Goal: Task Accomplishment & Management: Manage account settings

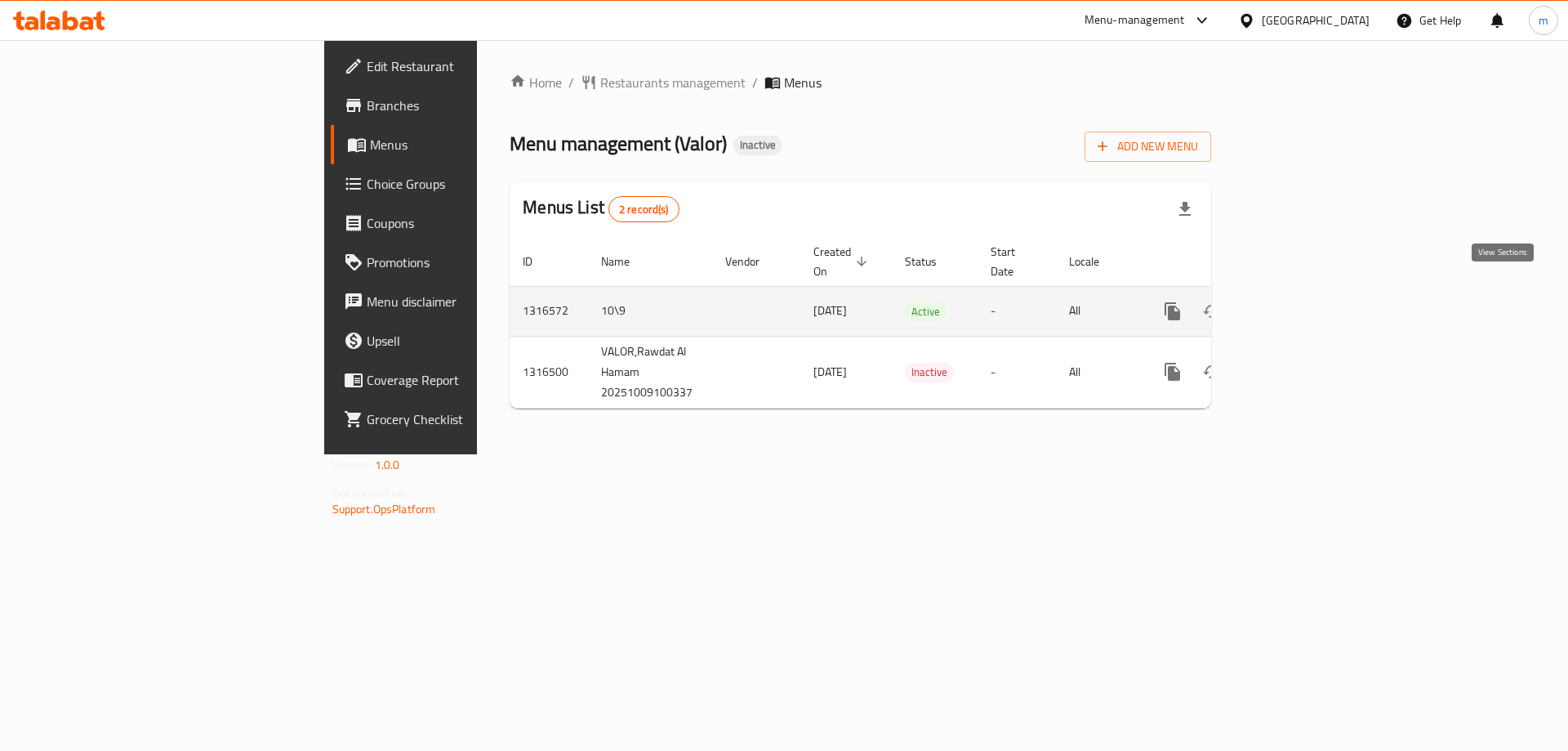
click at [1298, 304] on icon "enhanced table" at bounding box center [1290, 311] width 15 height 15
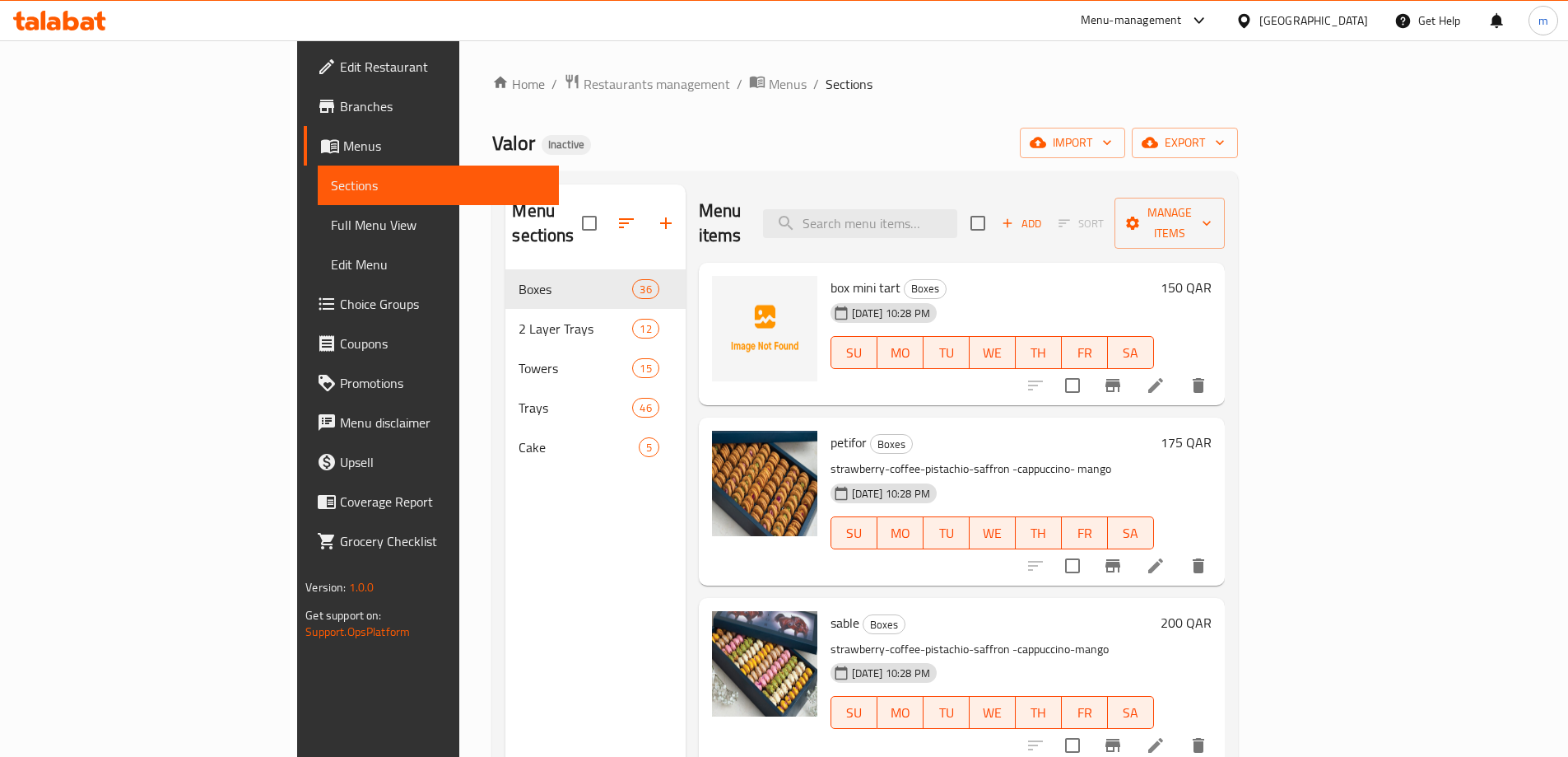
click at [1219, 366] on div at bounding box center [1117, 385] width 202 height 40
click at [1161, 269] on div "box mini tart Boxes [DATE] 10:28 PM SU MO TU WE TH FR SA" at bounding box center [992, 334] width 337 height 130
click at [1165, 375] on icon at bounding box center [1156, 385] width 20 height 20
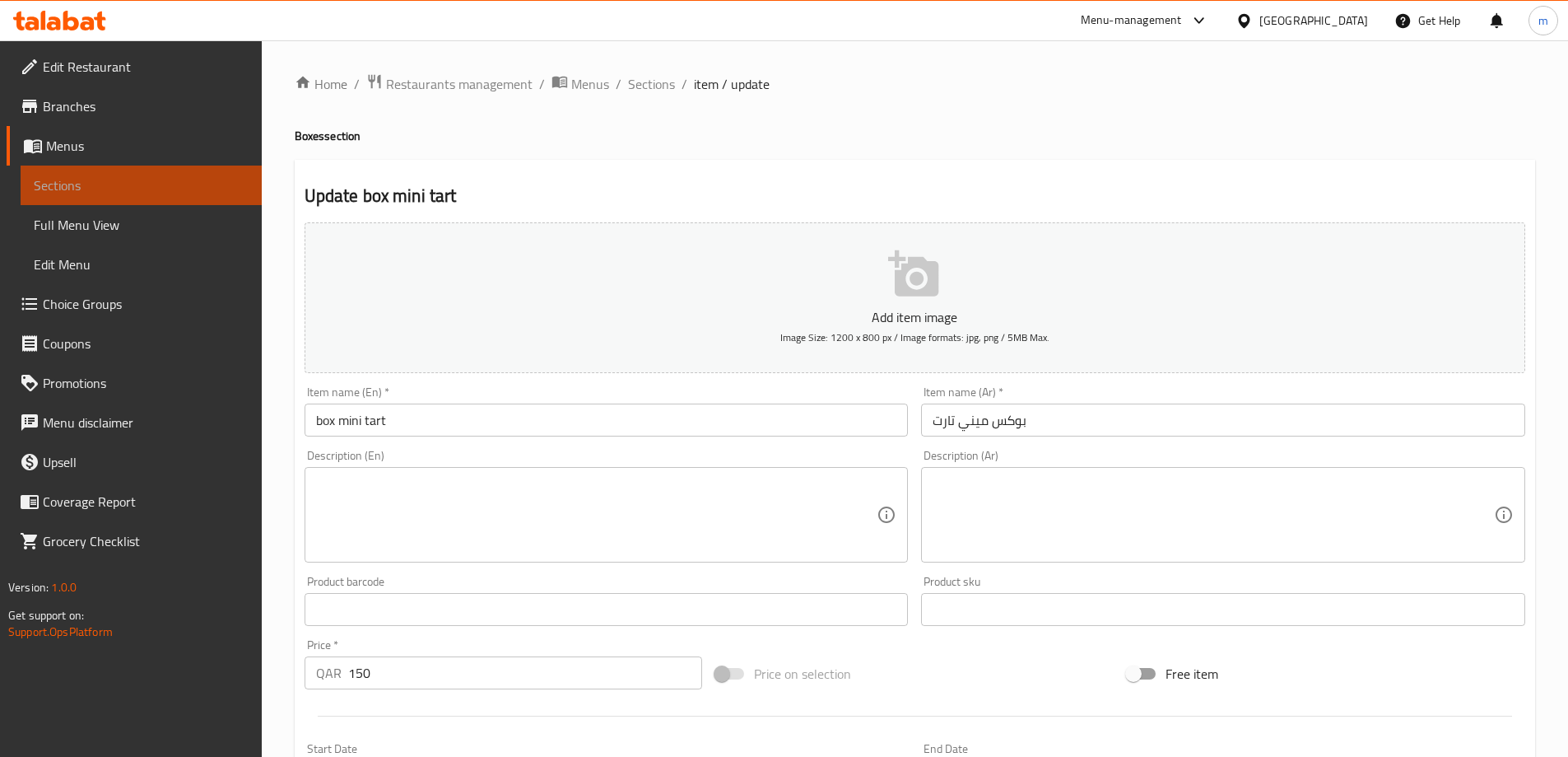
click at [92, 177] on span "Sections" at bounding box center [141, 185] width 215 height 20
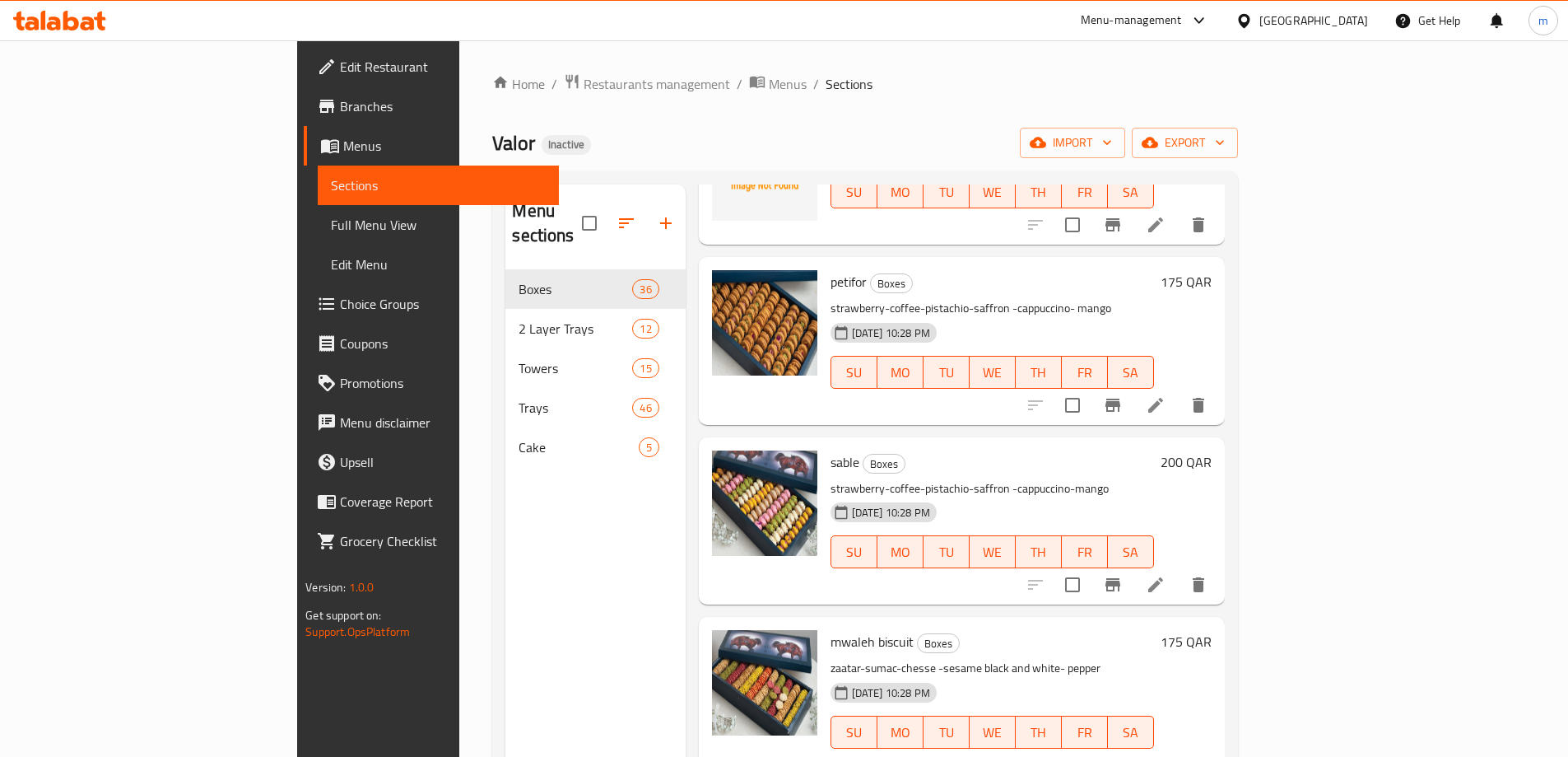
scroll to position [165, 0]
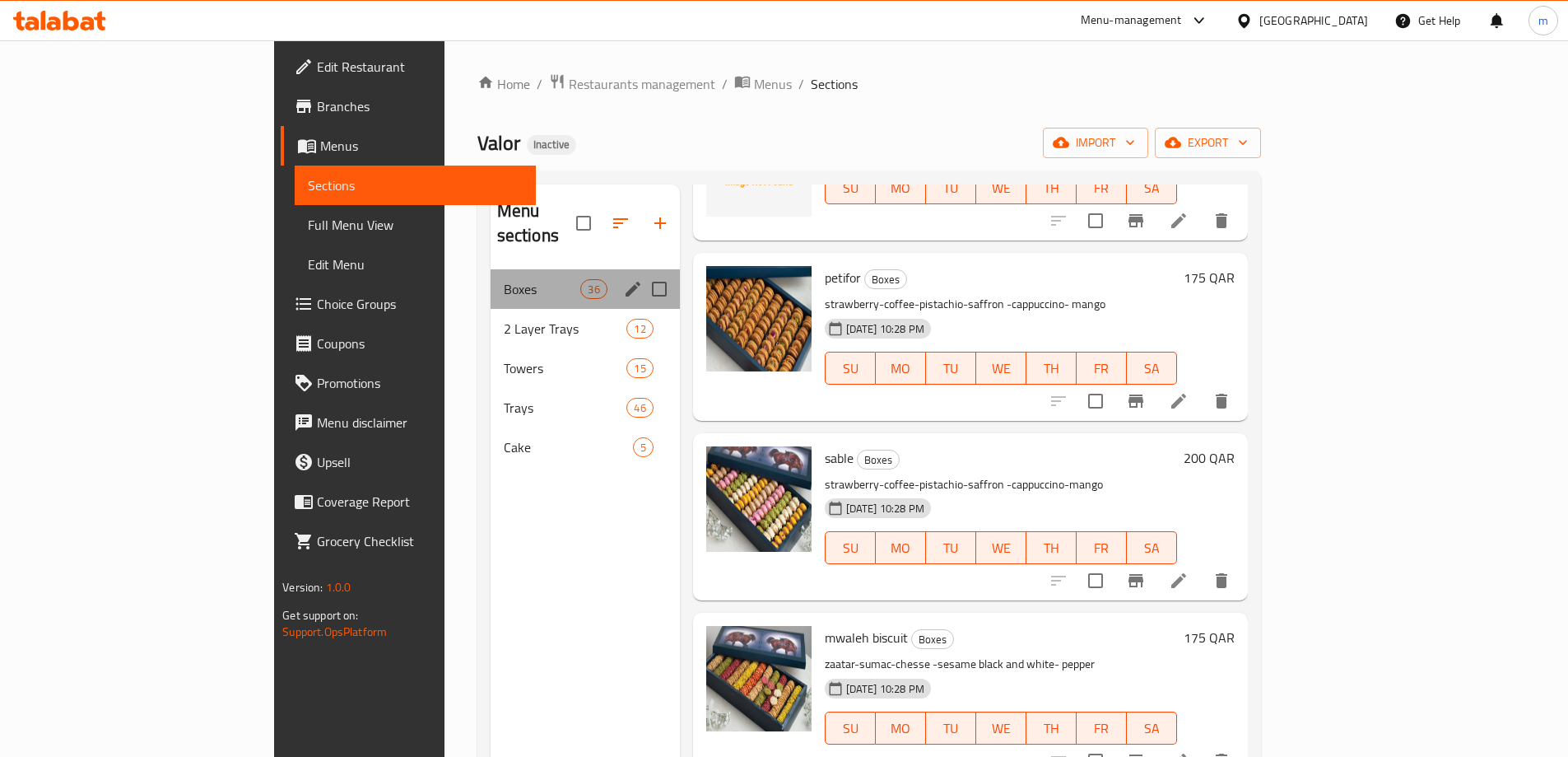
click at [490, 280] on div "Boxes 36" at bounding box center [584, 288] width 189 height 40
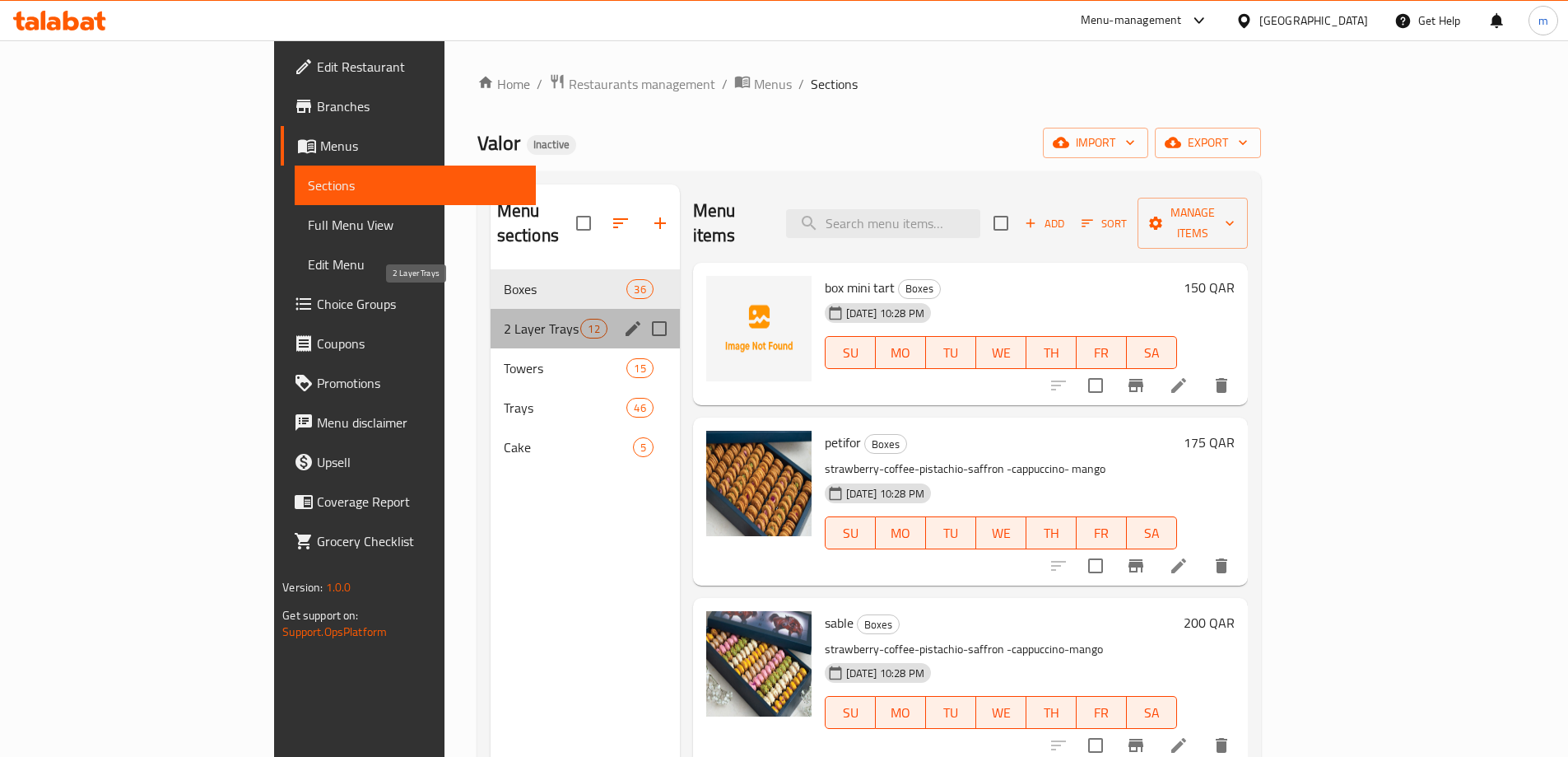
drag, startPoint x: 316, startPoint y: 304, endPoint x: 388, endPoint y: 307, distance: 72.1
click at [490, 309] on div "2 Layer Trays 12" at bounding box center [584, 328] width 189 height 40
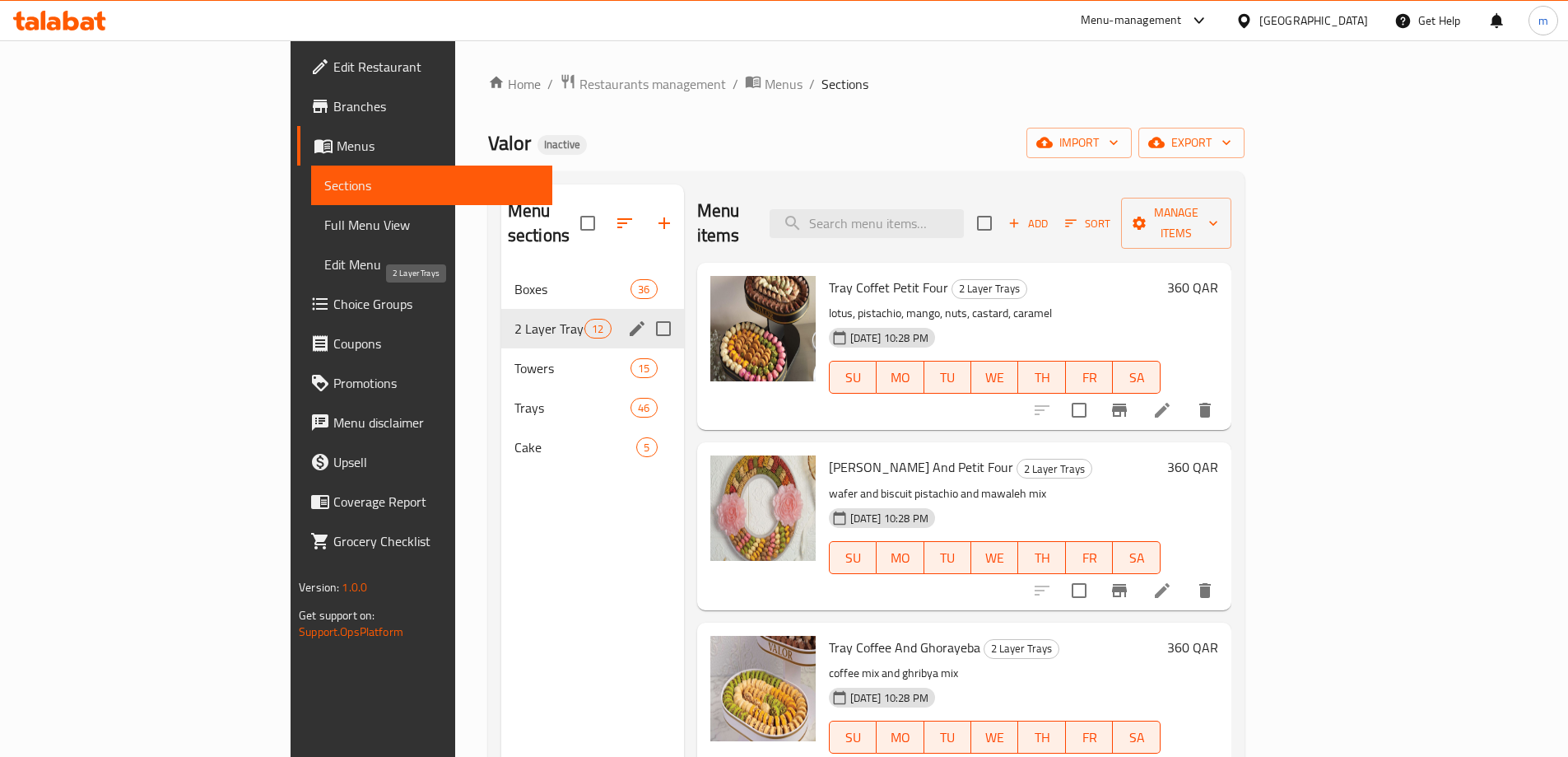
click at [514, 319] on span "2 Layer Trays" at bounding box center [549, 328] width 70 height 20
click at [585, 321] on span "12" at bounding box center [598, 329] width 25 height 16
click at [514, 319] on span "2 Layer Trays" at bounding box center [549, 328] width 70 height 20
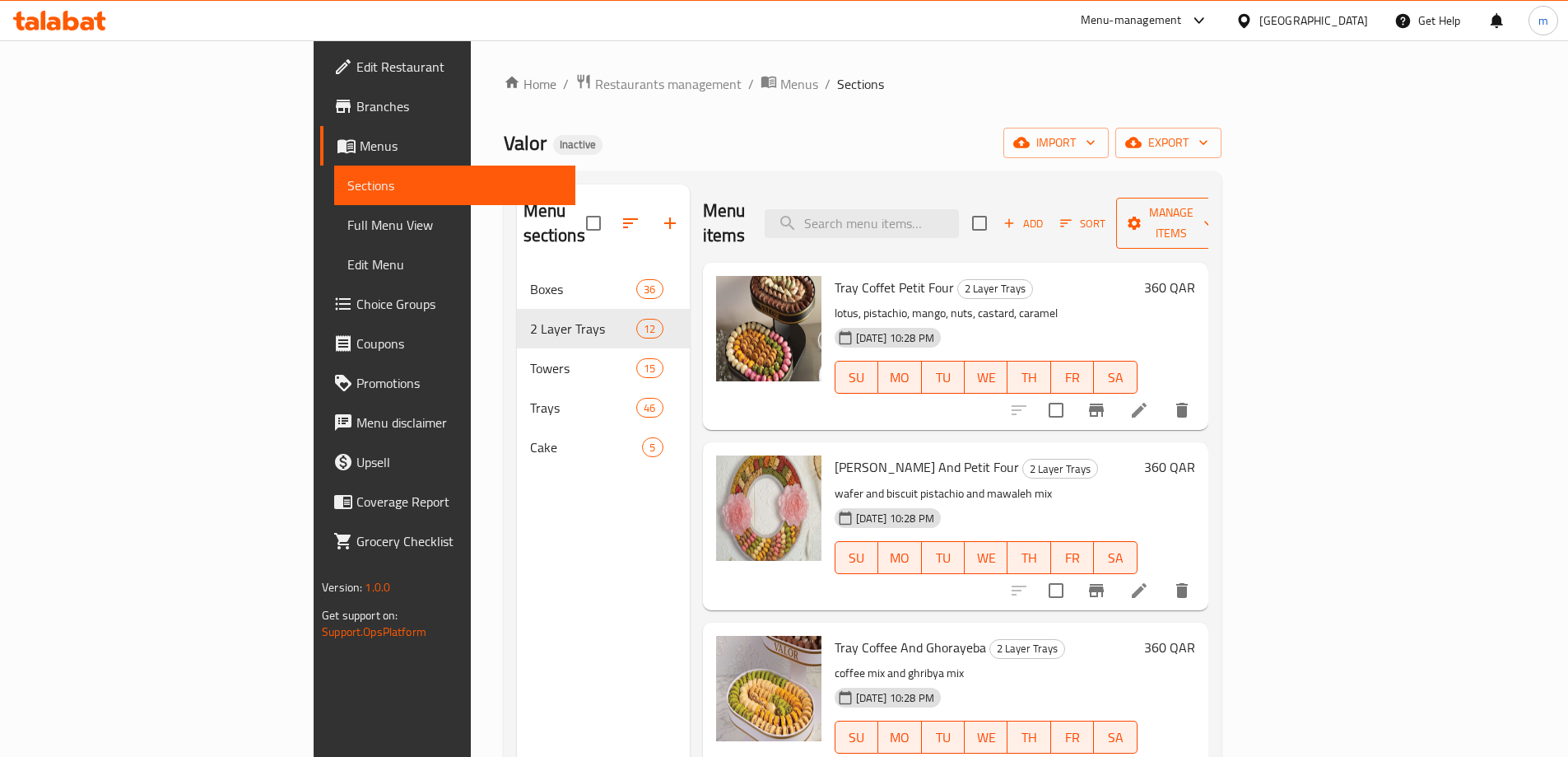
click at [1213, 220] on span "Manage items" at bounding box center [1171, 223] width 84 height 41
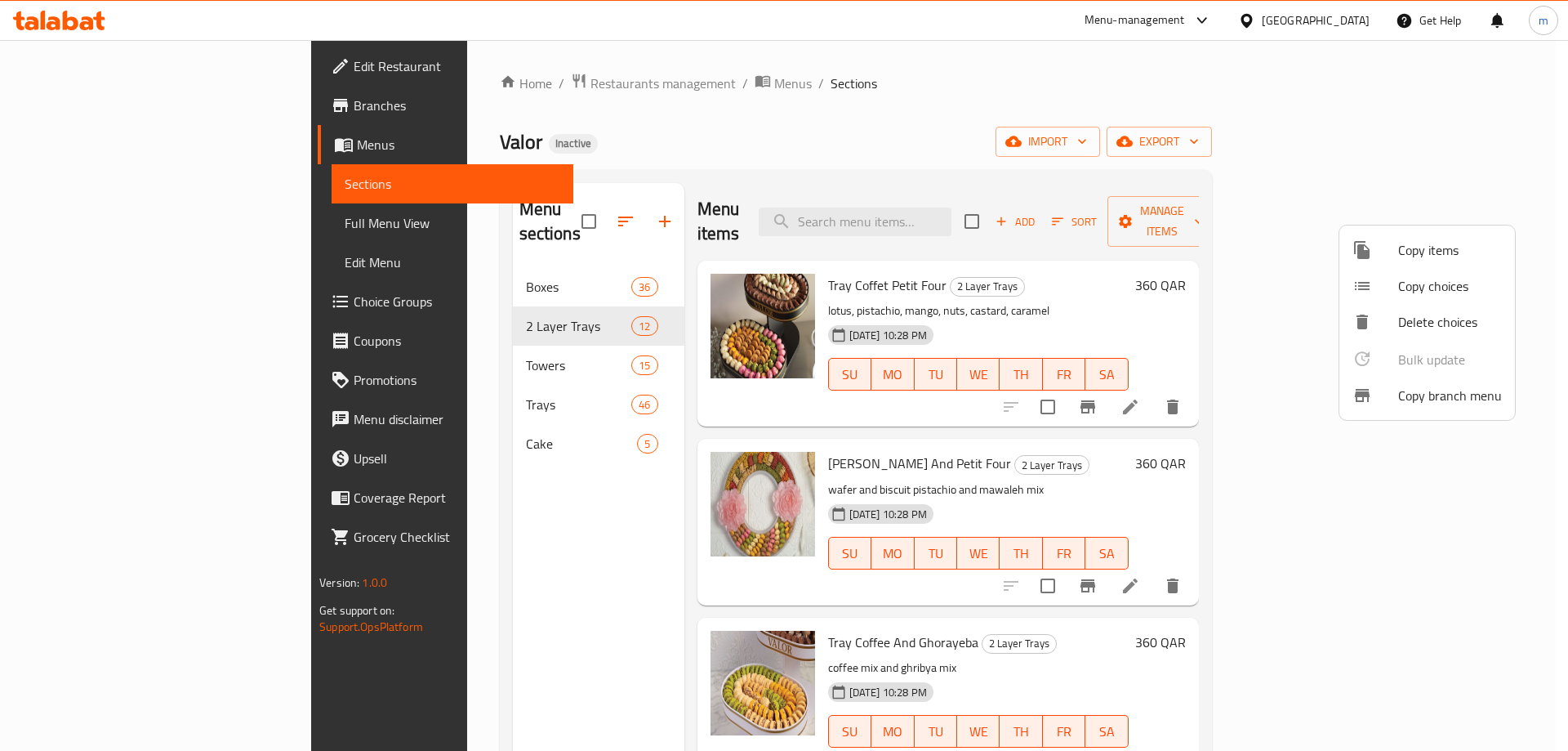
click at [1476, 244] on span "Copy items" at bounding box center [1450, 250] width 104 height 19
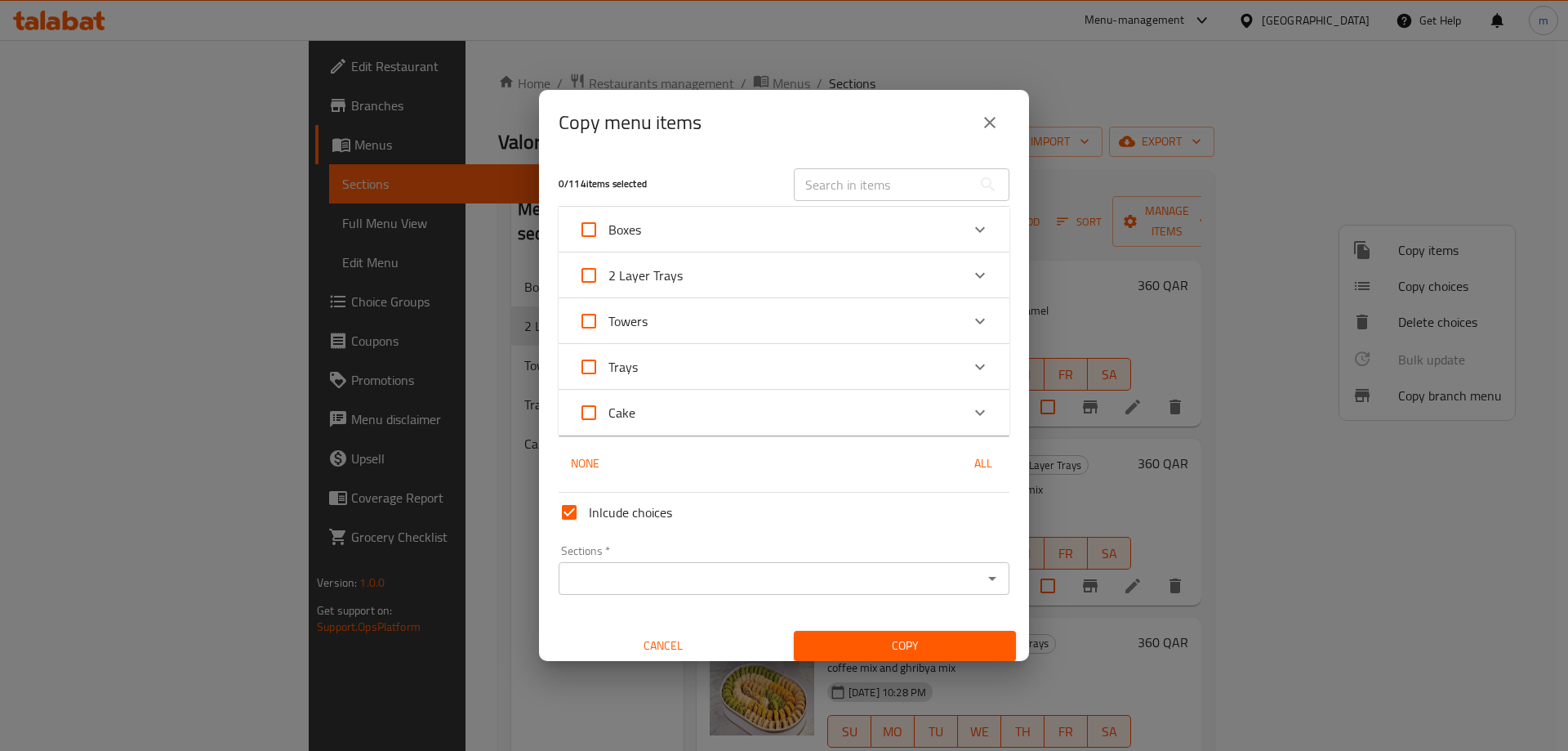
click at [591, 277] on input "2 Layer Trays" at bounding box center [589, 275] width 40 height 40
checkbox input "true"
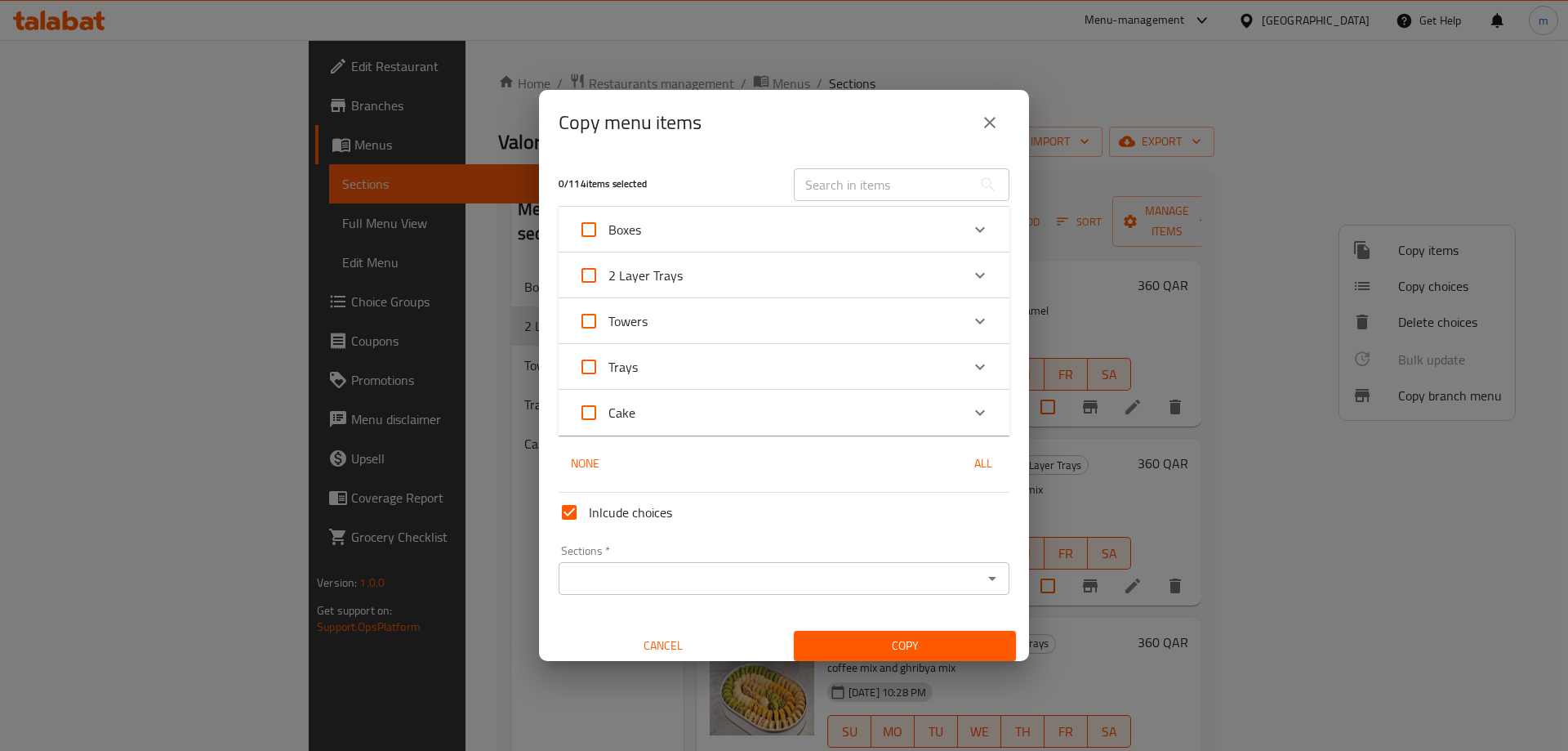
checkbox input "true"
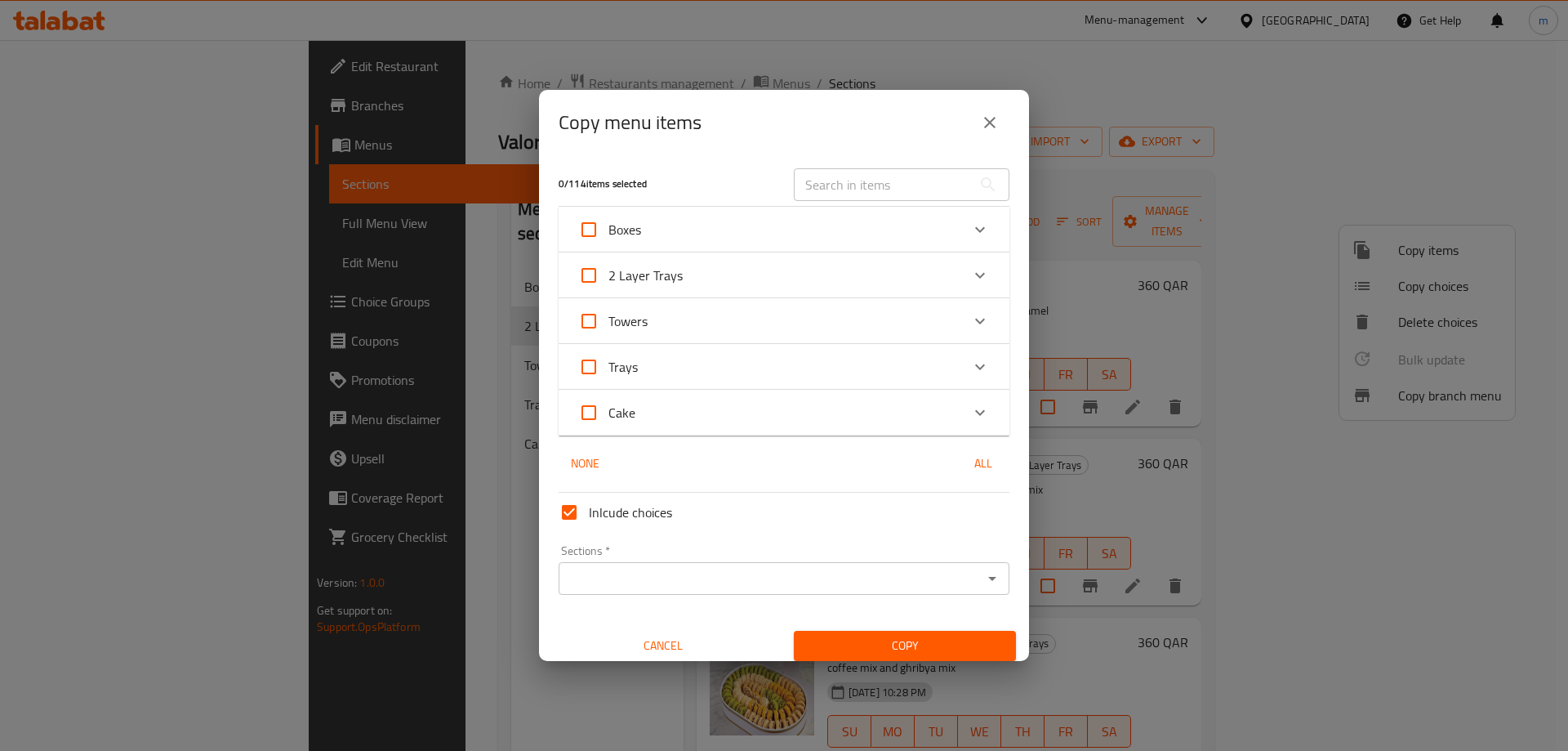
checkbox input "true"
click at [611, 575] on input "Sections   *" at bounding box center [770, 578] width 414 height 23
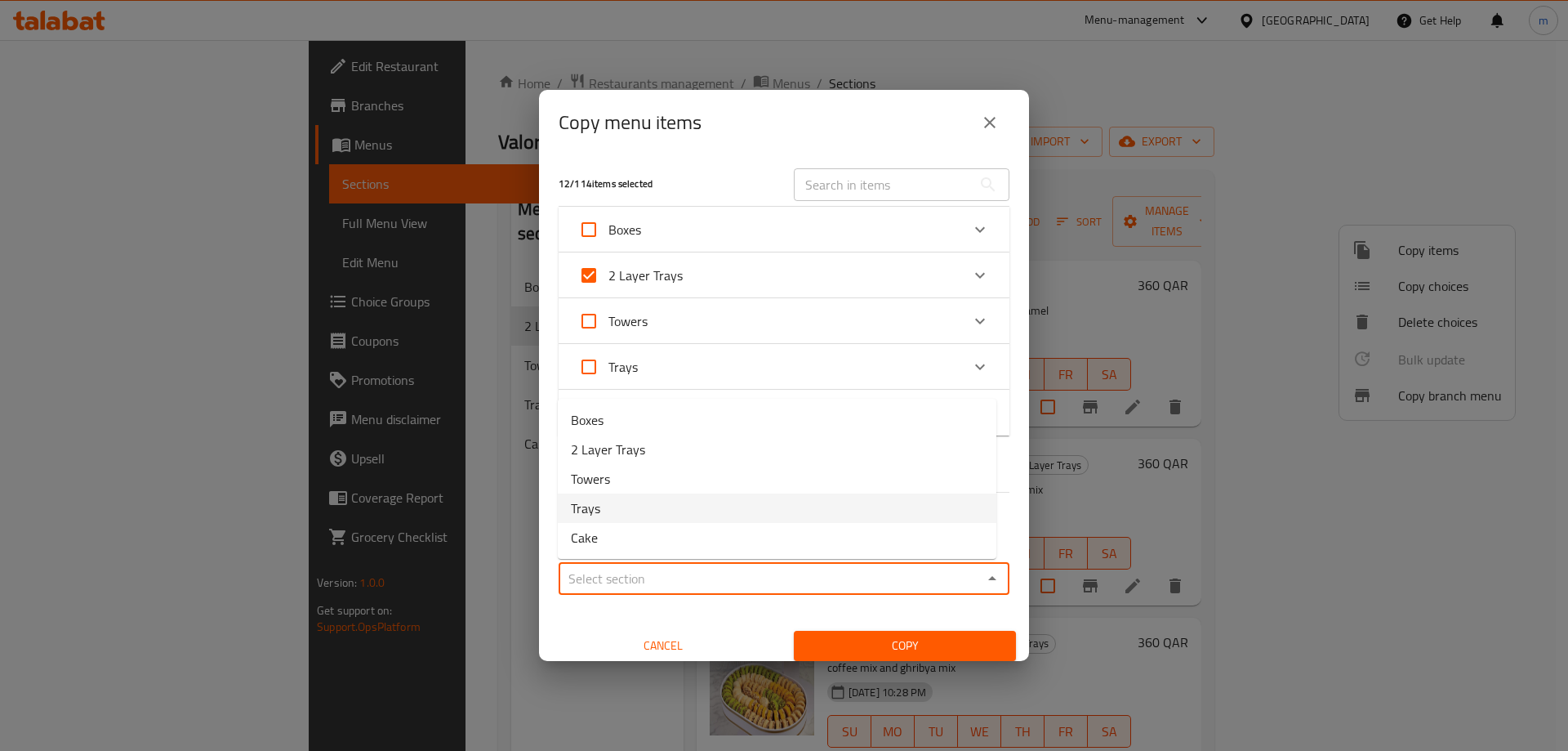
click at [608, 506] on li "Trays" at bounding box center [777, 508] width 438 height 29
type input "Trays"
click at [912, 647] on span "Copy" at bounding box center [905, 645] width 196 height 20
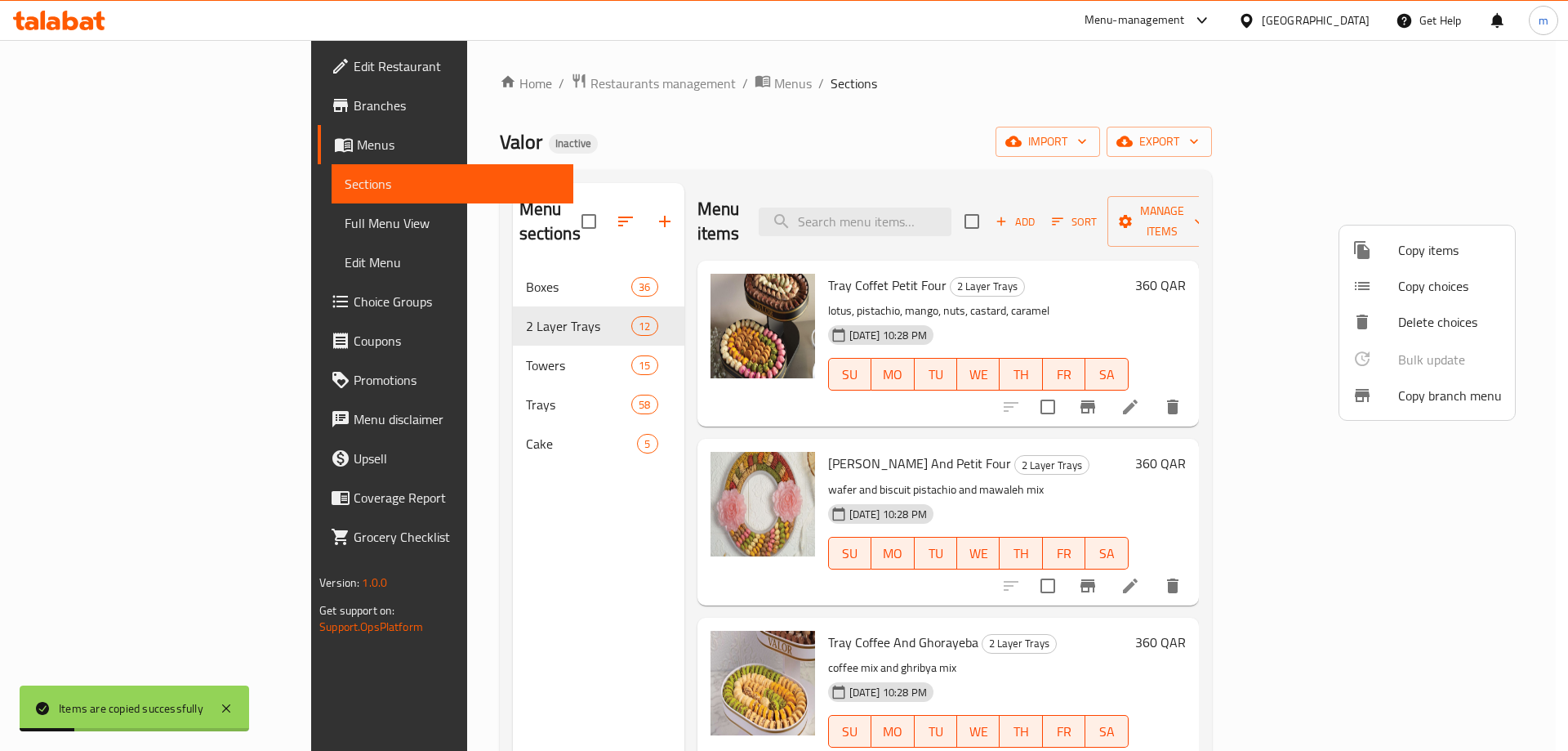
click at [437, 303] on div at bounding box center [784, 375] width 1568 height 751
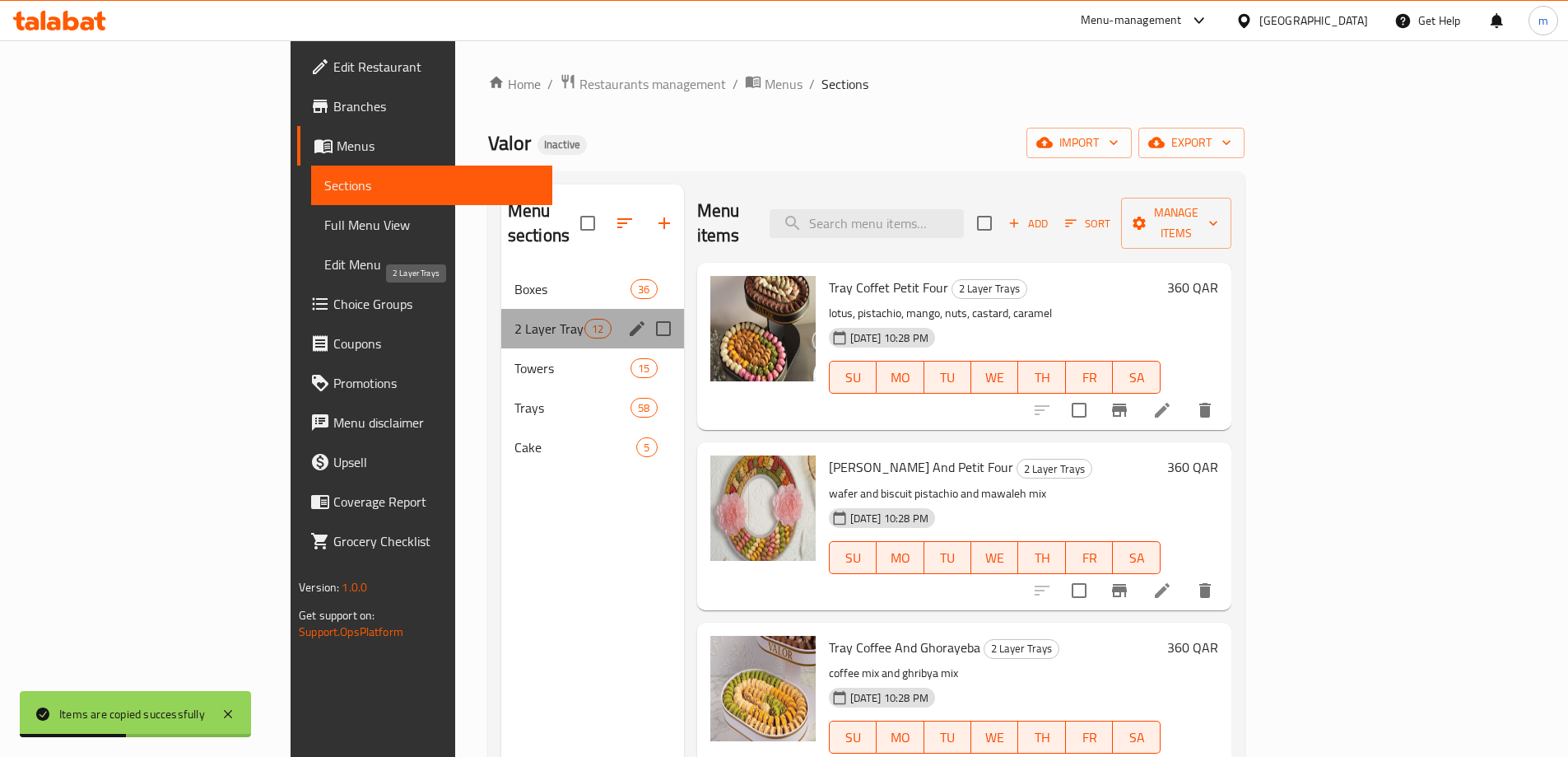
click at [514, 319] on span "2 Layer Trays" at bounding box center [549, 328] width 70 height 20
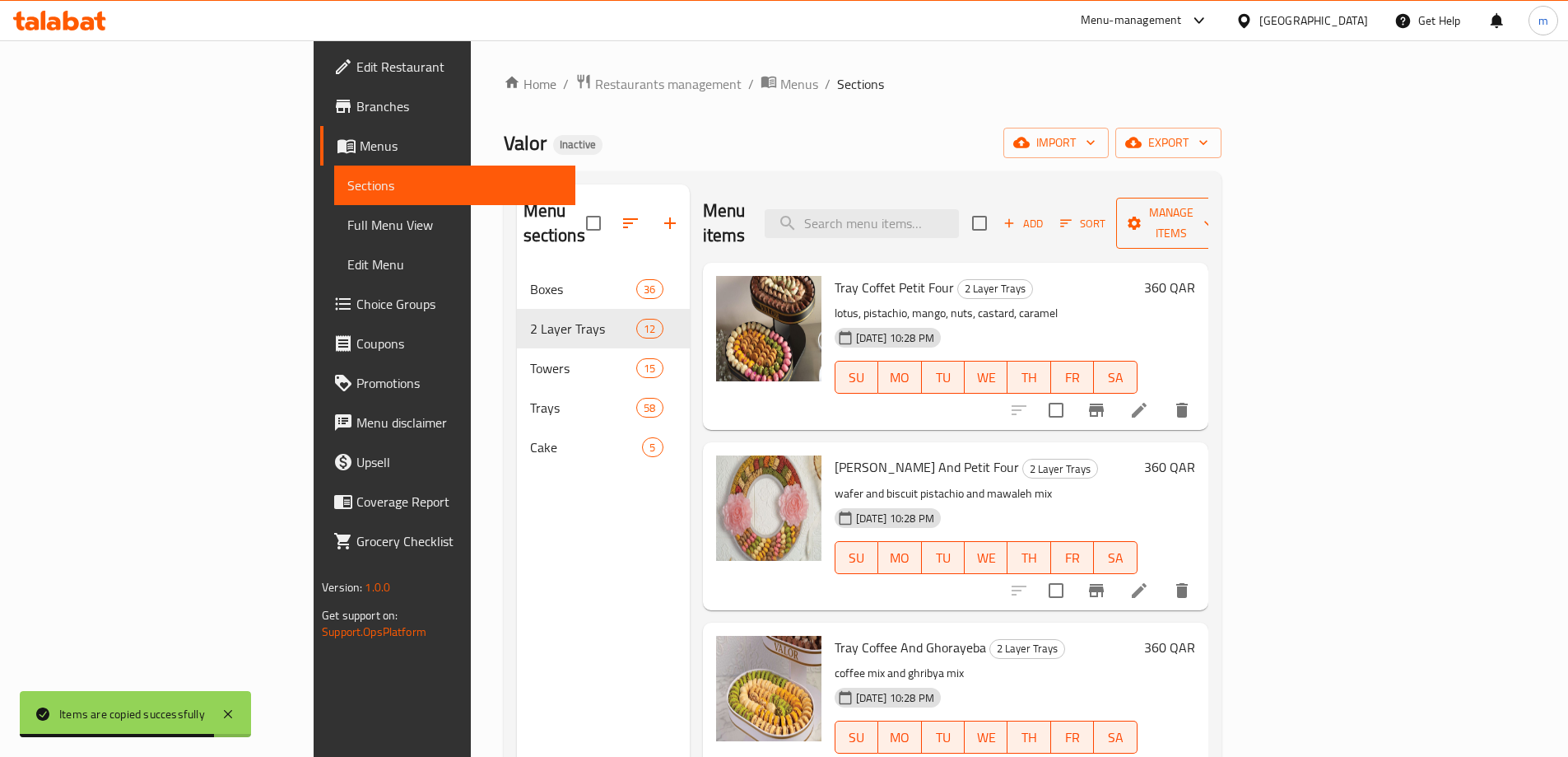
click at [1213, 209] on span "Manage items" at bounding box center [1171, 223] width 84 height 41
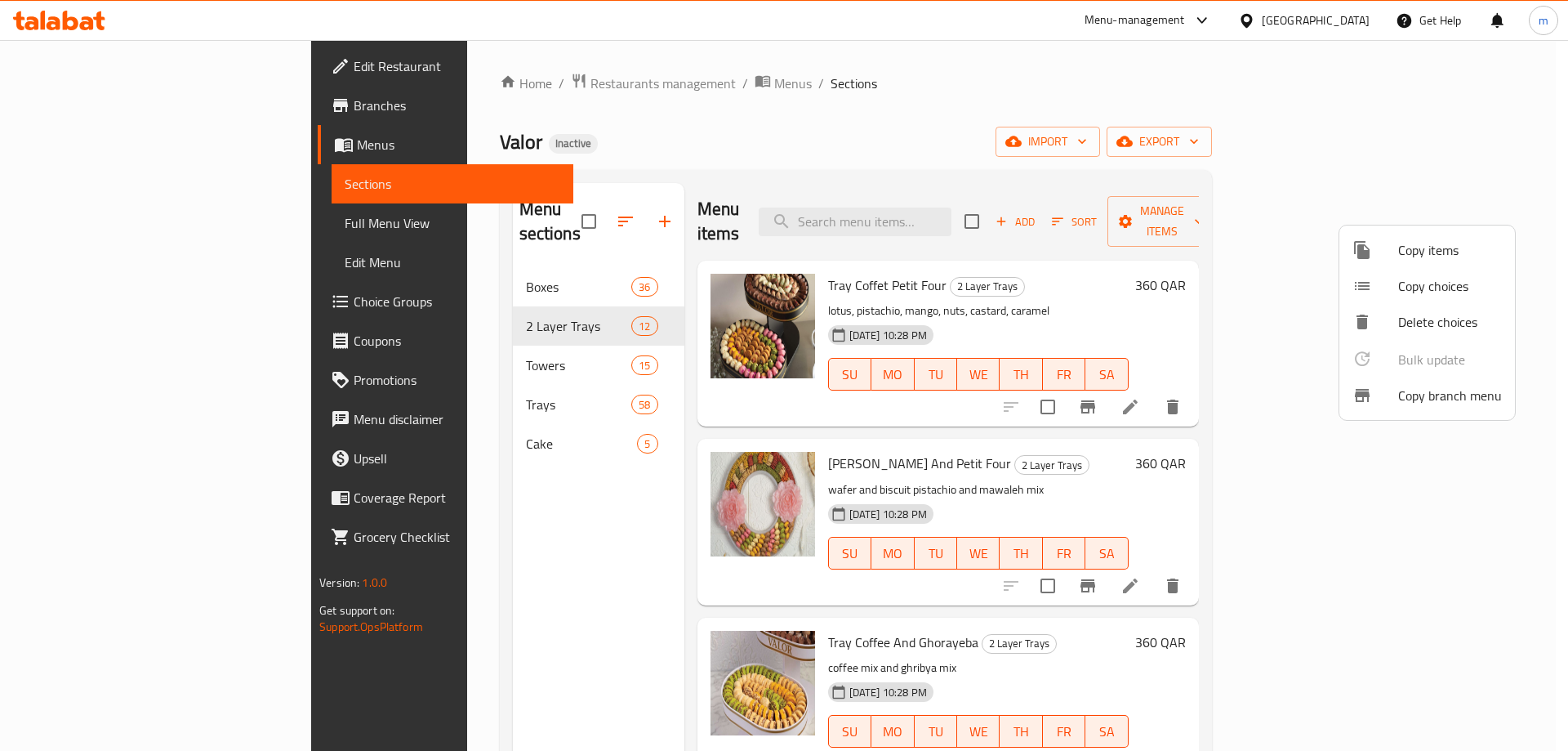
click at [1038, 103] on div at bounding box center [784, 375] width 1568 height 751
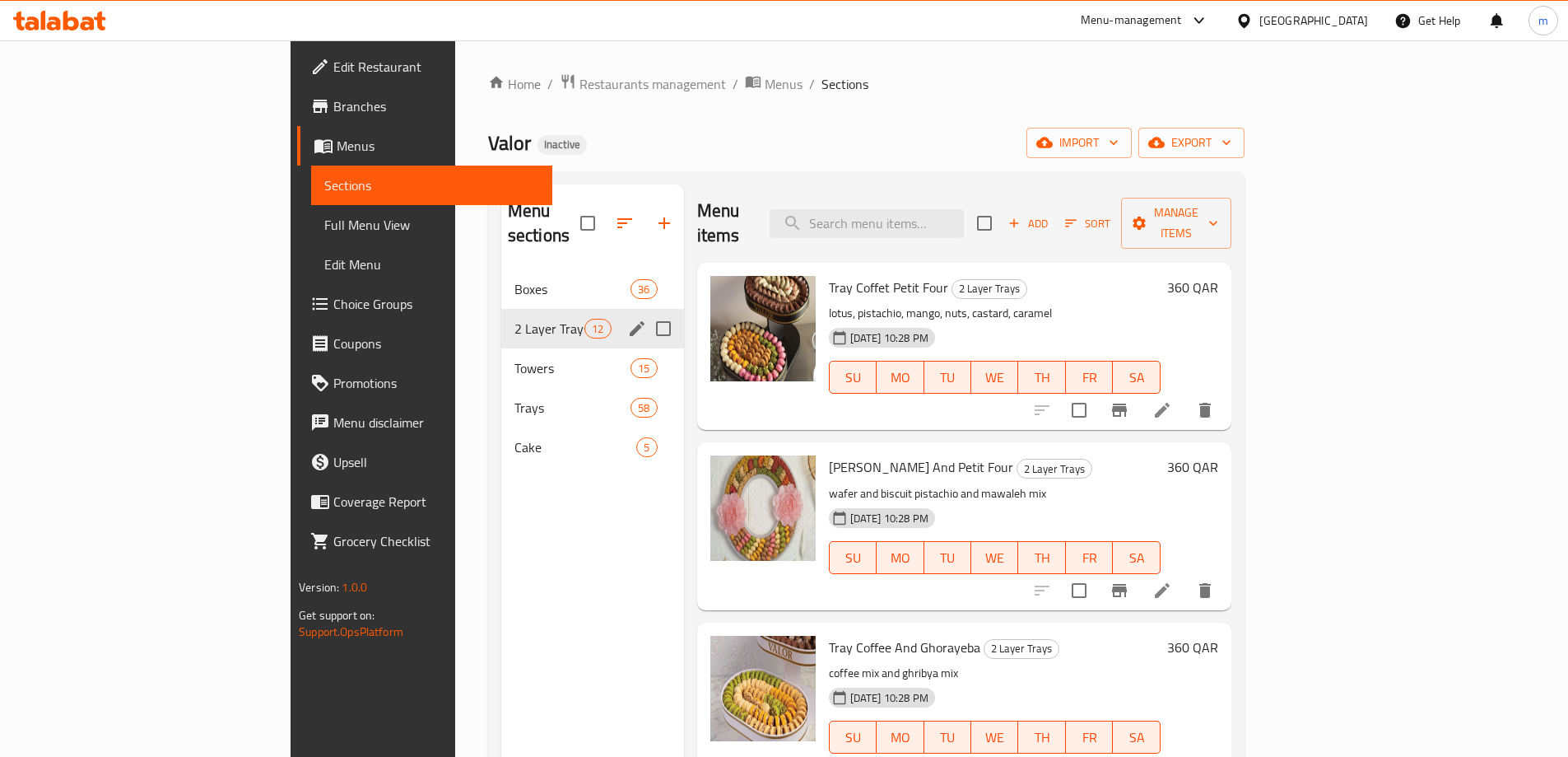
click at [501, 314] on div "2 Layer Trays 12" at bounding box center [592, 328] width 183 height 40
click at [647, 311] on input "Menu sections" at bounding box center [663, 328] width 35 height 35
checkbox input "true"
click at [604, 213] on icon "button" at bounding box center [614, 223] width 20 height 20
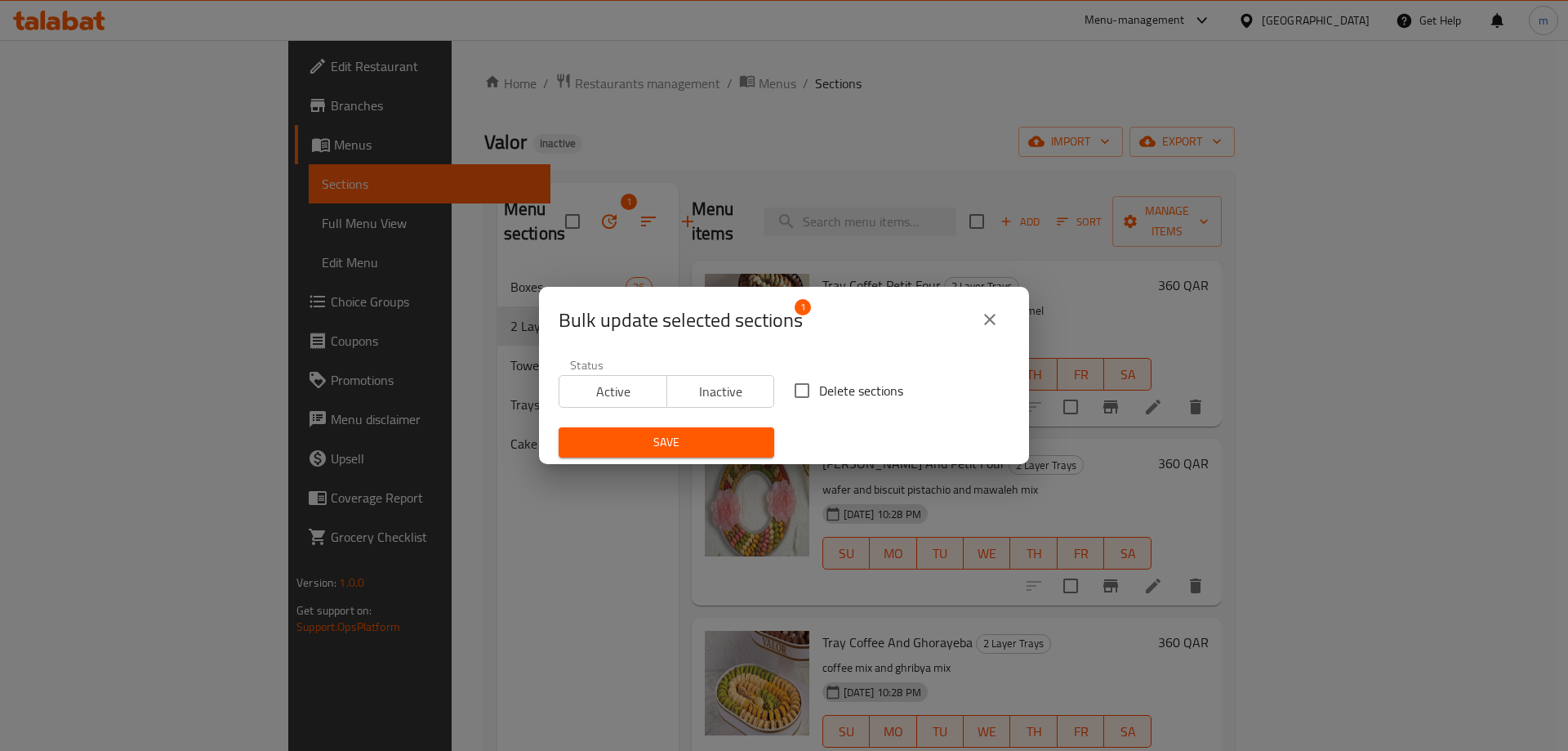
click at [802, 386] on input "Delete sections" at bounding box center [802, 390] width 34 height 34
checkbox input "true"
click at [721, 444] on span "Save" at bounding box center [666, 442] width 189 height 20
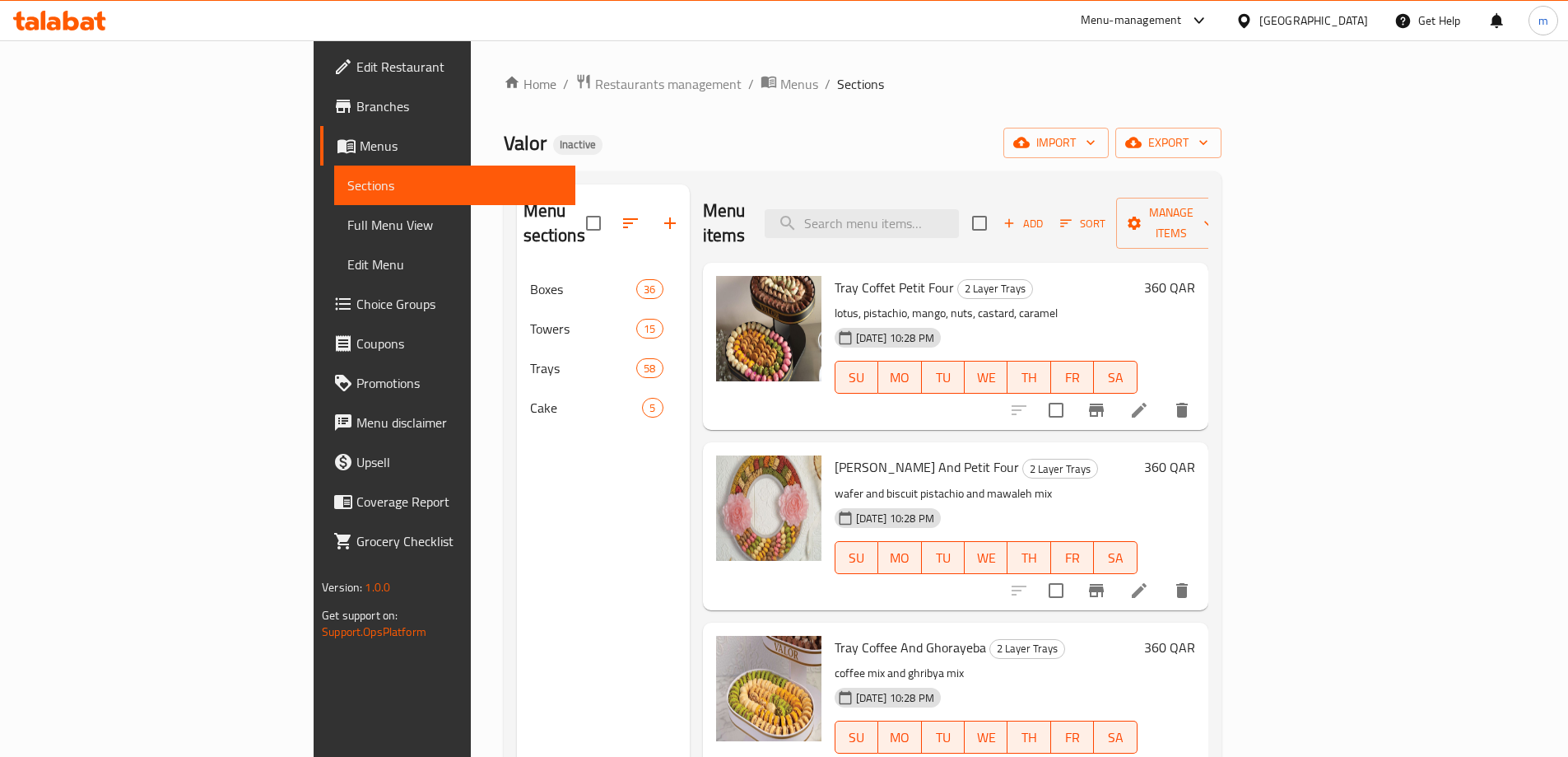
click at [360, 144] on span "Menus" at bounding box center [461, 146] width 202 height 20
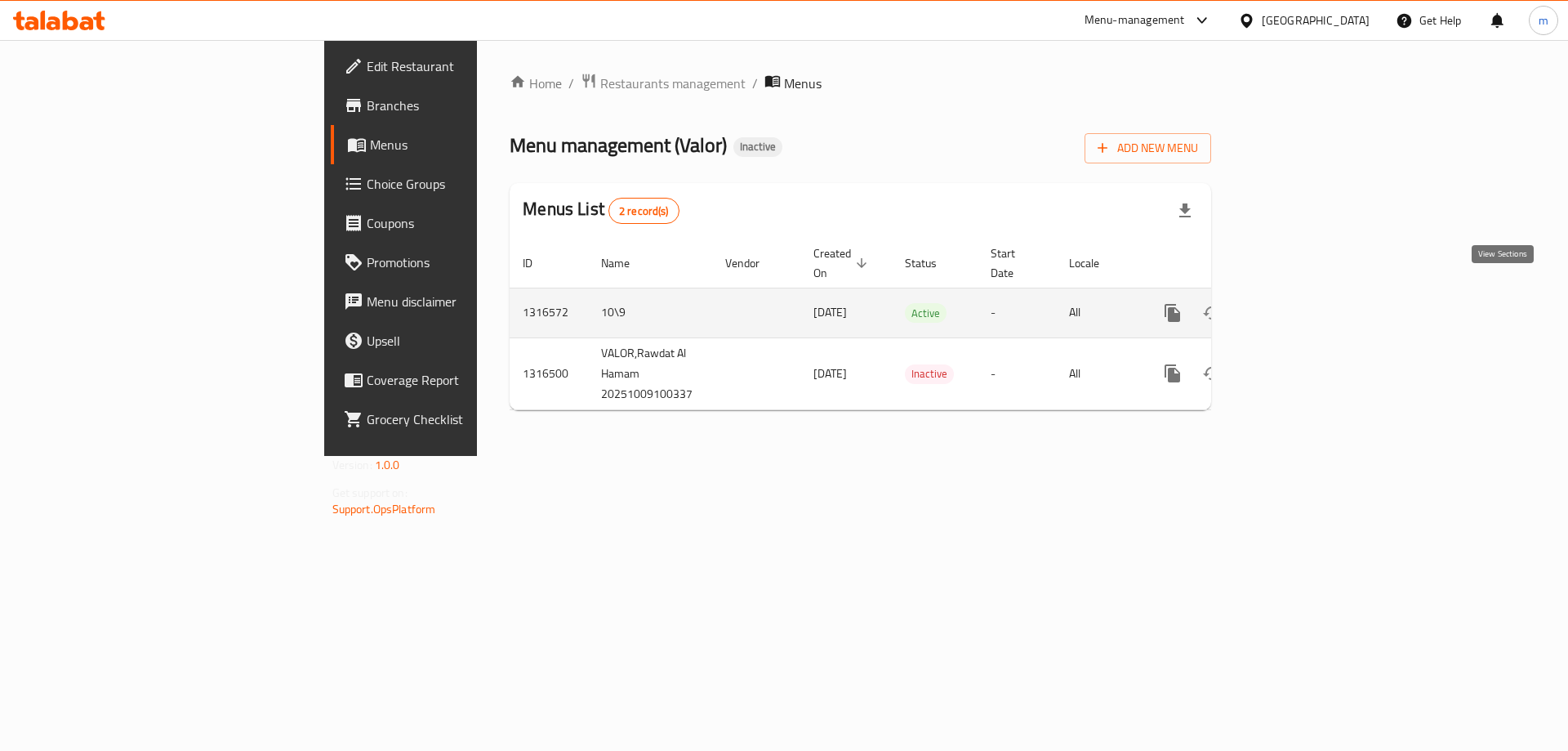
click at [1300, 303] on icon "enhanced table" at bounding box center [1290, 313] width 19 height 19
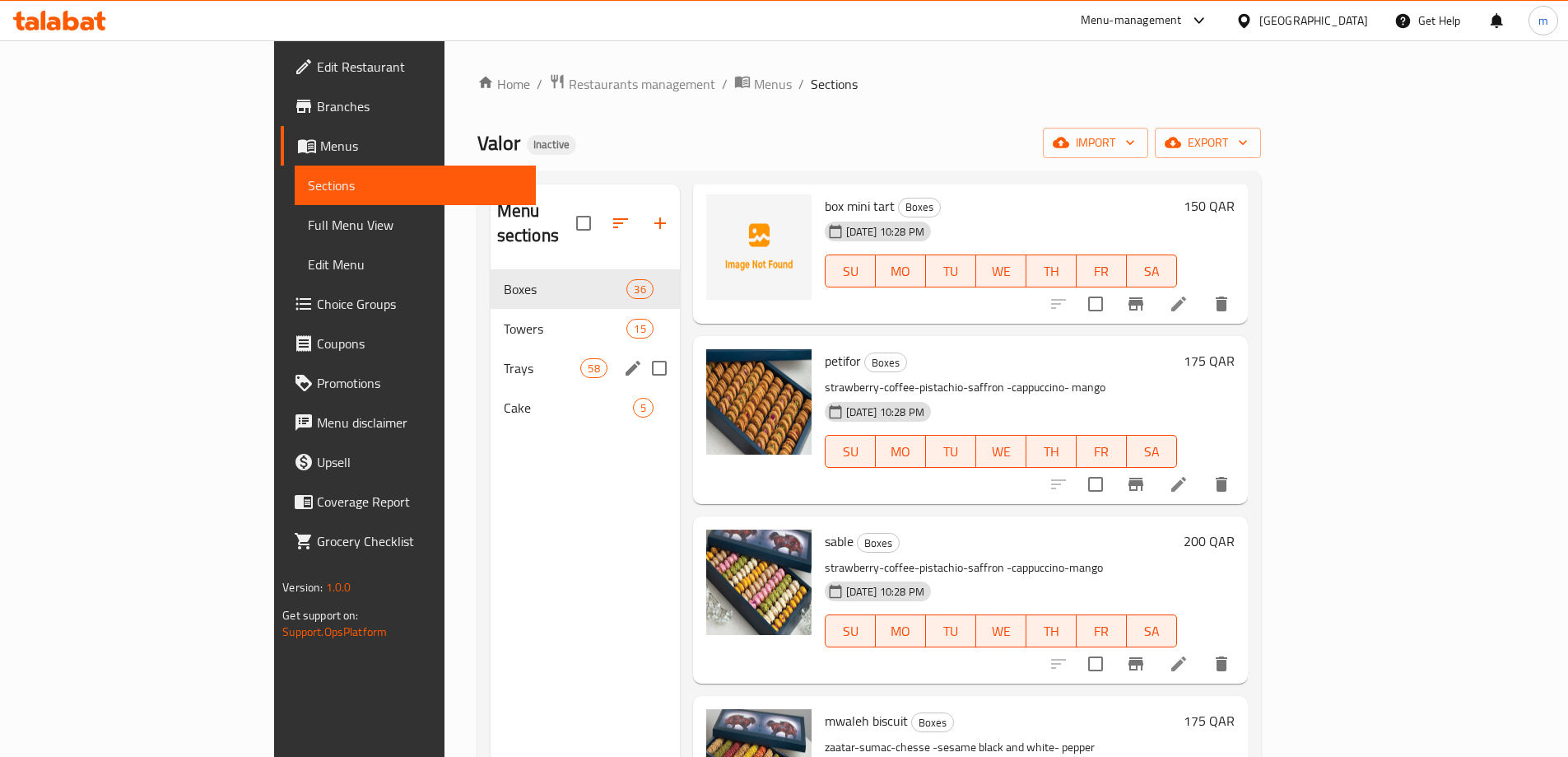
scroll to position [83, 0]
click at [504, 359] on span "Trays" at bounding box center [542, 368] width 77 height 20
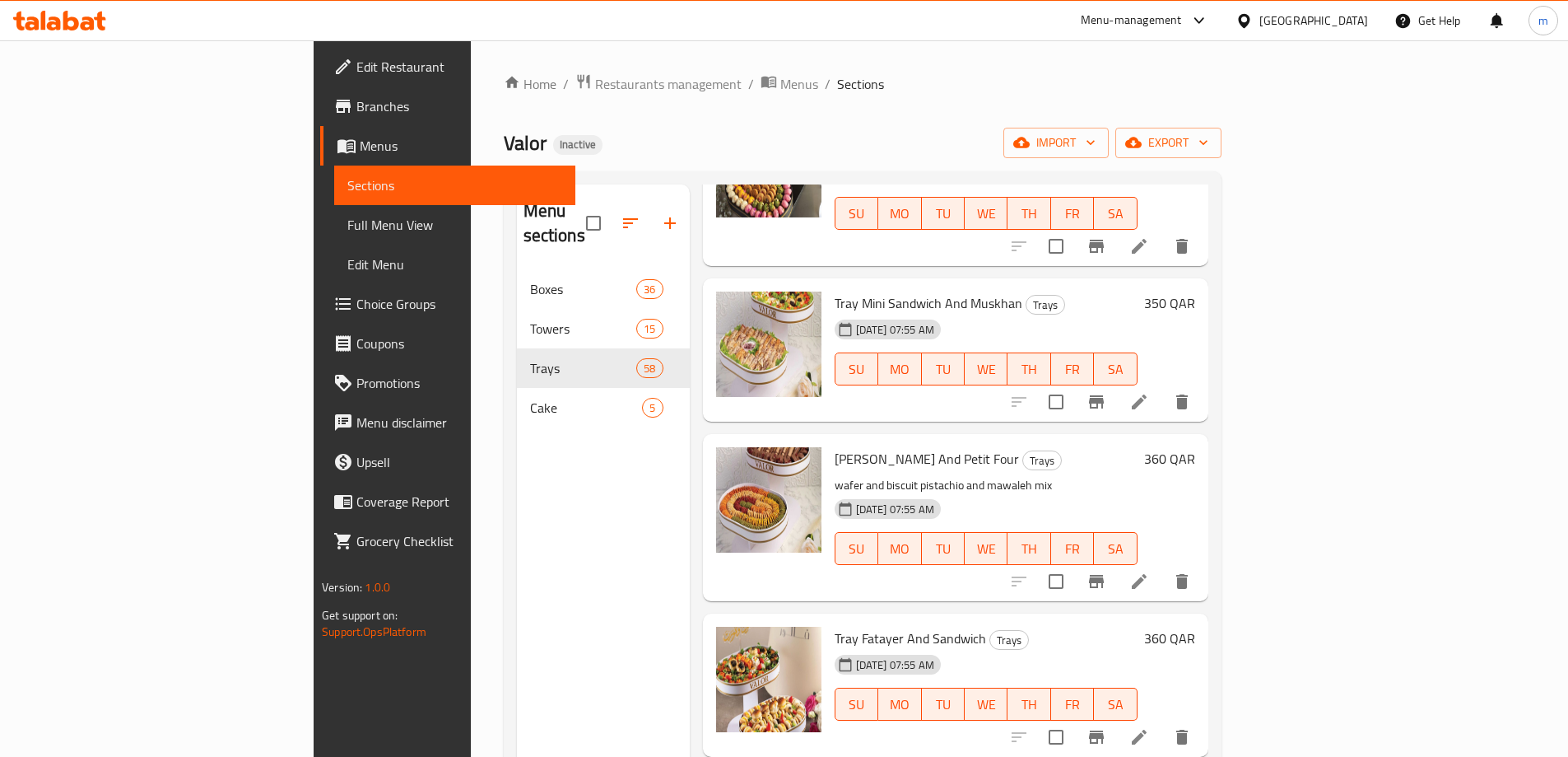
scroll to position [247, 0]
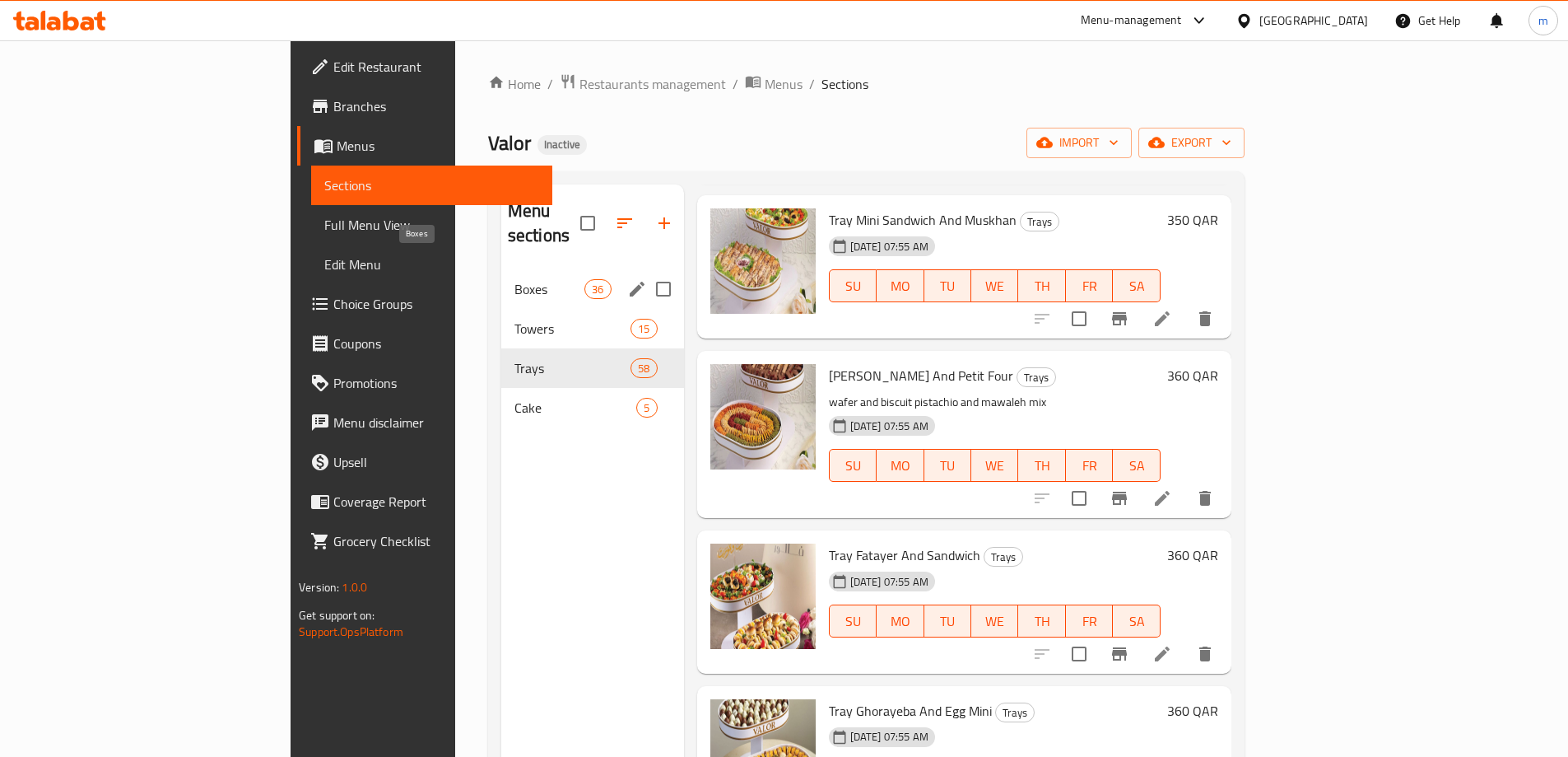
drag, startPoint x: 349, startPoint y: 269, endPoint x: 42, endPoint y: 548, distance: 414.8
click at [514, 280] on span "Boxes" at bounding box center [549, 289] width 70 height 20
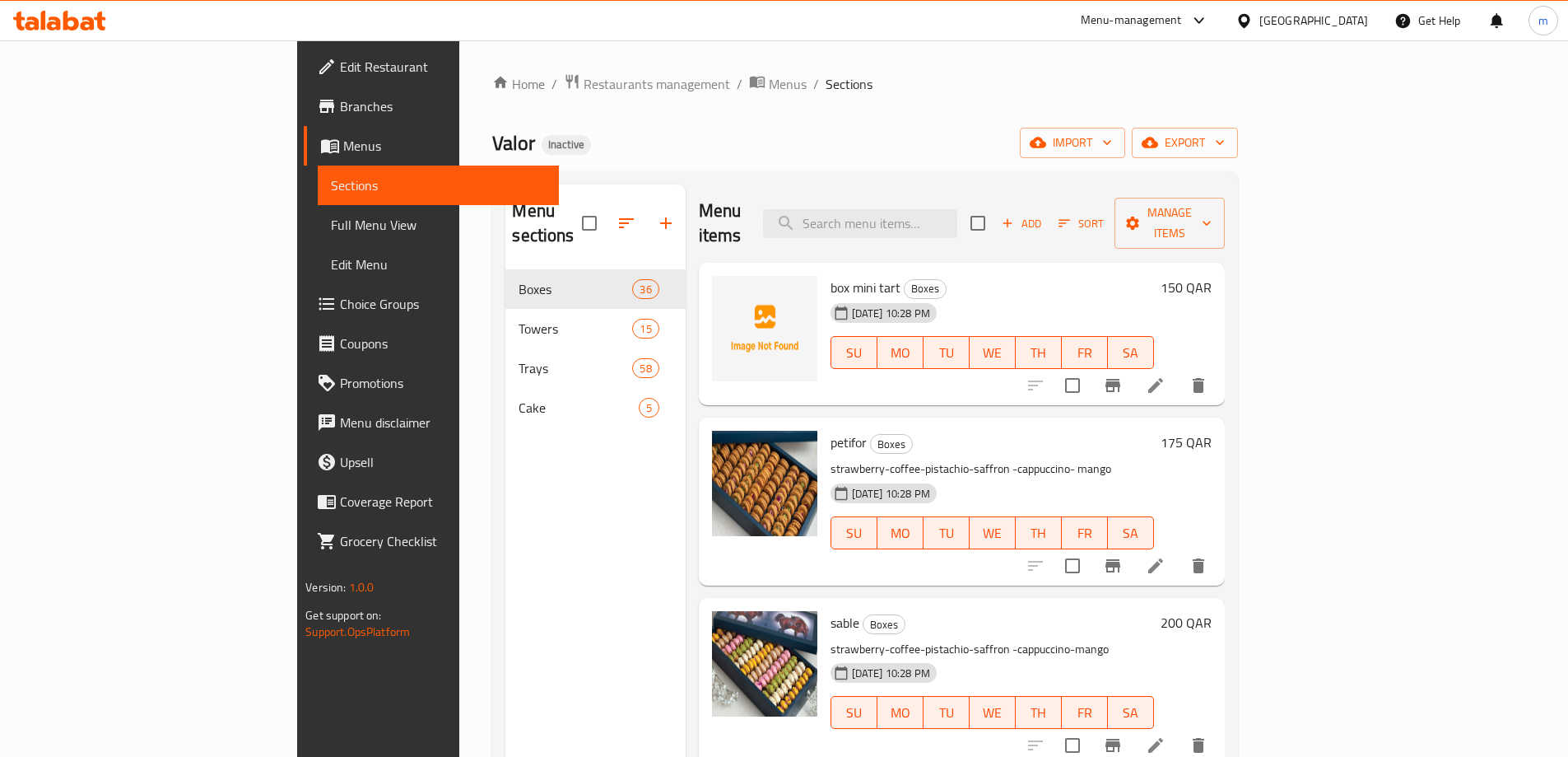
click at [1219, 366] on div at bounding box center [1117, 385] width 202 height 40
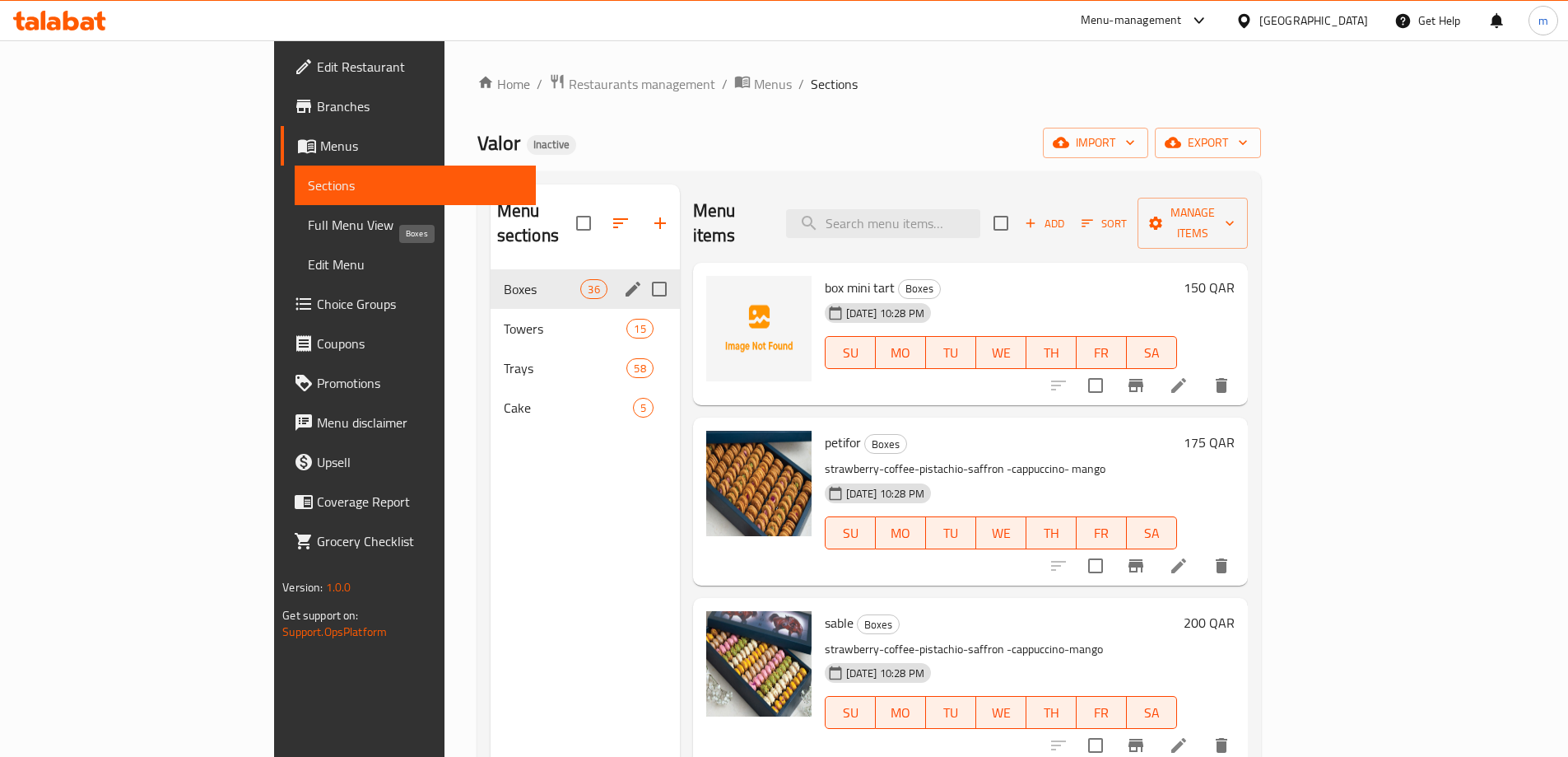
click at [504, 280] on span "Boxes" at bounding box center [542, 289] width 77 height 20
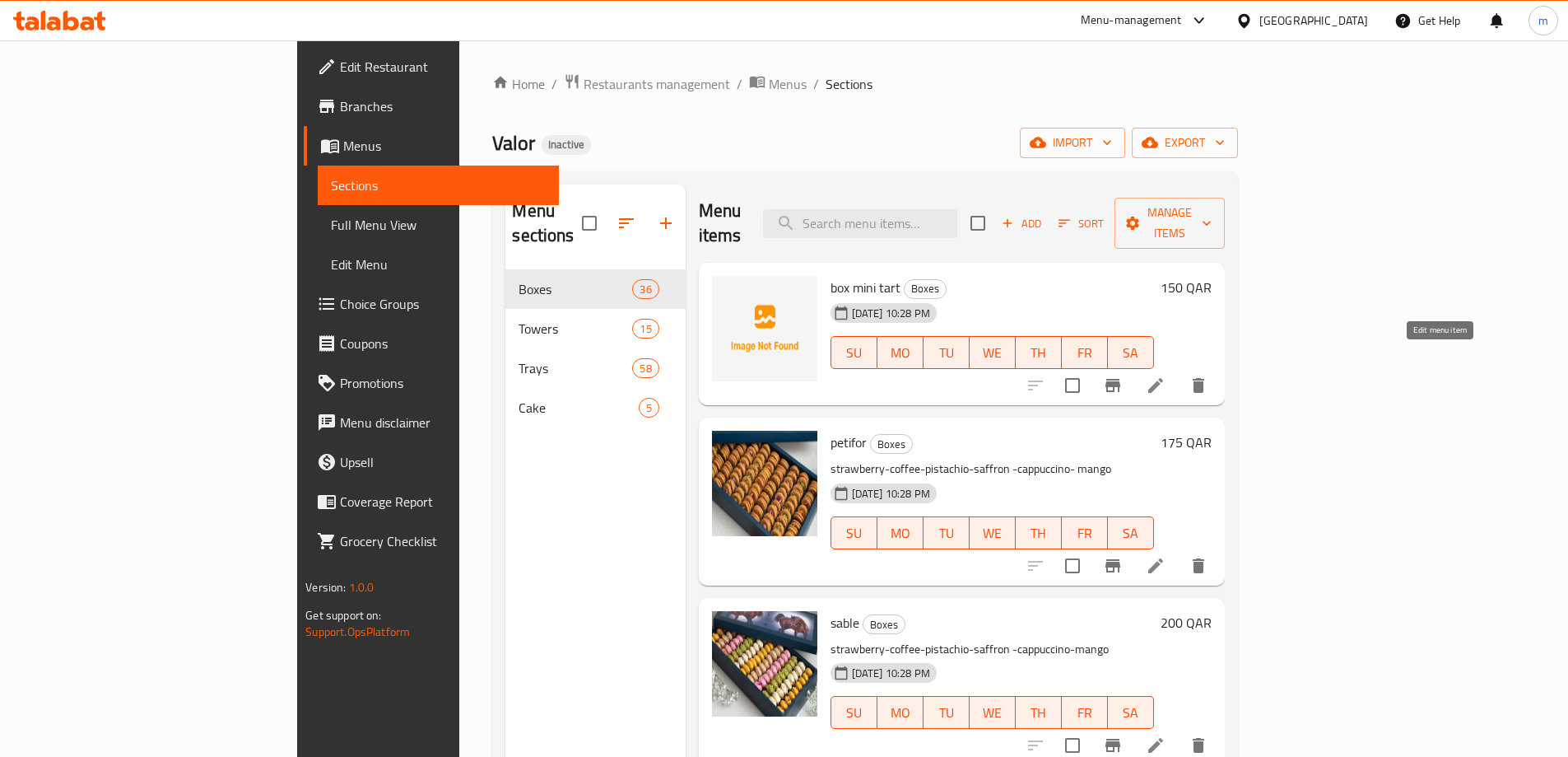
click at [1165, 375] on icon at bounding box center [1156, 385] width 20 height 20
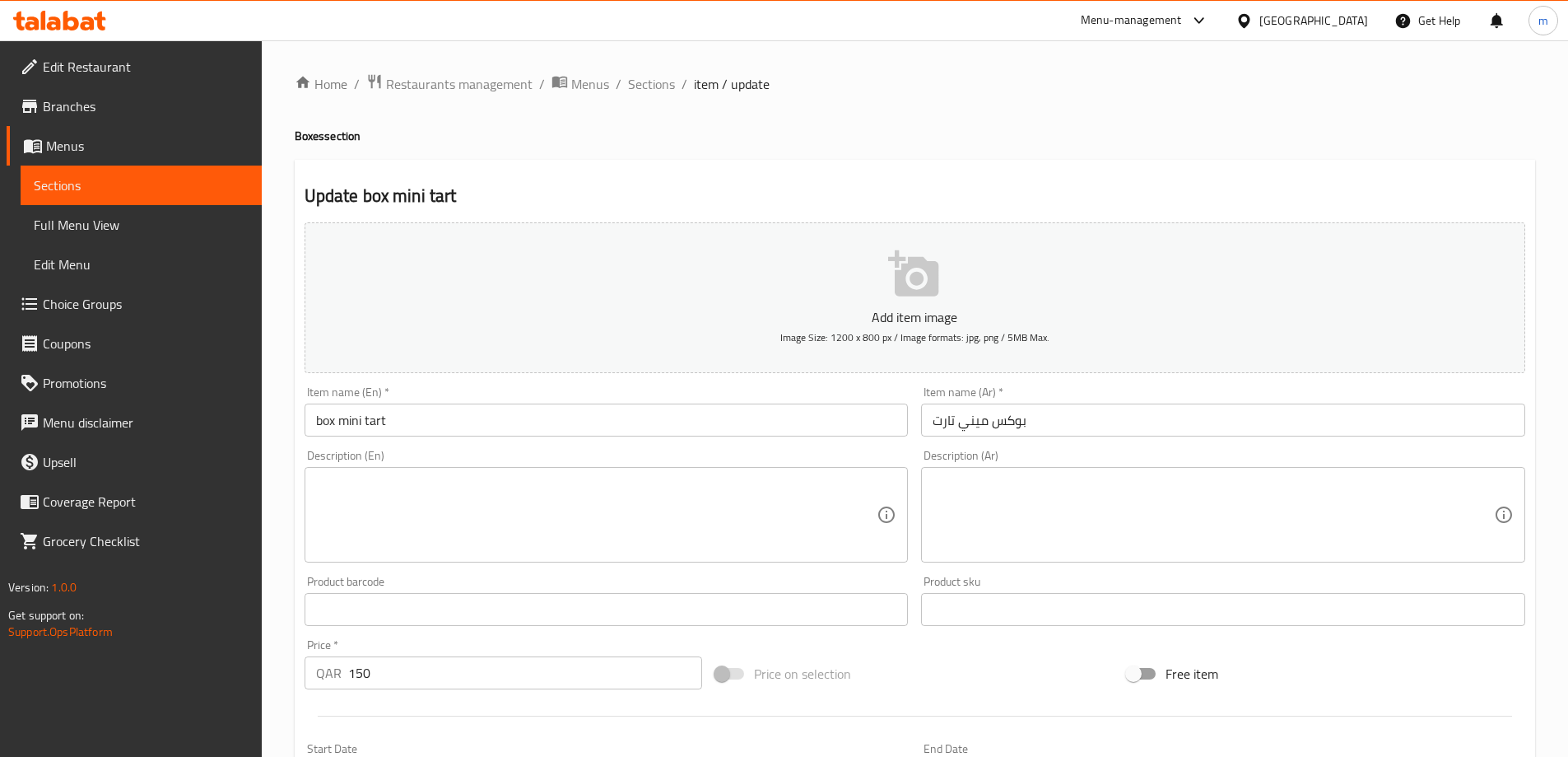
click at [443, 414] on input "box mini tart" at bounding box center [606, 420] width 604 height 33
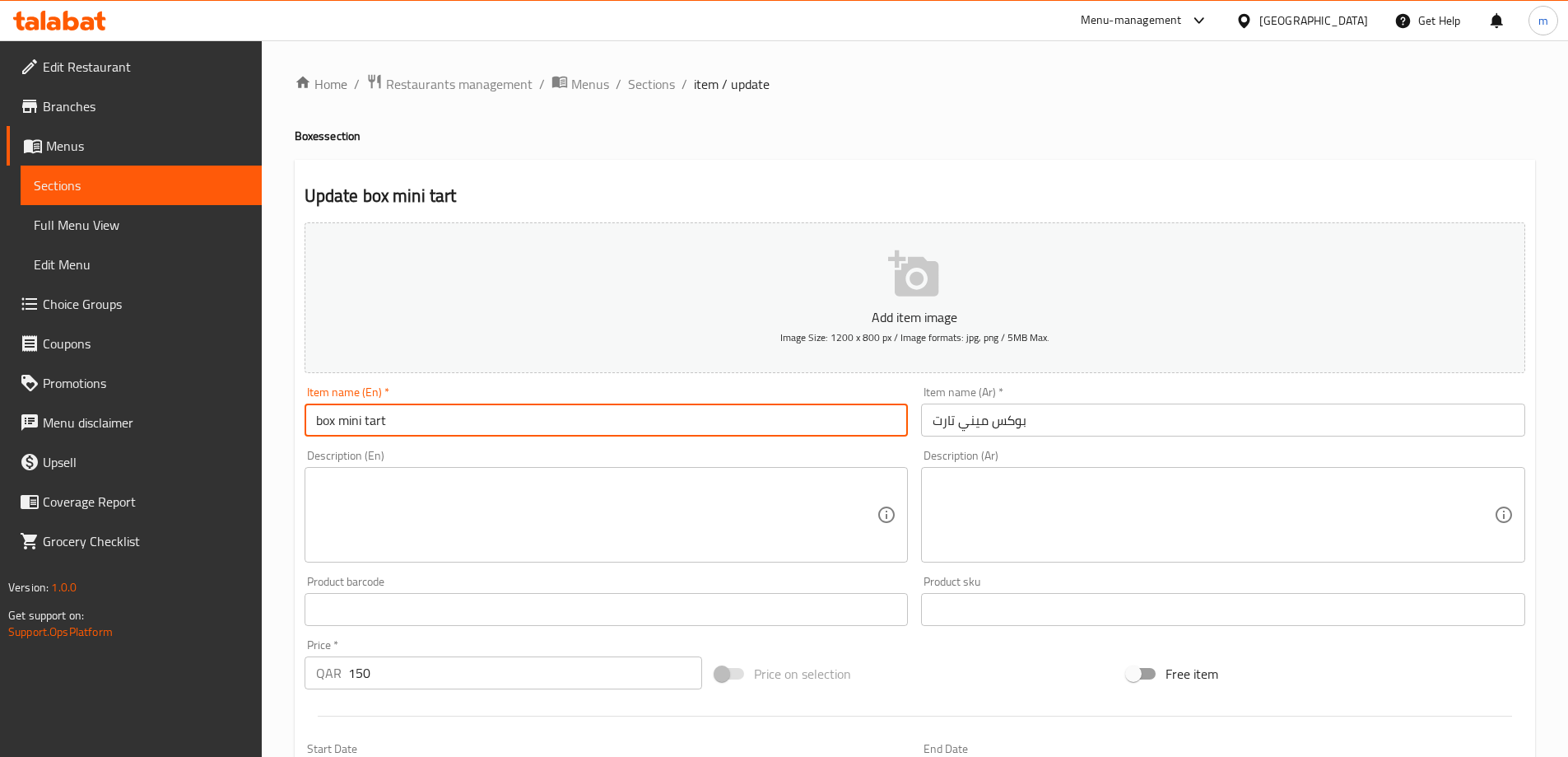
click at [443, 414] on input "box mini tart" at bounding box center [606, 420] width 604 height 33
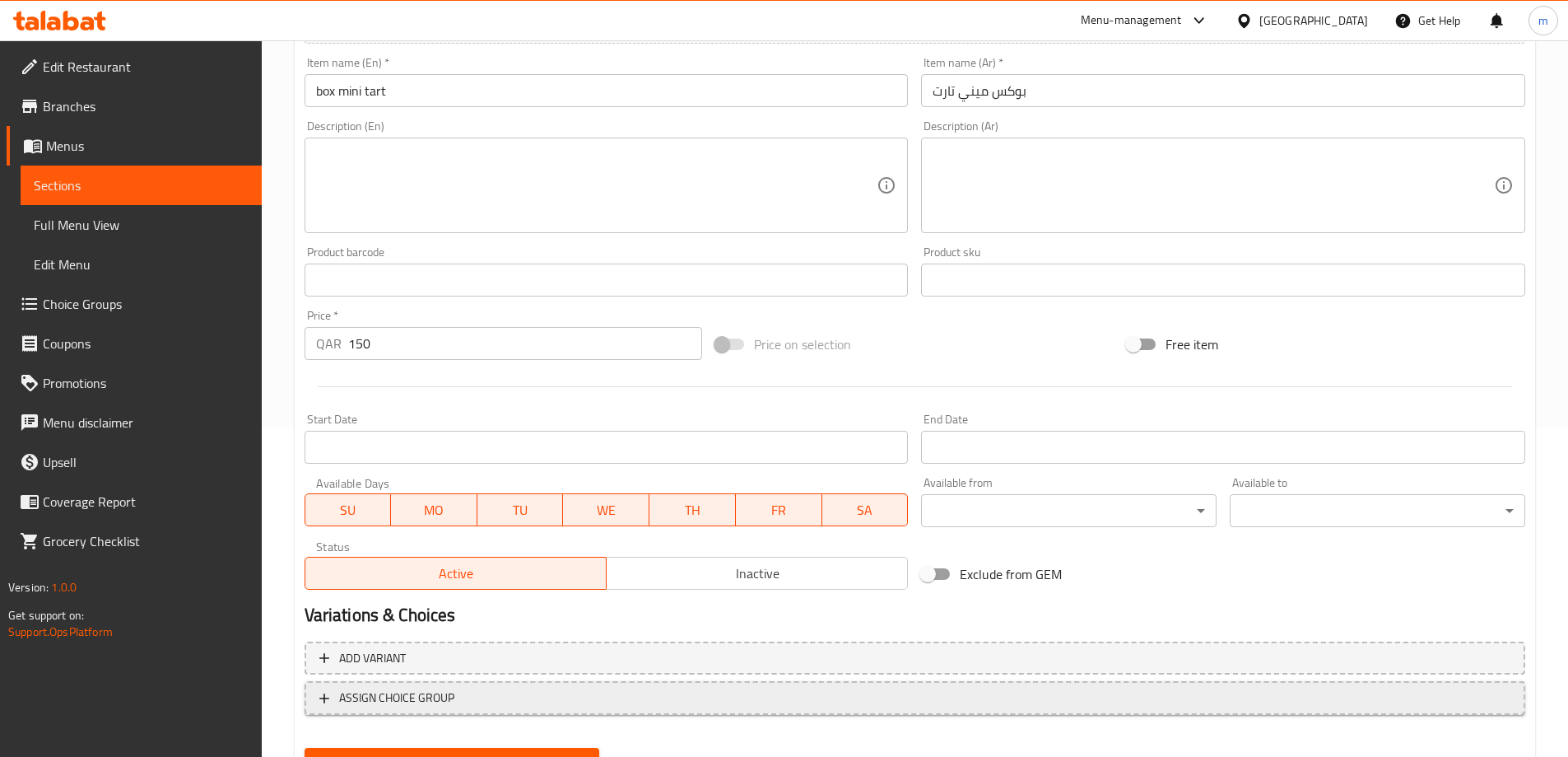
scroll to position [406, 0]
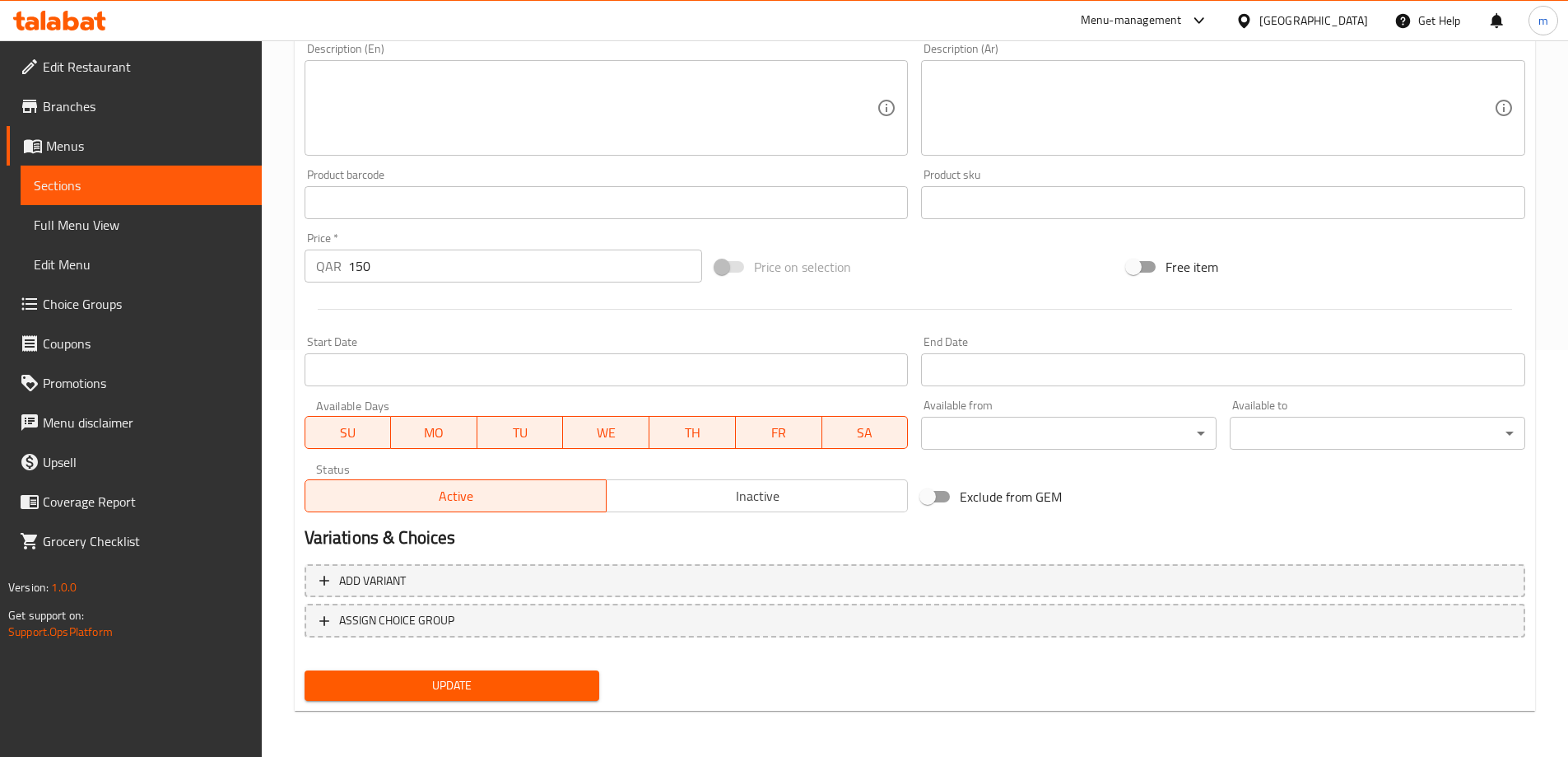
click at [476, 697] on button "Update" at bounding box center [451, 685] width 295 height 30
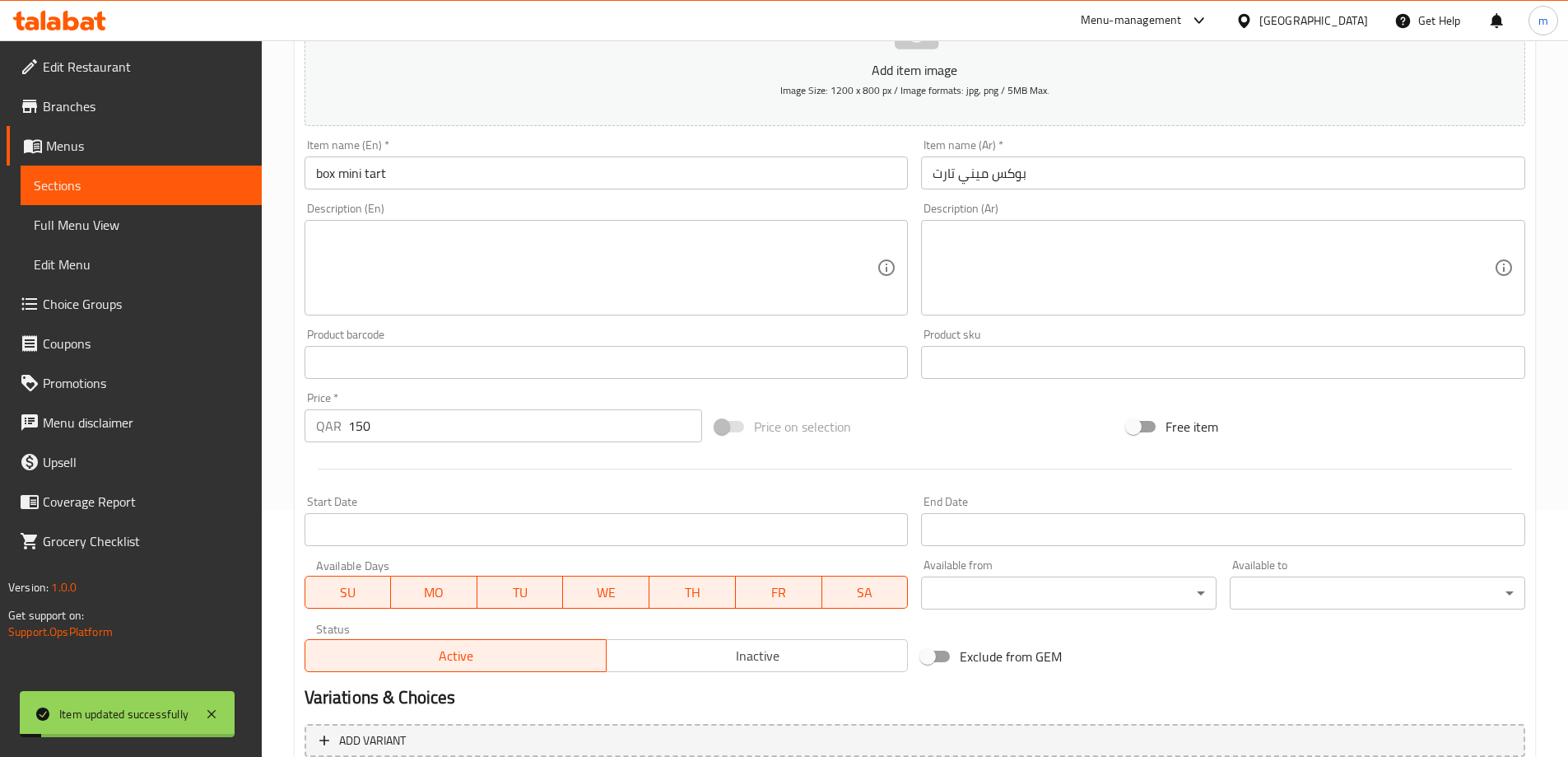
scroll to position [242, 0]
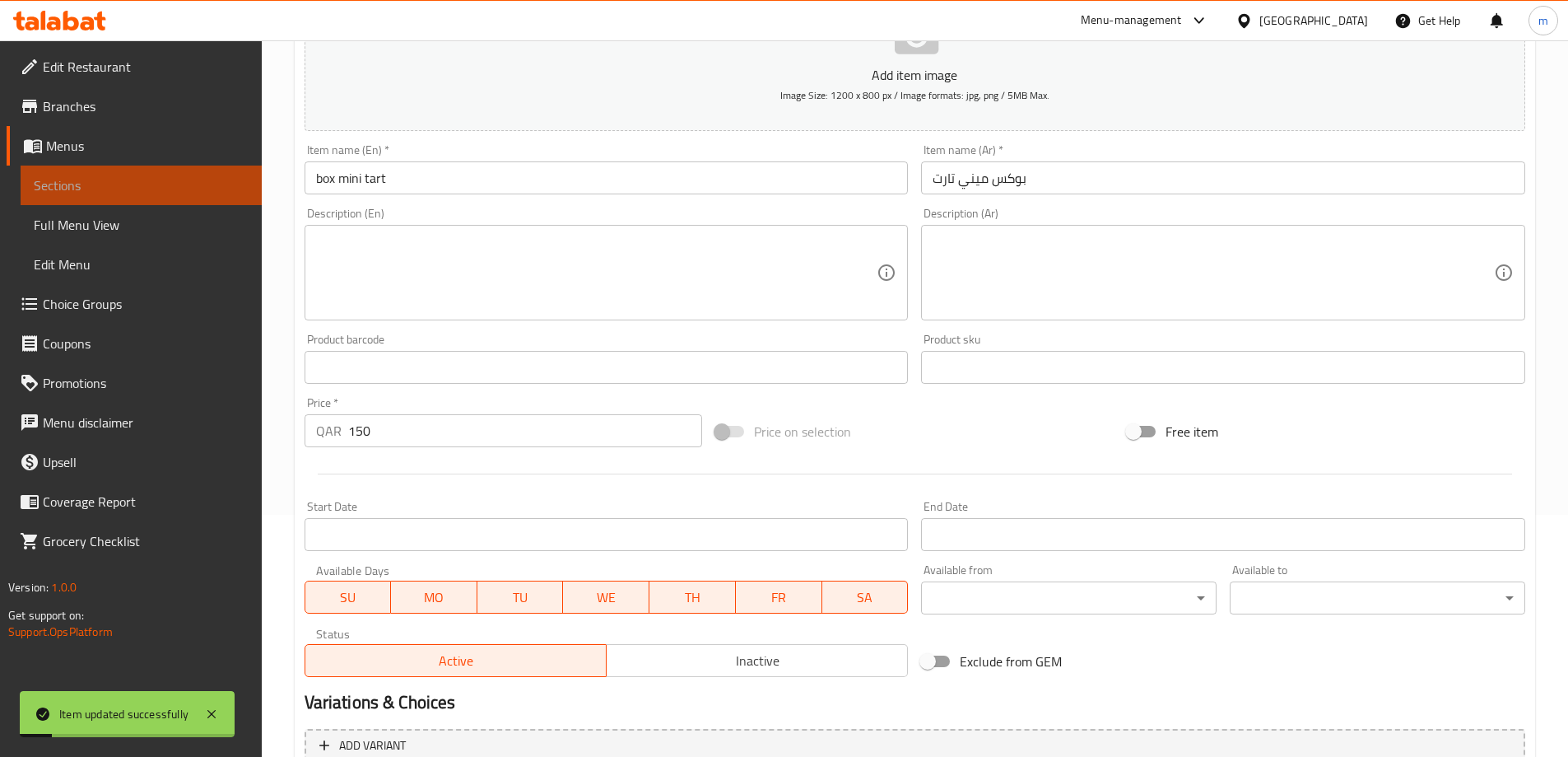
click at [164, 177] on span "Sections" at bounding box center [141, 185] width 215 height 20
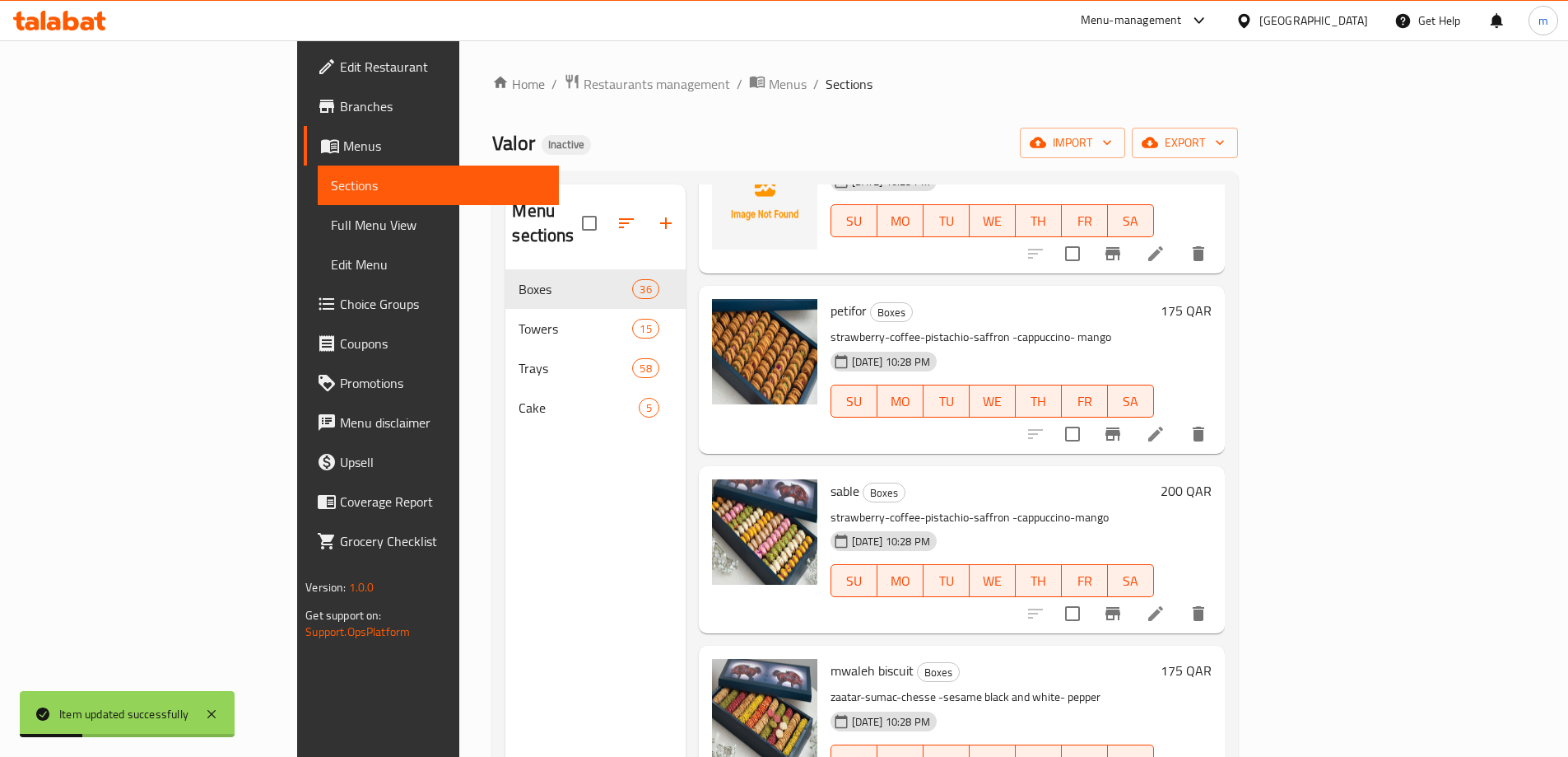
scroll to position [165, 0]
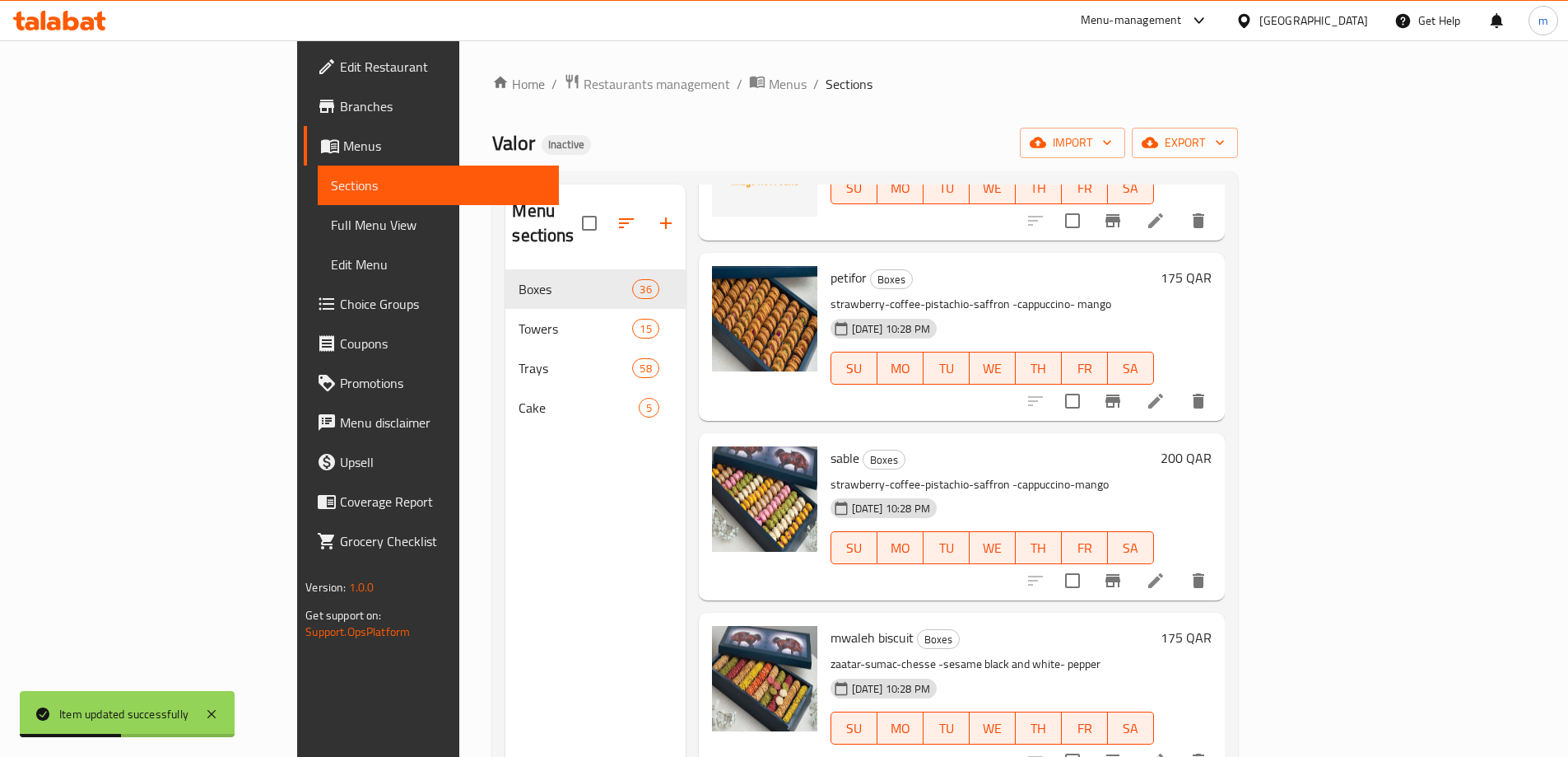
click at [830, 265] on span "petifor" at bounding box center [848, 278] width 36 height 25
copy h6 "petifor"
click at [1165, 391] on icon at bounding box center [1156, 401] width 20 height 20
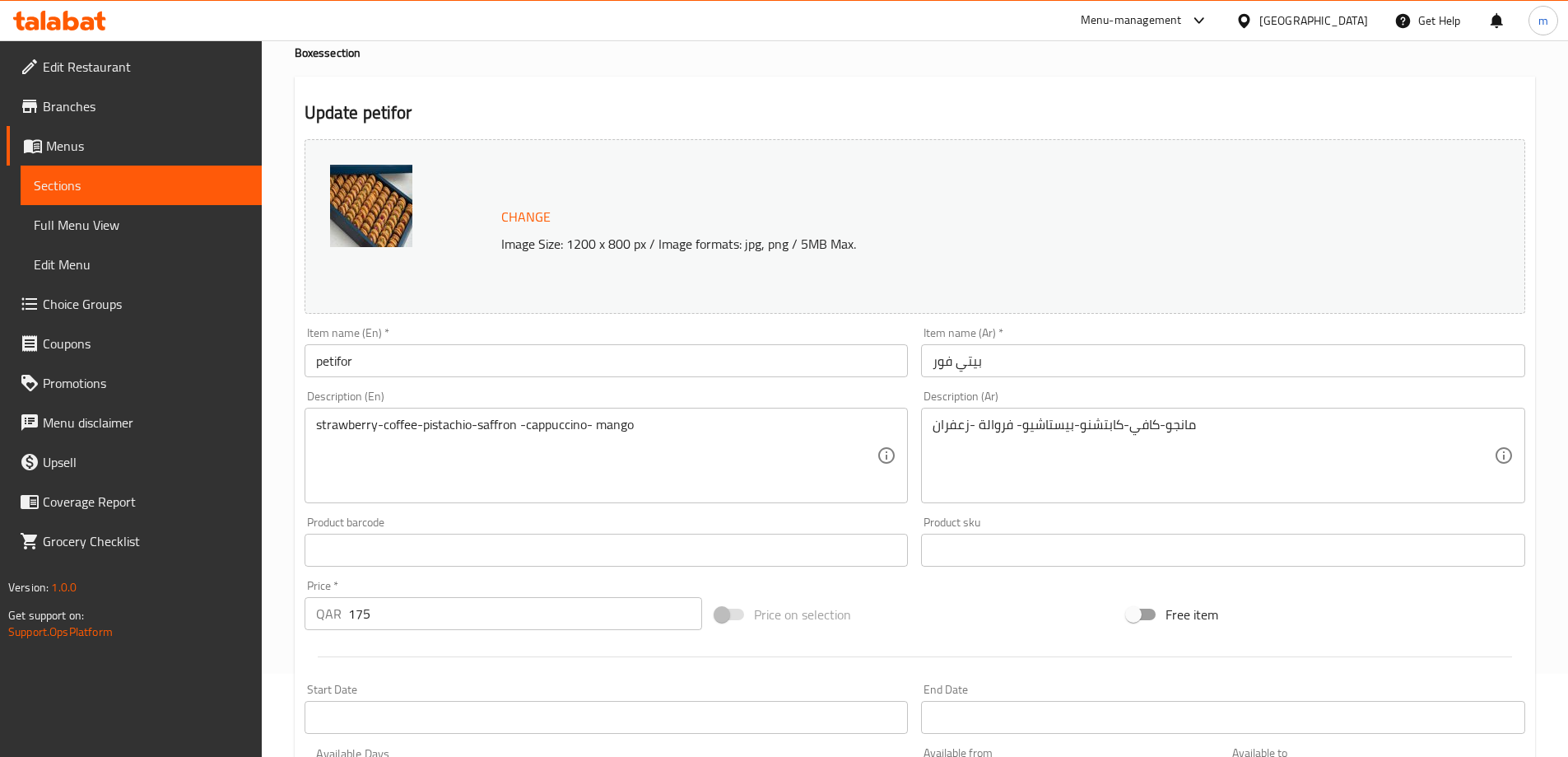
scroll to position [83, 0]
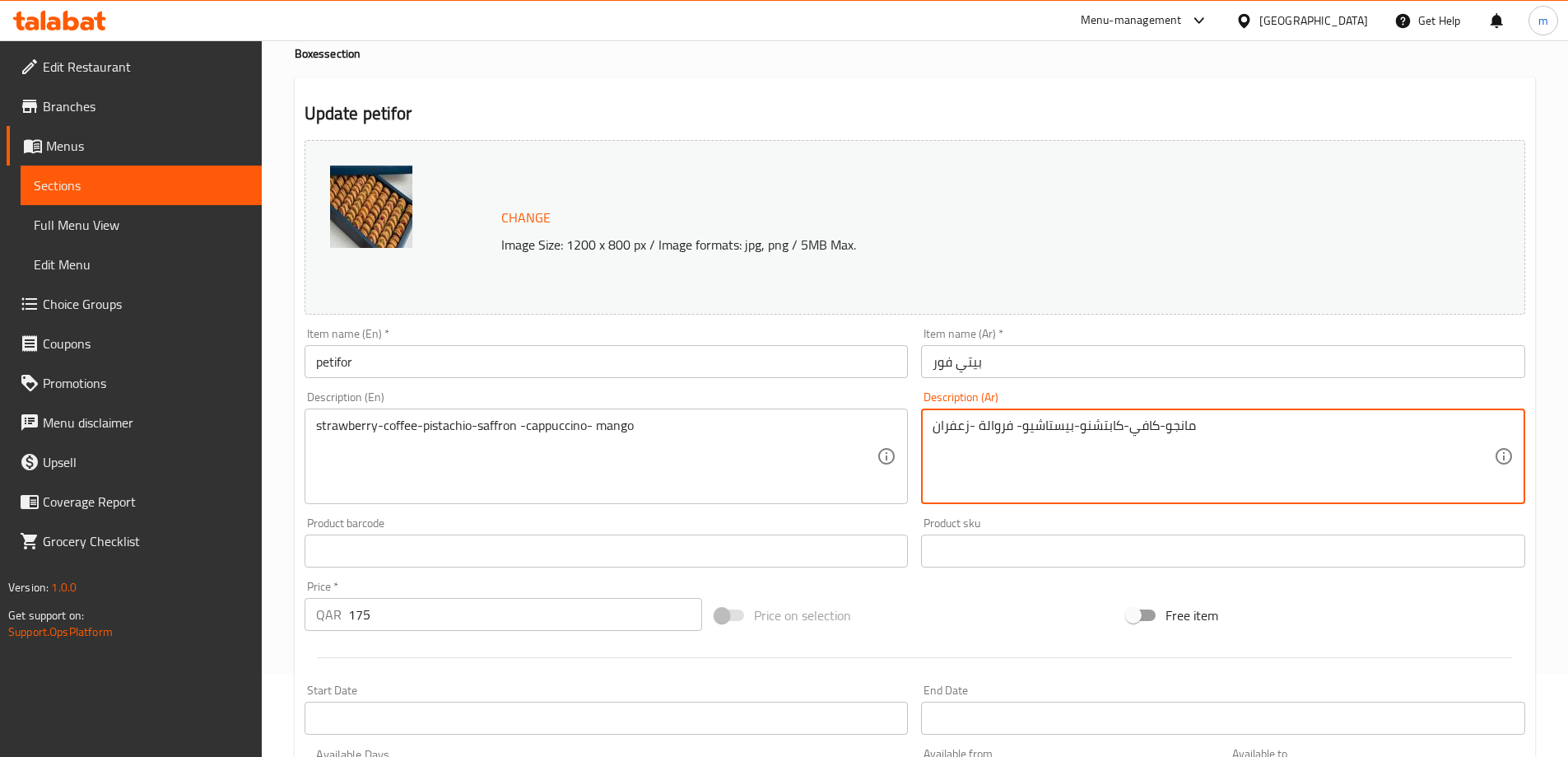
drag, startPoint x: 1013, startPoint y: 430, endPoint x: 975, endPoint y: 419, distance: 39.6
click at [1242, 440] on textarea "مانجو-كافي-كابتشنو-بيستاشيو- -[GEOGRAPHIC_DATA]" at bounding box center [1212, 457] width 561 height 78
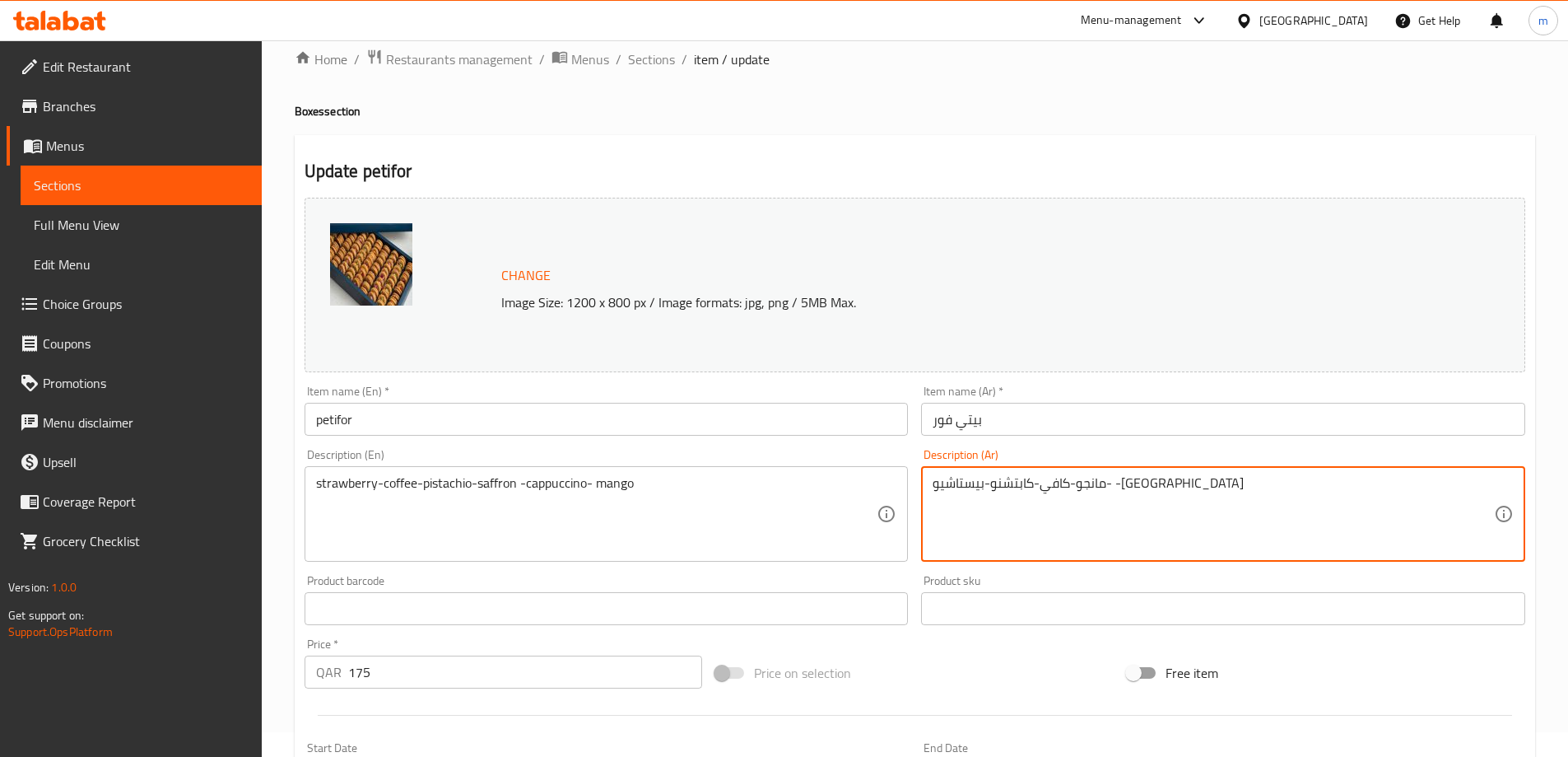
scroll to position [0, 0]
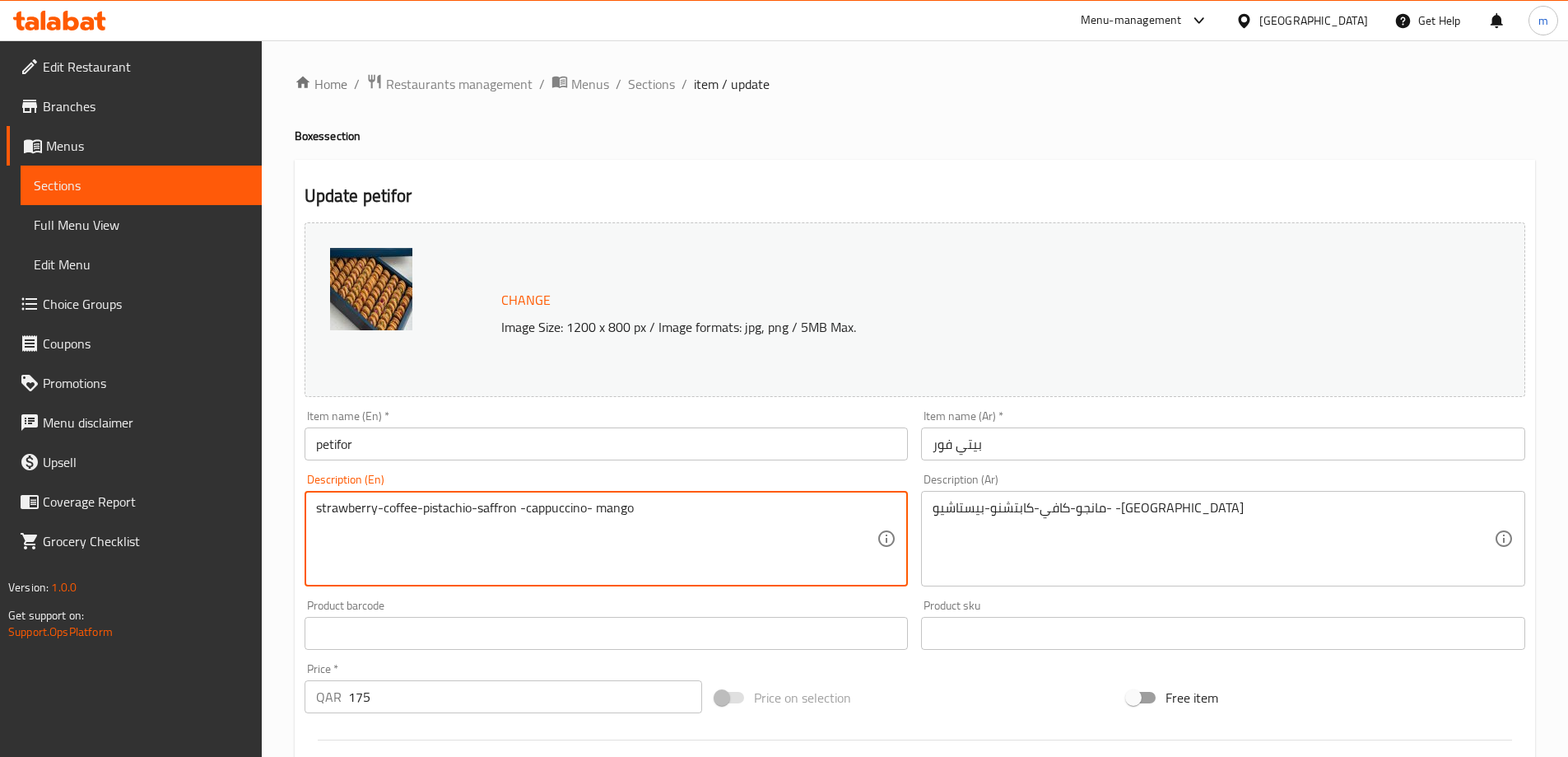
click at [702, 513] on textarea "strawberry-coffee-pistachio-saffron -cappuccino- mango" at bounding box center [596, 539] width 561 height 78
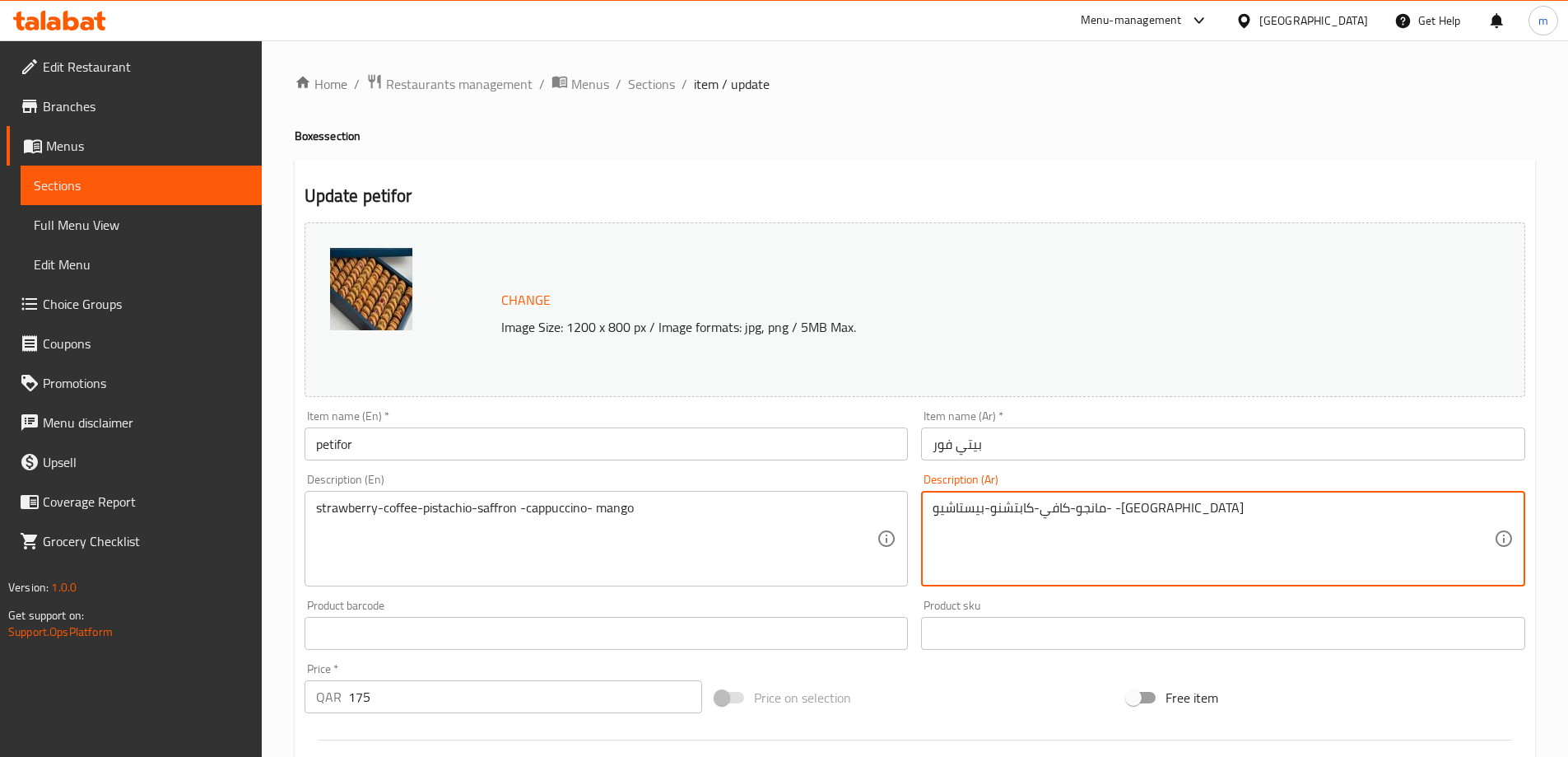
click at [1055, 501] on textarea "مانجو-كافي-كابتشنو-بيستاشيو- -[GEOGRAPHIC_DATA]" at bounding box center [1212, 539] width 561 height 78
paste textarea "الفراولة - القهوة - الفستق - الزعفران - الكابتشينو - المانجو"
click at [1249, 514] on textarea "الفراولة - القهوة - الفستق - الزعفران - الكابتشينو - المانجو" at bounding box center [1212, 539] width 561 height 78
click at [1198, 509] on textarea "فراولة - القهوة - الفستق - الزعفران - الكابتشينو - المانجو" at bounding box center [1212, 539] width 561 height 78
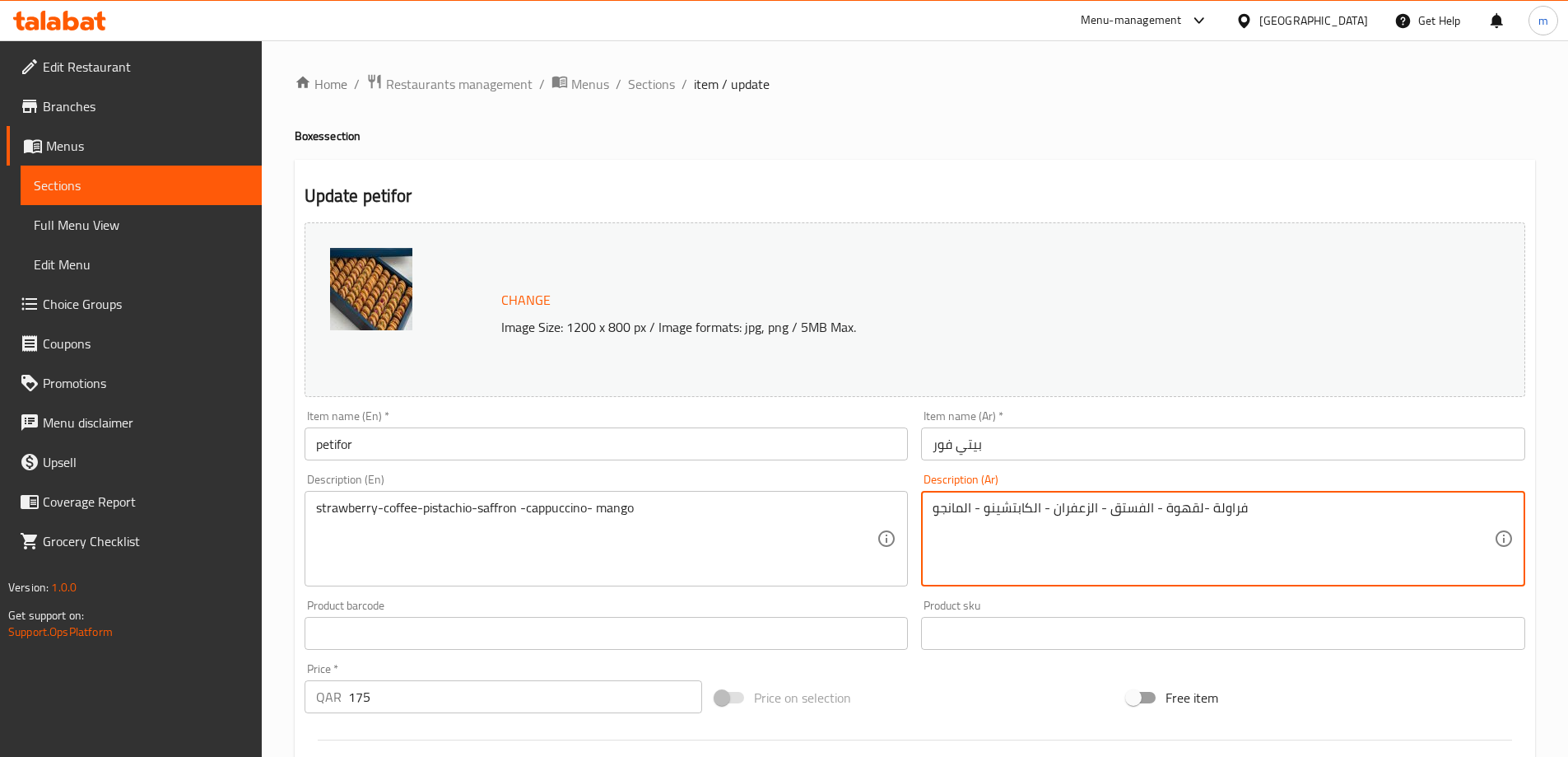
click at [1195, 508] on textarea "فراولة -لقهوة - الفستق - الزعفران - الكابتشينو - المانجو" at bounding box center [1212, 539] width 561 height 78
click at [1147, 511] on textarea "فراولة -قهوة - الفستق - الزعفران - الكابتشينو - المانجو" at bounding box center [1212, 539] width 561 height 78
click at [1146, 510] on textarea "فراولة -قهوة - الفستق - الزعفران - الكابتشينو - المانجو" at bounding box center [1212, 539] width 561 height 78
click at [1088, 514] on textarea "فراولة -قهوة - فستق - الزعفران - الكابتشينو - المانجو" at bounding box center [1212, 539] width 561 height 78
click at [1031, 509] on textarea "فراولة -قهوة - فستق - زعفران - الكابتشينو - المانجو" at bounding box center [1212, 539] width 561 height 78
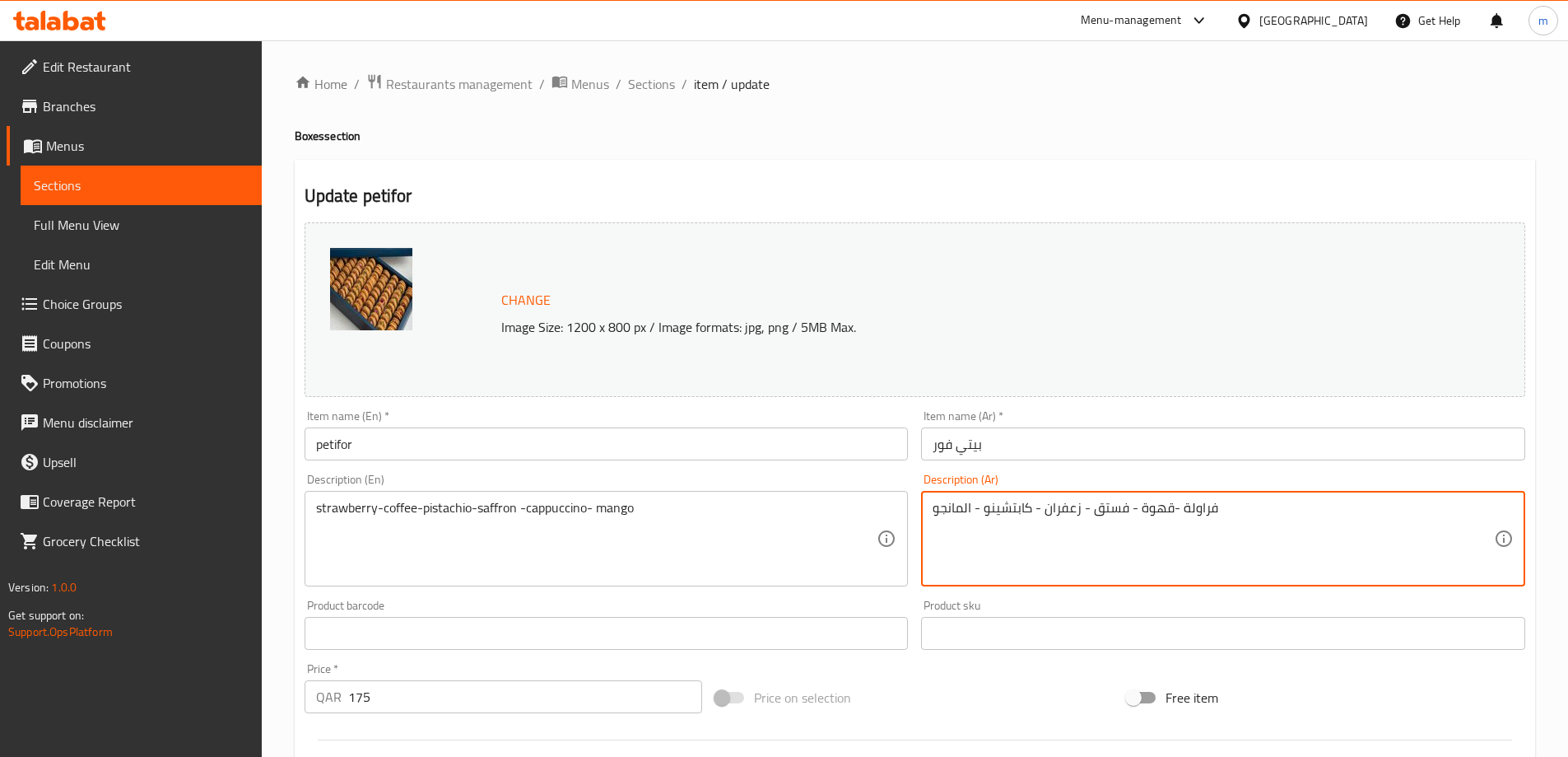
click at [966, 505] on textarea "فراولة -قهوة - فستق - زعفران - كابتشينو - المانجو" at bounding box center [1212, 539] width 561 height 78
type textarea "فراولة -قهوة - فستق - زعفران - كابتشينو - مانجو"
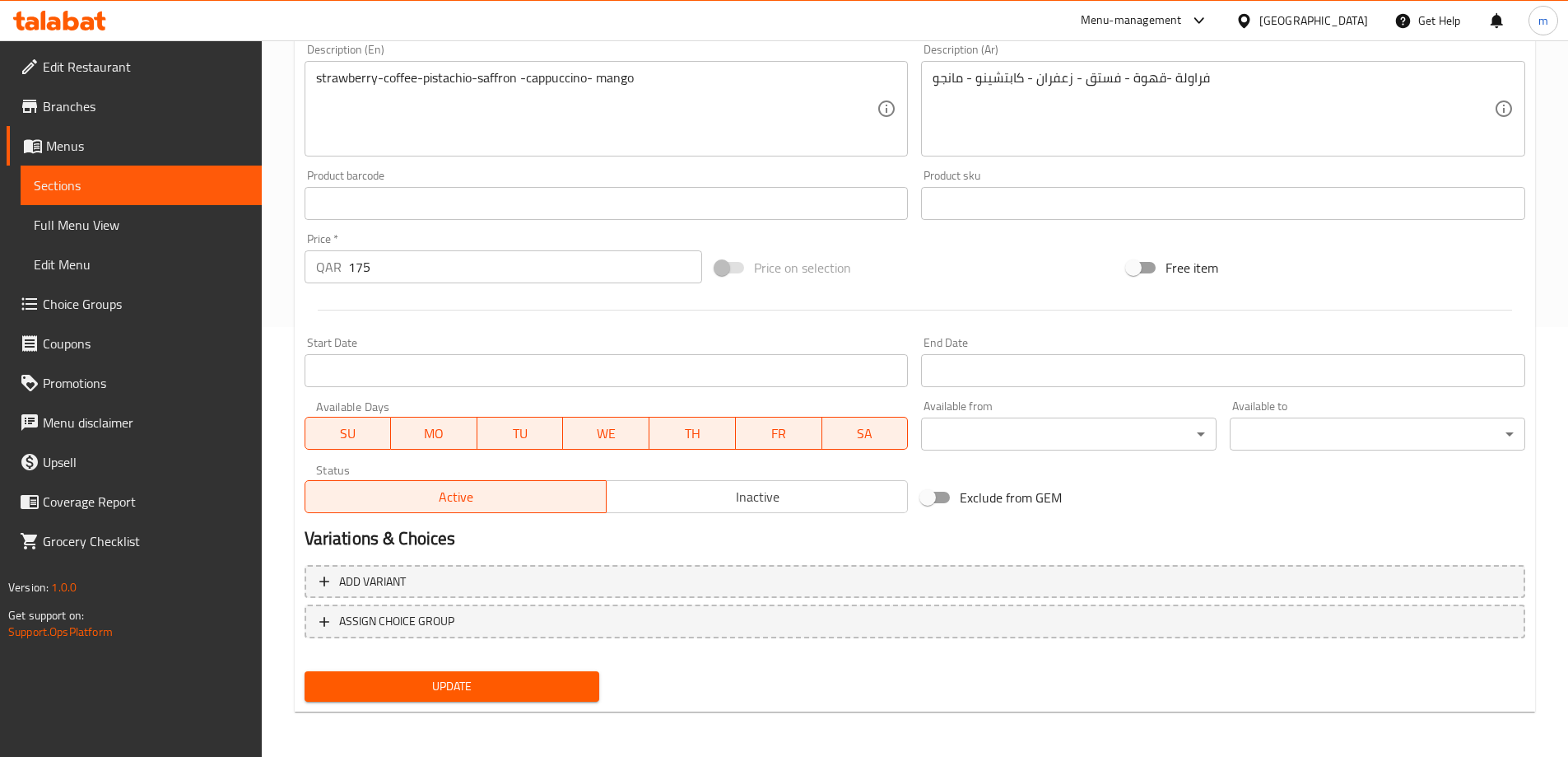
scroll to position [430, 0]
drag, startPoint x: 427, startPoint y: 672, endPoint x: 441, endPoint y: 661, distance: 17.8
click at [427, 672] on button "Update" at bounding box center [451, 685] width 295 height 30
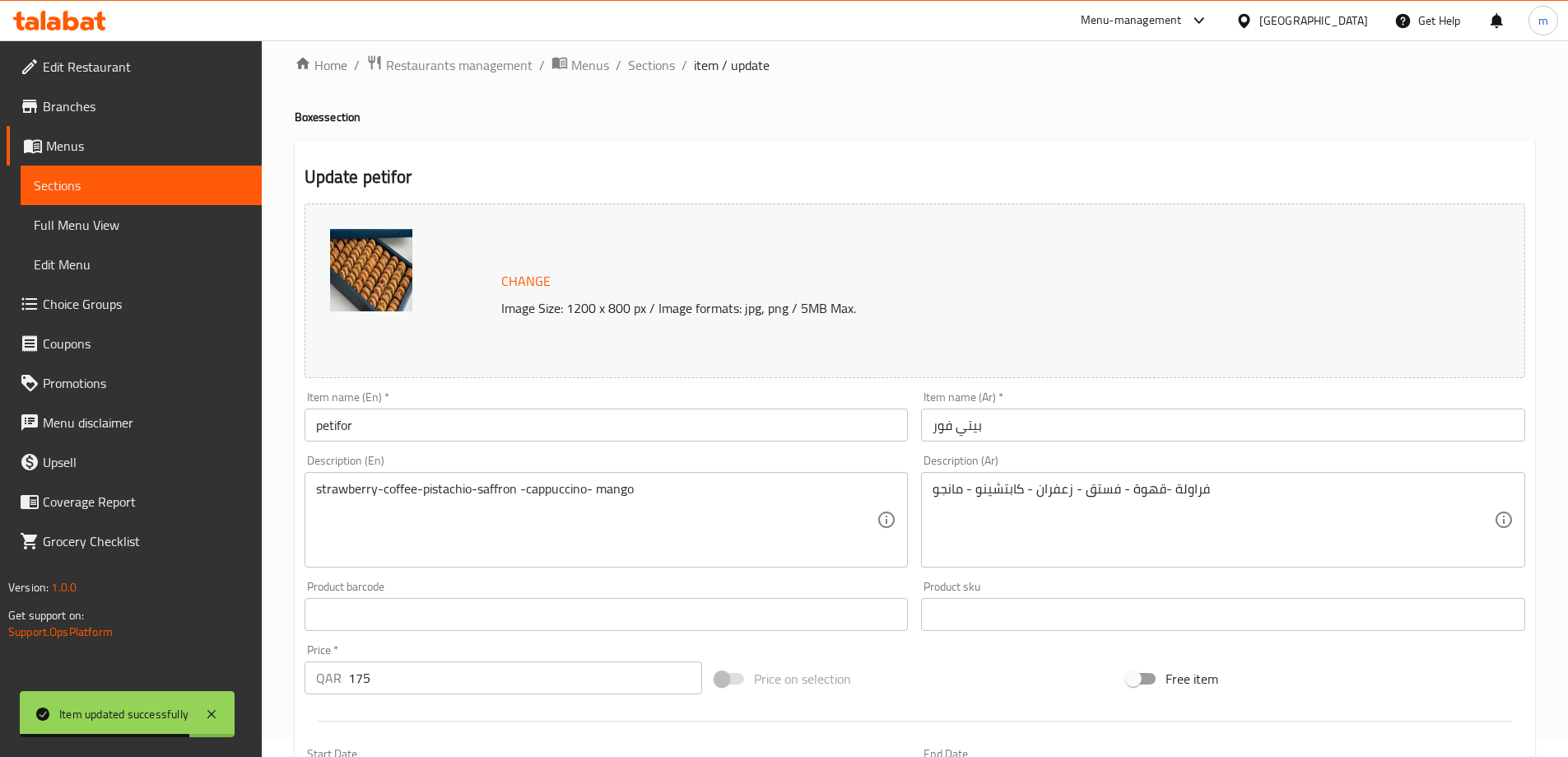
scroll to position [0, 0]
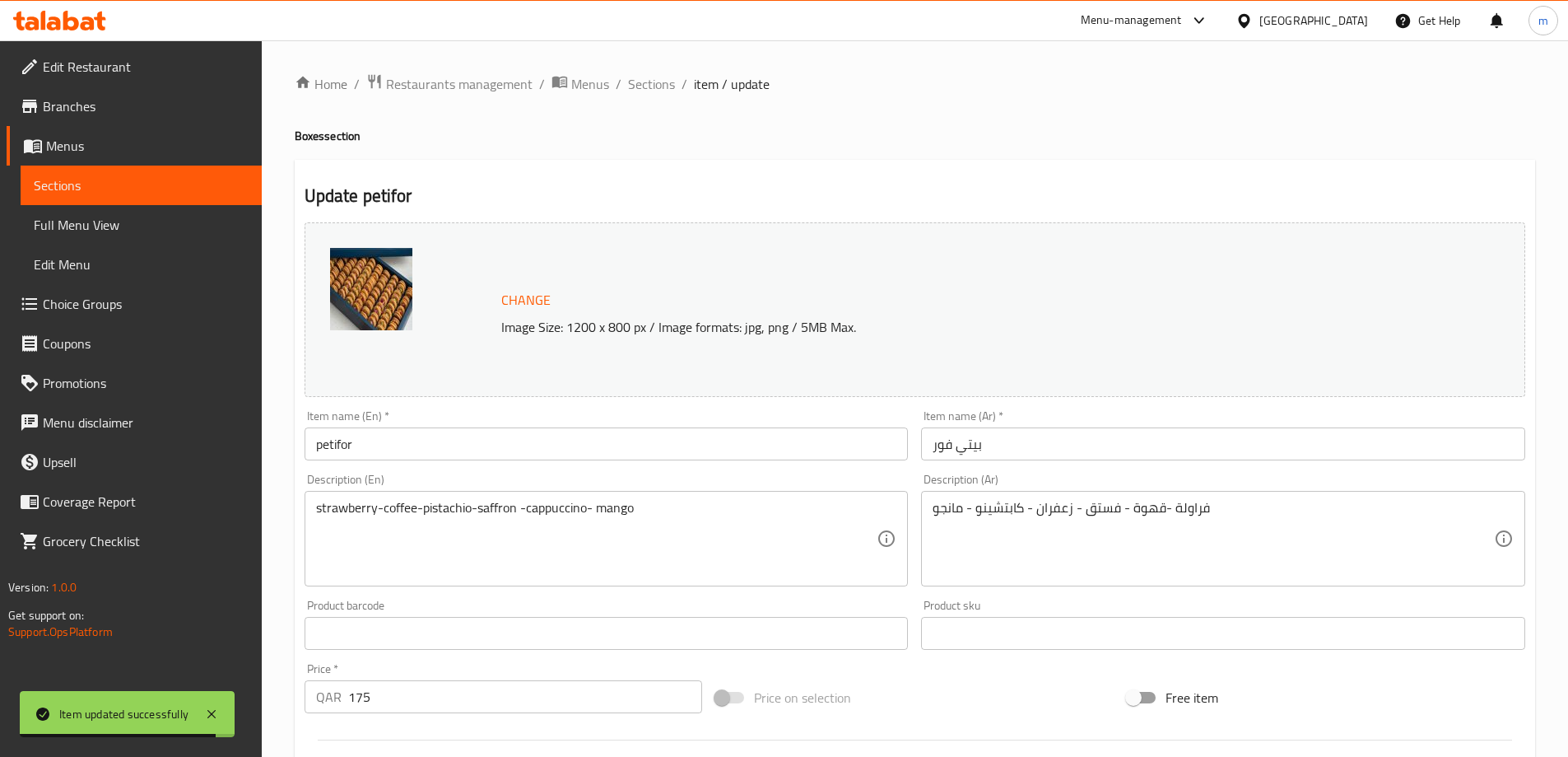
click at [92, 180] on span "Sections" at bounding box center [141, 185] width 215 height 20
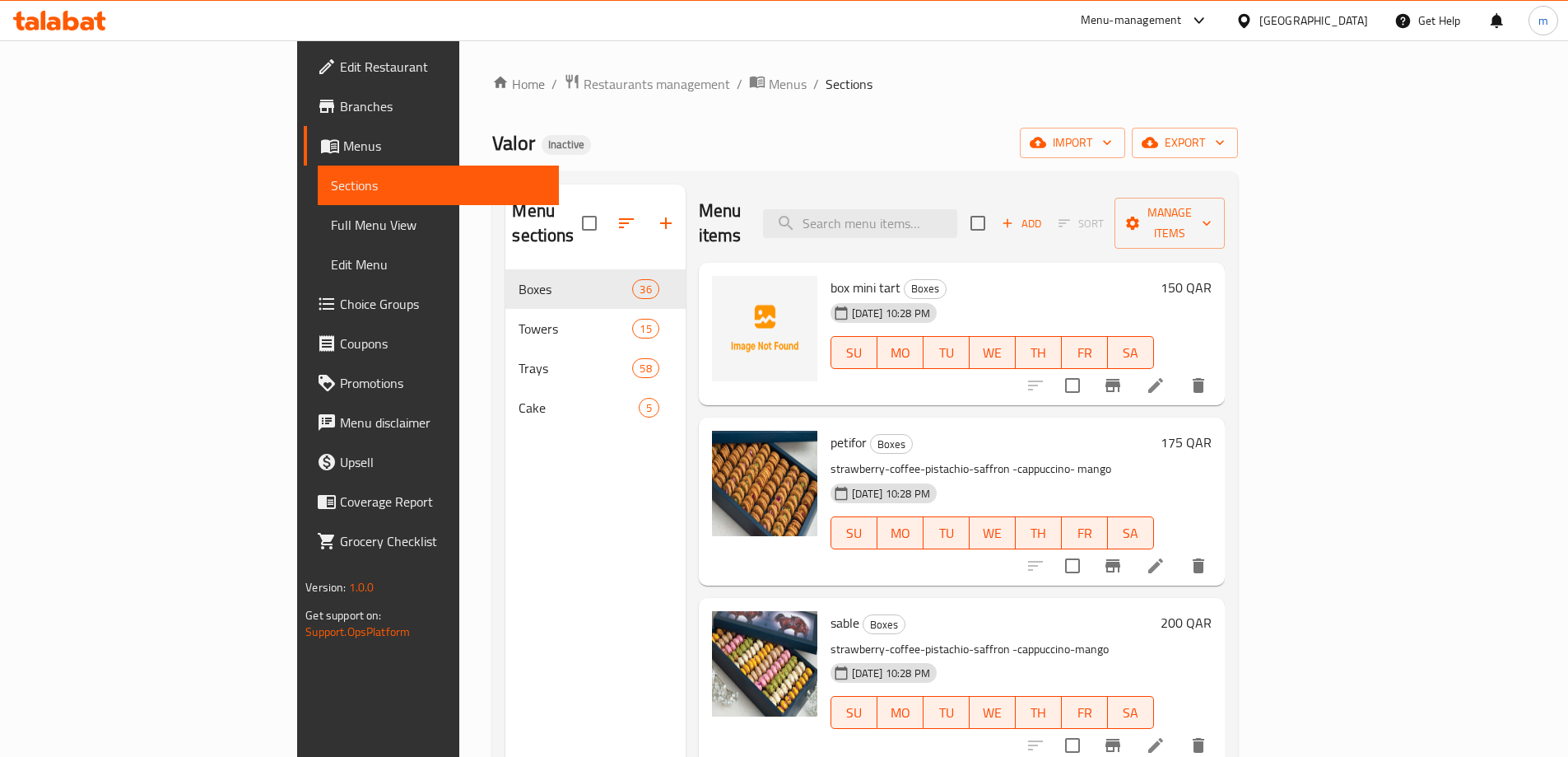
scroll to position [165, 0]
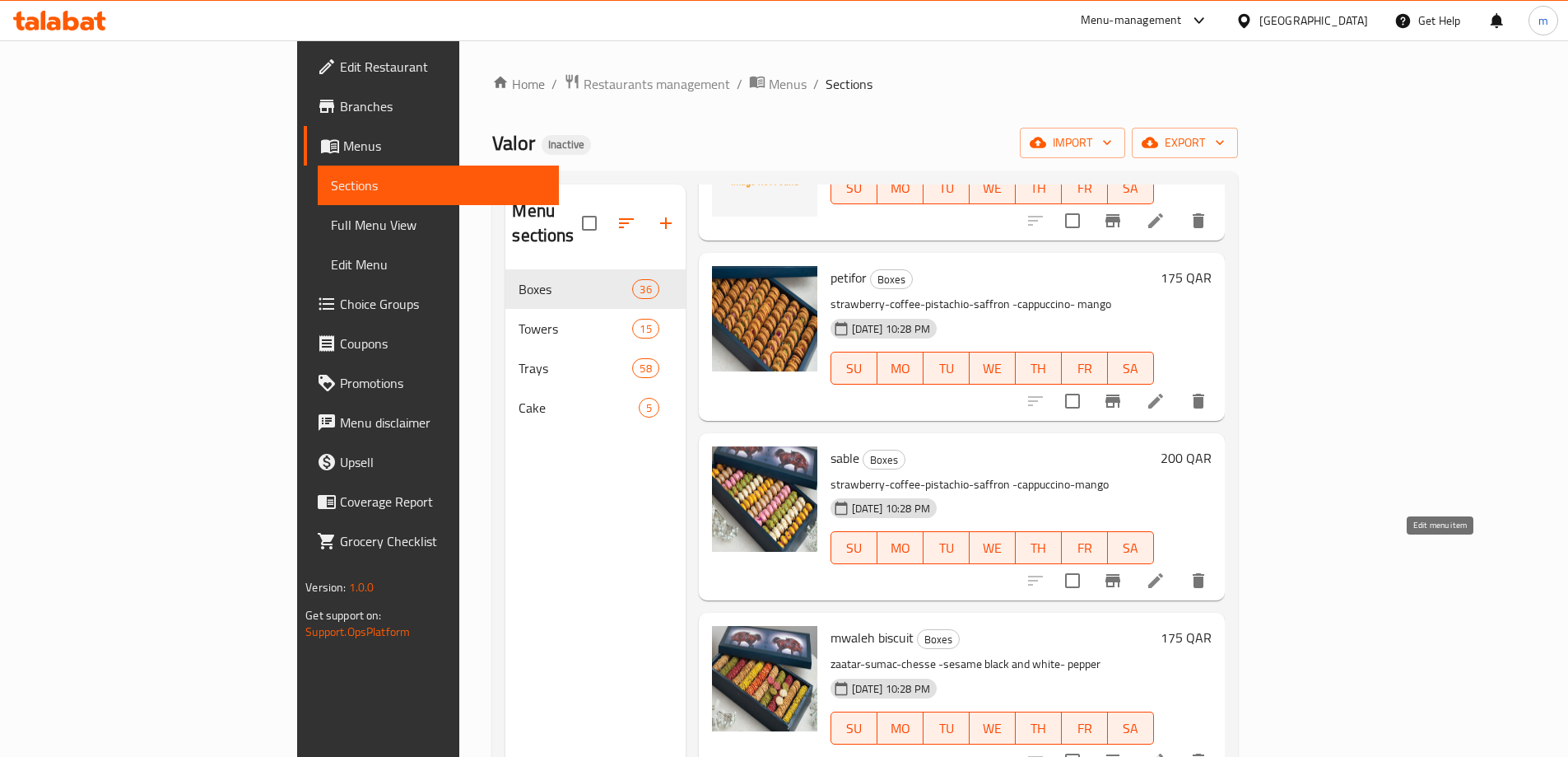
click at [1163, 573] on icon at bounding box center [1156, 580] width 15 height 15
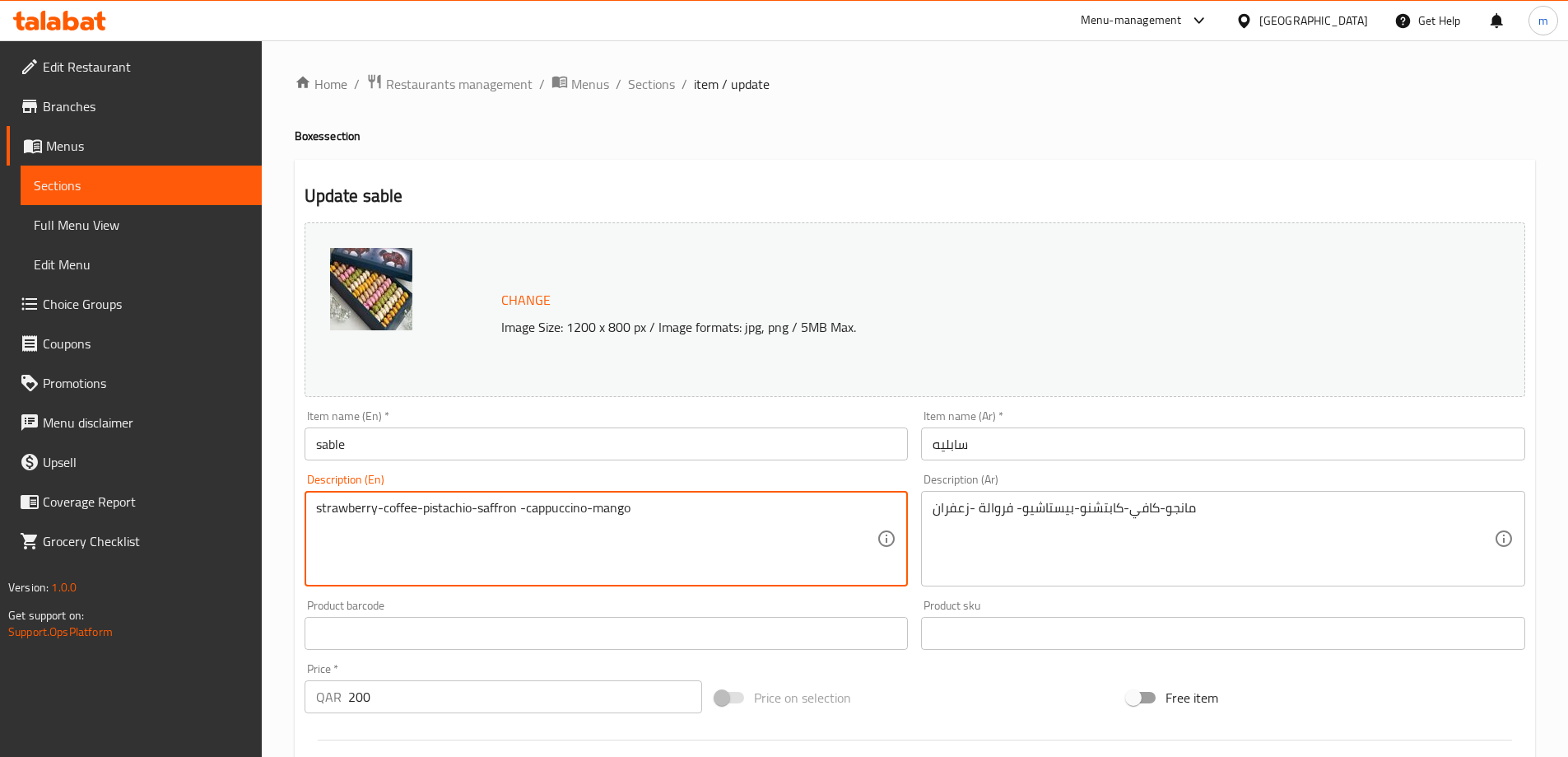
click at [731, 501] on textarea "strawberry-coffee-pistachio-saffron -cappuccino-mango" at bounding box center [596, 539] width 561 height 78
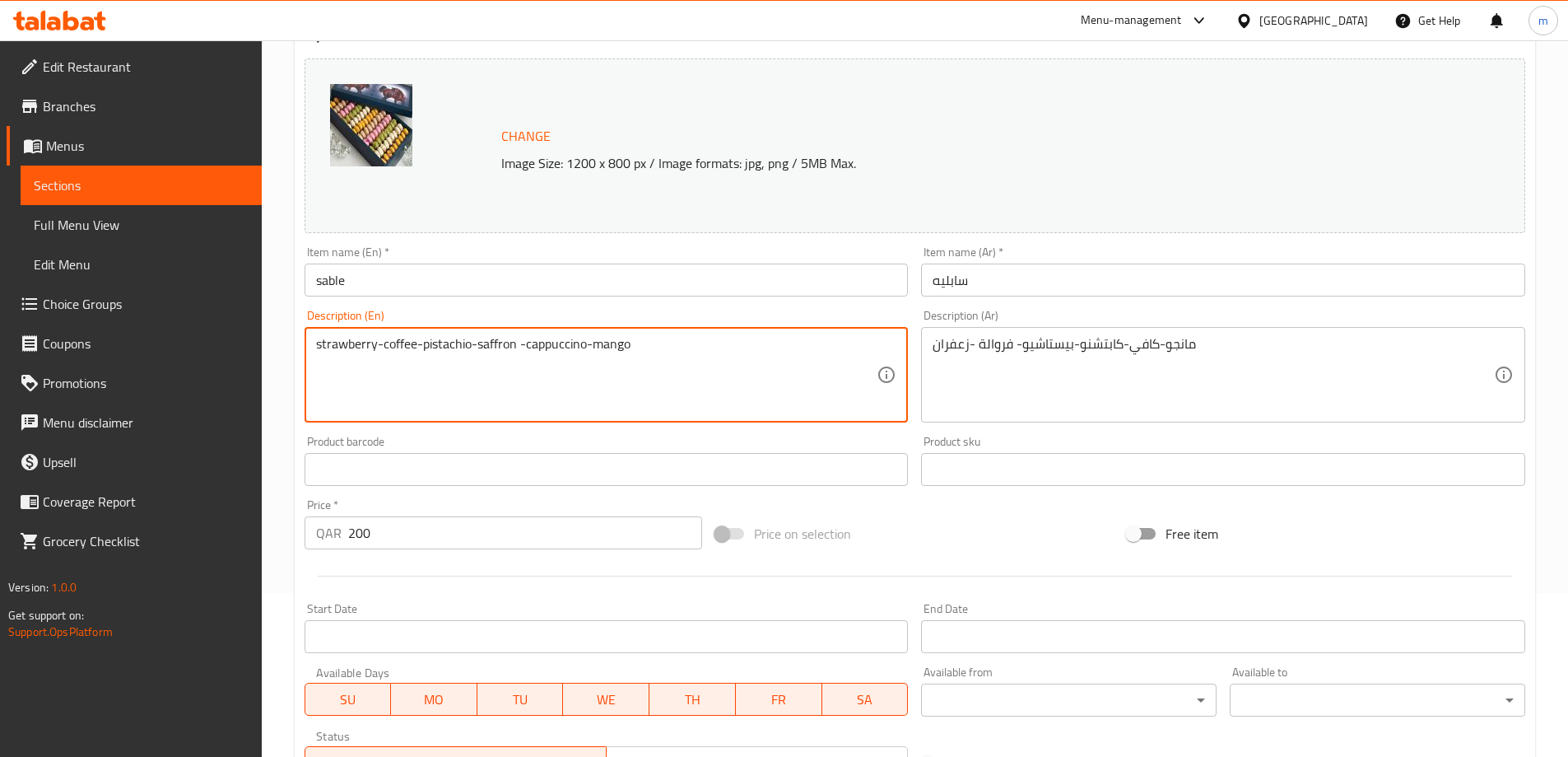
scroll to position [165, 0]
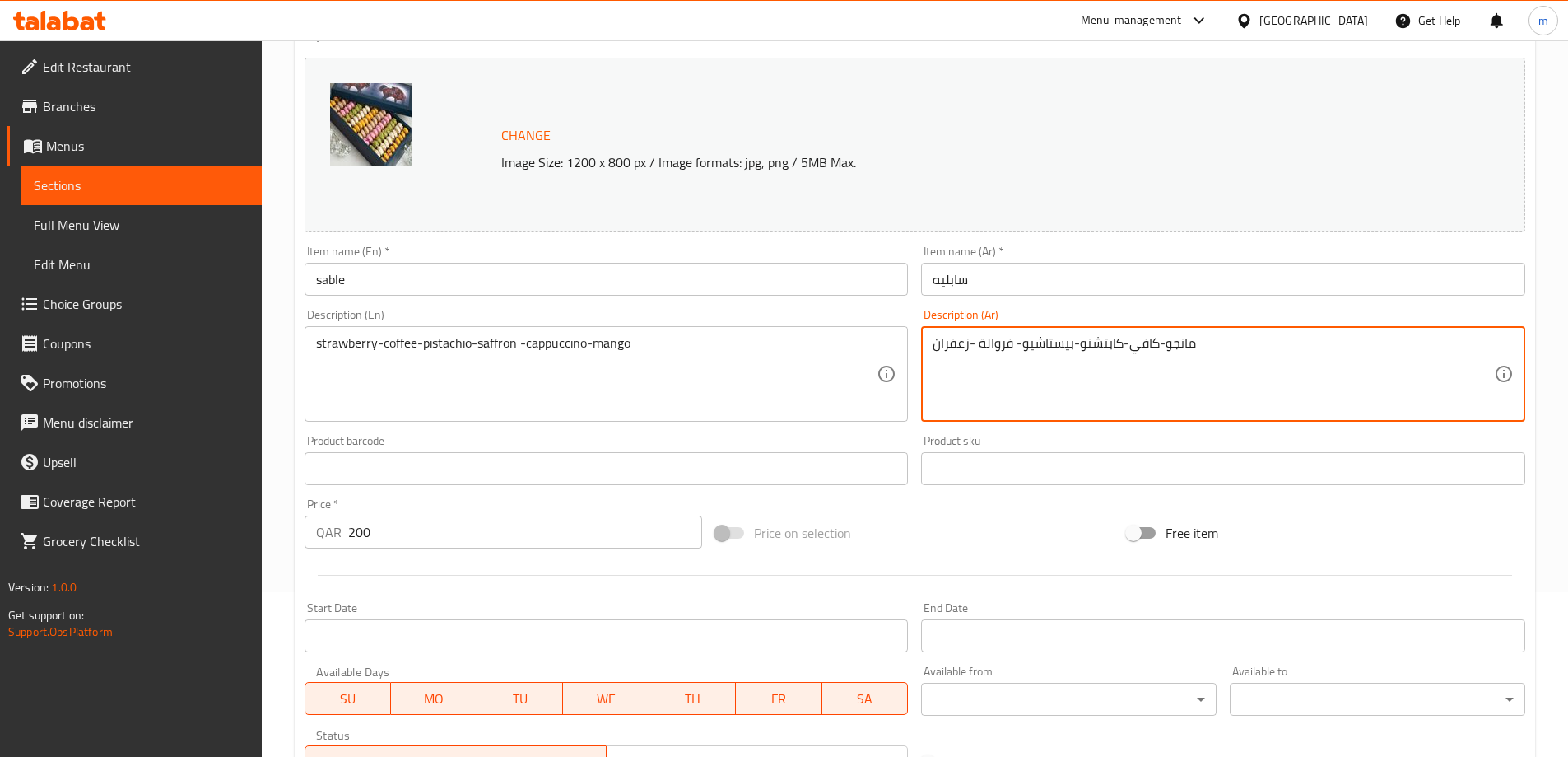
click at [1018, 337] on textarea "مانجو-كافي-كابتشنو-بيستاشيو- فروالة -زعفران" at bounding box center [1212, 375] width 561 height 78
paste textarea "الفراولة-القهوة-الفستق-الزعفران-الكابتشينو-المانجو"
click at [1226, 344] on textarea "الفراولة-القهوة-الفستق-الزعفران-الكابتشينو-المانجو" at bounding box center [1212, 375] width 561 height 78
click at [1219, 341] on textarea "لفراولة-القهوة-الفستق-الزعفران-الكابتشينو-المانجو" at bounding box center [1212, 375] width 561 height 78
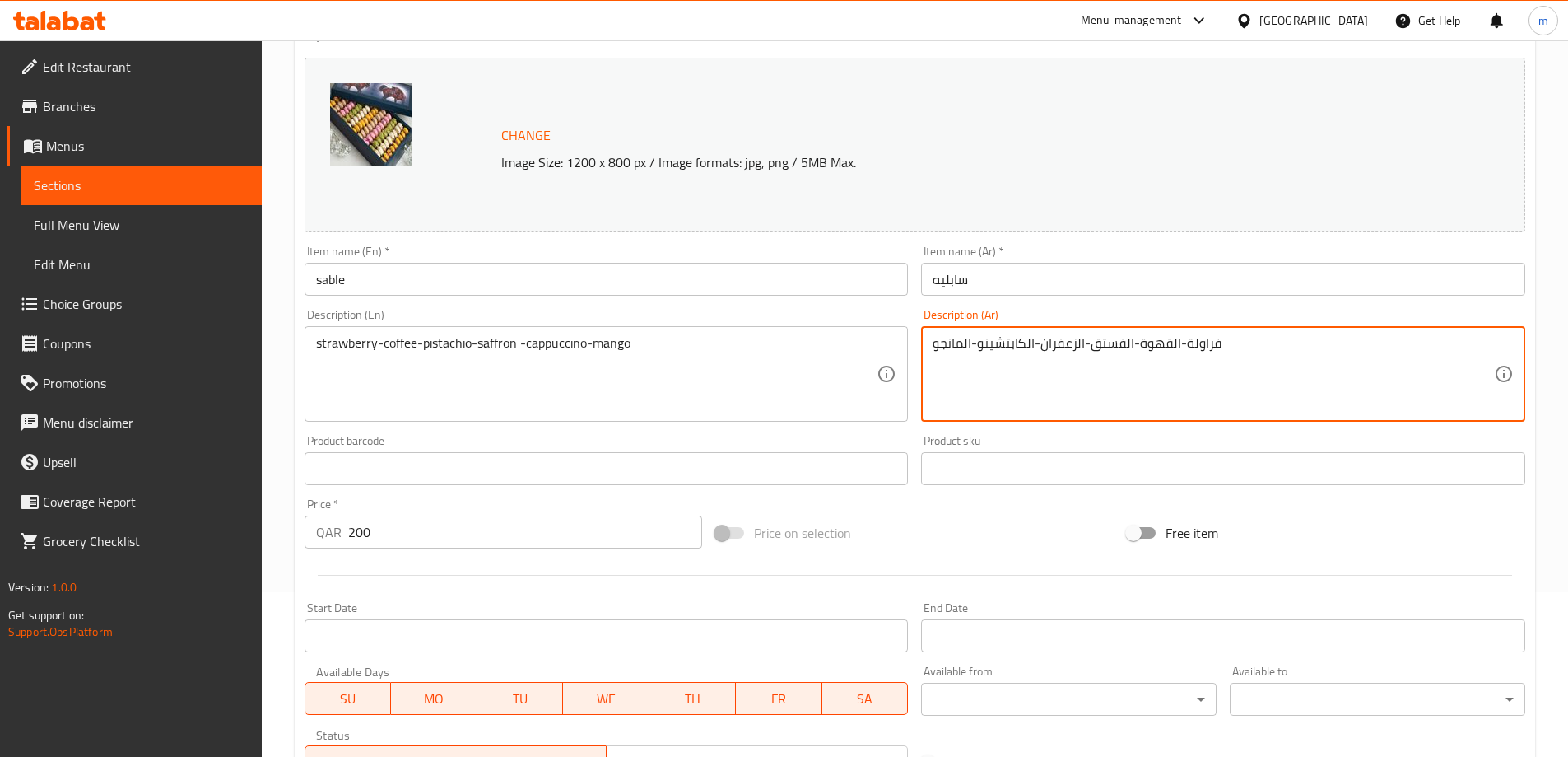
click at [1172, 343] on textarea "فراولة-القهوة-الفستق-الزعفران-الكابتشينو-المانجو" at bounding box center [1212, 375] width 561 height 78
click at [1126, 346] on textarea "فراولة-قهوة-الفستق-الزعفران-الكابتشينو-المانجو" at bounding box center [1212, 375] width 561 height 78
click at [1078, 343] on textarea "فراولة-قهوة-فستق-الزعفران-الكابتشينو-المانجو" at bounding box center [1212, 375] width 561 height 78
click at [1023, 344] on textarea "فراولة-قهوة-فستق-زعفران-الكابتشينو-المانجو" at bounding box center [1212, 375] width 561 height 78
click at [965, 341] on textarea "فراولة-قهوة-فستق-زعفران-كابتشينو-المانجو" at bounding box center [1212, 375] width 561 height 78
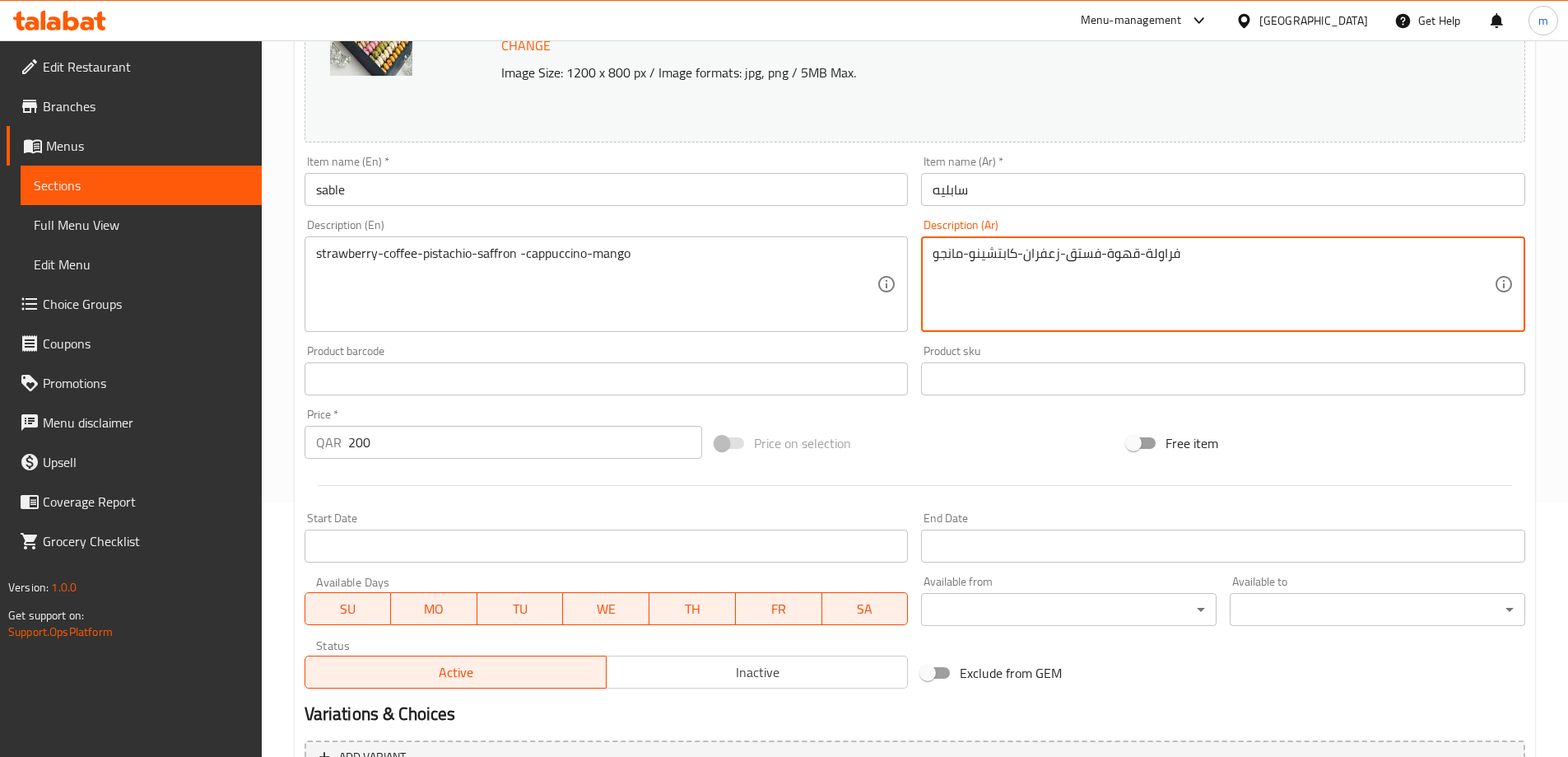
scroll to position [412, 0]
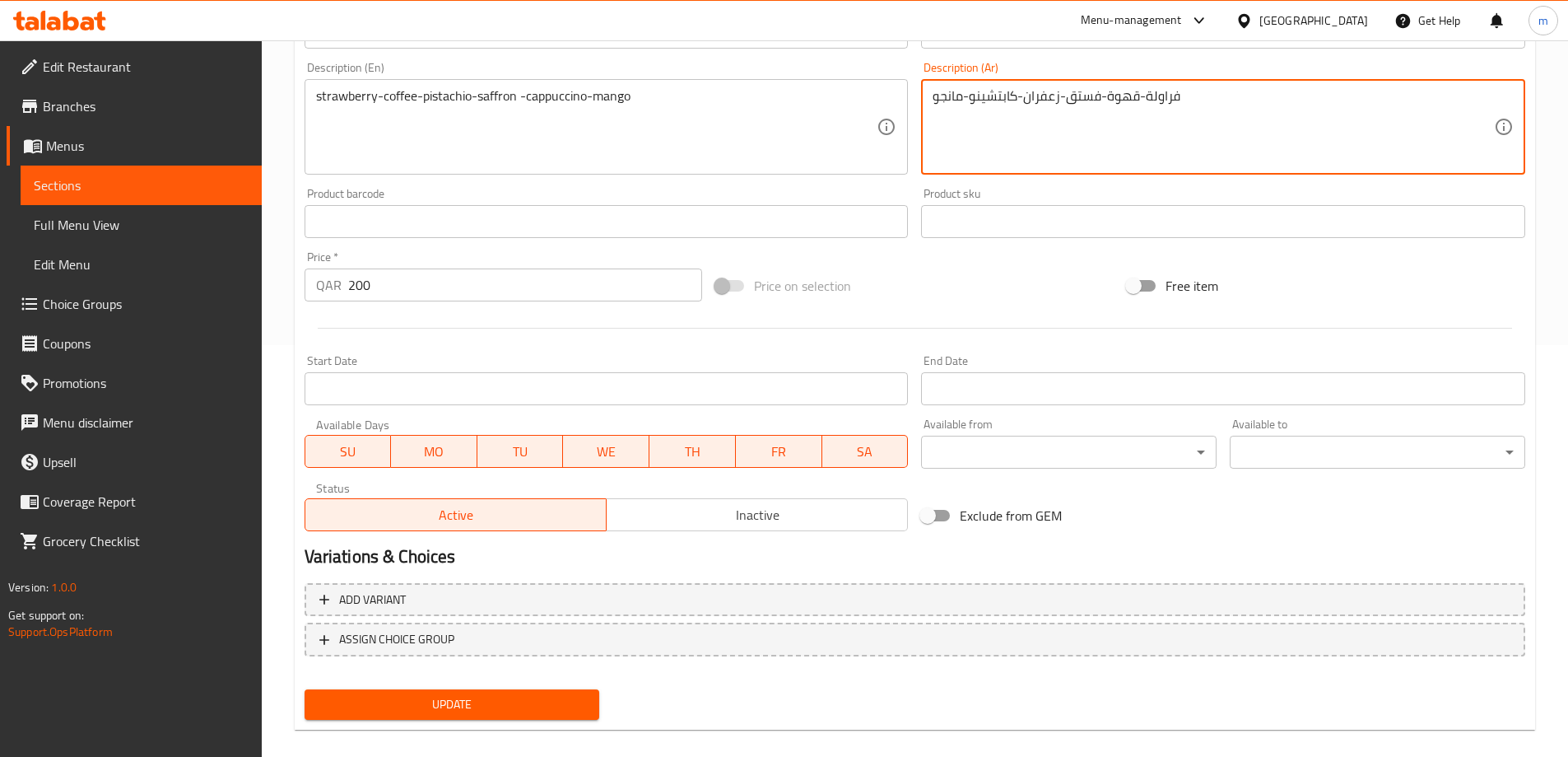
type textarea "فراولة-قهوة-فستق-زعفران-كابتشينو-مانجو"
click at [485, 702] on span "Update" at bounding box center [451, 704] width 269 height 20
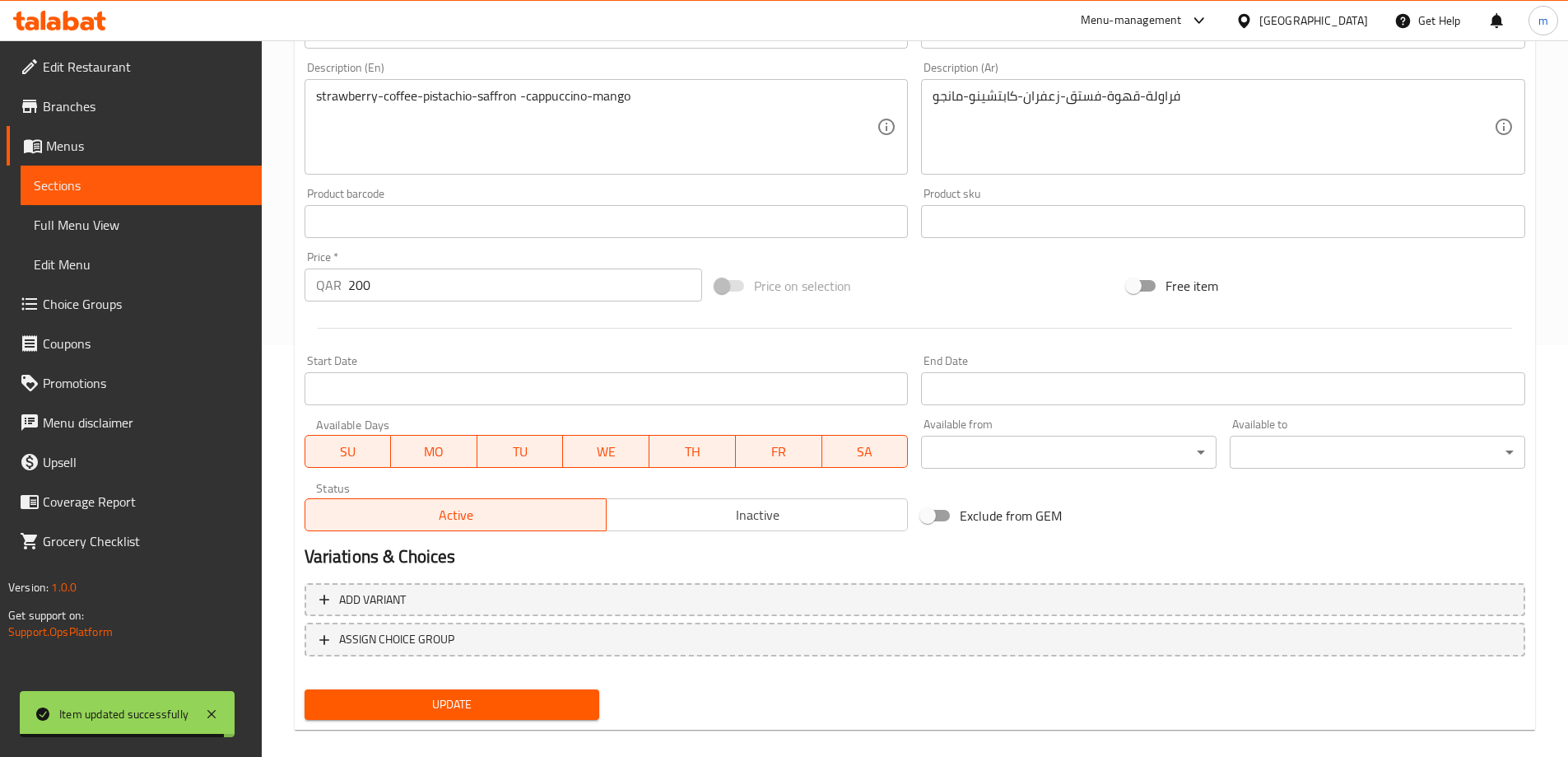
click at [145, 181] on span "Sections" at bounding box center [141, 185] width 215 height 20
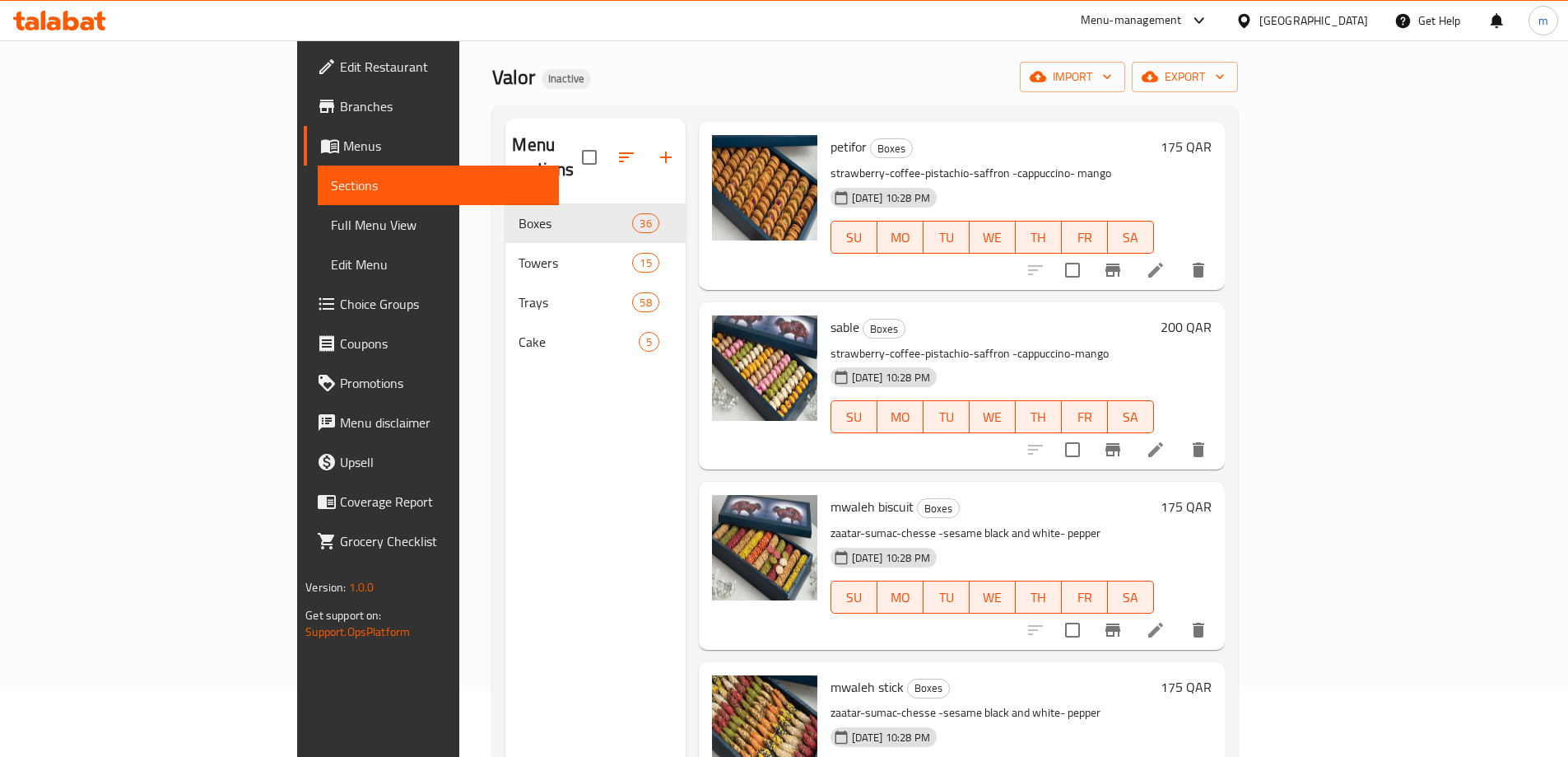
scroll to position [247, 0]
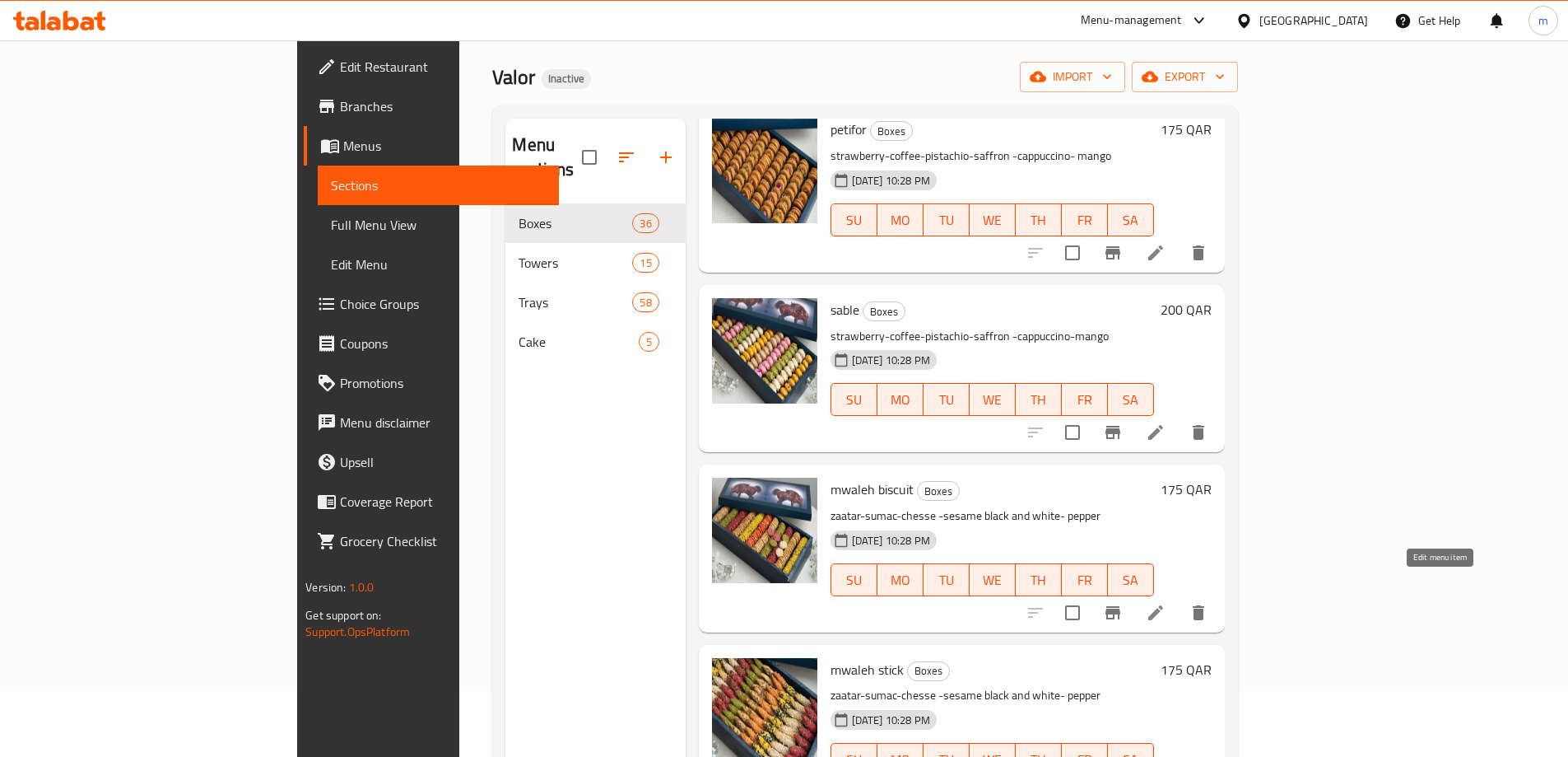
click at [1163, 605] on icon at bounding box center [1156, 612] width 15 height 15
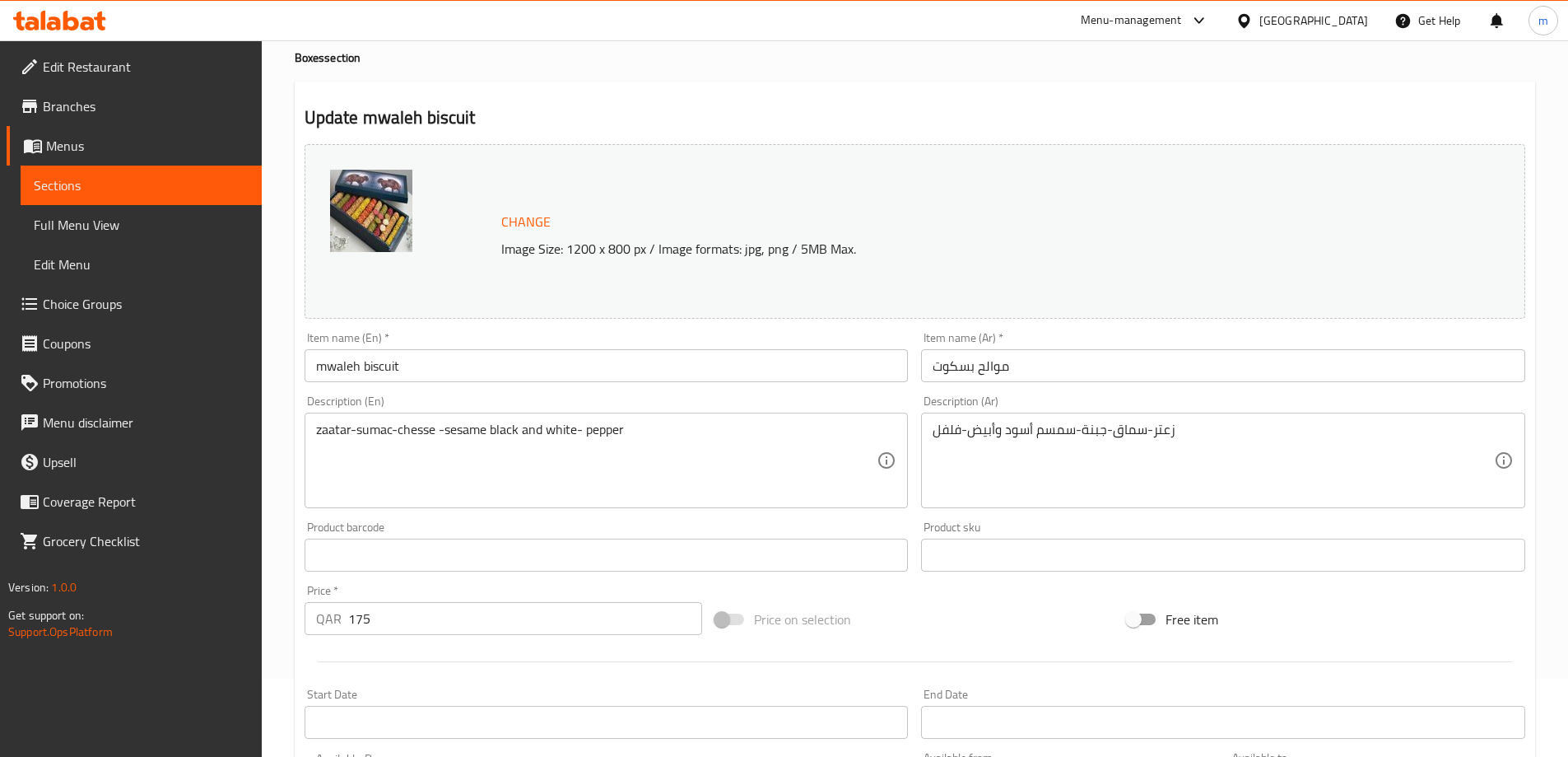
scroll to position [83, 0]
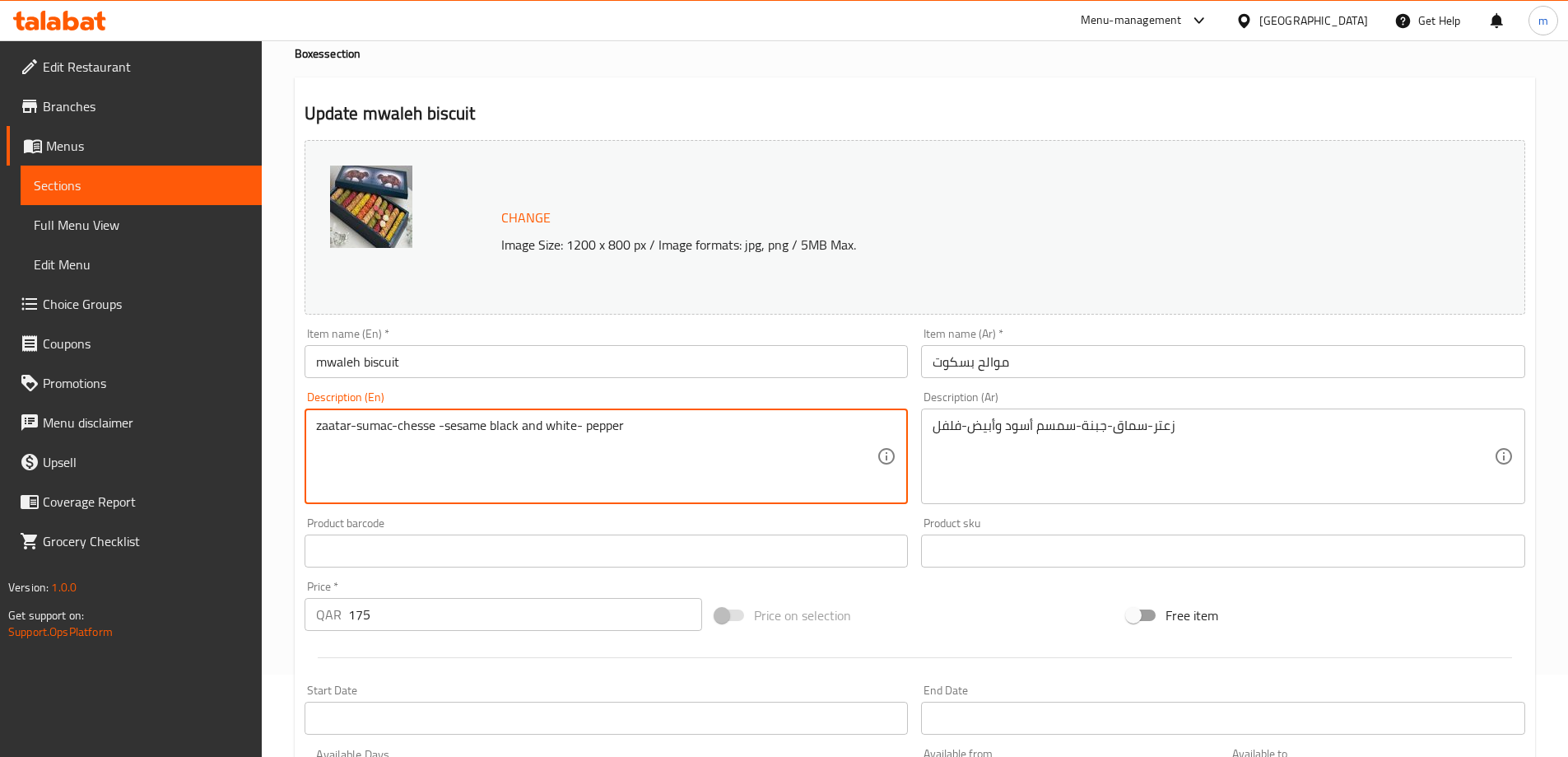
click at [506, 437] on textarea "zaatar-sumac-chesse -sesame black and white- pepper" at bounding box center [596, 457] width 561 height 78
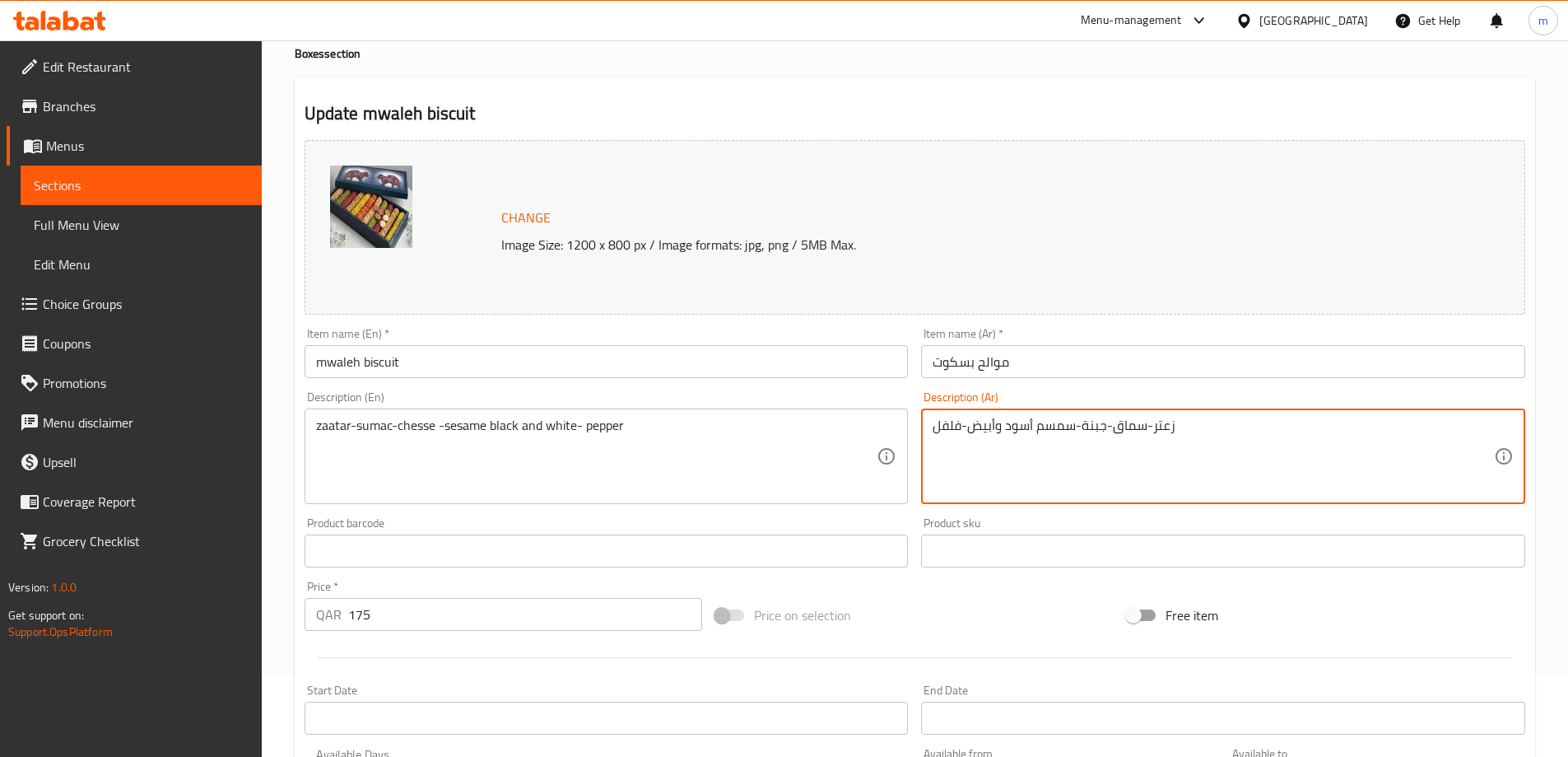
click at [1093, 430] on textarea "زعتر-سماق-جبنة-سمسم أسود وأبيض-فلفل" at bounding box center [1212, 457] width 561 height 78
paste textarea "طرنج"
click at [1100, 429] on textarea "زعتر-سماق-شطرنج-سمسم أسود وأبيض-فلفل" at bounding box center [1212, 457] width 561 height 78
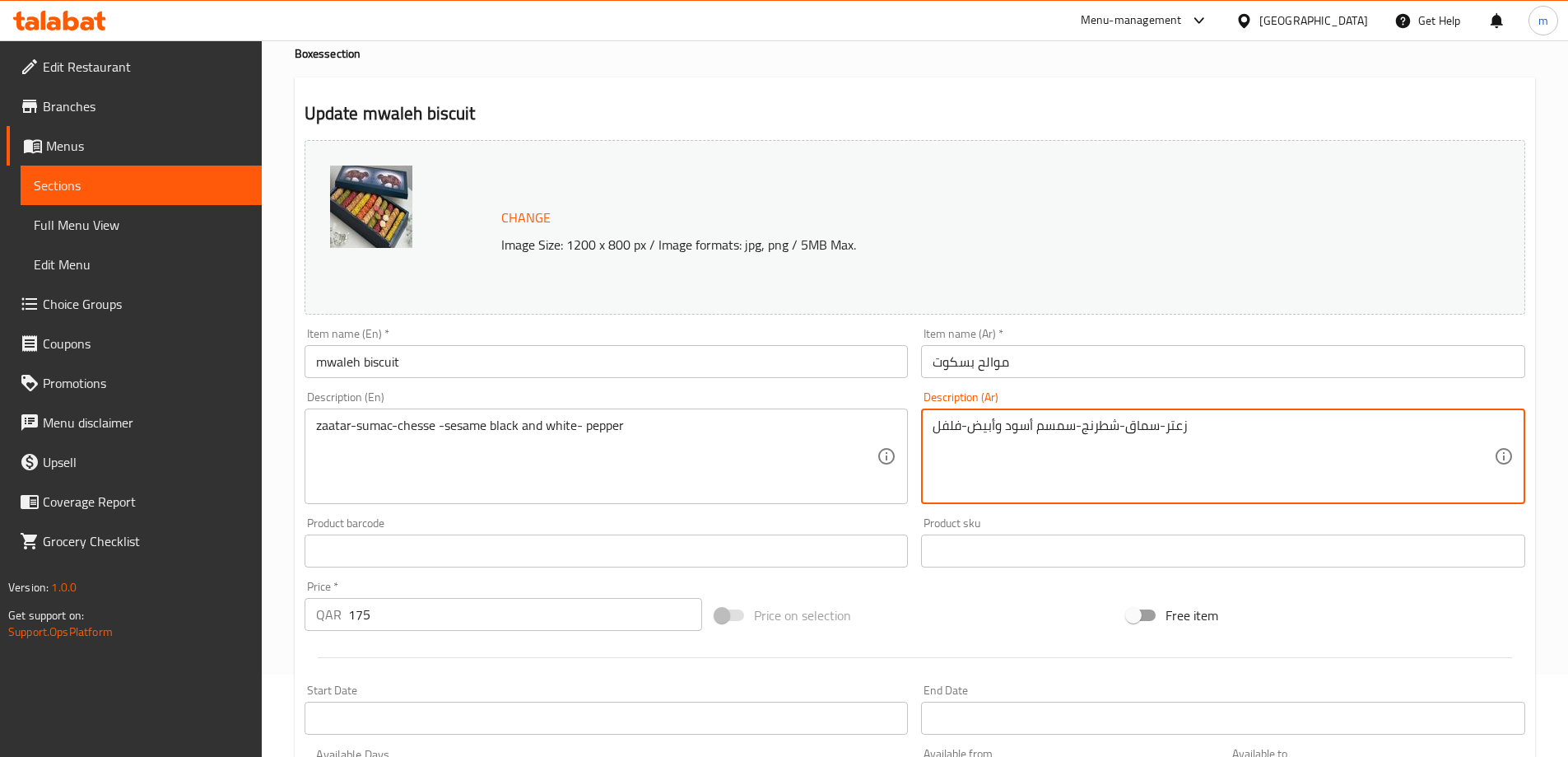
type textarea "زعتر-سماق-شطرنج-سمسم أسود وأبيض-فلفل"
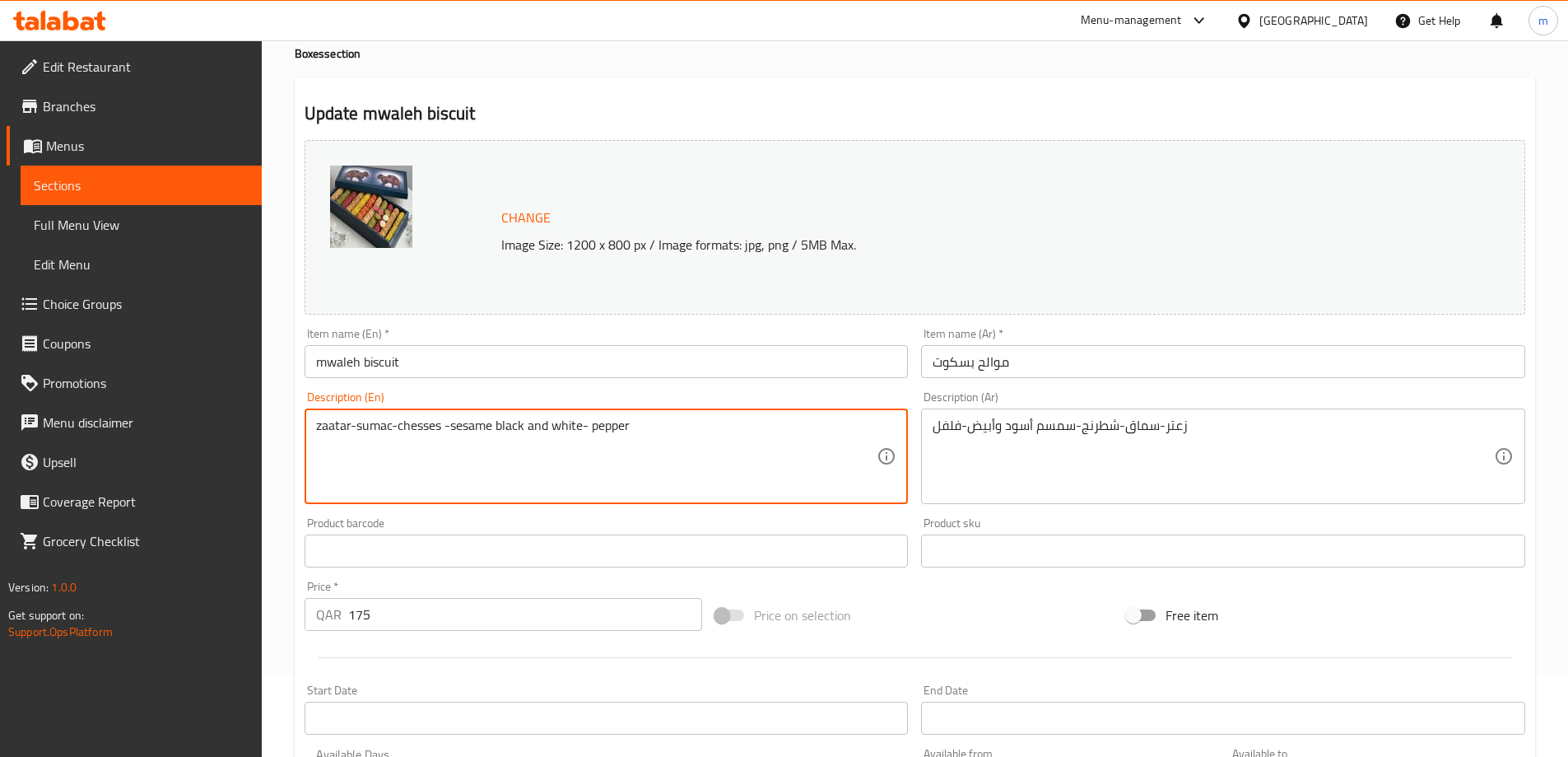
type textarea "zaatar-sumac-chesse -sesame black and white- pepper"
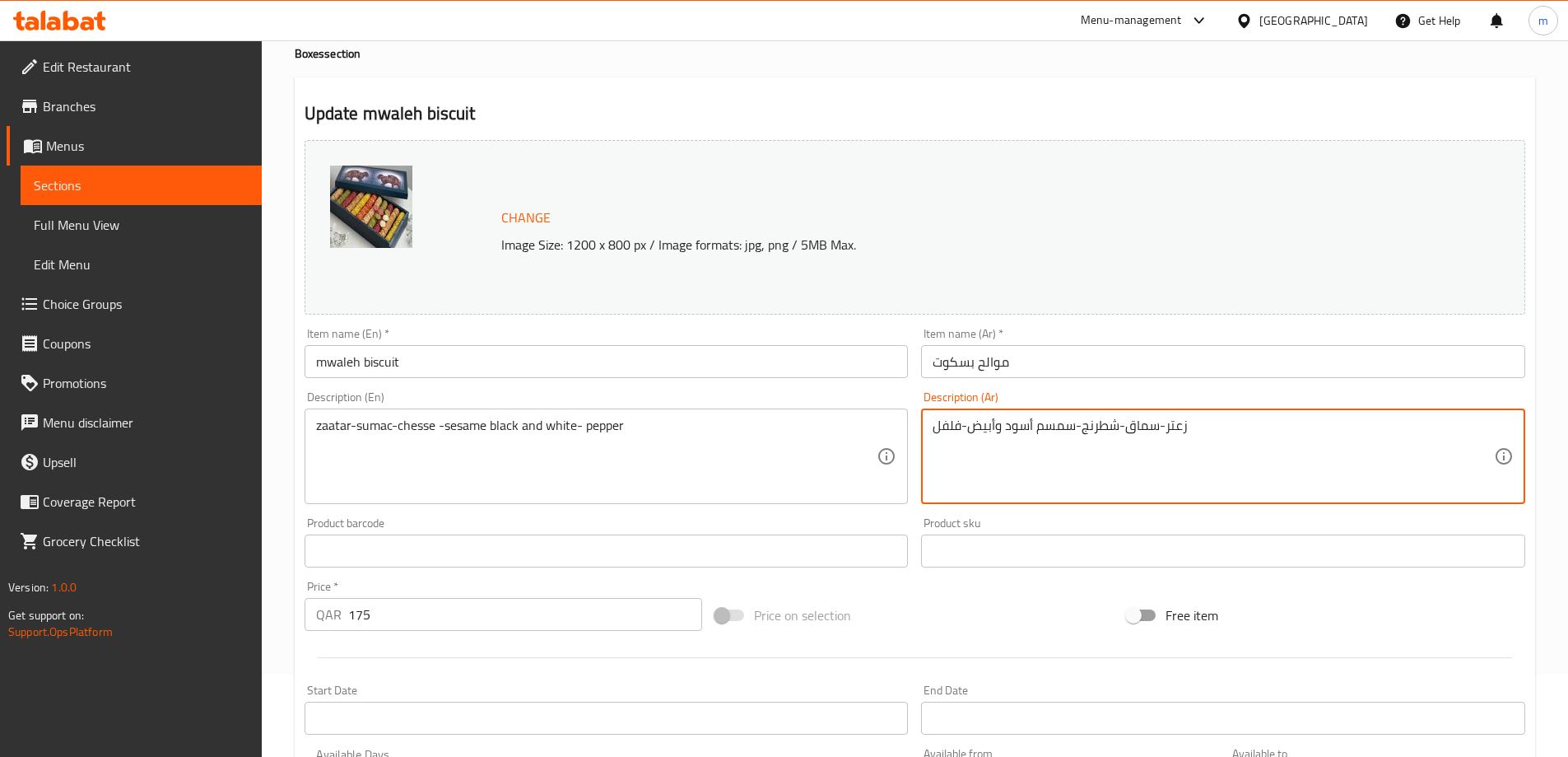
click at [1109, 425] on textarea "زعتر-سماق-شطرنج-سمسم أسود وأبيض-فلفل" at bounding box center [1212, 457] width 561 height 78
click at [997, 429] on textarea "زعتر-سماق-جبنة -سمسم أسود وأبيض-فلفل" at bounding box center [1212, 457] width 561 height 78
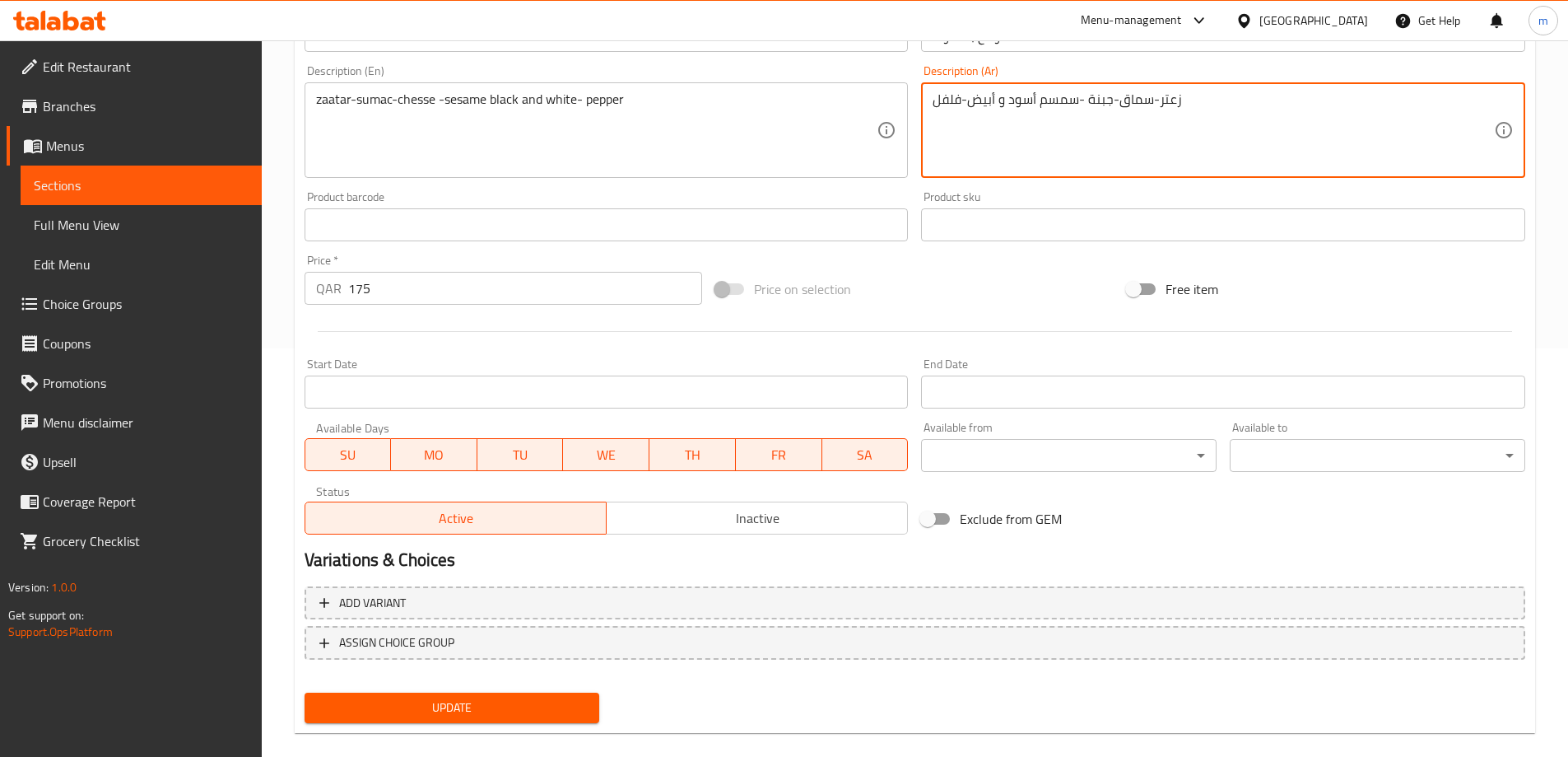
scroll to position [430, 0]
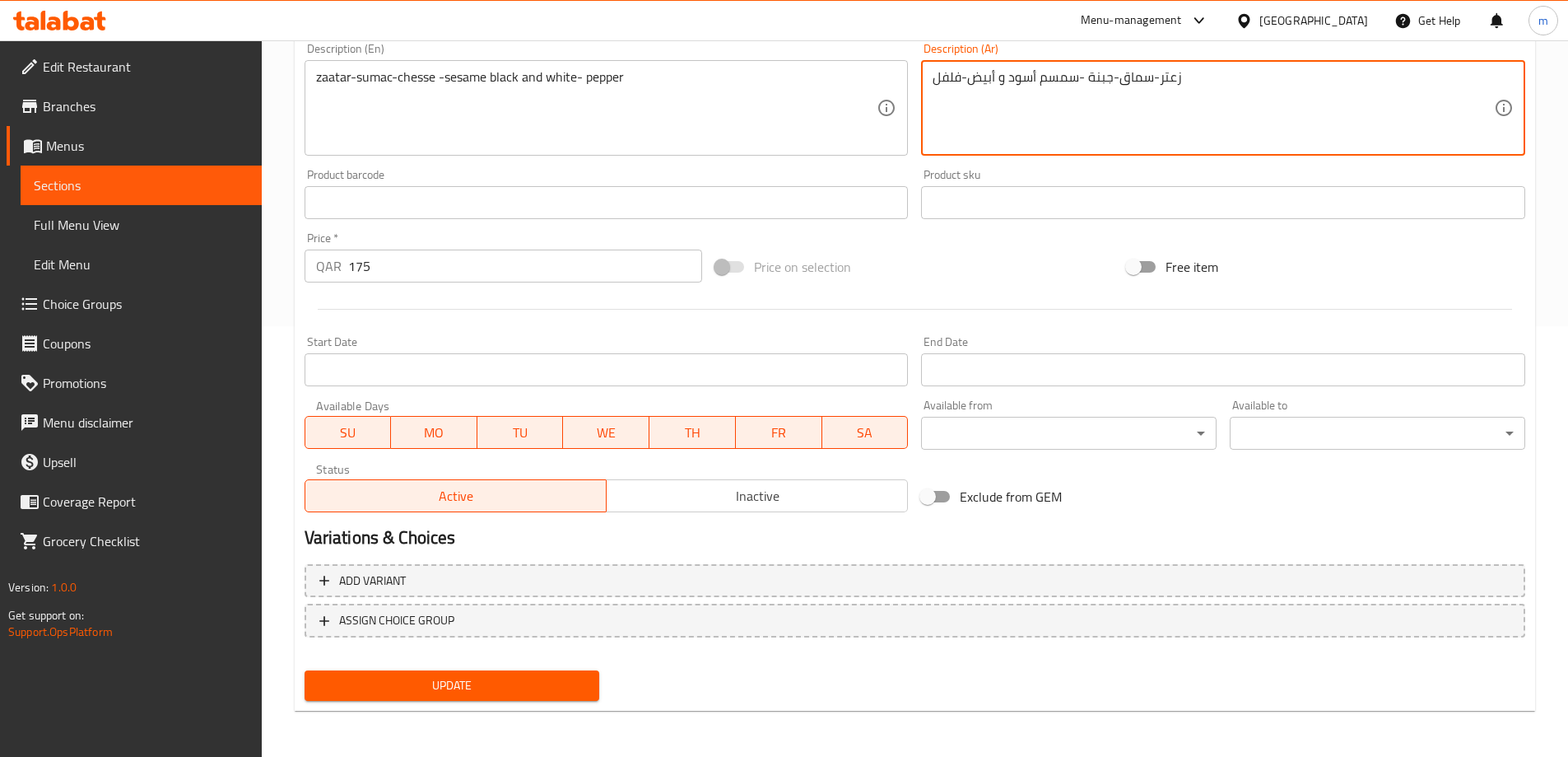
type textarea "زعتر-سماق-جبنة -سمسم أسود و أبيض-فلفل"
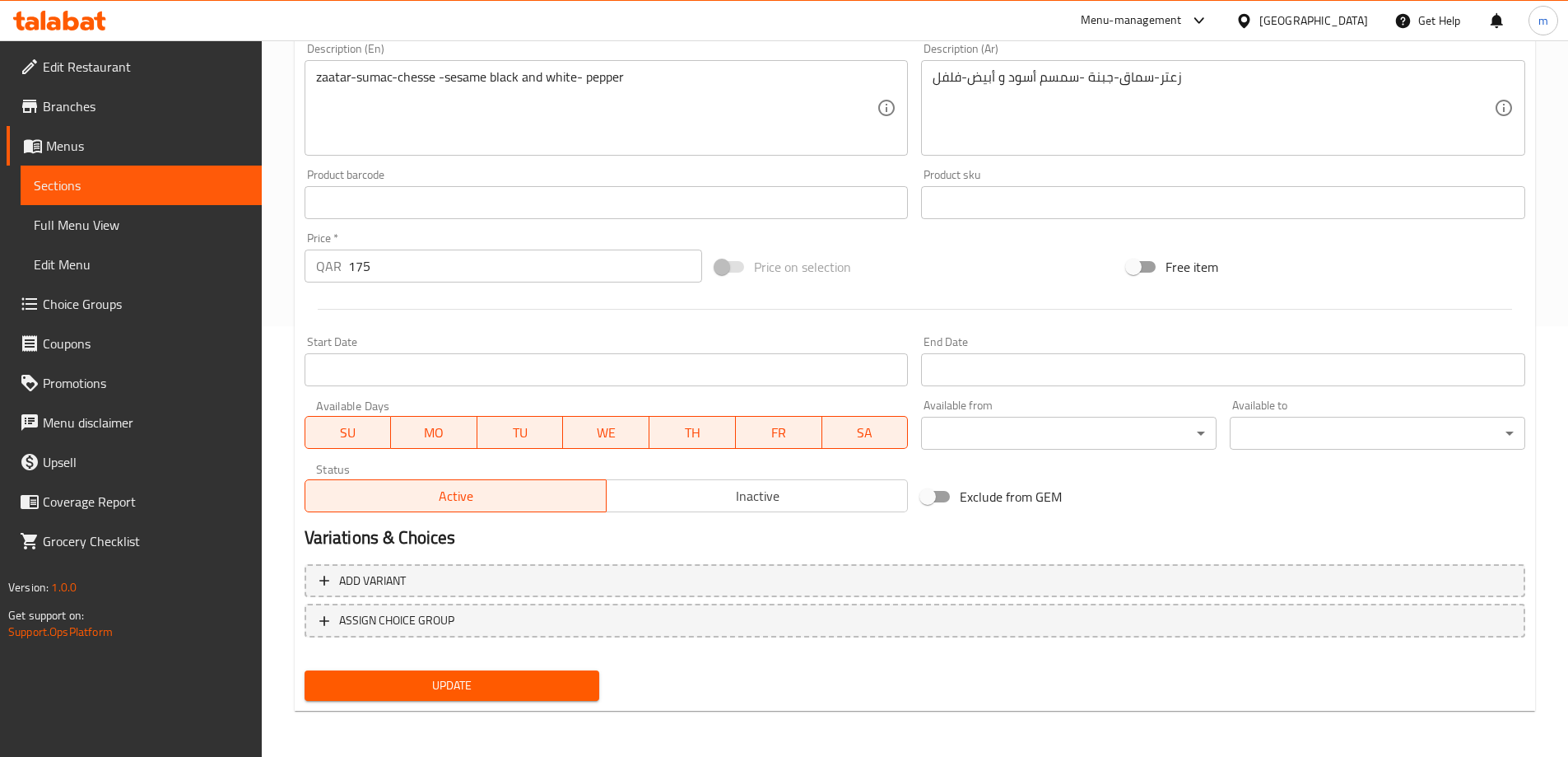
scroll to position [349, 0]
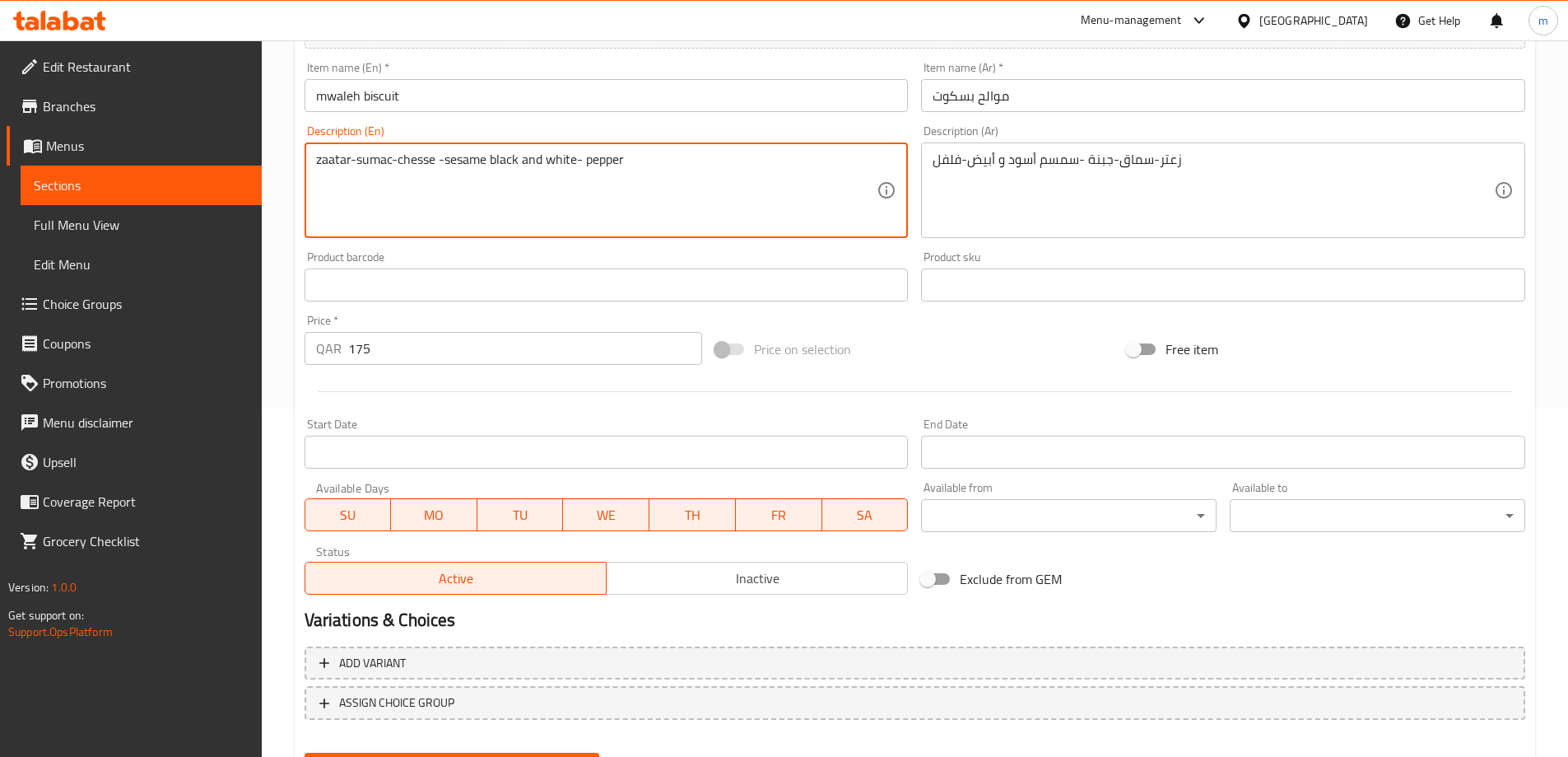
click at [412, 154] on textarea "zaatar-sumac-chesse -sesame black and white- pepper" at bounding box center [596, 191] width 561 height 78
paste textarea "ese"
click at [669, 158] on textarea "zaatar-sumac-cheese -sesame black and white- pepper" at bounding box center [596, 191] width 561 height 78
click at [438, 157] on textarea "zaatar-sumac-cheese -sesame black and white- pepper" at bounding box center [596, 191] width 561 height 78
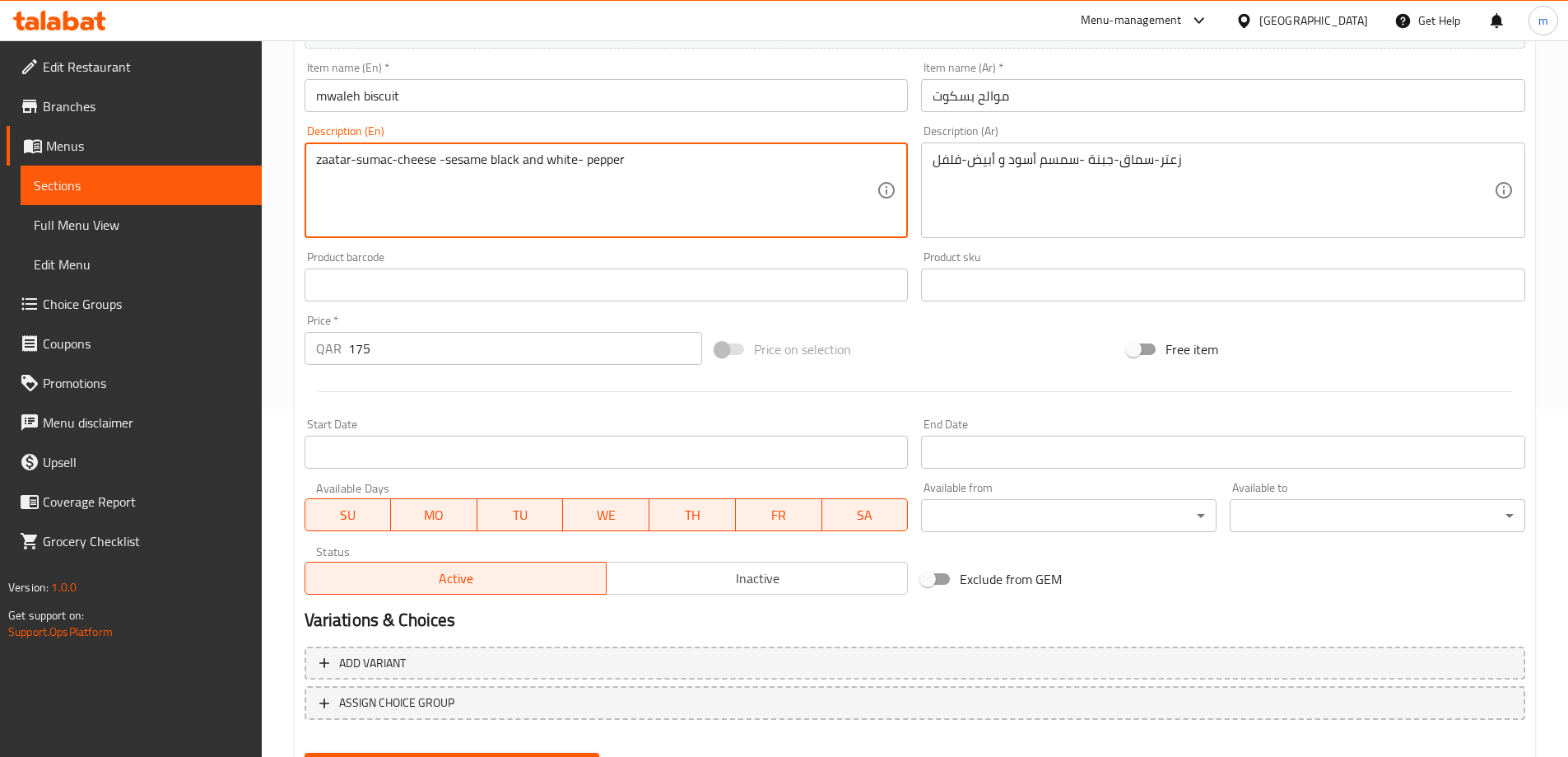
click at [396, 159] on textarea "zaatar-sumac-cheese -sesame black and white- pepper" at bounding box center [596, 191] width 561 height 78
click at [356, 157] on textarea "zaatar-sumac- cheese -sesame black and white- pepper" at bounding box center [596, 191] width 561 height 78
click at [350, 156] on textarea "zaatar- sumac- cheese -sesame black and white- pepper" at bounding box center [596, 191] width 561 height 78
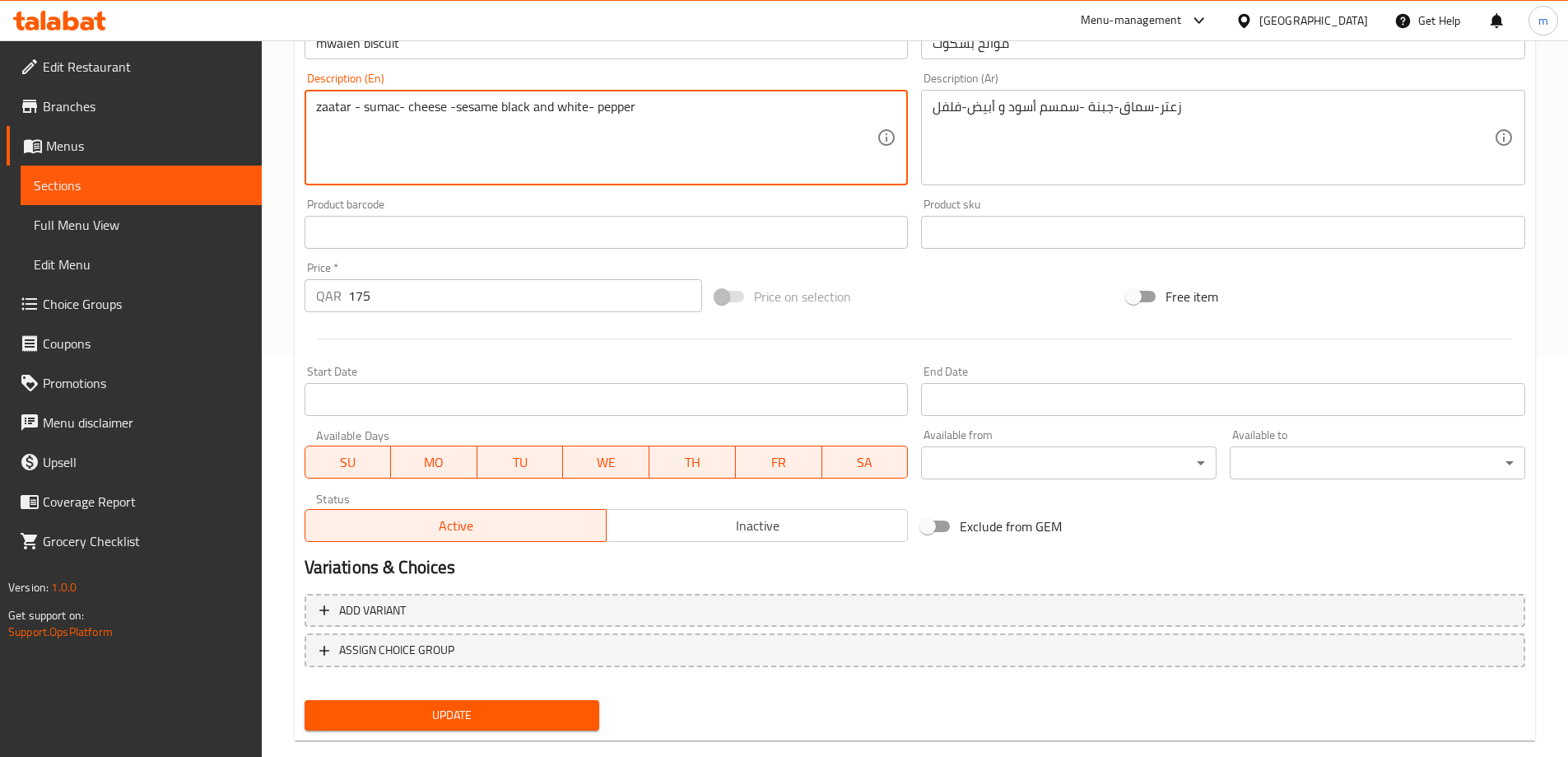
scroll to position [430, 0]
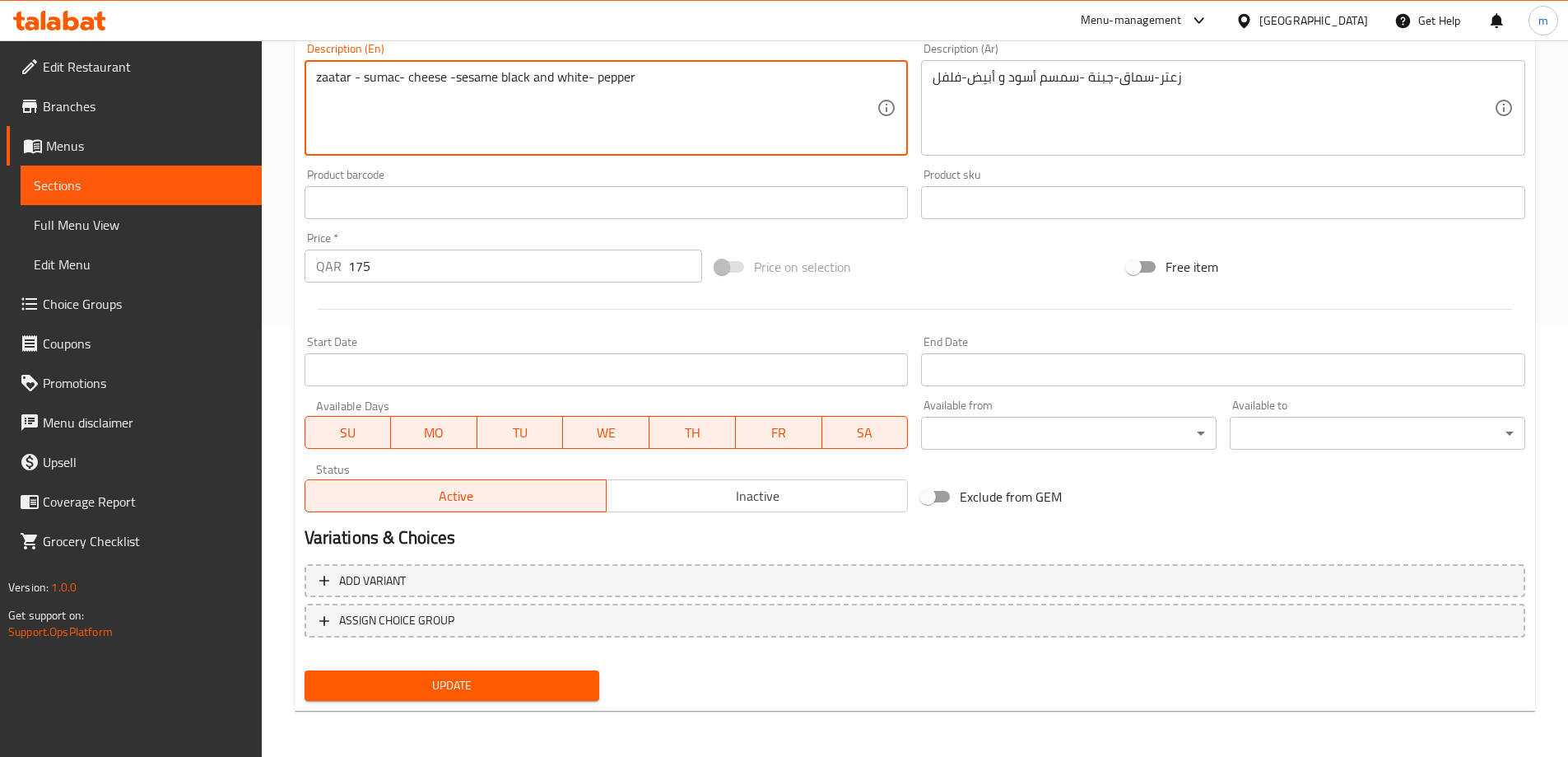
type textarea "zaatar - sumac- cheese -sesame black and white- pepper"
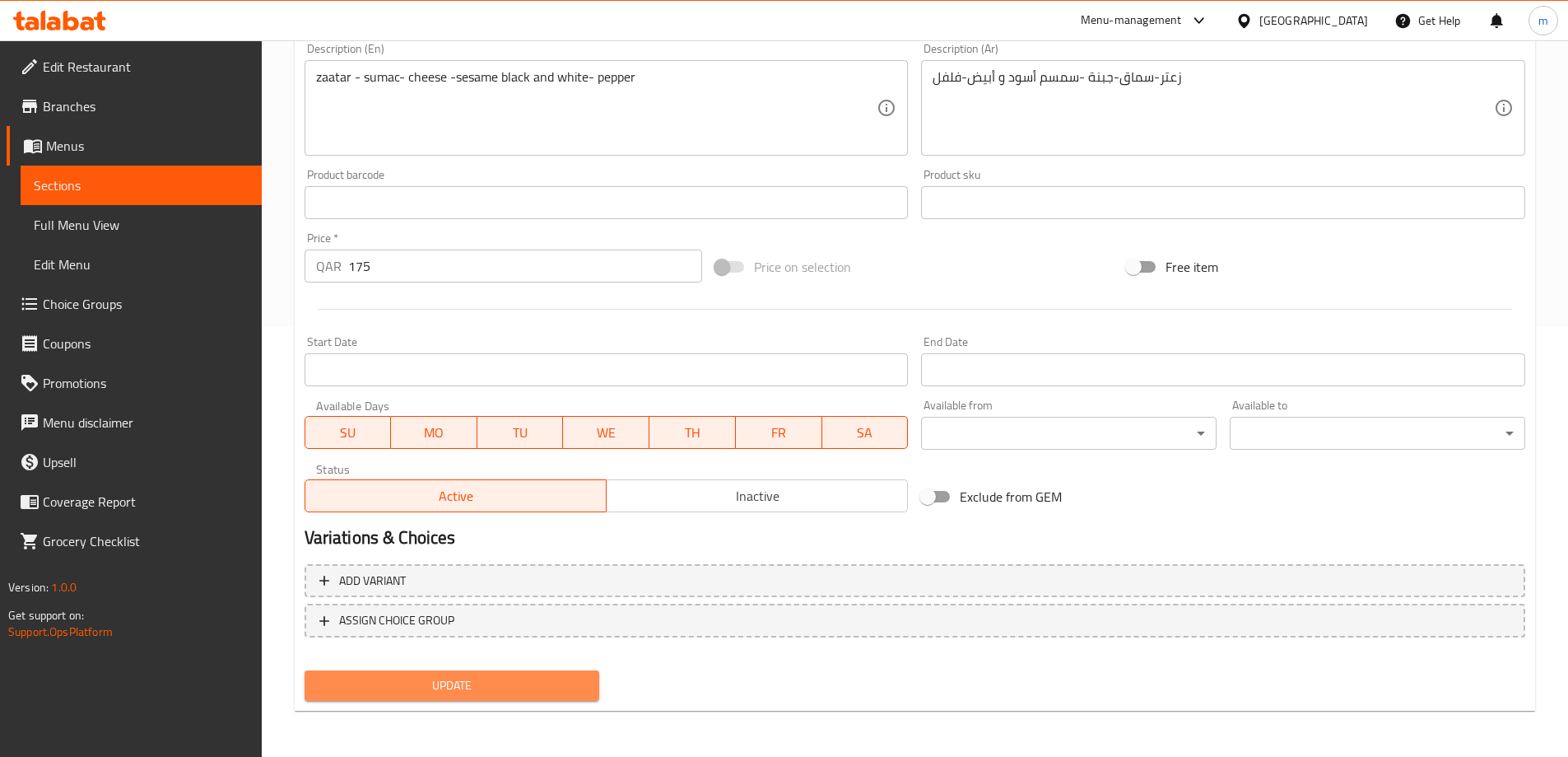
click at [493, 675] on span "Update" at bounding box center [451, 685] width 269 height 20
click at [177, 184] on span "Sections" at bounding box center [141, 185] width 215 height 20
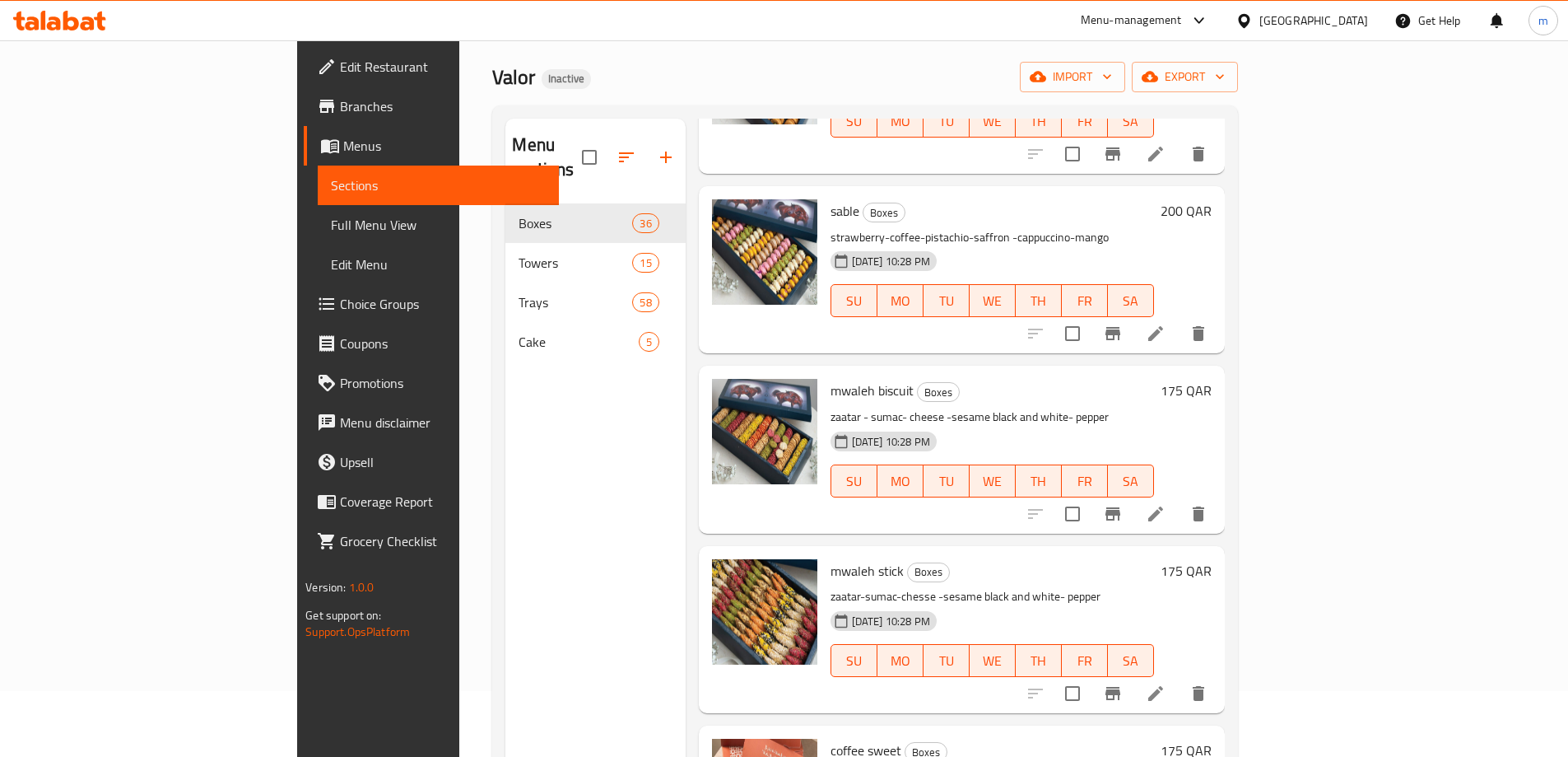
scroll to position [494, 0]
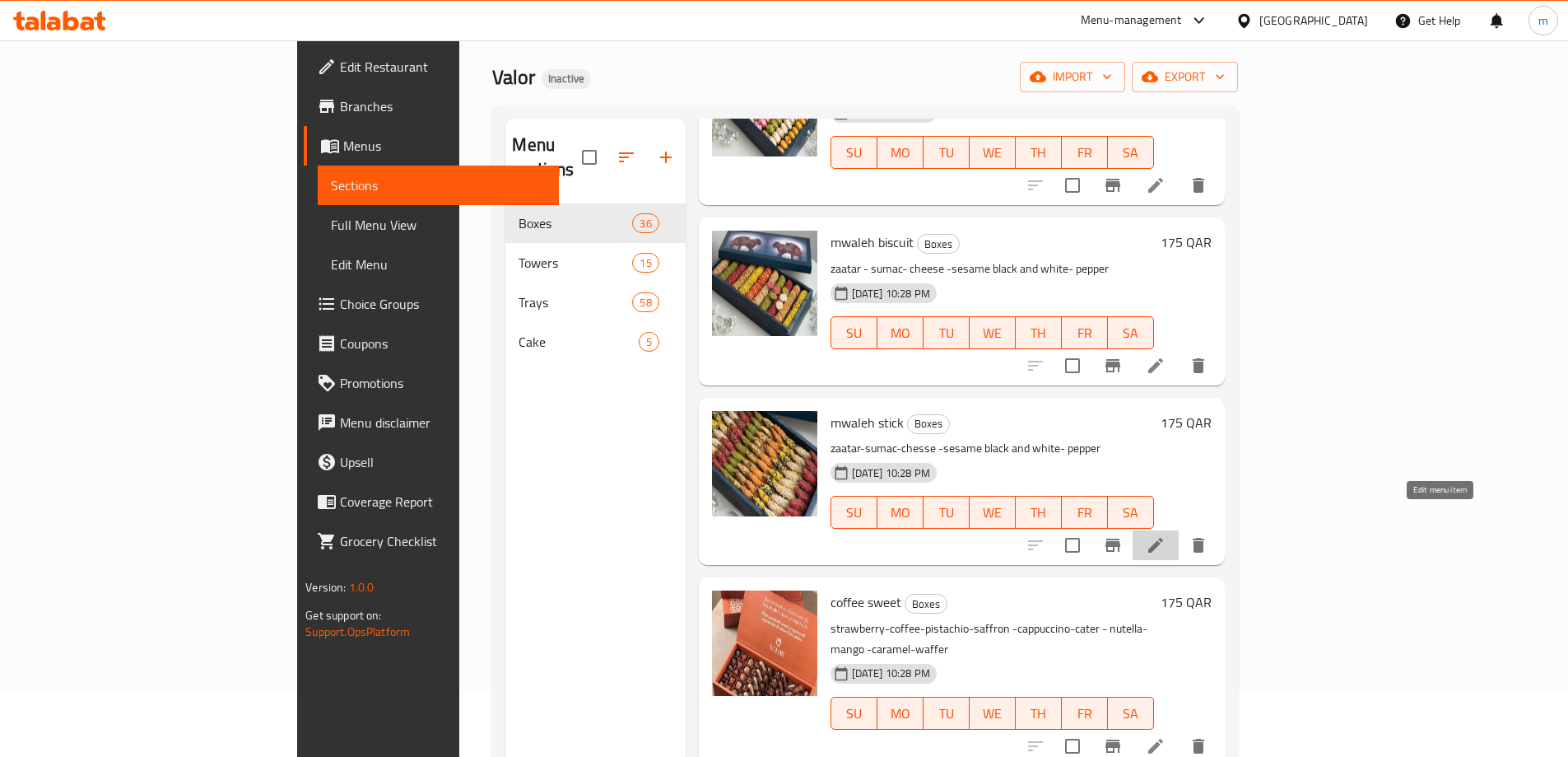
click at [1165, 535] on icon at bounding box center [1156, 545] width 20 height 20
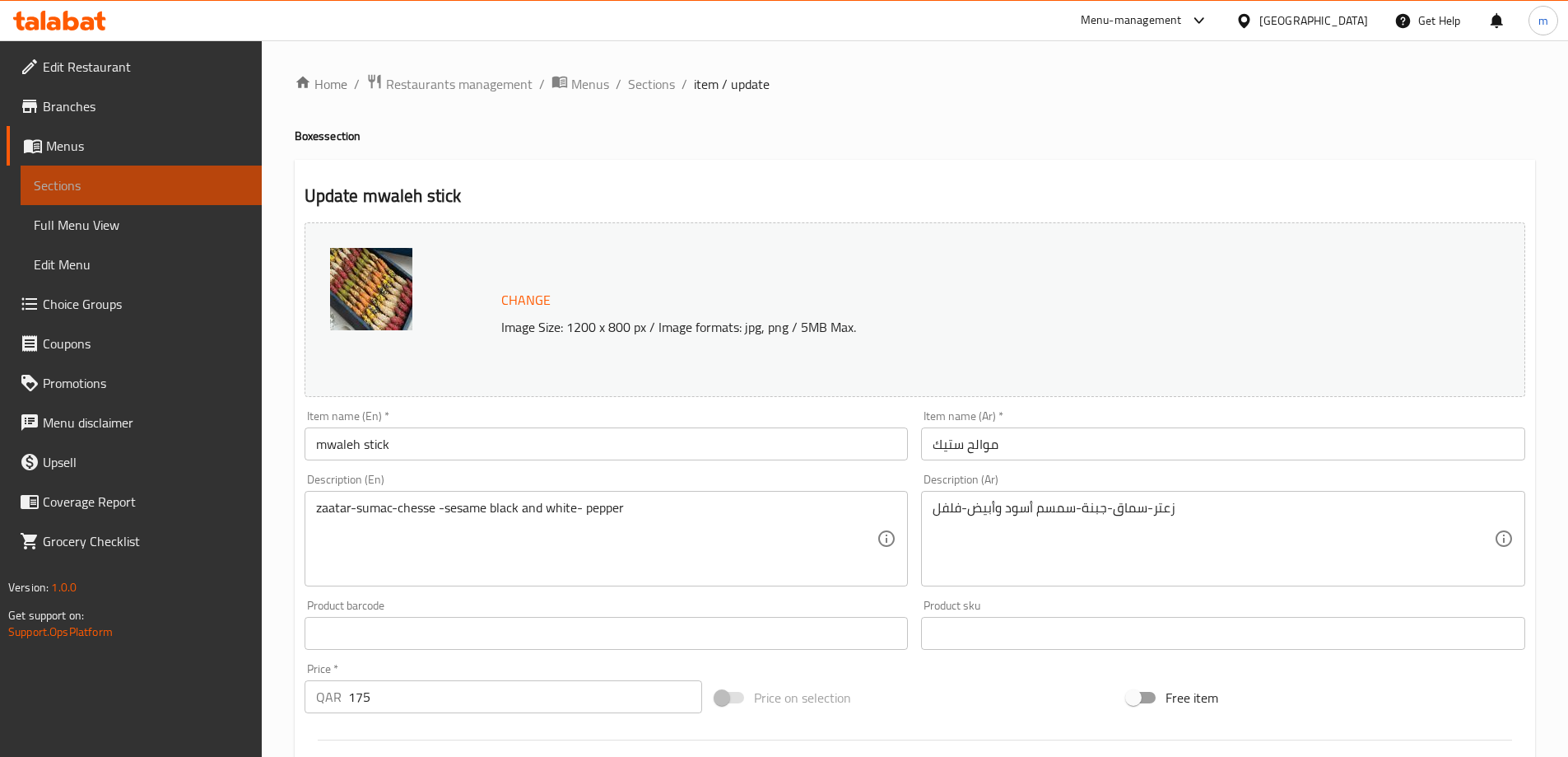
click at [98, 177] on span "Sections" at bounding box center [141, 185] width 215 height 20
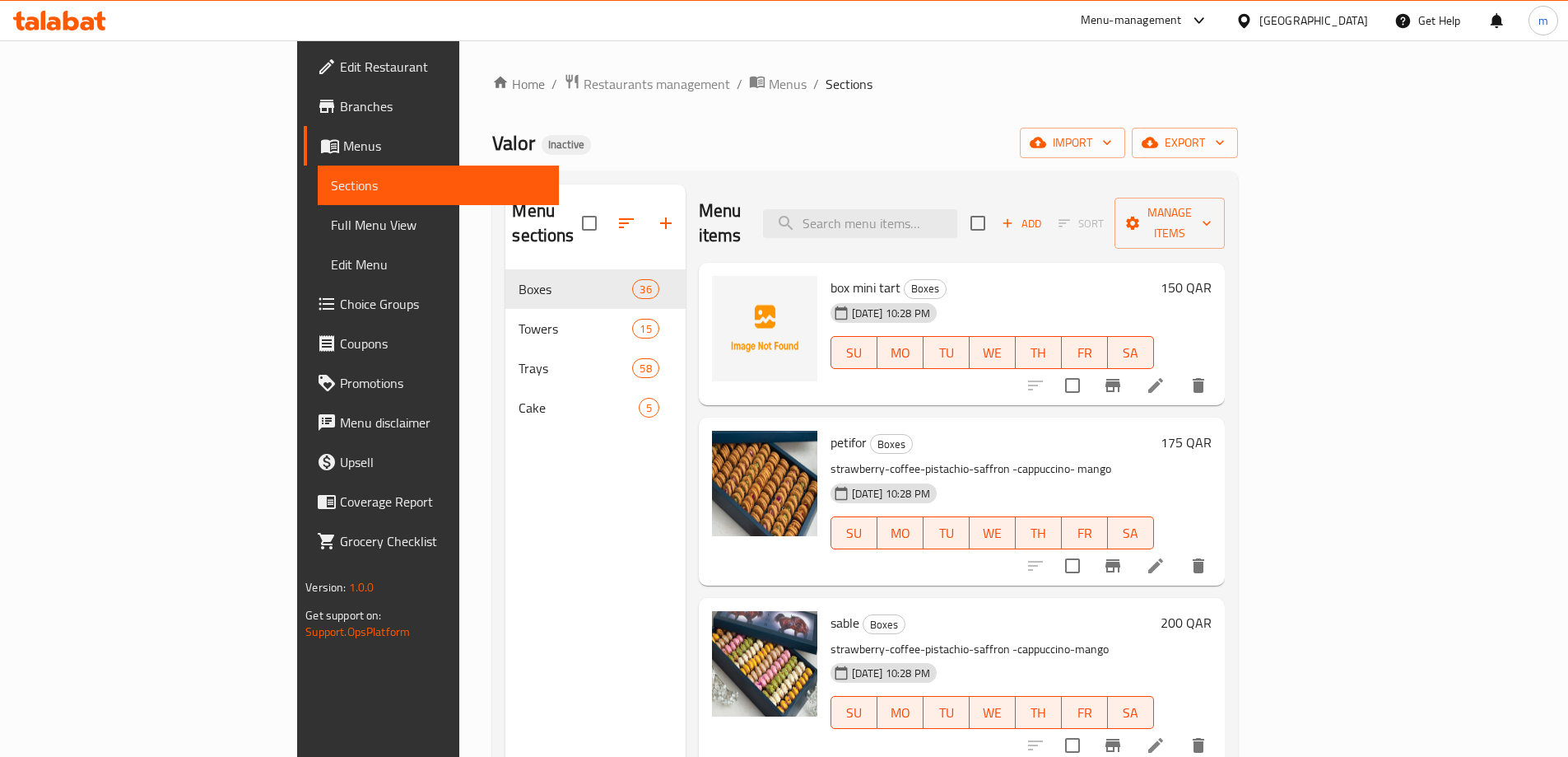
click at [1165, 375] on icon at bounding box center [1156, 385] width 20 height 20
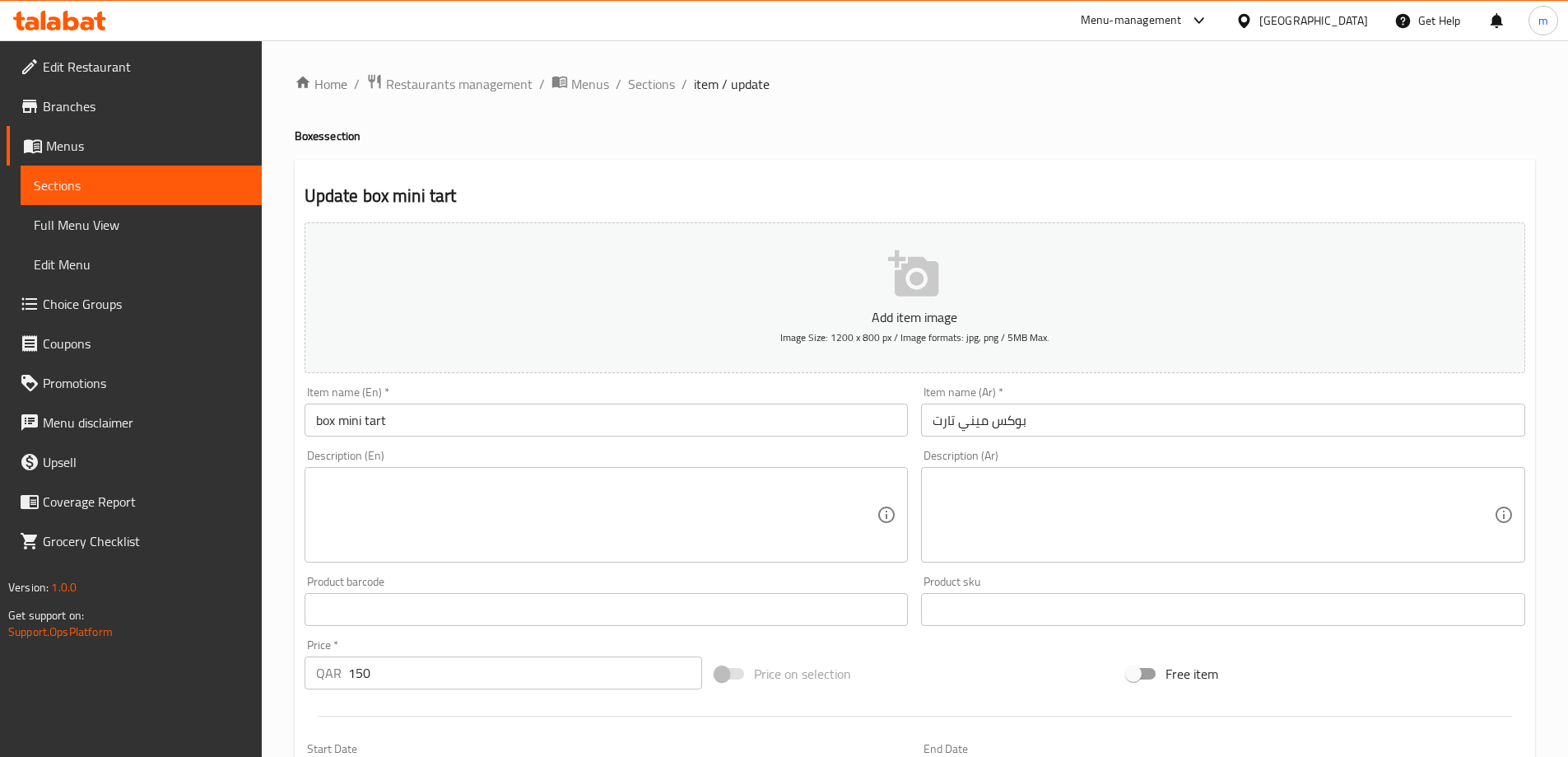
click at [161, 177] on span "Sections" at bounding box center [141, 185] width 215 height 20
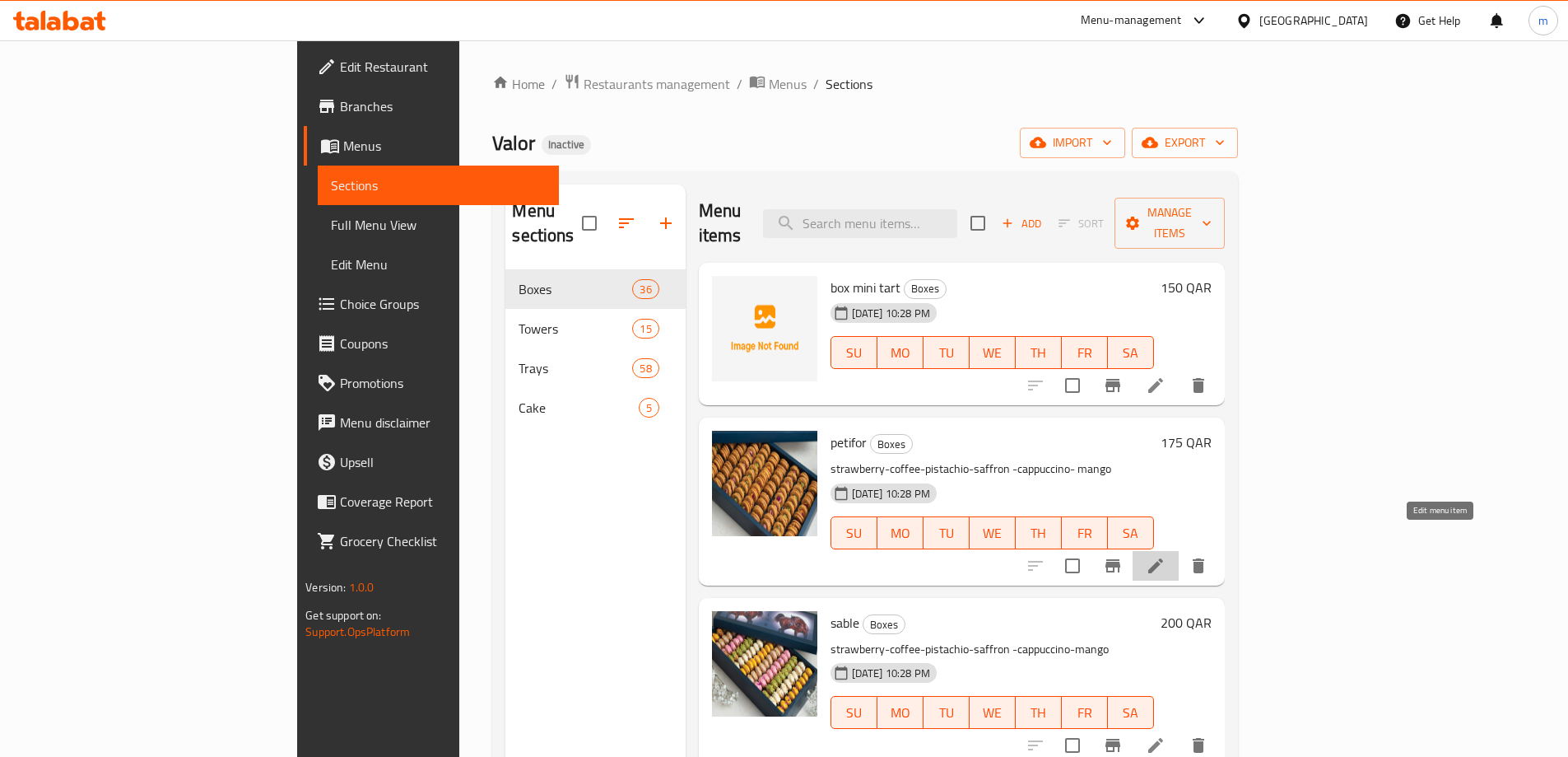
click at [1163, 558] on icon at bounding box center [1156, 565] width 15 height 15
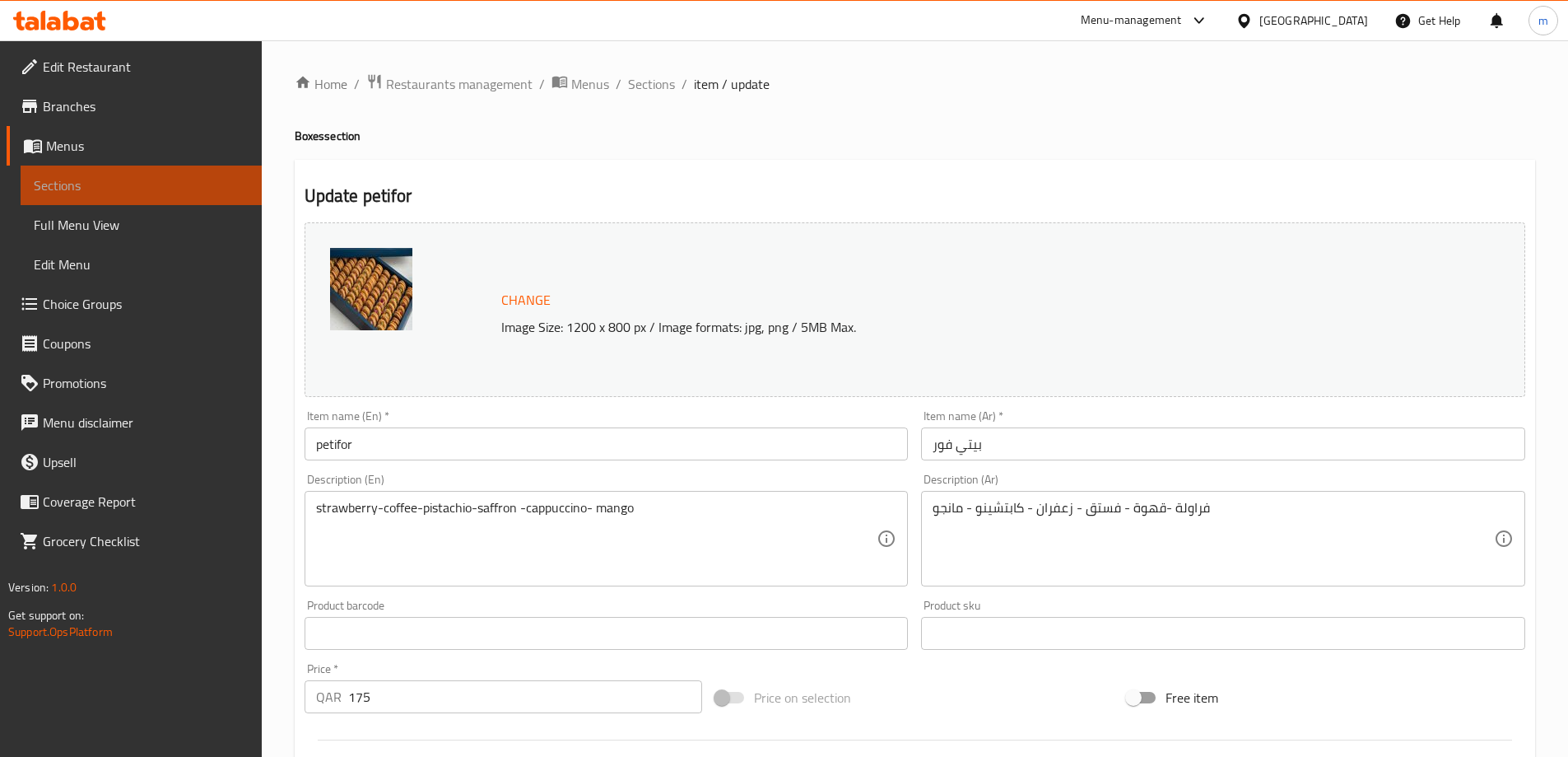
click at [172, 182] on span "Sections" at bounding box center [141, 185] width 215 height 20
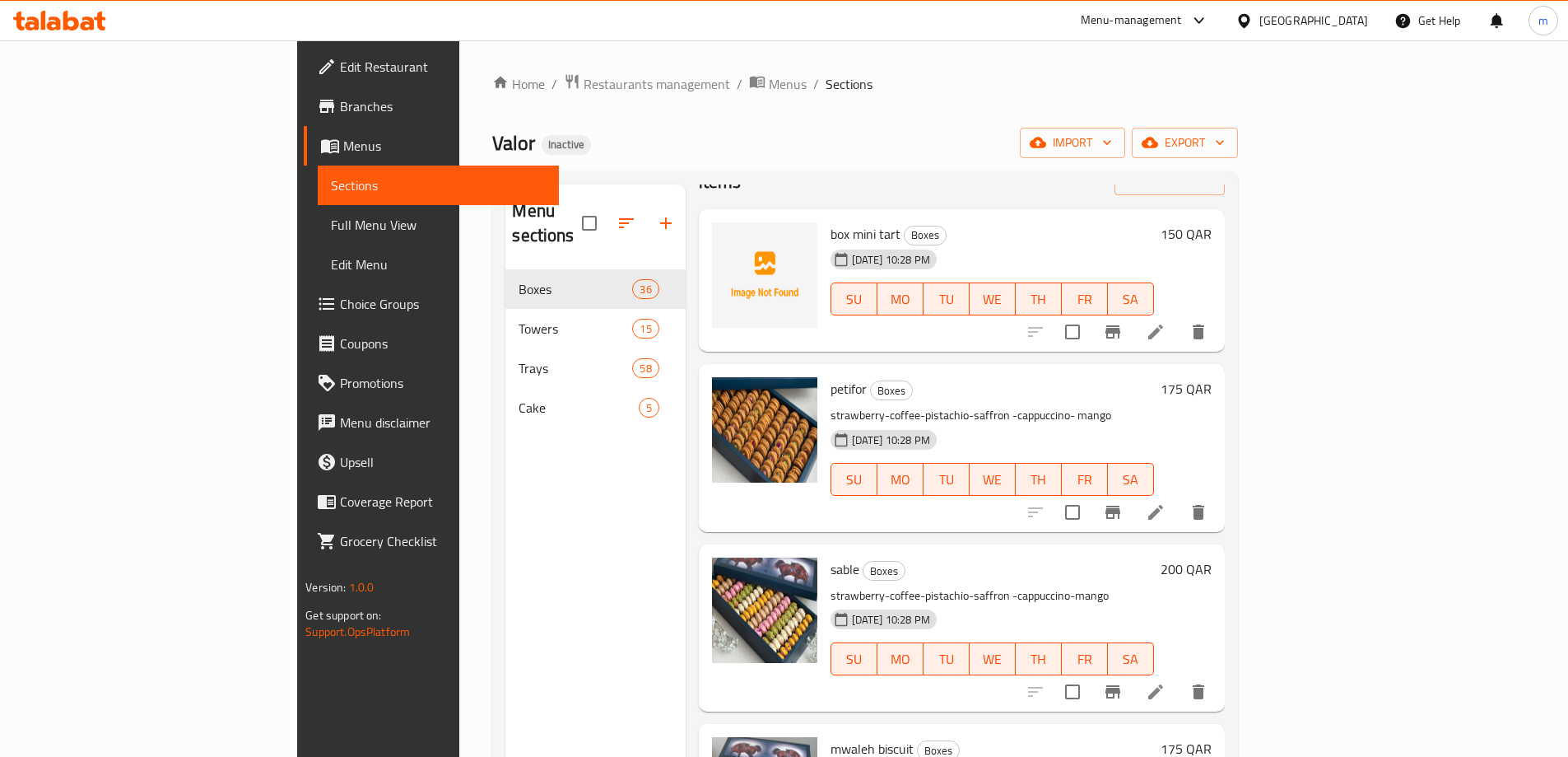
scroll to position [165, 0]
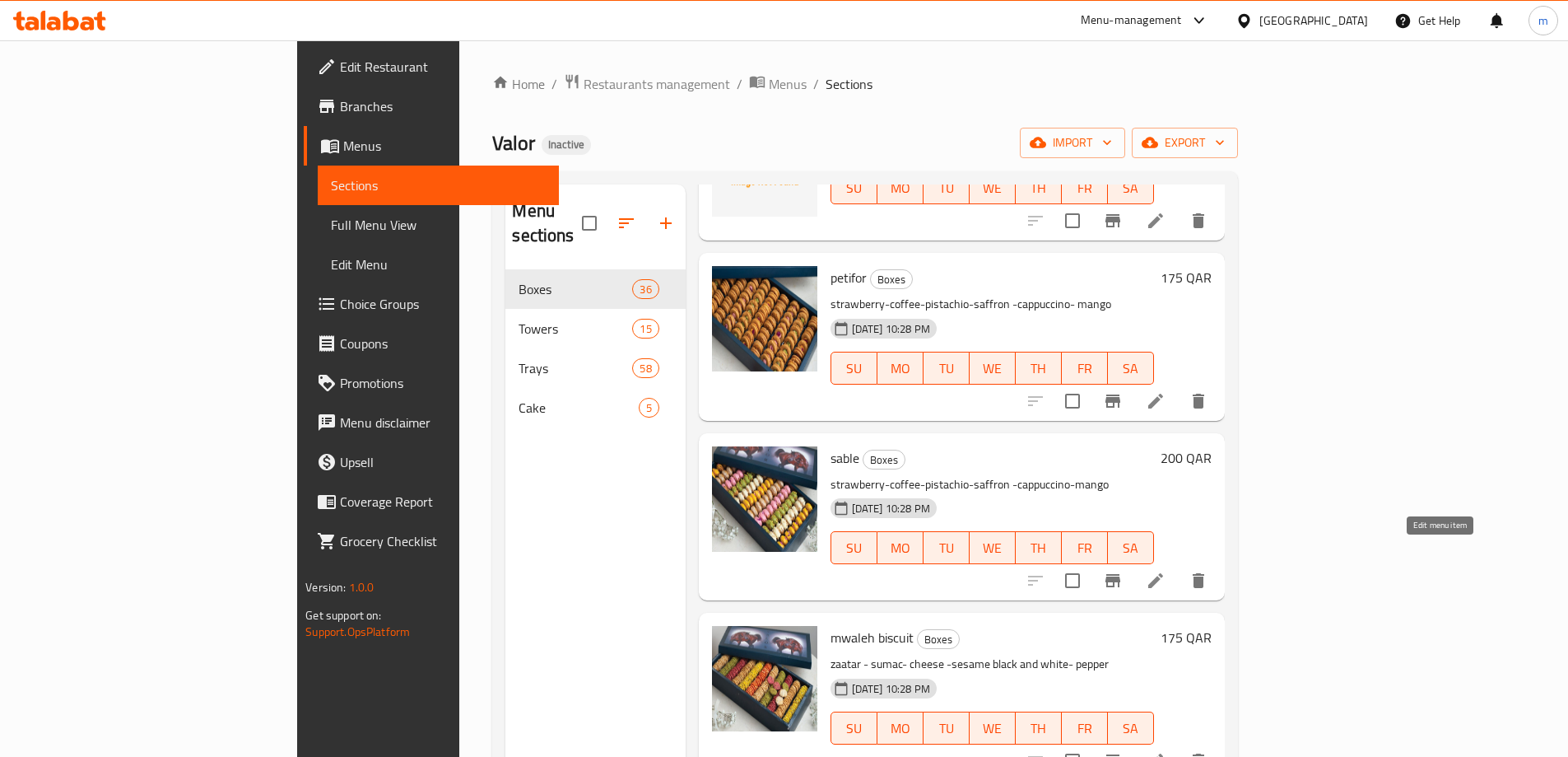
click at [1165, 571] on icon at bounding box center [1156, 580] width 20 height 20
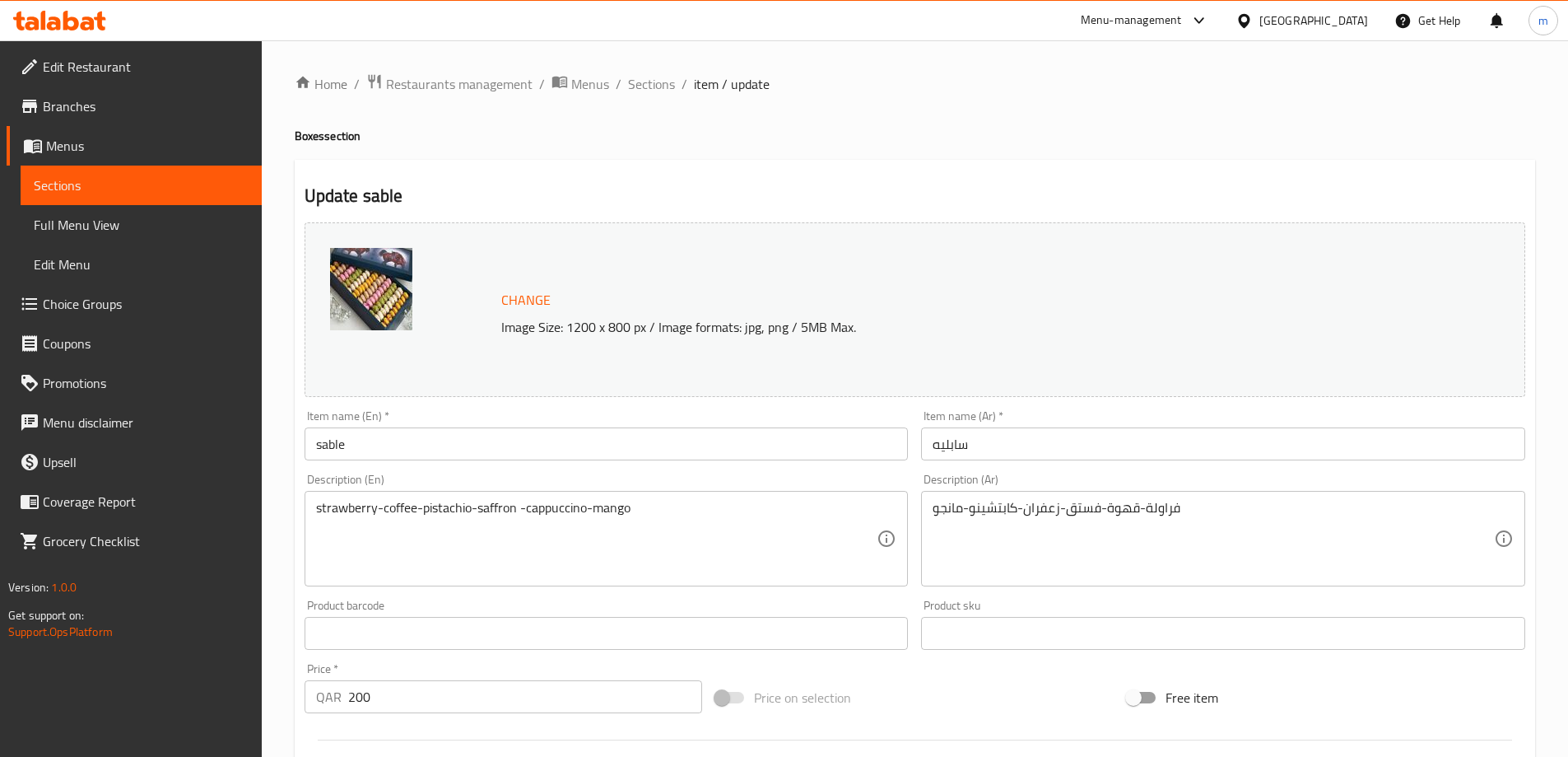
click at [63, 195] on span "Sections" at bounding box center [141, 185] width 215 height 20
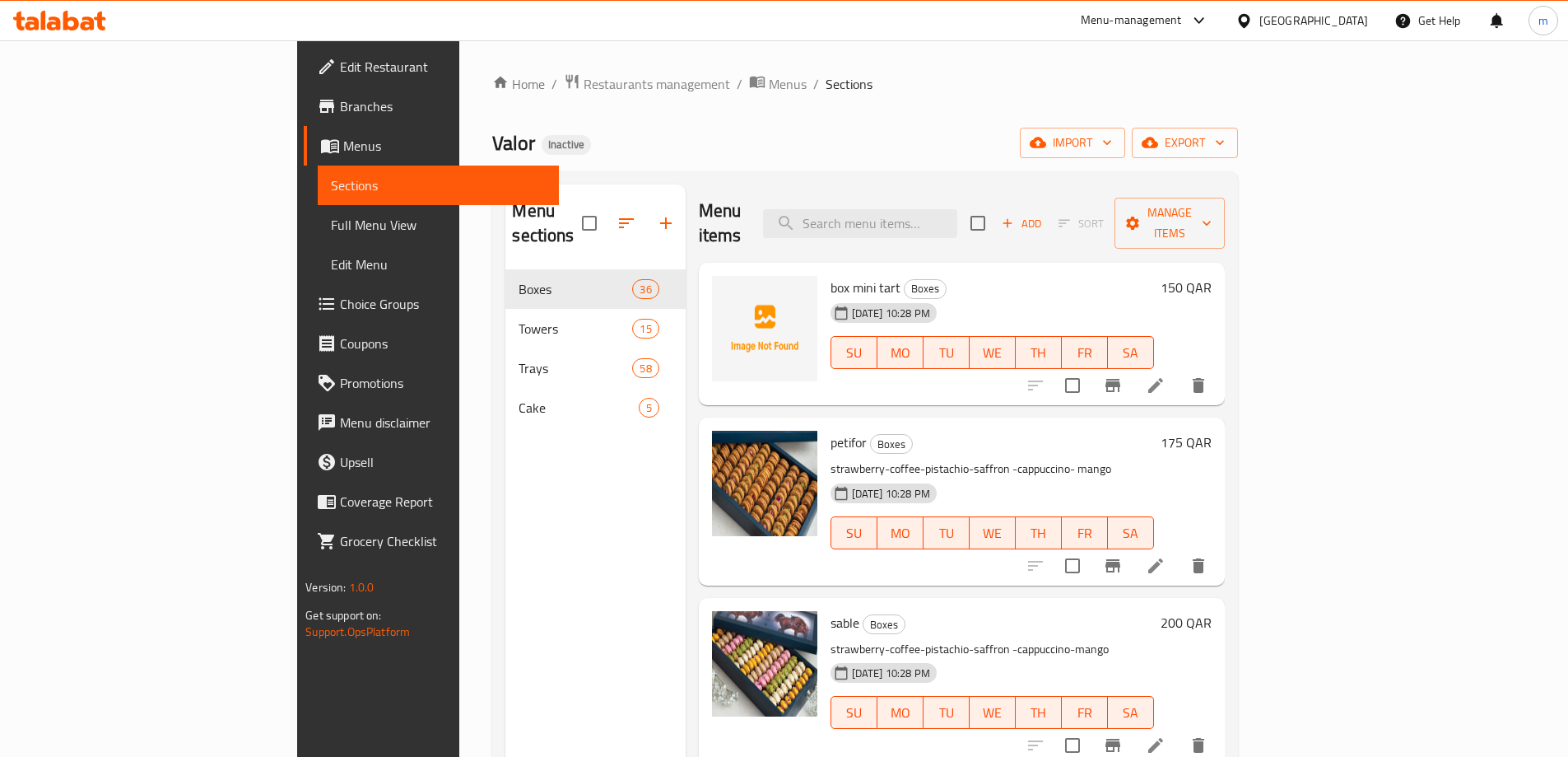
scroll to position [247, 0]
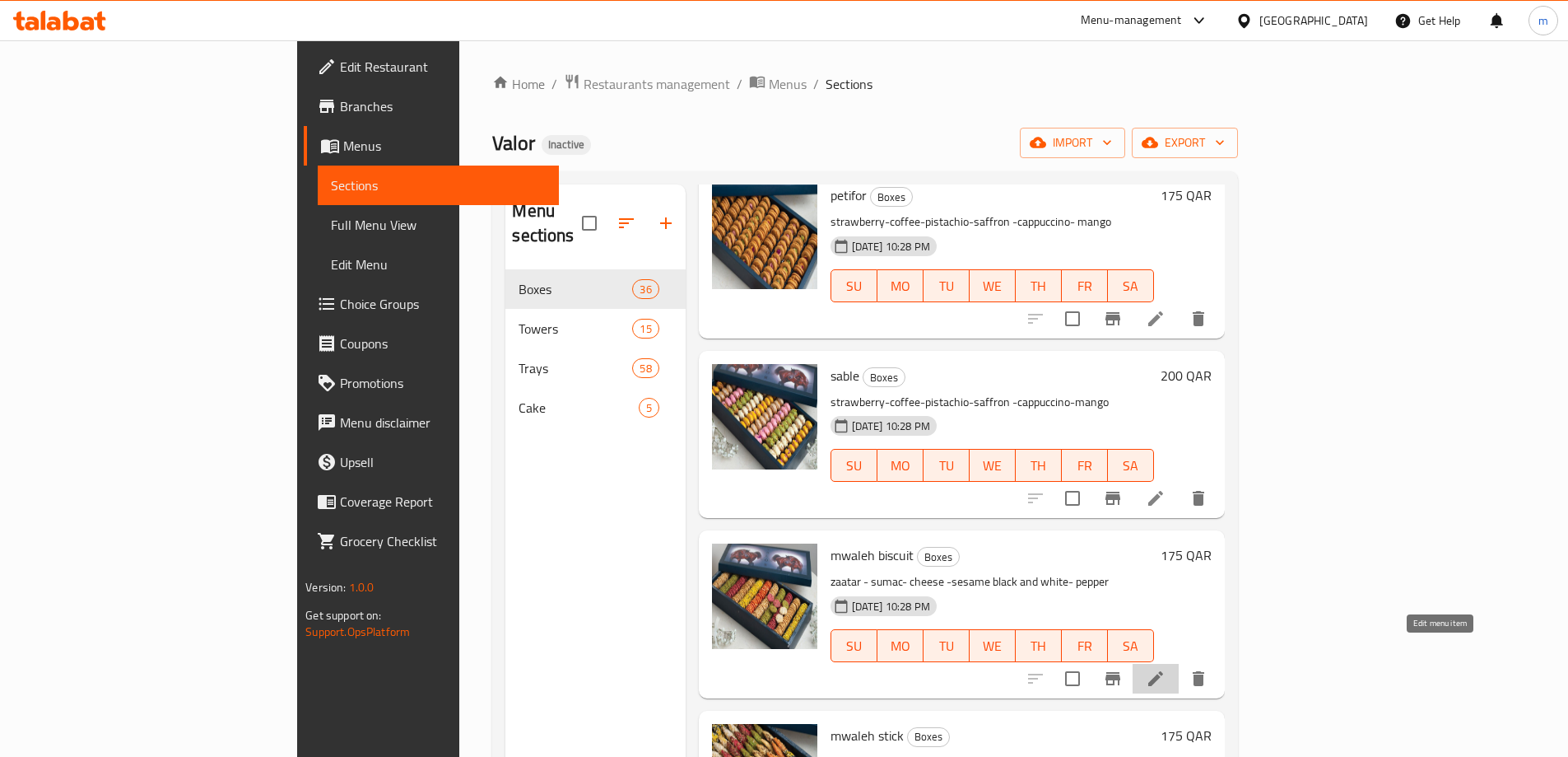
click at [1165, 669] on icon at bounding box center [1156, 679] width 20 height 20
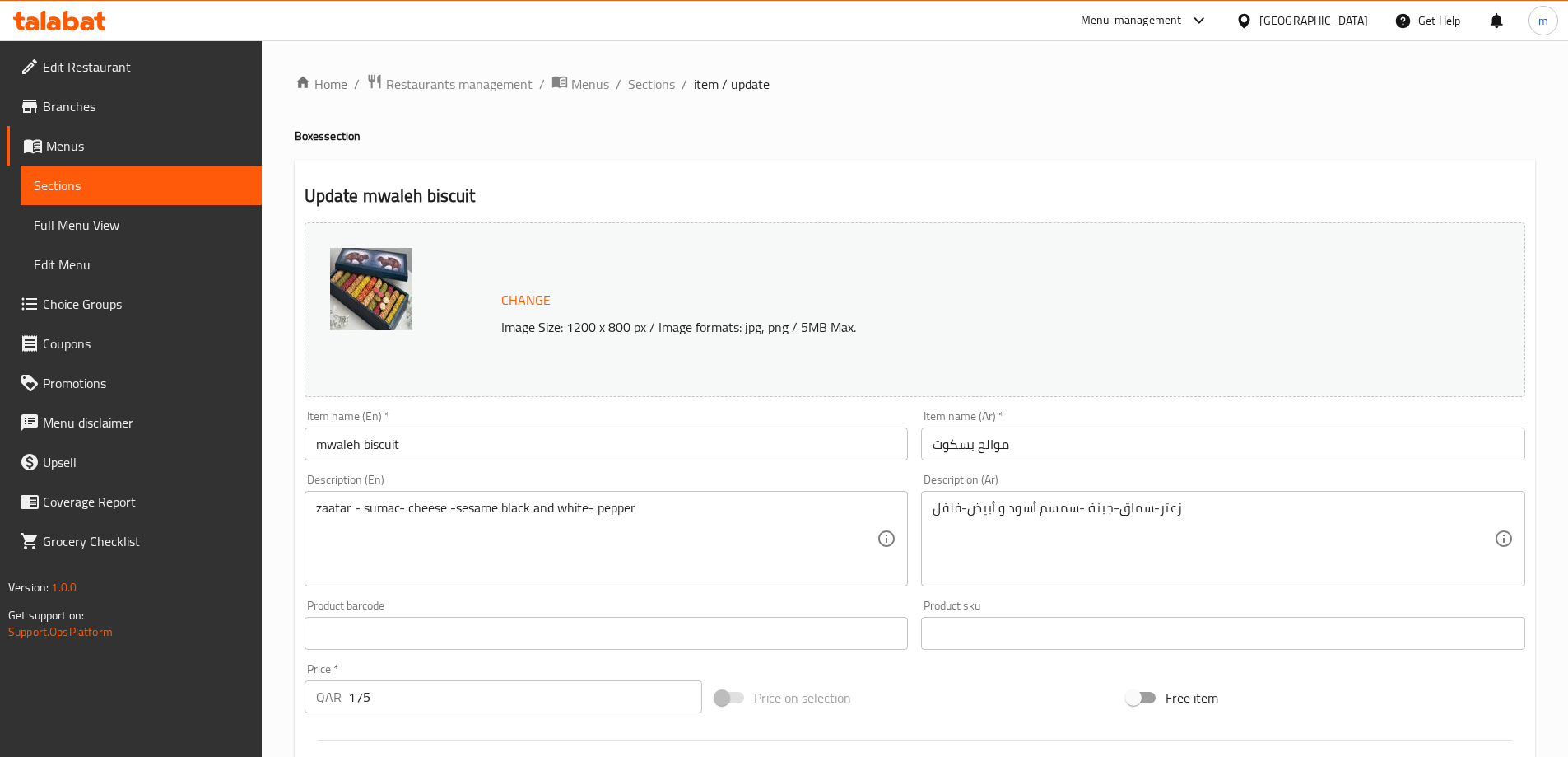
click at [160, 176] on span "Sections" at bounding box center [141, 185] width 215 height 20
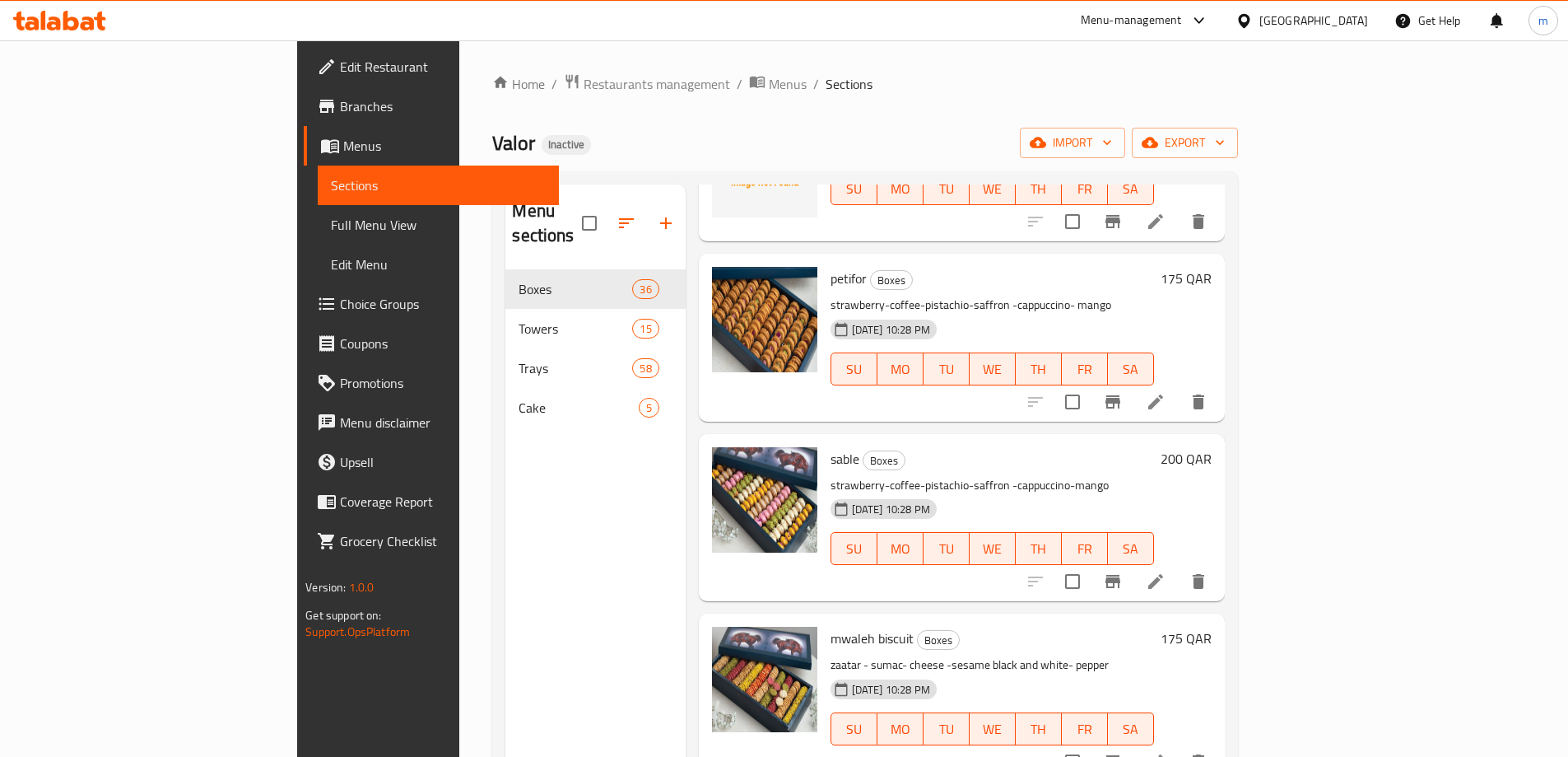
scroll to position [165, 0]
click at [830, 625] on span "mwaleh biscuit" at bounding box center [872, 637] width 83 height 25
copy h6 "biscuit"
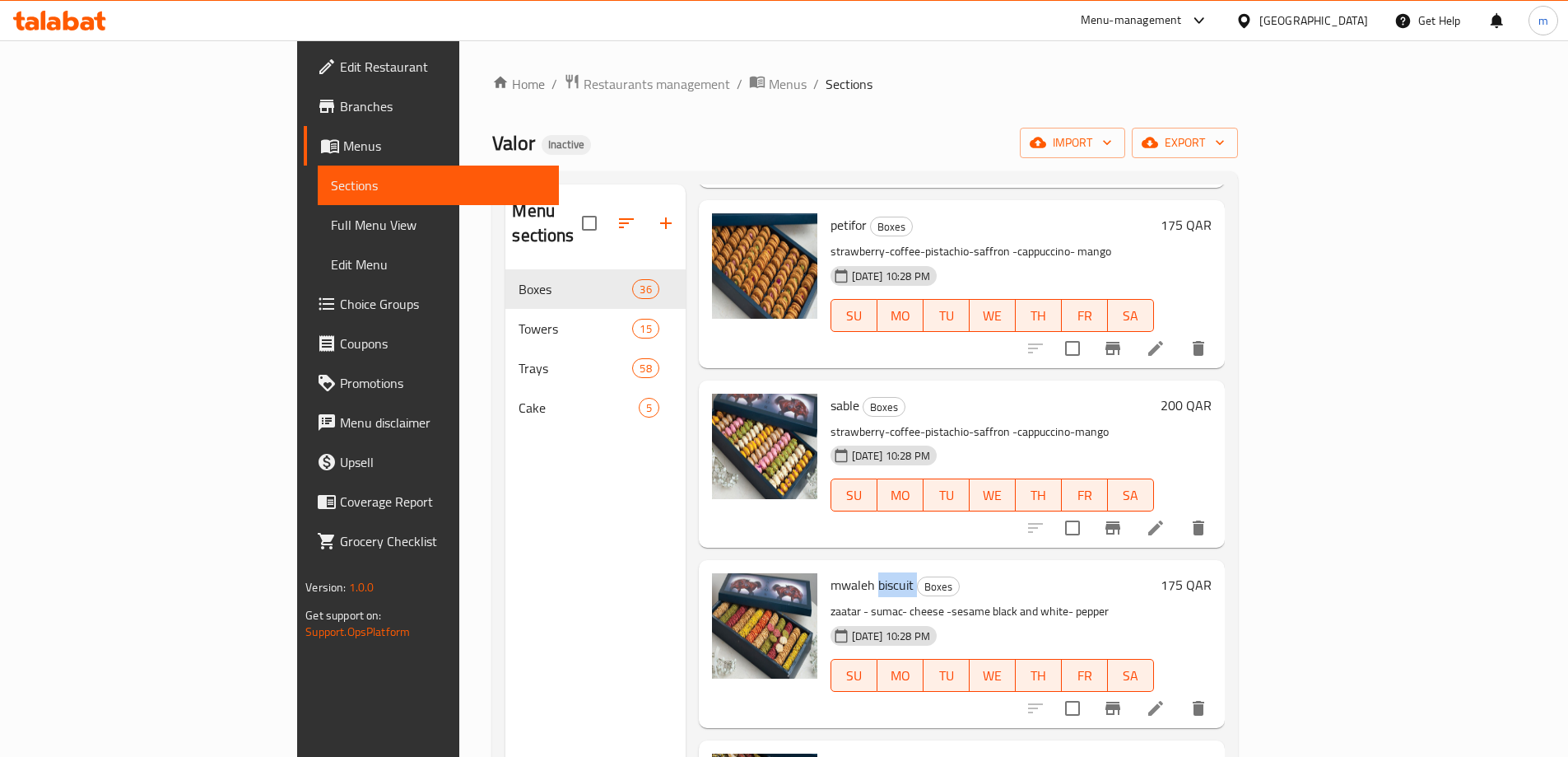
scroll to position [247, 0]
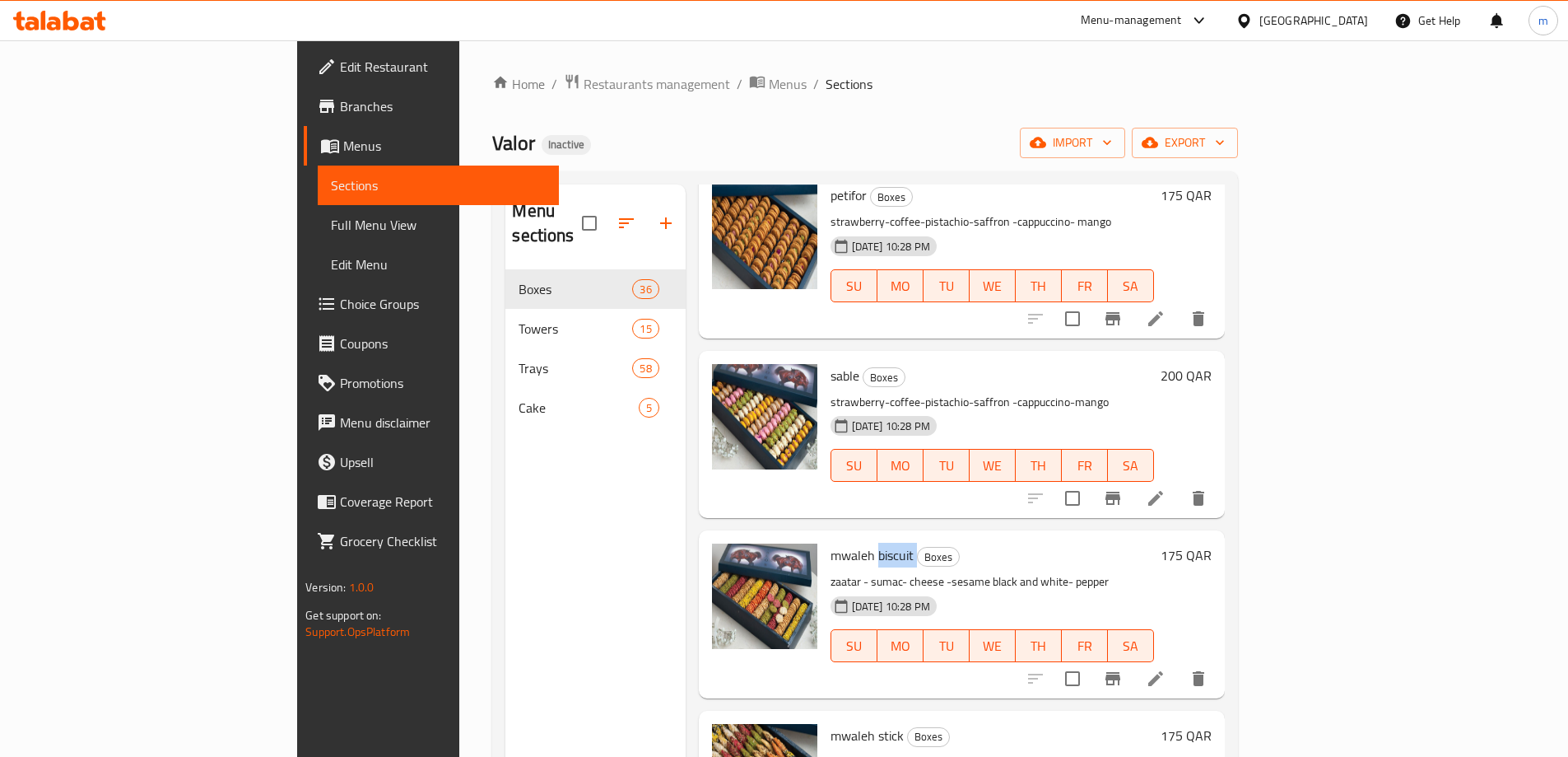
click at [1165, 669] on icon at bounding box center [1156, 679] width 20 height 20
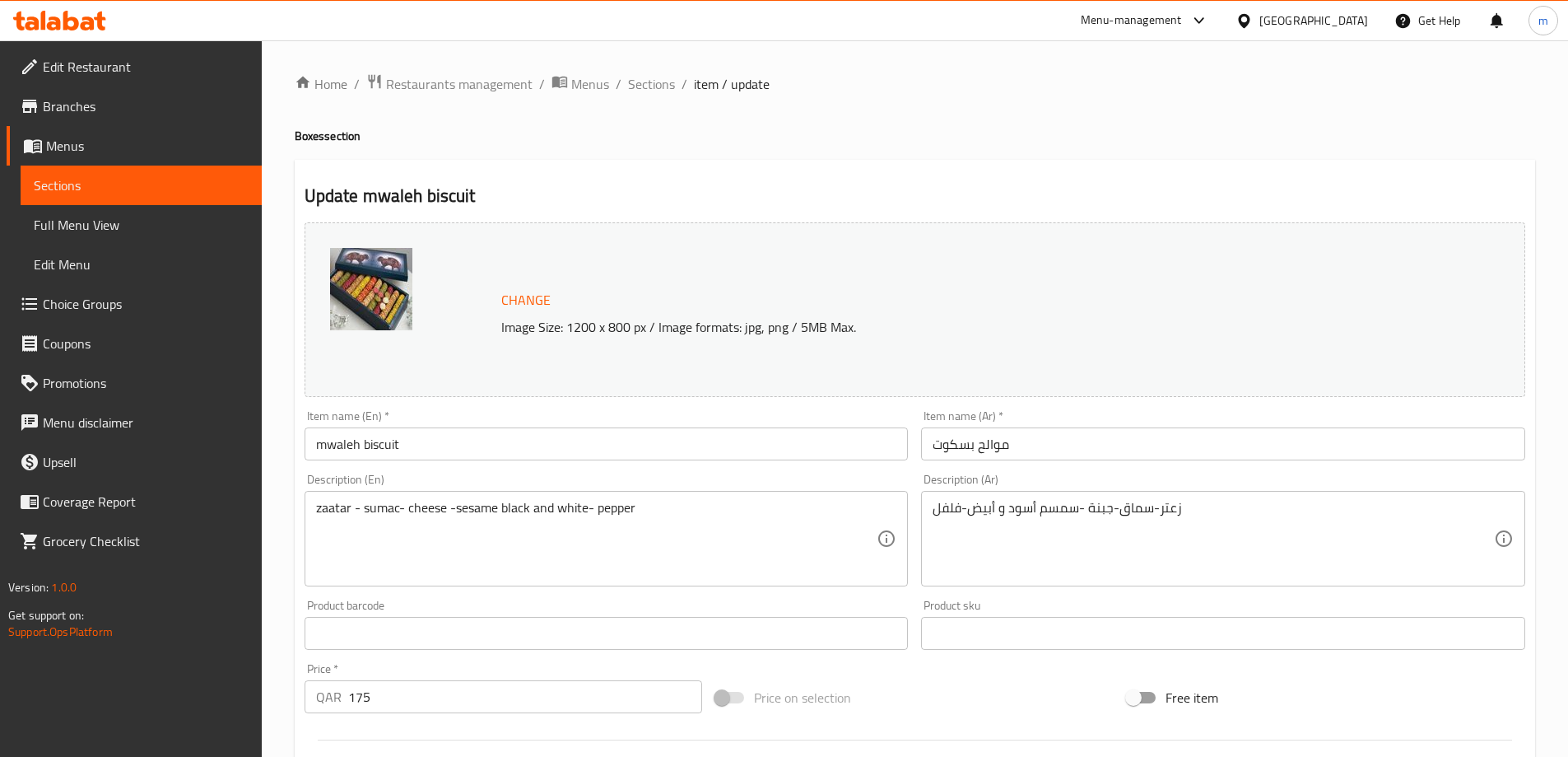
click at [955, 448] on input "موالح بسكوت" at bounding box center [1222, 444] width 604 height 33
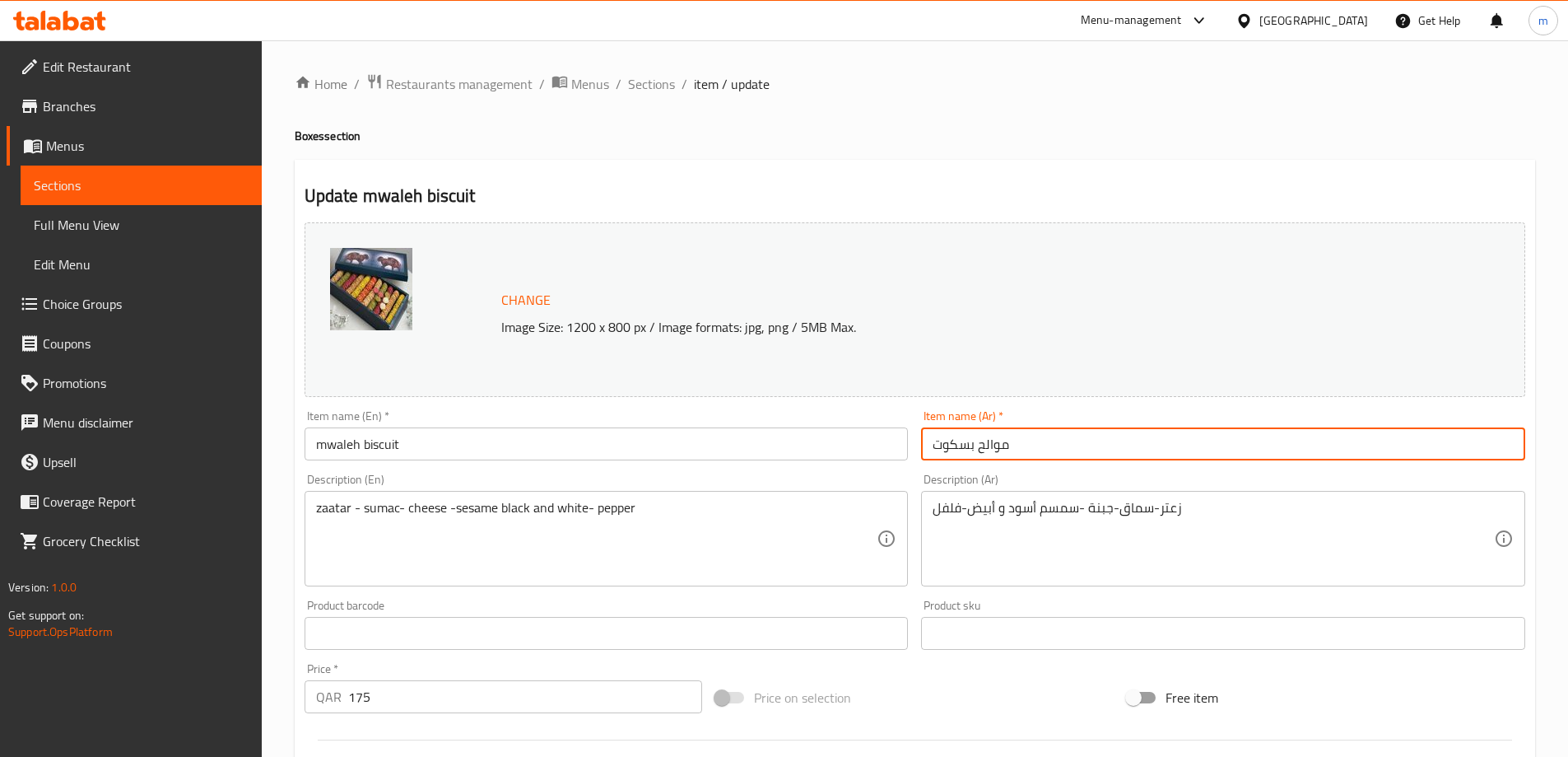
click at [955, 448] on input "موالح بسكوت" at bounding box center [1222, 444] width 604 height 33
paste input "ي"
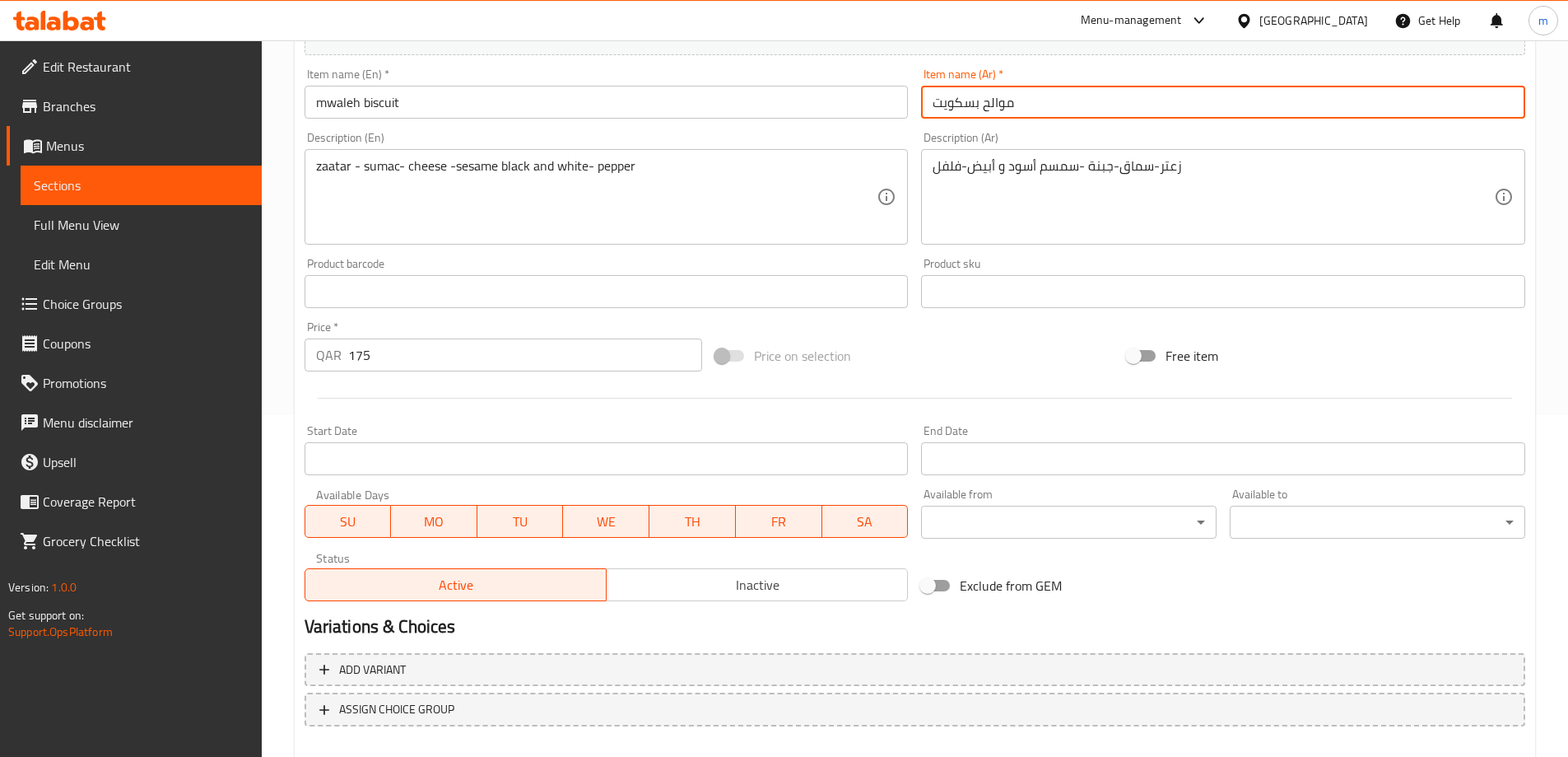
scroll to position [430, 0]
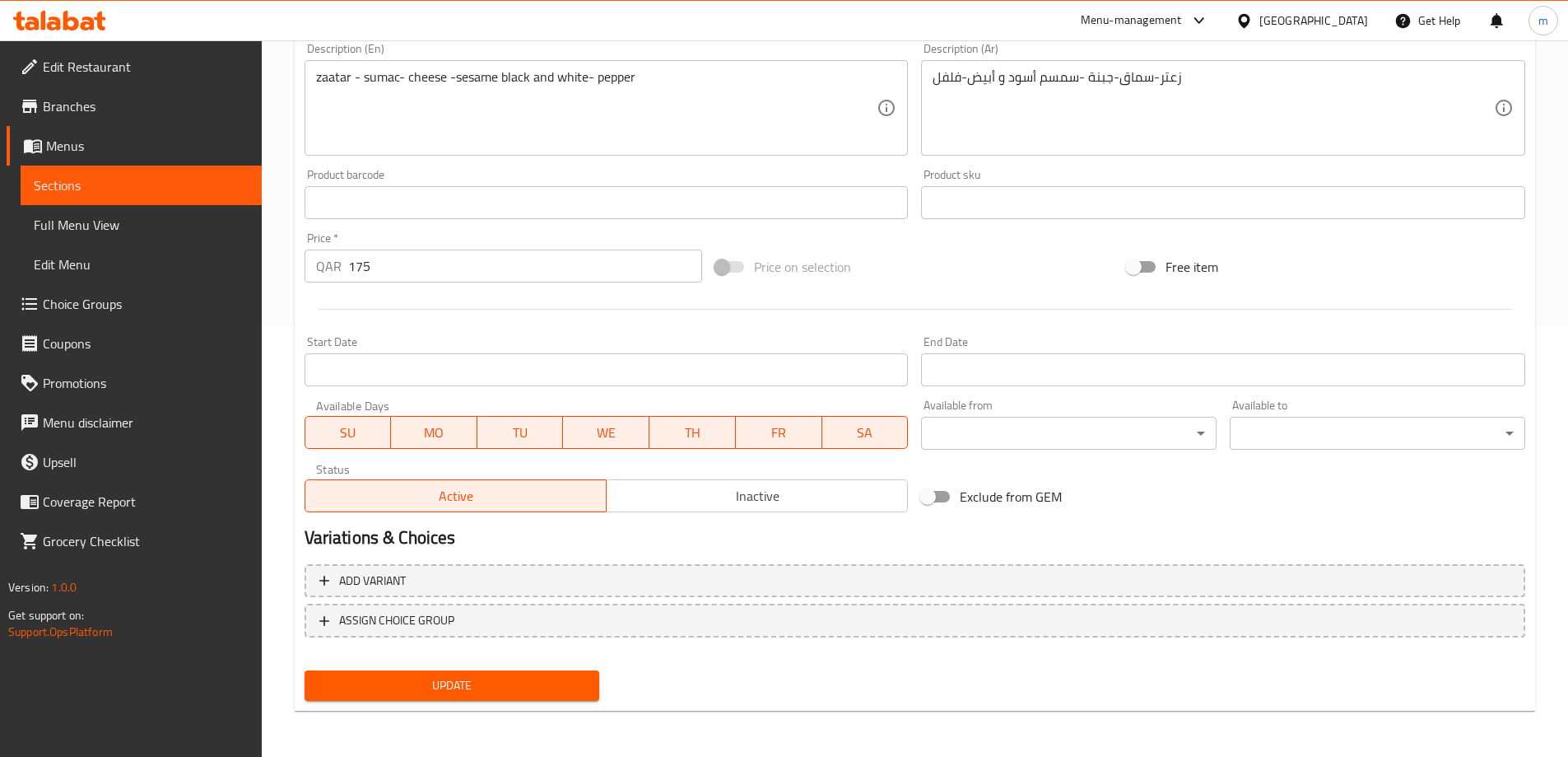
type input "موالح بسكويت"
click at [471, 680] on span "Update" at bounding box center [451, 685] width 269 height 20
click at [131, 172] on link "Sections" at bounding box center [141, 185] width 241 height 40
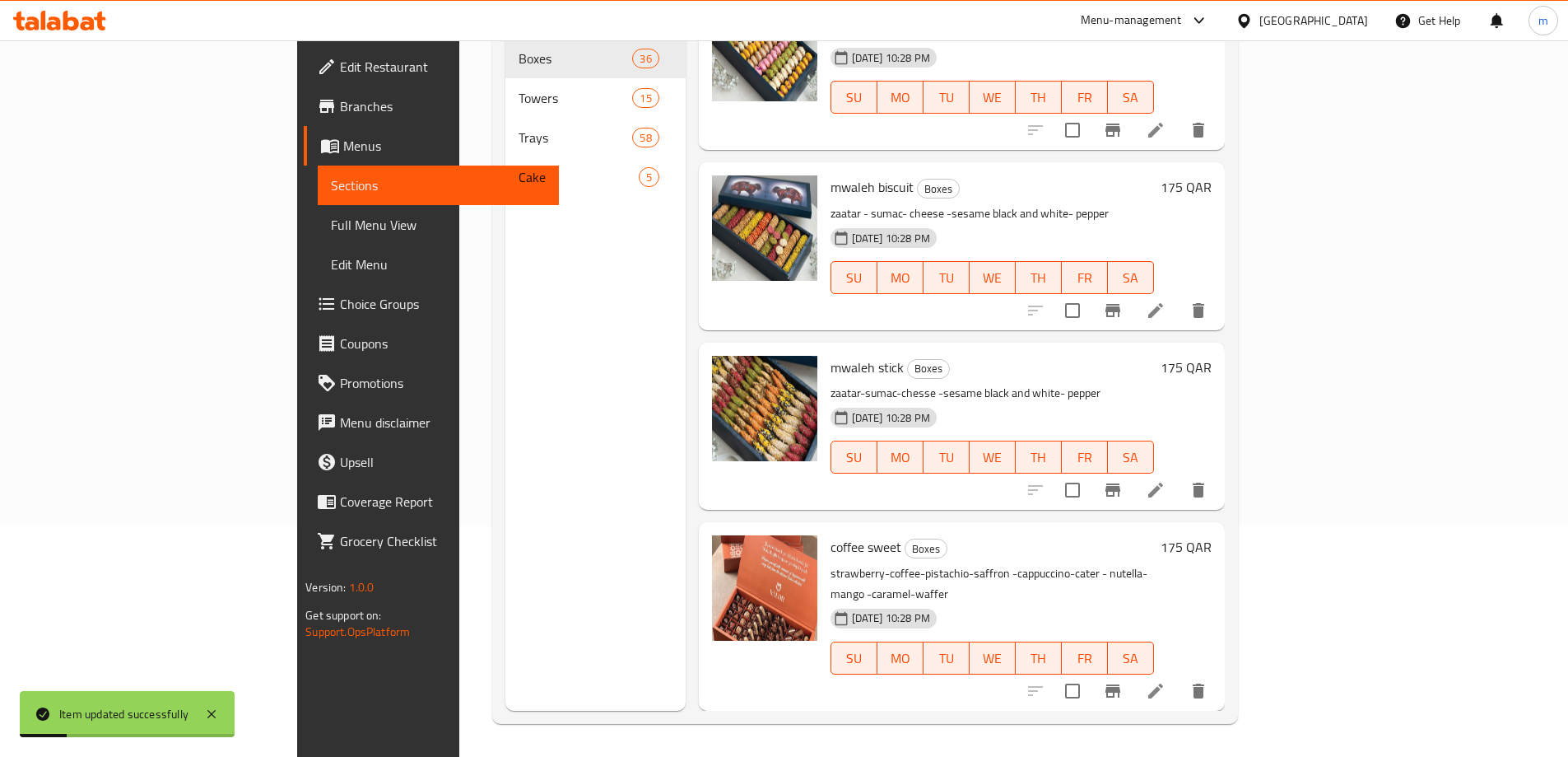
scroll to position [412, 0]
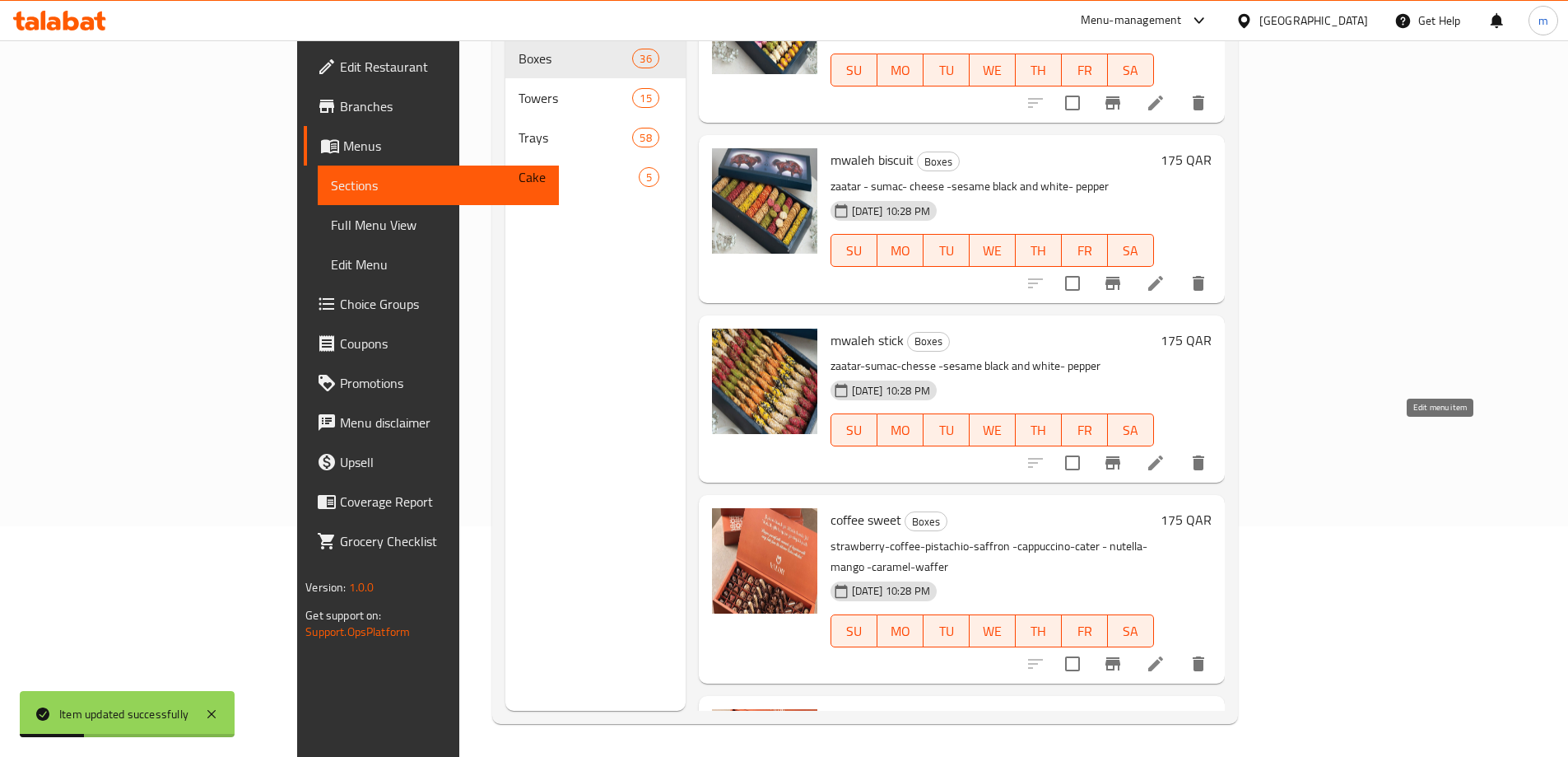
click at [1165, 453] on icon at bounding box center [1156, 462] width 20 height 20
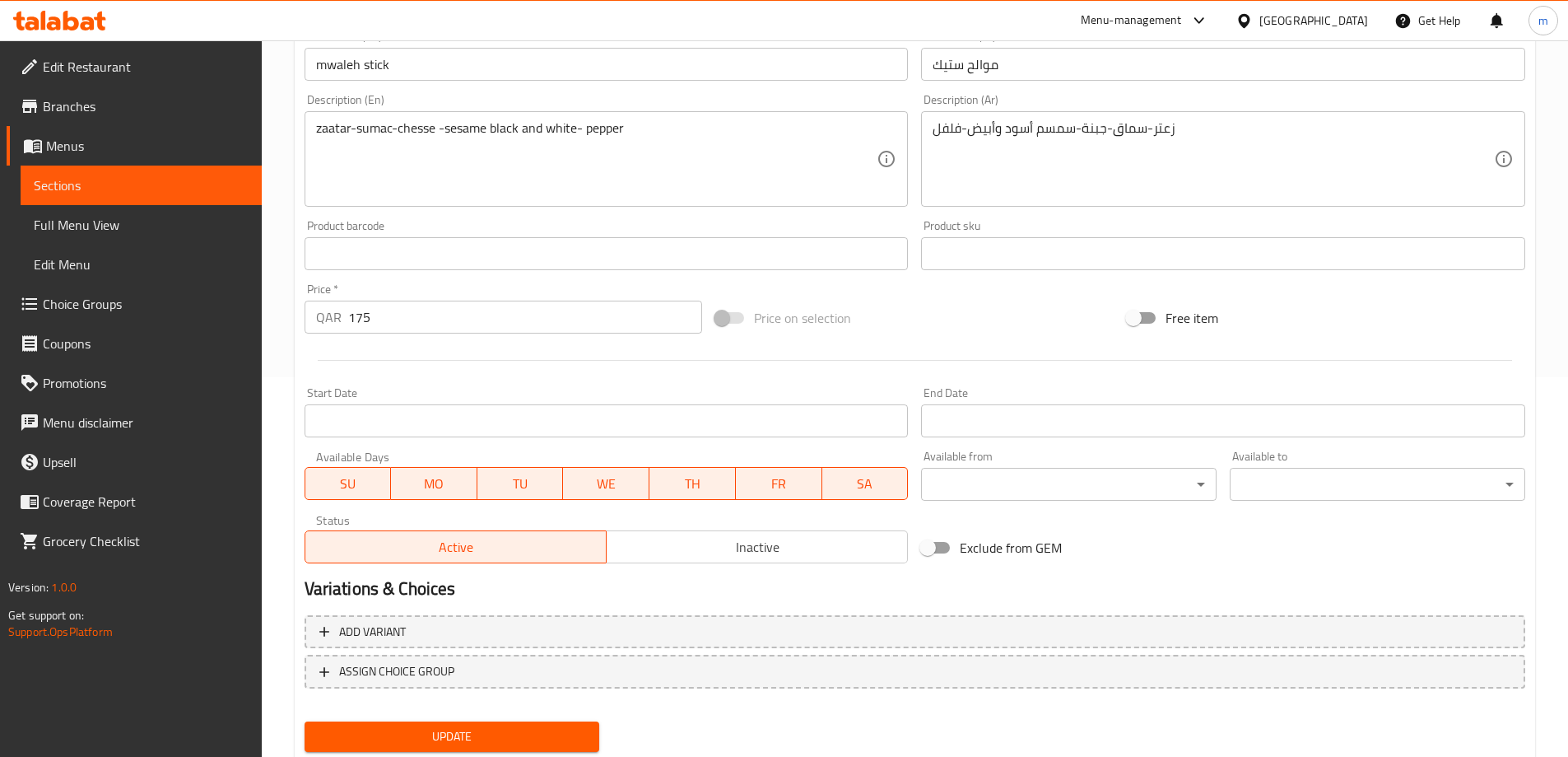
scroll to position [430, 0]
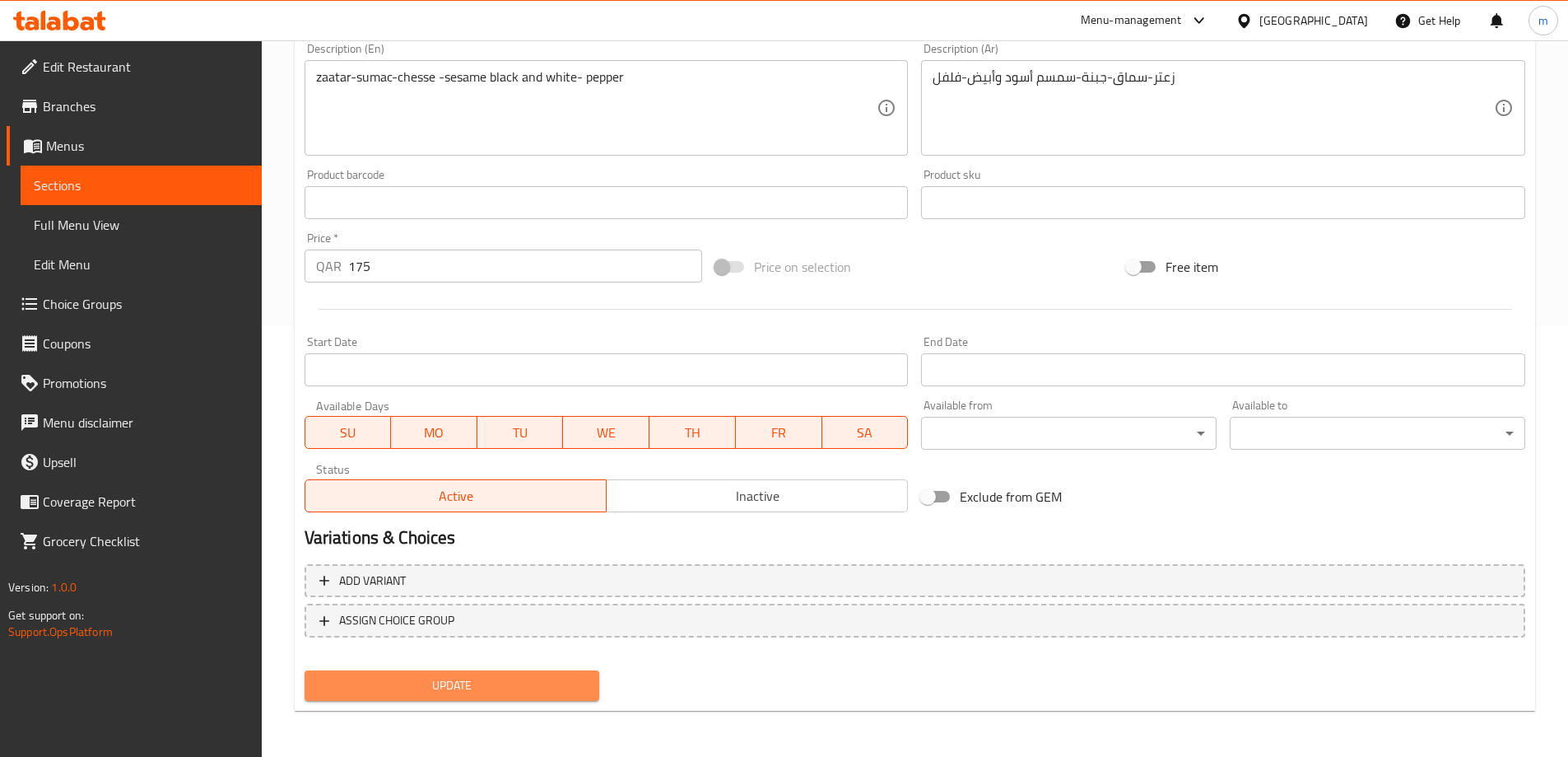
click at [495, 678] on span "Update" at bounding box center [451, 685] width 269 height 20
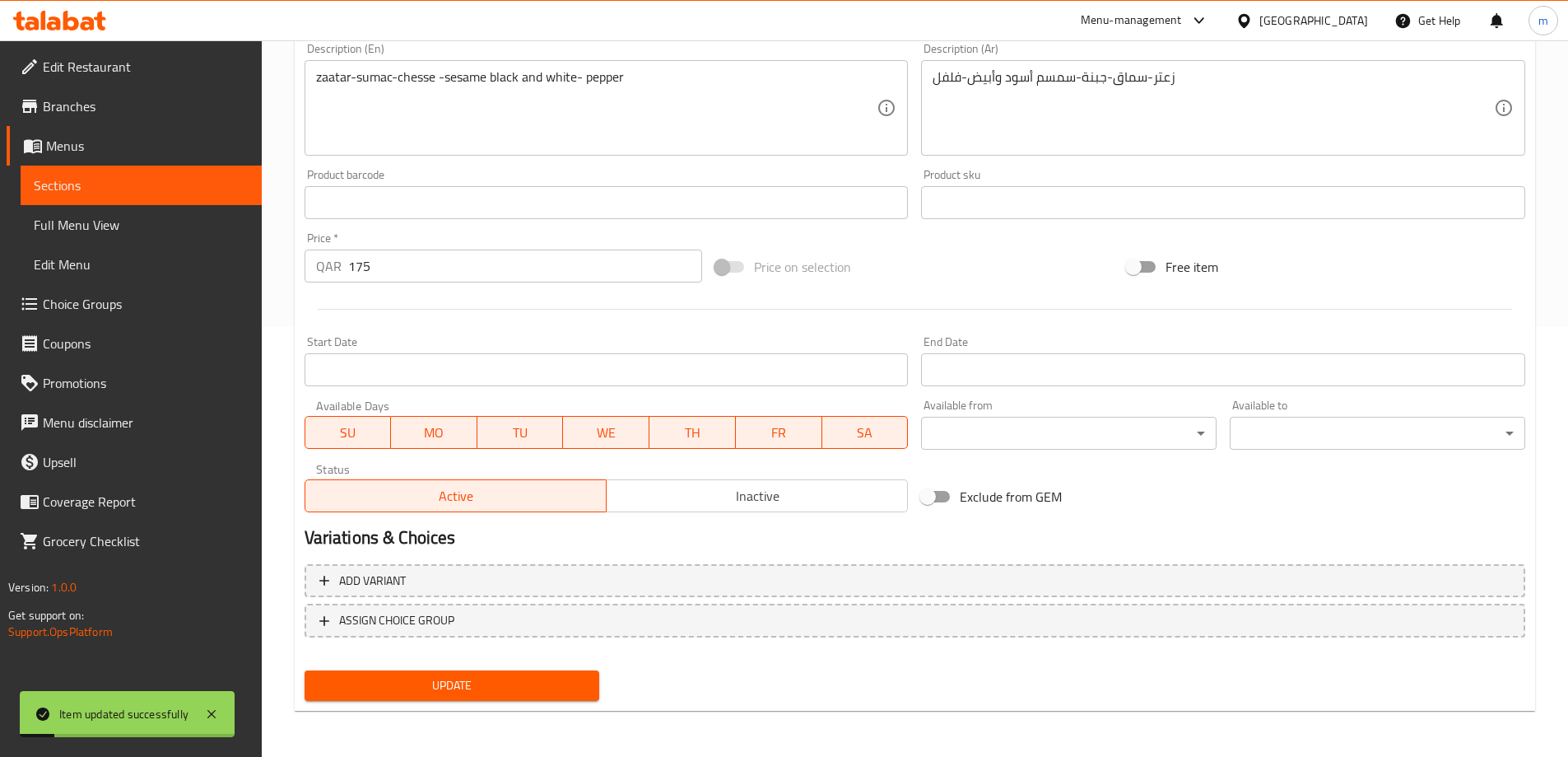
click at [113, 188] on span "Sections" at bounding box center [141, 185] width 215 height 20
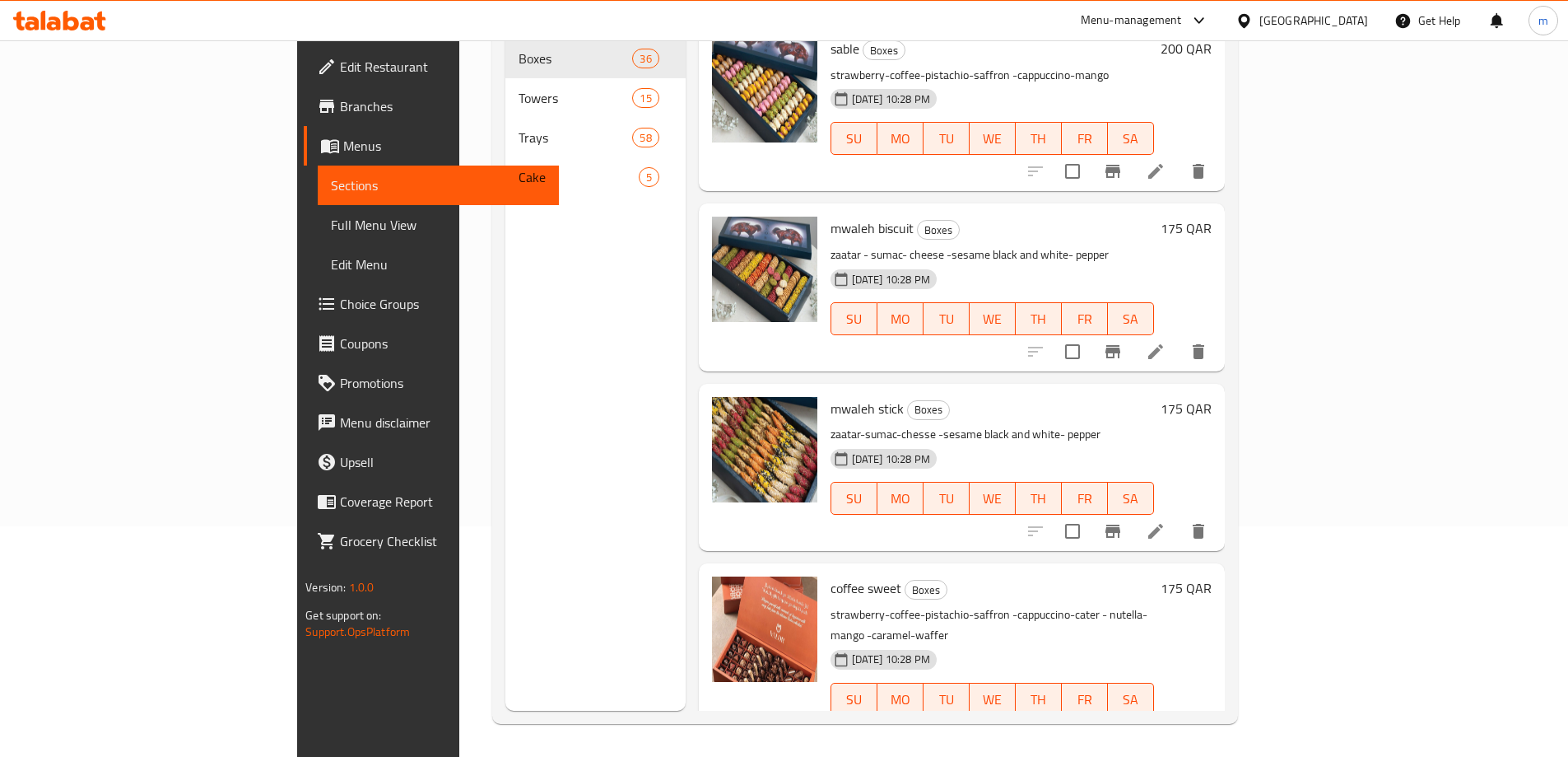
scroll to position [412, 0]
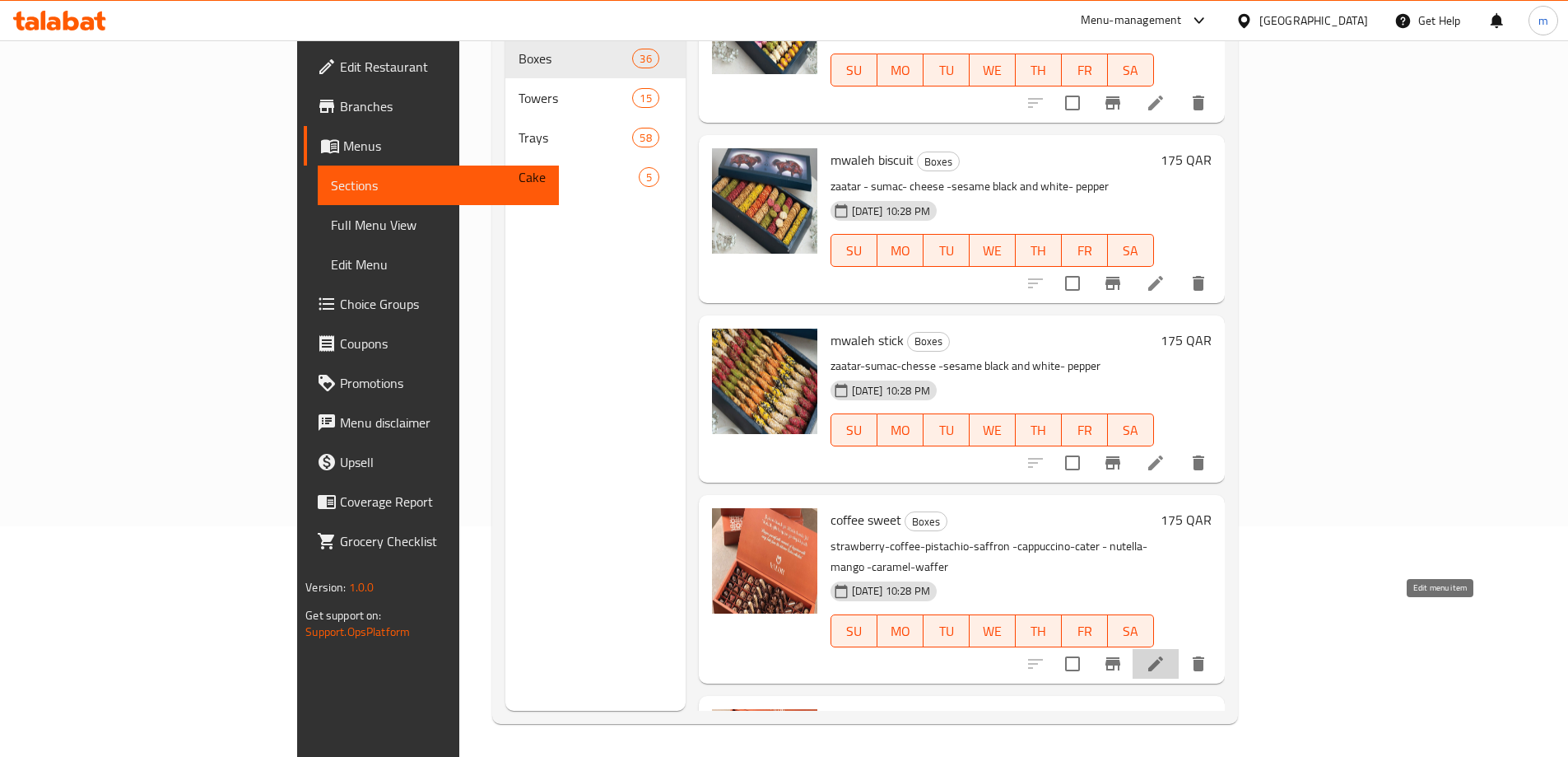
click at [1163, 657] on icon at bounding box center [1156, 664] width 15 height 15
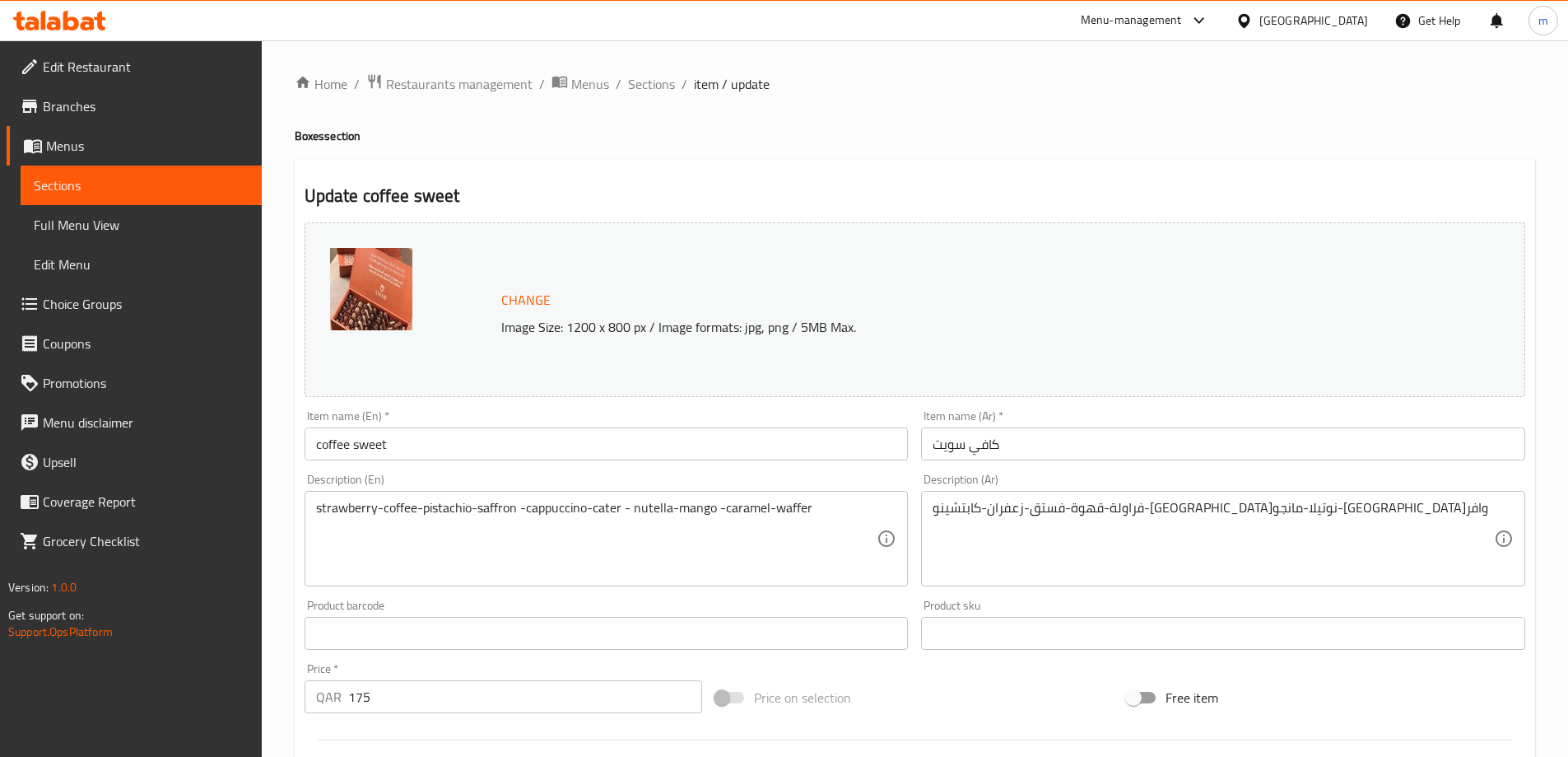
click at [988, 447] on input "كافي سويت" at bounding box center [1222, 444] width 604 height 33
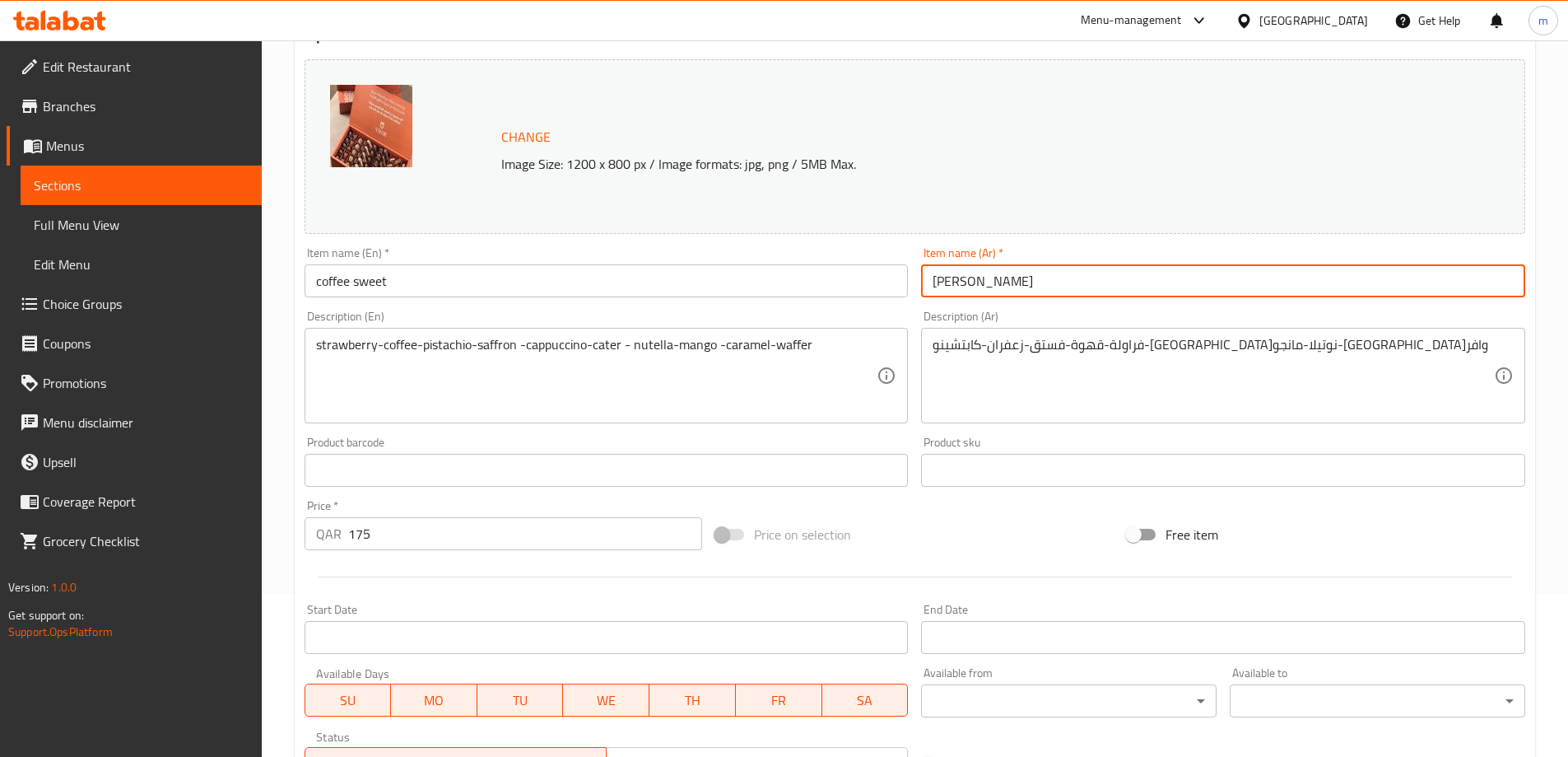
scroll to position [165, 0]
type input "[PERSON_NAME]"
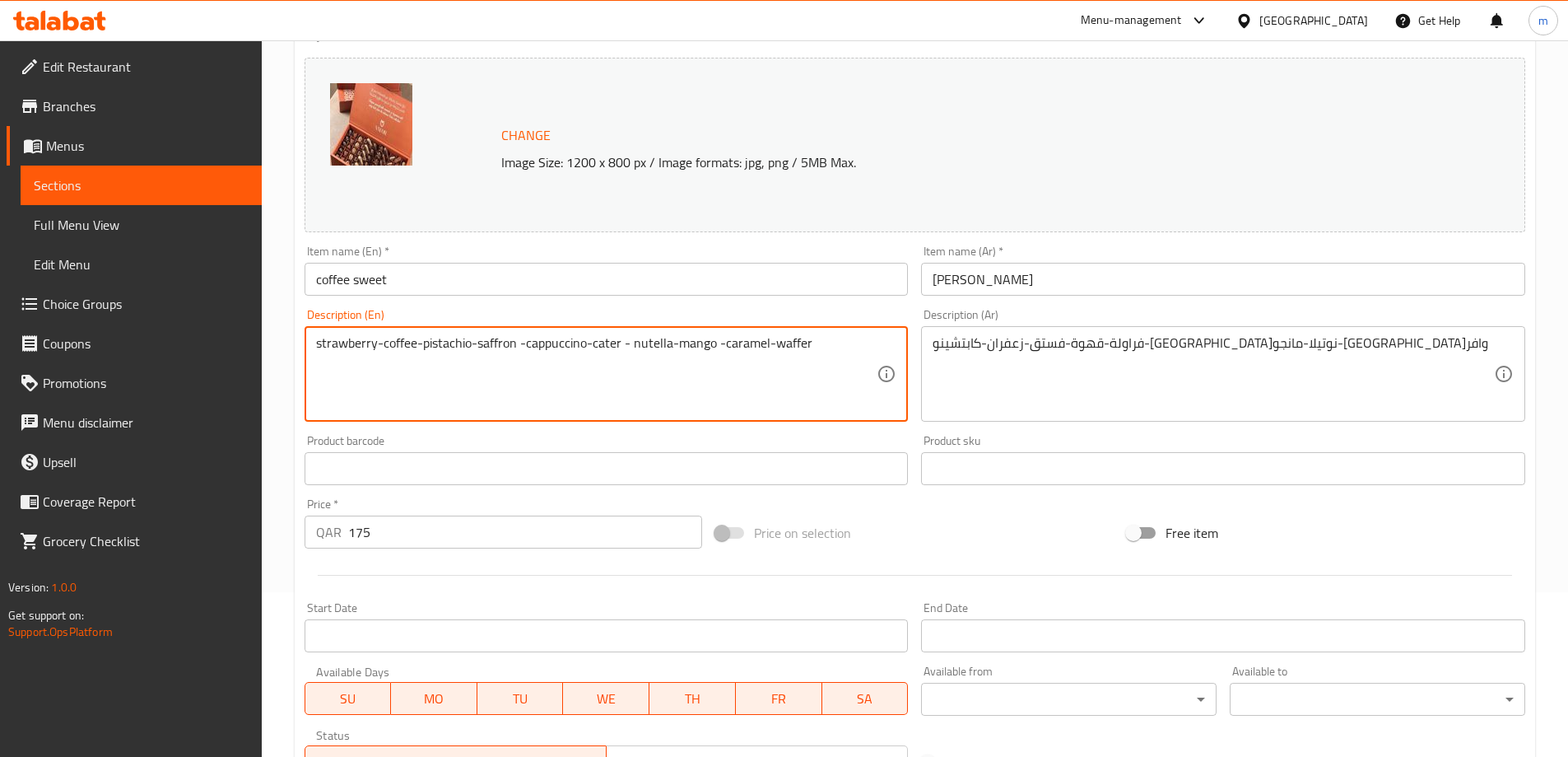
click at [792, 338] on textarea "strawberry-coffee-pistachio-saffron -cappuccino-cater - nutella-mango -caramel-…" at bounding box center [596, 375] width 561 height 78
click at [672, 347] on textarea "strawberry-coffee-pistachio-saffron -cappuccino-cater - nutella-mango -caramel-…" at bounding box center [596, 375] width 561 height 78
drag, startPoint x: 796, startPoint y: 346, endPoint x: 753, endPoint y: 379, distance: 54.2
click at [708, 384] on textarea "strawberry-coffee-pistachio-saffron -cappuccino-cater - Nutella -mango -caramel…" at bounding box center [596, 375] width 561 height 78
click at [779, 347] on textarea "strawberry-coffee-pistachio-saffron -cappuccino-cater - Nutella -mango -caramel…" at bounding box center [596, 375] width 561 height 78
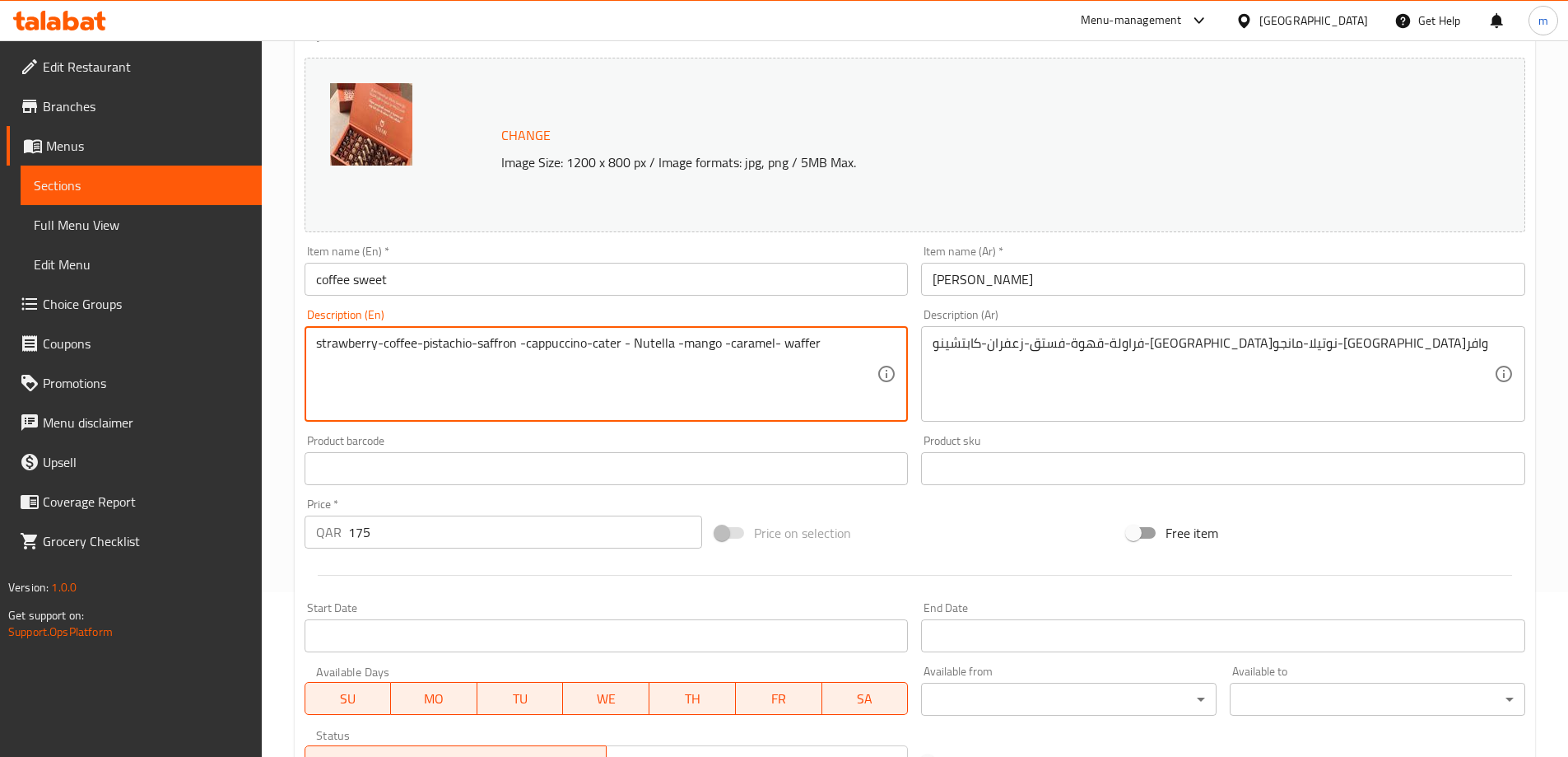
type textarea "strawberry-coffee-pistachio-saffron -cappuccino-cater - Nutella -mango -caramel…"
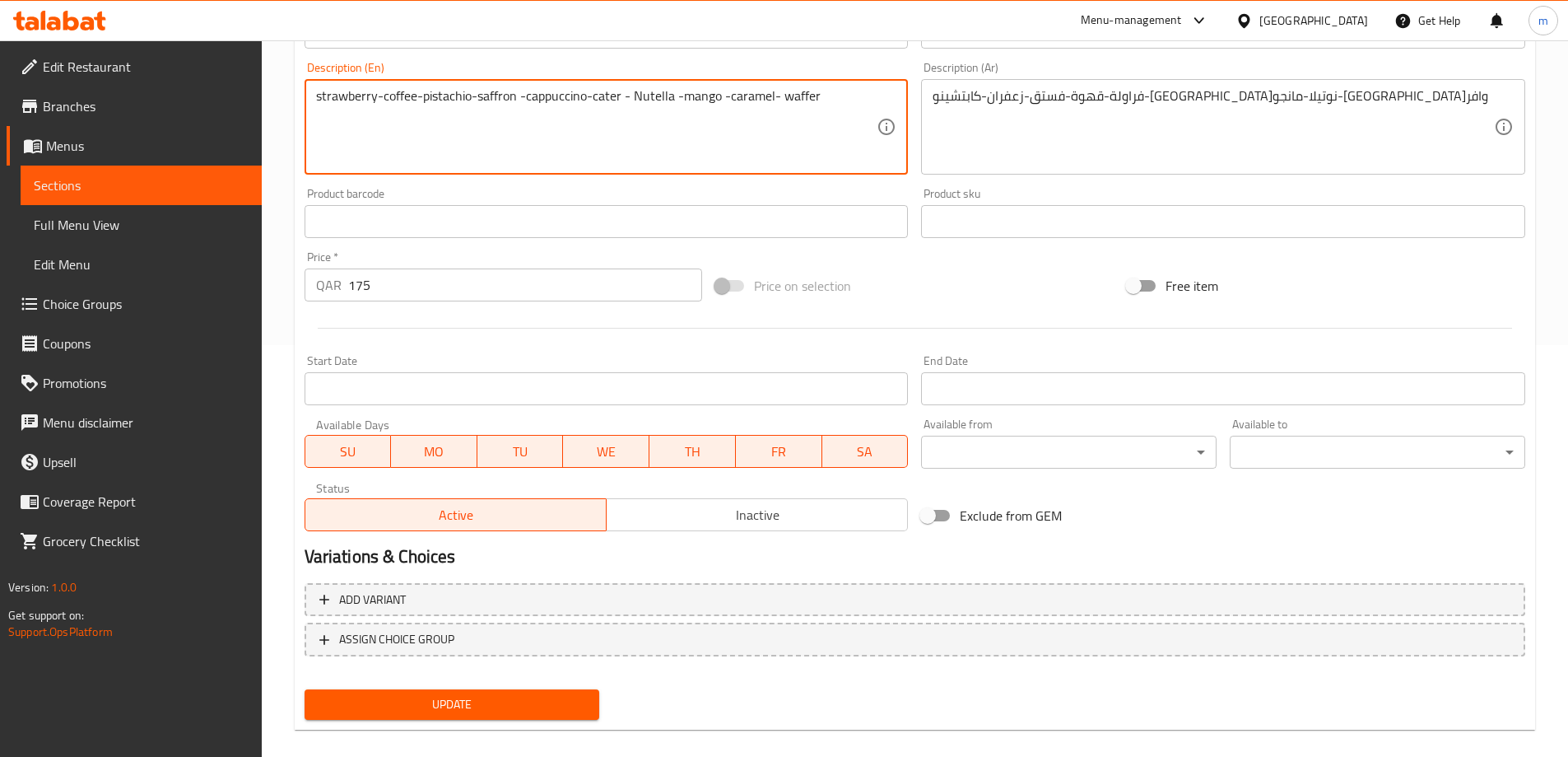
scroll to position [430, 0]
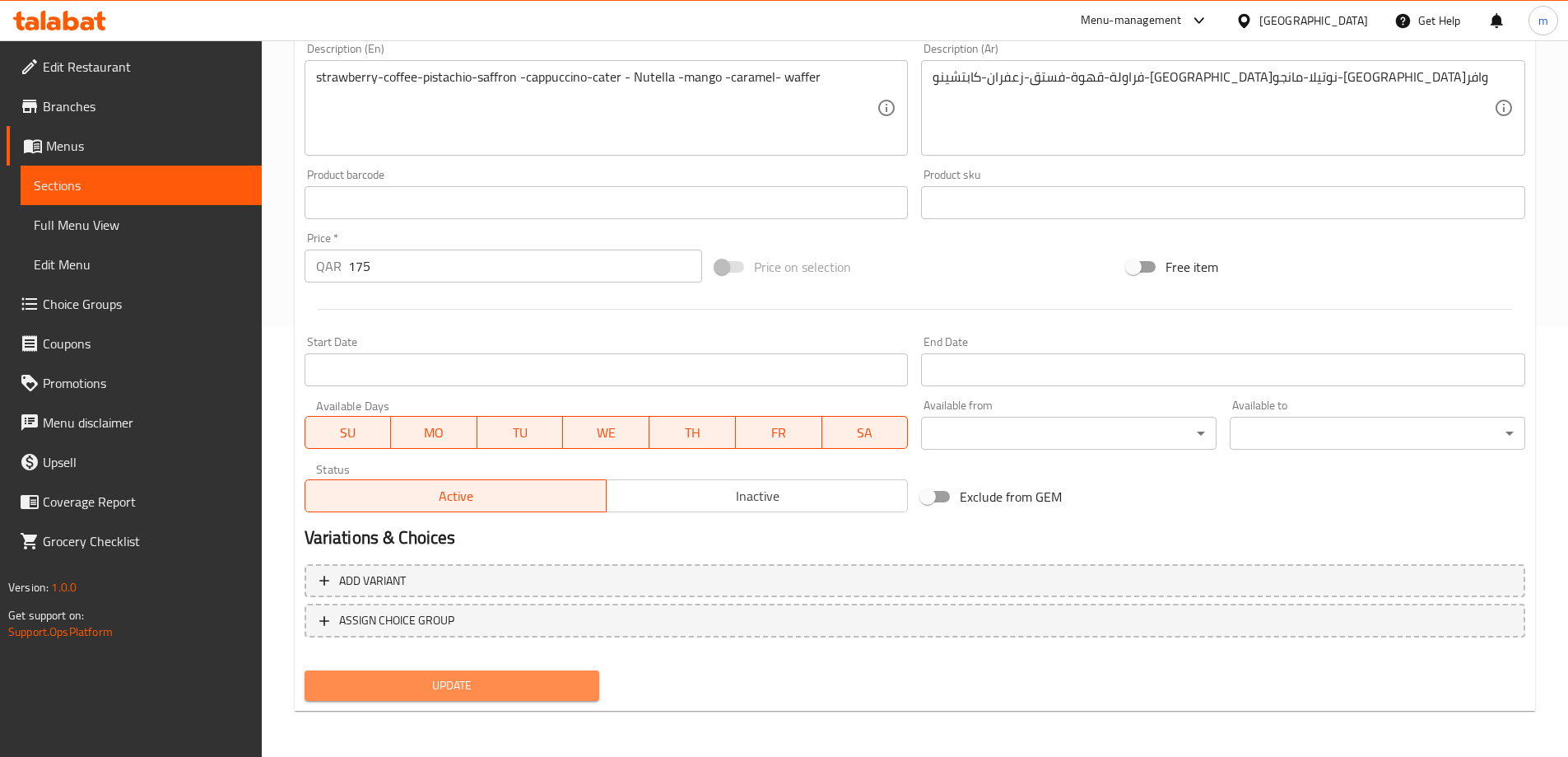
click at [498, 682] on span "Update" at bounding box center [451, 685] width 269 height 20
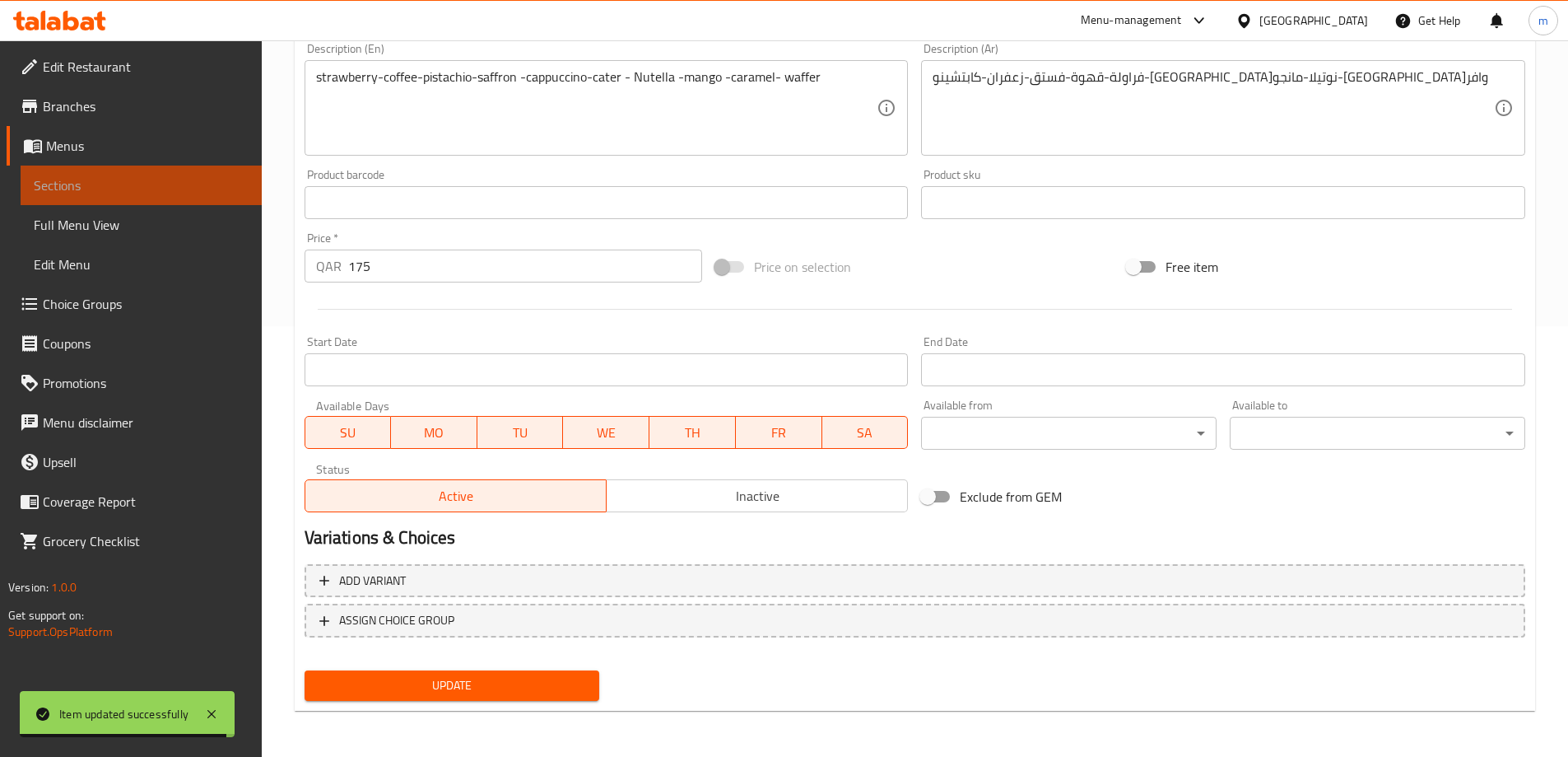
click at [131, 179] on span "Sections" at bounding box center [141, 185] width 215 height 20
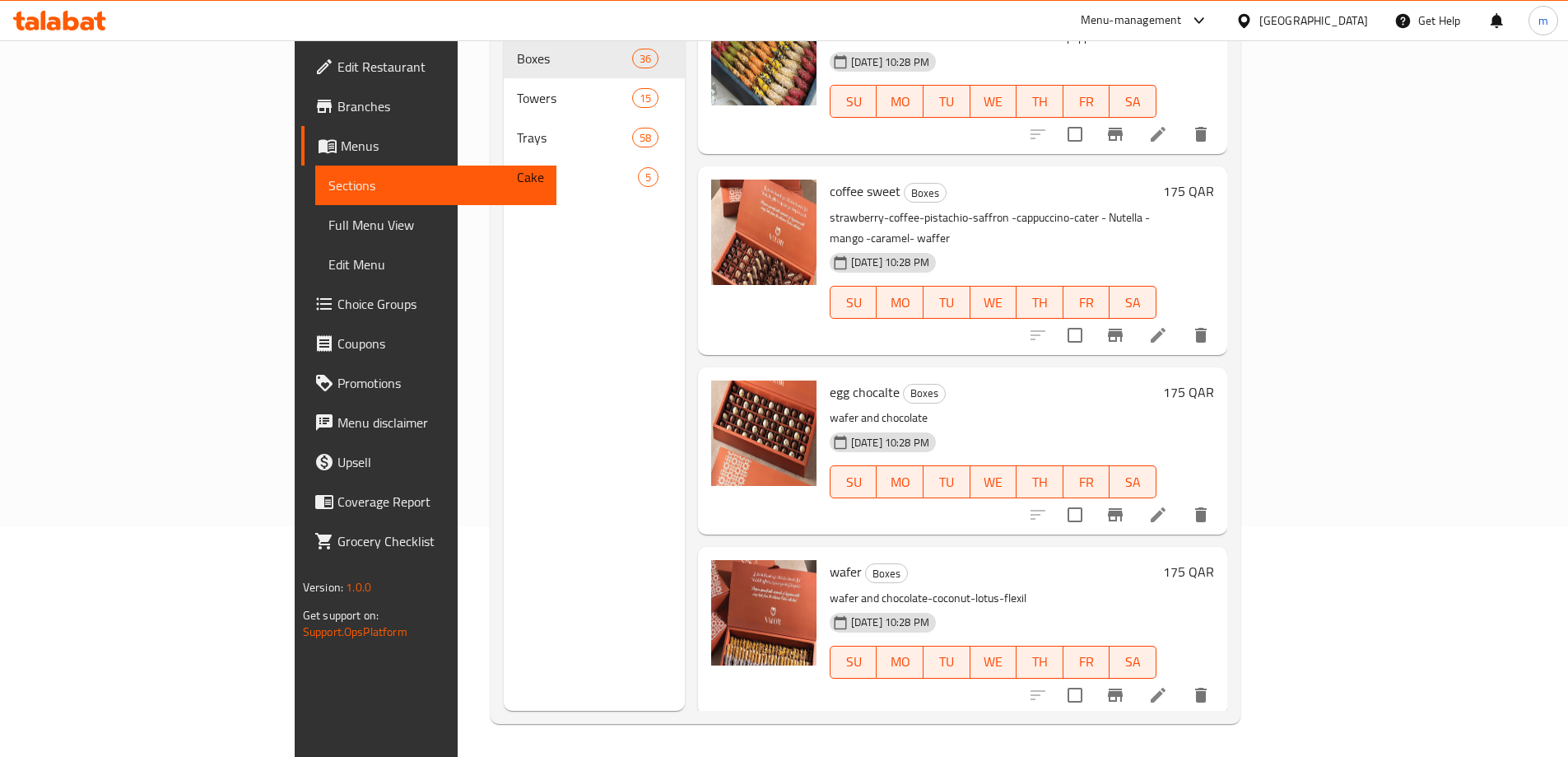
scroll to position [741, 0]
click at [1165, 507] on icon at bounding box center [1157, 514] width 15 height 15
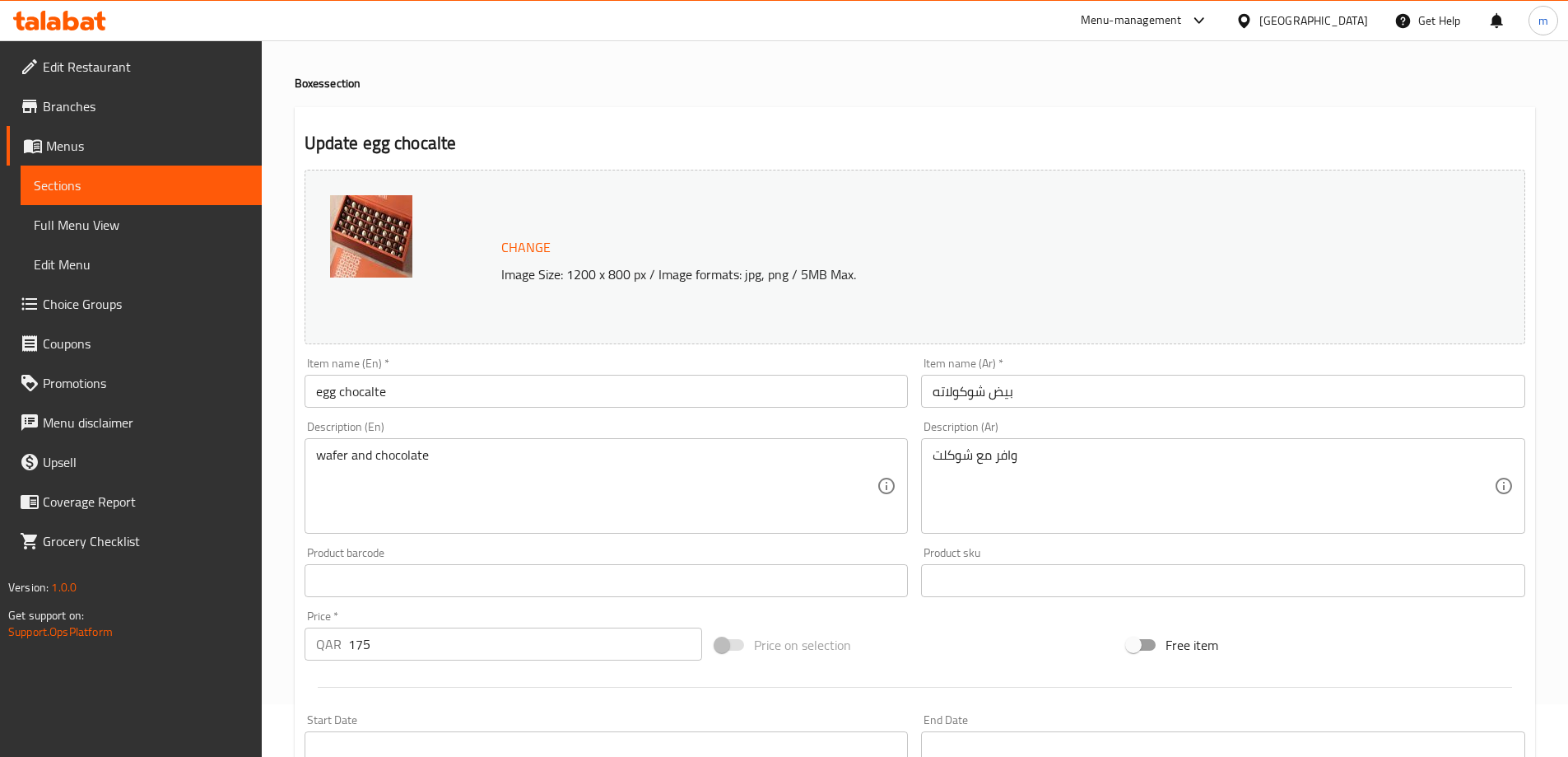
scroll to position [83, 0]
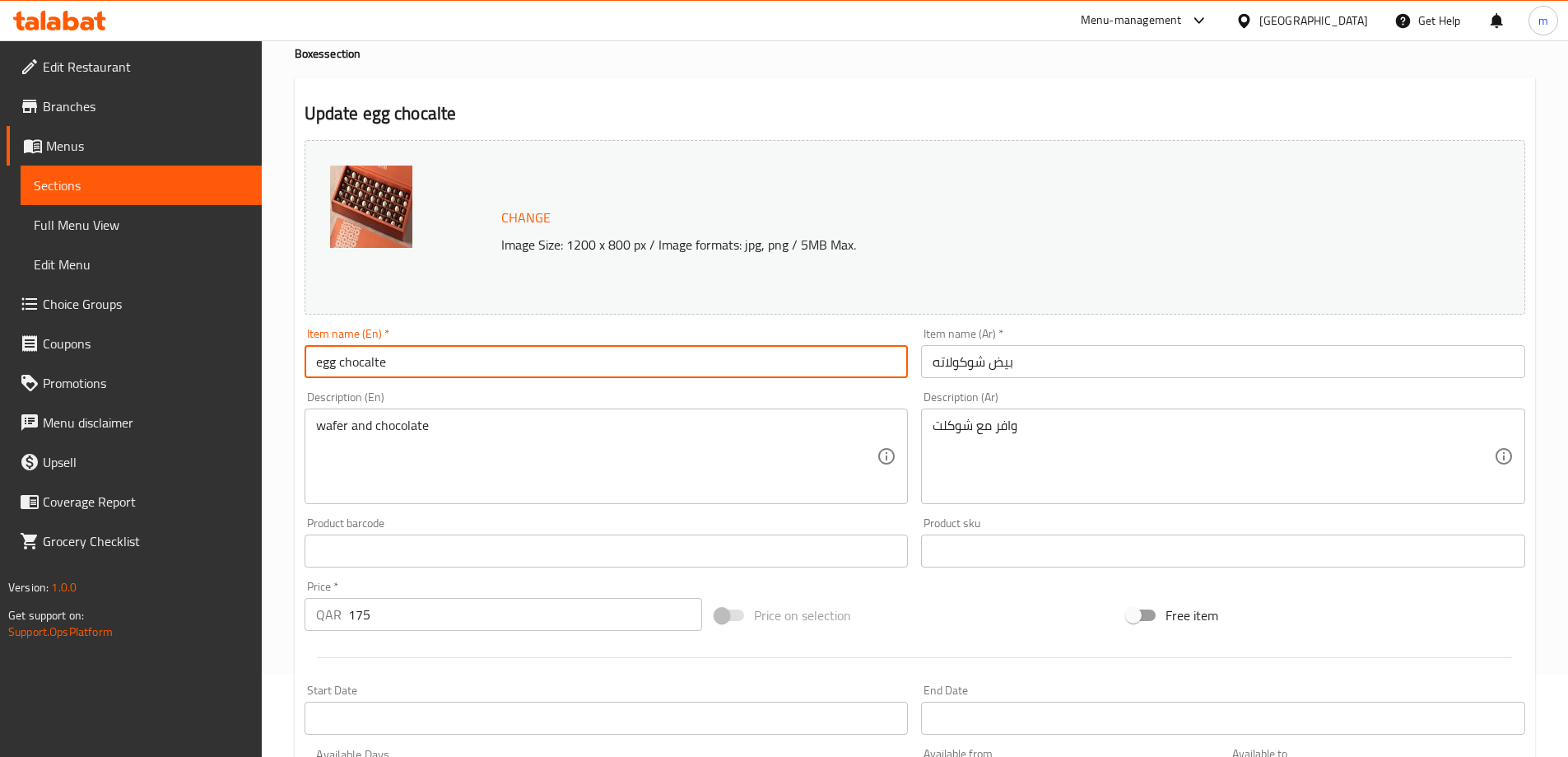
click at [361, 365] on input "egg chocalte" at bounding box center [606, 361] width 604 height 33
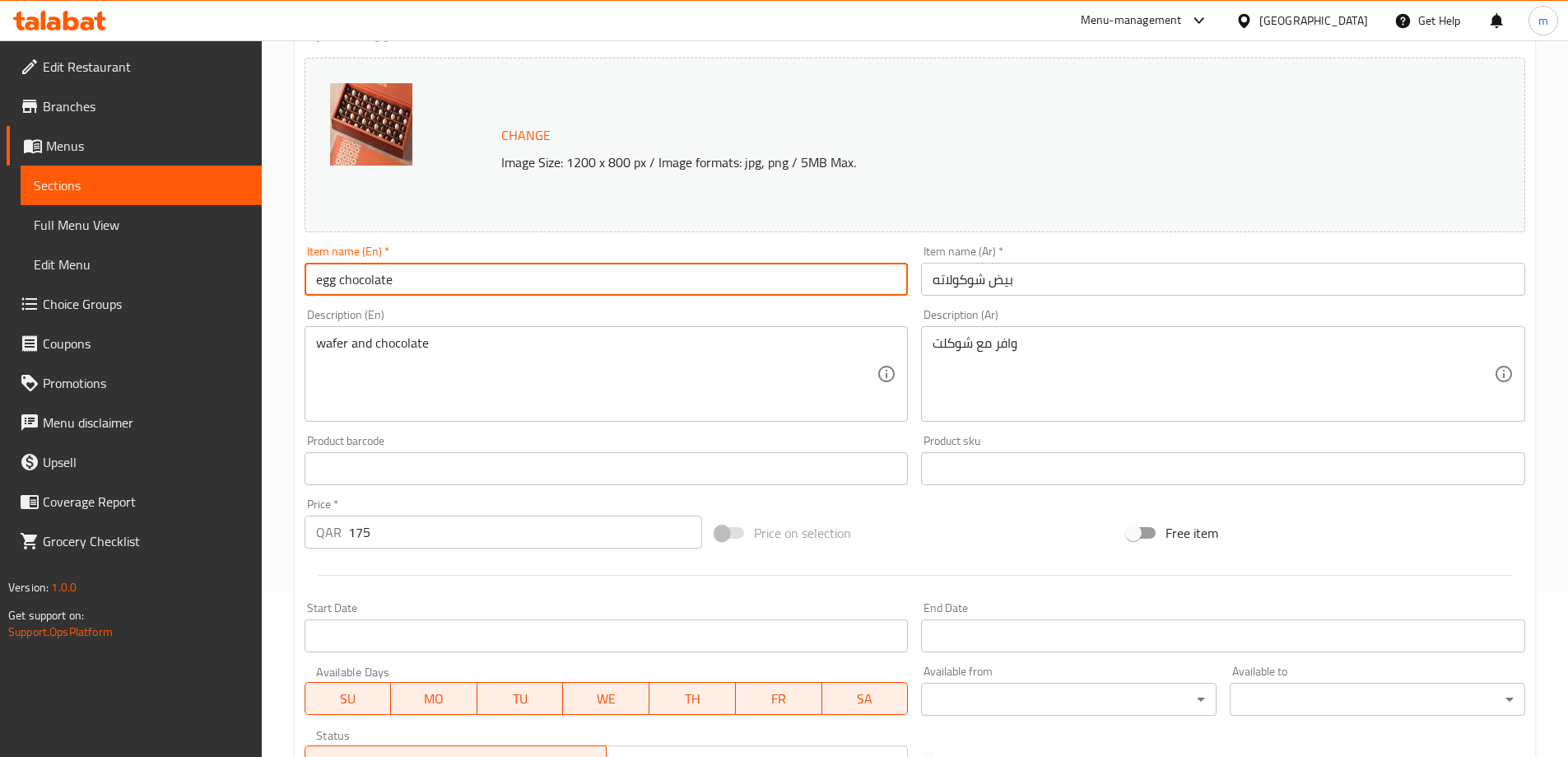
type input "egg chocolate"
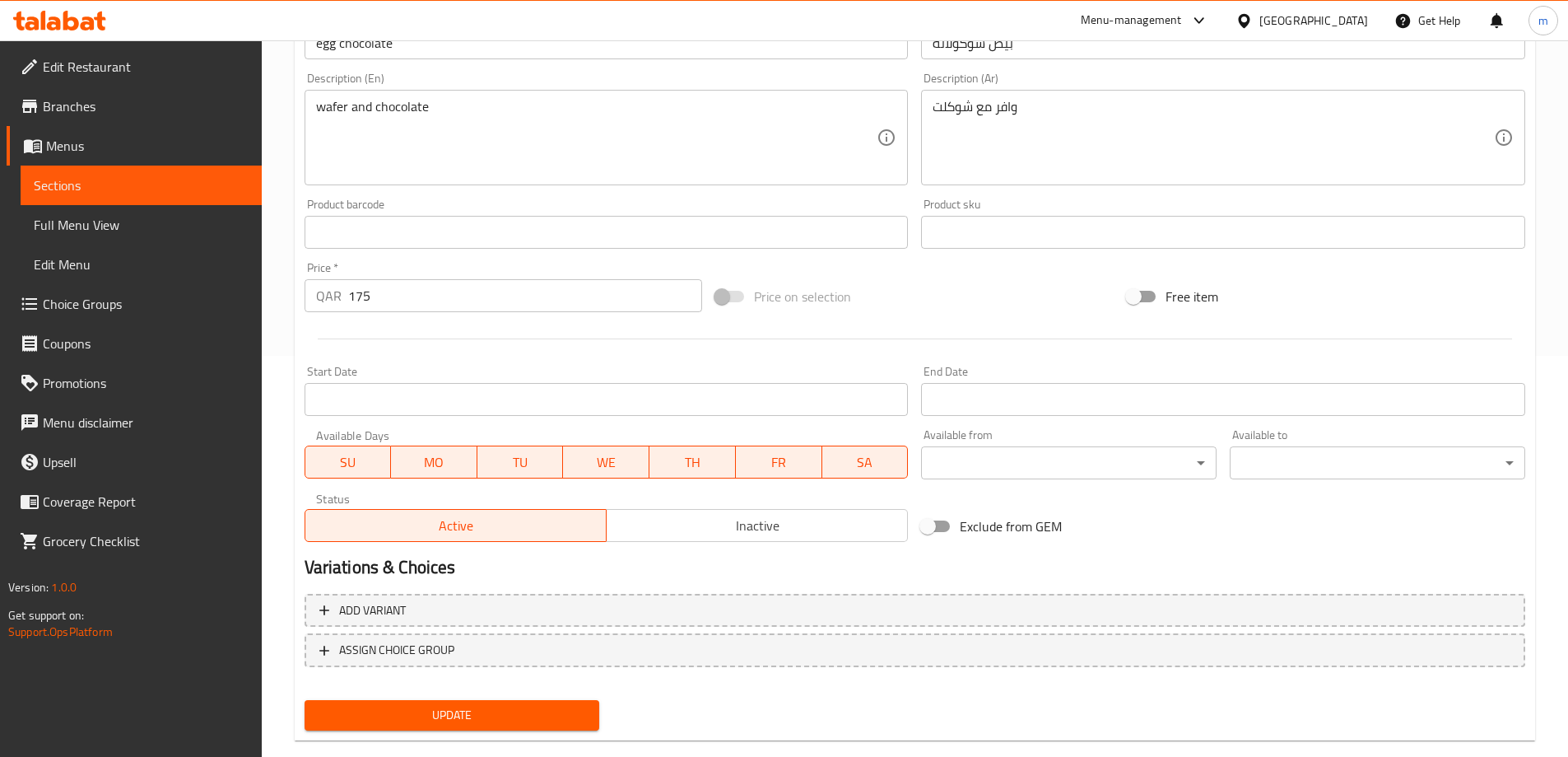
scroll to position [430, 0]
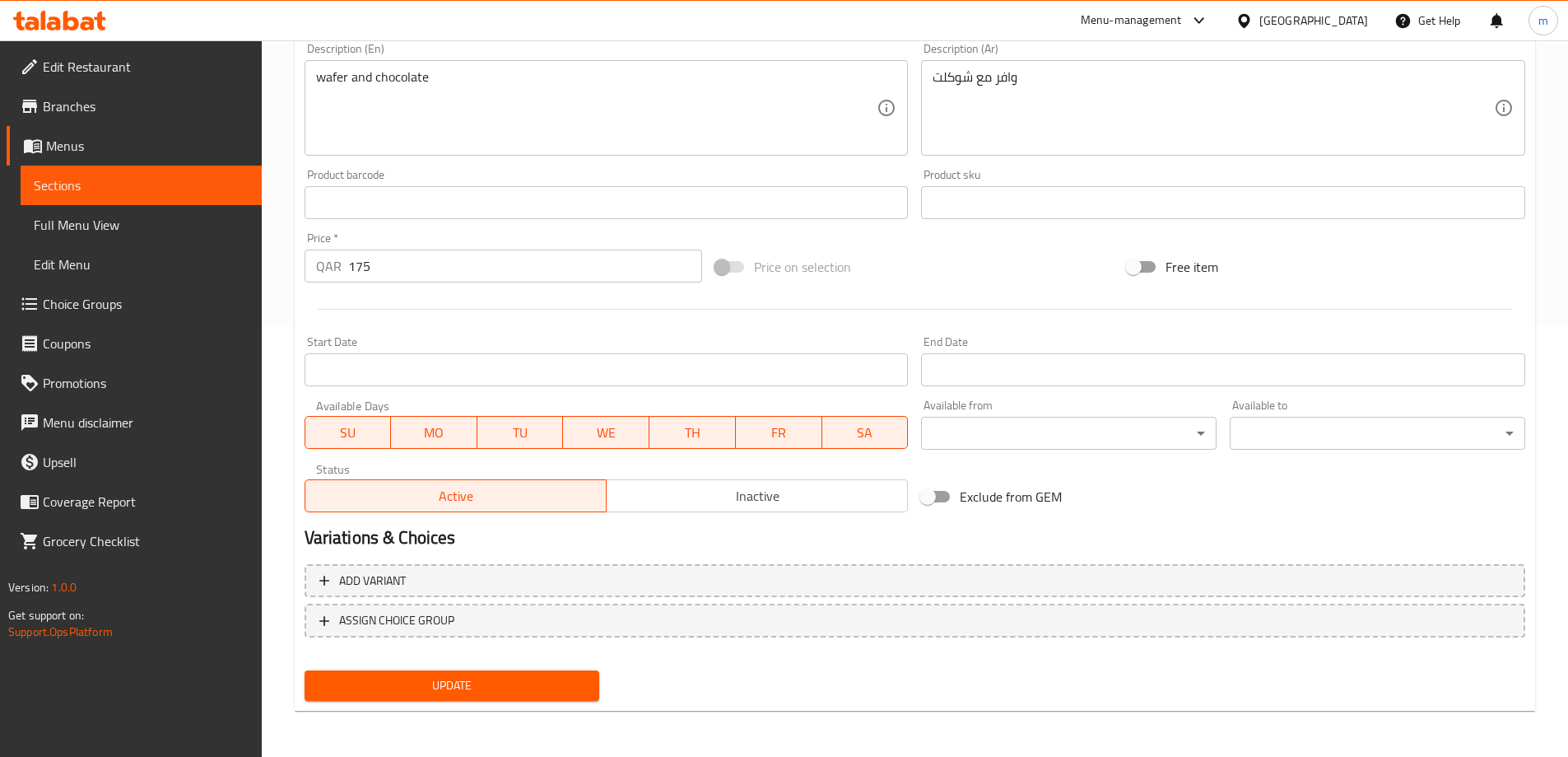
click at [449, 698] on button "Update" at bounding box center [451, 685] width 295 height 30
click at [75, 189] on span "Sections" at bounding box center [141, 185] width 215 height 20
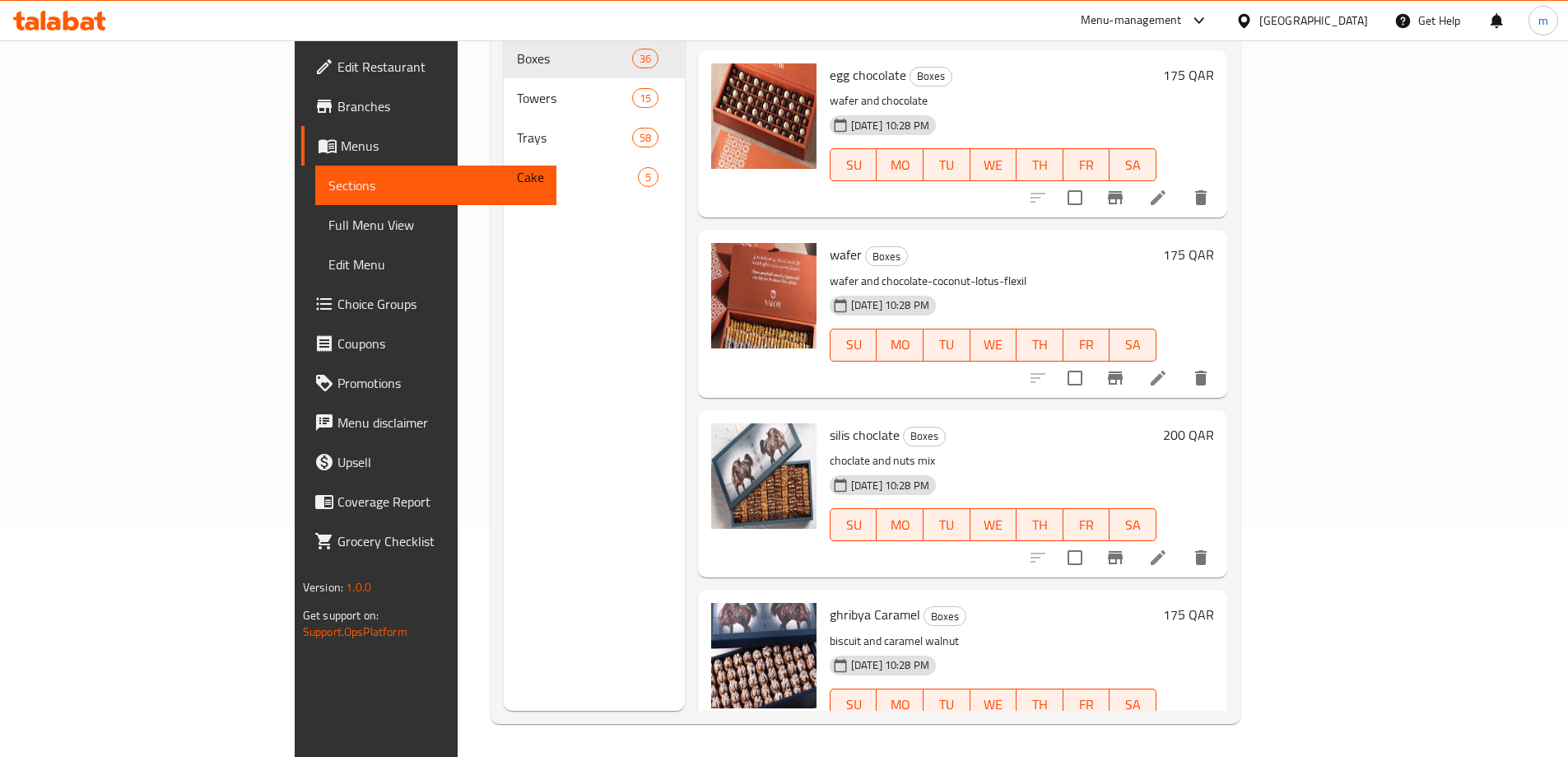
scroll to position [1070, 0]
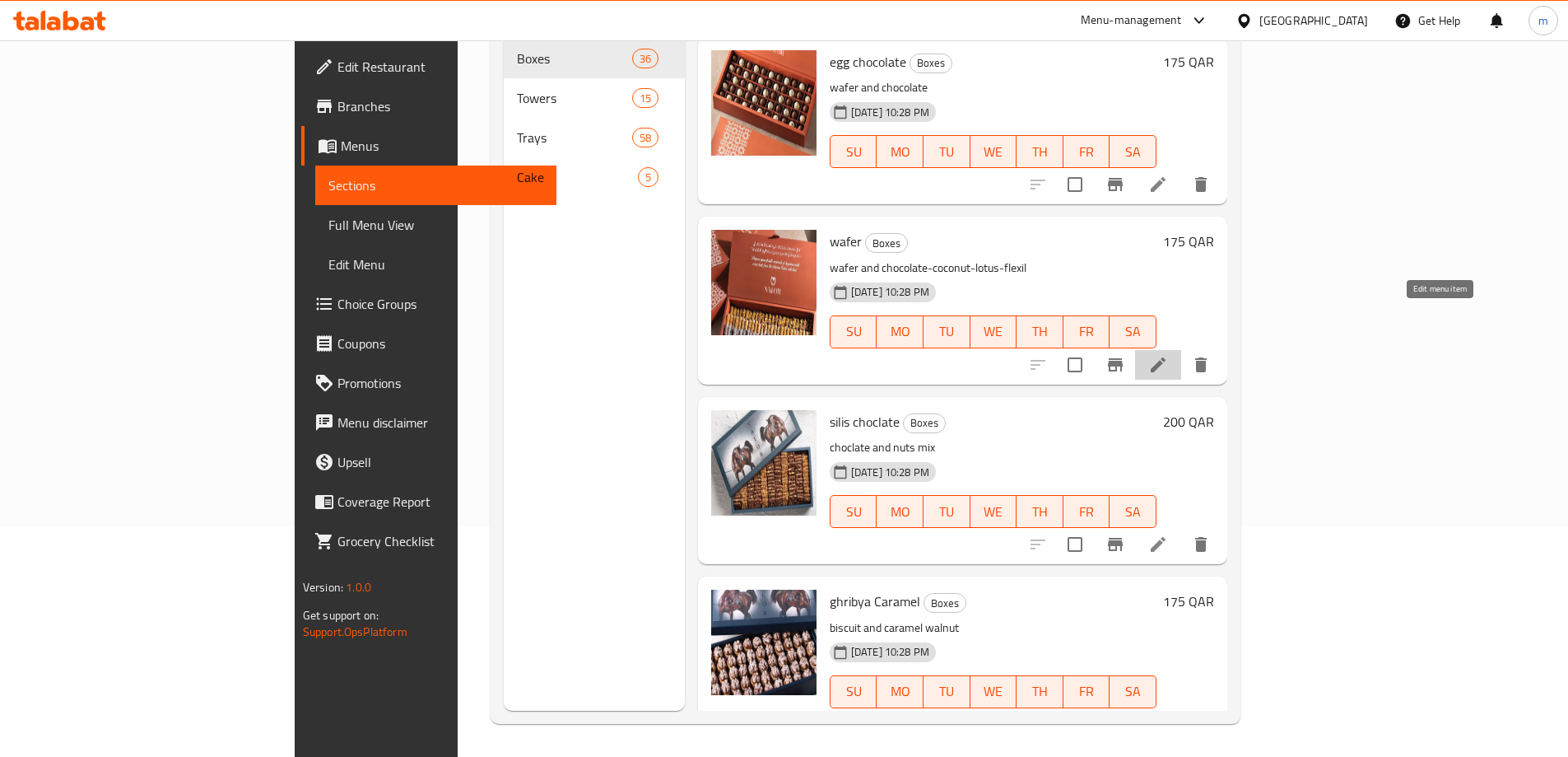
click at [1168, 355] on icon at bounding box center [1158, 365] width 20 height 20
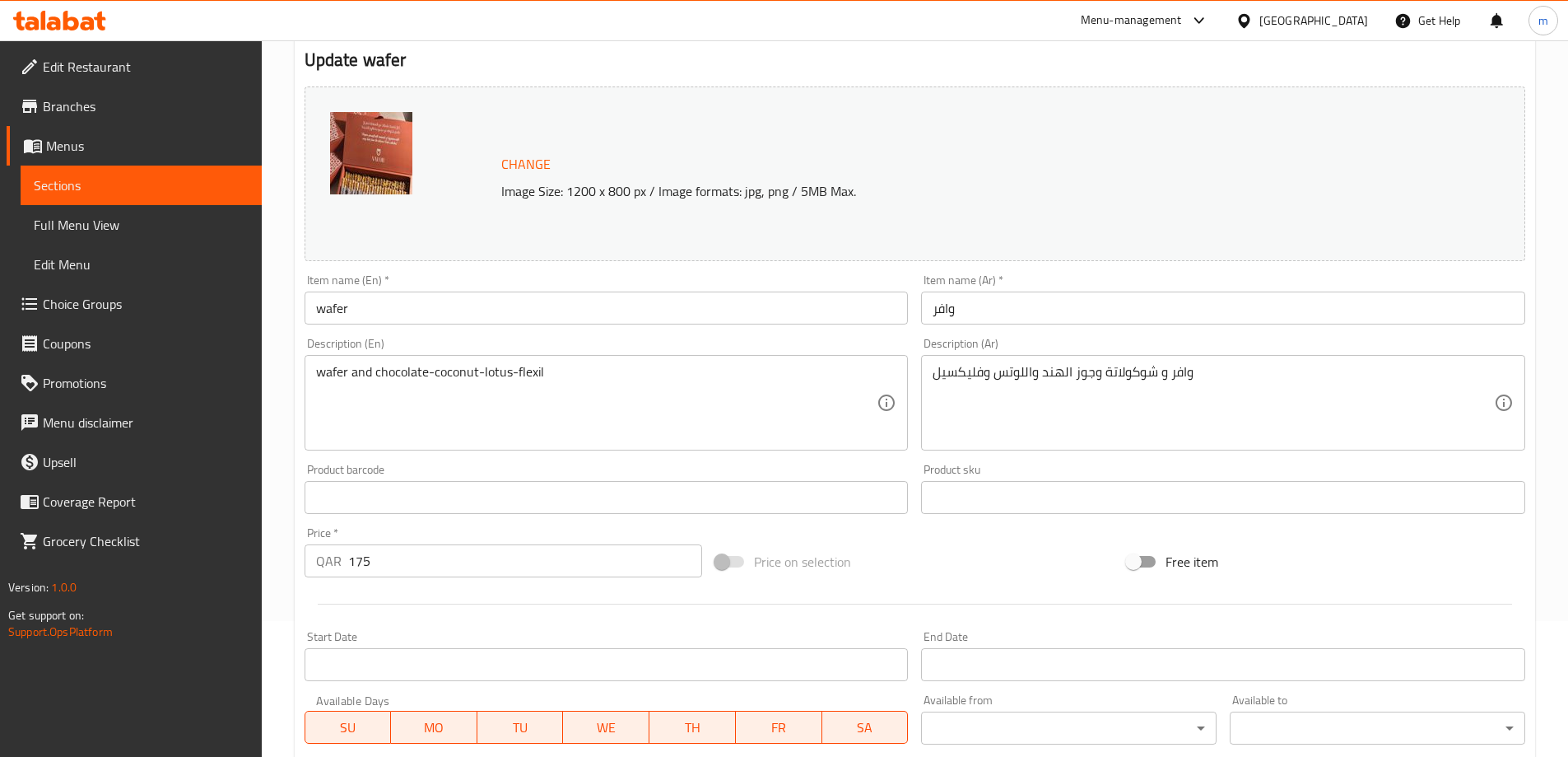
scroll to position [165, 0]
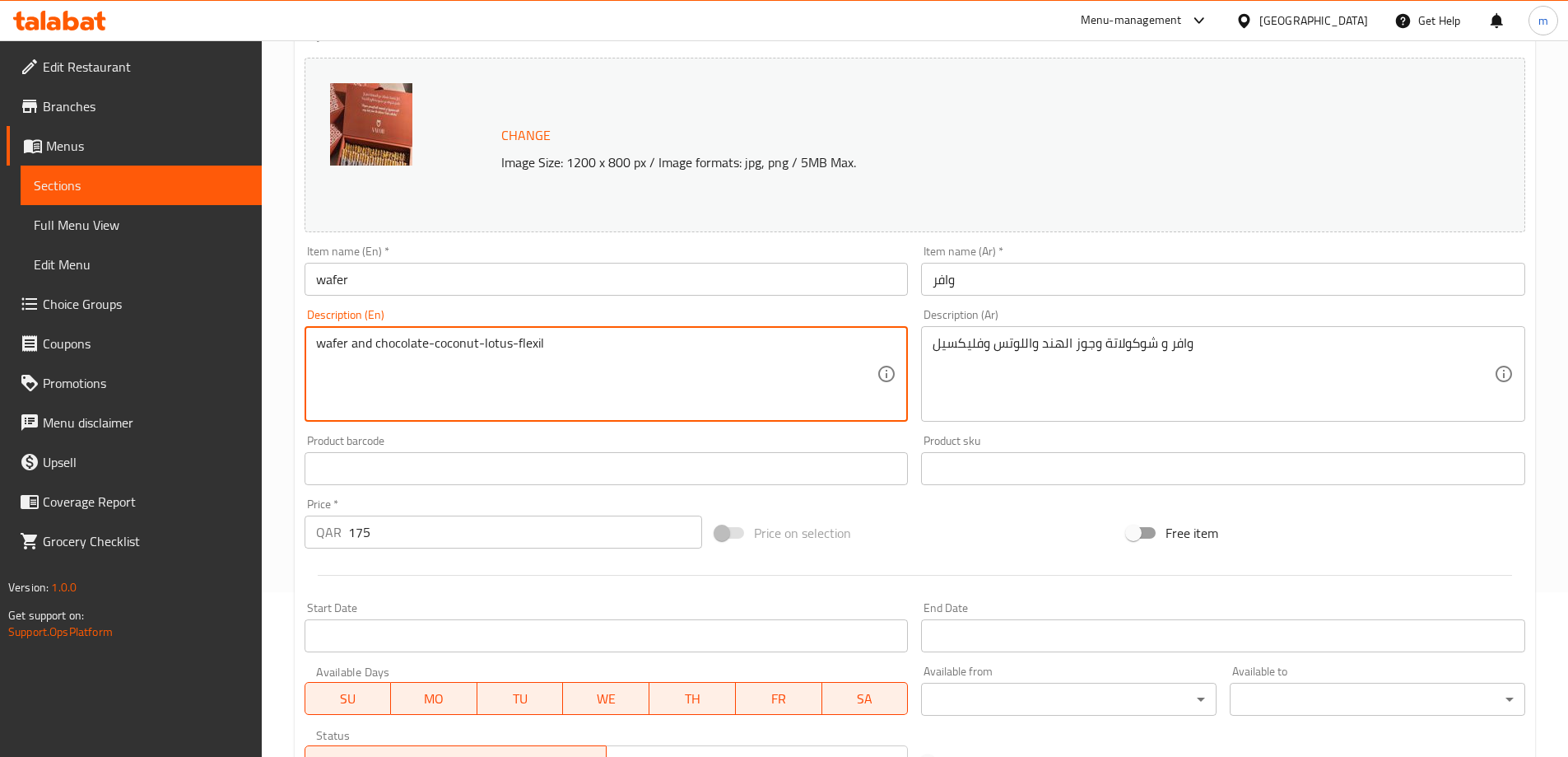
click at [586, 347] on textarea "wafer and chocolate-coconut-lotus-flexil" at bounding box center [596, 375] width 561 height 78
click at [592, 367] on textarea "wafer and chocolate-coconut-lotus-flexil" at bounding box center [596, 375] width 561 height 78
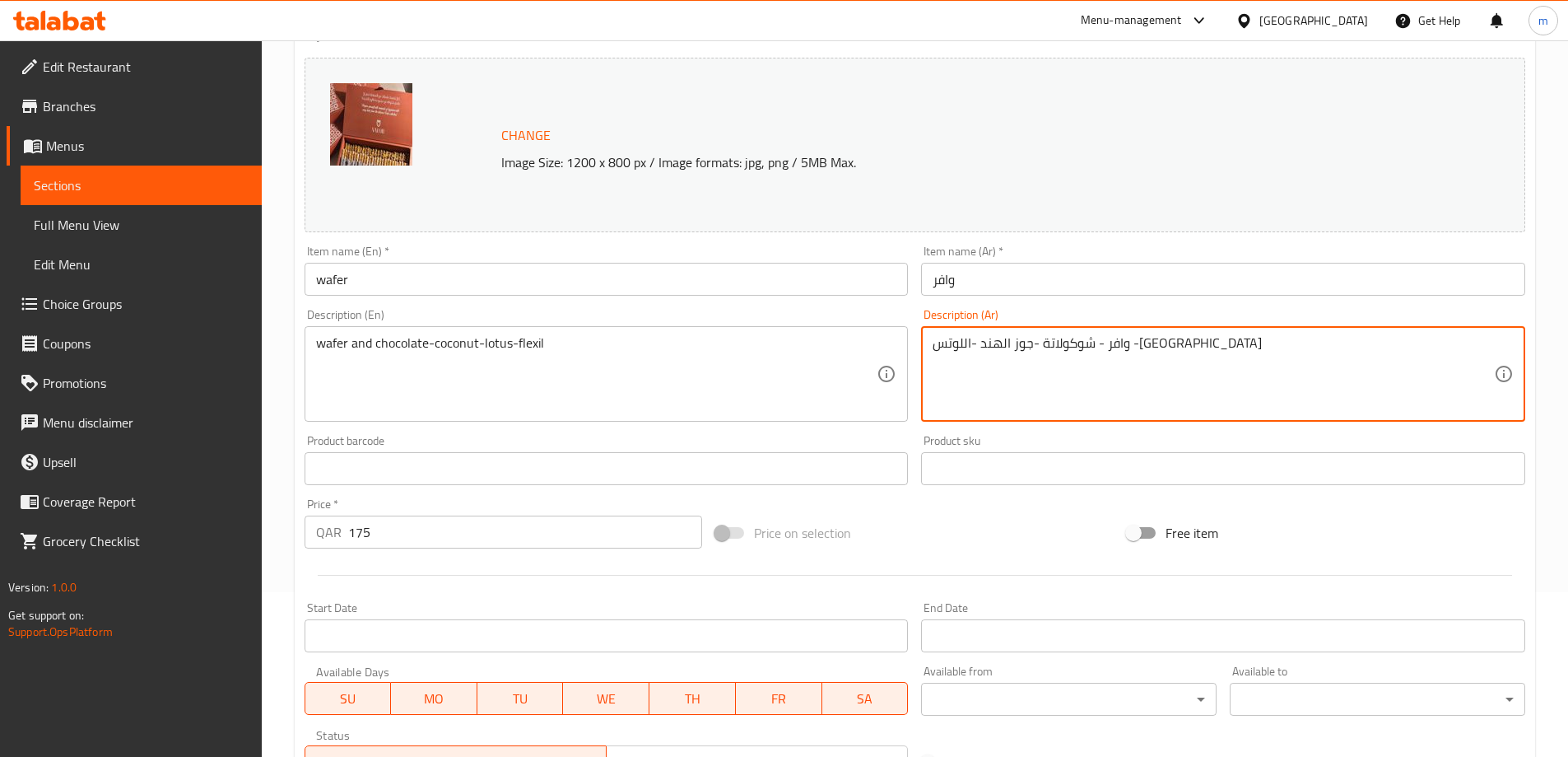
click at [1024, 344] on textarea "وافر - شوكولاتة -جوز الهند -اللوتس -[GEOGRAPHIC_DATA]" at bounding box center [1212, 375] width 561 height 78
type textarea "وافر - شوكولاتة -جوز الهند -لوتس -[GEOGRAPHIC_DATA]"
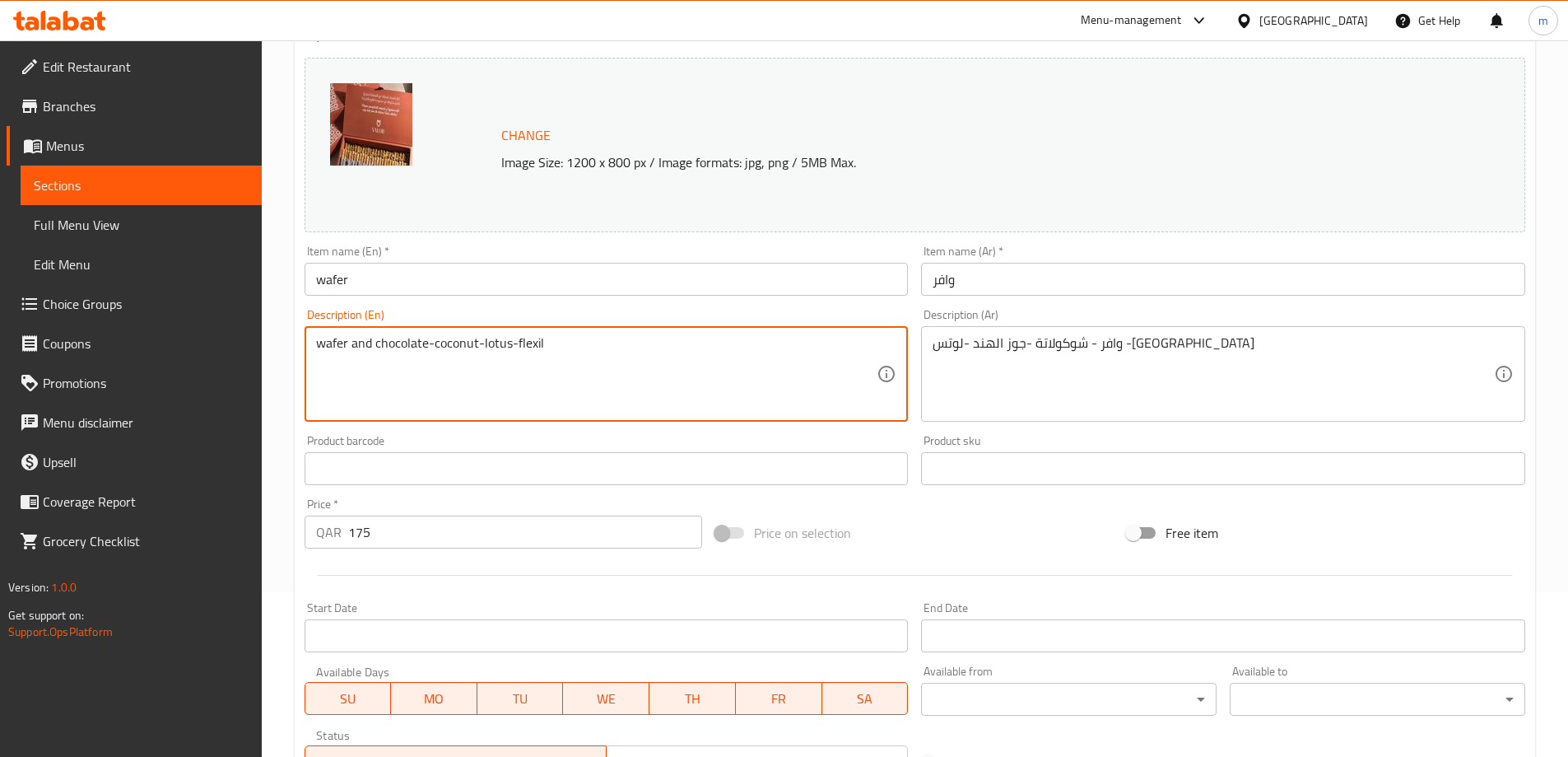
click at [529, 349] on textarea "wafer and chocolate-coconut-lotus-flexil" at bounding box center [596, 375] width 561 height 78
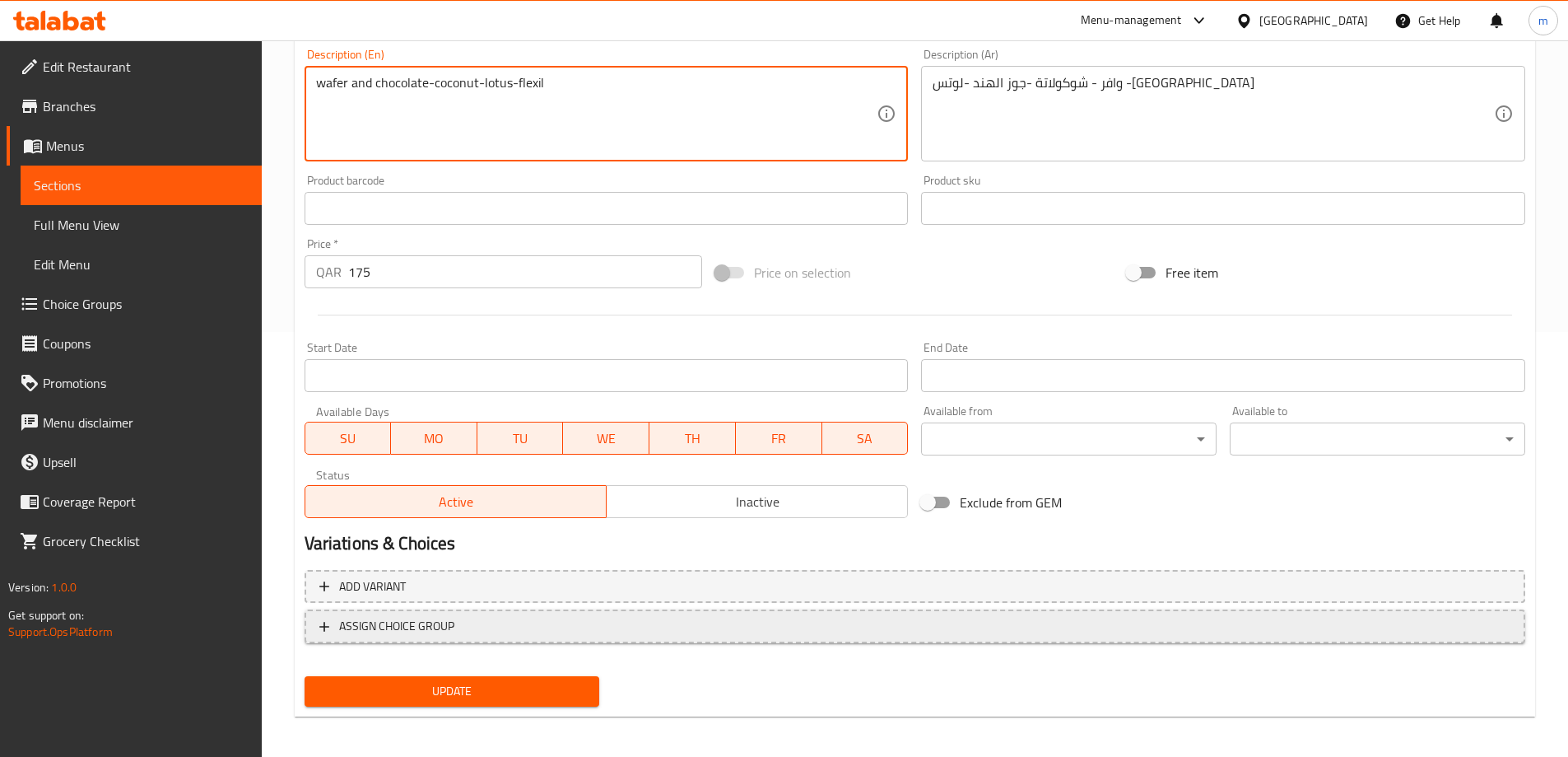
scroll to position [430, 0]
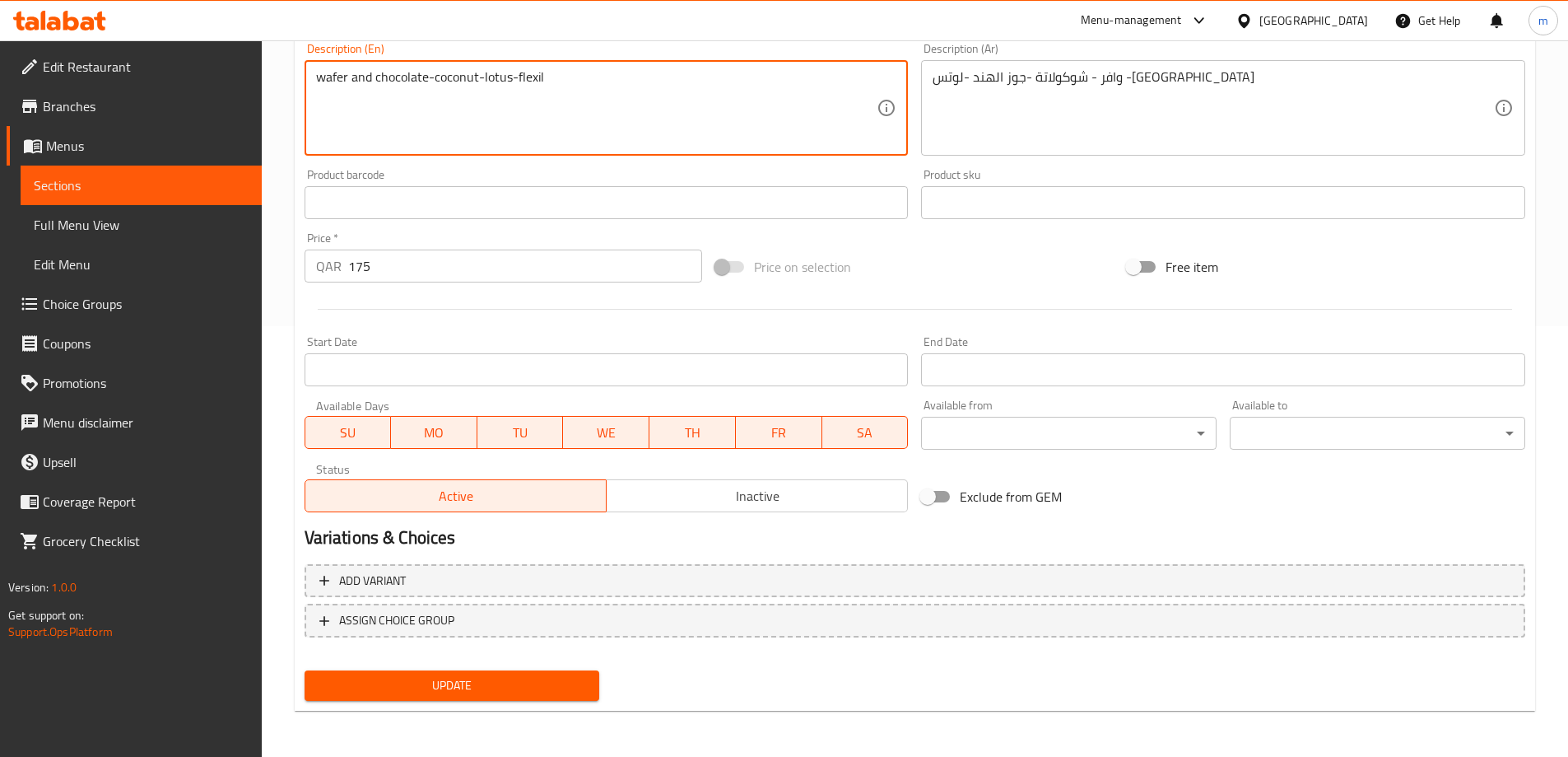
click at [465, 681] on span "Update" at bounding box center [451, 685] width 269 height 20
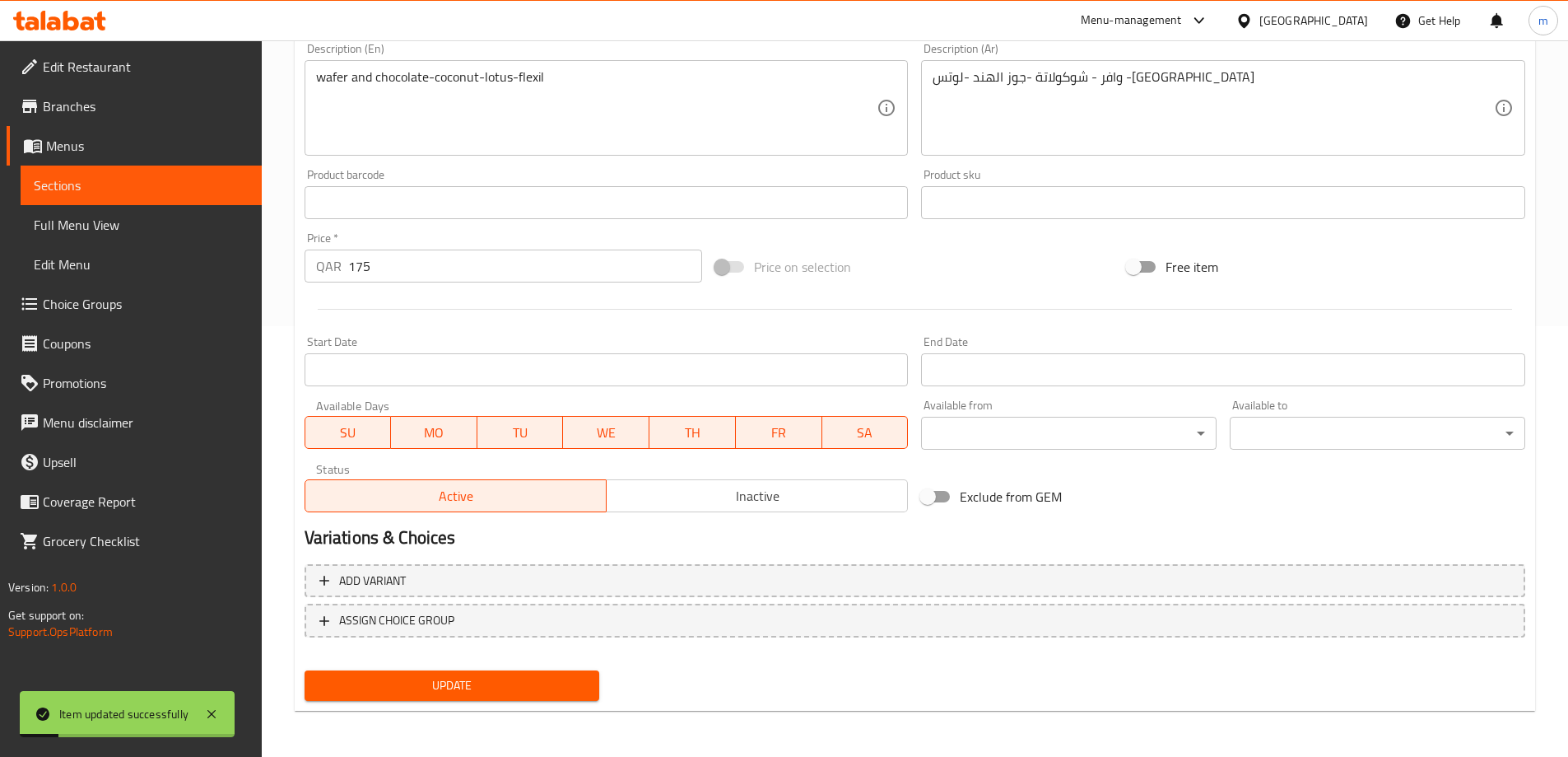
click at [120, 189] on span "Sections" at bounding box center [141, 185] width 215 height 20
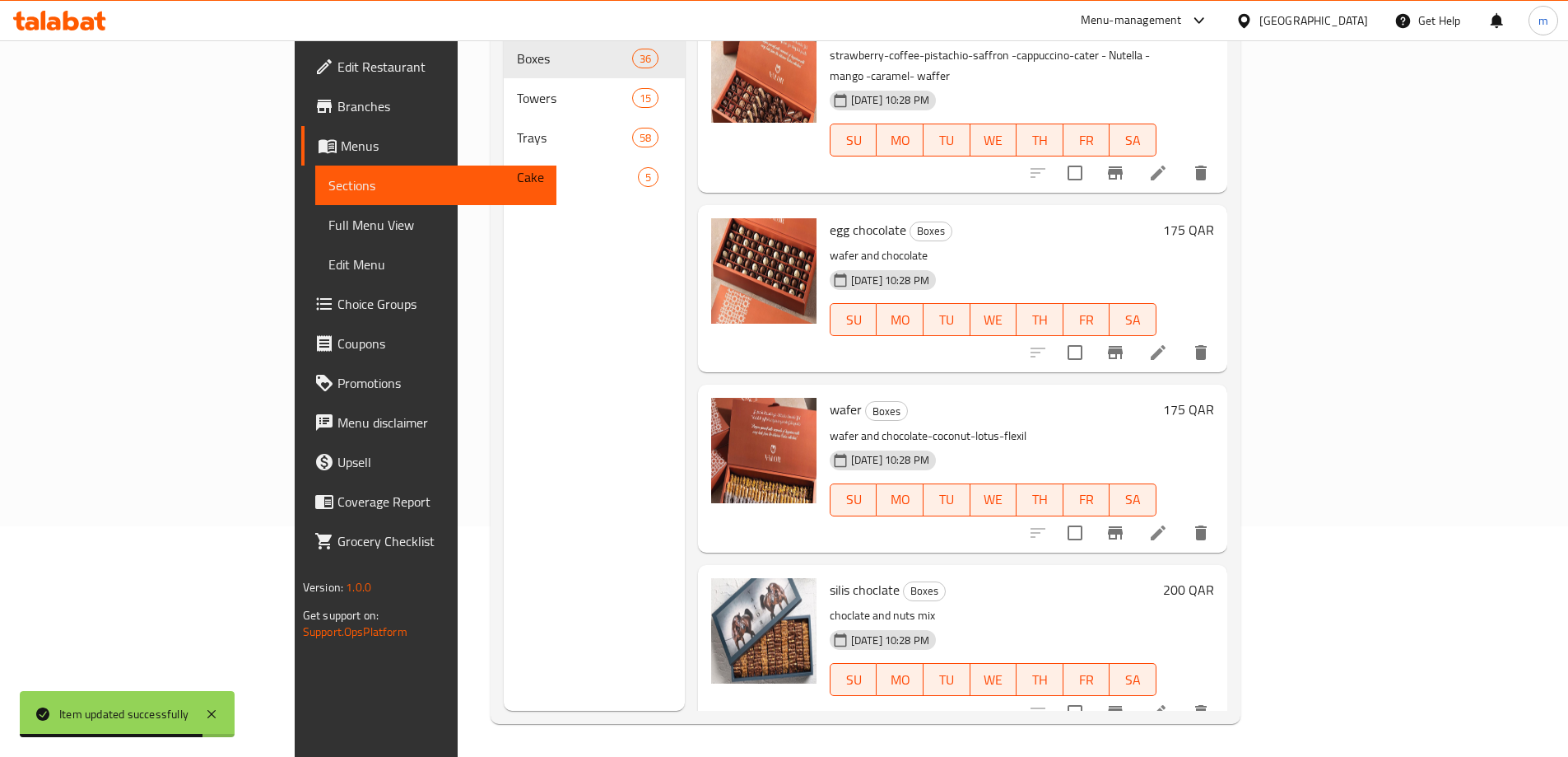
scroll to position [989, 0]
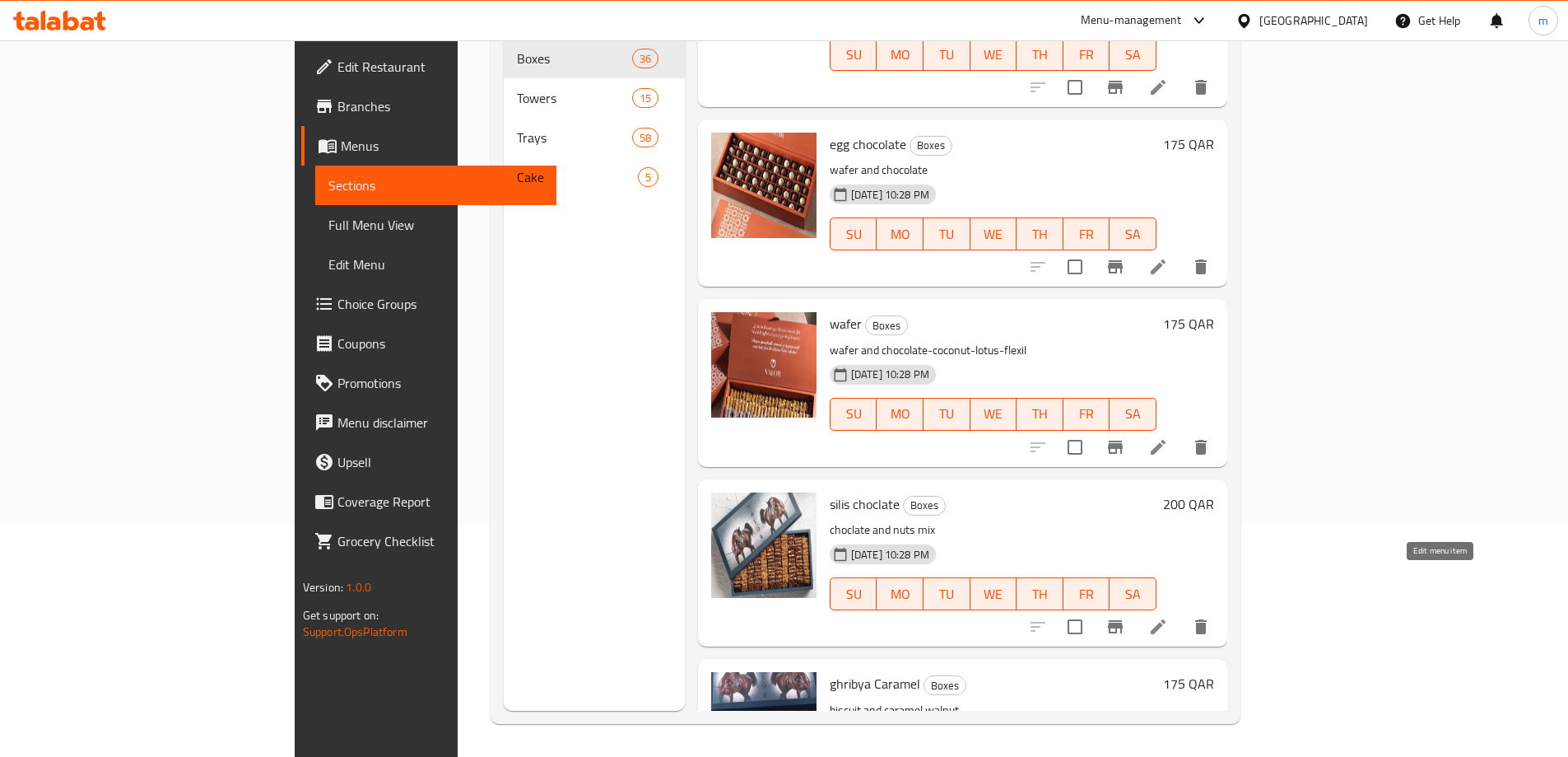
click at [1168, 617] on icon at bounding box center [1158, 627] width 20 height 20
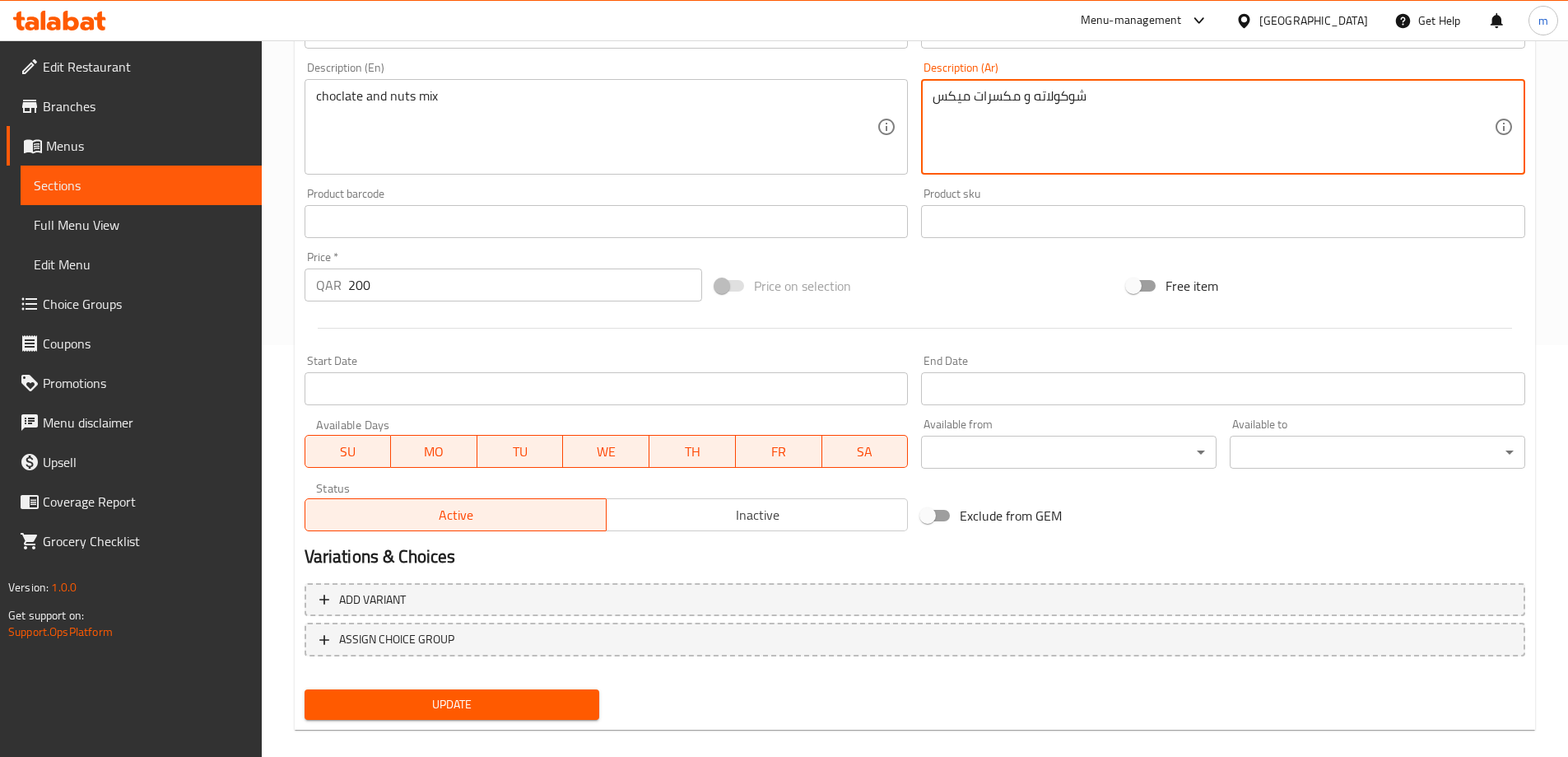
scroll to position [83, 0]
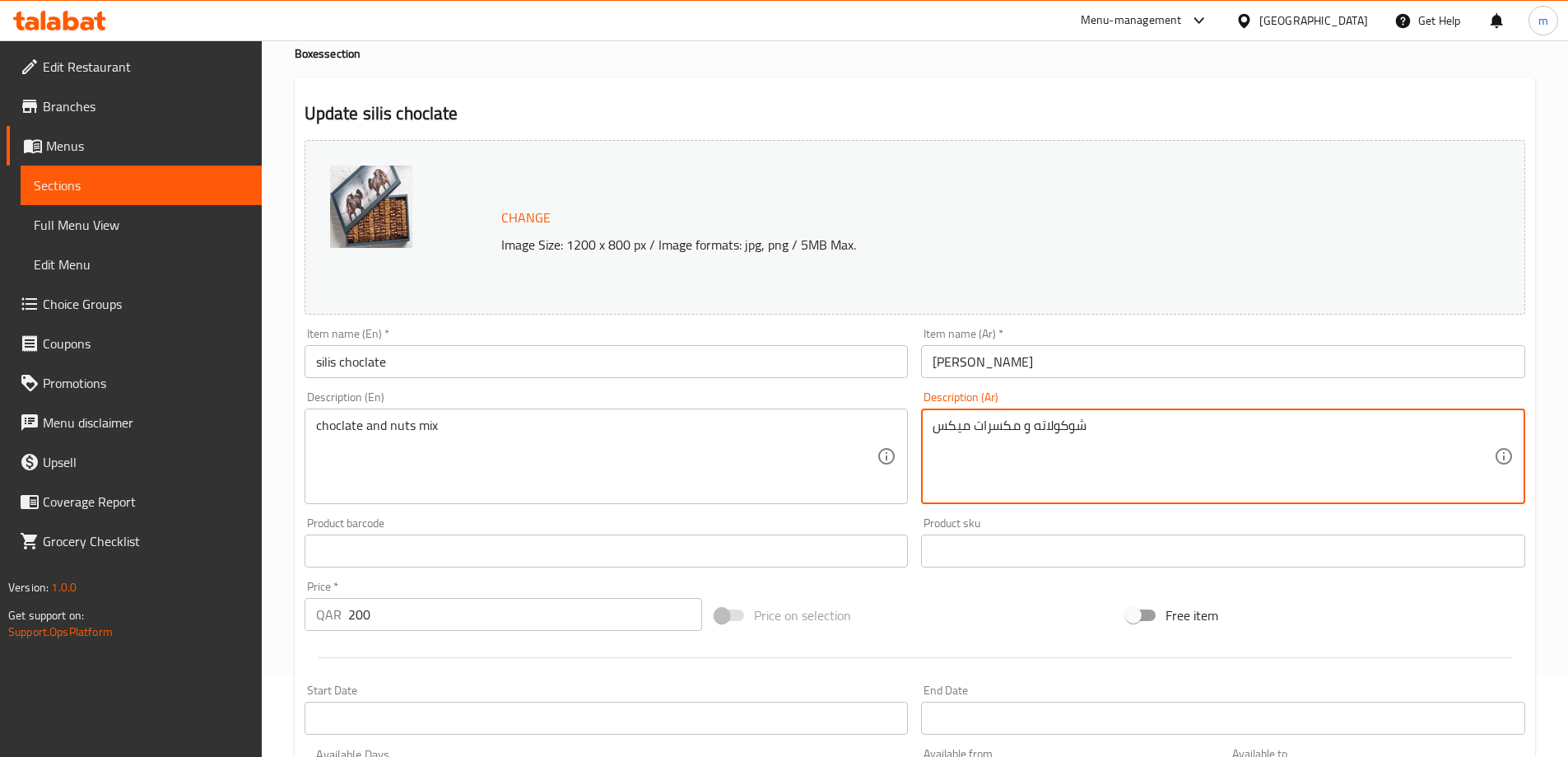
type textarea "شوكولاته و مكسرات ميكس"
click at [320, 360] on input "silis choclate" at bounding box center [606, 361] width 604 height 33
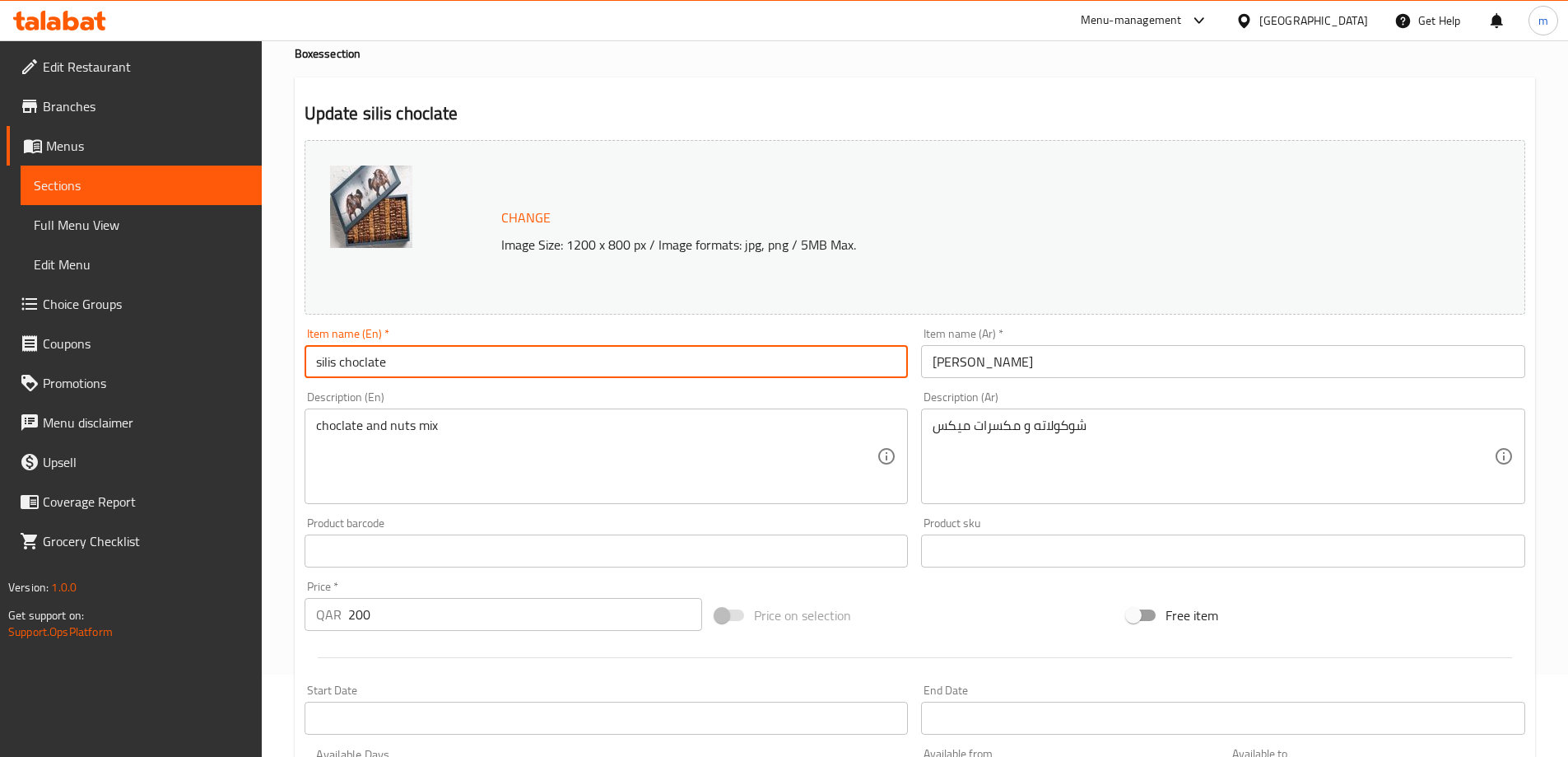
click at [320, 360] on input "silis choclate" at bounding box center [606, 361] width 604 height 33
click at [1000, 366] on input "[PERSON_NAME]" at bounding box center [1222, 361] width 604 height 33
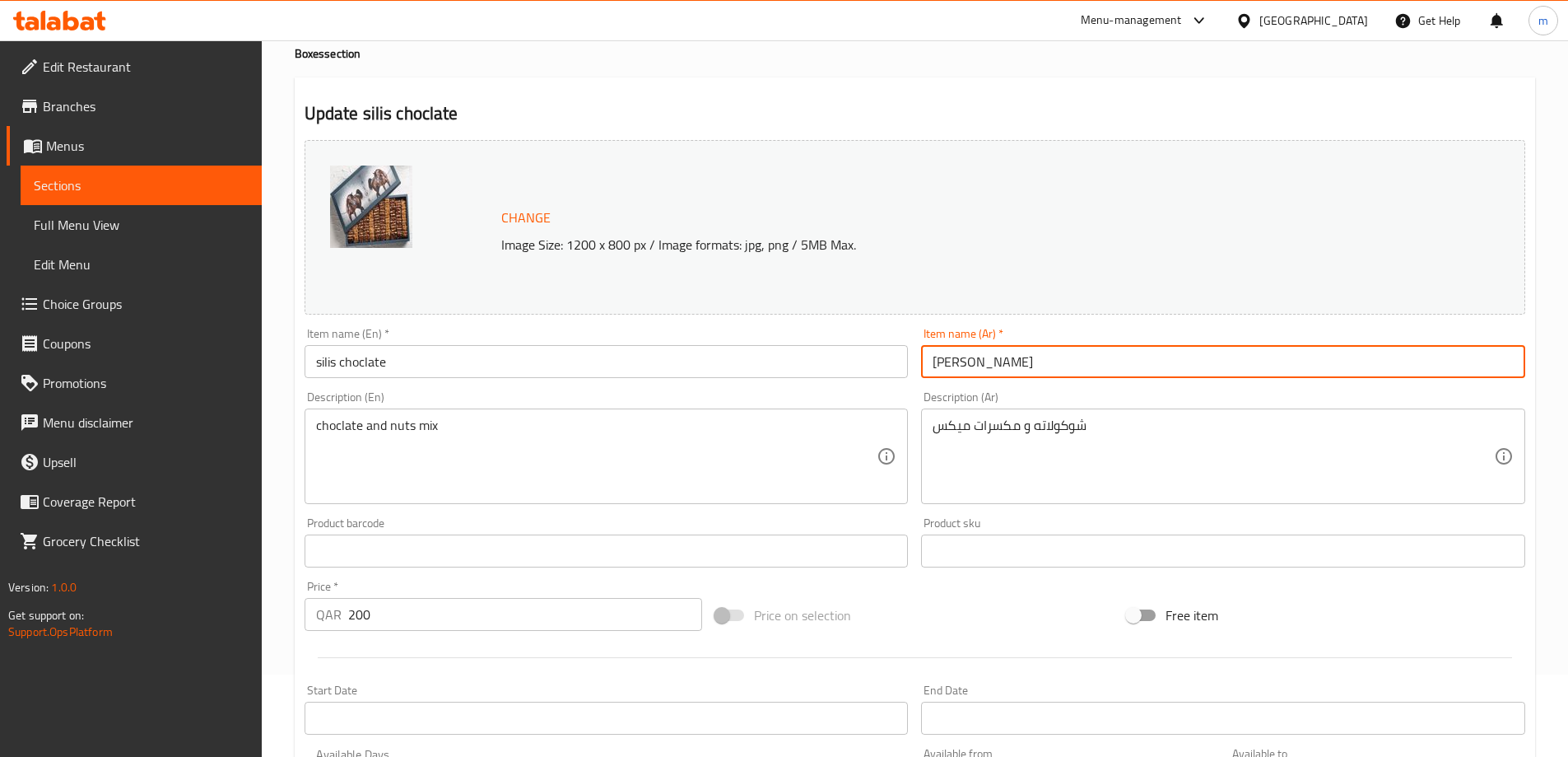
click at [955, 365] on input "[PERSON_NAME]" at bounding box center [1222, 361] width 604 height 33
click at [942, 359] on input "[PERSON_NAME]" at bounding box center [1222, 361] width 604 height 33
click at [936, 367] on input "[PERSON_NAME]" at bounding box center [1222, 361] width 604 height 33
click at [1051, 360] on input "[PERSON_NAME]" at bounding box center [1222, 361] width 604 height 33
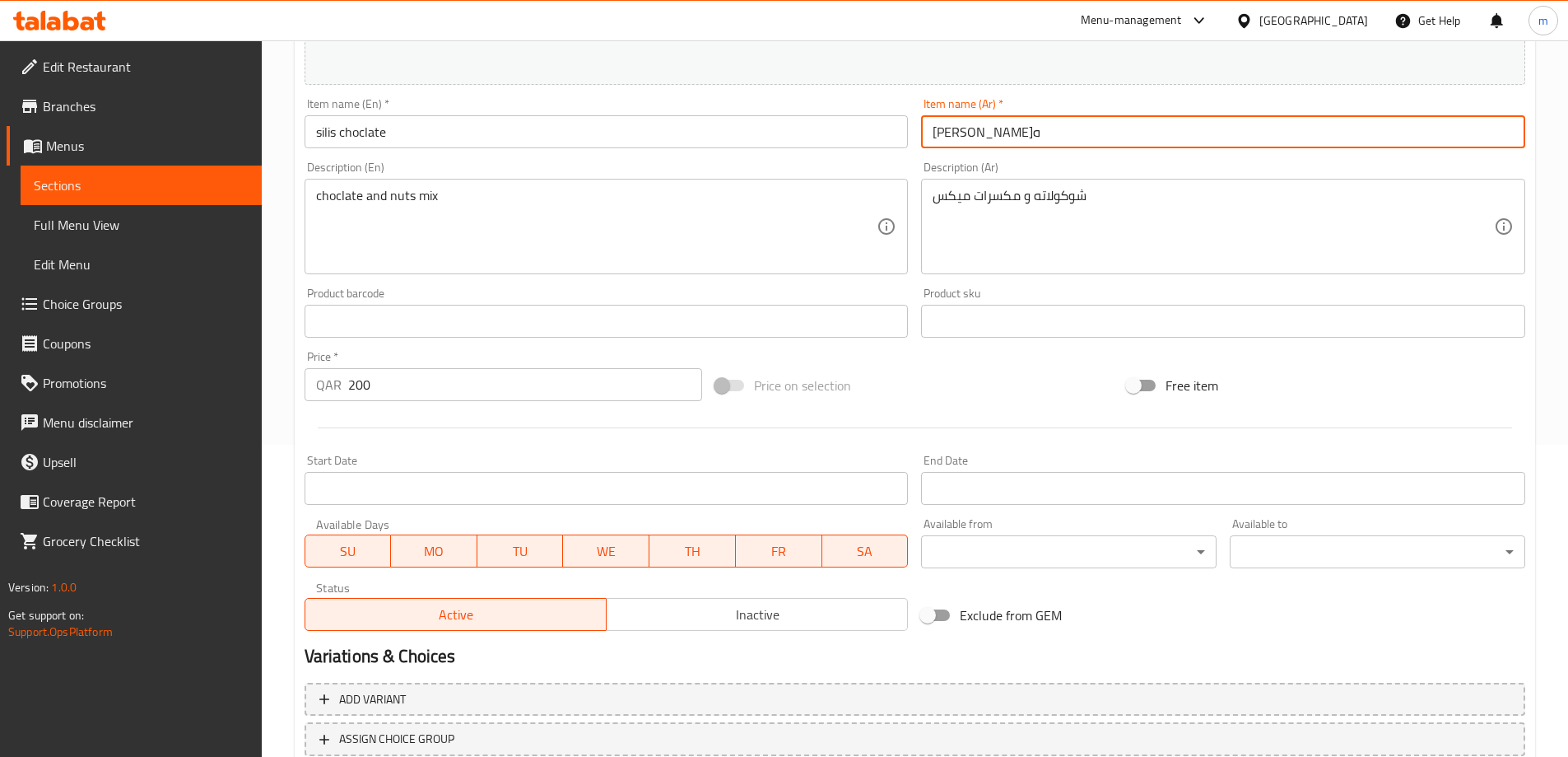
scroll to position [329, 0]
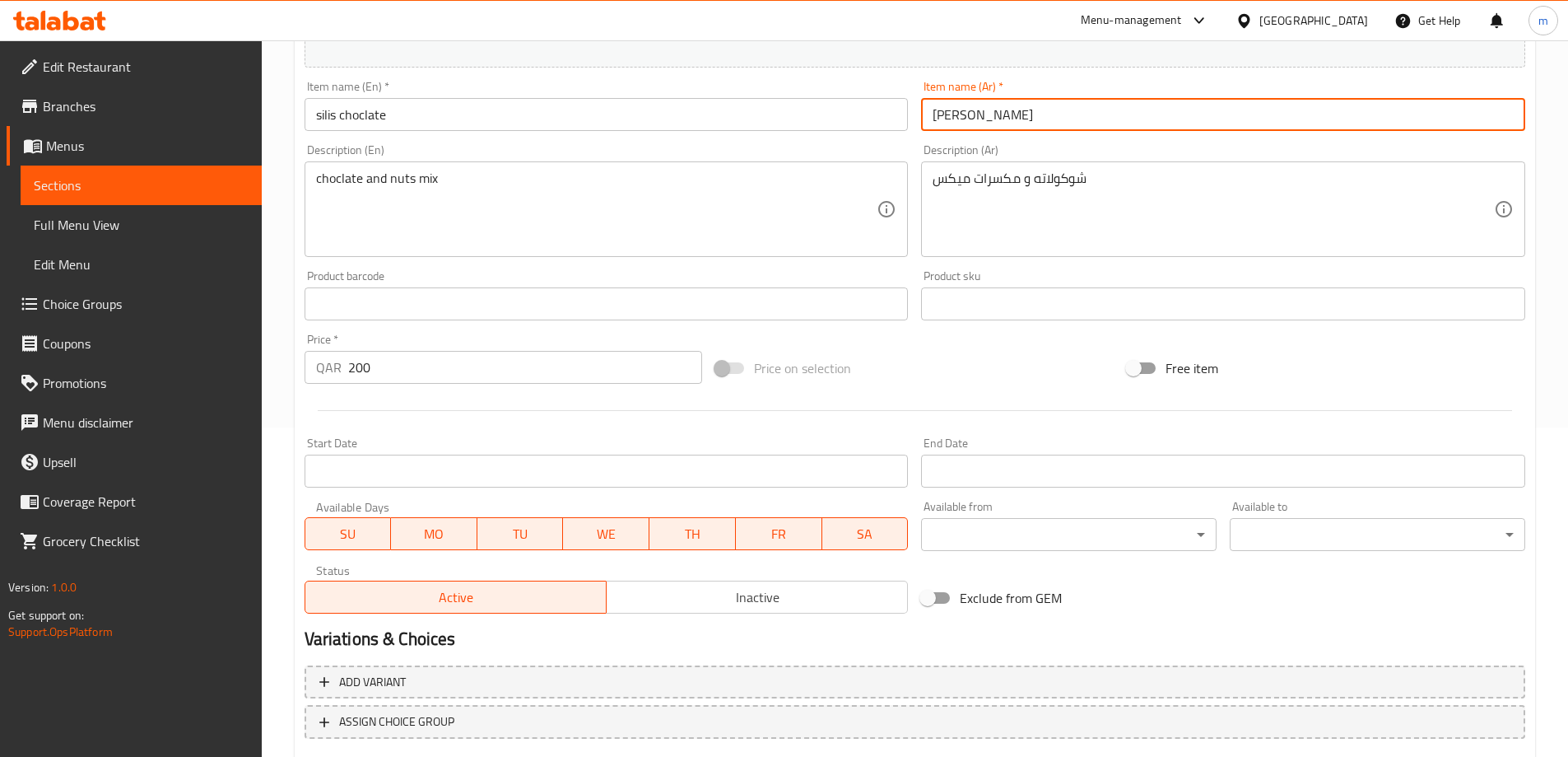
type input "[PERSON_NAME]"
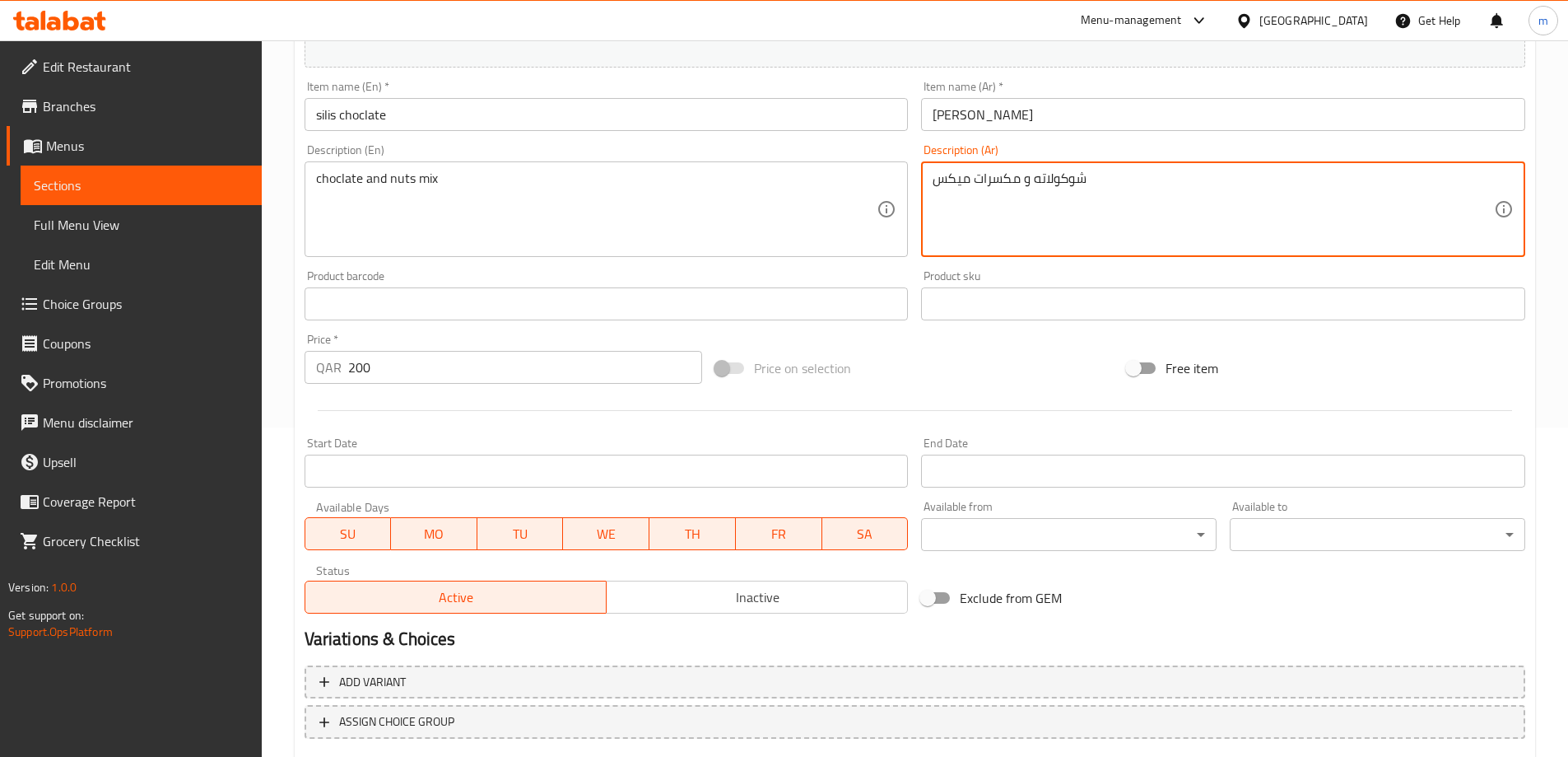
click at [1037, 180] on textarea "شوكولاته و مكسرات ميكس" at bounding box center [1212, 209] width 561 height 78
click at [1035, 180] on textarea "شوكولاته و مكسرات ميكس" at bounding box center [1212, 209] width 561 height 78
click at [1039, 179] on textarea "شوكولاته و مكسرات ميكس" at bounding box center [1212, 209] width 561 height 78
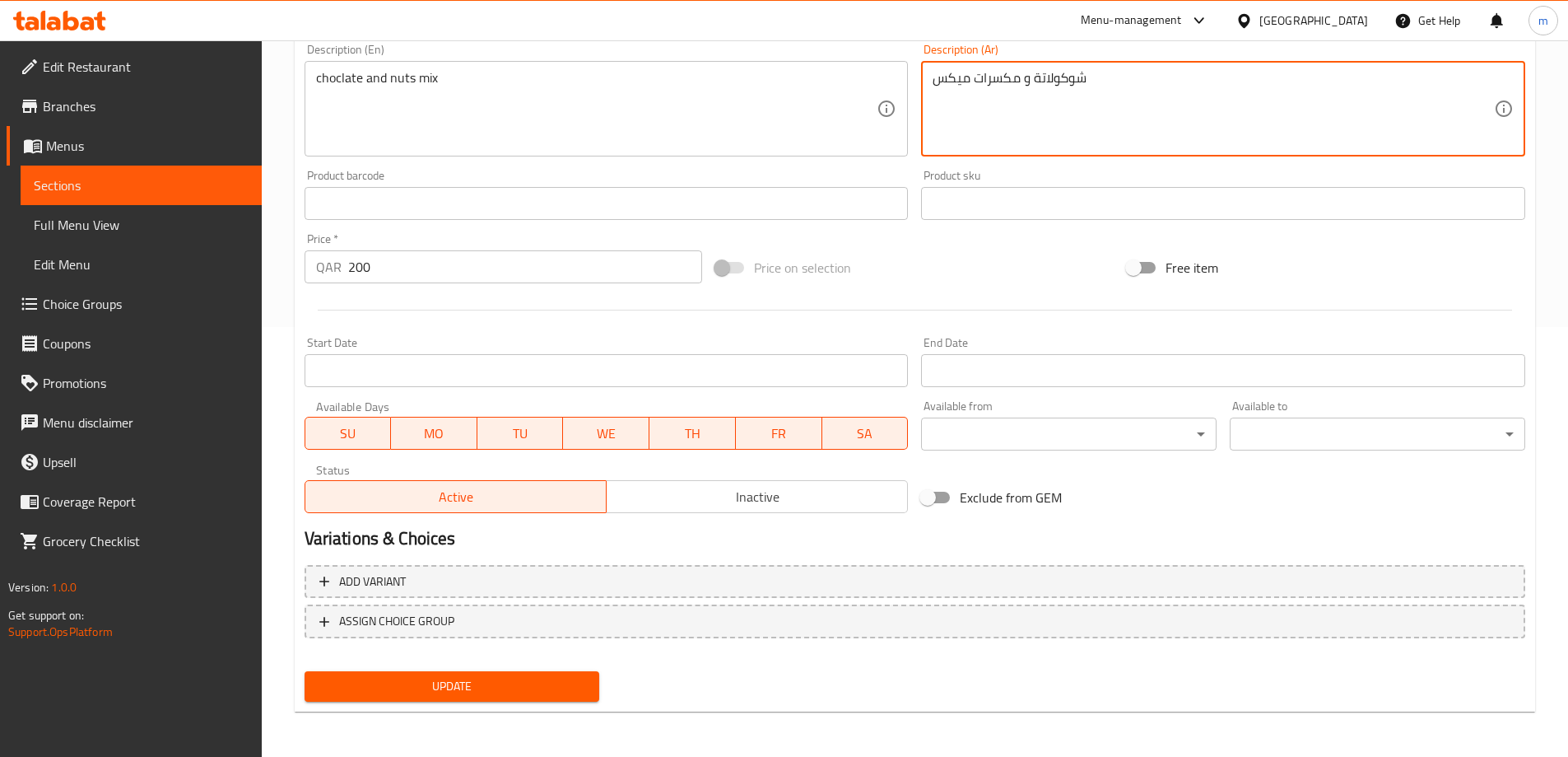
scroll to position [430, 0]
type textarea "شوكولاتة و مكسرات ميكس"
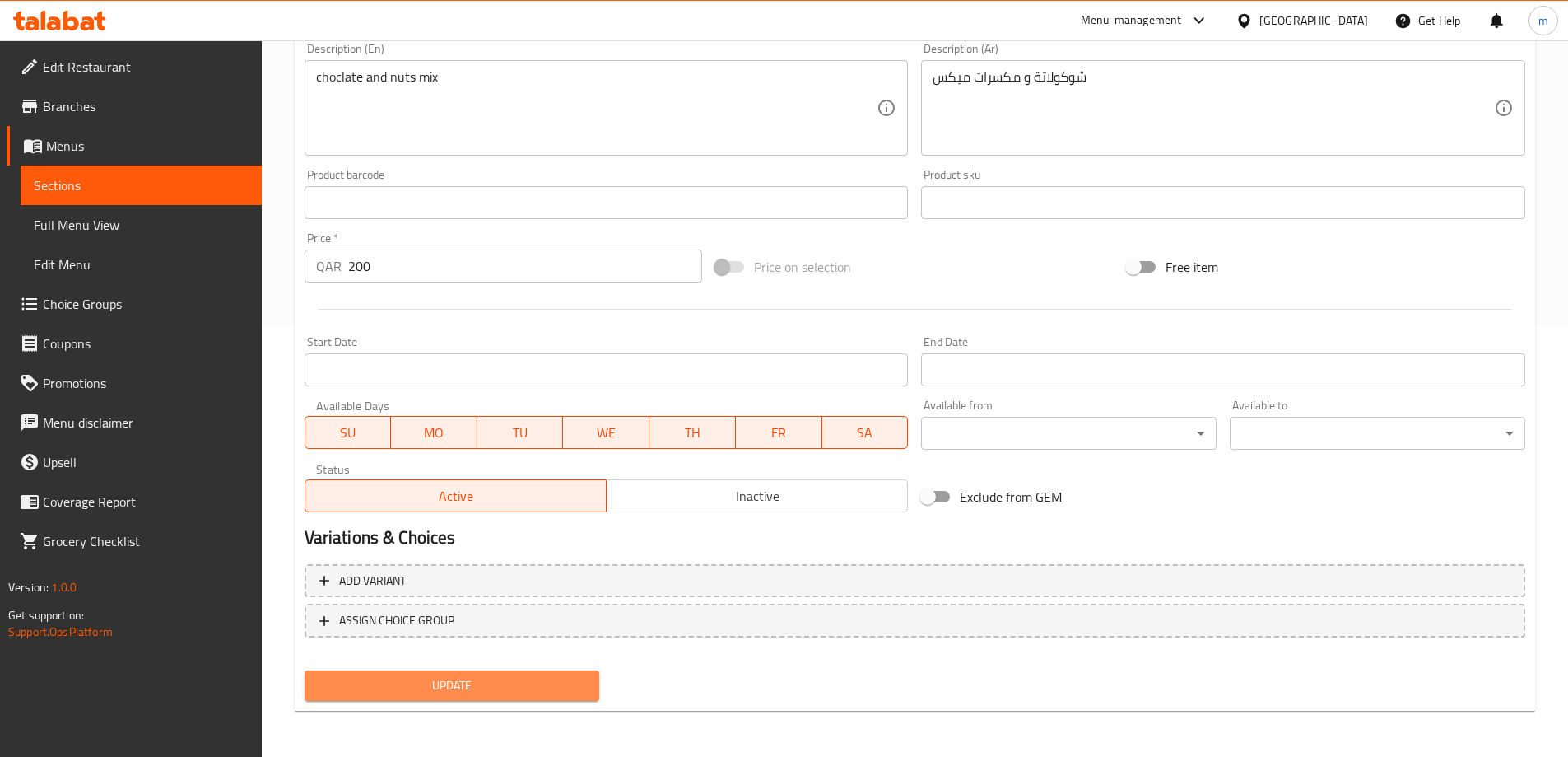
click at [425, 681] on span "Update" at bounding box center [451, 685] width 269 height 20
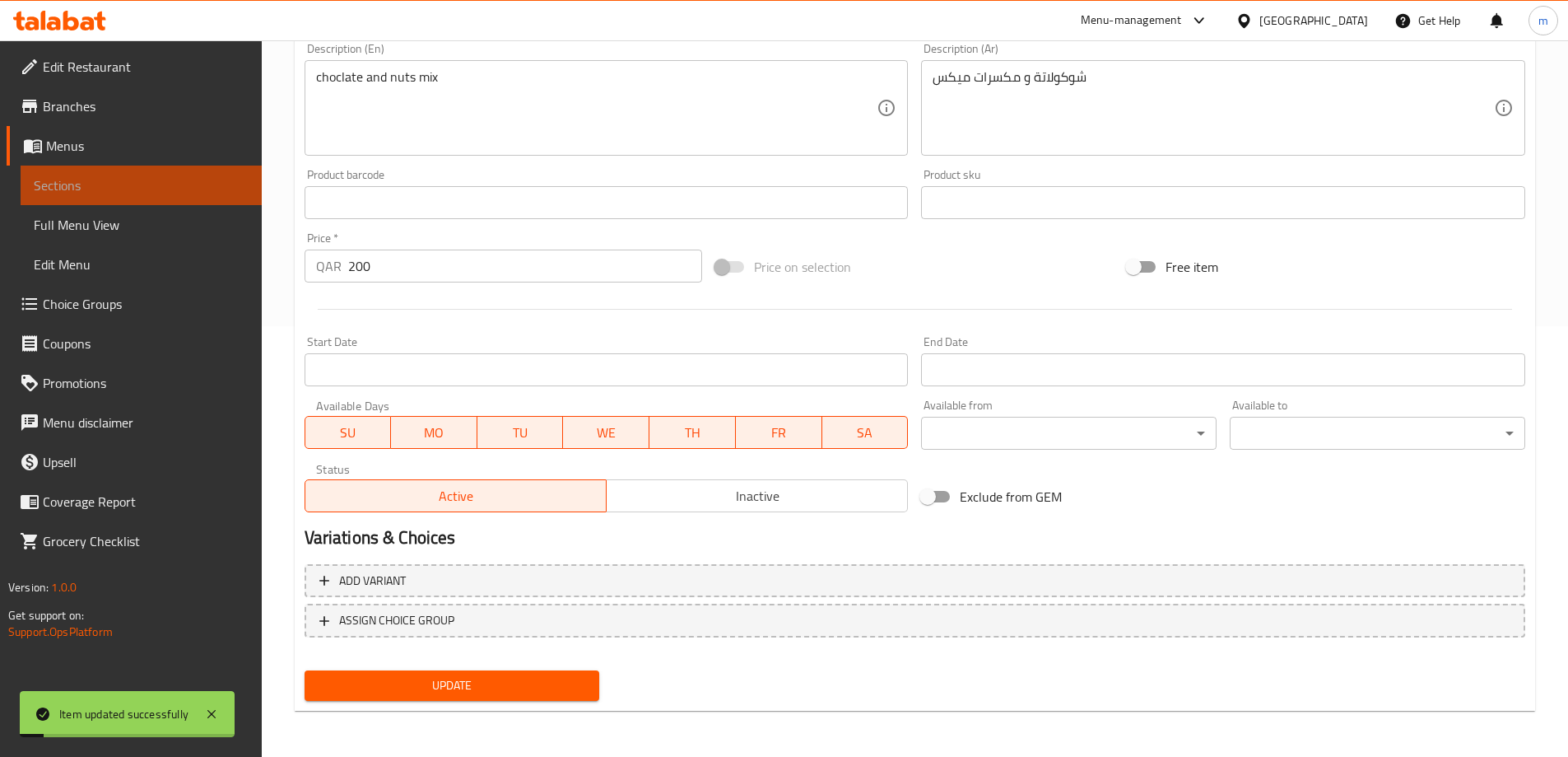
click at [158, 176] on span "Sections" at bounding box center [141, 185] width 215 height 20
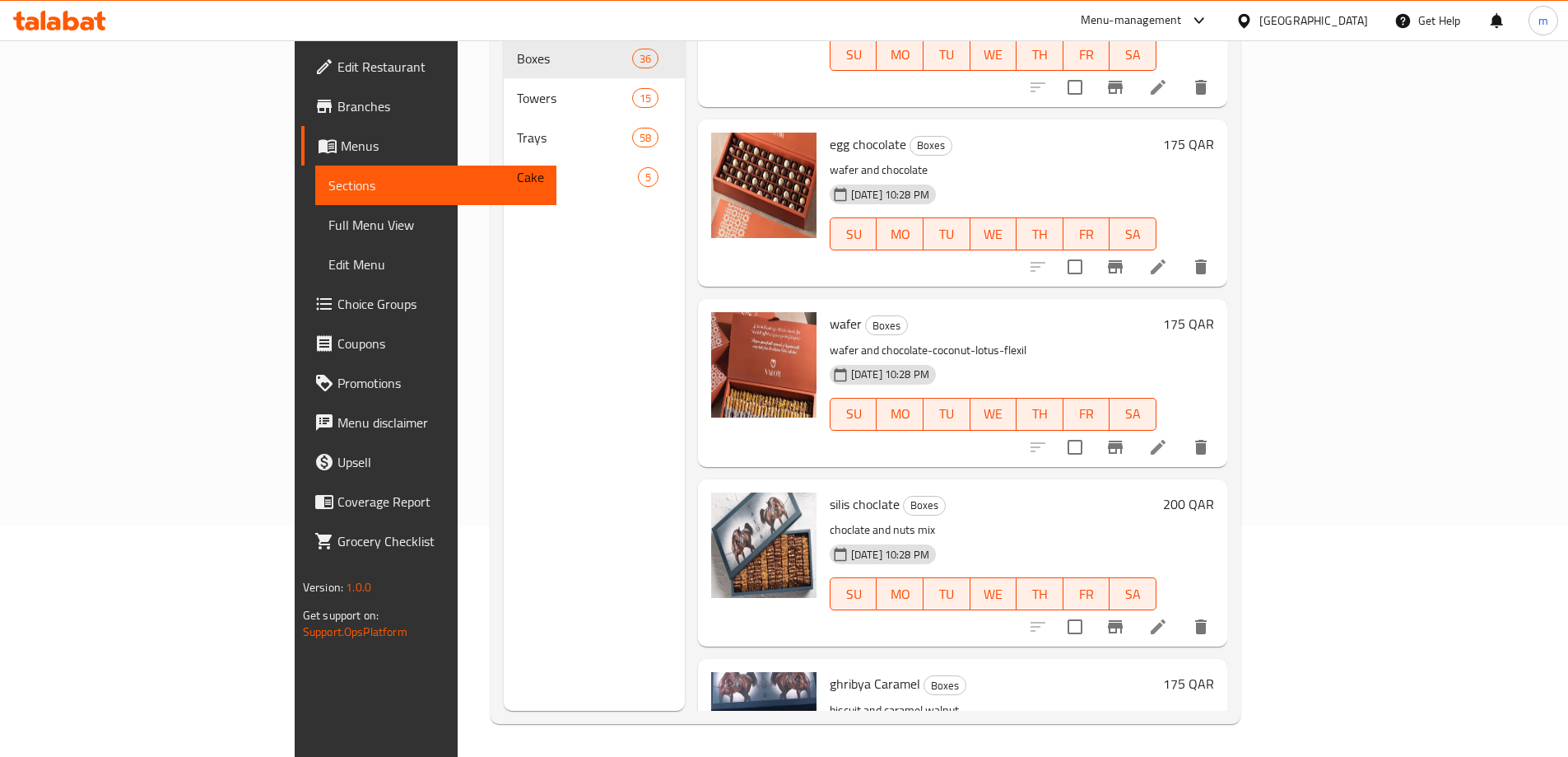
scroll to position [1153, 0]
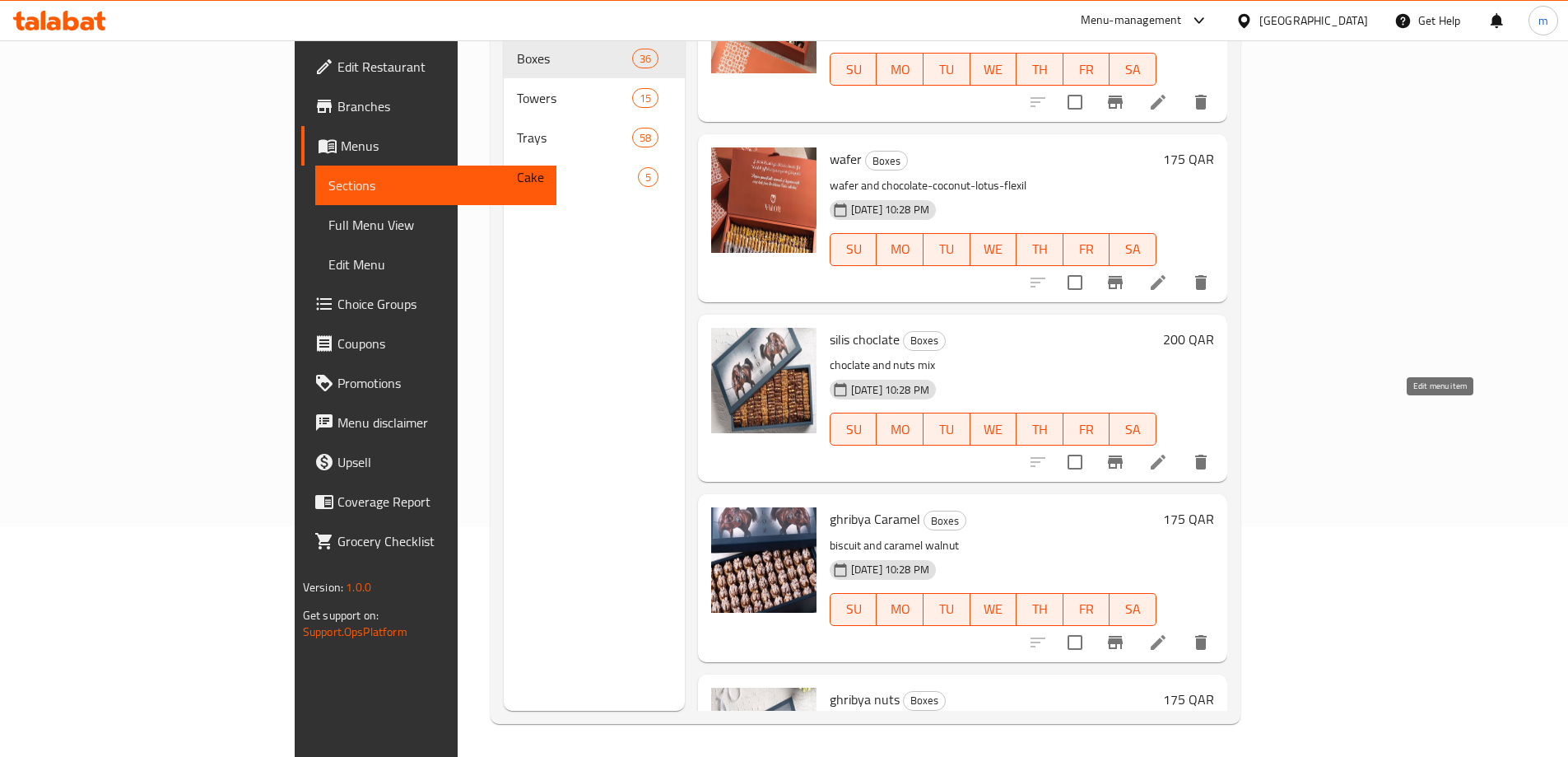
click at [1168, 452] on icon at bounding box center [1158, 461] width 20 height 20
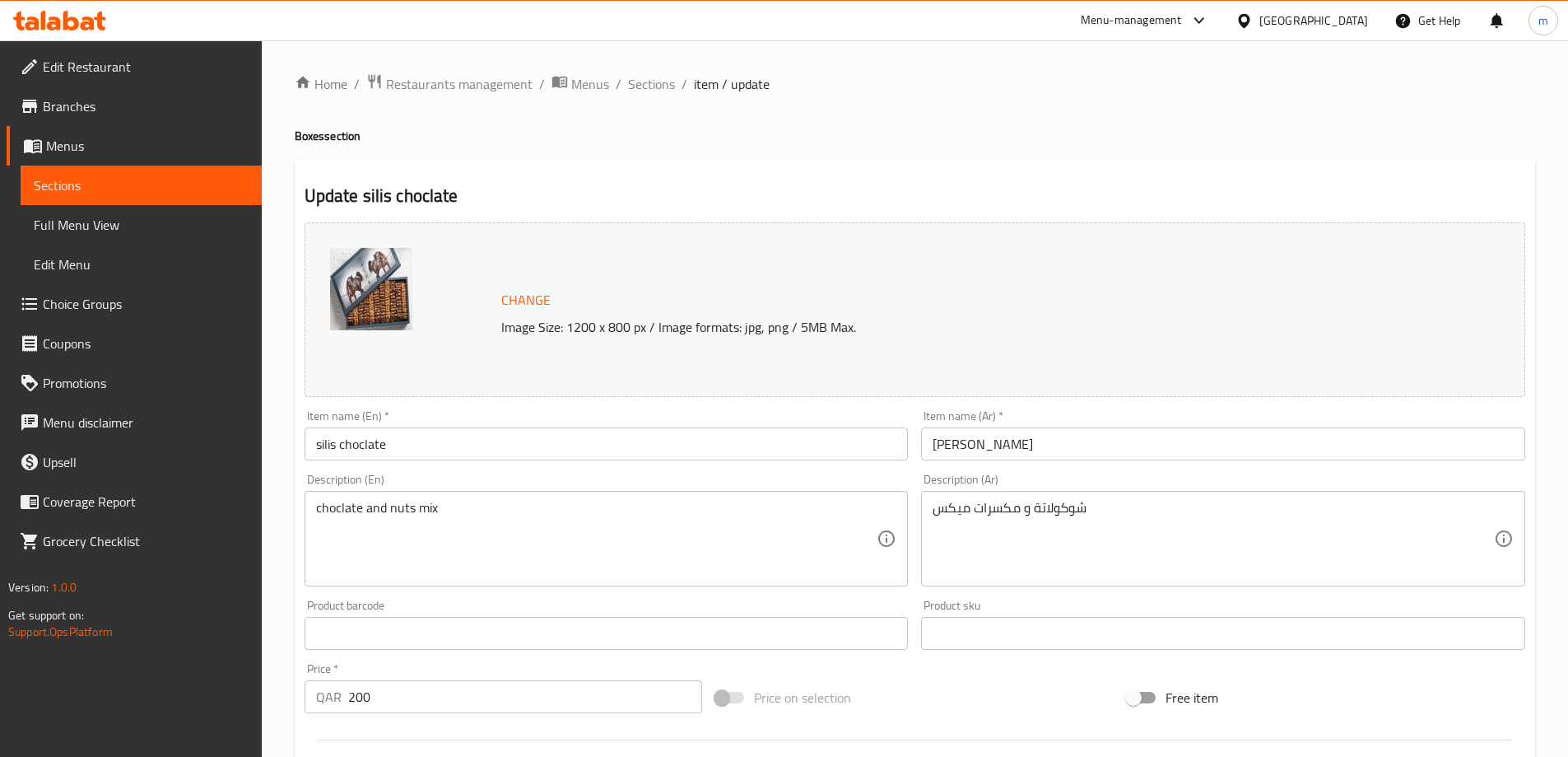
click at [1006, 441] on input "[PERSON_NAME]" at bounding box center [1222, 444] width 604 height 33
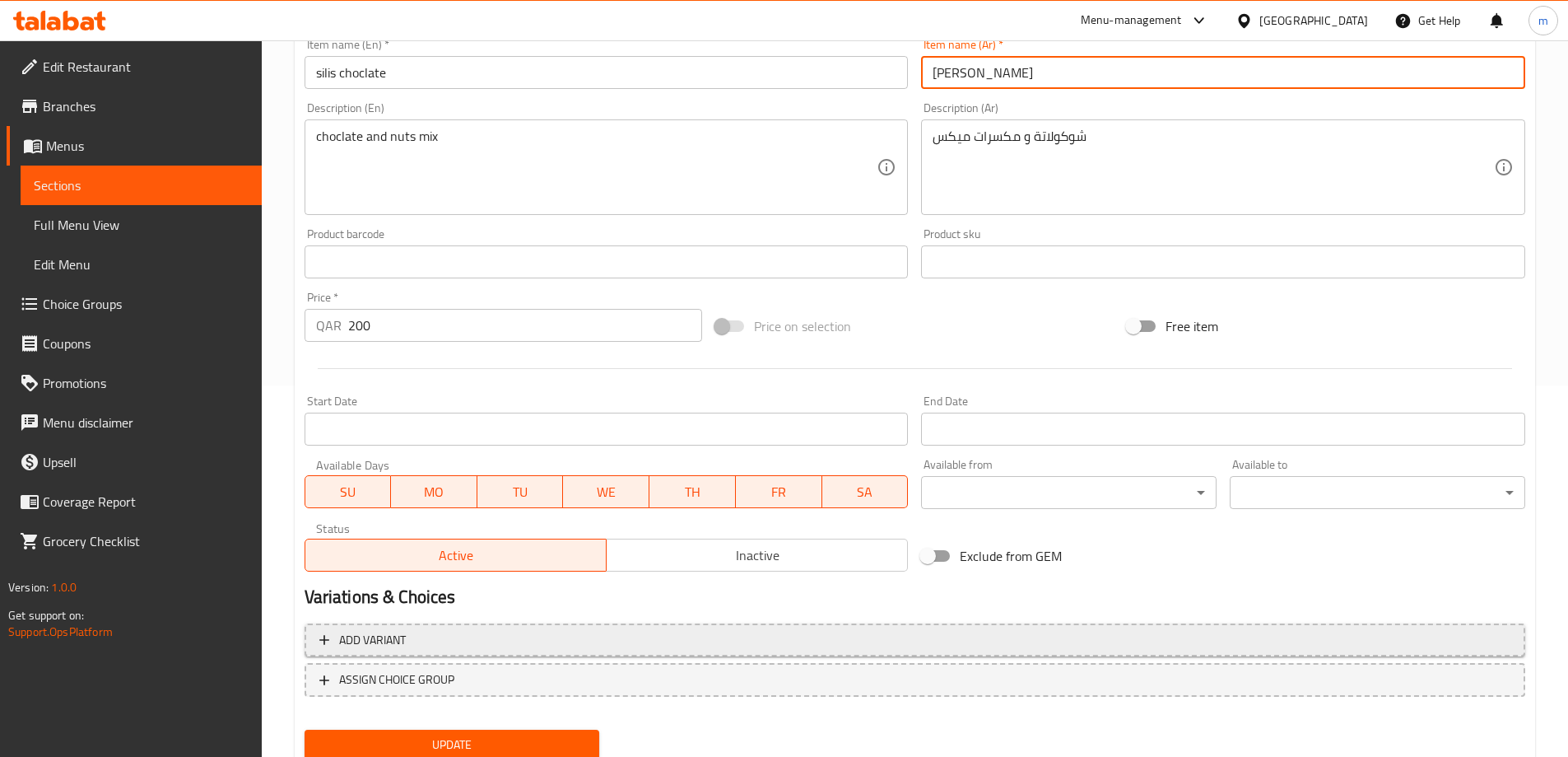
scroll to position [412, 0]
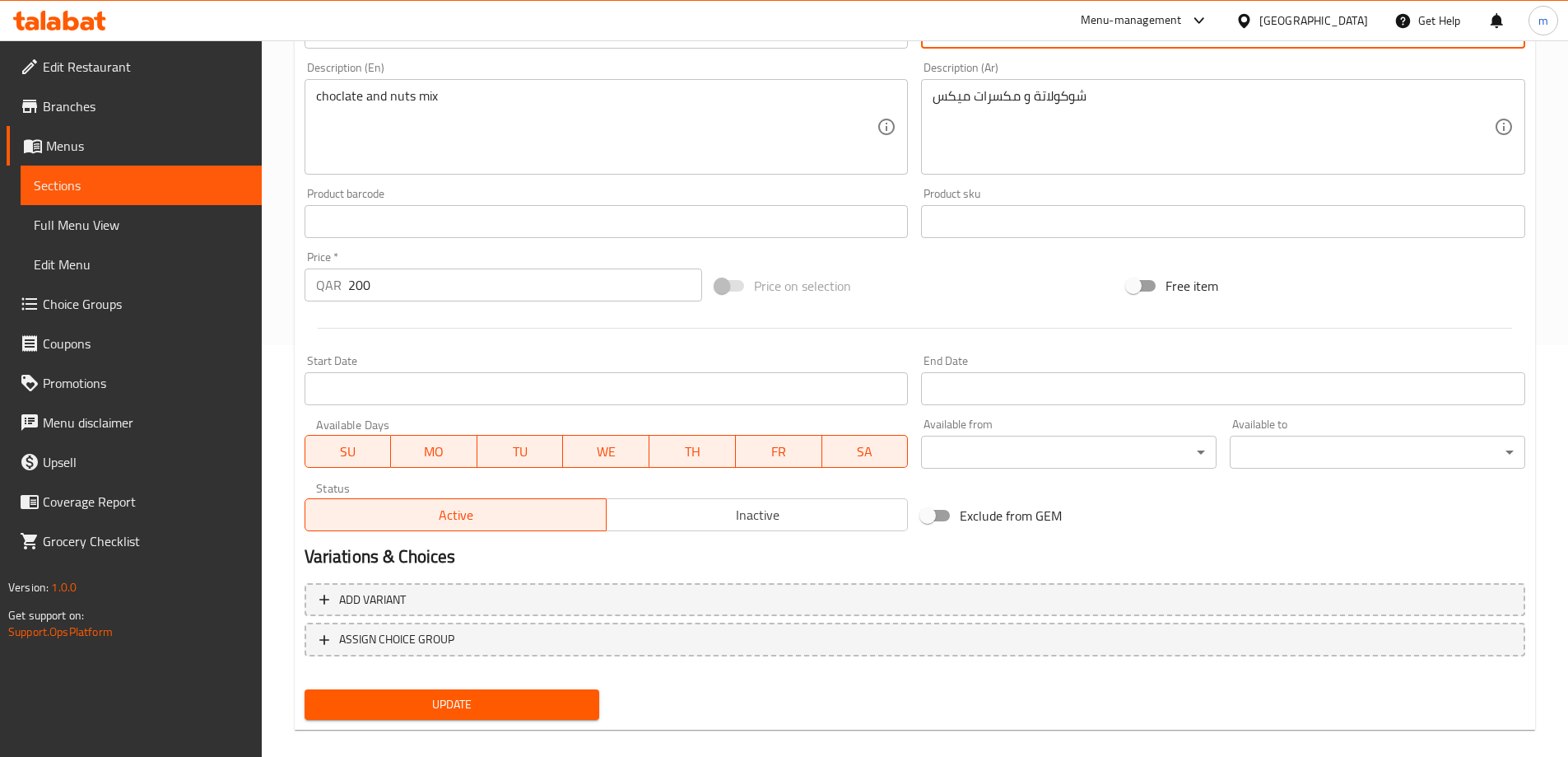
type input "[PERSON_NAME]"
click at [509, 698] on span "Update" at bounding box center [451, 704] width 269 height 20
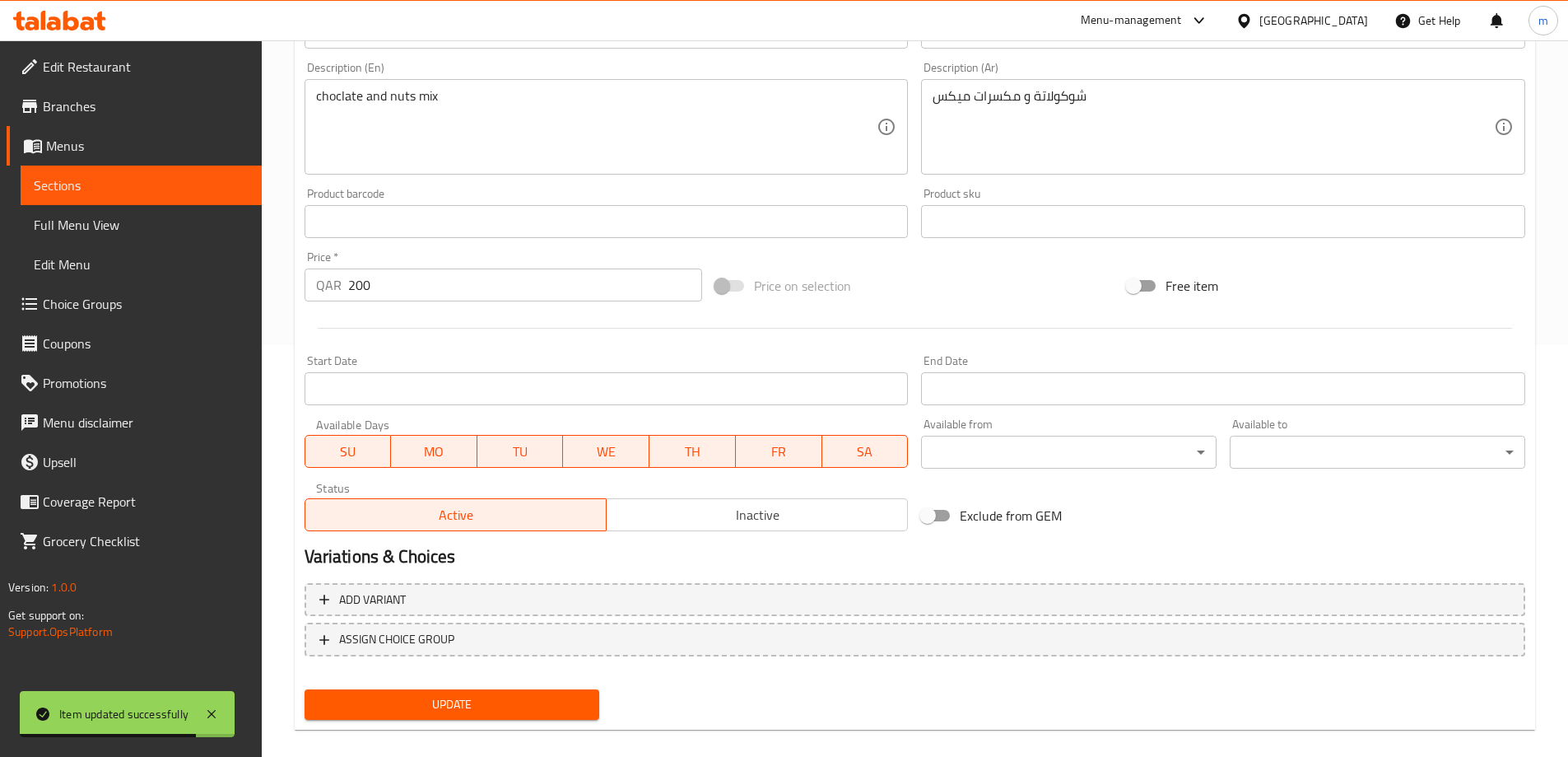
scroll to position [430, 0]
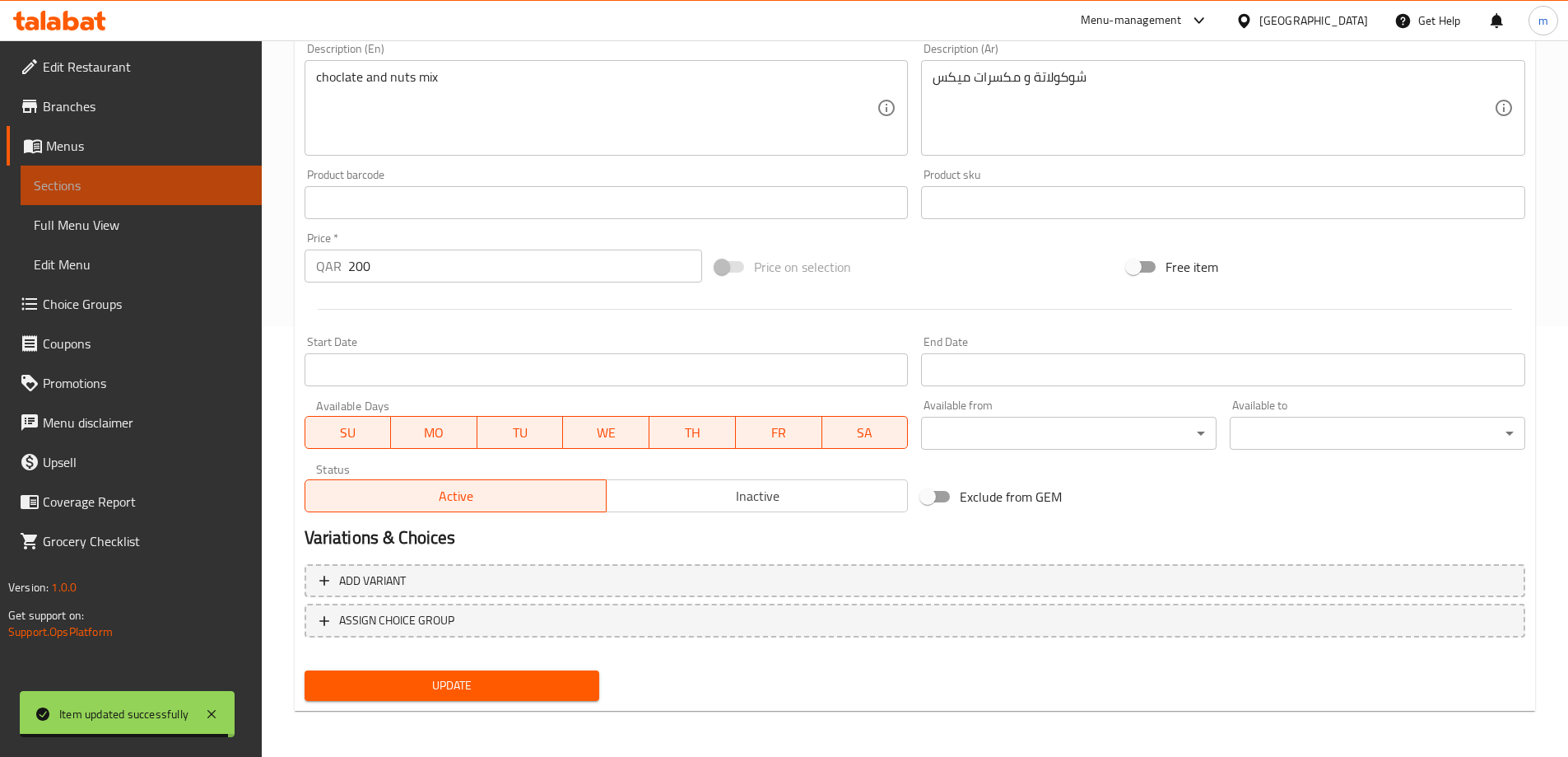
click at [168, 185] on span "Sections" at bounding box center [141, 185] width 215 height 20
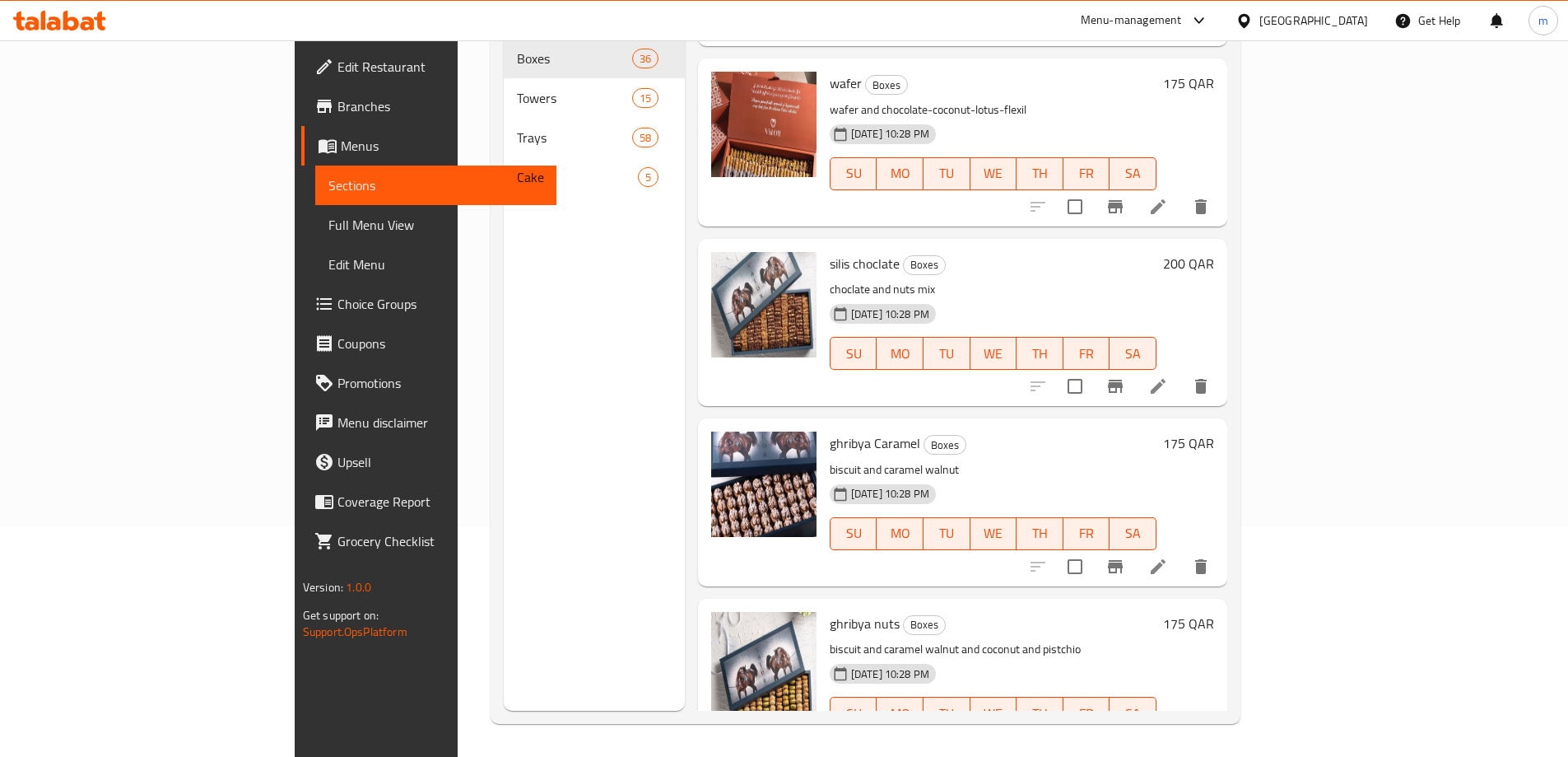
scroll to position [1235, 0]
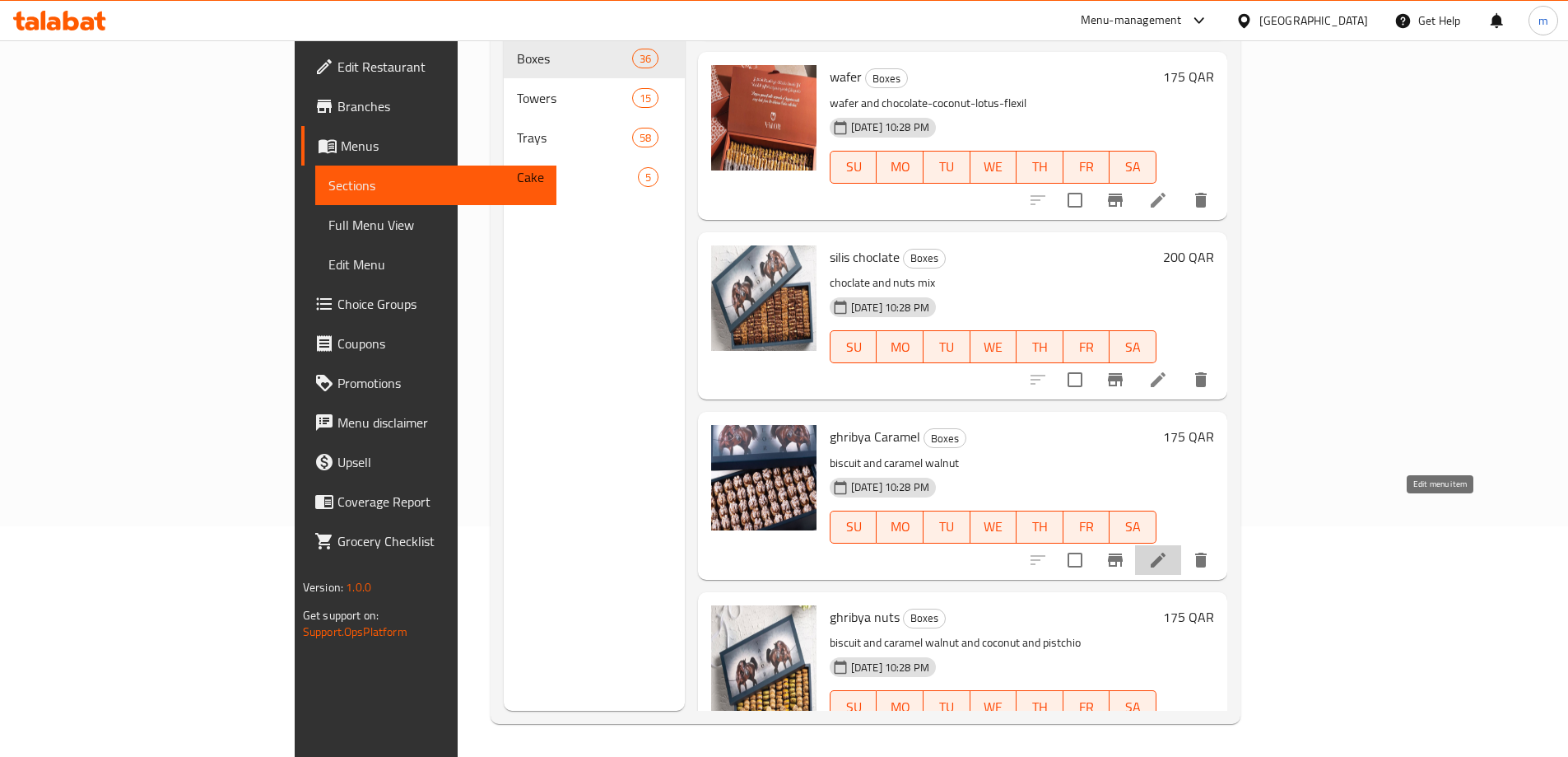
click at [1168, 550] on icon at bounding box center [1158, 560] width 20 height 20
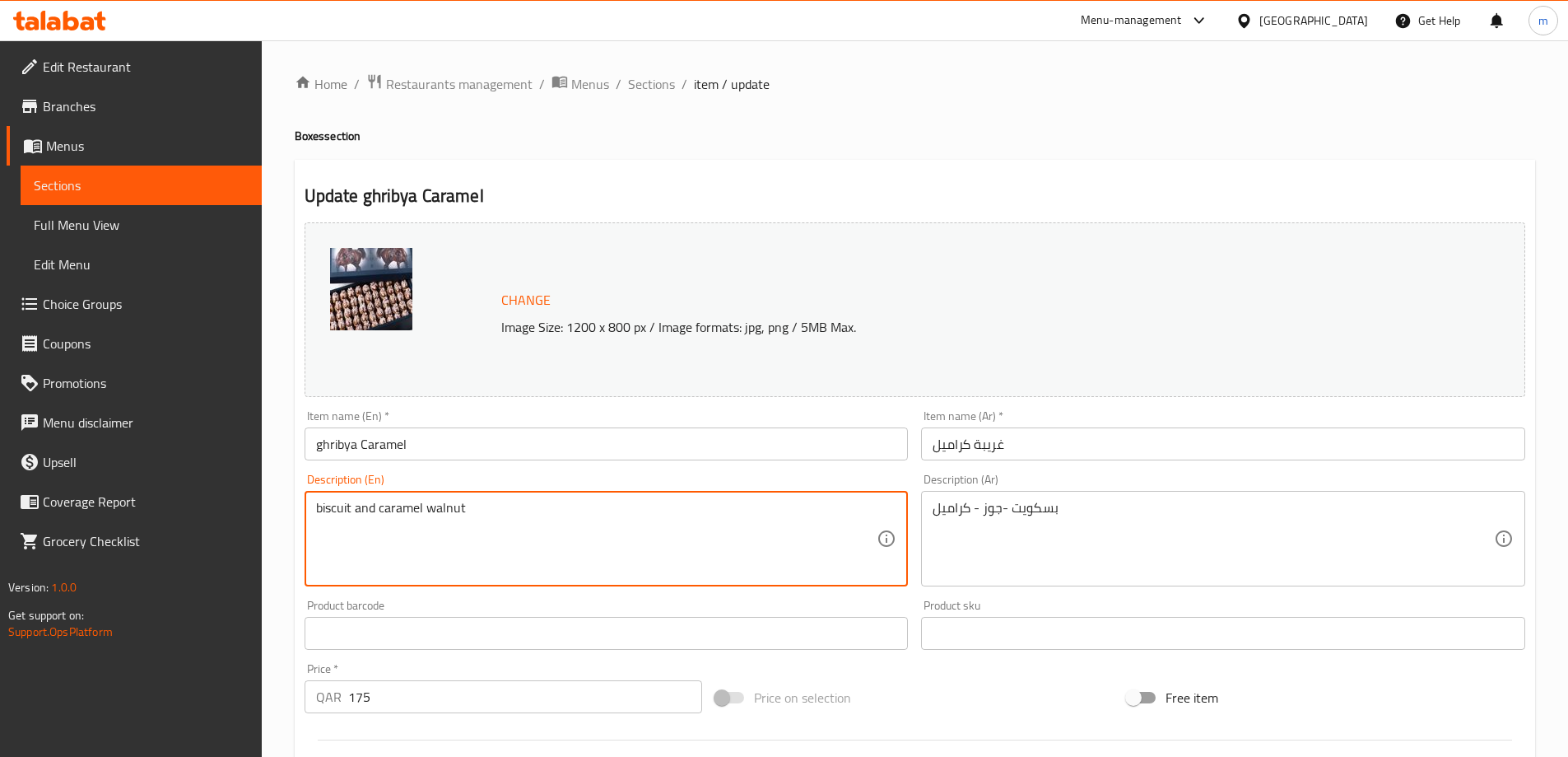
click at [446, 504] on textarea "biscuit and caramel walnut" at bounding box center [596, 539] width 561 height 78
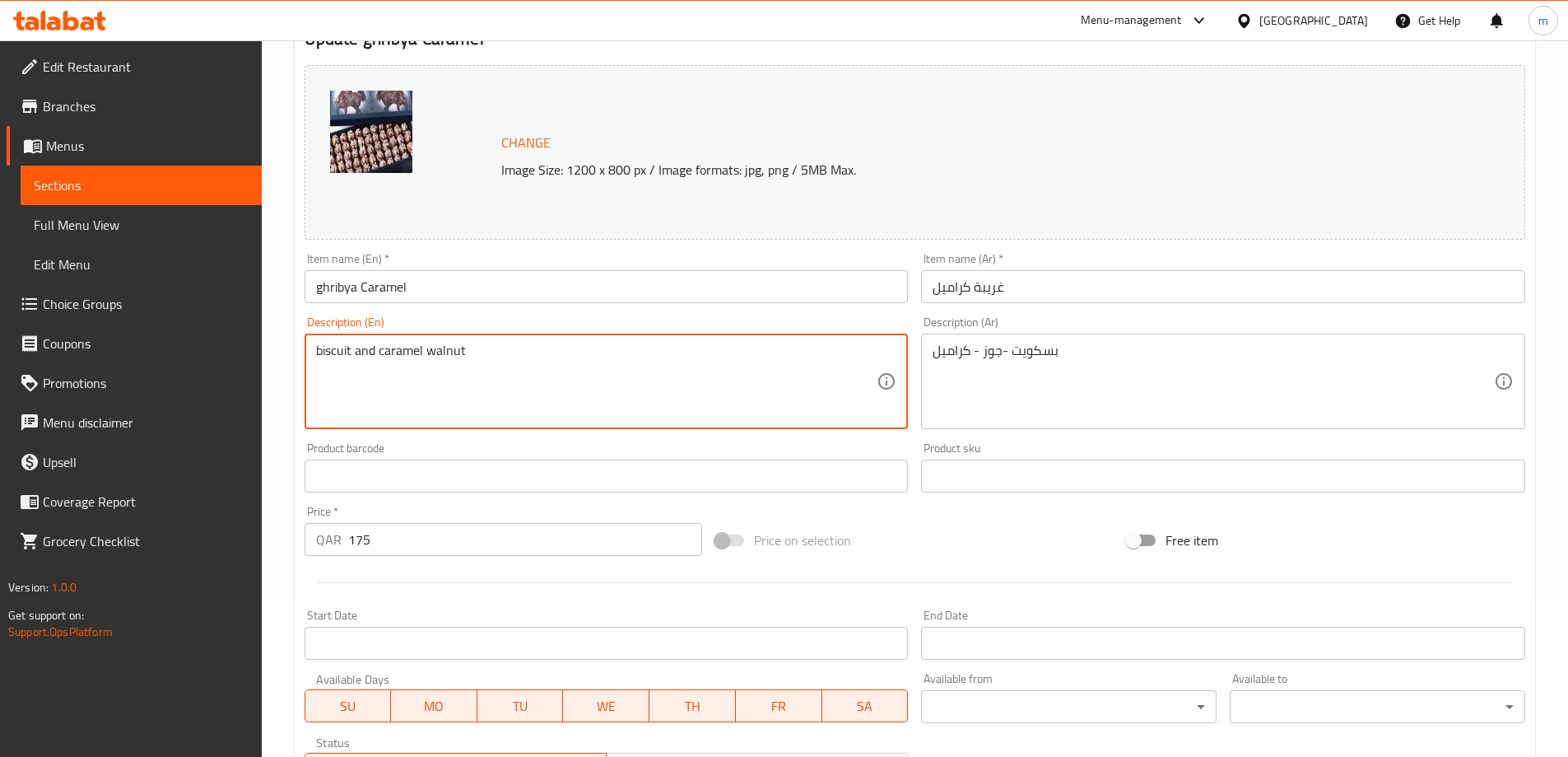
scroll to position [165, 0]
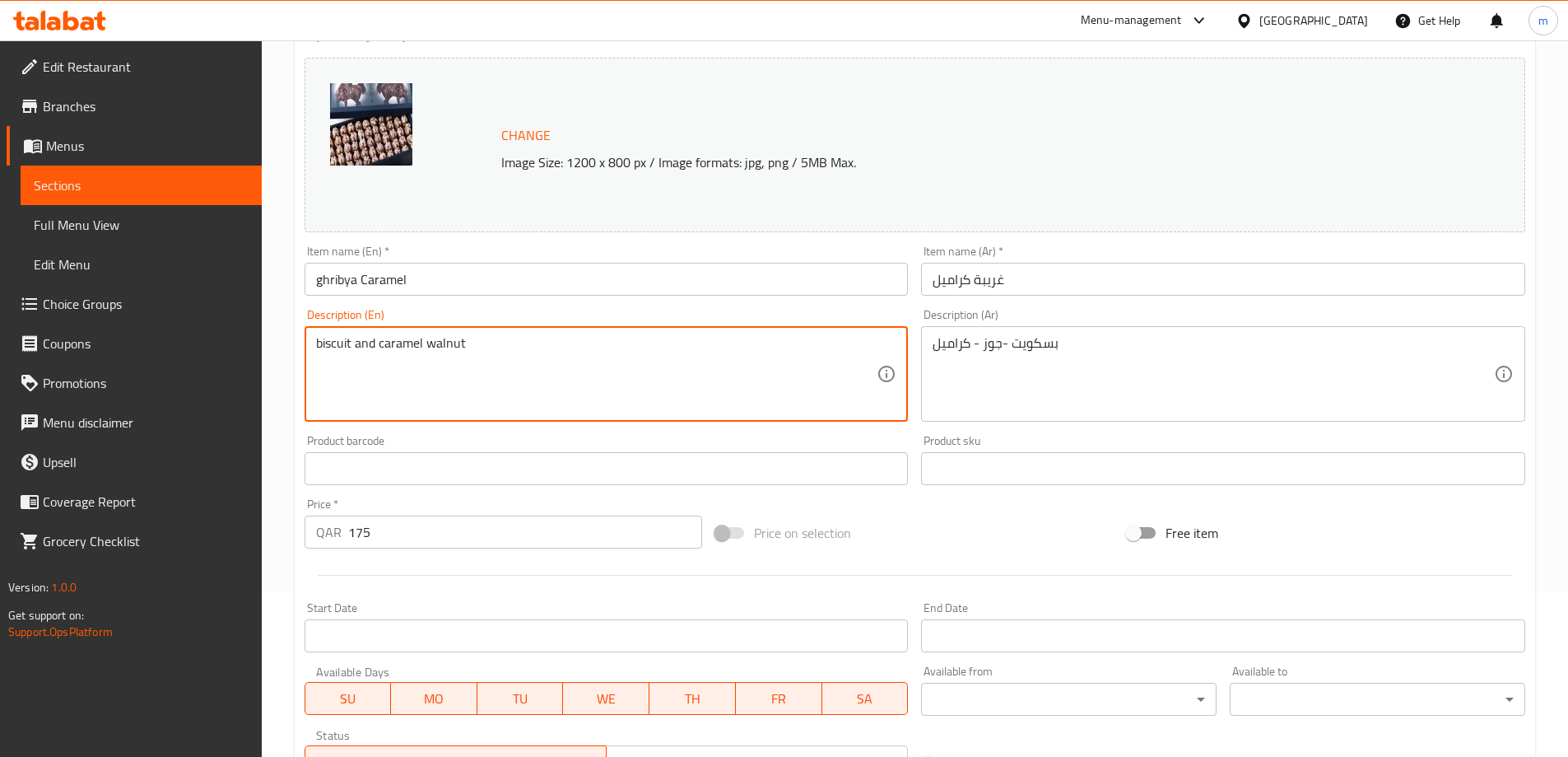
click at [404, 367] on textarea "biscuit and caramel walnut" at bounding box center [596, 375] width 561 height 78
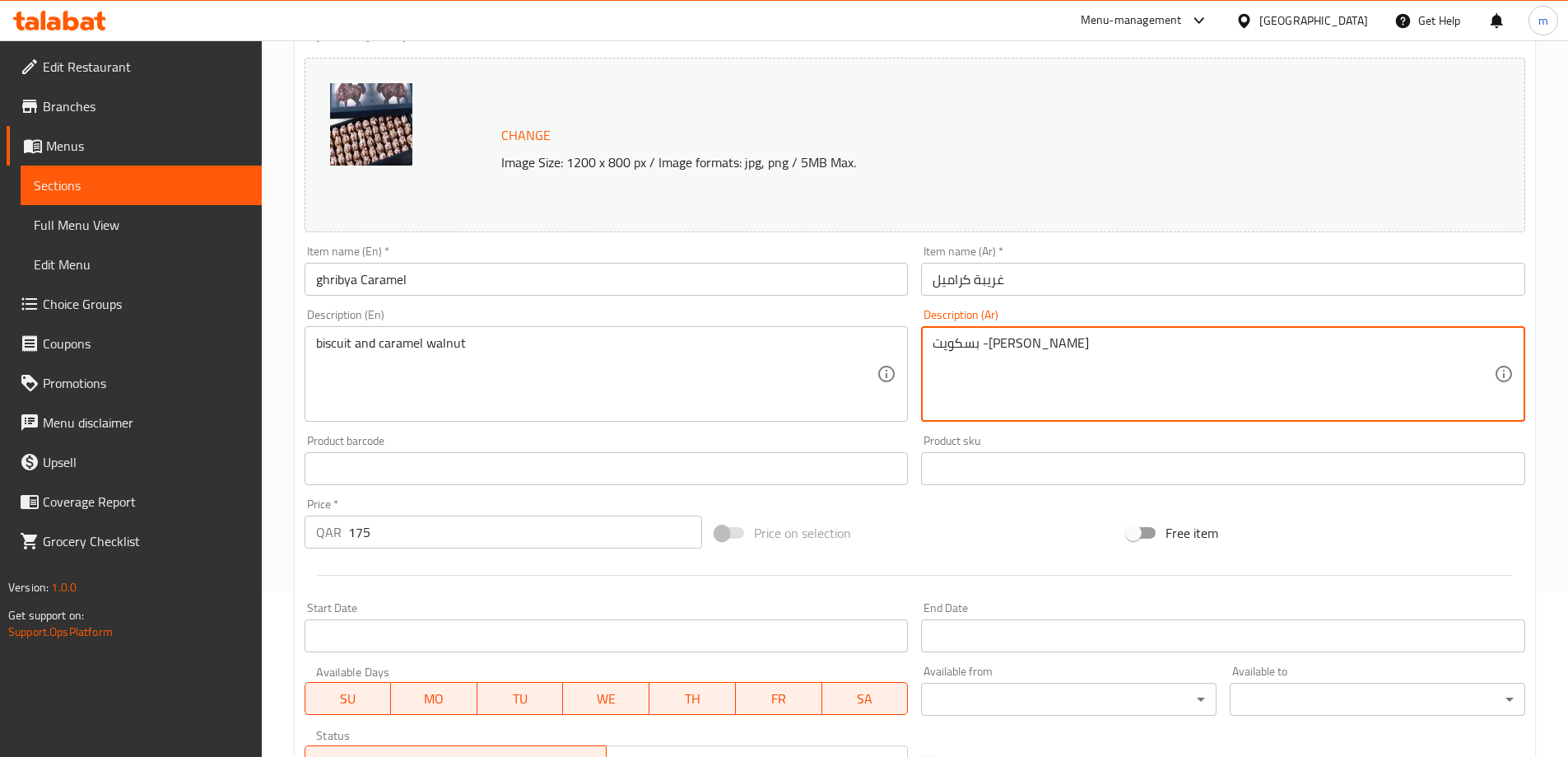
click at [1001, 341] on textarea "بسكويت -[PERSON_NAME]" at bounding box center [1212, 375] width 561 height 78
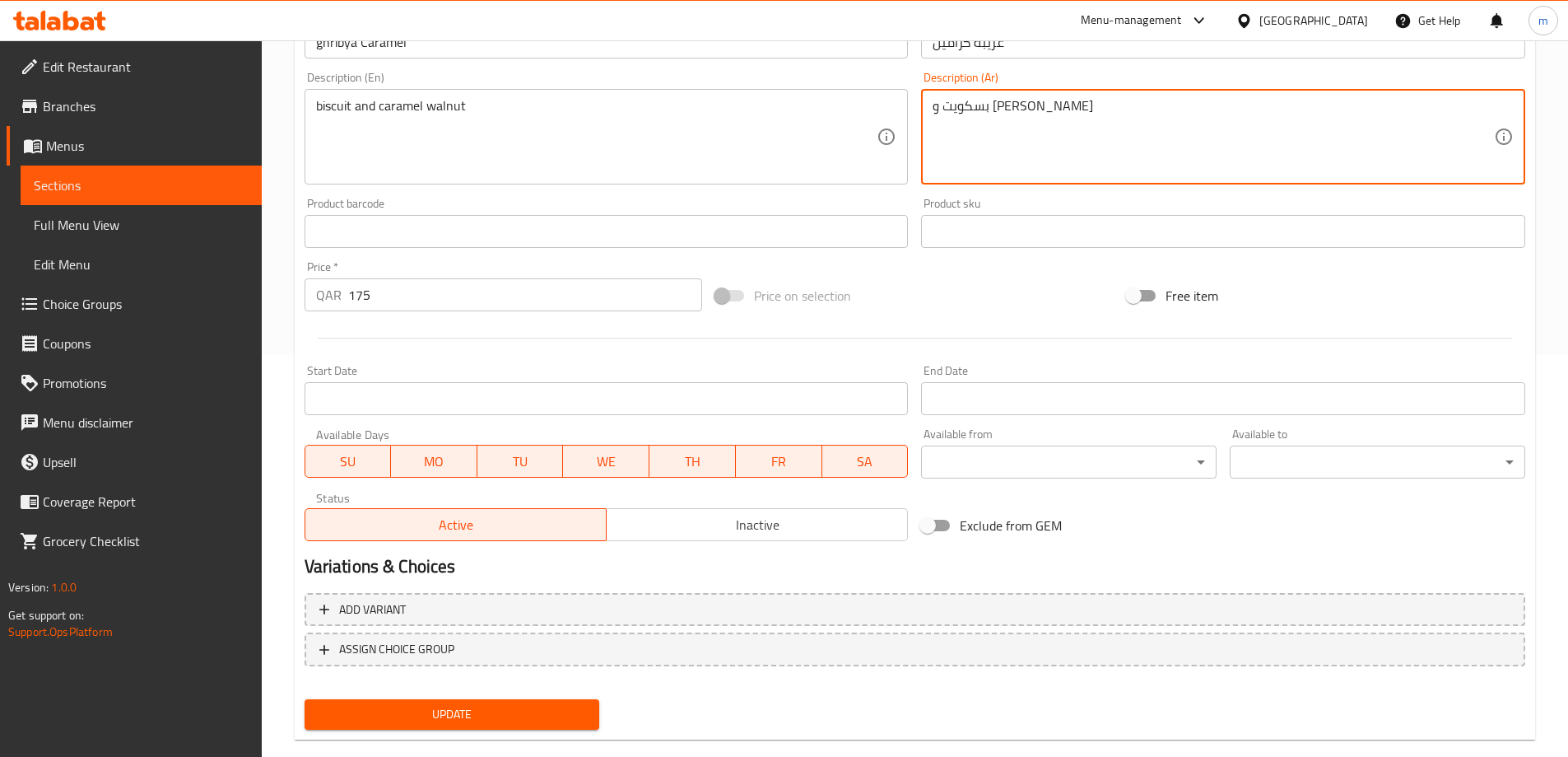
scroll to position [430, 0]
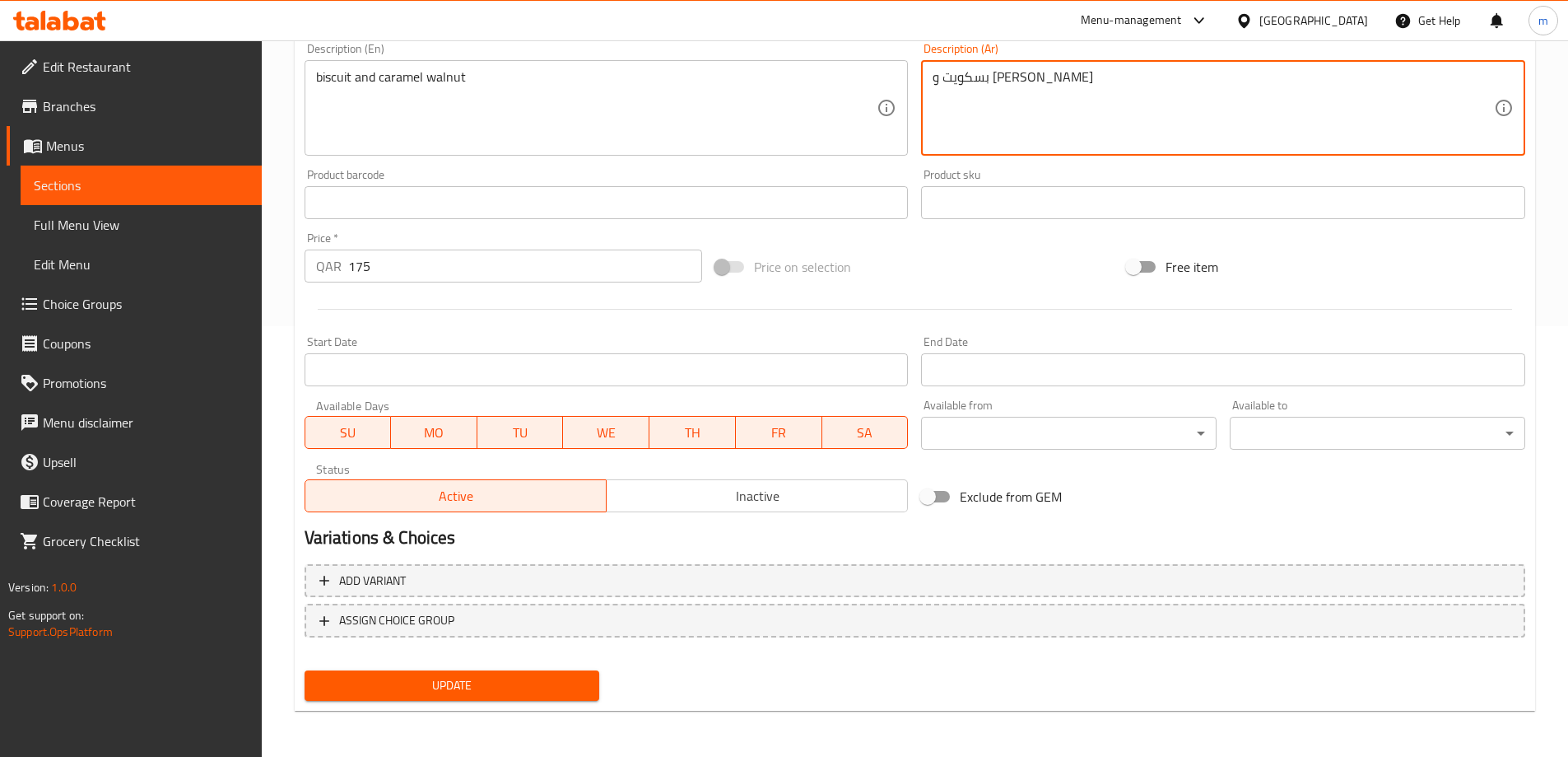
type textarea "بسكويت و [PERSON_NAME]"
click at [468, 678] on span "Update" at bounding box center [451, 685] width 269 height 20
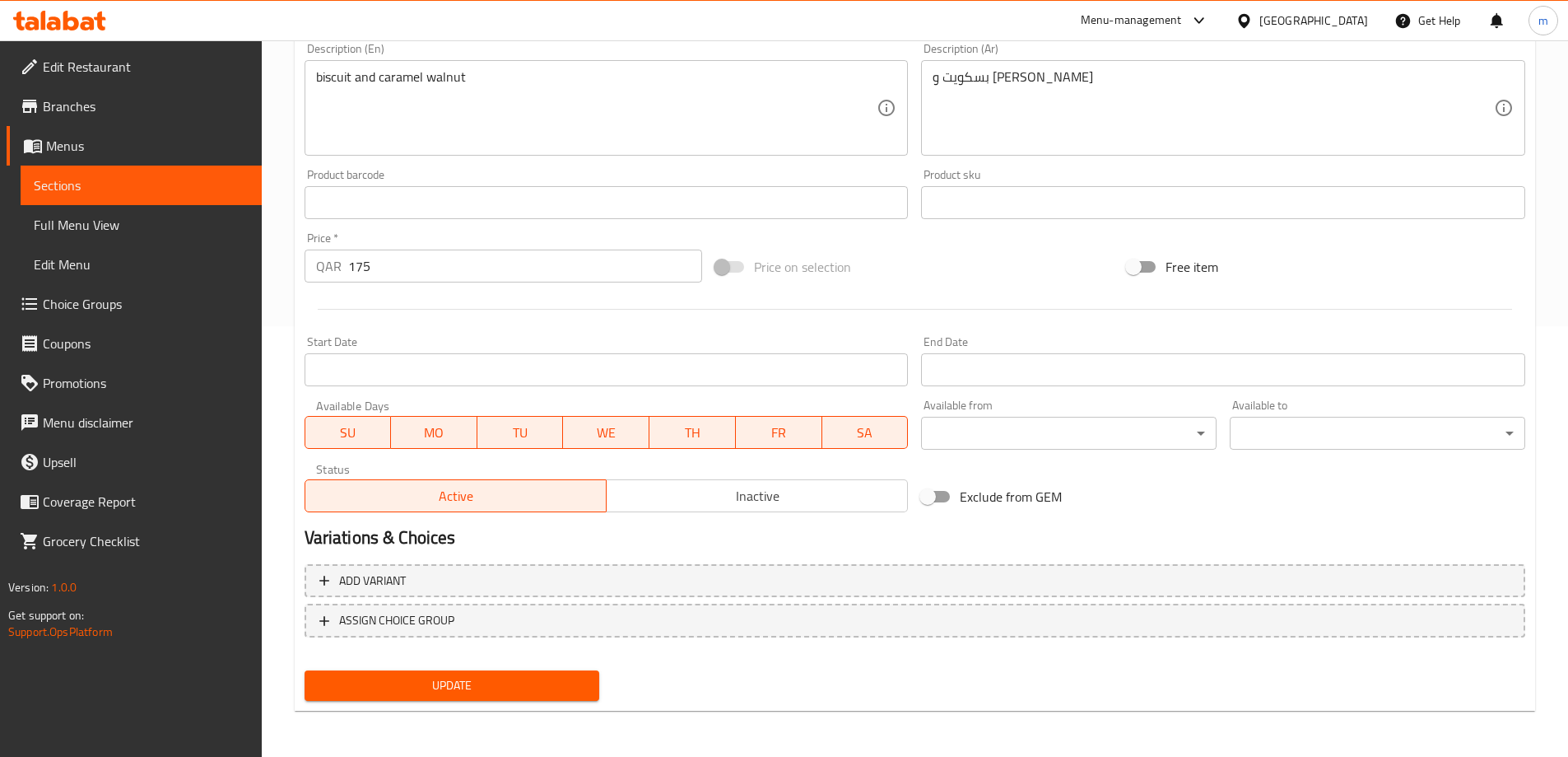
click at [421, 675] on span "Update" at bounding box center [451, 685] width 269 height 20
click at [92, 191] on span "Sections" at bounding box center [141, 185] width 215 height 20
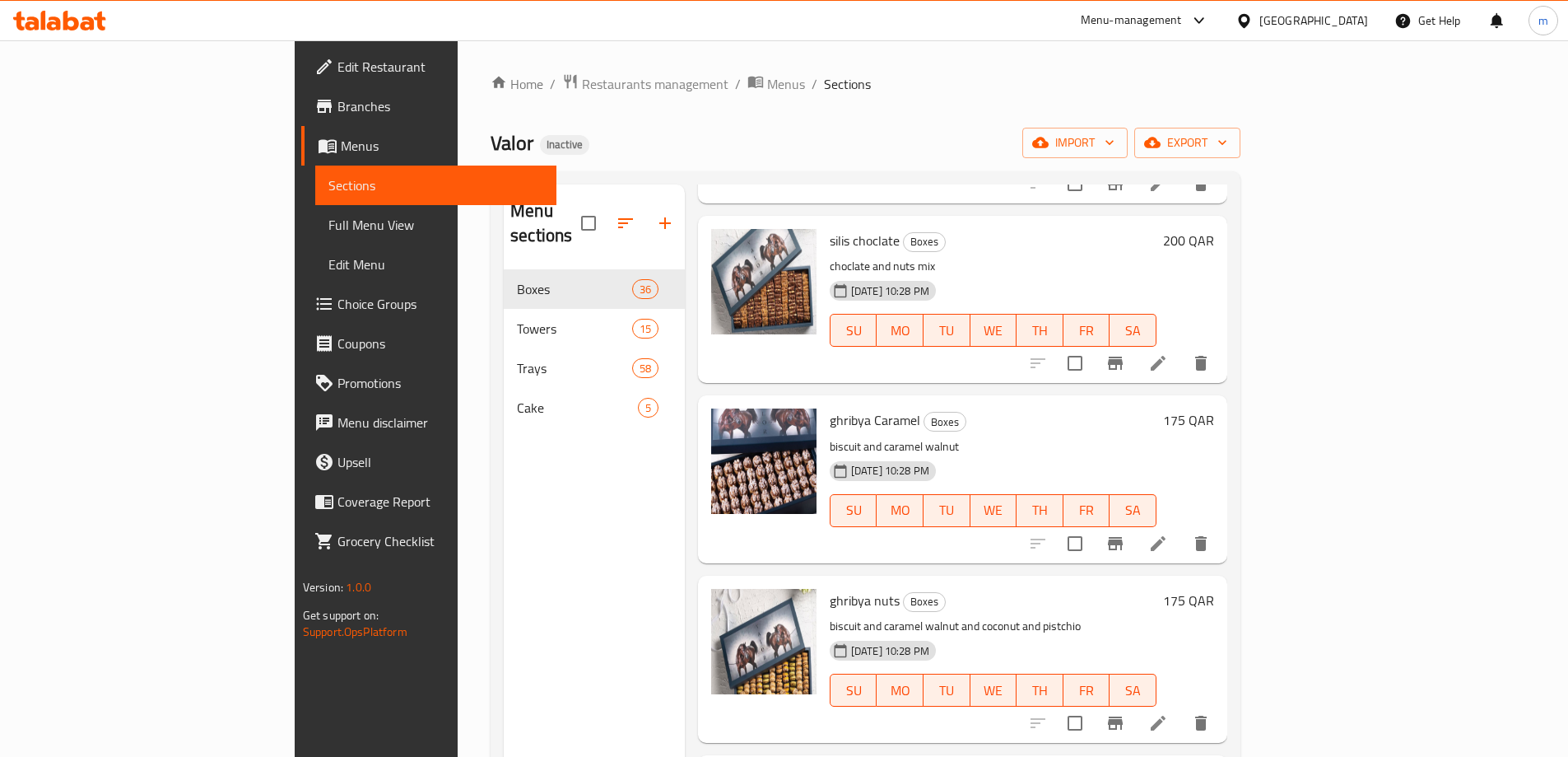
scroll to position [1565, 0]
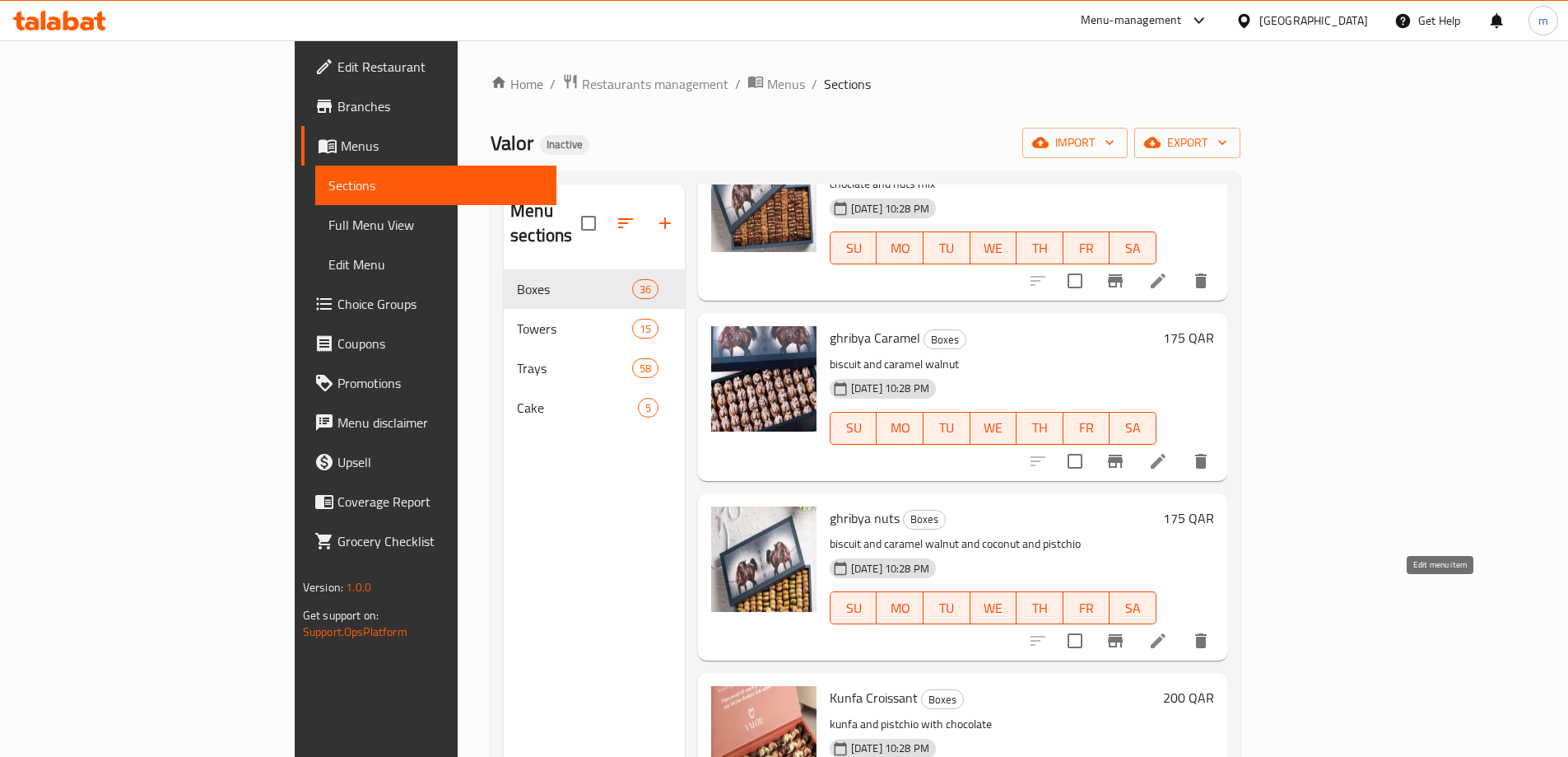
click at [1168, 631] on icon at bounding box center [1158, 641] width 20 height 20
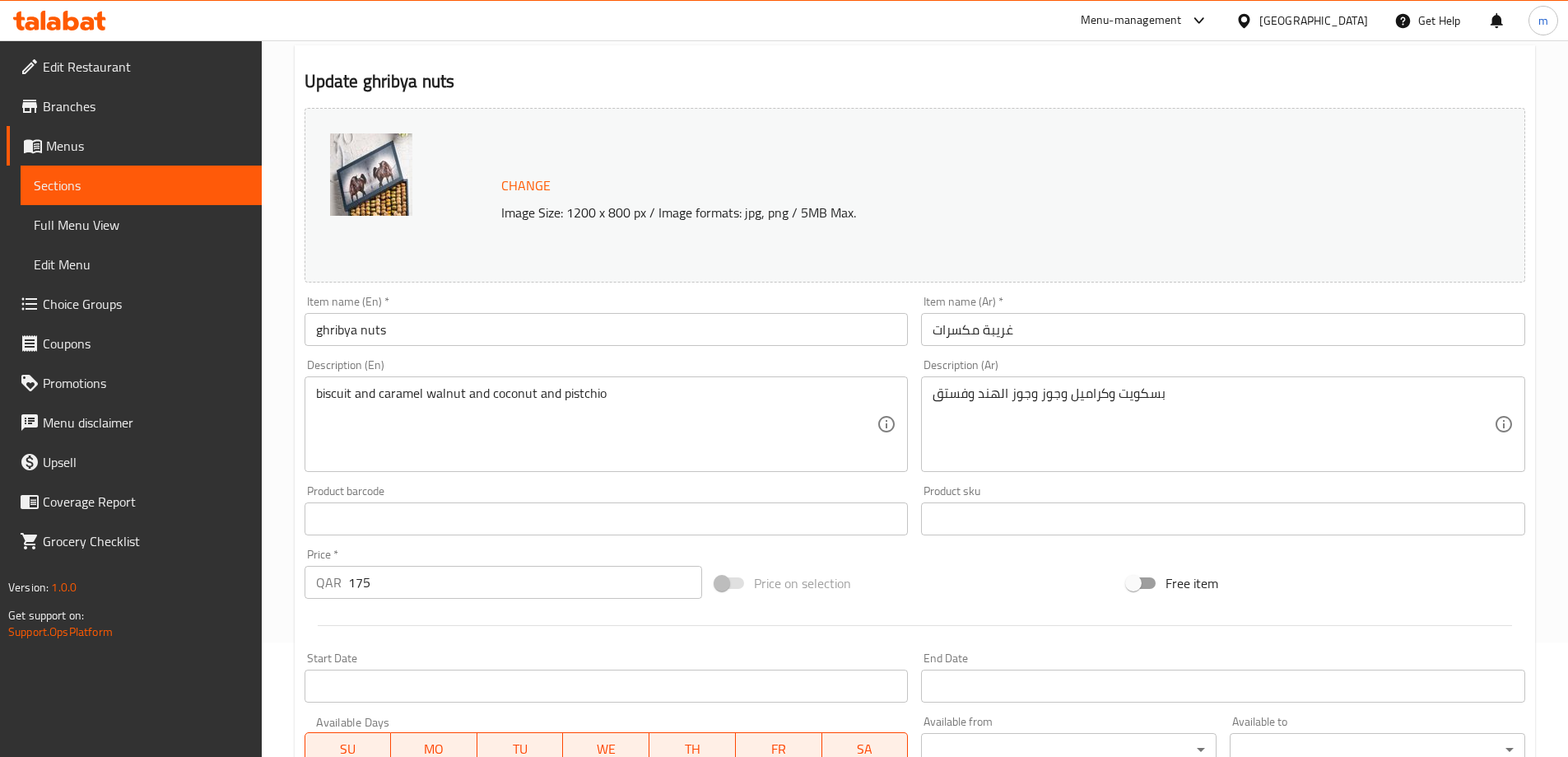
scroll to position [165, 0]
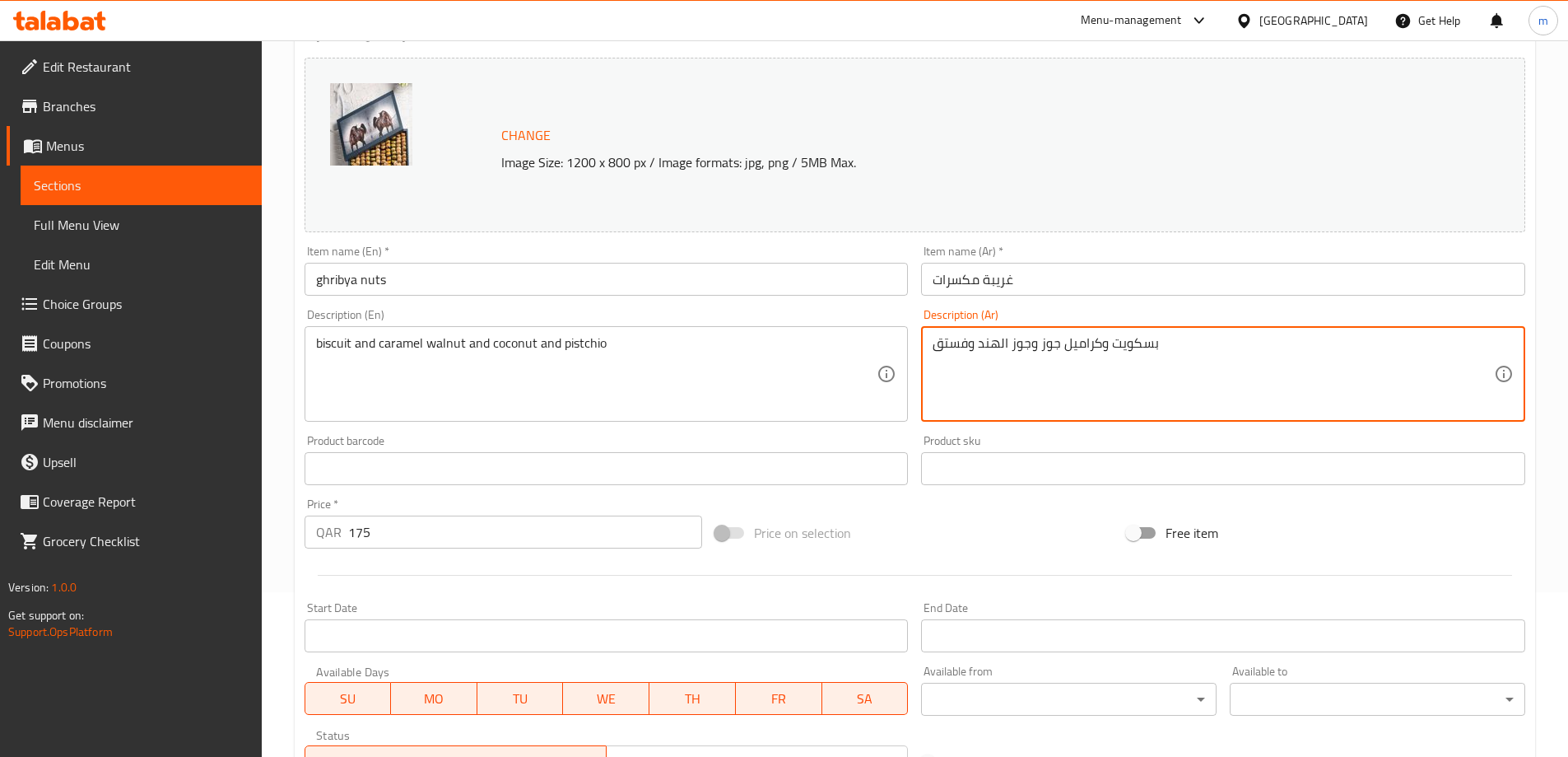
click at [1106, 347] on textarea "بسكويت وكراميل جوز وجوز الهند وفستق" at bounding box center [1212, 375] width 561 height 78
click at [1082, 347] on textarea "بسكويت كراميل جوز وجوز الهند وفستق" at bounding box center [1212, 375] width 561 height 78
click at [1040, 344] on textarea "بسكويت جوز وجوز الهند وفستق" at bounding box center [1212, 375] width 561 height 78
paste textarea "كراميل"
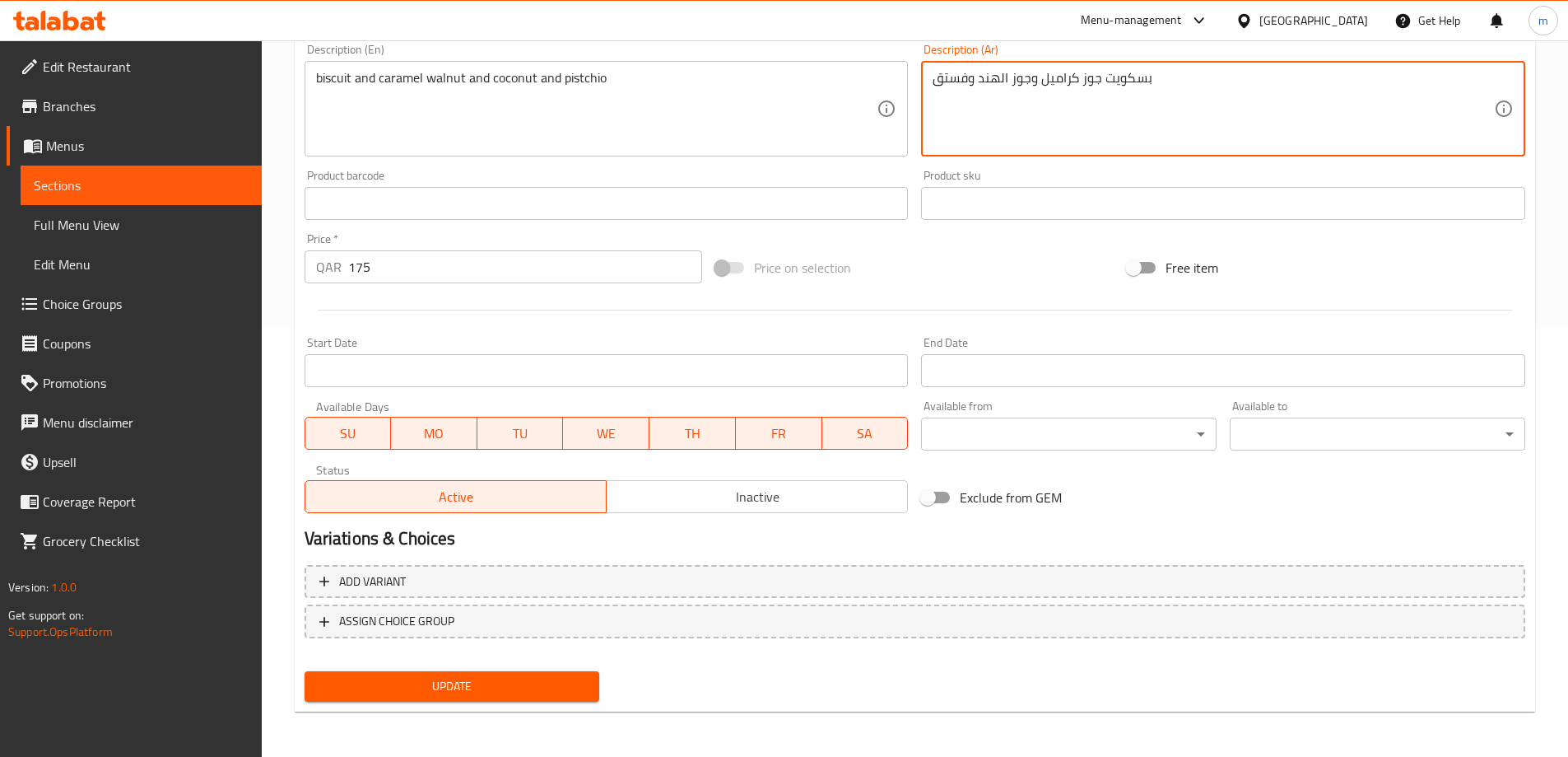
scroll to position [430, 0]
type textarea "بسكويت جوز كراميل وجوز الهند وفستق"
click at [470, 681] on span "Update" at bounding box center [451, 685] width 269 height 20
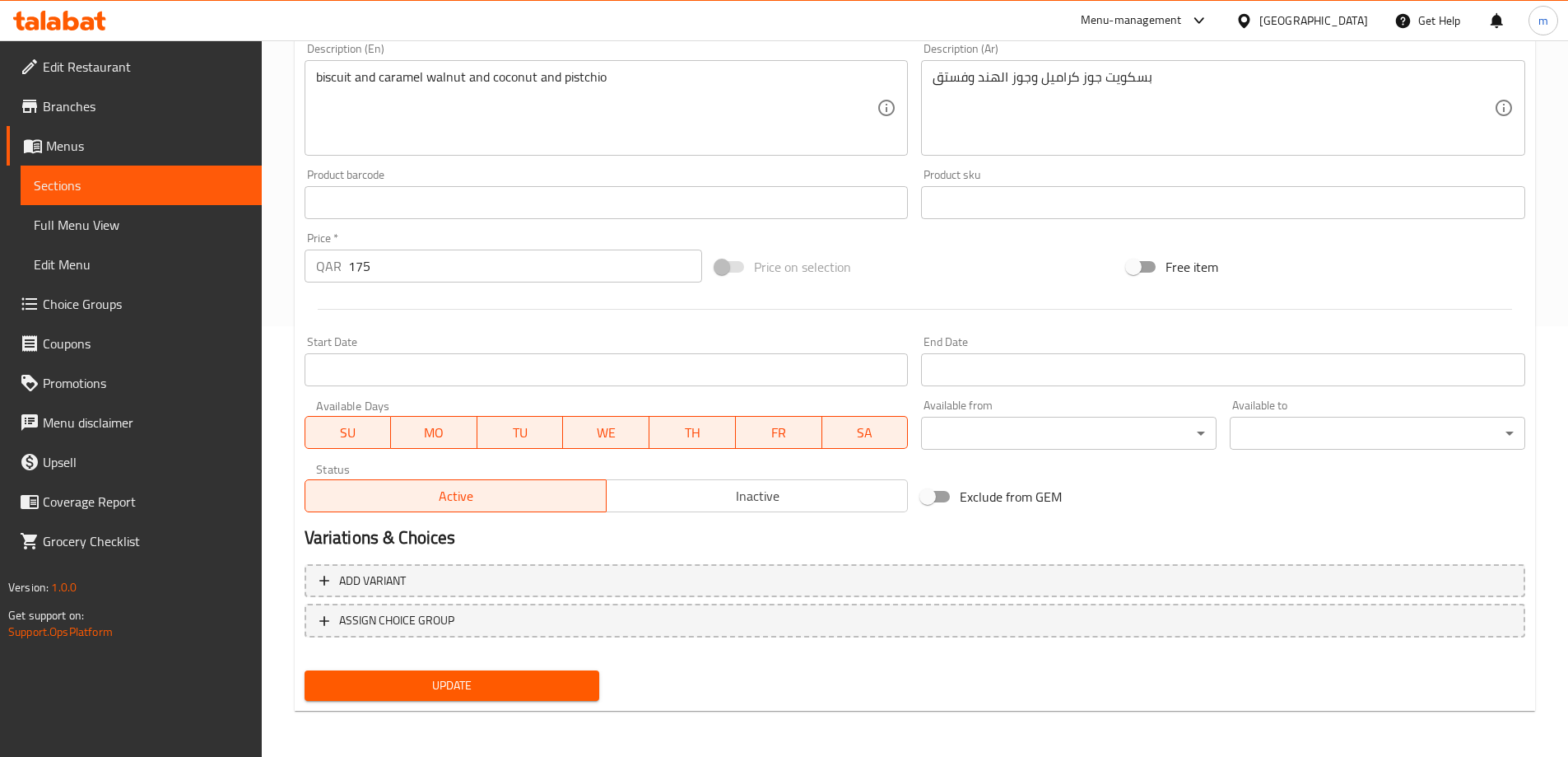
click at [189, 188] on span "Sections" at bounding box center [141, 185] width 215 height 20
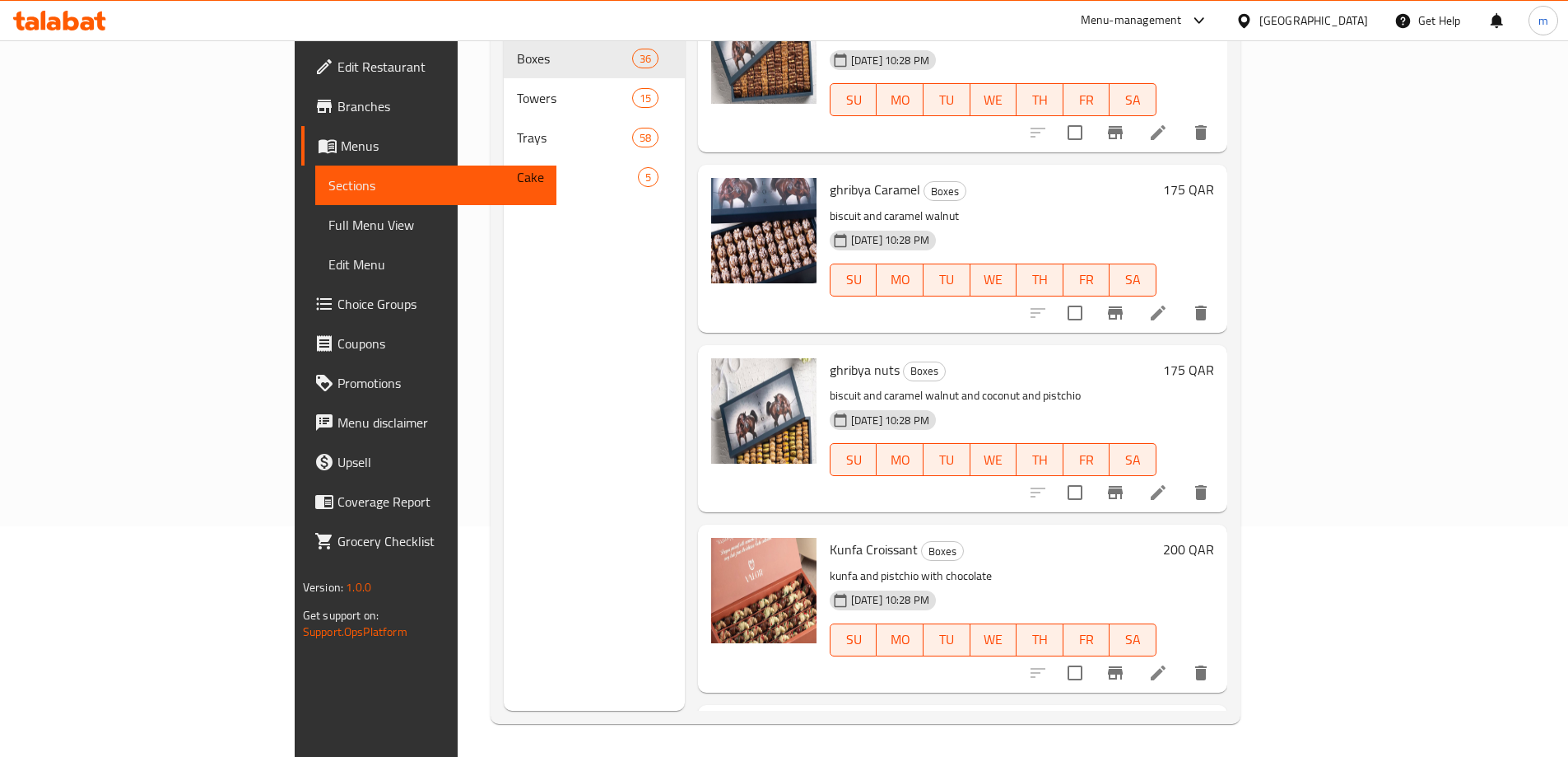
scroll to position [1647, 0]
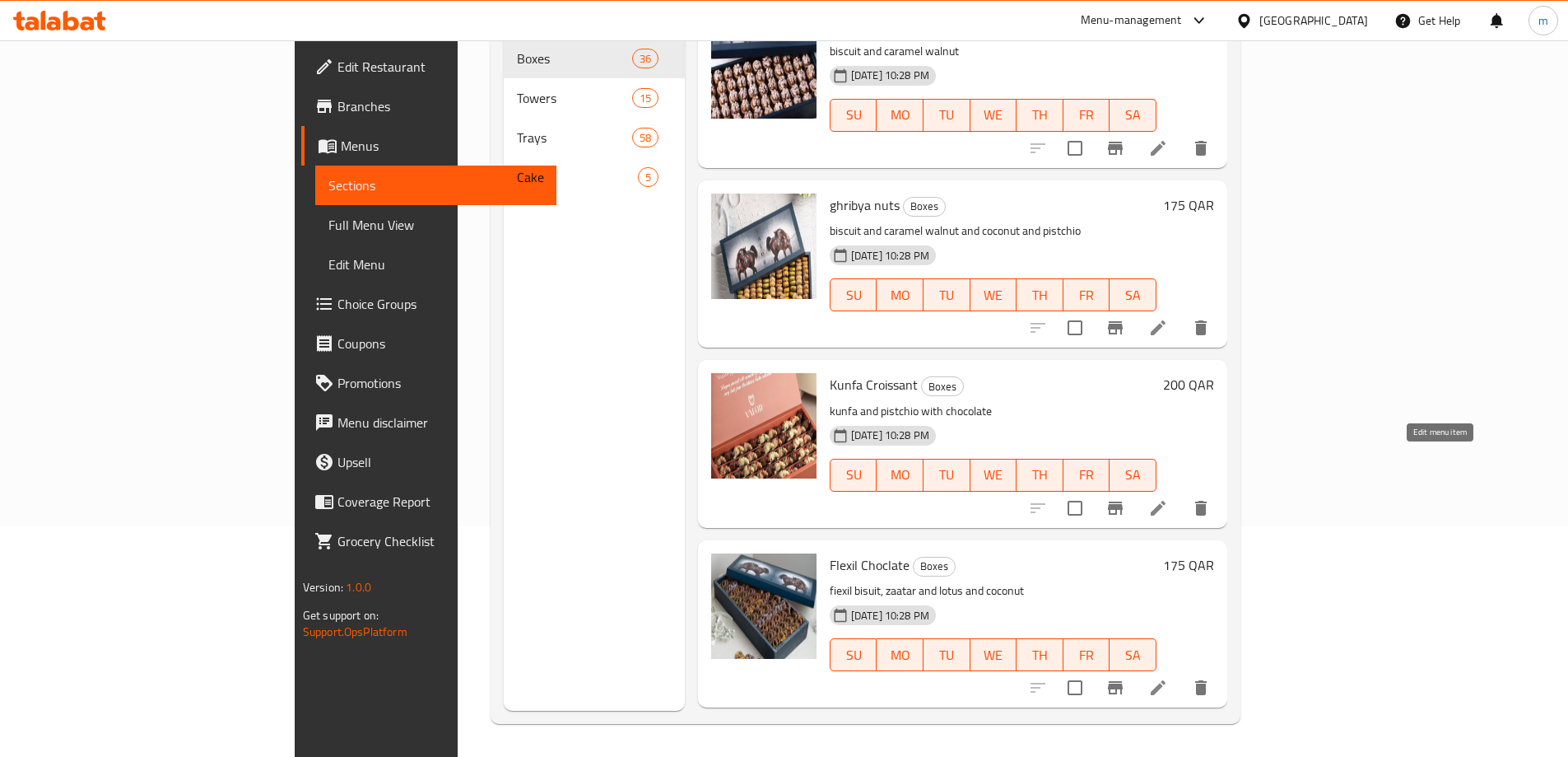
click at [1168, 498] on icon at bounding box center [1158, 508] width 20 height 20
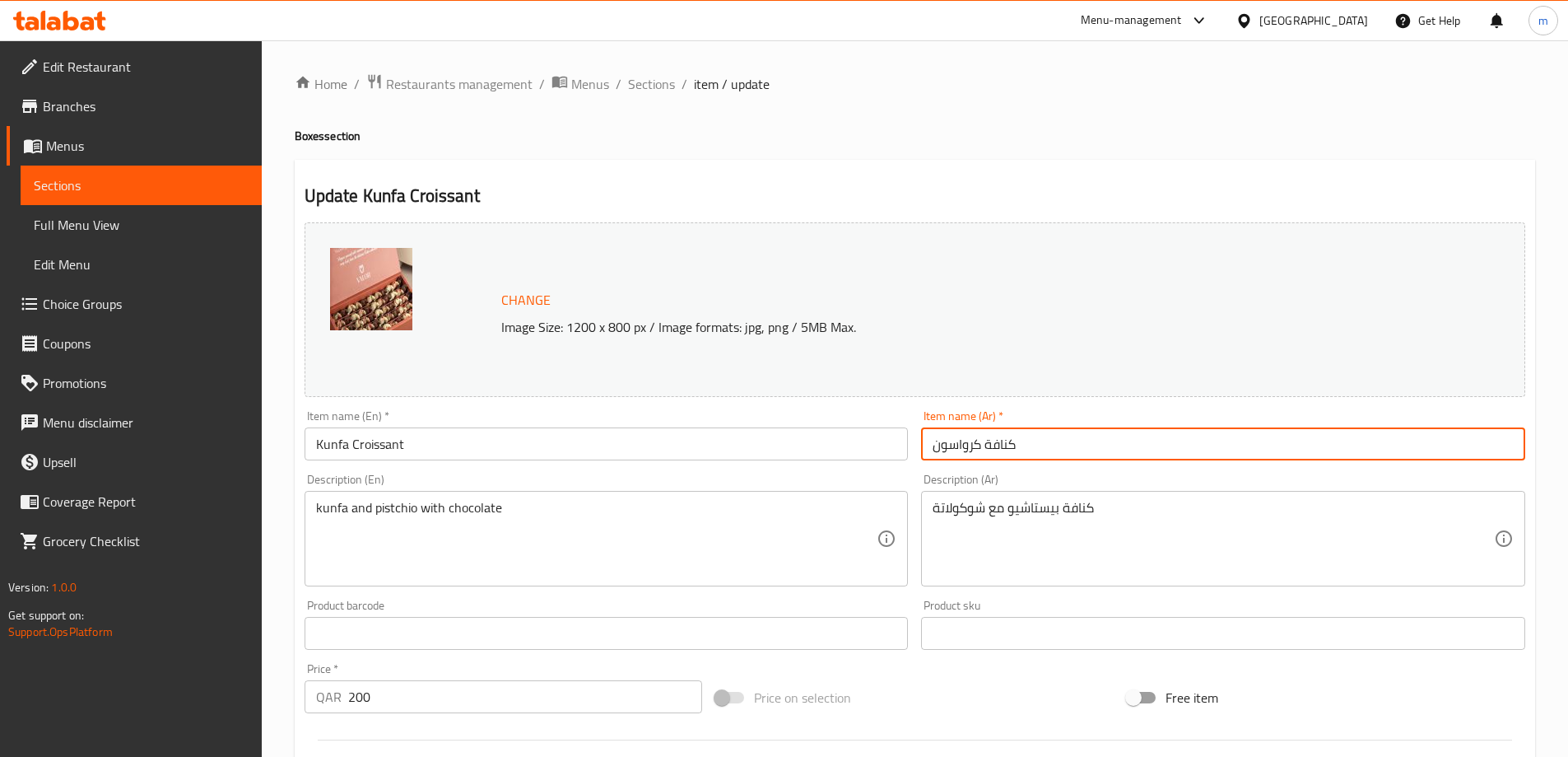
click at [1000, 438] on input "كنافة كرواسون" at bounding box center [1222, 444] width 604 height 33
click at [1018, 445] on input "كرواسون" at bounding box center [1222, 444] width 604 height 33
paste input "كنافة"
type input "كرواسون كنافة"
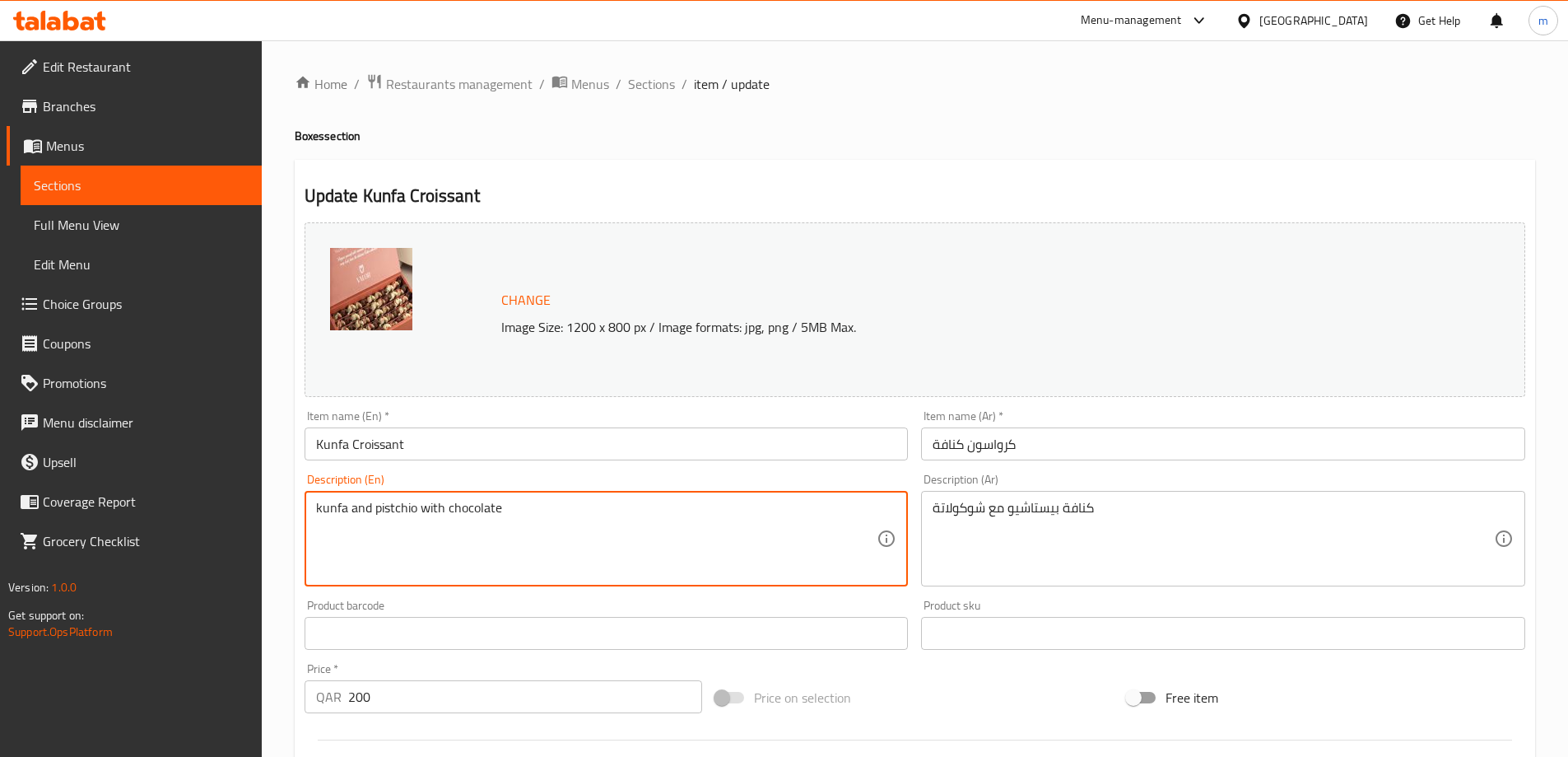
drag, startPoint x: 524, startPoint y: 501, endPoint x: 423, endPoint y: 501, distance: 101.0
type textarea "kunfa and pistchio"
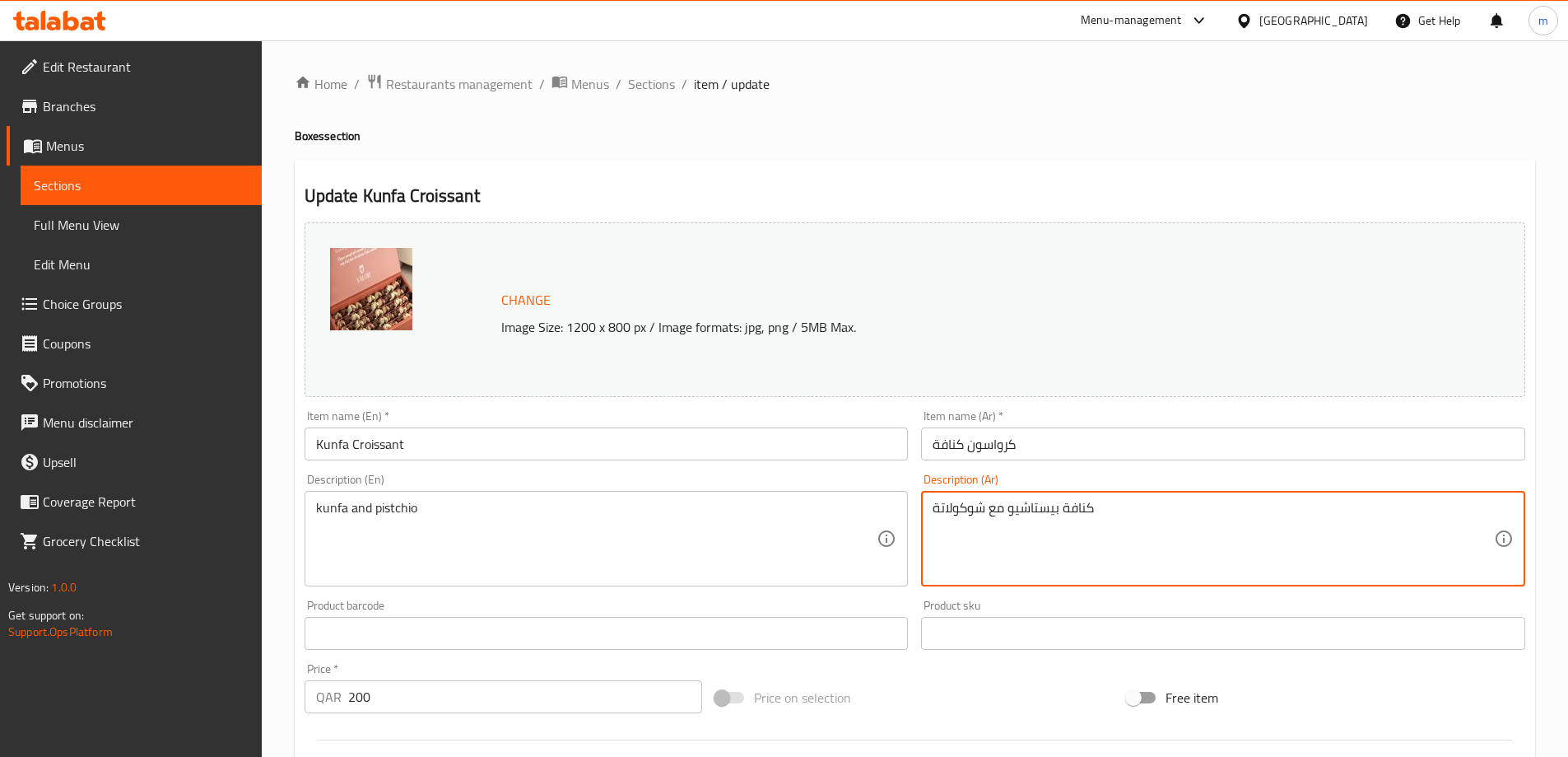
drag, startPoint x: 1006, startPoint y: 507, endPoint x: 909, endPoint y: 509, distance: 97.0
click at [985, 507] on textarea "كنافة بيستاشيو" at bounding box center [1212, 539] width 561 height 78
click at [945, 512] on textarea "كنافة و بيستاشيو" at bounding box center [1212, 539] width 561 height 78
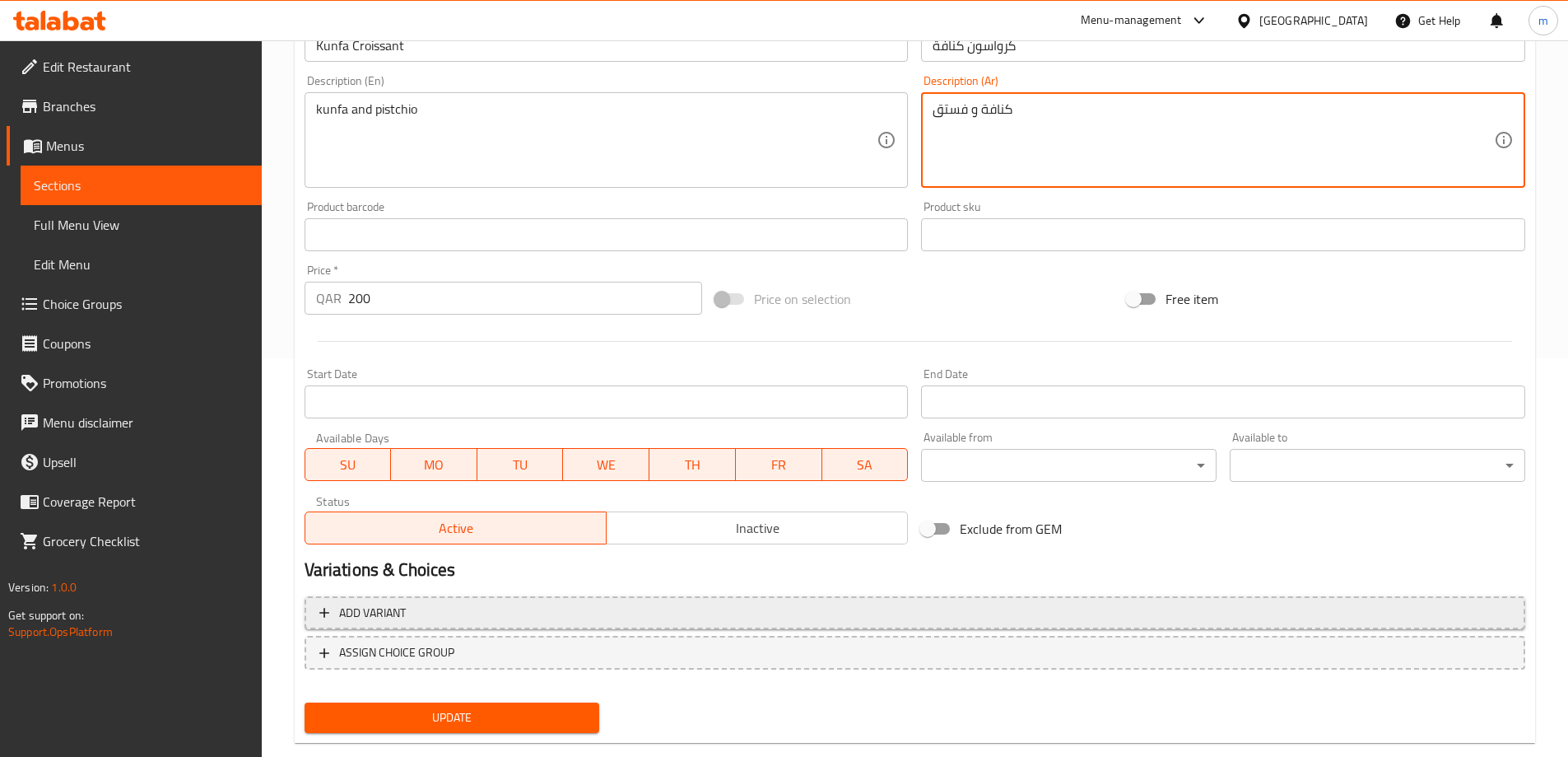
scroll to position [165, 0]
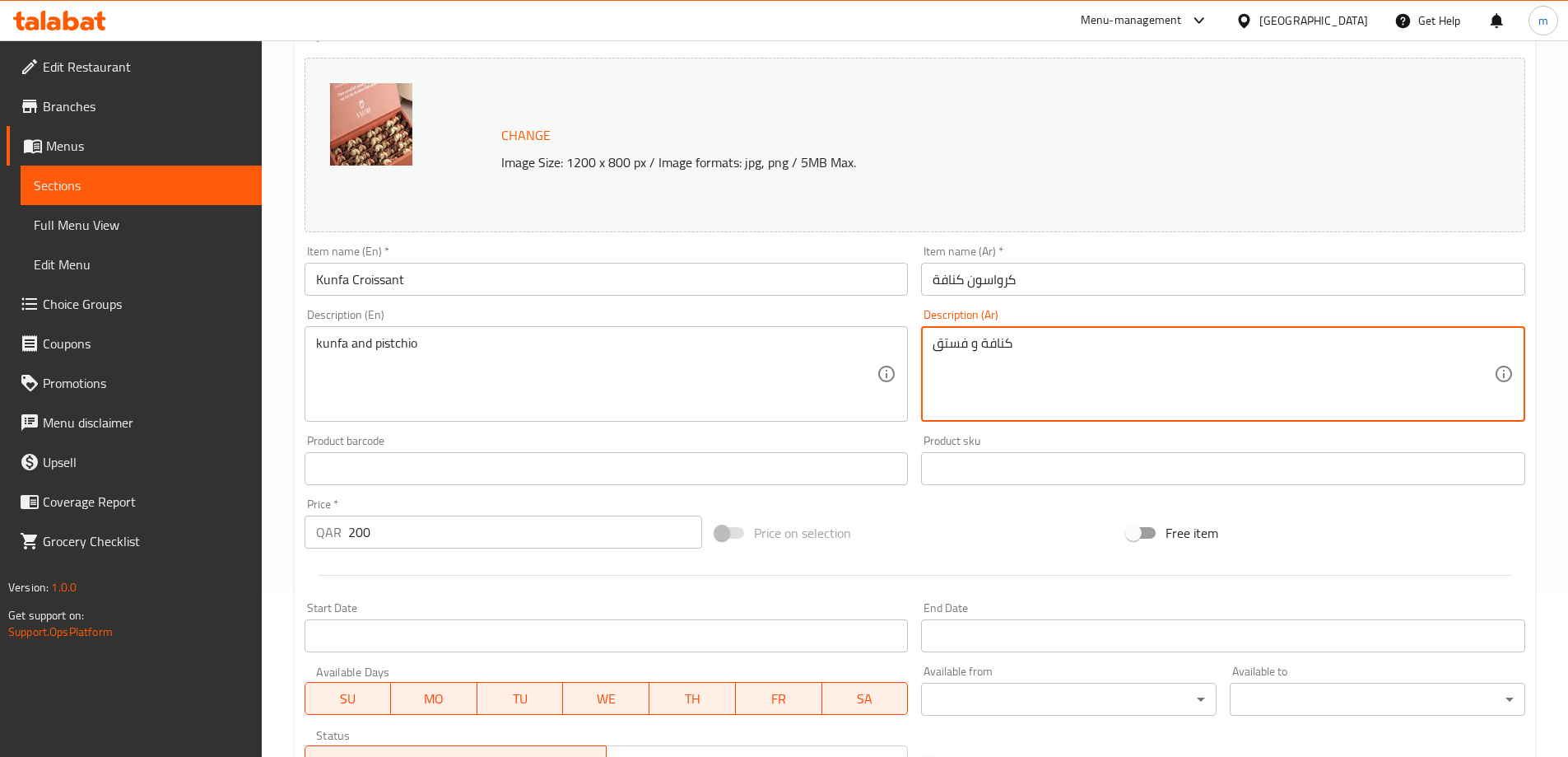
type textarea "كنافة و فستق"
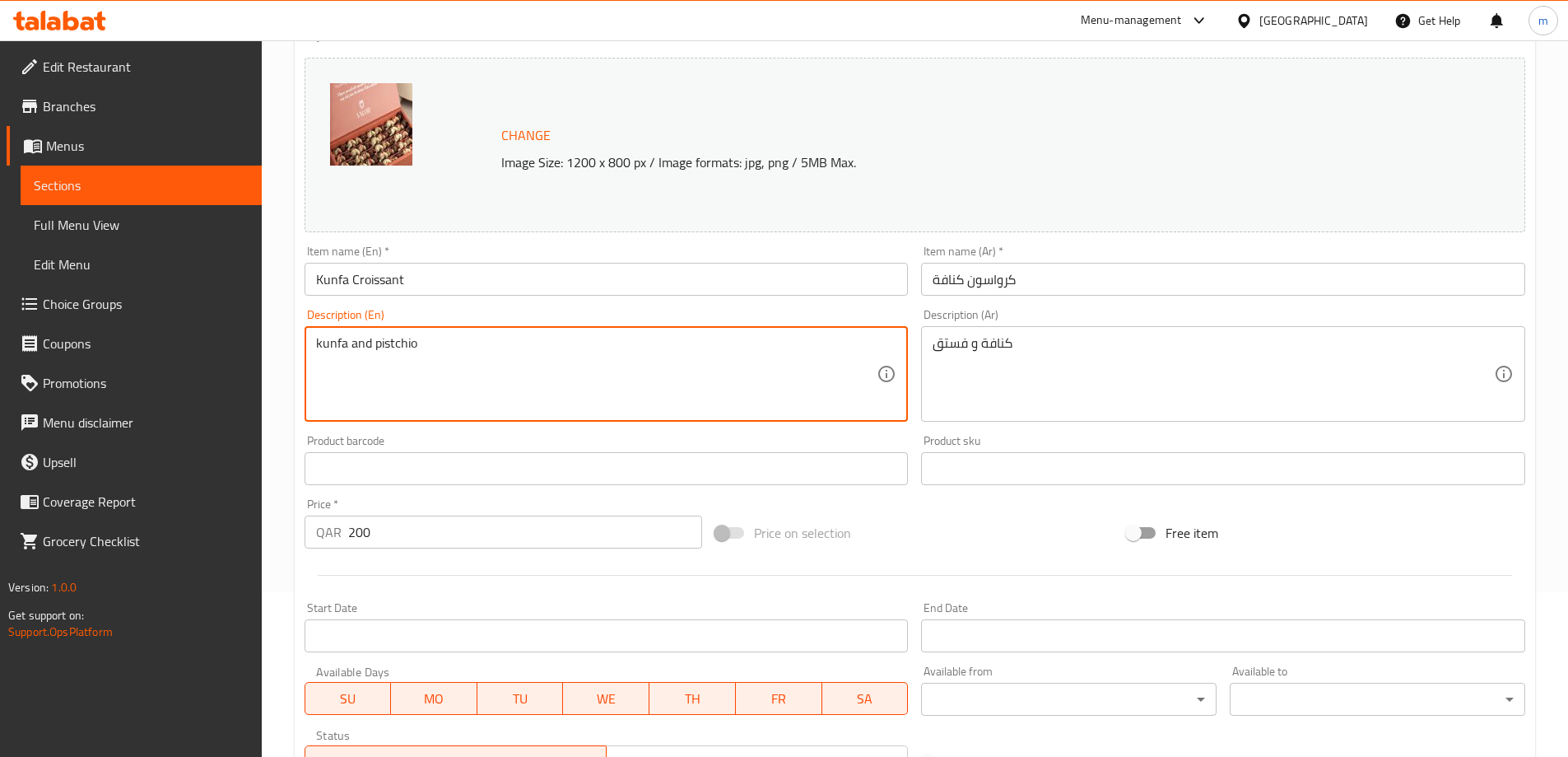
click at [388, 347] on textarea "kunfa and pistchio" at bounding box center [596, 375] width 561 height 78
drag, startPoint x: 388, startPoint y: 347, endPoint x: 372, endPoint y: 380, distance: 36.7
click at [372, 380] on textarea "kunfa and pistchio" at bounding box center [596, 375] width 561 height 78
click at [395, 347] on textarea "kunfa and pistchio" at bounding box center [596, 375] width 561 height 78
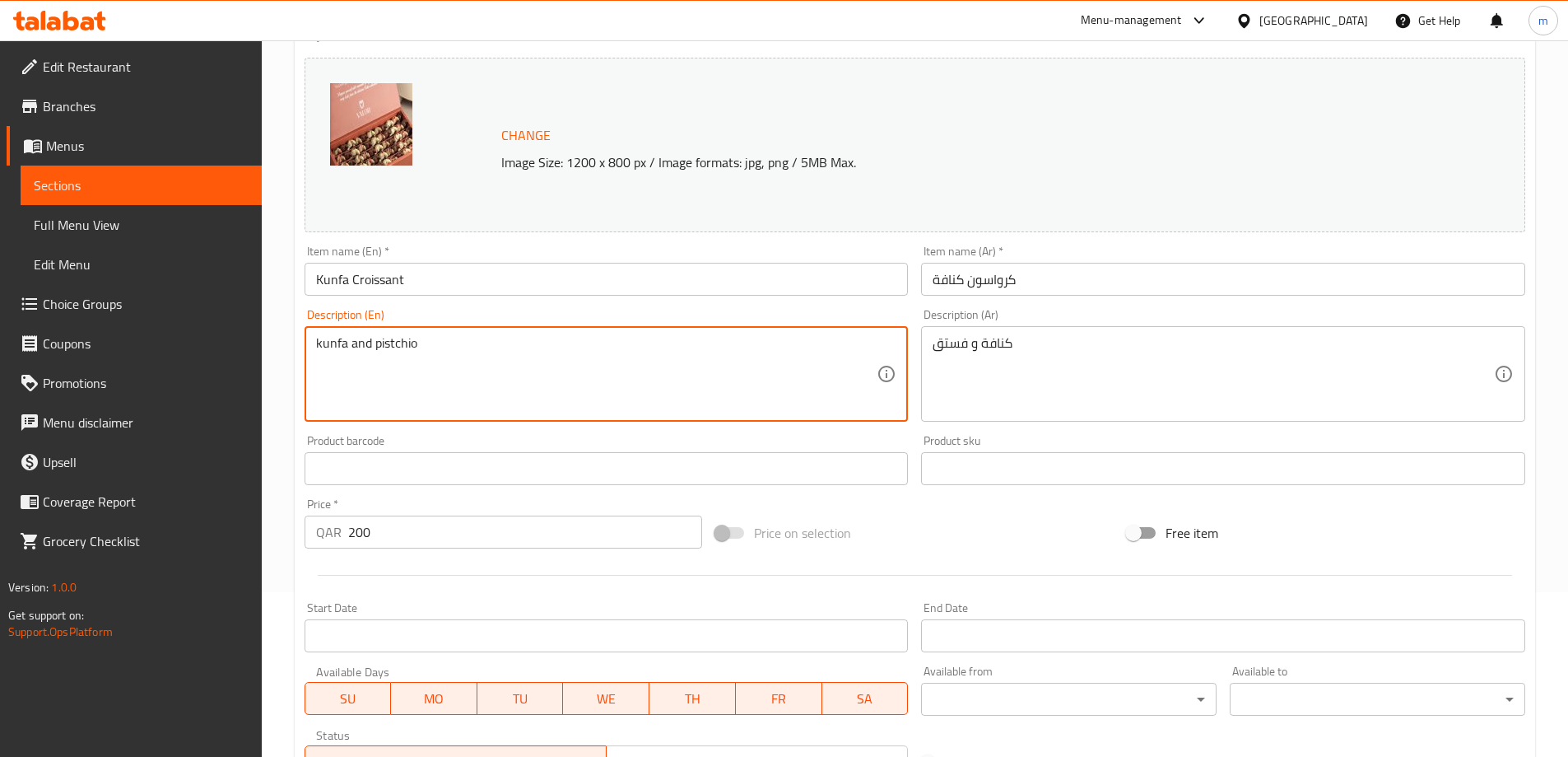
click at [395, 347] on textarea "kunfa and pistchio" at bounding box center [596, 375] width 561 height 78
click at [399, 351] on textarea "kunfa and pistchio" at bounding box center [596, 375] width 561 height 78
paste textarea "Pistachio"
click at [331, 344] on textarea "kunfa and Pistachio" at bounding box center [596, 375] width 561 height 78
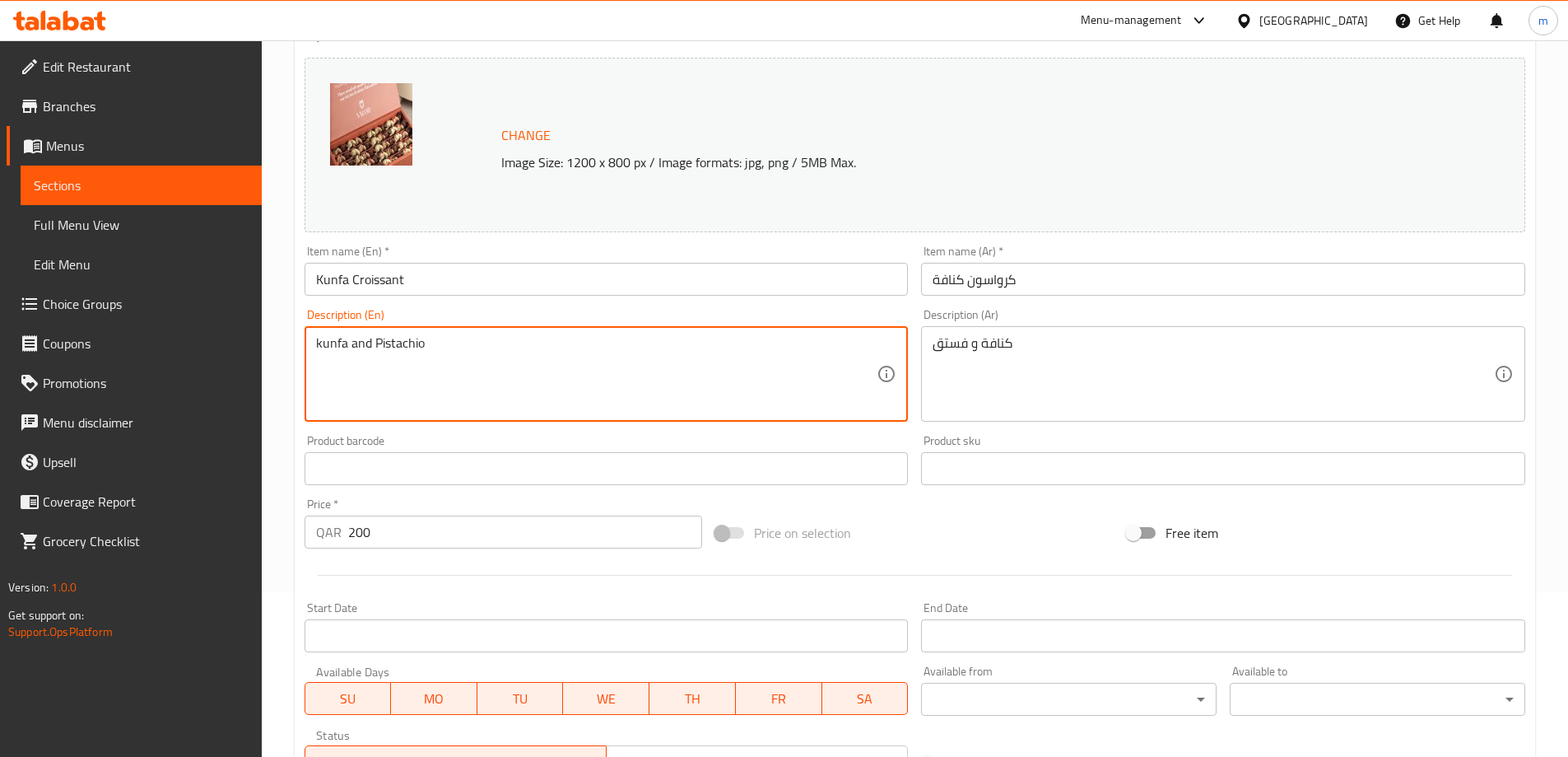
drag, startPoint x: 331, startPoint y: 344, endPoint x: 615, endPoint y: 340, distance: 284.0
click at [615, 340] on textarea "kunfa and Pistachio" at bounding box center [596, 375] width 561 height 78
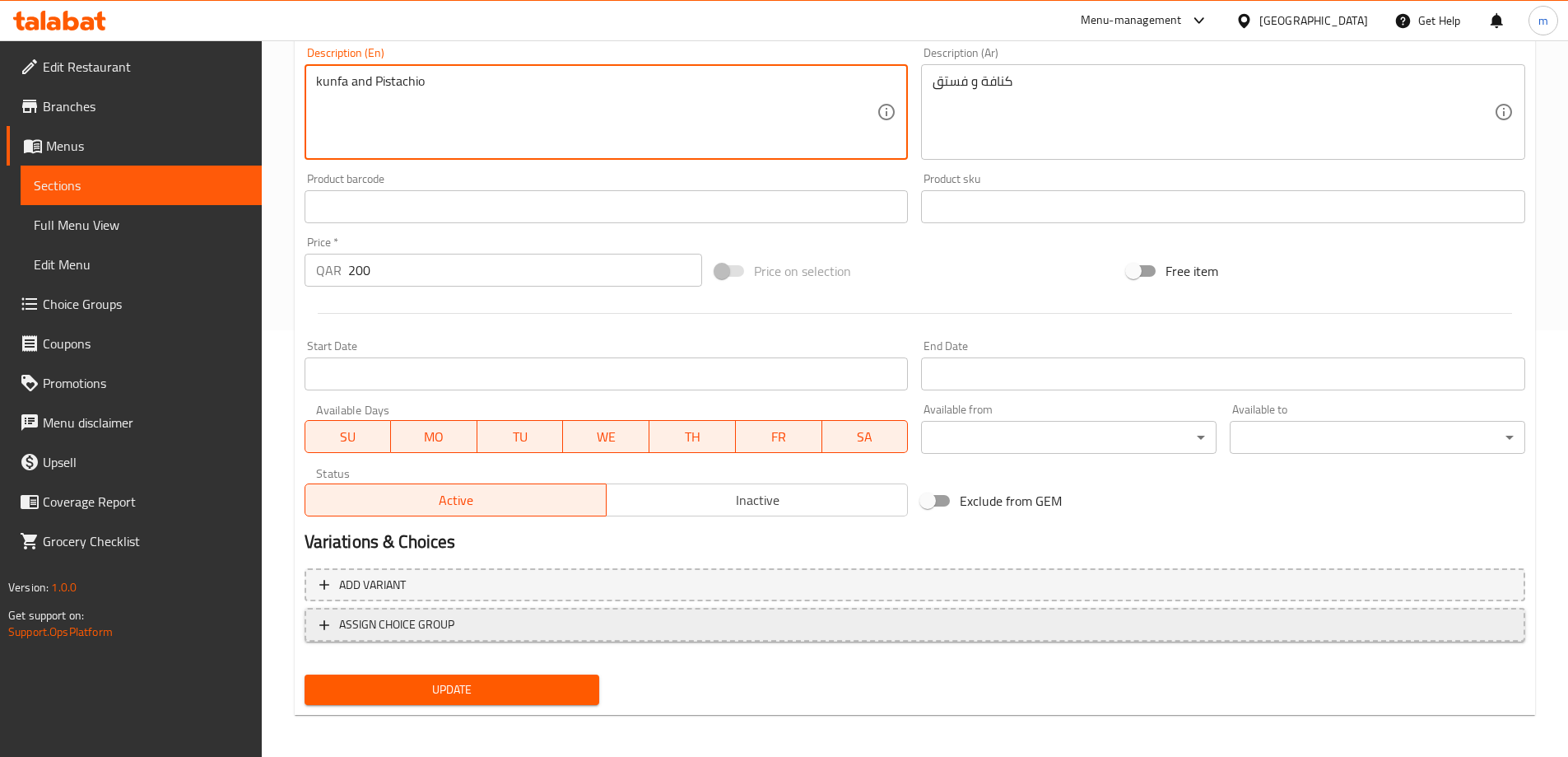
scroll to position [430, 0]
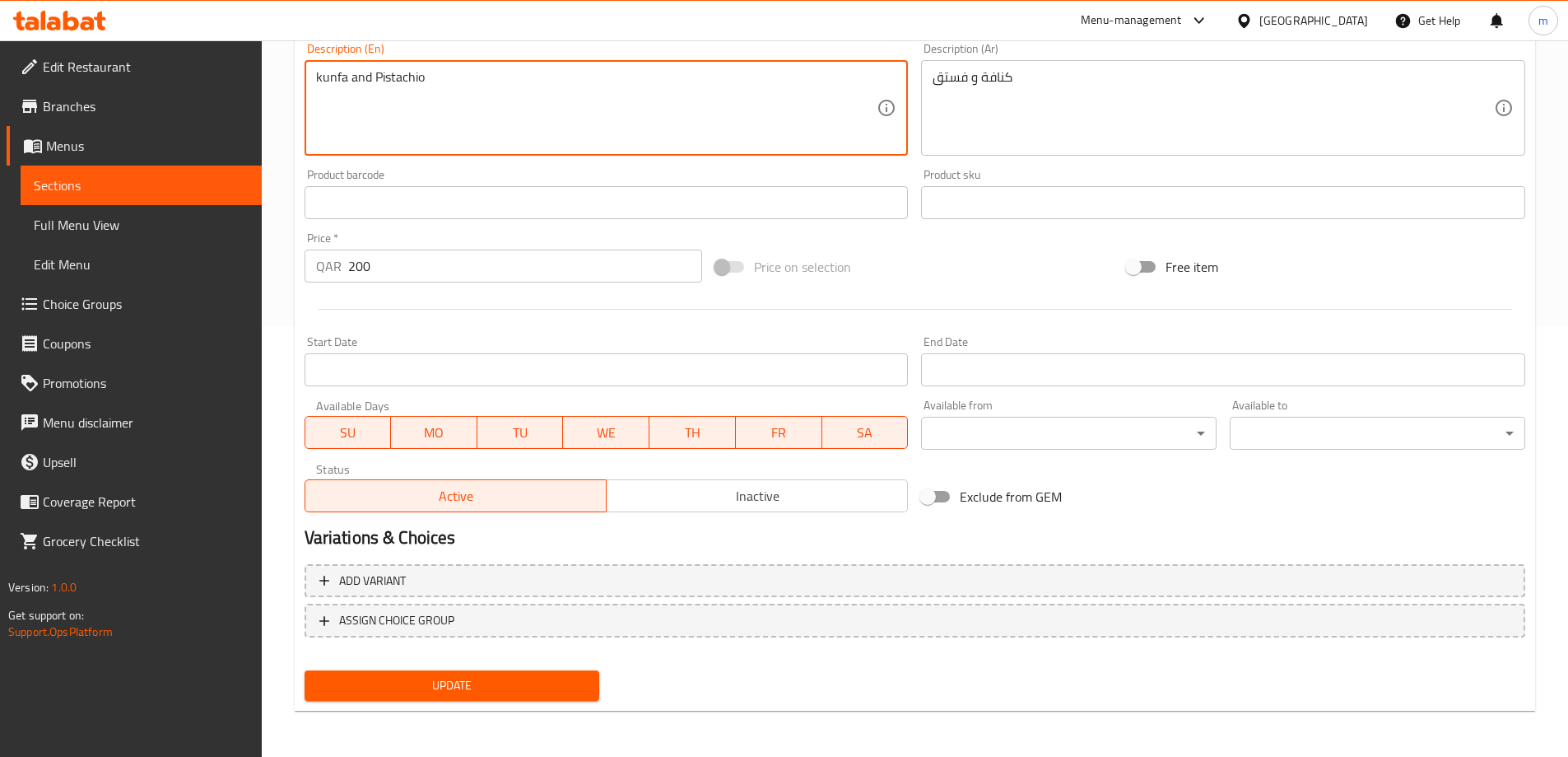
type textarea "kunfa and Pistachio"
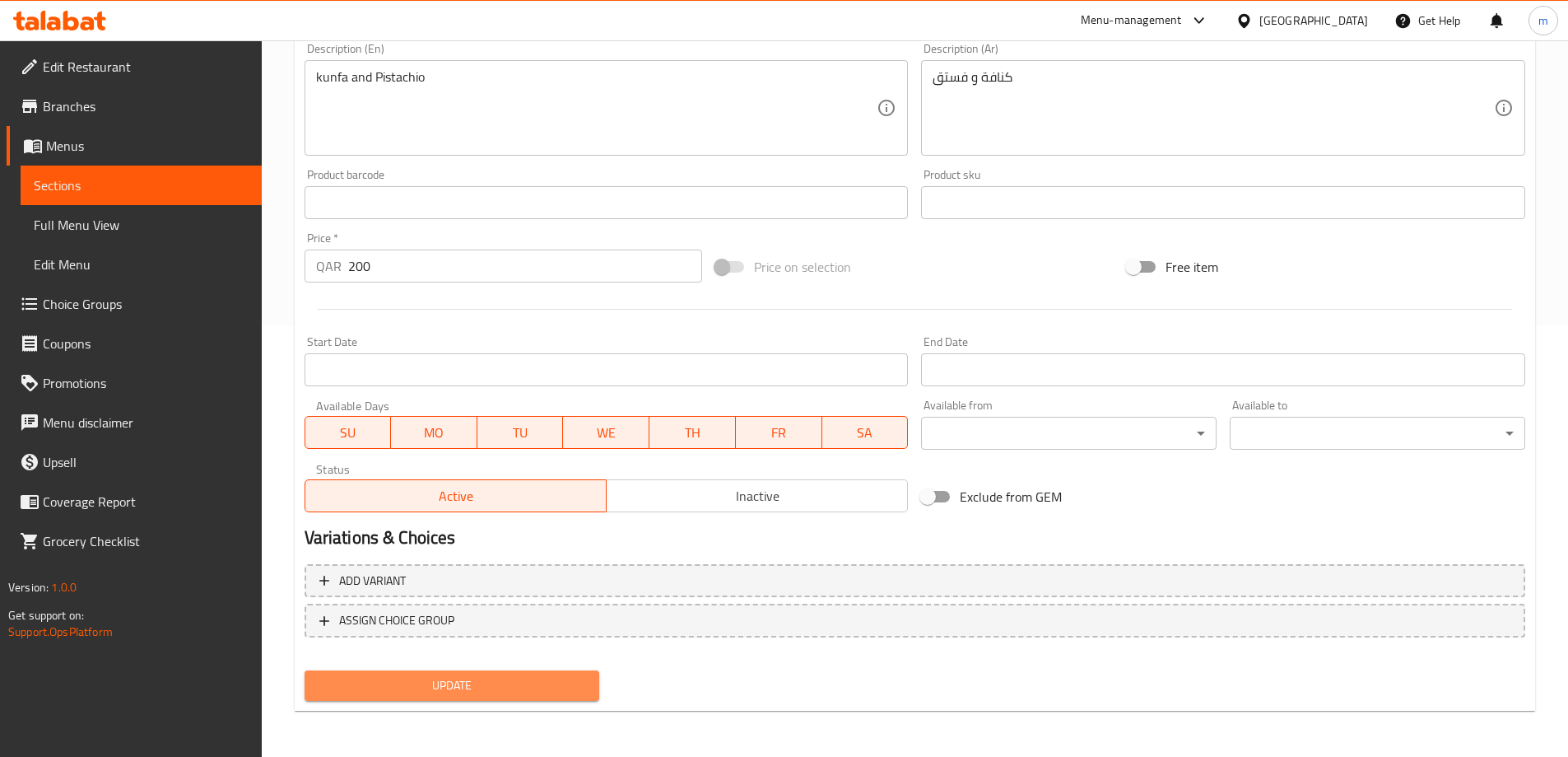
click at [463, 690] on span "Update" at bounding box center [451, 685] width 269 height 20
click at [429, 681] on span "Update" at bounding box center [451, 685] width 269 height 20
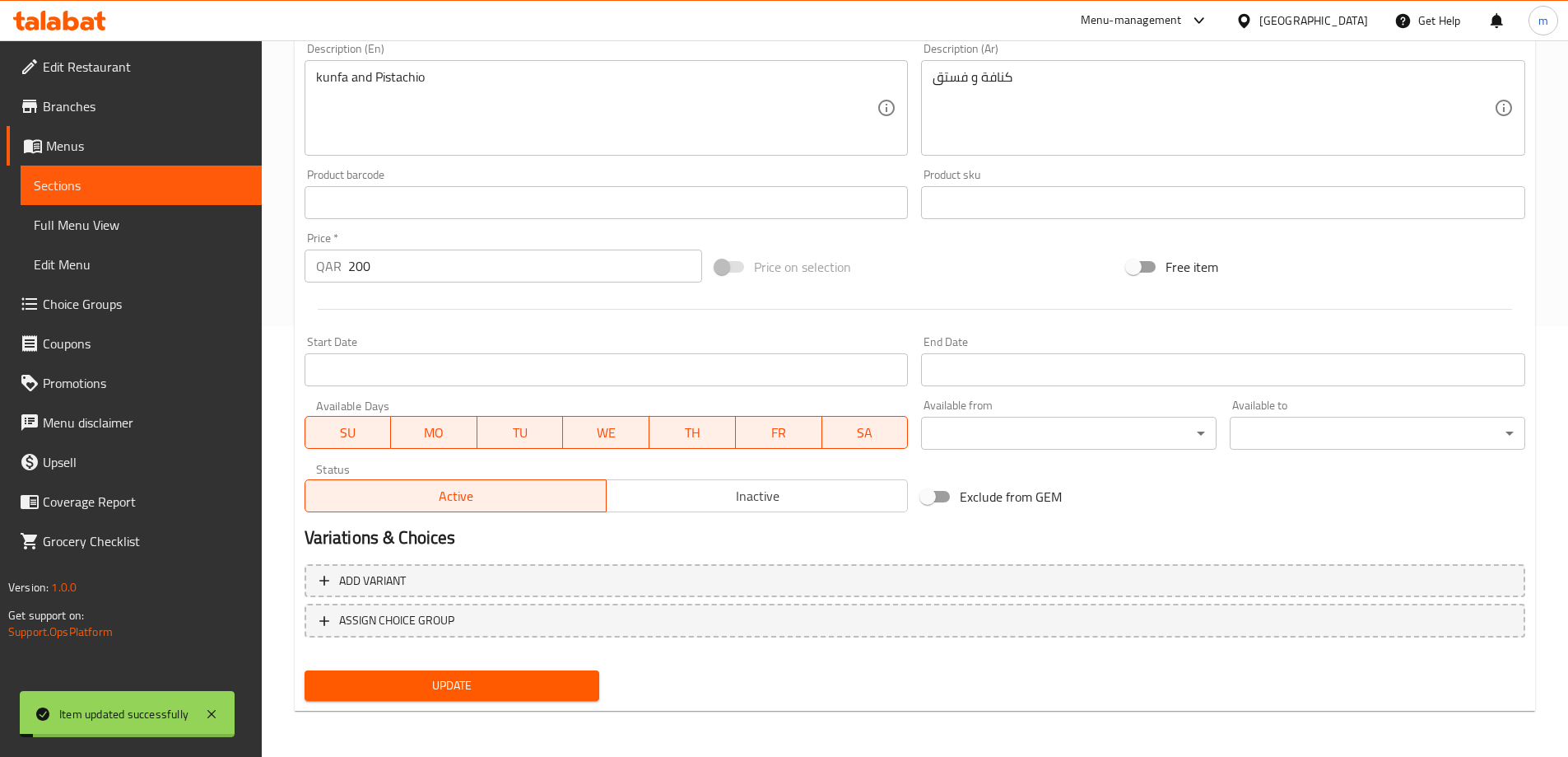
click at [144, 177] on span "Sections" at bounding box center [141, 185] width 215 height 20
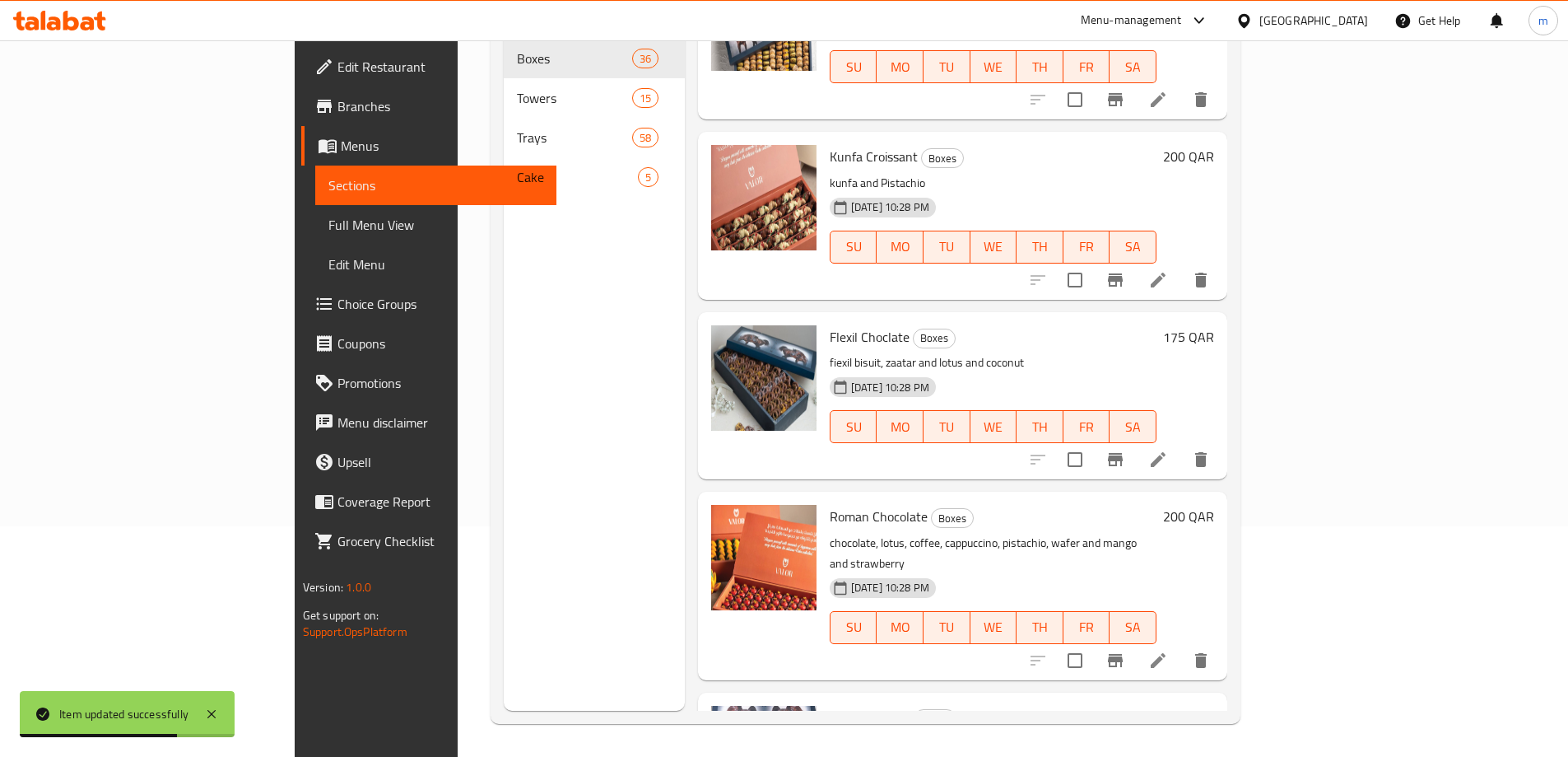
scroll to position [1894, 0]
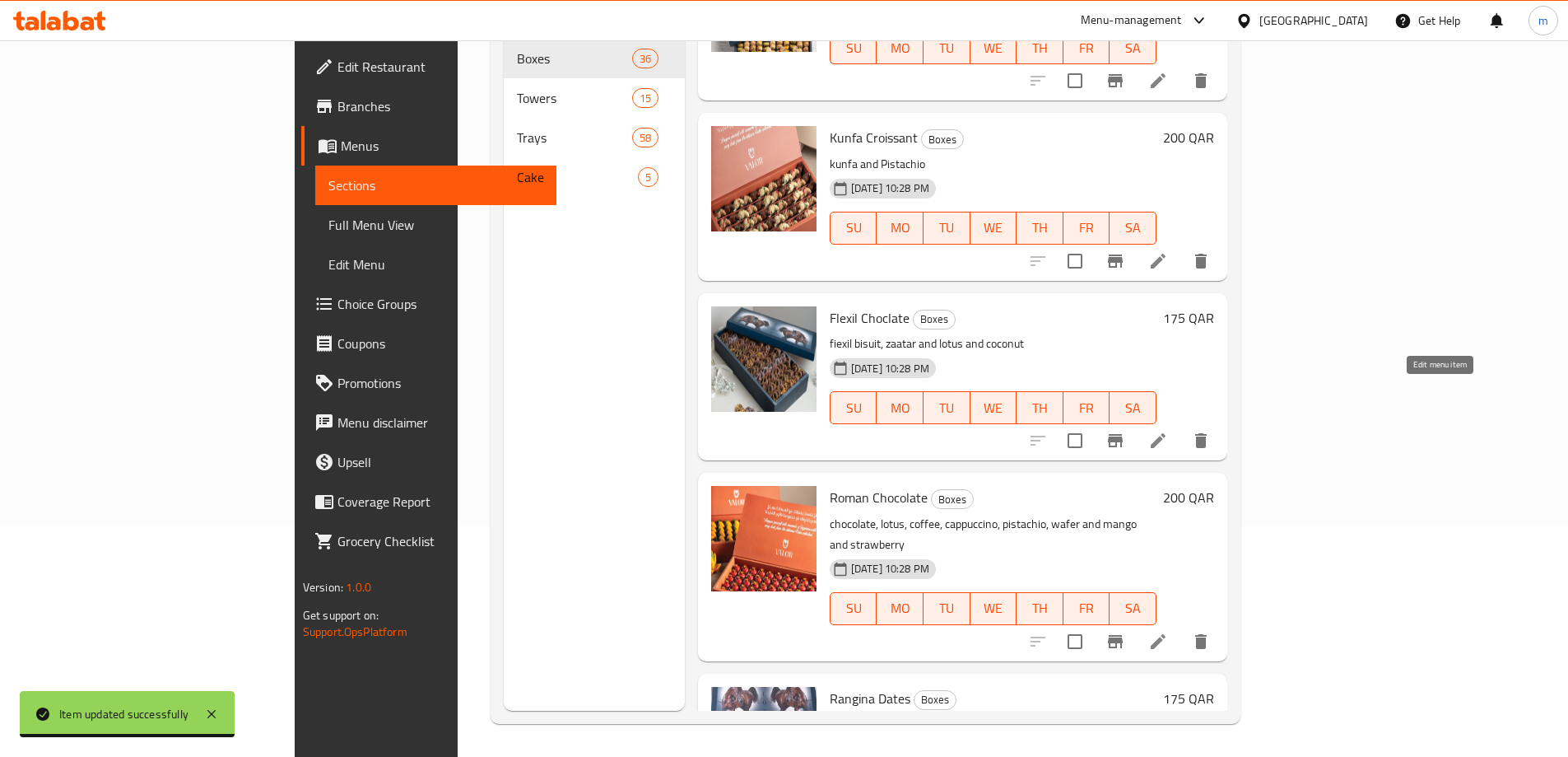
click at [1168, 430] on icon at bounding box center [1158, 440] width 20 height 20
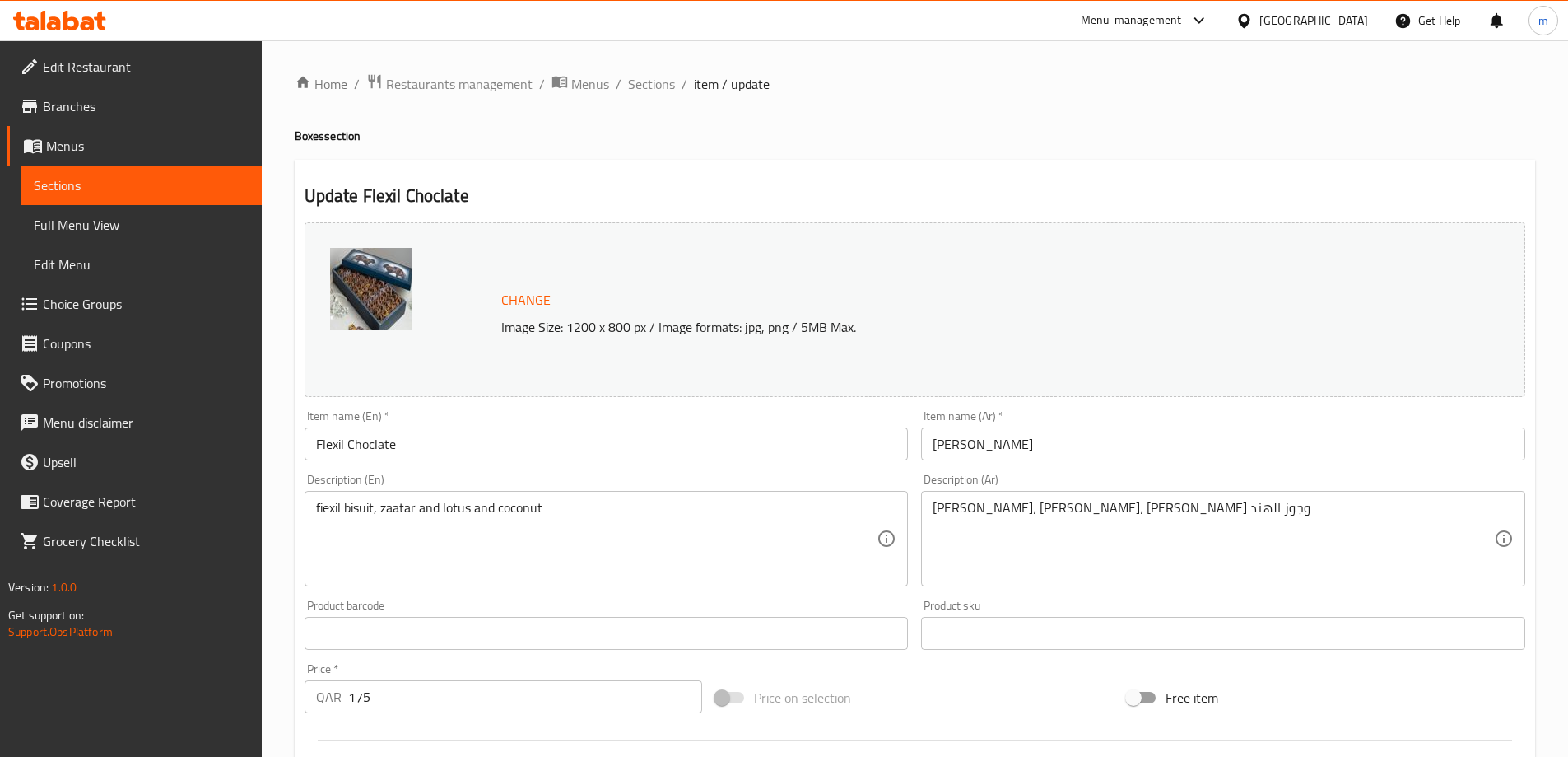
scroll to position [83, 0]
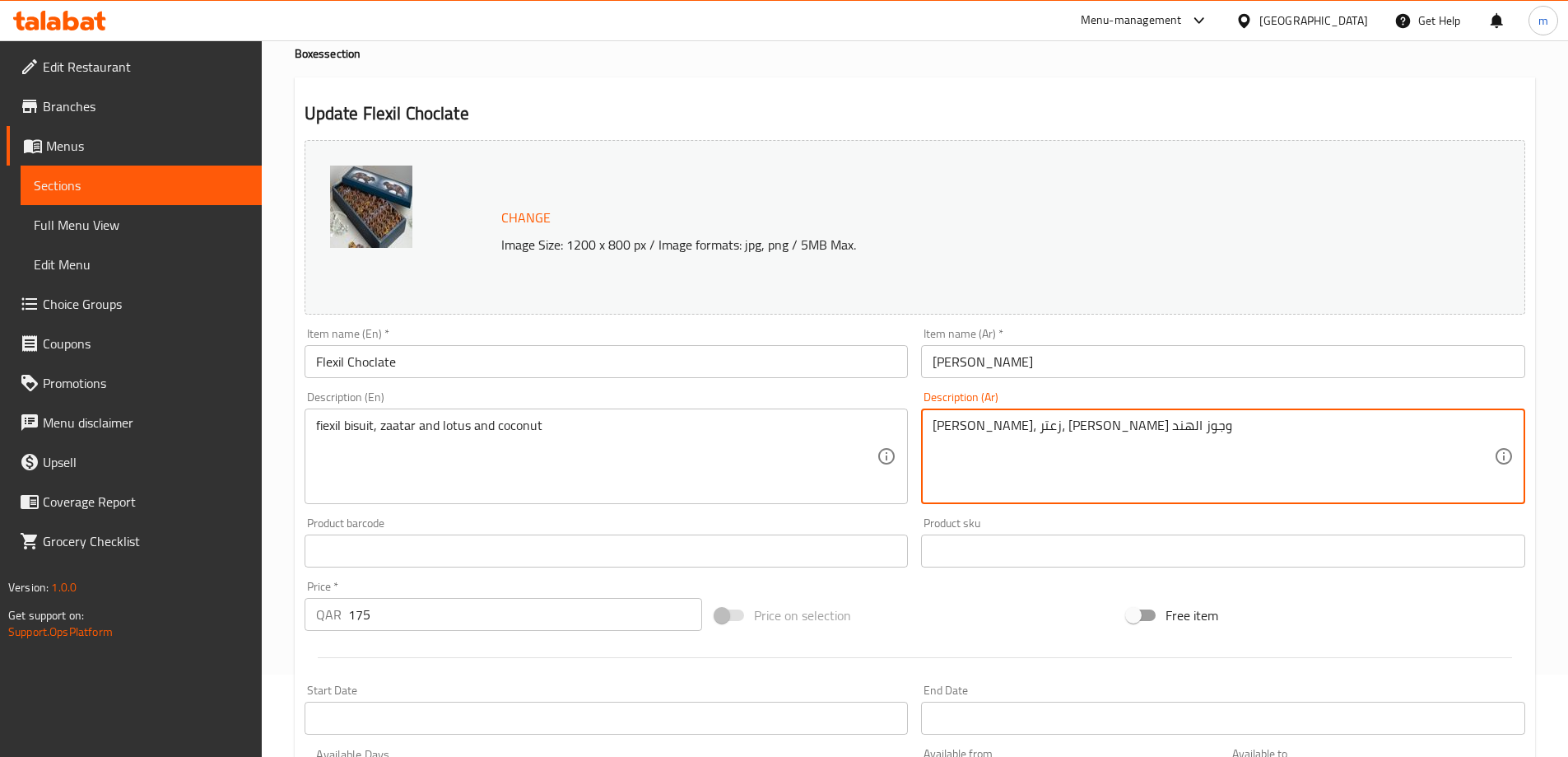
click at [1054, 427] on textarea "[PERSON_NAME]، زعتر، [PERSON_NAME] وجوز الهند" at bounding box center [1212, 457] width 561 height 78
click at [1028, 428] on textarea "[PERSON_NAME] و زعتر، لوتس وجوز الهند" at bounding box center [1212, 457] width 561 height 78
click at [1035, 432] on textarea "[PERSON_NAME] و زعترو لوتس وجوز الهند" at bounding box center [1212, 457] width 561 height 78
click at [1029, 423] on textarea "[PERSON_NAME] و زعتر و لوتس وجوز الهند" at bounding box center [1212, 457] width 561 height 78
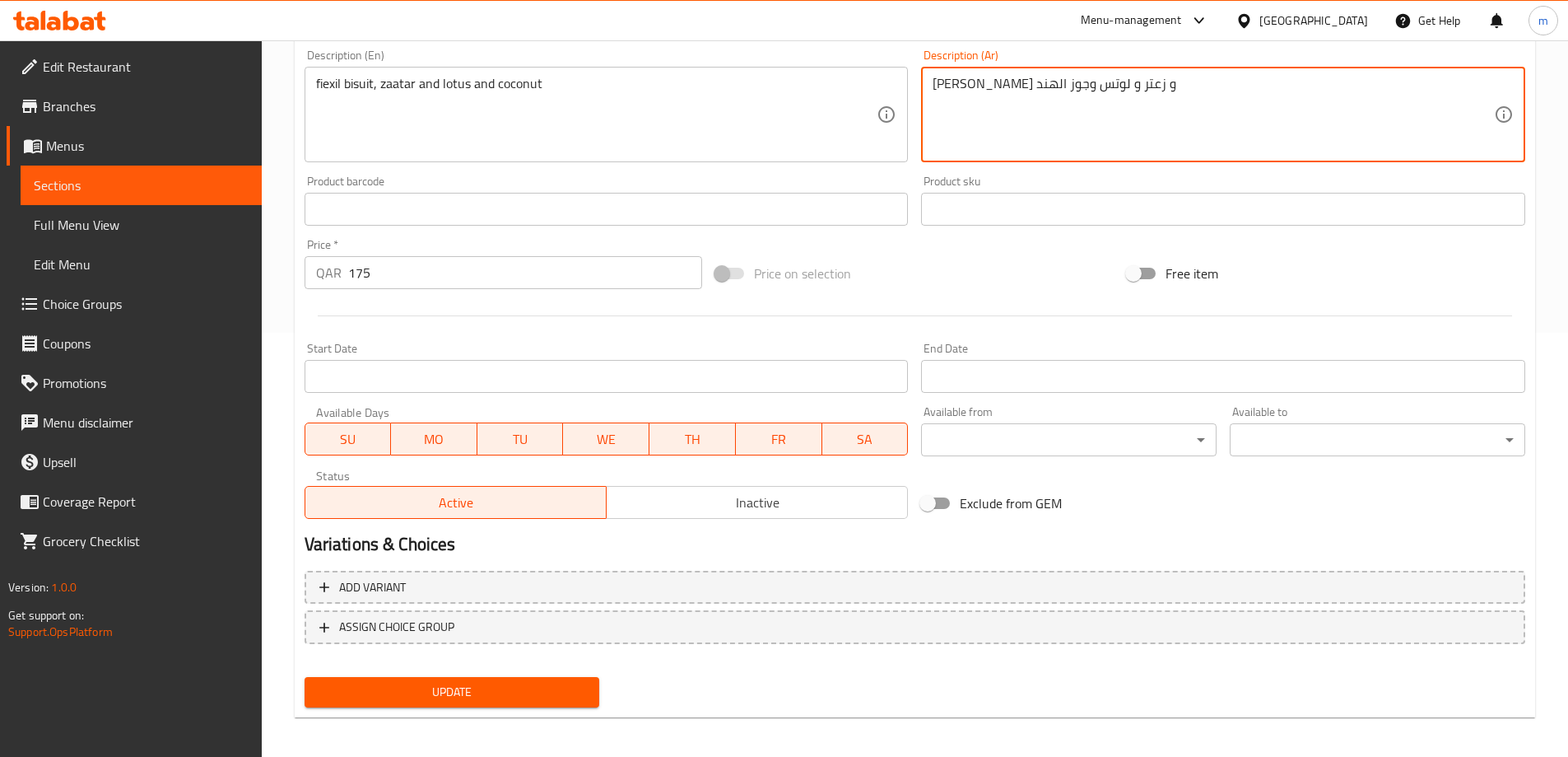
scroll to position [430, 0]
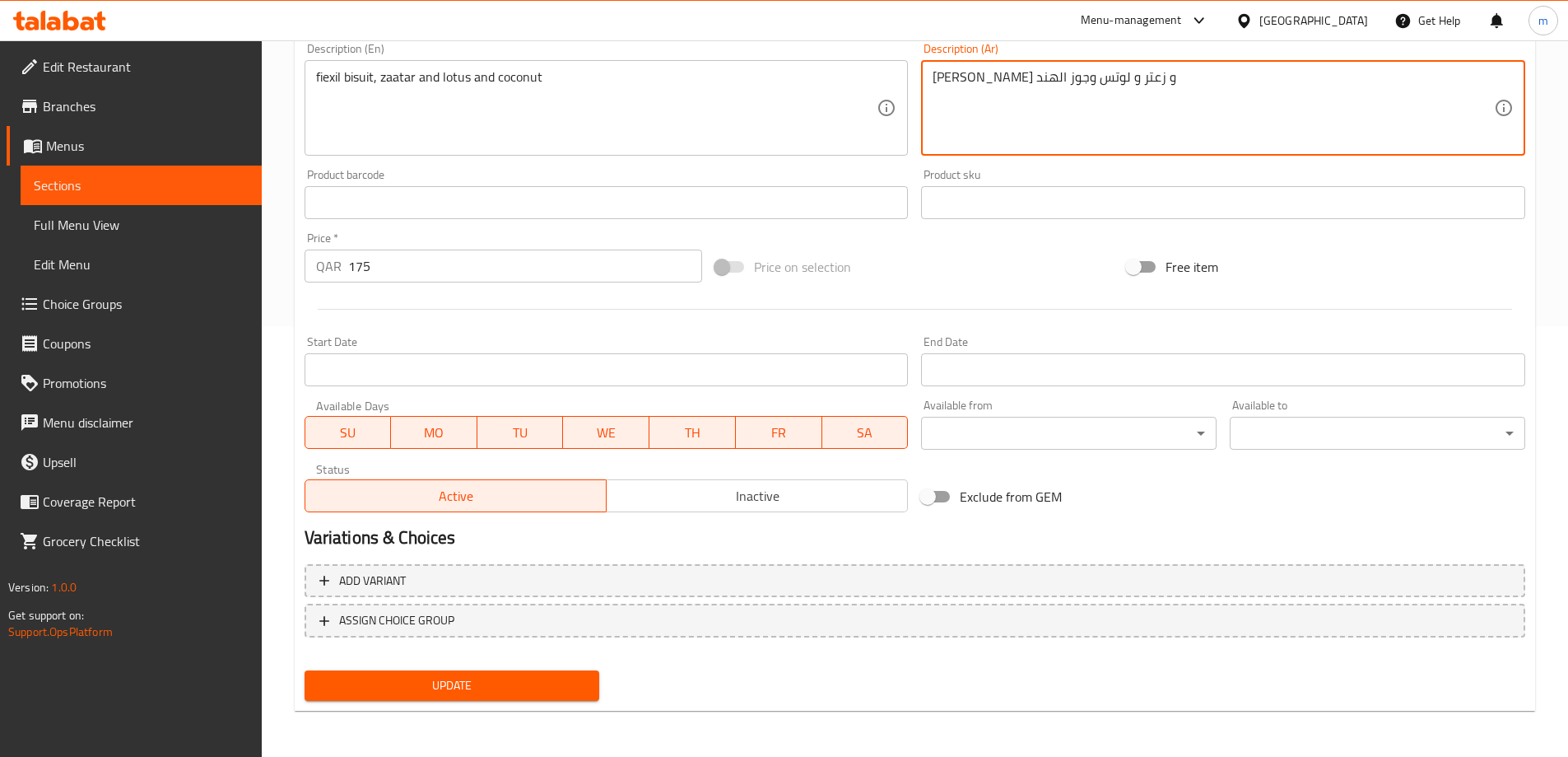
type textarea "[PERSON_NAME] و زعتر و لوتس وجوز الهند"
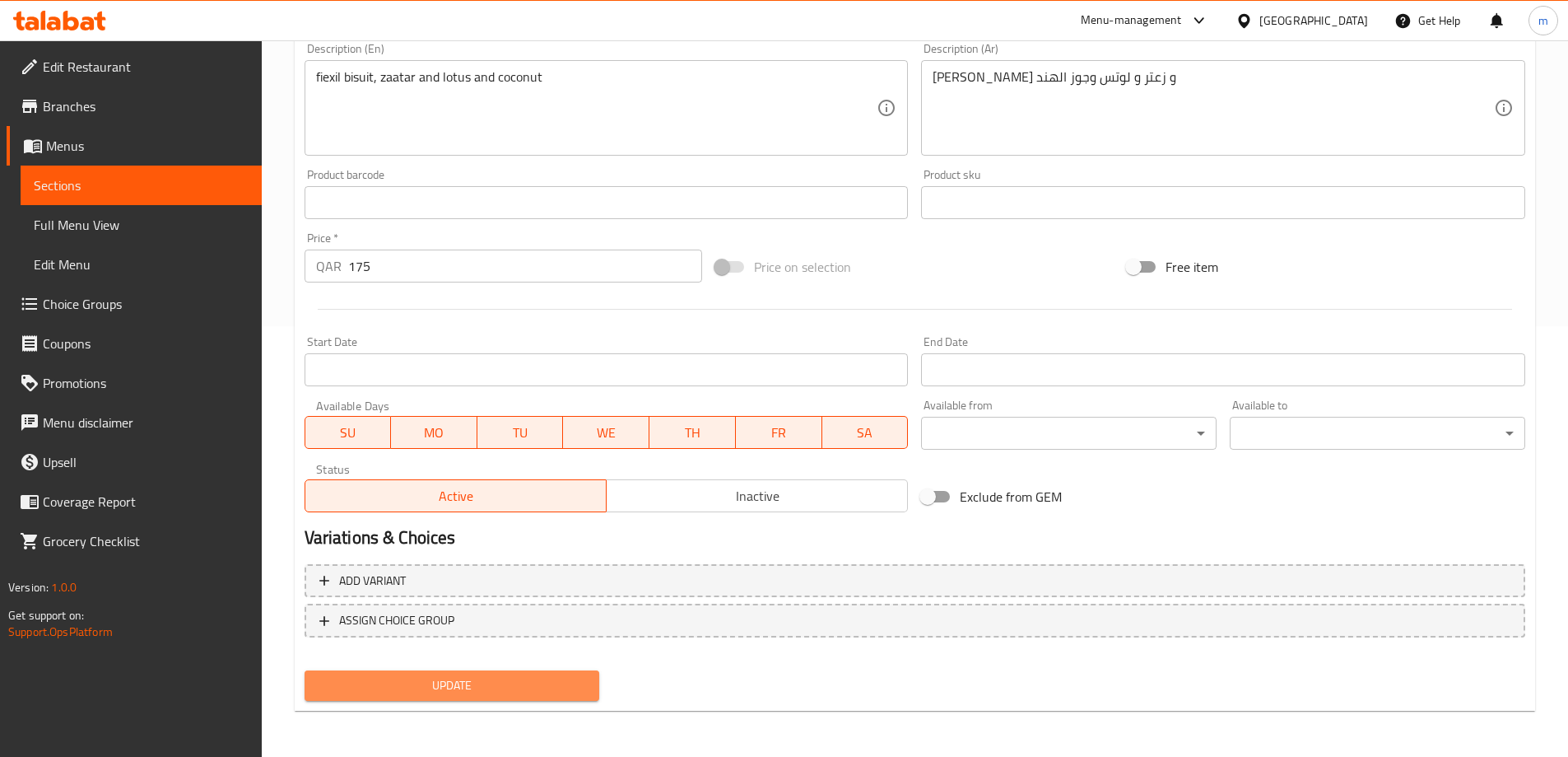
click at [466, 689] on span "Update" at bounding box center [451, 685] width 269 height 20
click at [472, 687] on span "Update" at bounding box center [451, 685] width 269 height 20
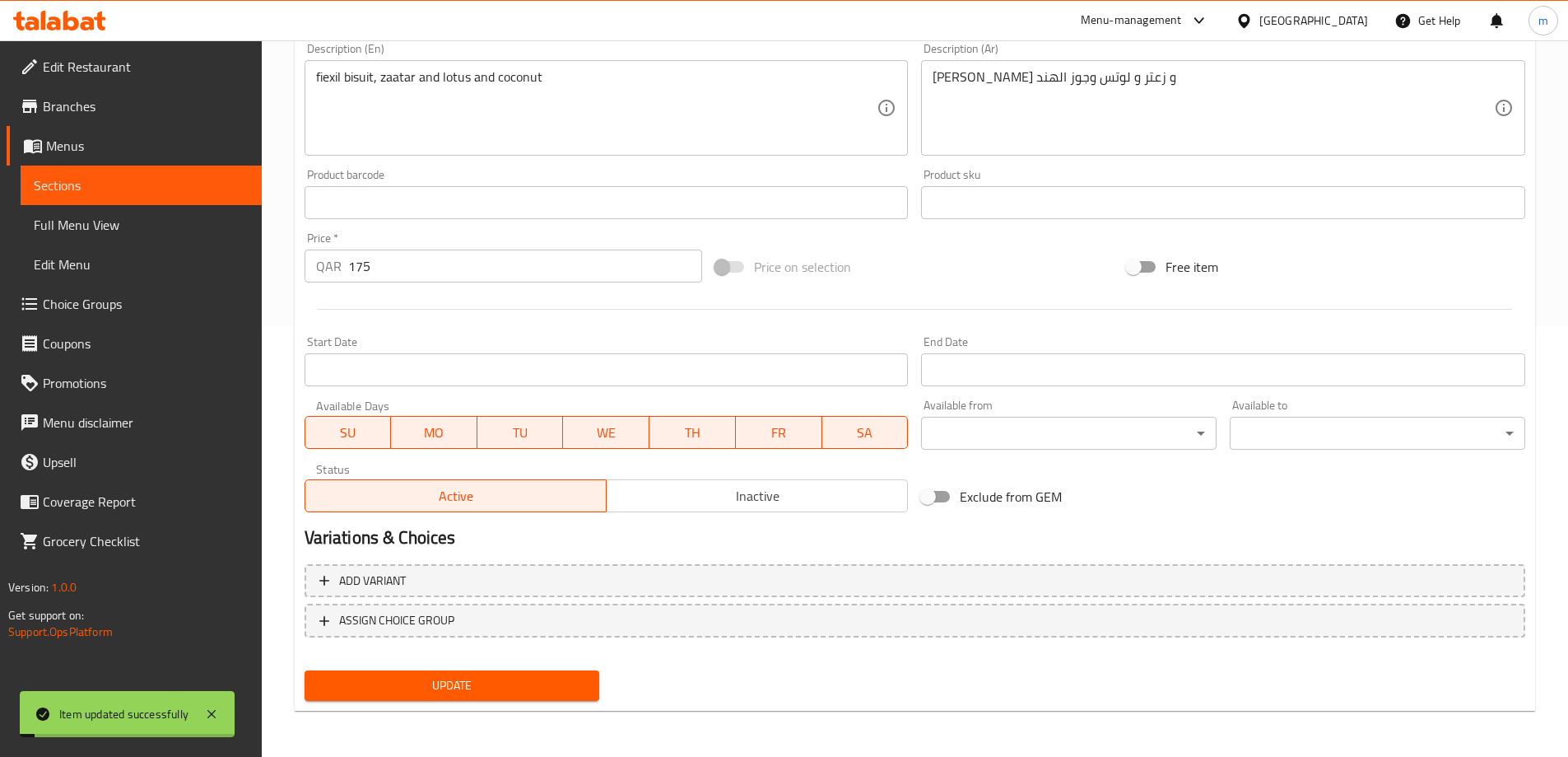
click at [156, 193] on span "Sections" at bounding box center [141, 185] width 215 height 20
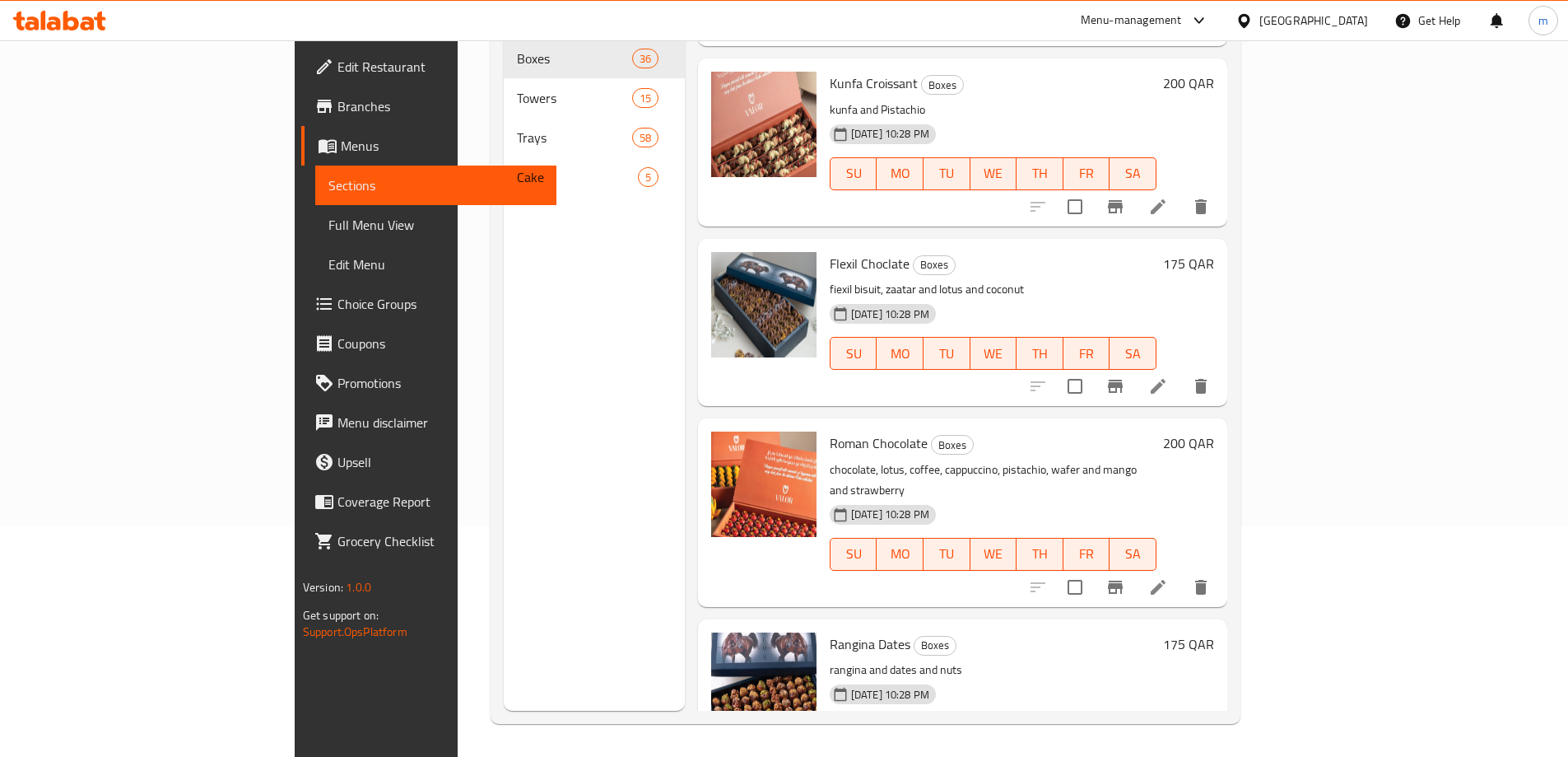
scroll to position [1976, 0]
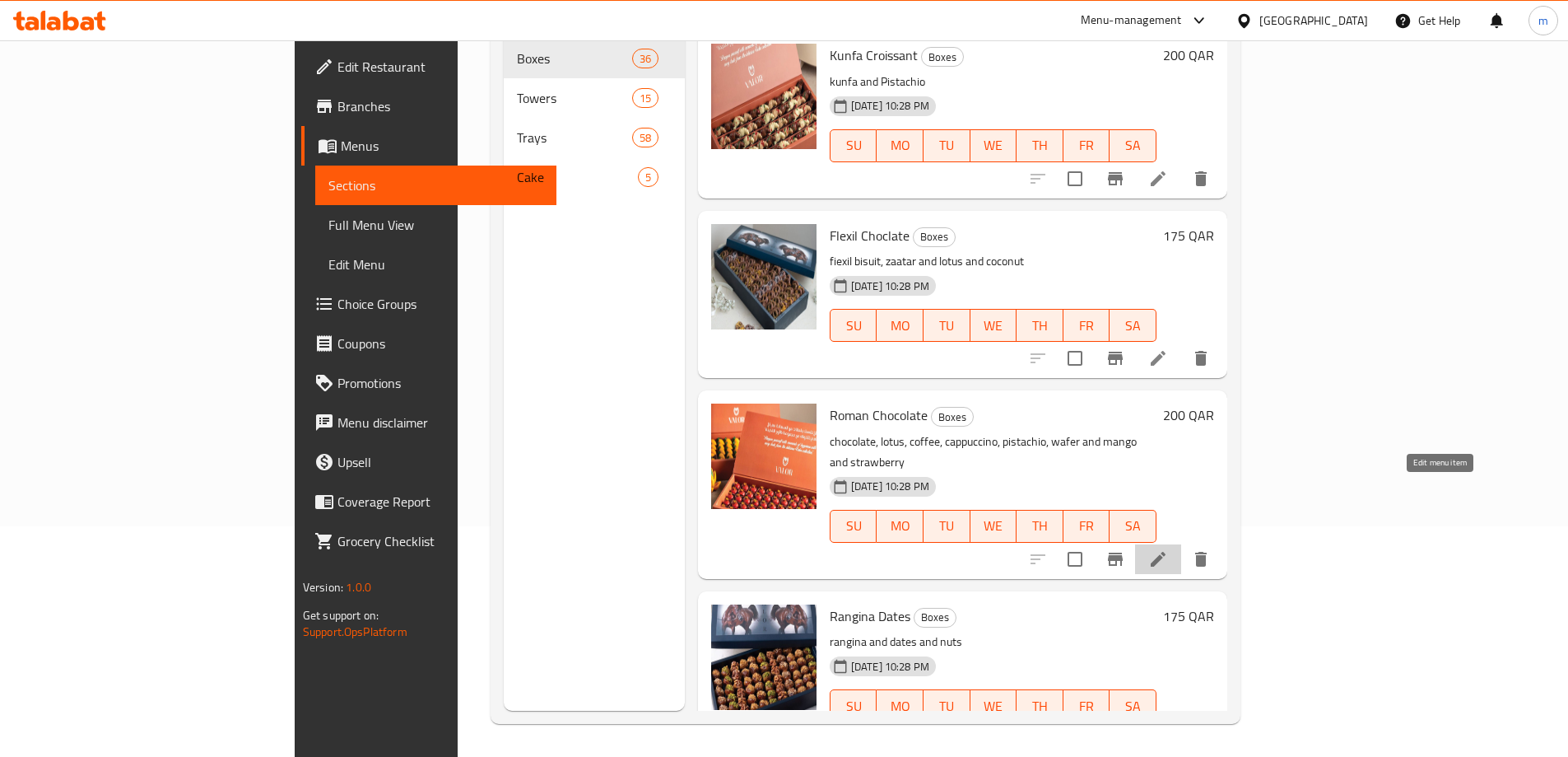
click at [1165, 552] on icon at bounding box center [1157, 559] width 15 height 15
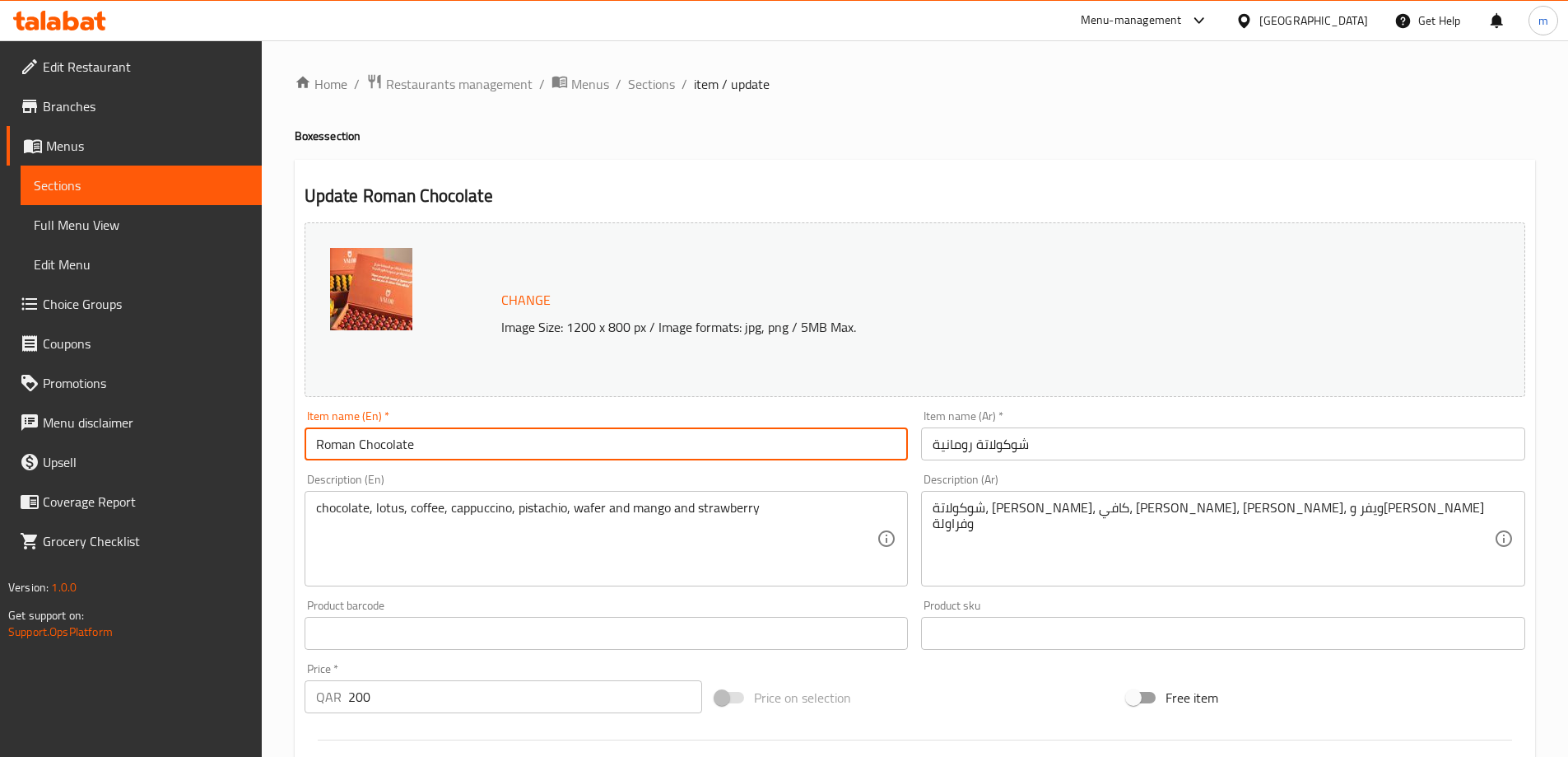
click at [330, 441] on input "Roman Chocolate" at bounding box center [606, 444] width 604 height 33
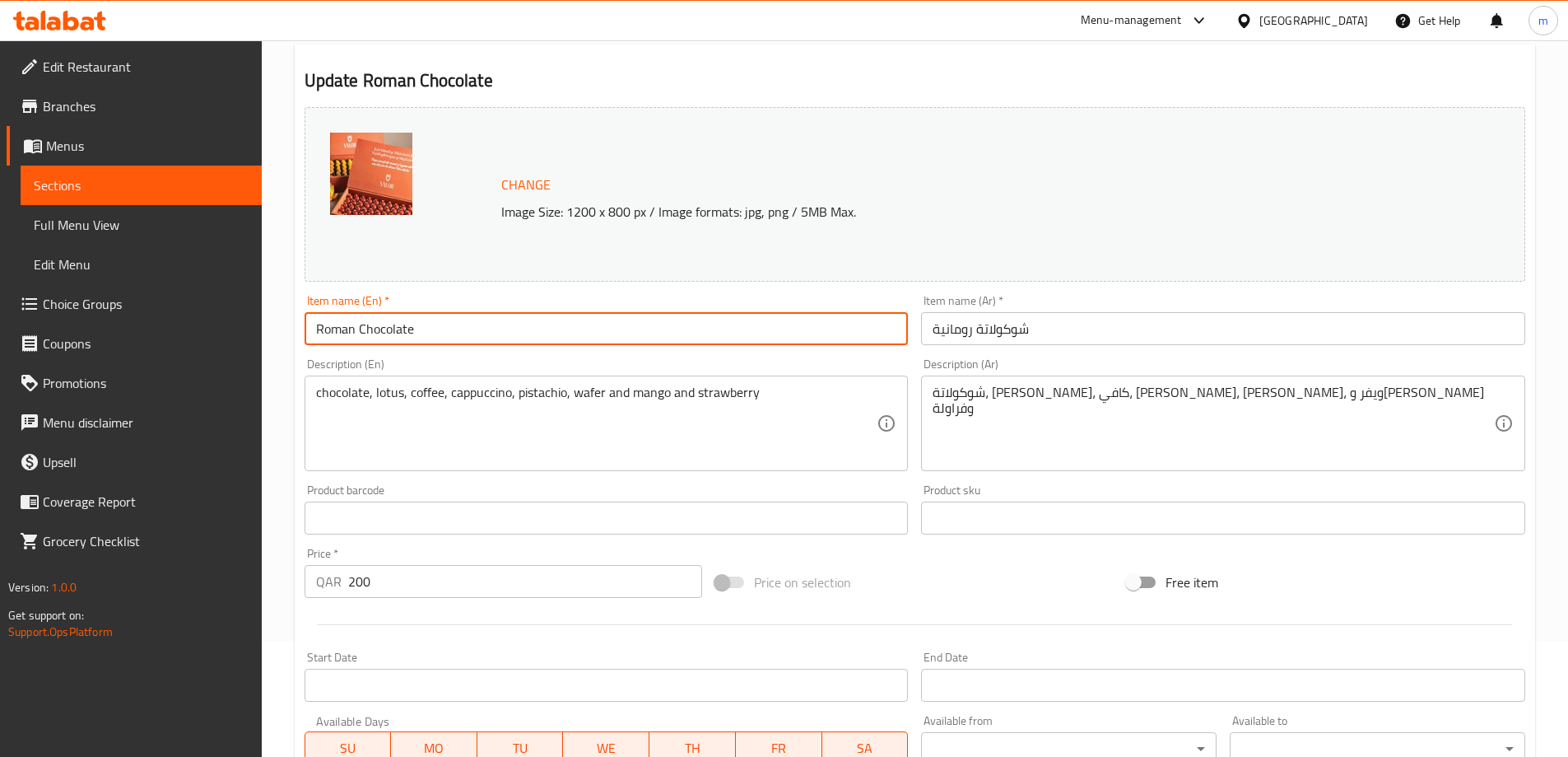
scroll to position [165, 0]
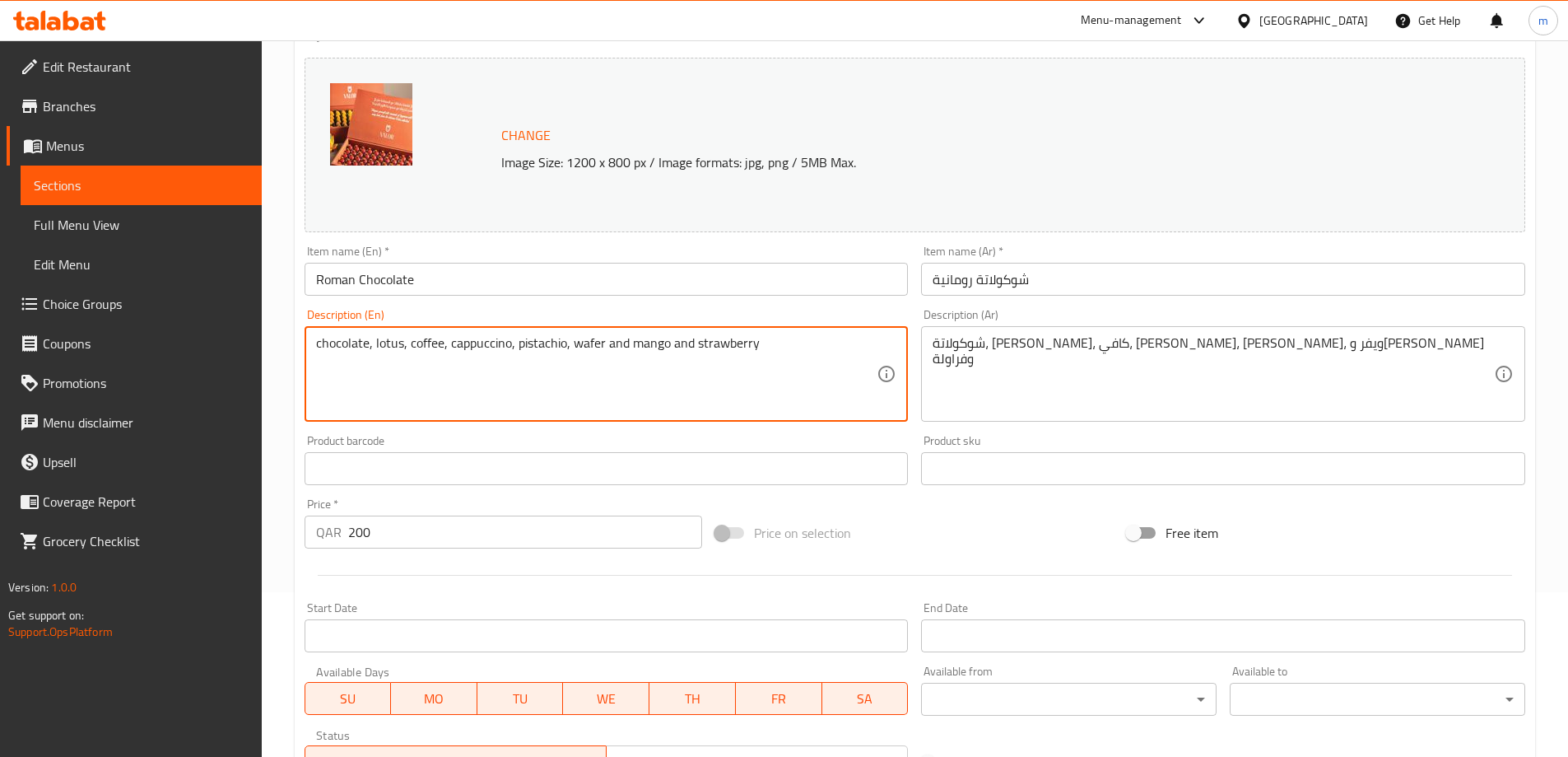
click at [702, 343] on textarea "chocolate, lotus, coffee, cappuccino, pistachio, wafer and mango and strawberry" at bounding box center [596, 375] width 561 height 78
click at [631, 345] on textarea "chocolate, lotus, coffee, cappuccino, pistachio, wafer and mango and strawberry" at bounding box center [596, 375] width 561 height 78
paste textarea "and lotus coffee and cappuccino and pistachio and wafer and mango"
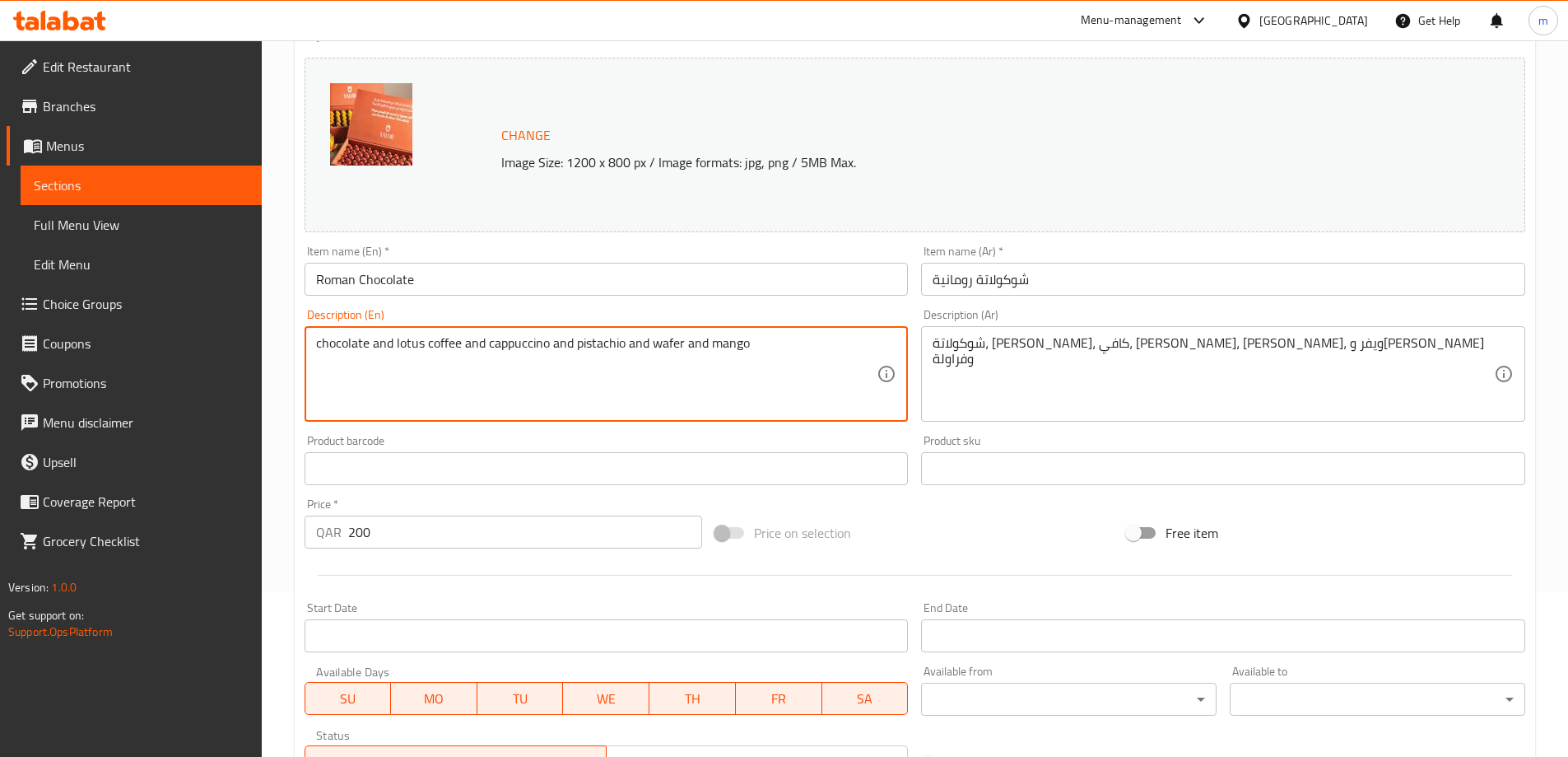
click at [557, 338] on textarea "chocolate and lotus coffee and cappuccino and pistachio and wafer and mango" at bounding box center [596, 375] width 561 height 78
type textarea "chocolate and lotus coffee and cappuccino and pistachio and wafer and mango"
click at [772, 347] on textarea "chocolate and lotus coffee and cappuccino and pistachio and wafer and mango" at bounding box center [596, 375] width 561 height 78
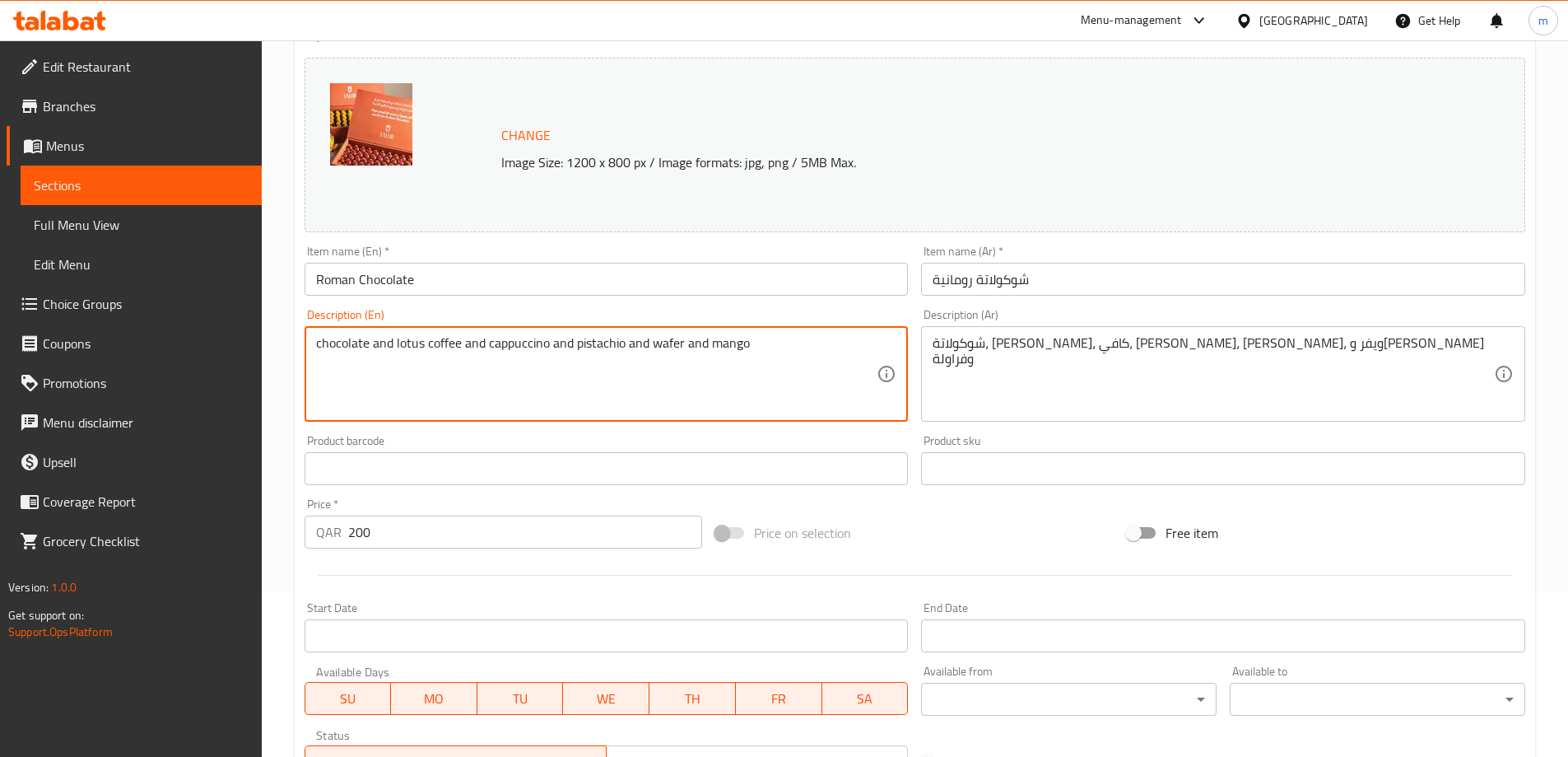
click at [772, 347] on textarea "chocolate and lotus coffee and cappuccino and pistachio and wafer and mango" at bounding box center [596, 375] width 561 height 78
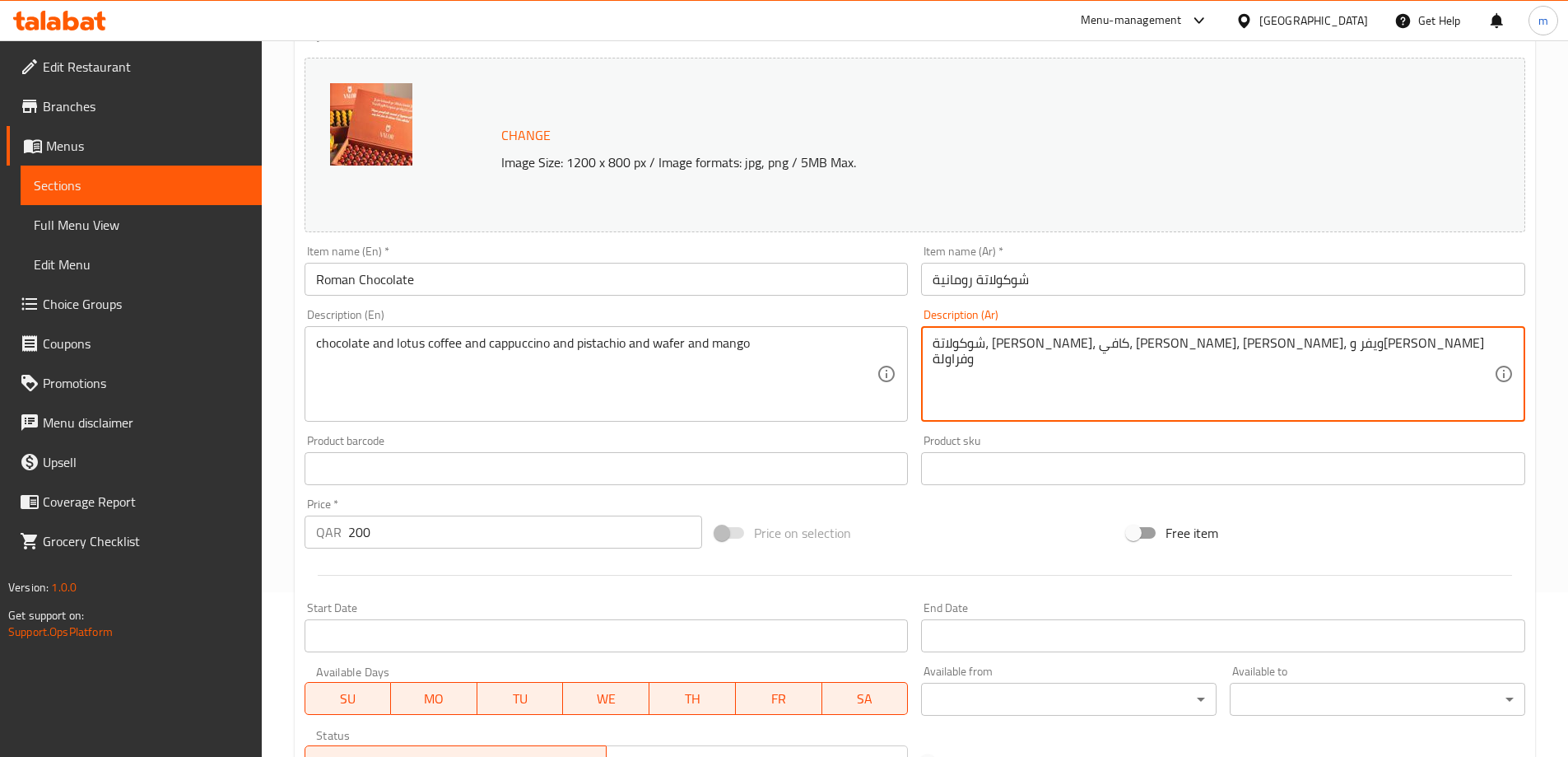
click at [1138, 349] on textarea "شوكولاتة، [PERSON_NAME]، كافي، [PERSON_NAME]، [PERSON_NAME]، ويفر و[PERSON_NAME…" at bounding box center [1212, 375] width 561 height 78
paste textarea "لشوكولاتة وقهوة اللوتس والكابتشينو والفستق والويفر والمانجو"
click at [1279, 349] on textarea "الشوكولاتة وقهوة اللوتس والكابتشينو والفستق والويفر والمانجو" at bounding box center [1212, 375] width 561 height 78
click at [1125, 344] on textarea "شوكولاتة وقهوة اللوتس والكابتشينو والفستق والويفر والمانجو" at bounding box center [1212, 375] width 561 height 78
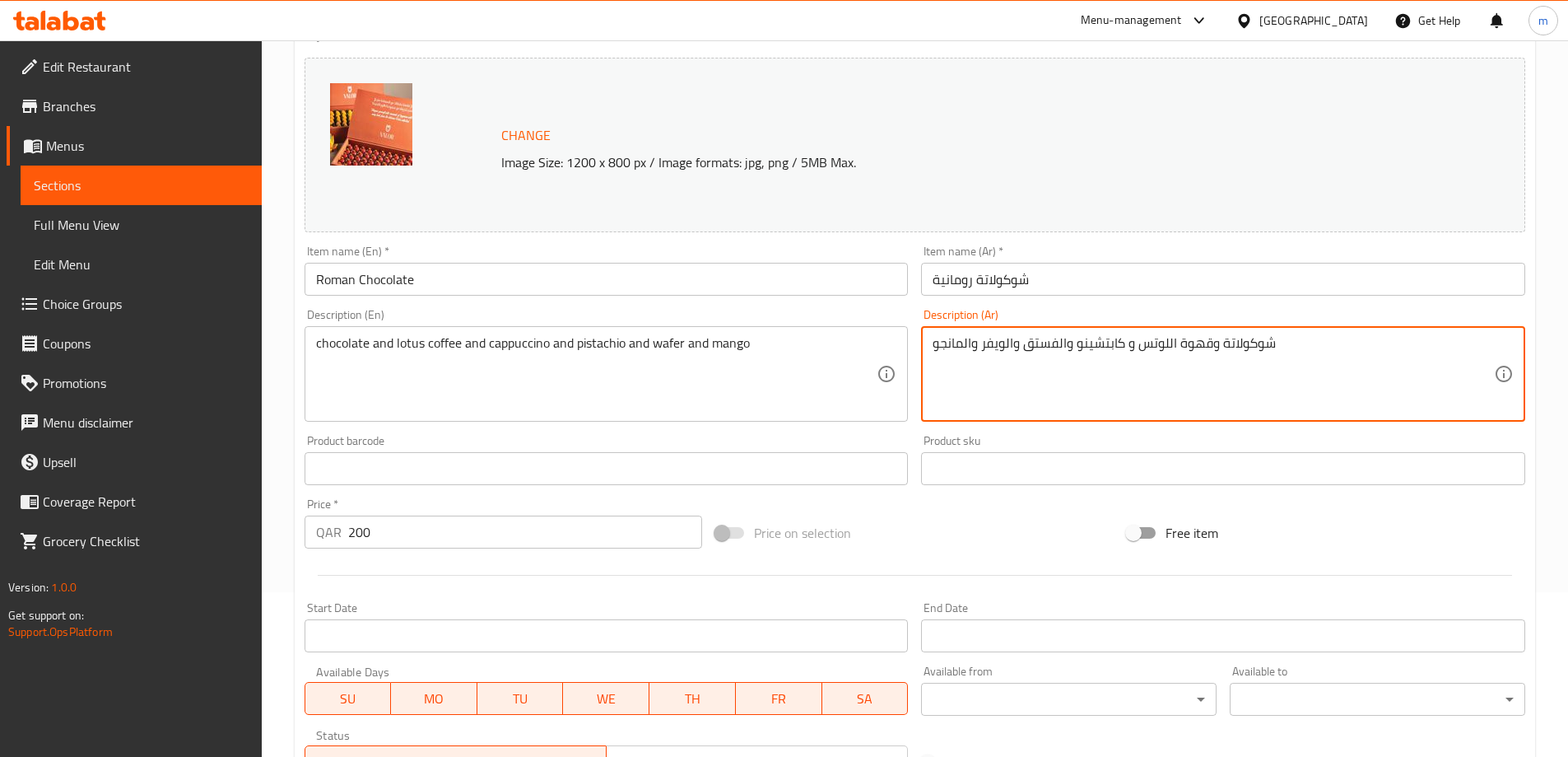
click at [1058, 347] on textarea "شوكولاتة وقهوة اللوتس و كابتشينو والفستق والويفر والمانجو" at bounding box center [1212, 375] width 561 height 78
click at [1004, 341] on textarea "شوكولاتة وقهوة اللوتس و كابتشينو و فستق والويفر والمانجو" at bounding box center [1212, 375] width 561 height 78
click at [967, 346] on textarea "شوكولاتة وقهوة اللوتس و كابتشينو و فستق و ويفر والمانجو" at bounding box center [1212, 375] width 561 height 78
type textarea "شوكولاتة وقهوة اللوتس و [PERSON_NAME] و فستق و ويفر و مانجو"
click at [328, 278] on input "Roman Chocolate" at bounding box center [606, 279] width 604 height 33
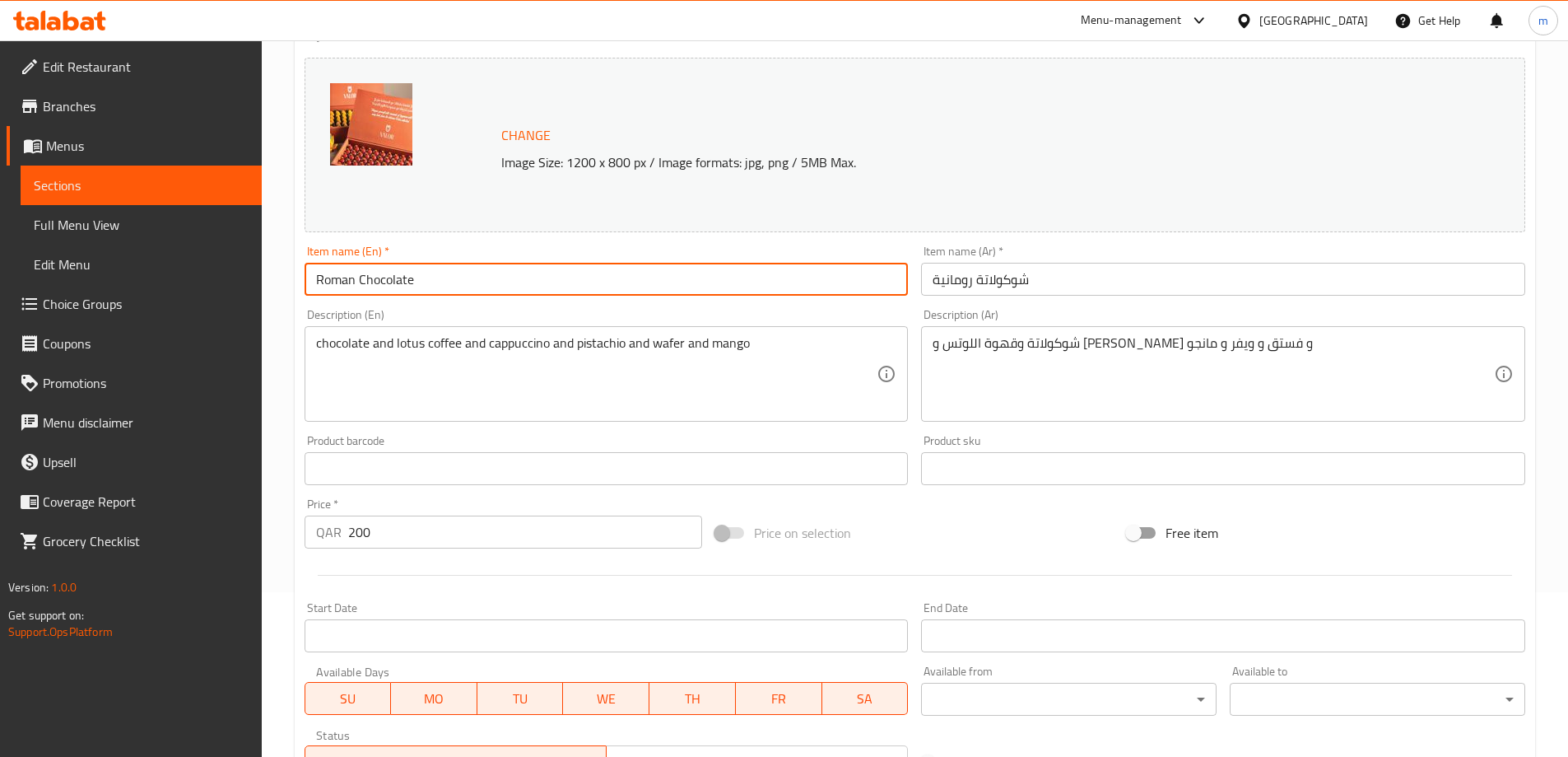
click at [328, 278] on input "Roman Chocolate" at bounding box center [606, 279] width 604 height 33
click at [435, 284] on input "Roman Chocolate" at bounding box center [606, 279] width 604 height 33
paste input "text"
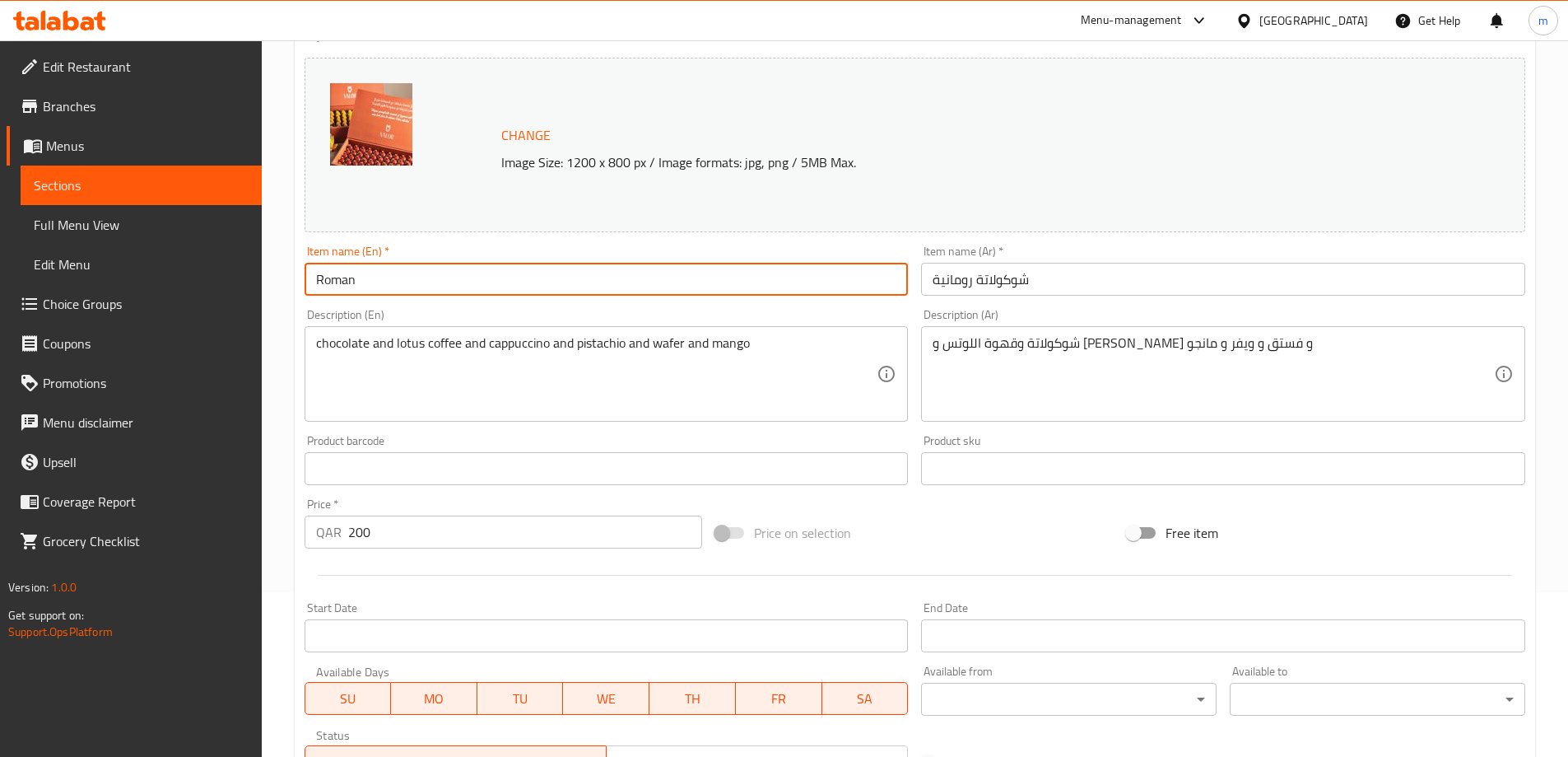
type input "Roman Chocolate"
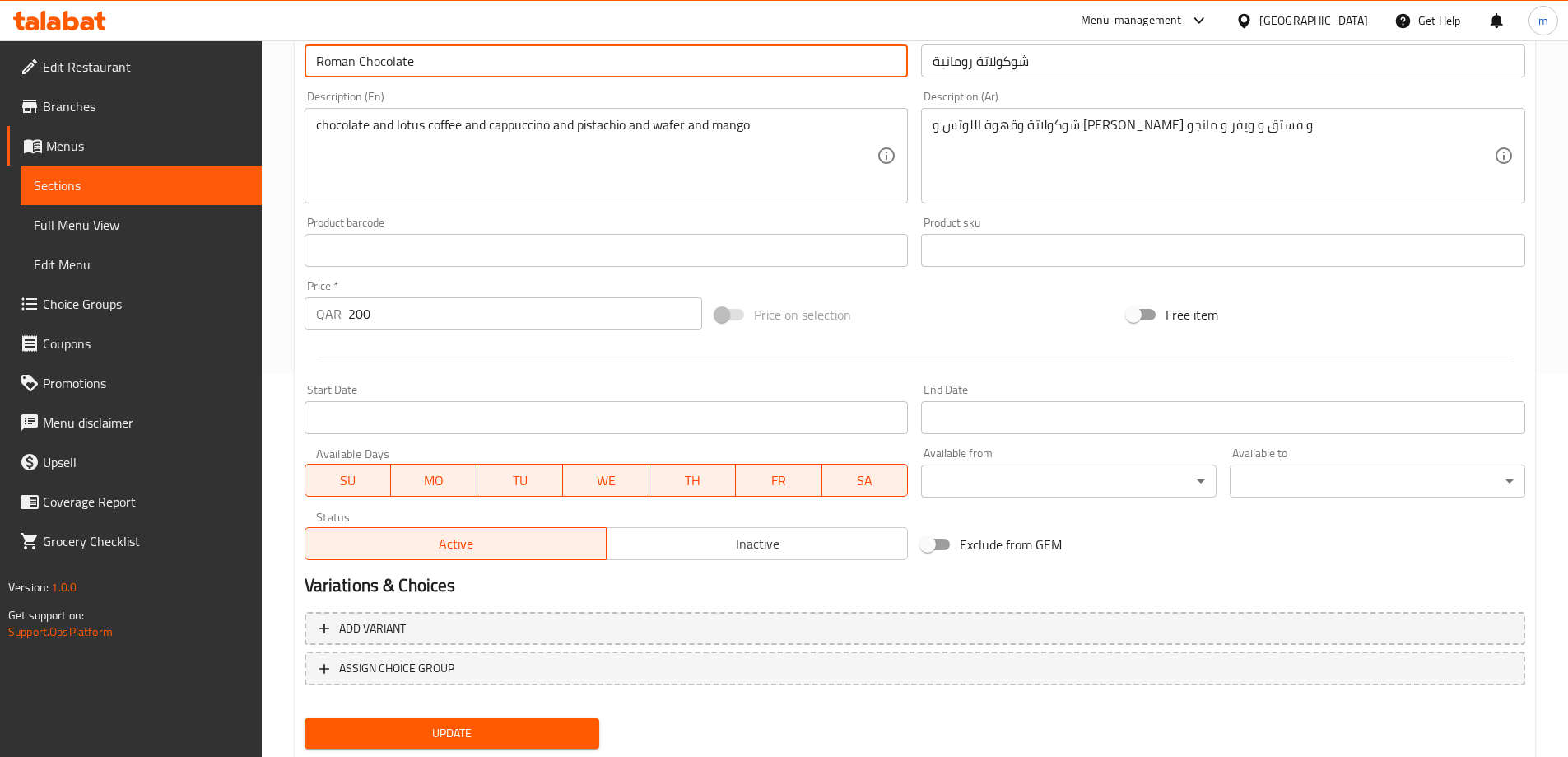
scroll to position [412, 0]
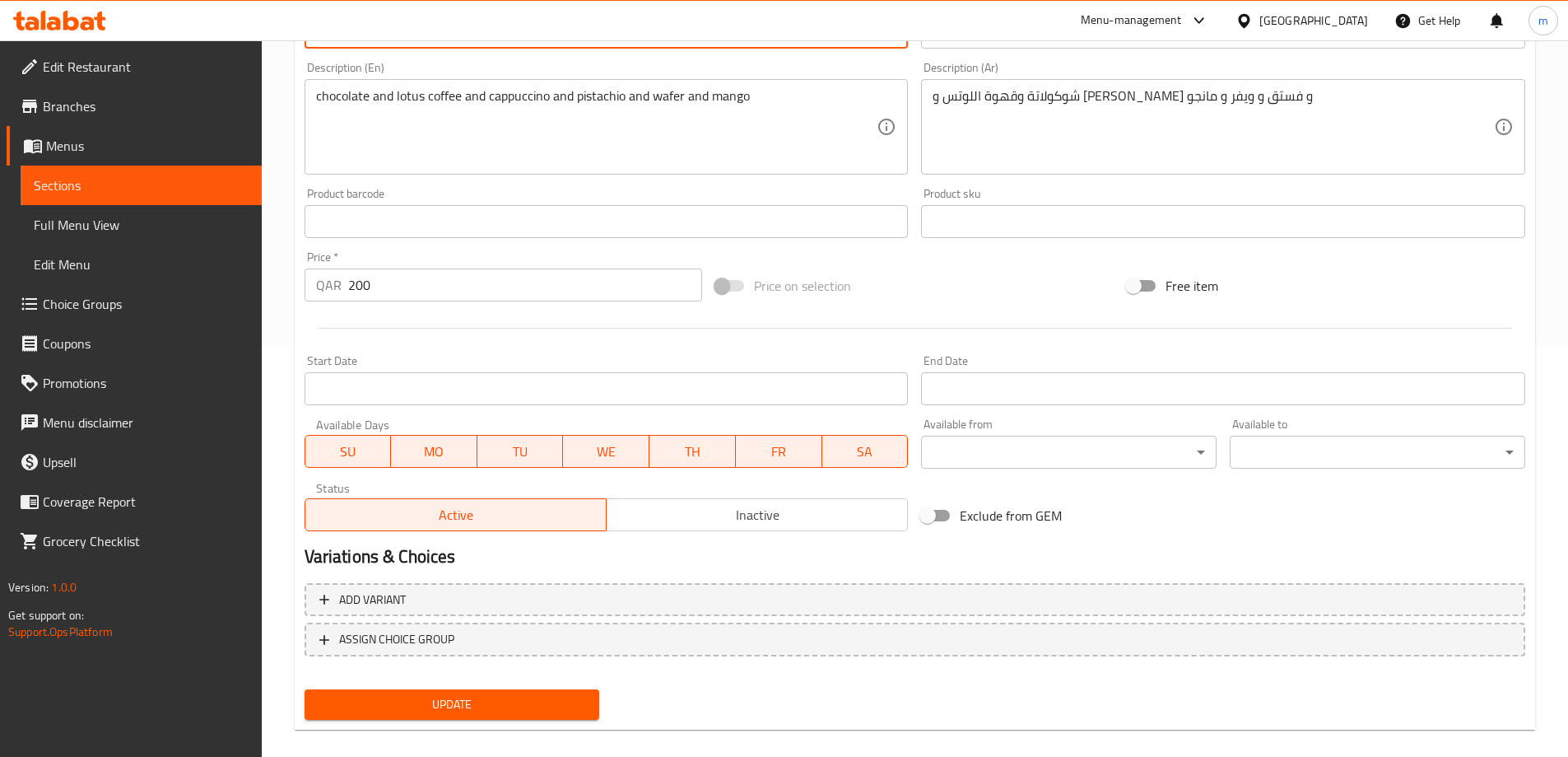
click at [561, 697] on span "Update" at bounding box center [451, 704] width 269 height 20
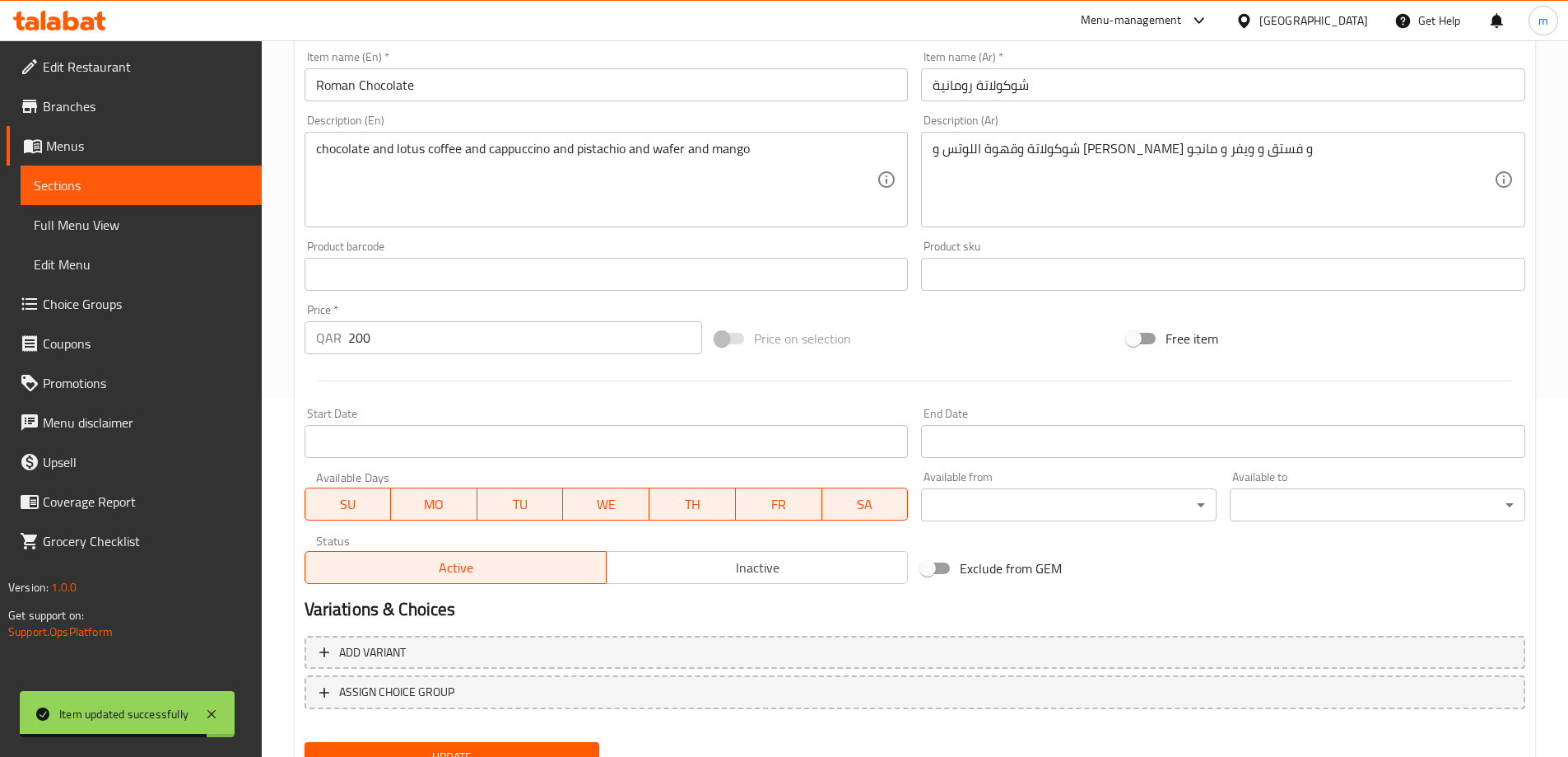
scroll to position [329, 0]
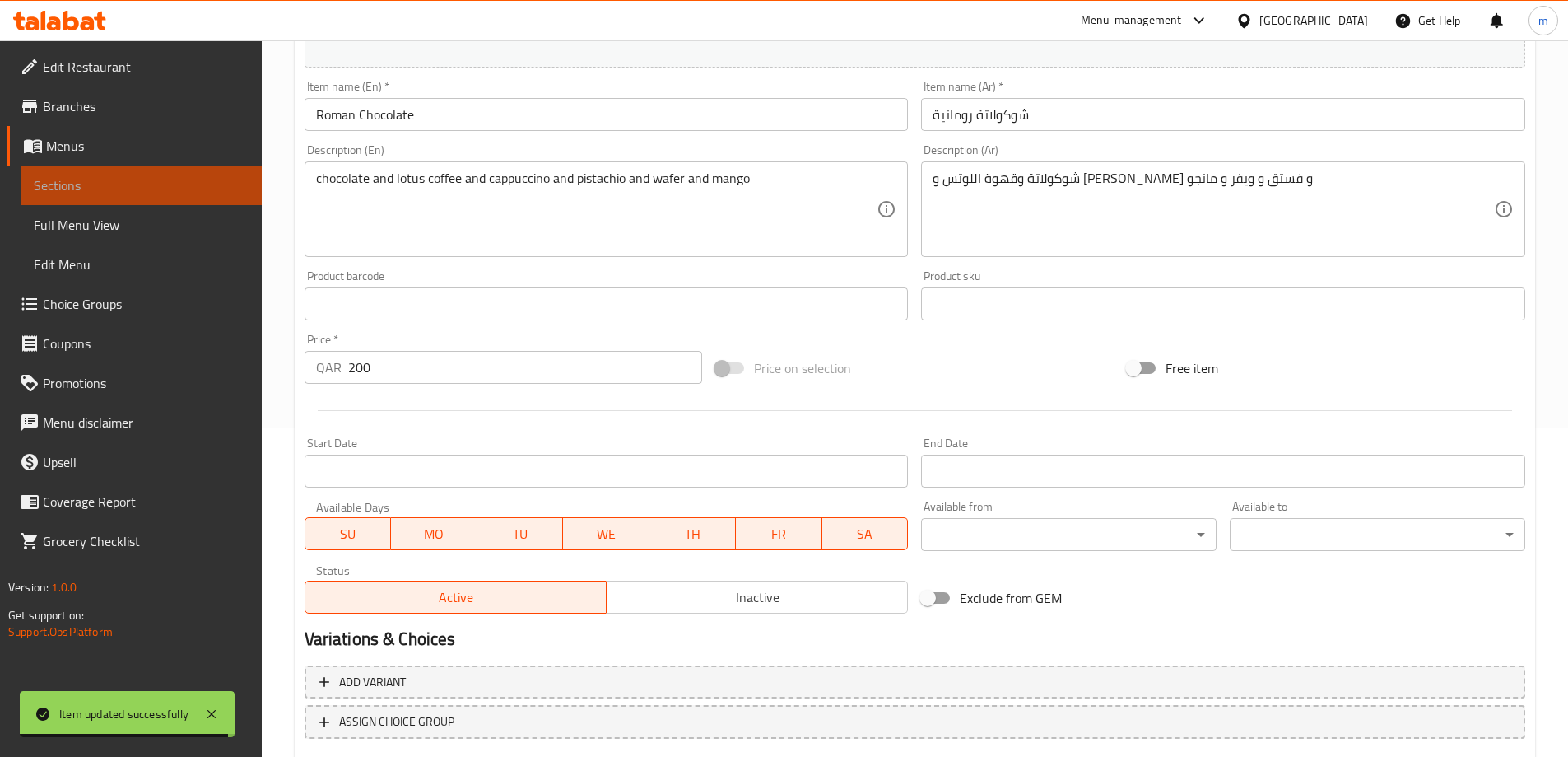
click at [189, 175] on link "Sections" at bounding box center [141, 185] width 241 height 40
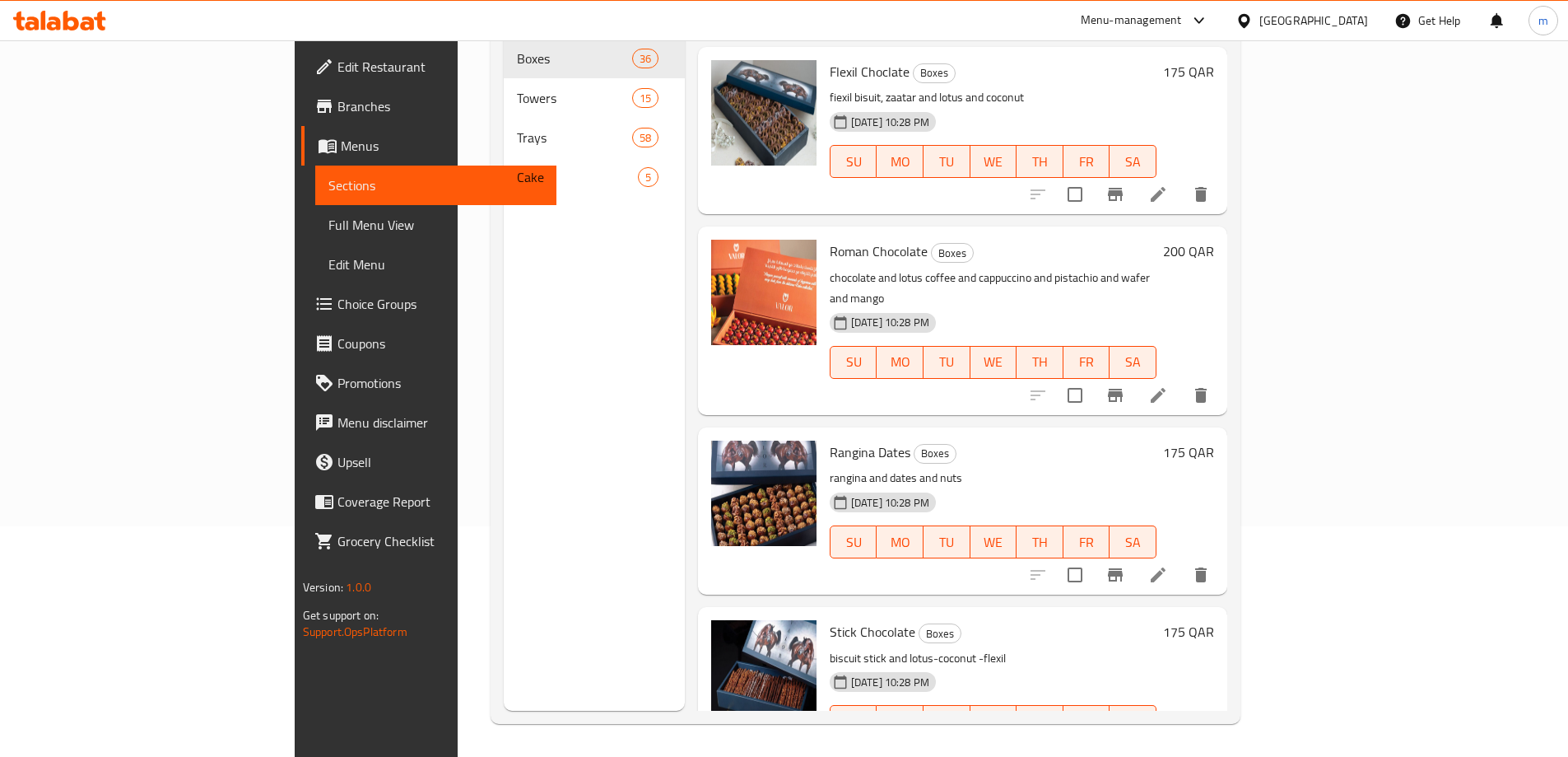
scroll to position [2141, 0]
click at [1181, 559] on li at bounding box center [1158, 573] width 46 height 29
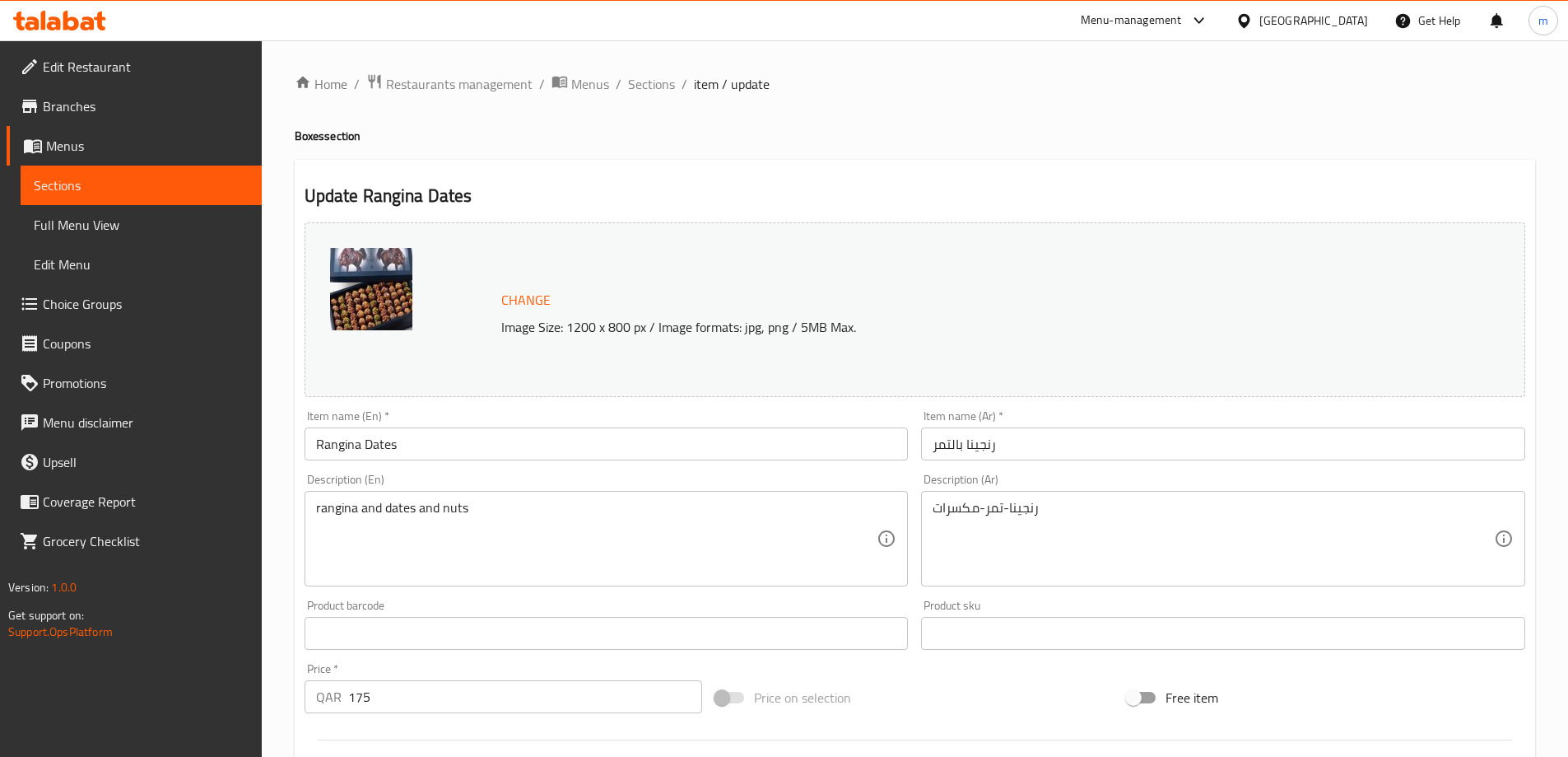
click at [445, 441] on input "Rangina Dates" at bounding box center [606, 444] width 604 height 33
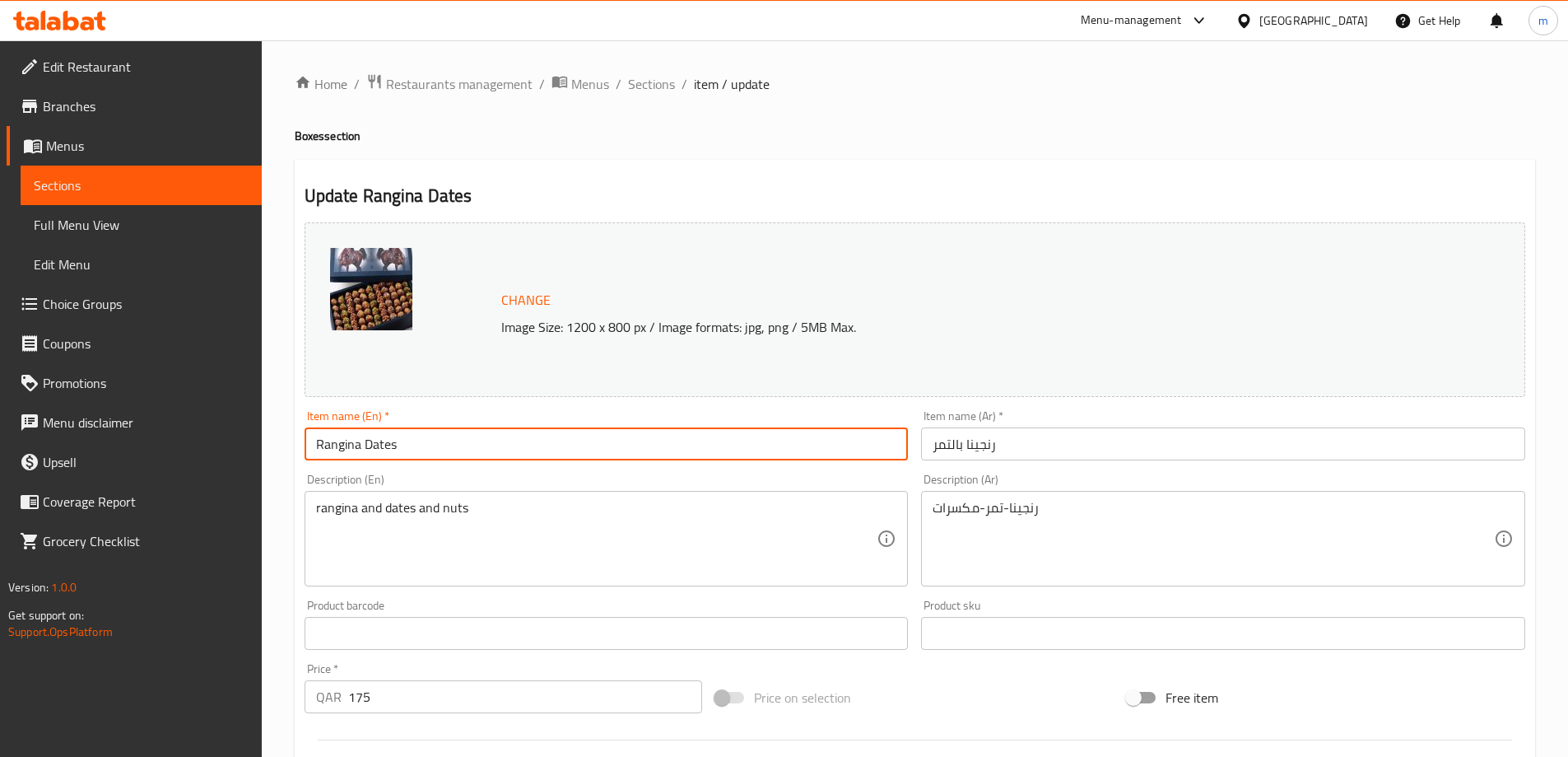
click at [445, 441] on input "Rangina Dates" at bounding box center [606, 444] width 604 height 33
click at [427, 438] on input "Rangina Dates" at bounding box center [606, 444] width 604 height 33
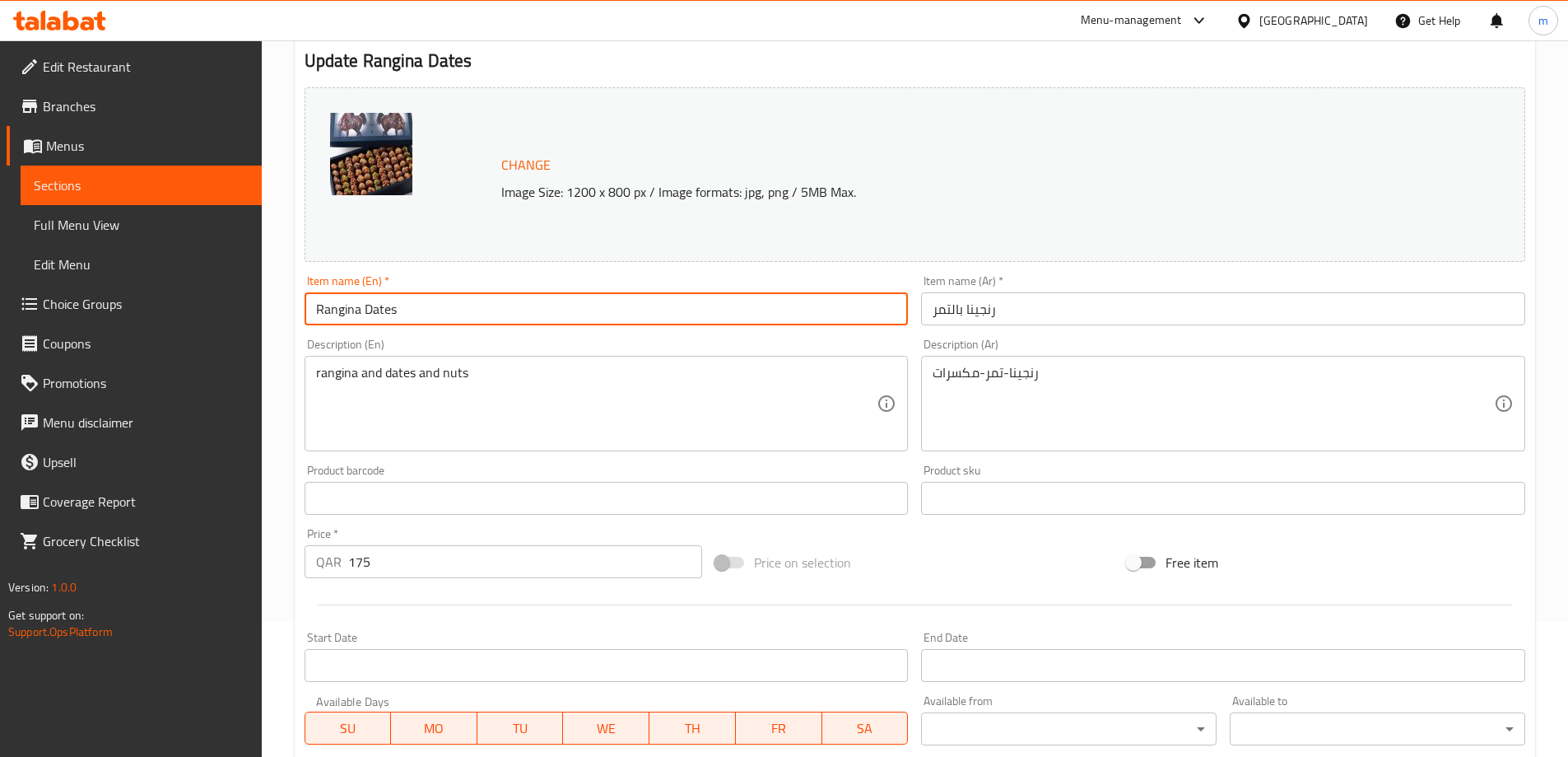
scroll to position [165, 0]
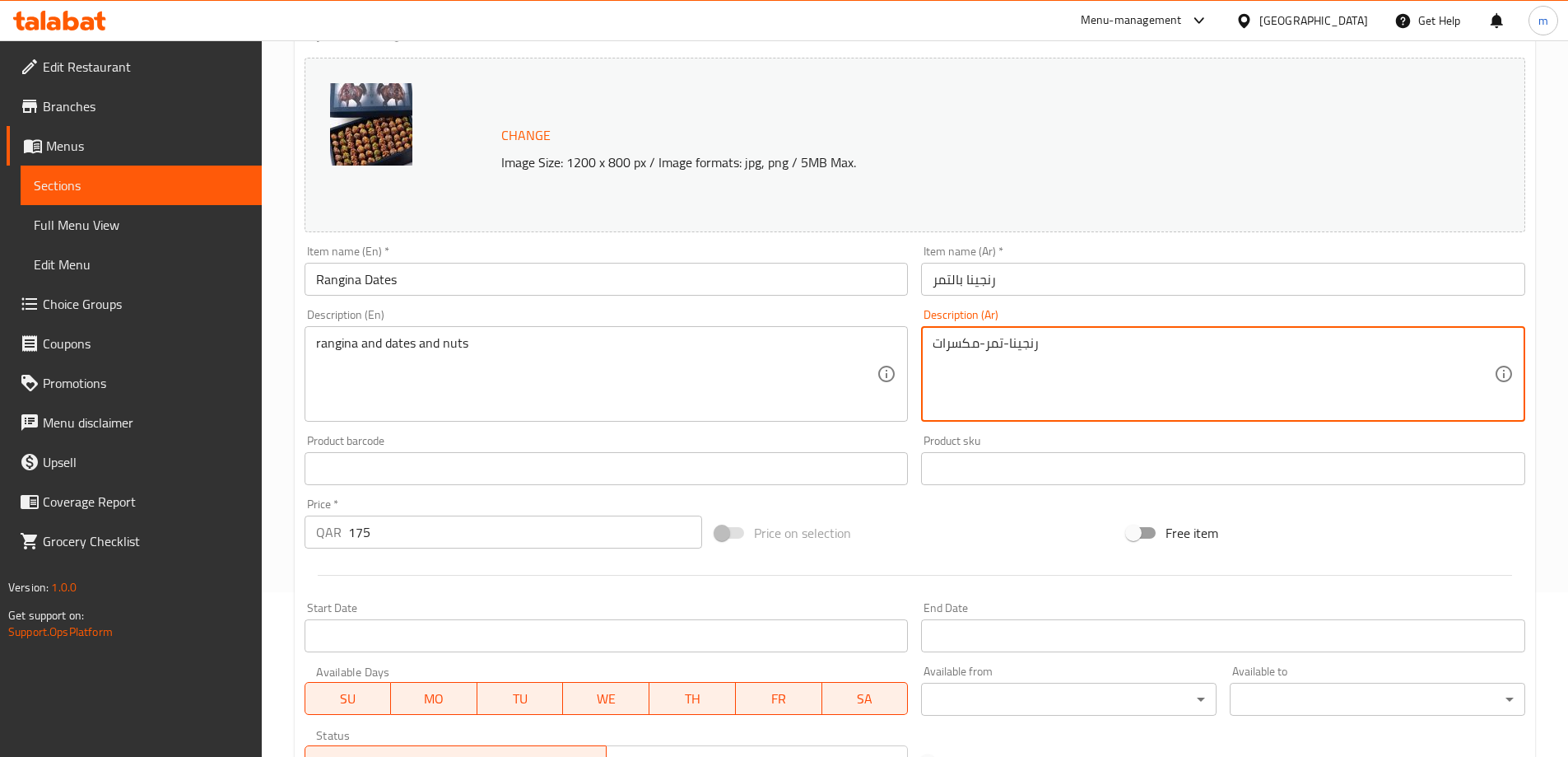
click at [1011, 345] on textarea "رنجينا-تمر-مكسرات" at bounding box center [1212, 375] width 561 height 78
click at [985, 343] on textarea "رنجينا و تمر-مكسرات" at bounding box center [1212, 375] width 561 height 78
click at [990, 344] on textarea "رنجينا و تمرو مكسرات" at bounding box center [1212, 375] width 561 height 78
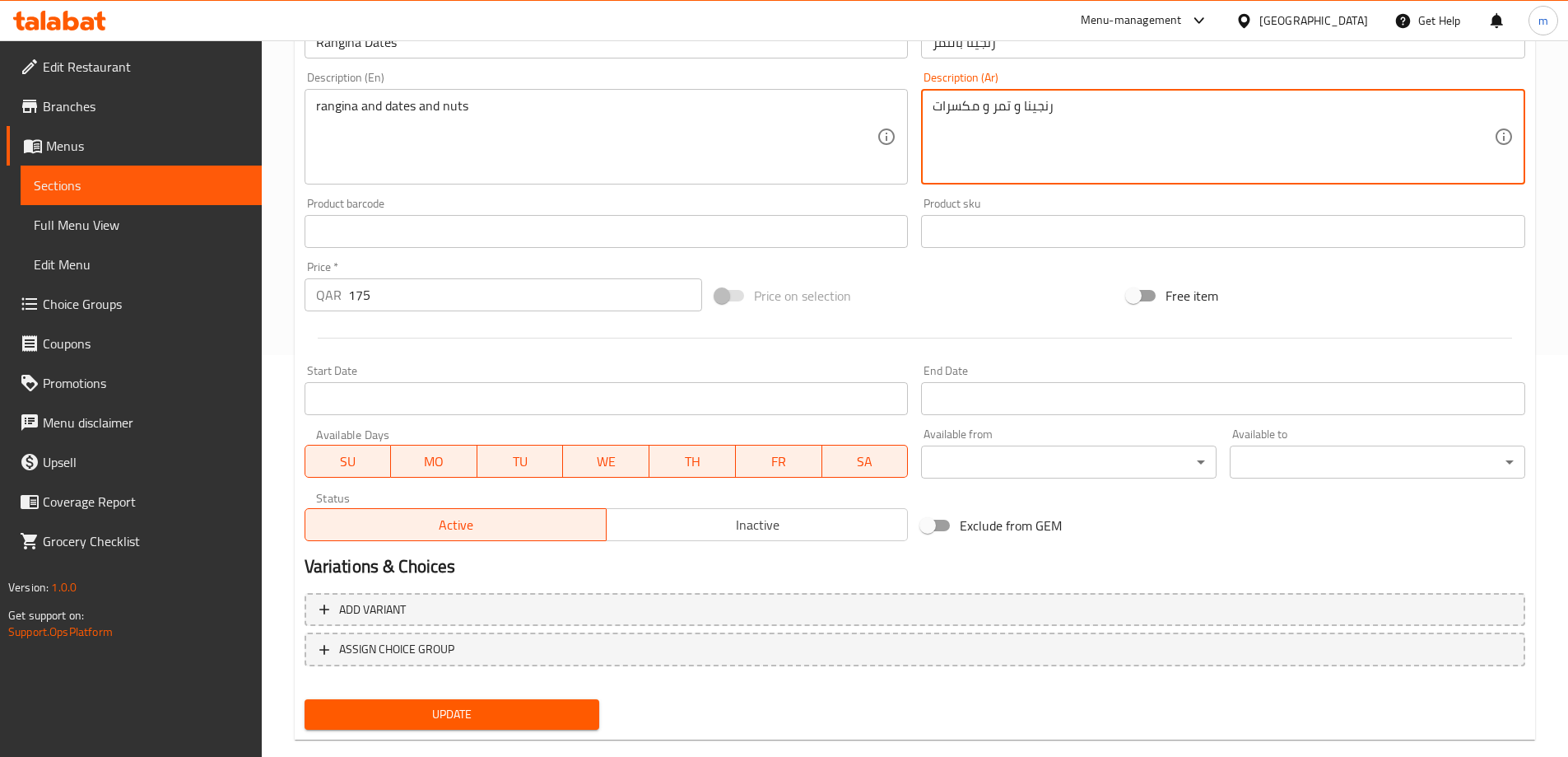
scroll to position [412, 0]
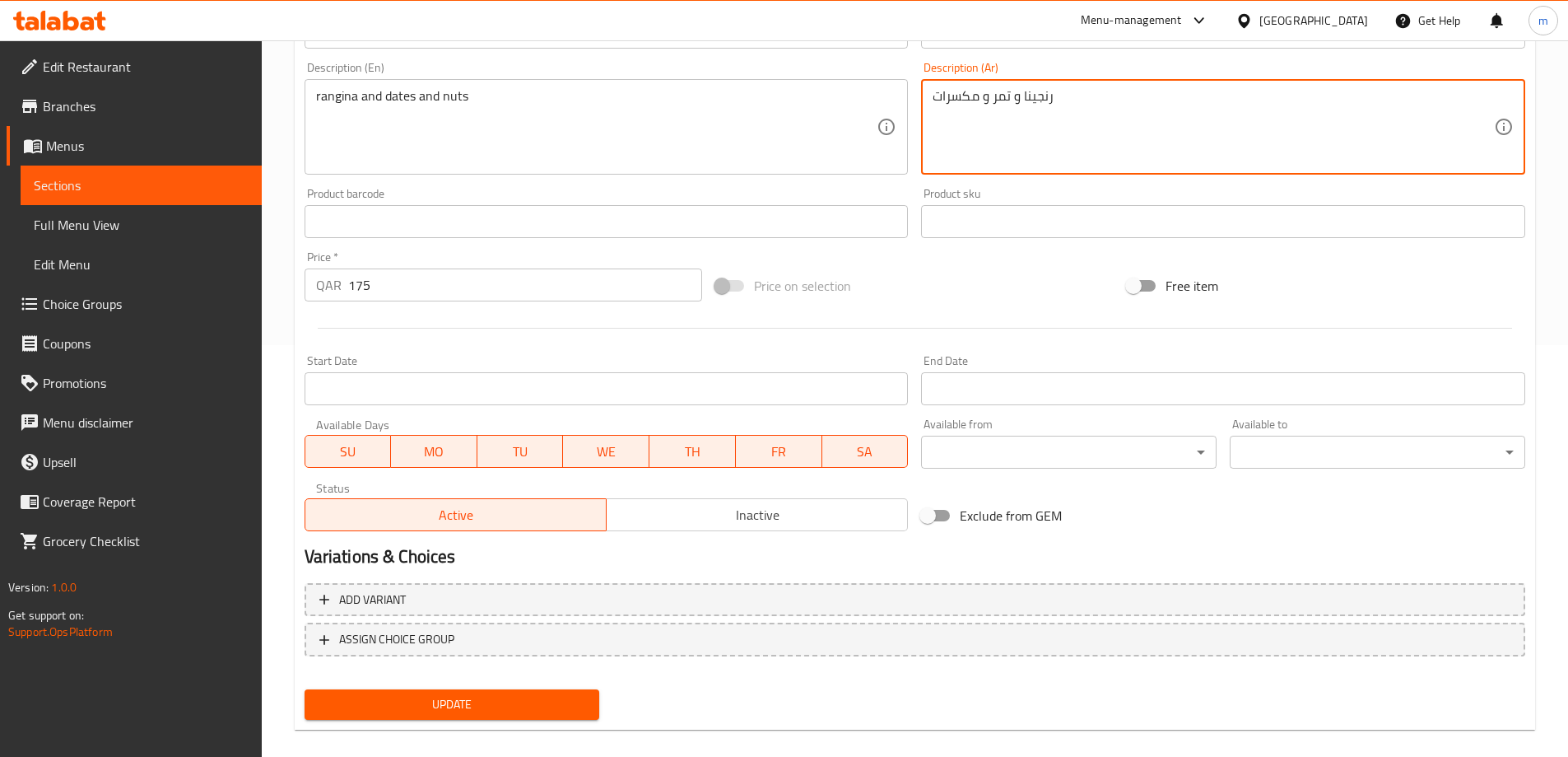
type textarea "رنجينا و تمر و مكسرات"
click at [412, 695] on span "Update" at bounding box center [451, 704] width 269 height 20
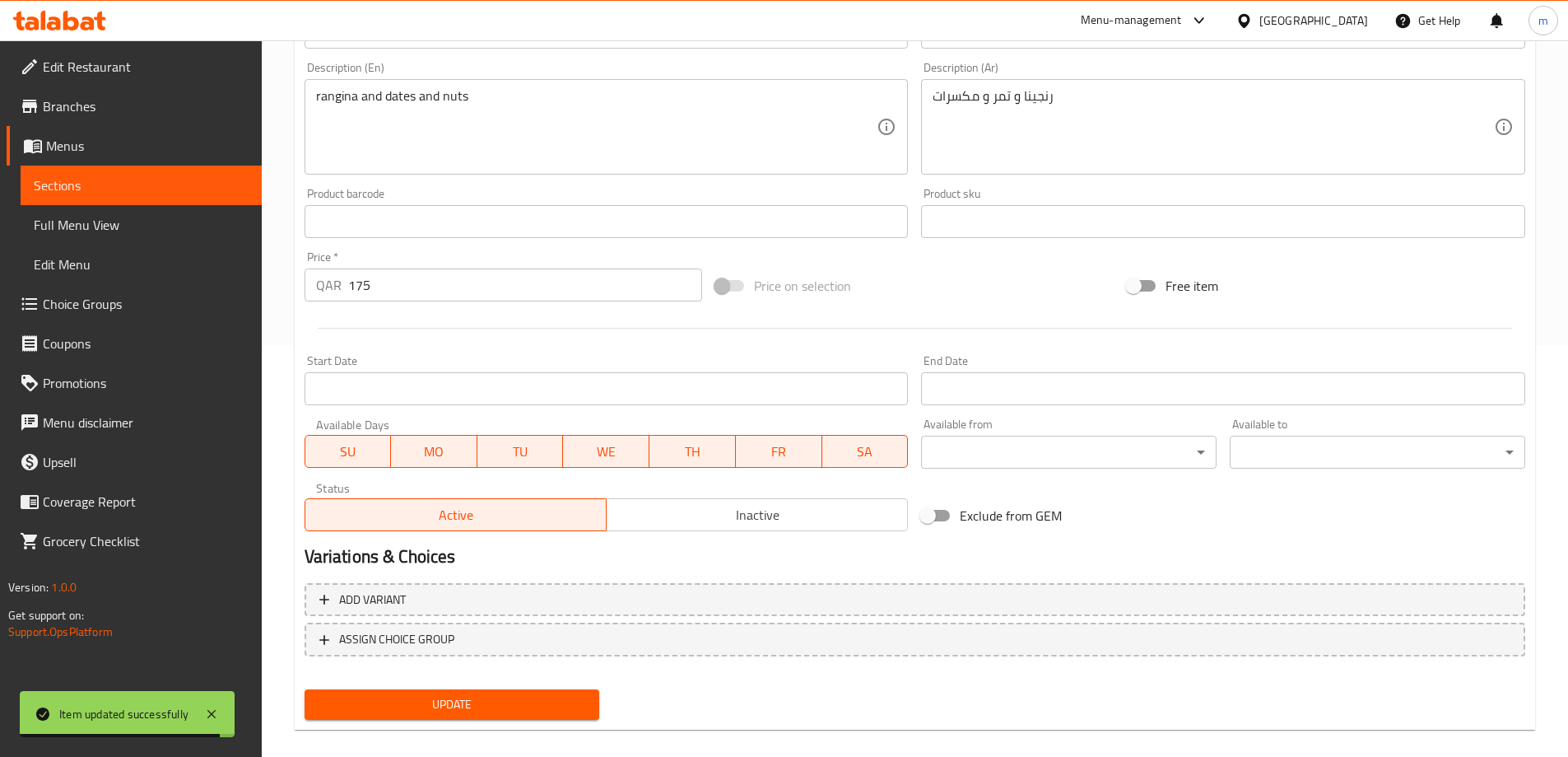
click at [169, 178] on span "Sections" at bounding box center [141, 185] width 215 height 20
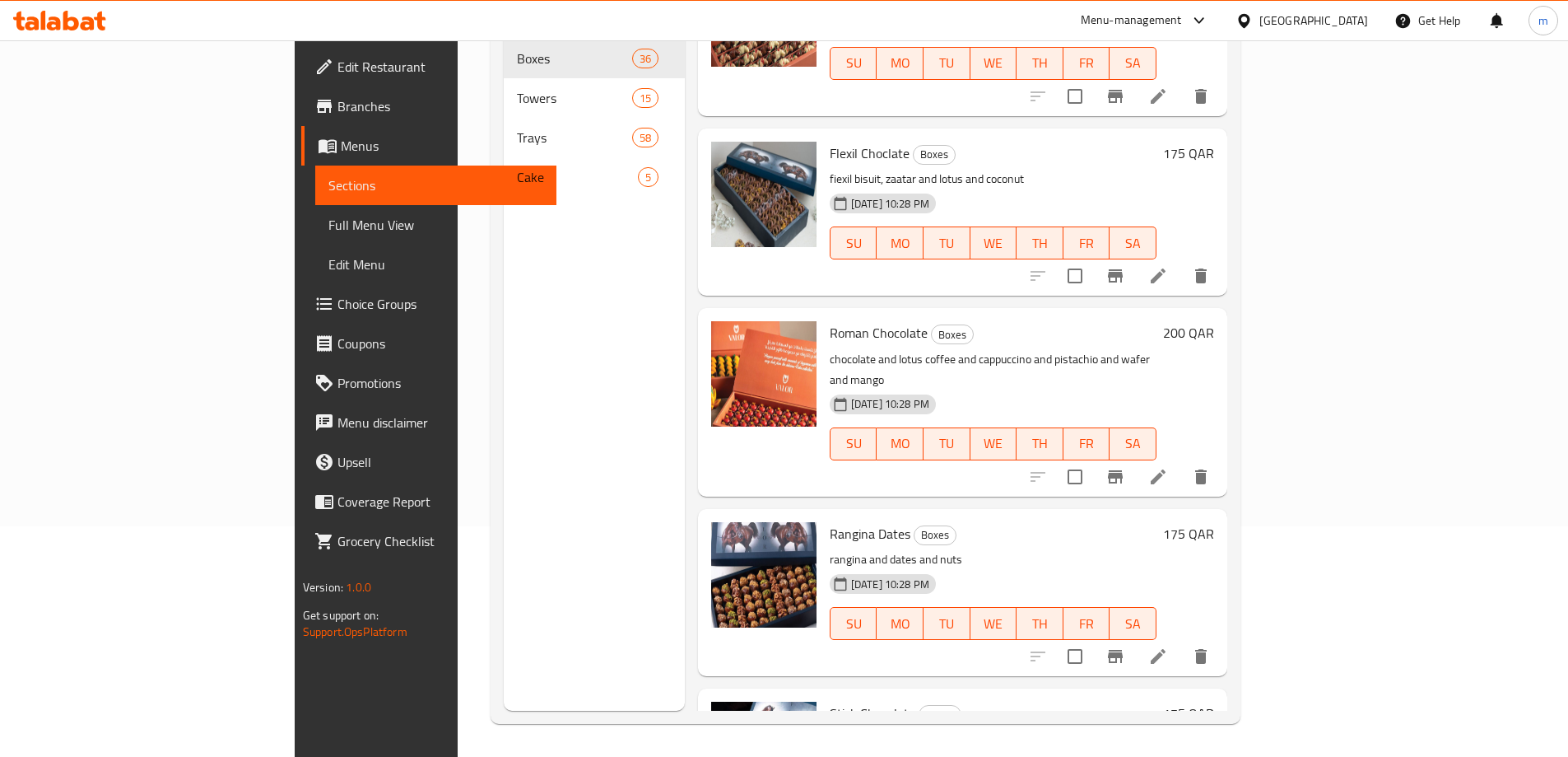
scroll to position [2306, 0]
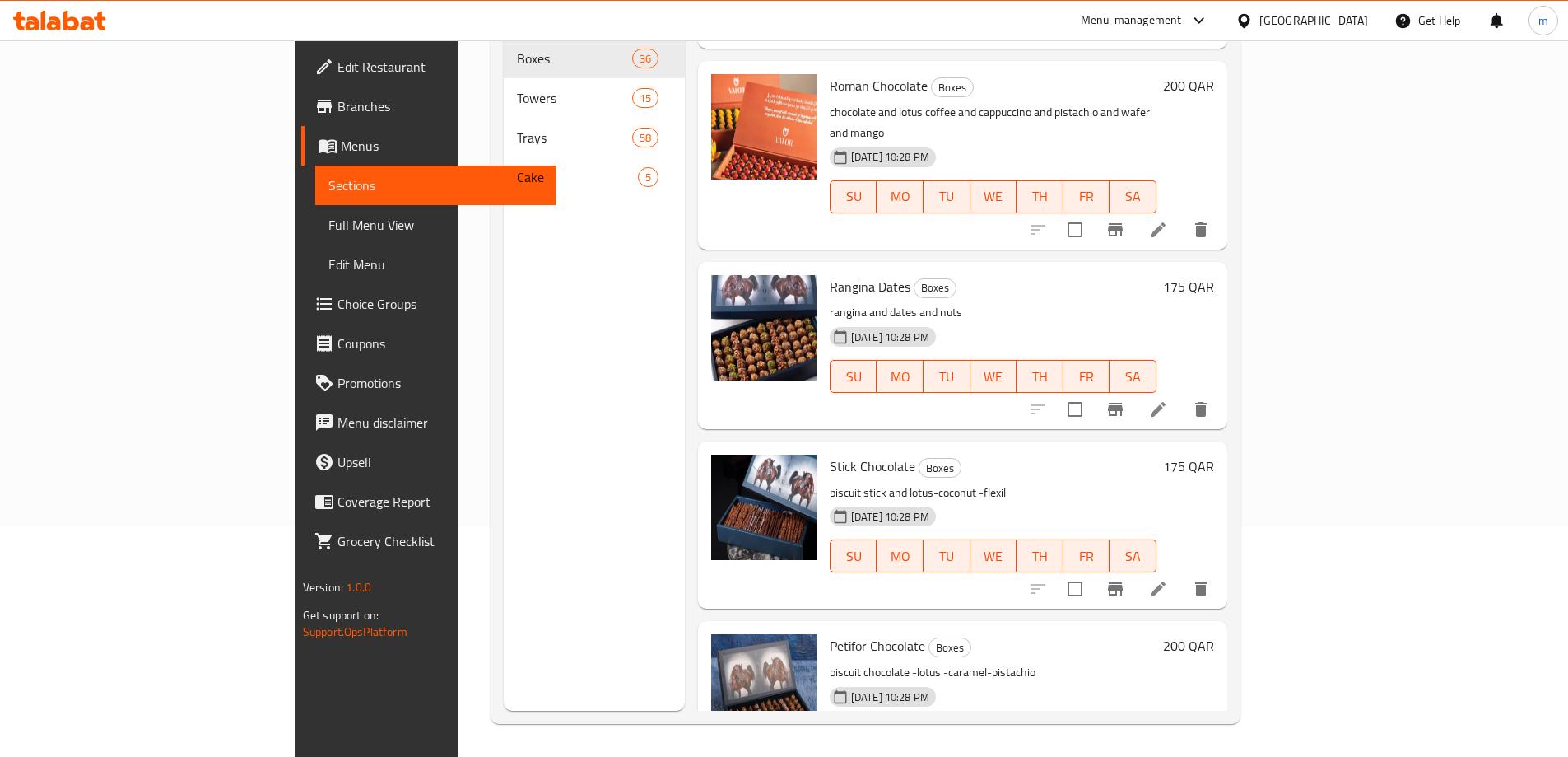
click at [1181, 574] on li at bounding box center [1158, 588] width 46 height 29
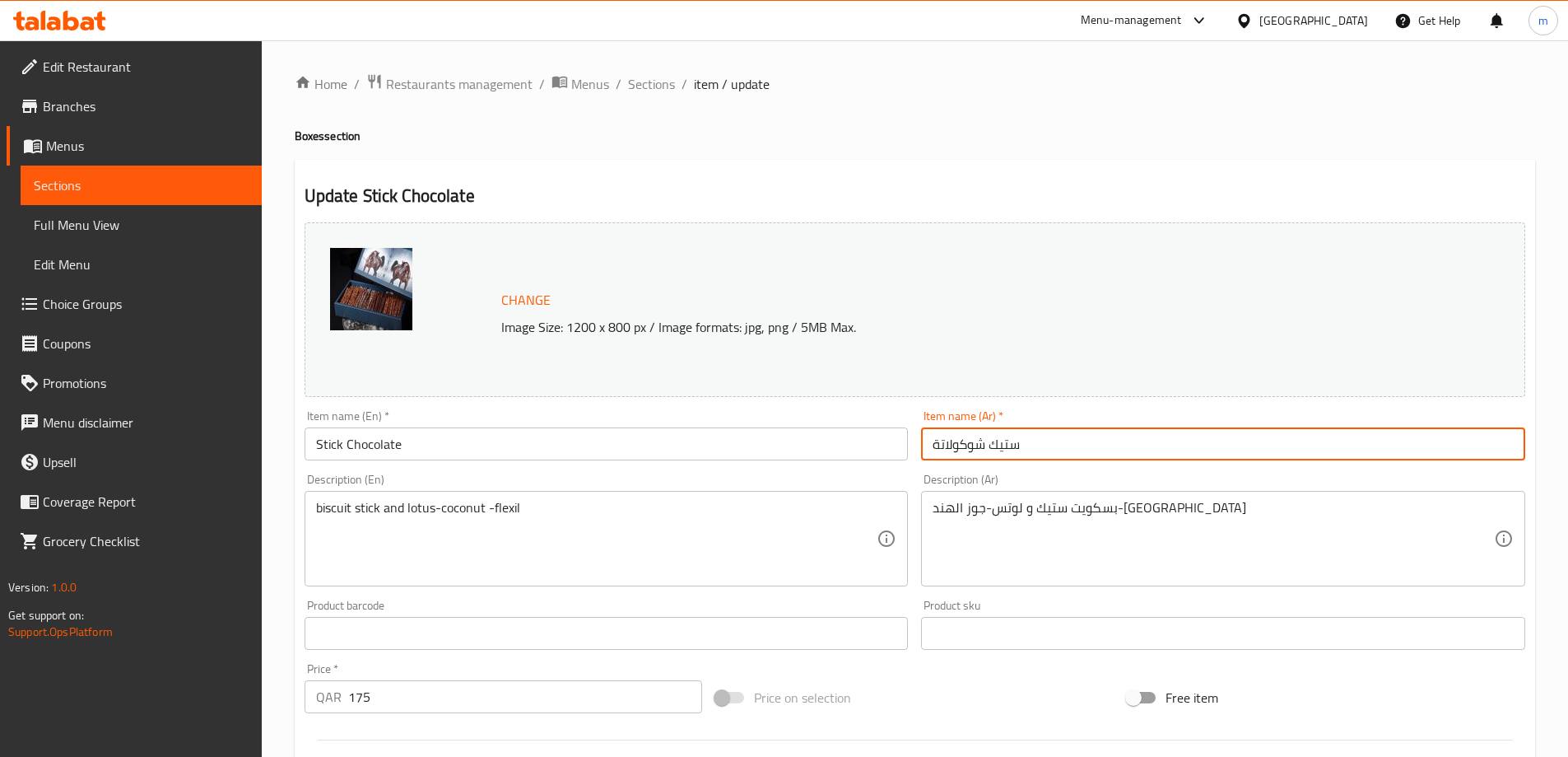
drag, startPoint x: 989, startPoint y: 444, endPoint x: 1023, endPoint y: 451, distance: 34.7
click at [1023, 451] on input "ستيك شوكولاتة" at bounding box center [1222, 444] width 604 height 33
click at [1009, 455] on input "شوكولاتة" at bounding box center [1222, 444] width 604 height 33
paste input "ستيك"
type input "شوكولاتة ستيك"
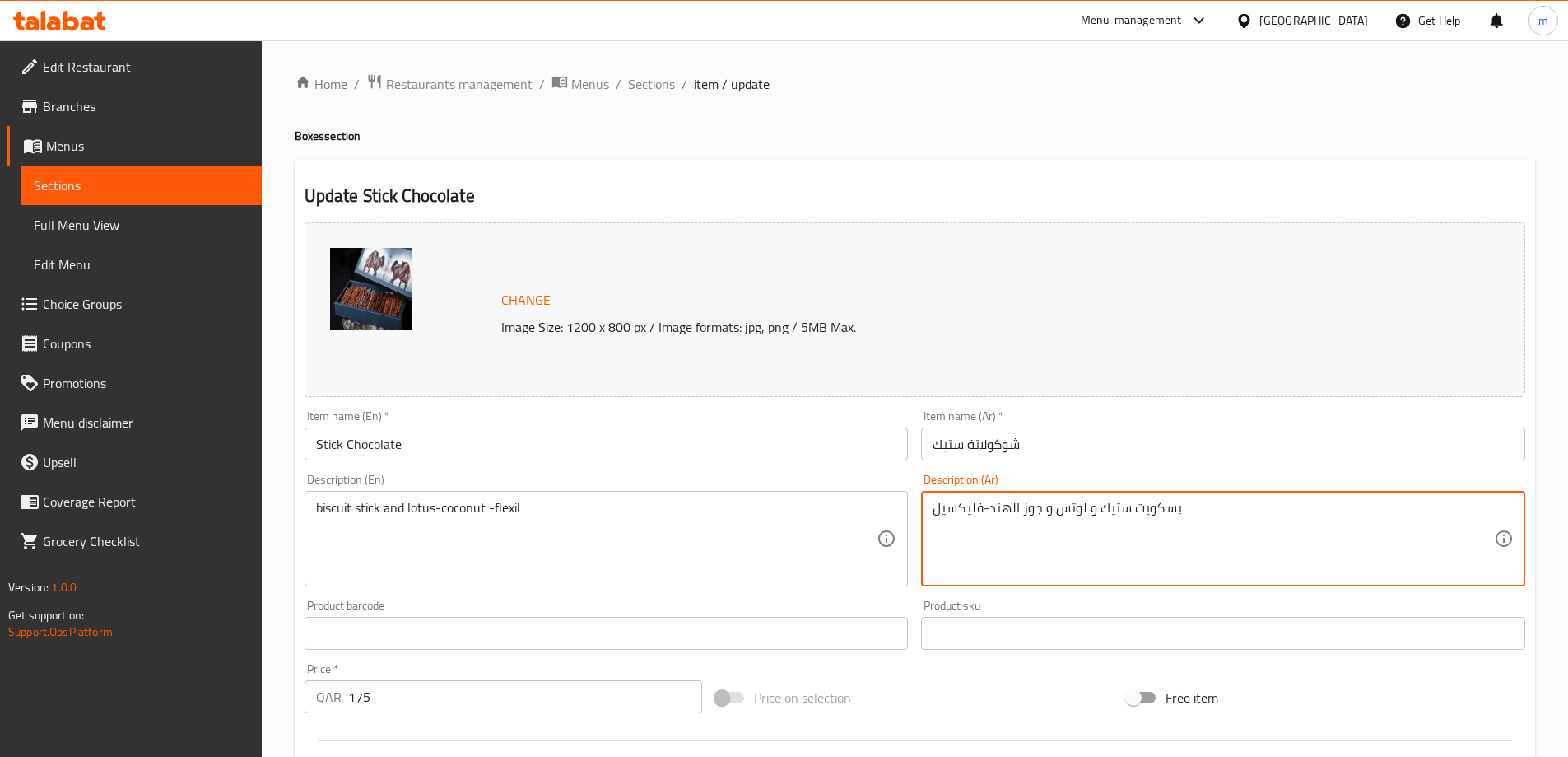
click at [990, 514] on textarea "بسكويت ستيك و لوتس و جوز الهند-فليكسيل" at bounding box center [1212, 539] width 561 height 78
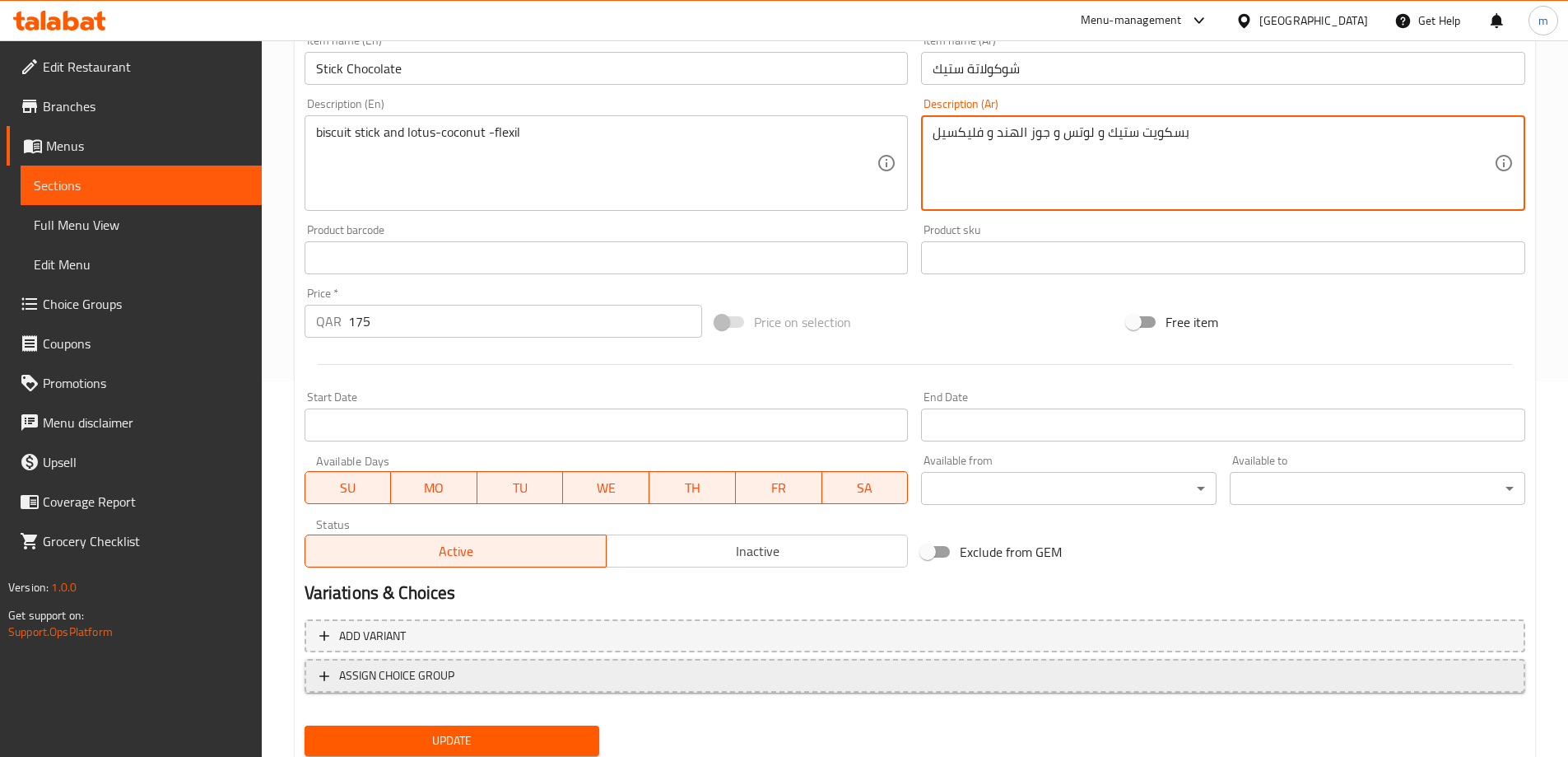
scroll to position [412, 0]
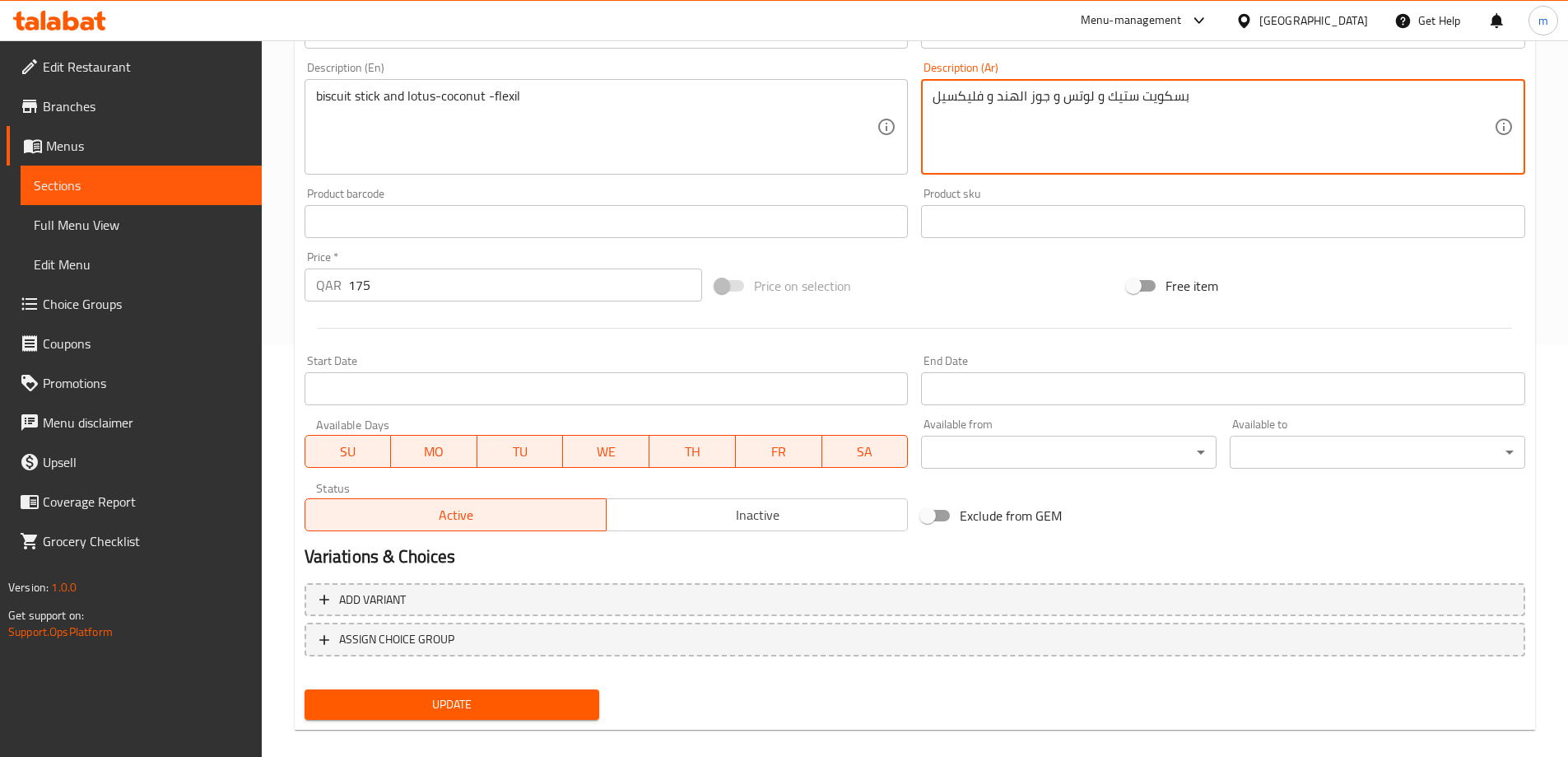
type textarea "بسكويت ستيك و لوتس و جوز الهند و فليكسيل"
click at [471, 716] on button "Update" at bounding box center [451, 705] width 295 height 30
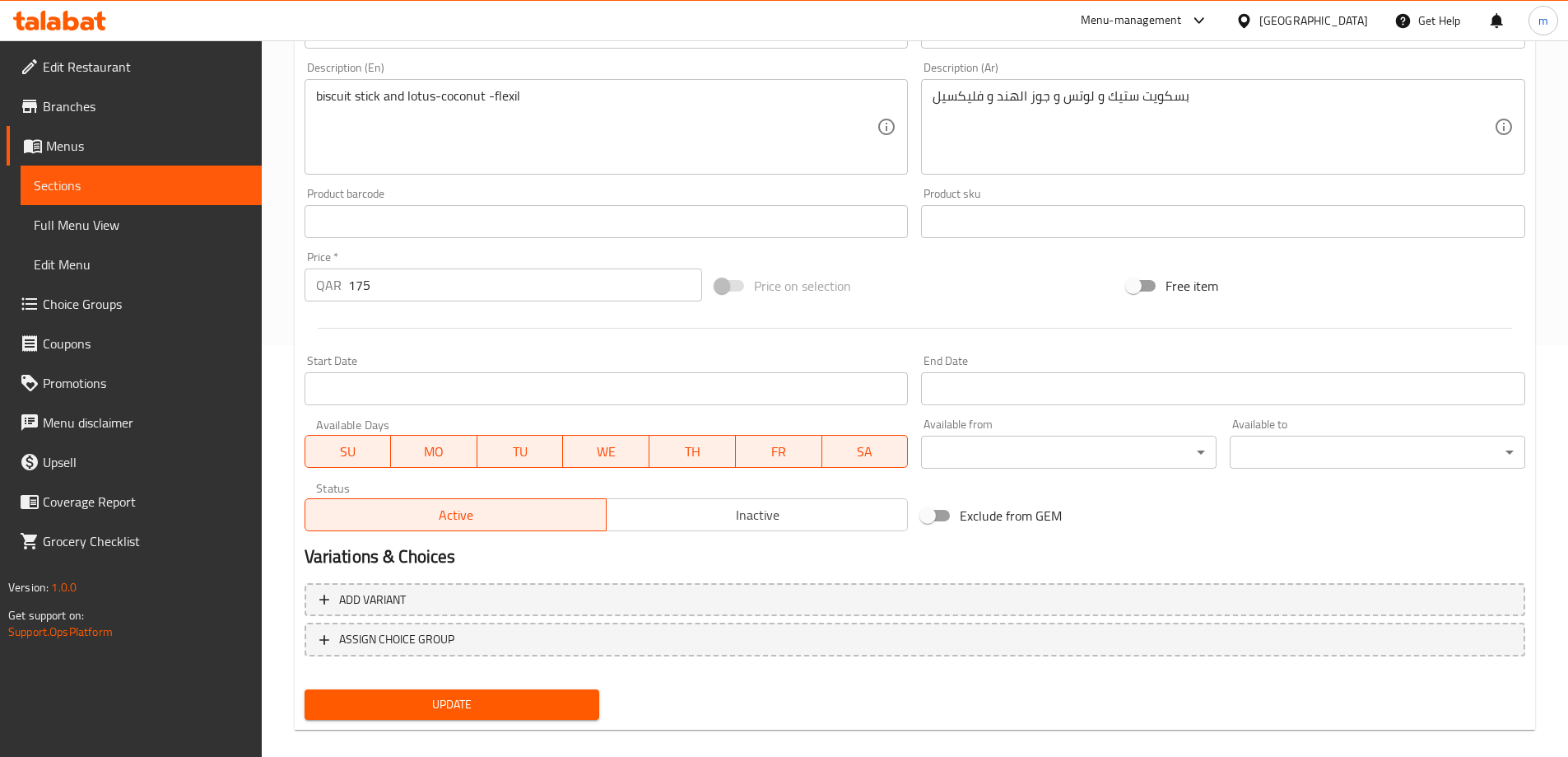
click at [111, 183] on span "Sections" at bounding box center [141, 185] width 215 height 20
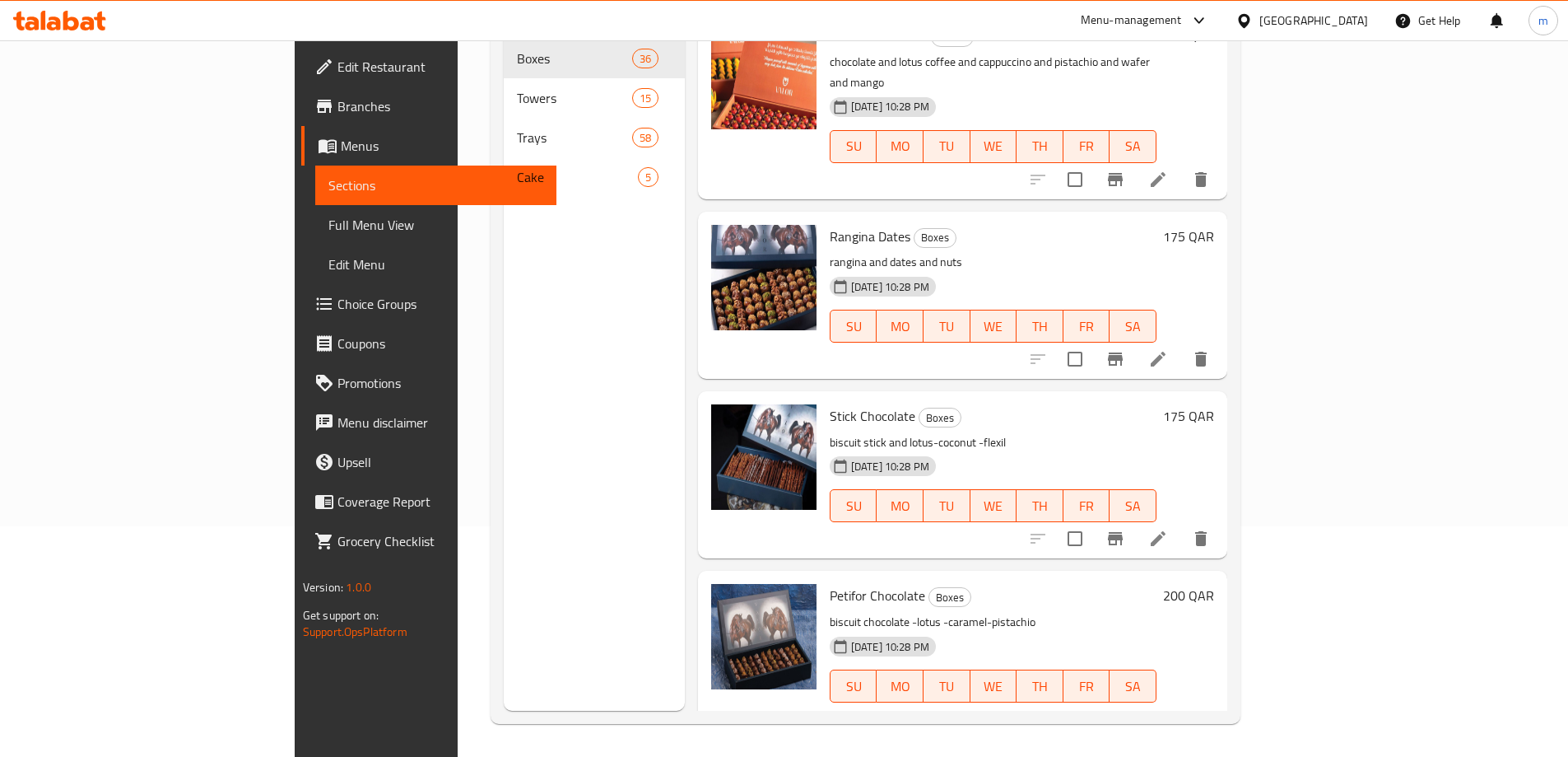
scroll to position [2388, 0]
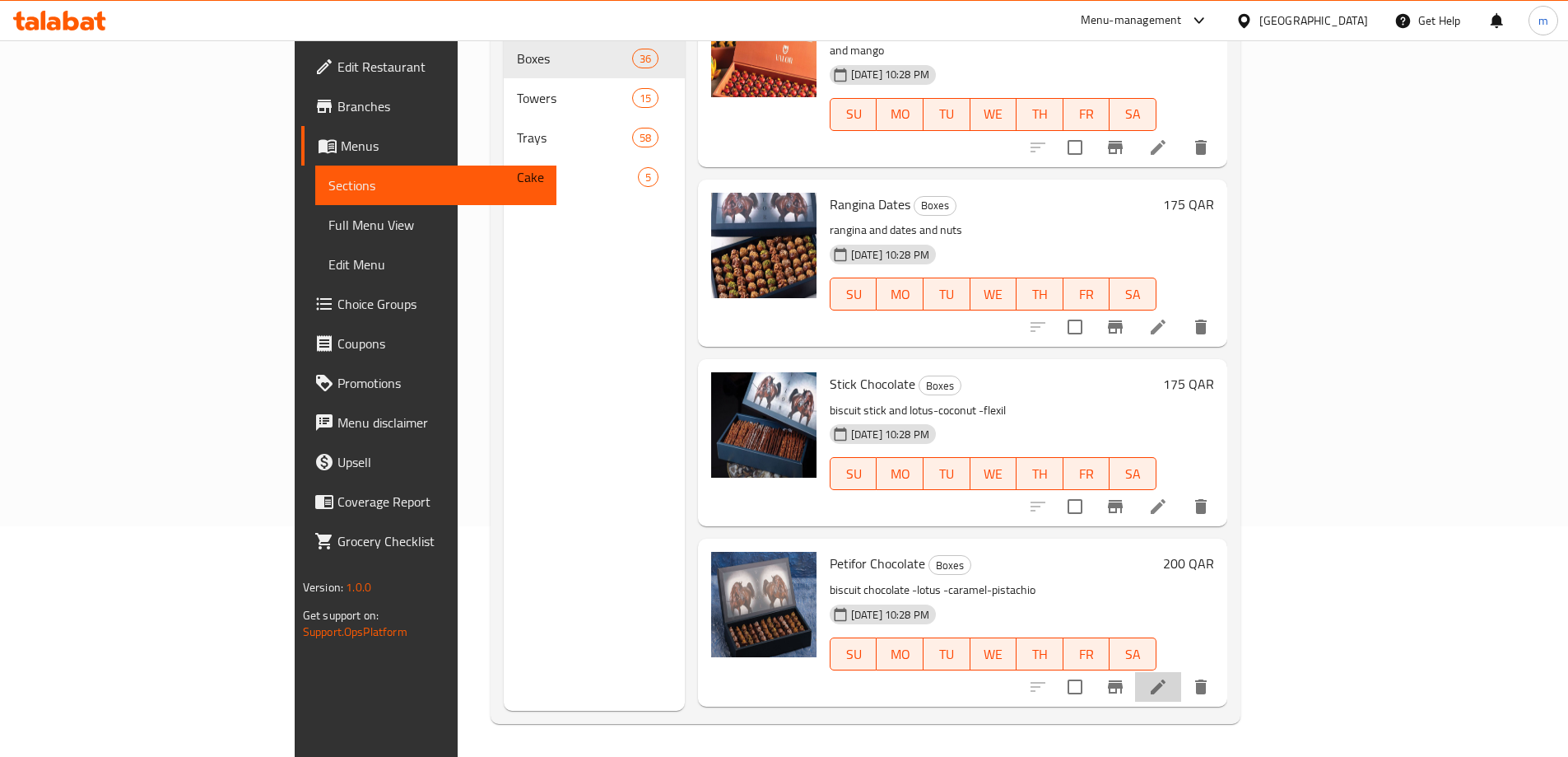
click at [1181, 672] on li at bounding box center [1158, 686] width 46 height 29
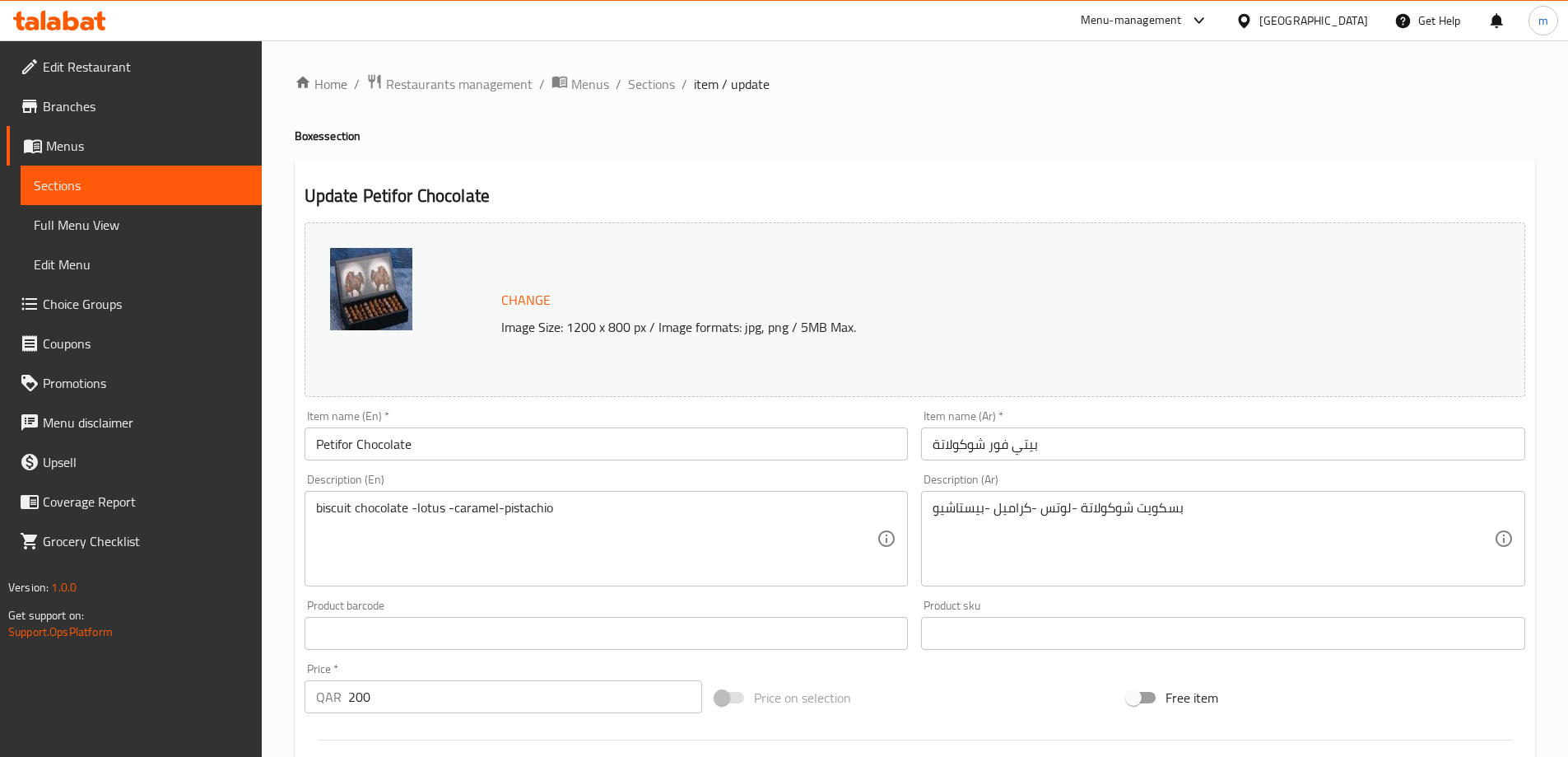
click at [1053, 445] on input "بيتي فور شوكولاتة" at bounding box center [1222, 444] width 604 height 33
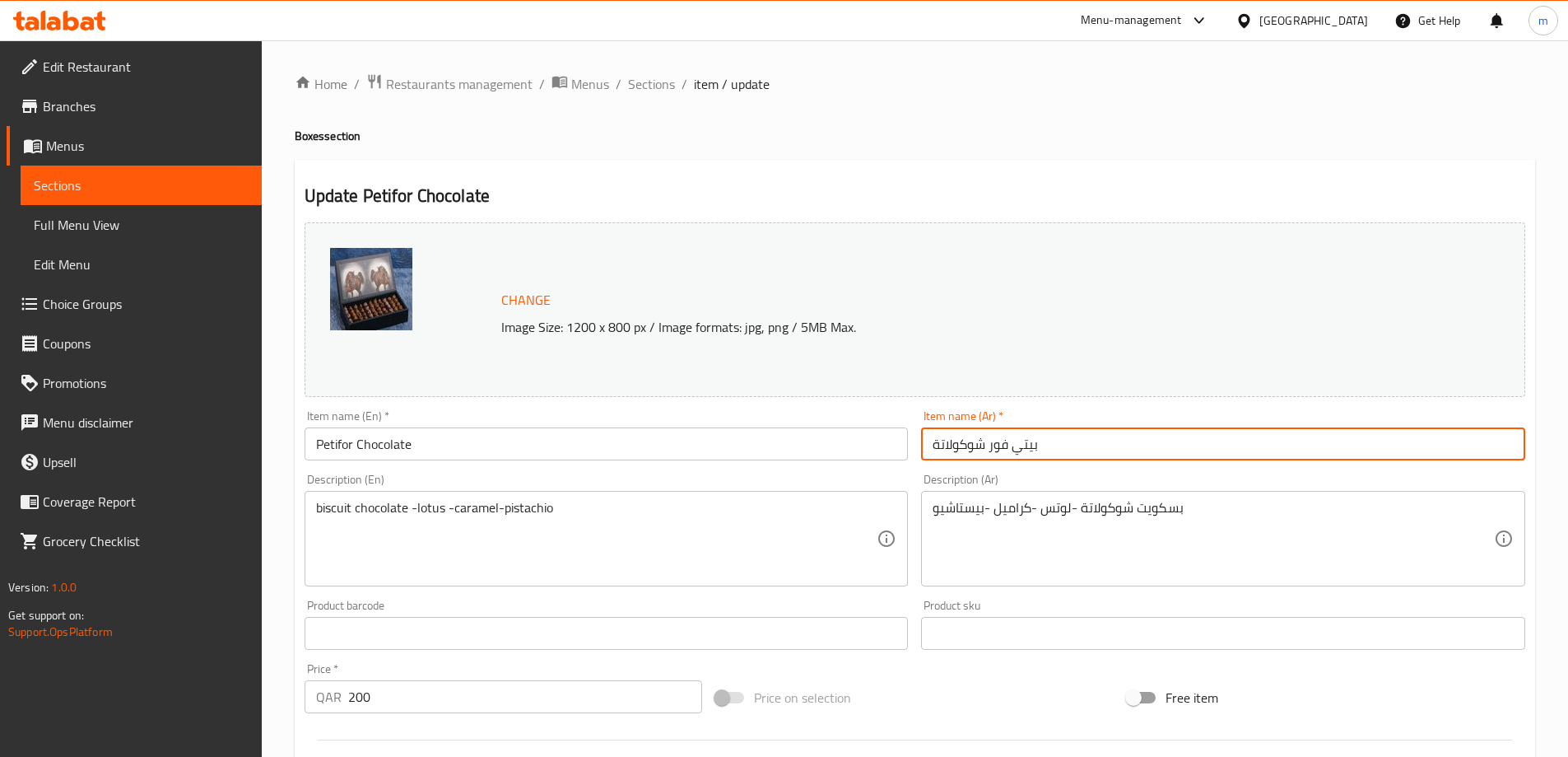
drag, startPoint x: 1053, startPoint y: 445, endPoint x: 991, endPoint y: 451, distance: 62.3
click at [991, 451] on input "بيتي فور شوكولاتة" at bounding box center [1222, 444] width 604 height 33
click at [1078, 446] on input "شوكولاتة" at bounding box center [1222, 444] width 604 height 33
paste input "بيتي فور"
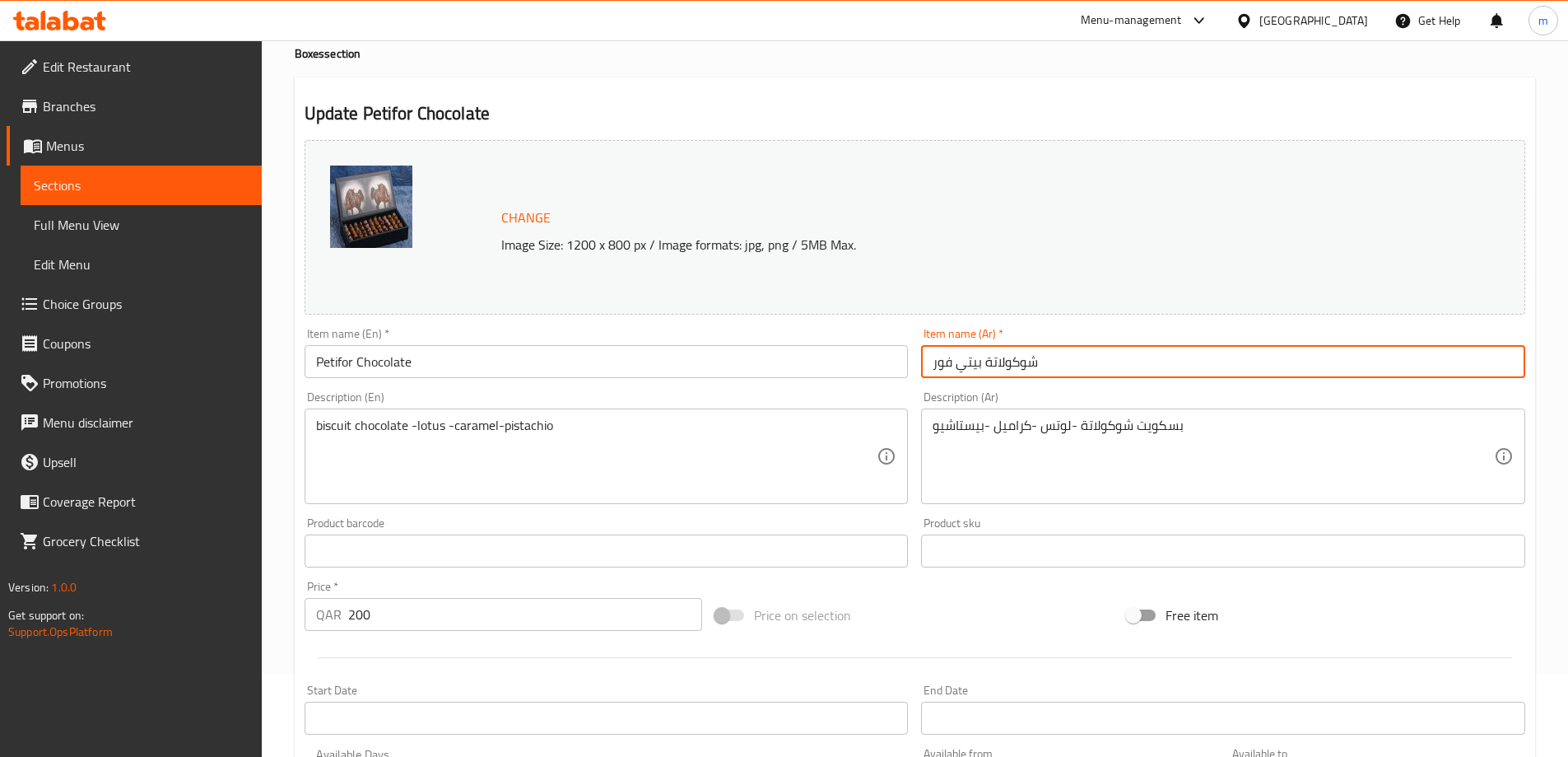
type input "شوكولاتة بيتي فور"
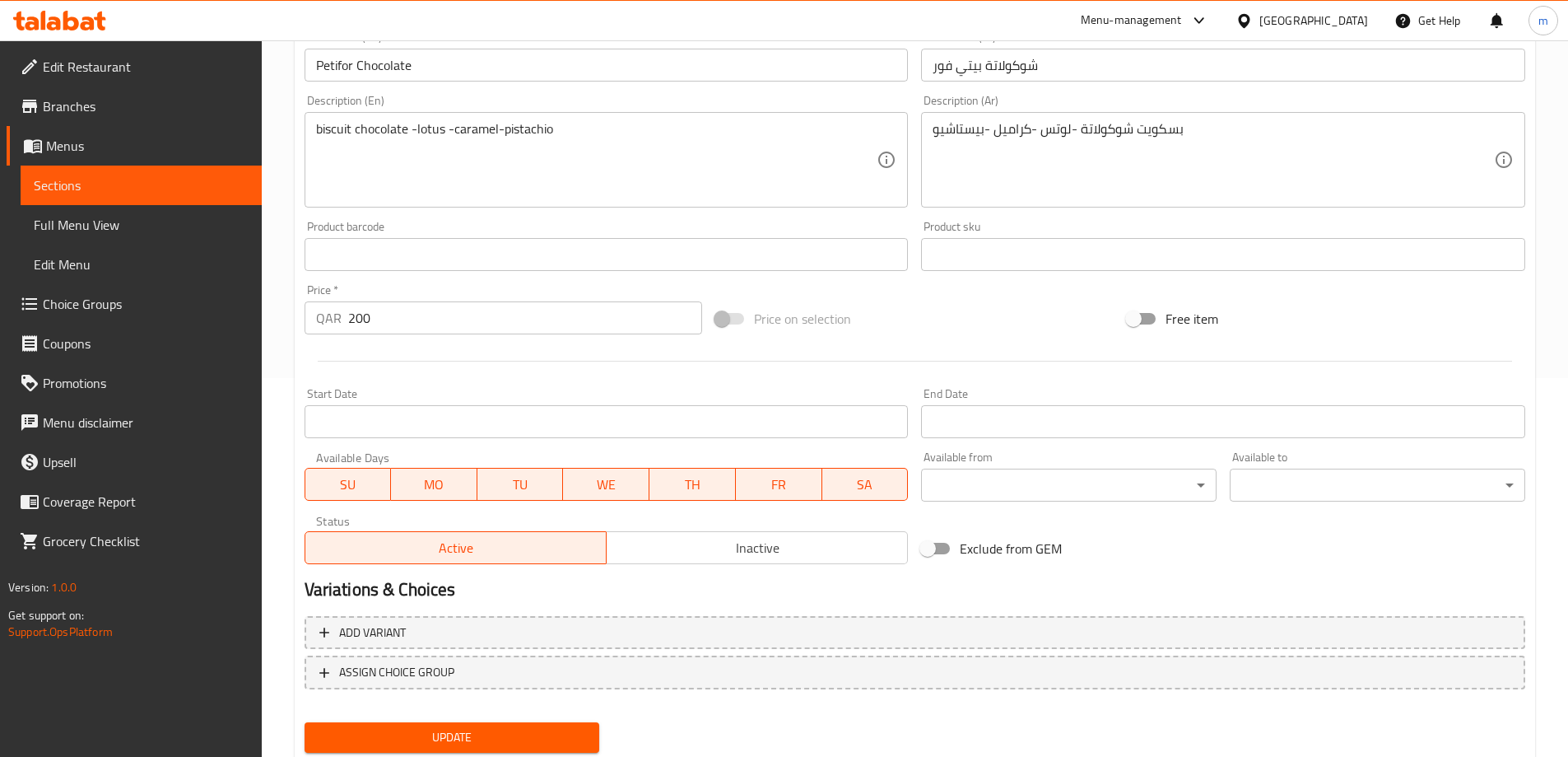
scroll to position [430, 0]
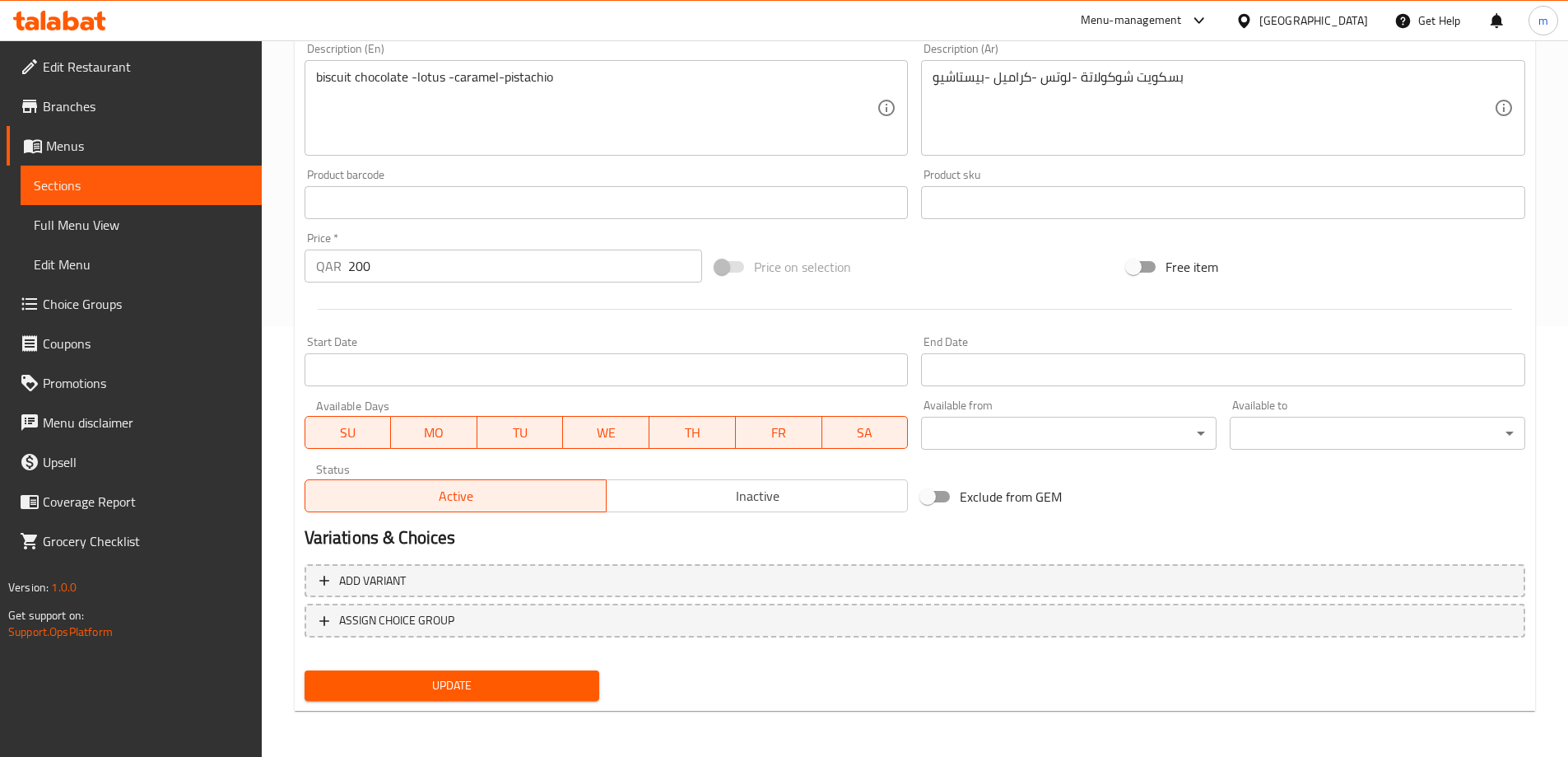
click at [402, 674] on button "Update" at bounding box center [451, 685] width 295 height 30
drag, startPoint x: 188, startPoint y: 184, endPoint x: 34, endPoint y: 322, distance: 206.8
click at [188, 184] on span "Sections" at bounding box center [141, 185] width 215 height 20
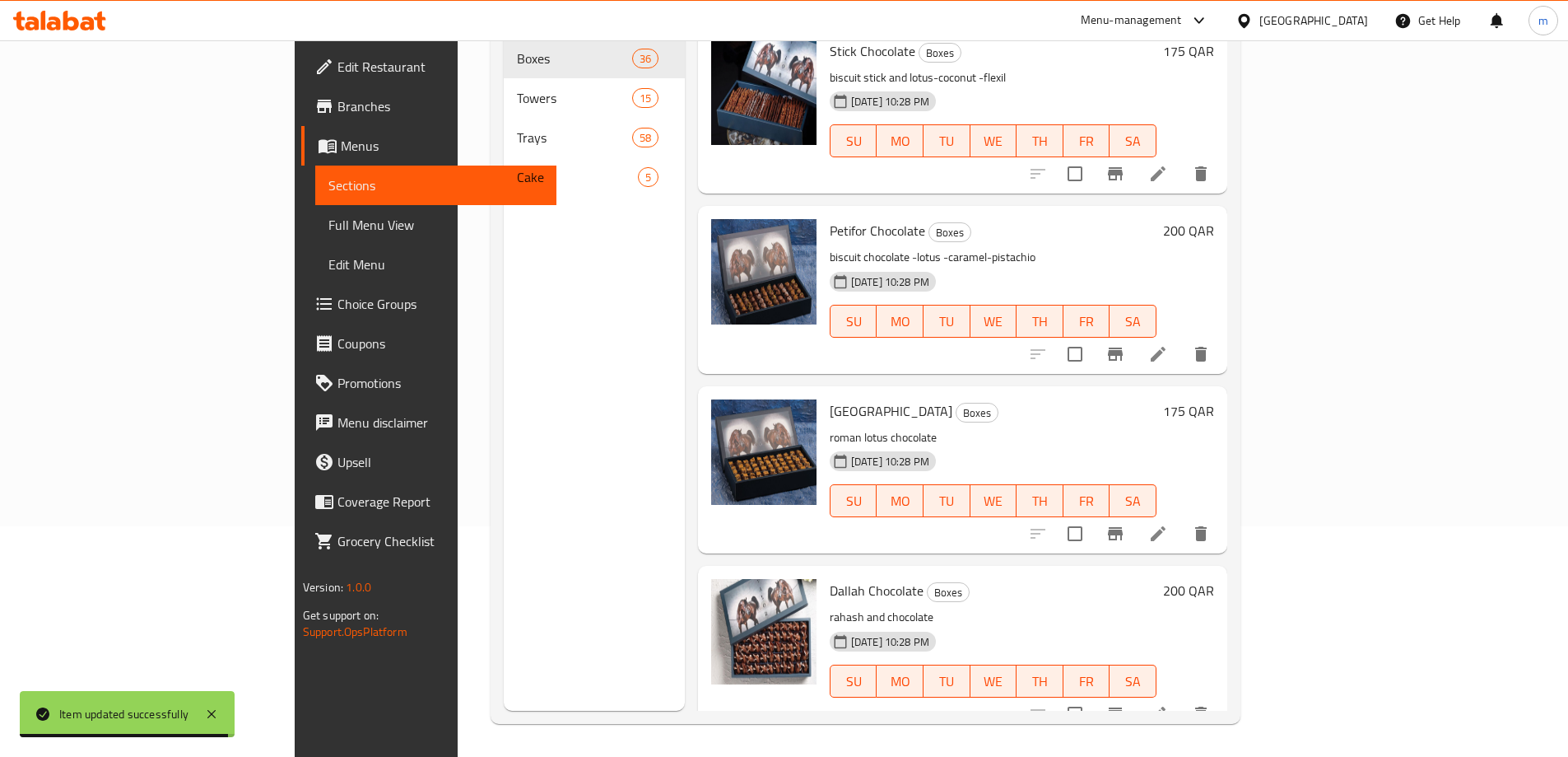
scroll to position [2800, 0]
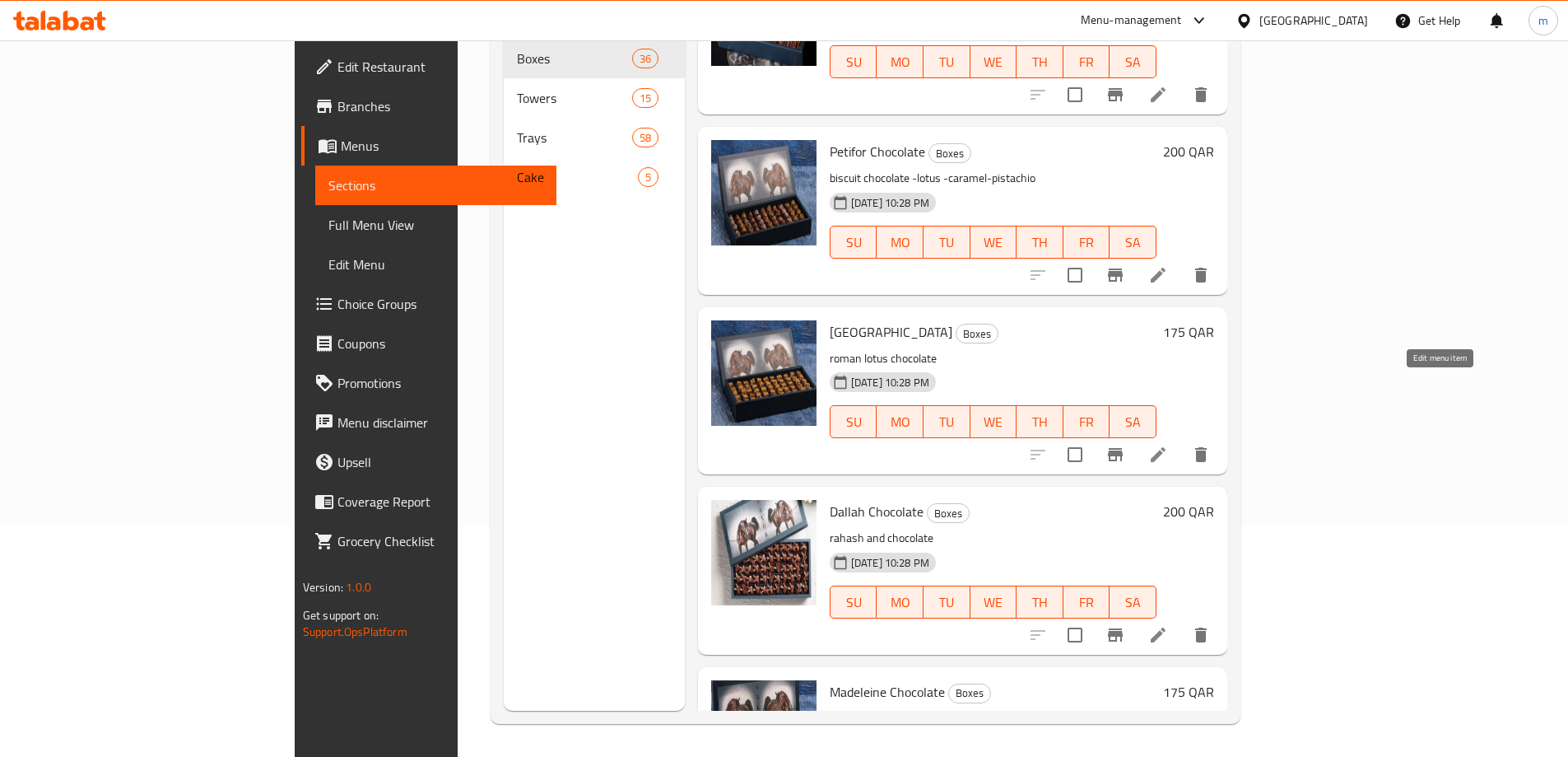
click at [1168, 445] on icon at bounding box center [1158, 454] width 20 height 20
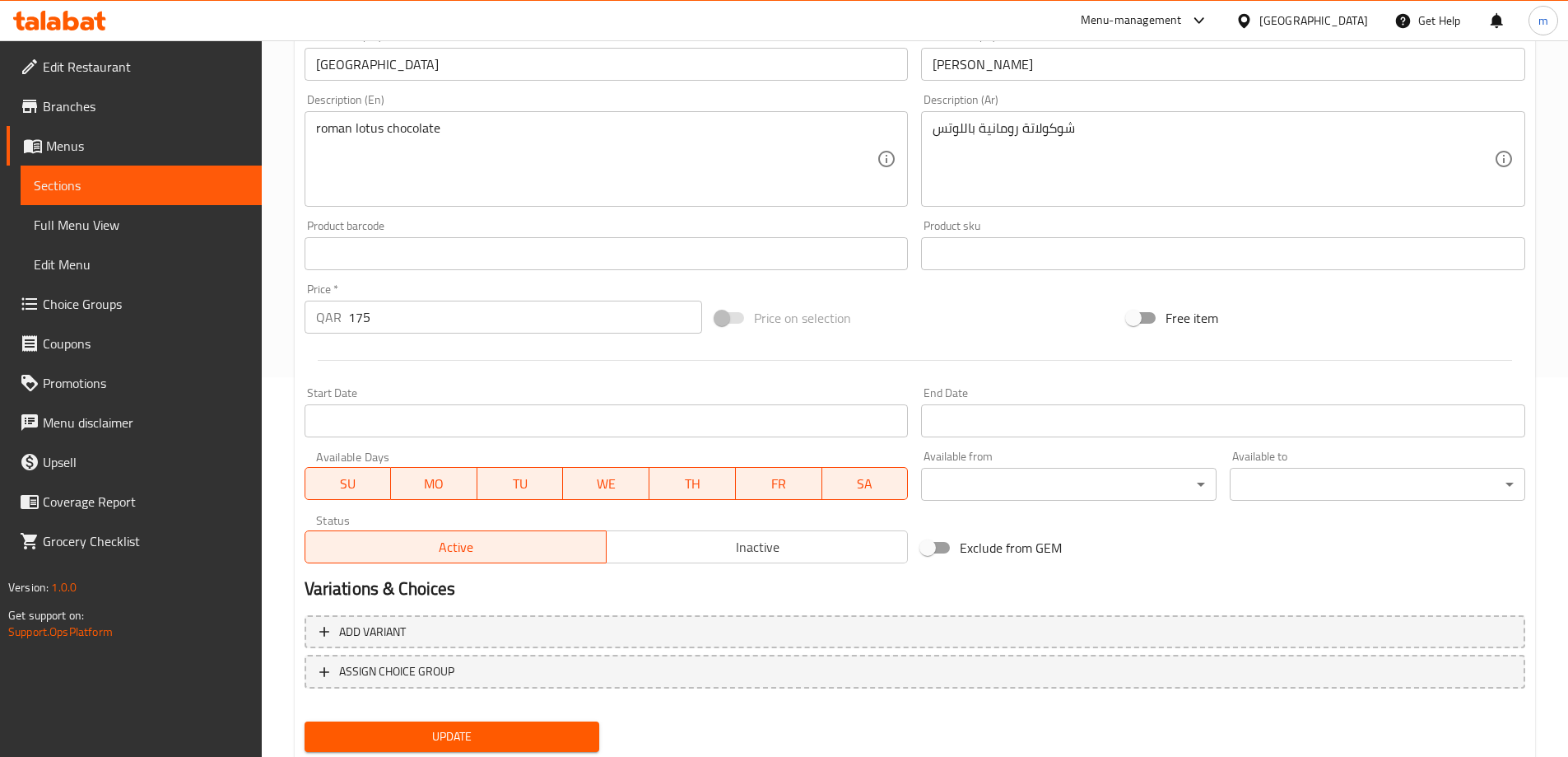
scroll to position [430, 0]
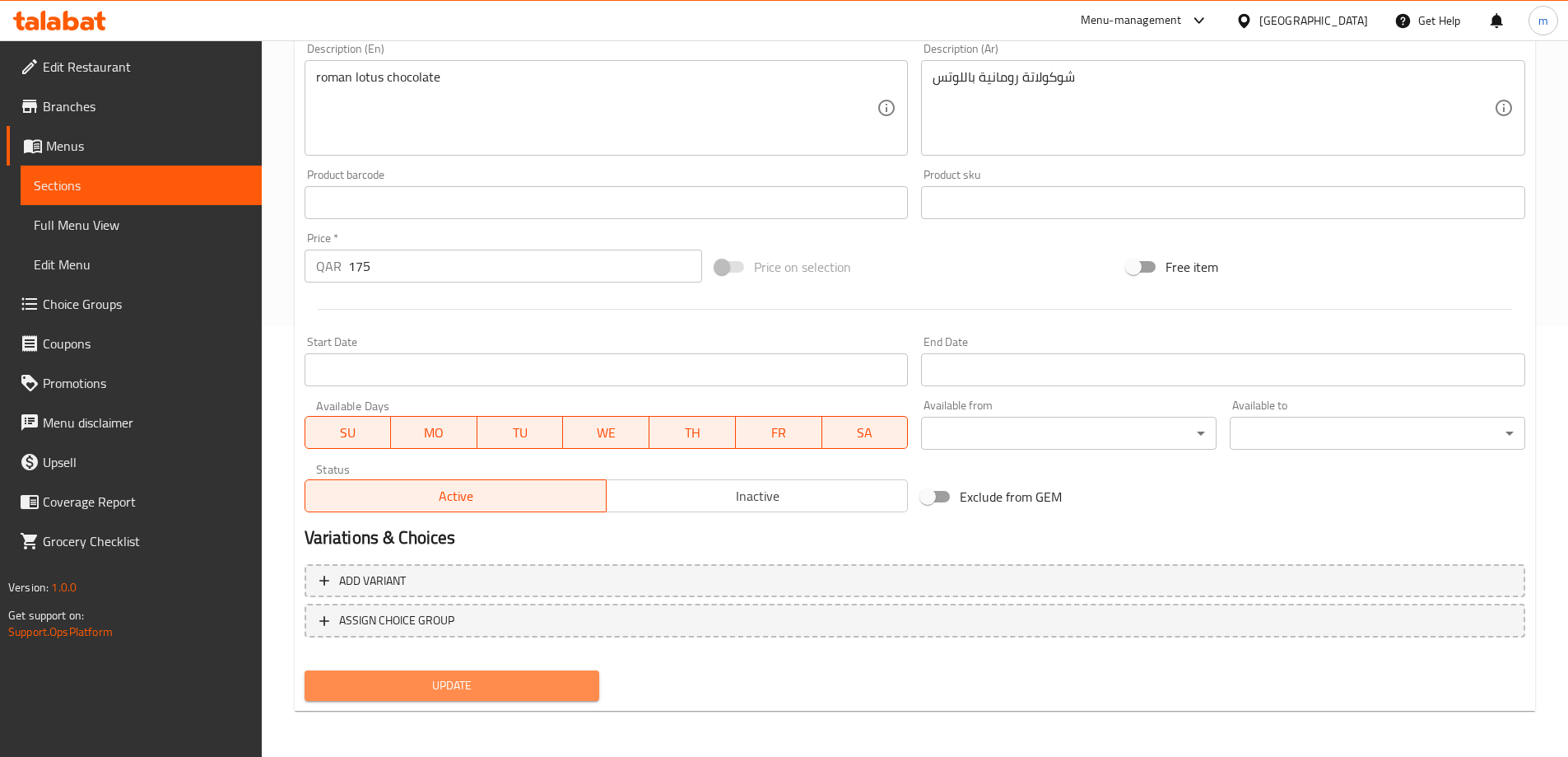
click at [427, 693] on span "Update" at bounding box center [451, 685] width 269 height 20
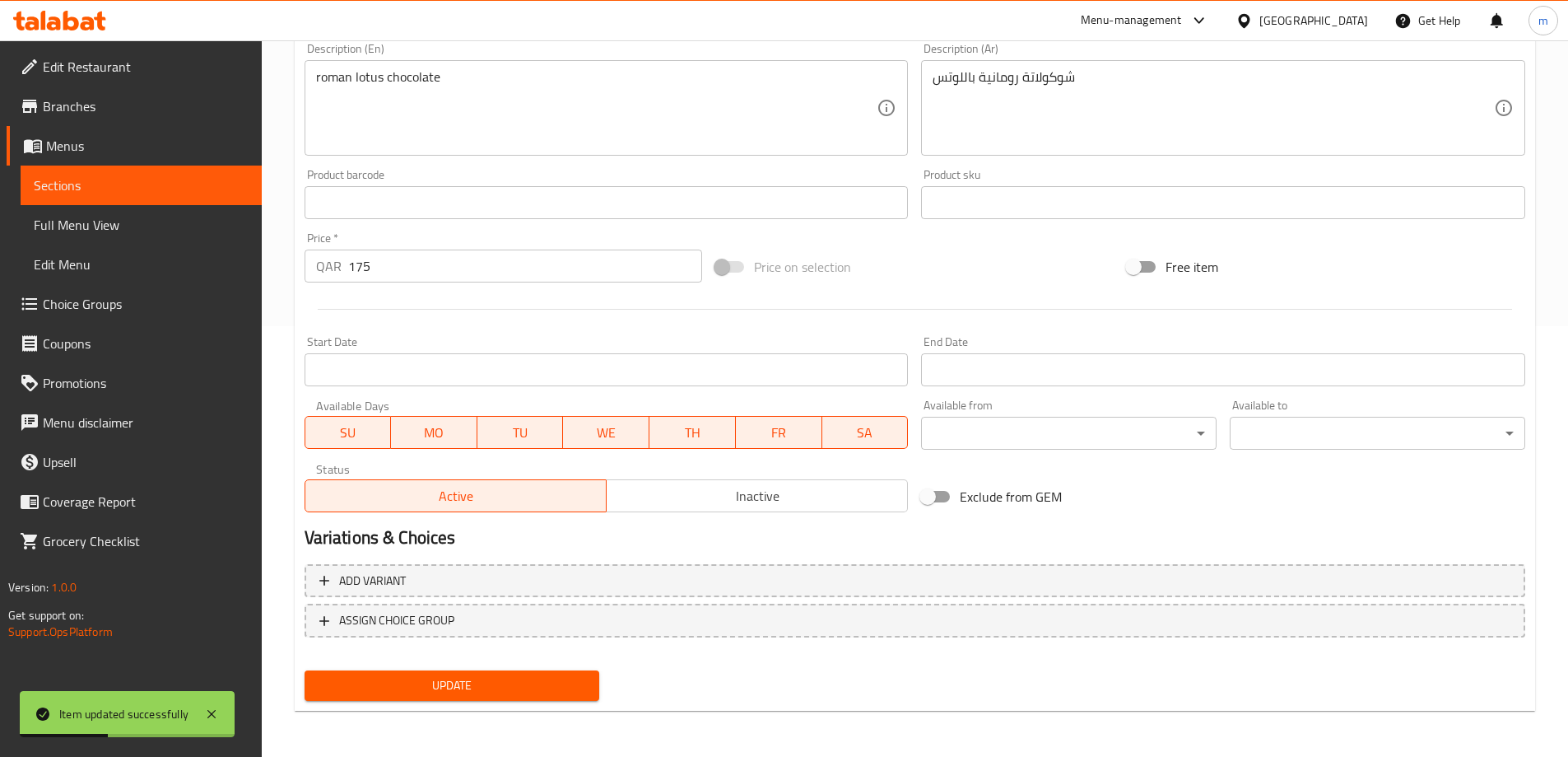
drag, startPoint x: 79, startPoint y: 190, endPoint x: 114, endPoint y: 189, distance: 35.0
click at [79, 190] on span "Sections" at bounding box center [141, 185] width 215 height 20
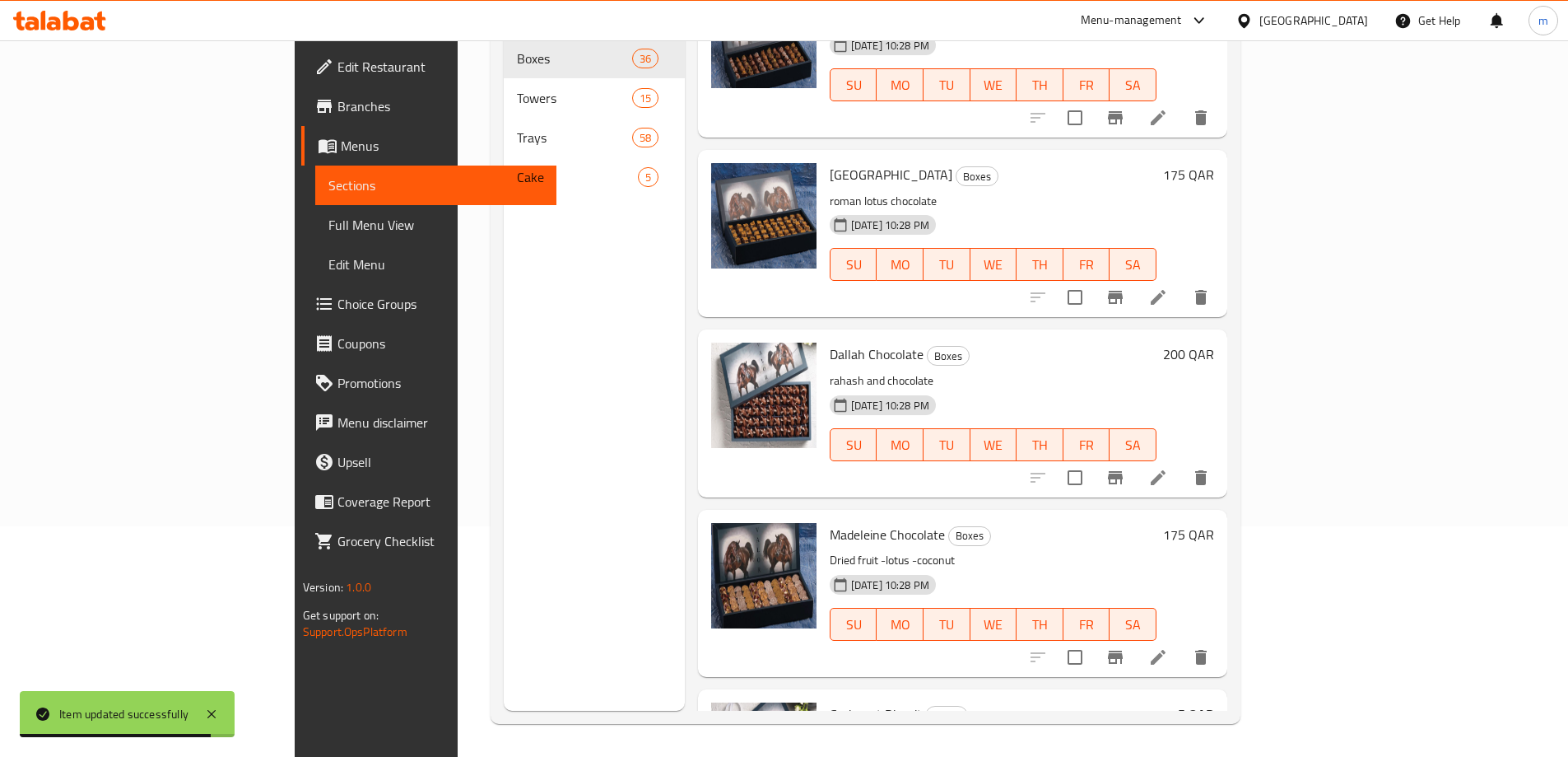
scroll to position [2965, 0]
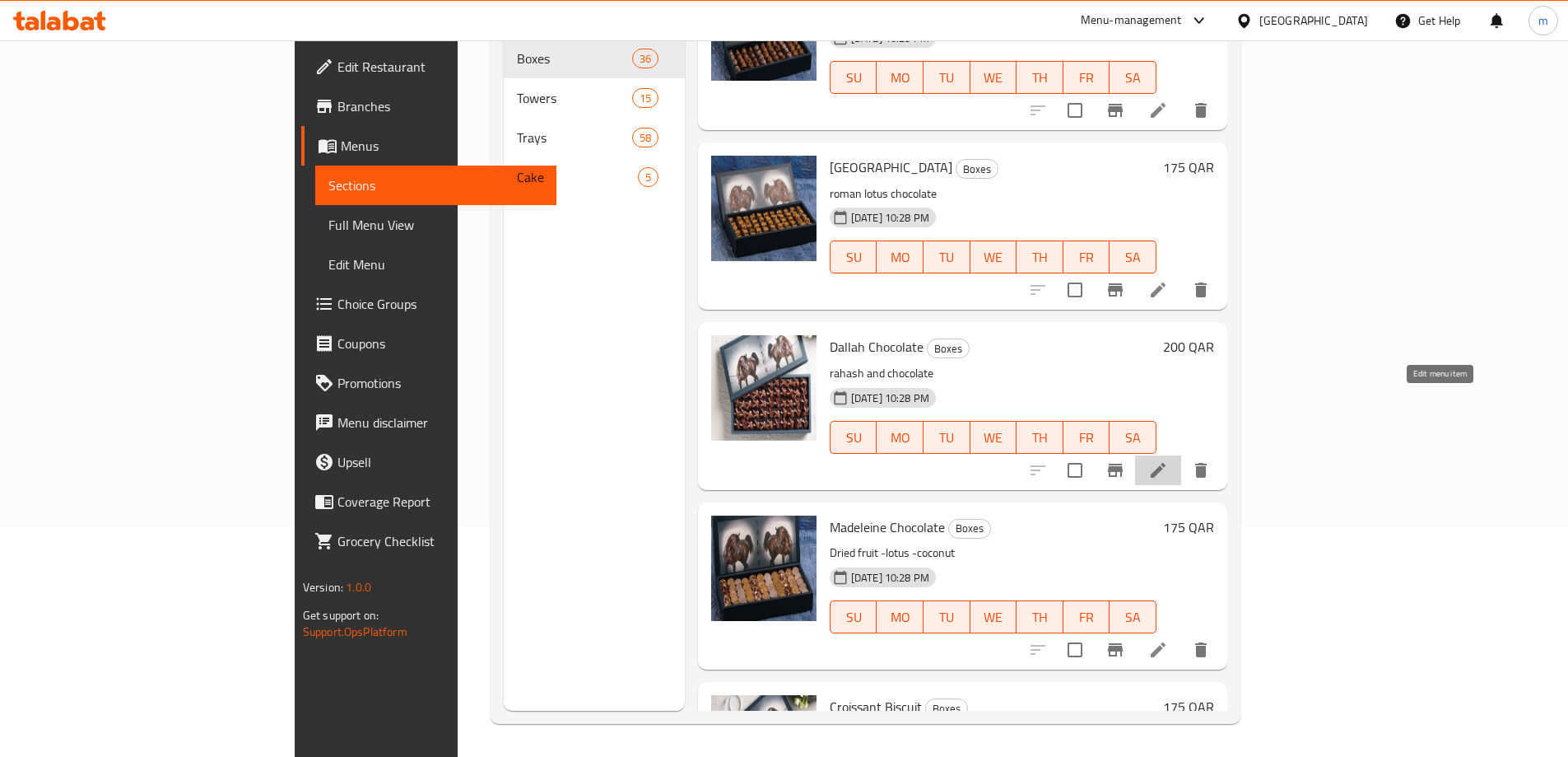
click at [1168, 461] on icon at bounding box center [1158, 470] width 20 height 20
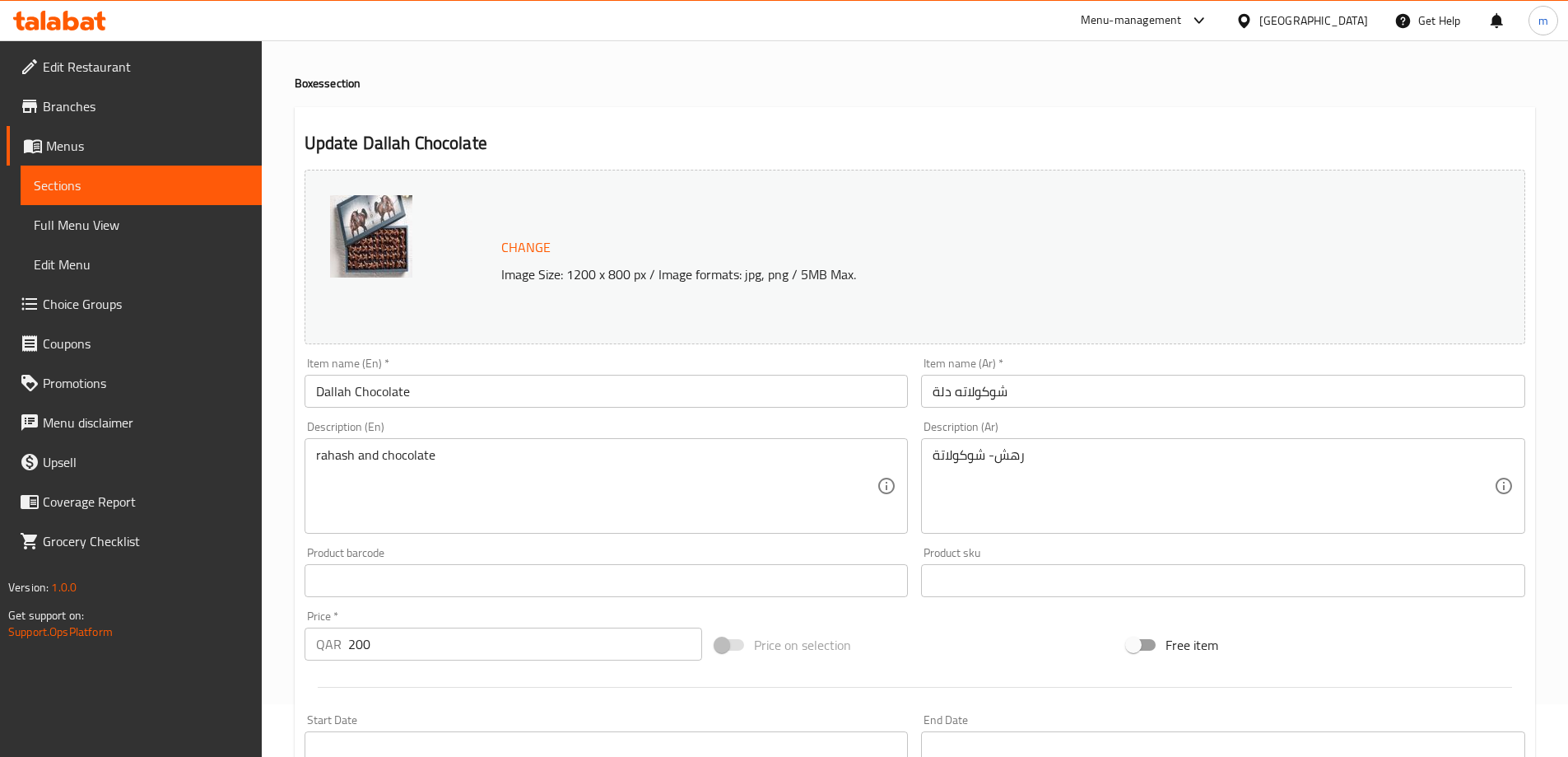
scroll to position [83, 0]
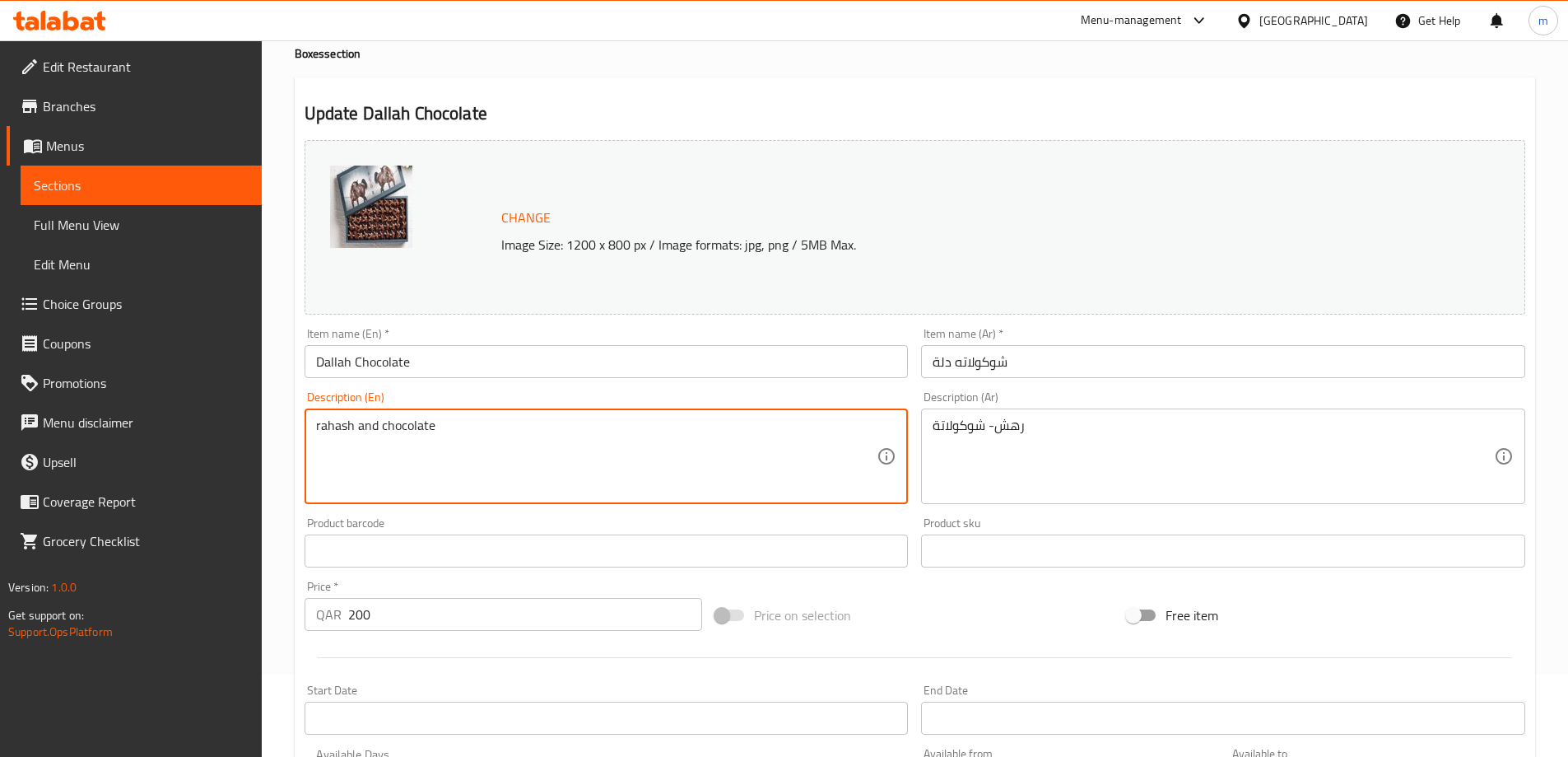
click at [337, 428] on textarea "rahash and chocolate" at bounding box center [596, 457] width 561 height 78
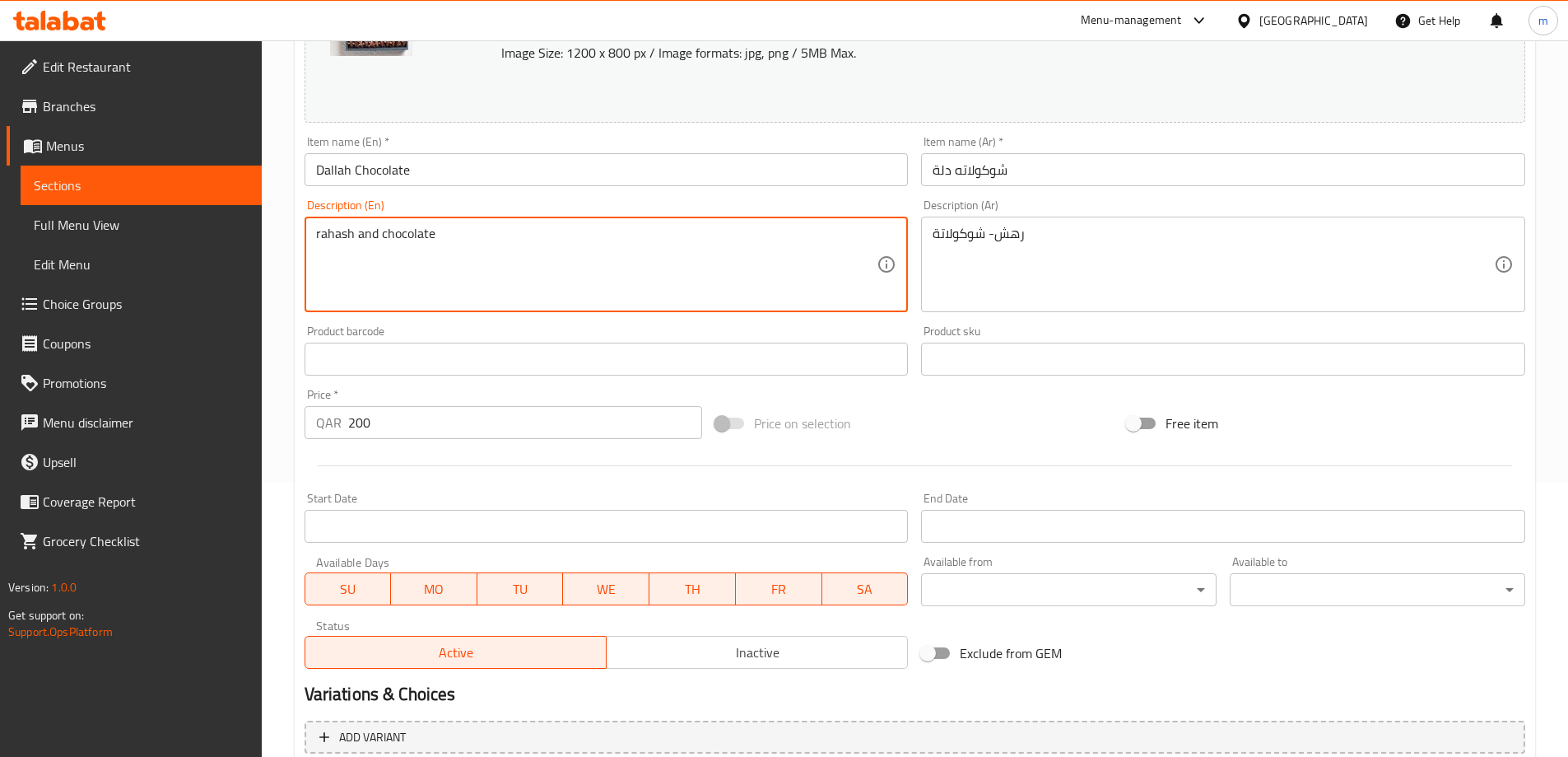
scroll to position [430, 0]
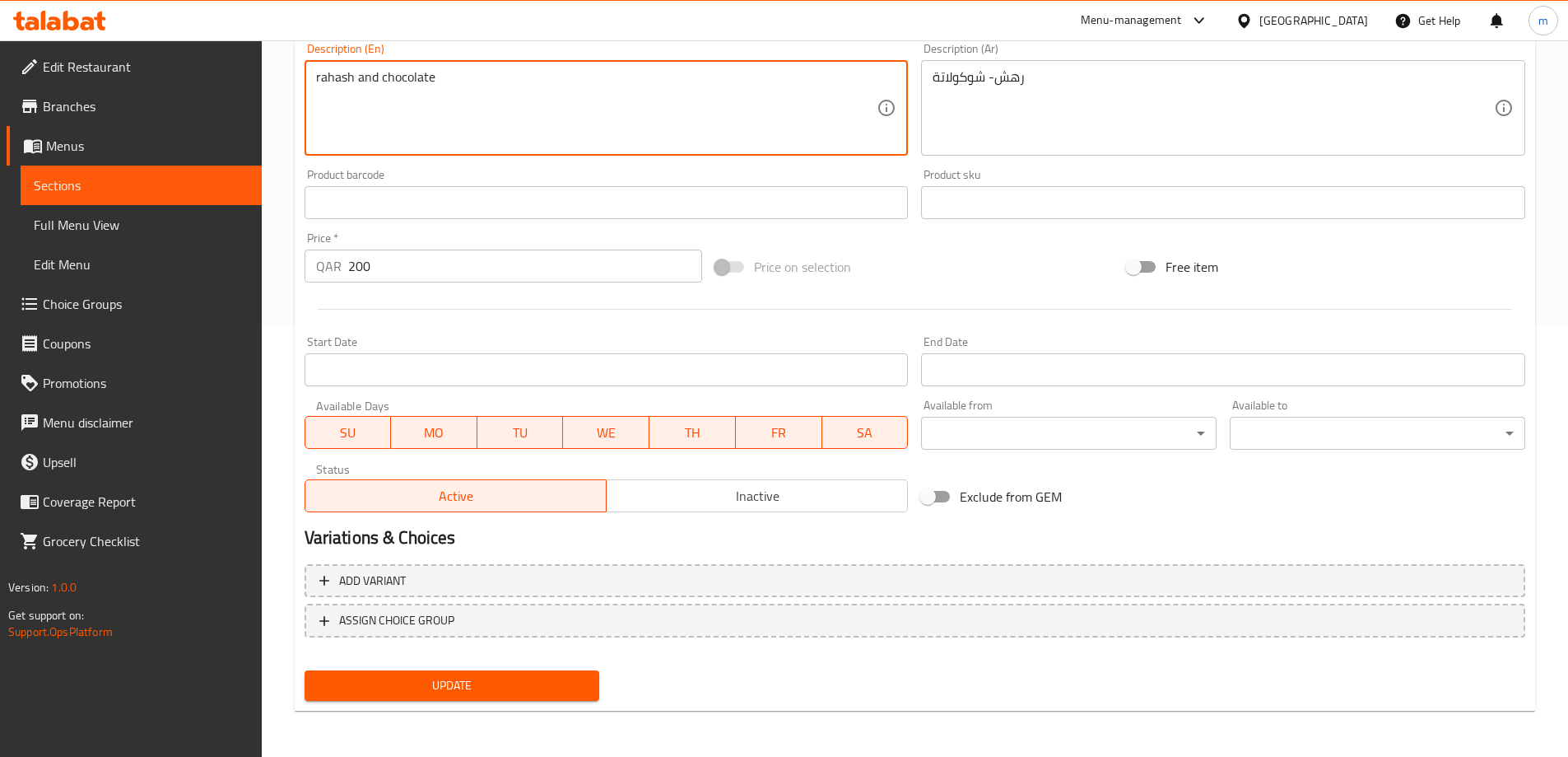
click at [545, 692] on span "Update" at bounding box center [451, 685] width 269 height 20
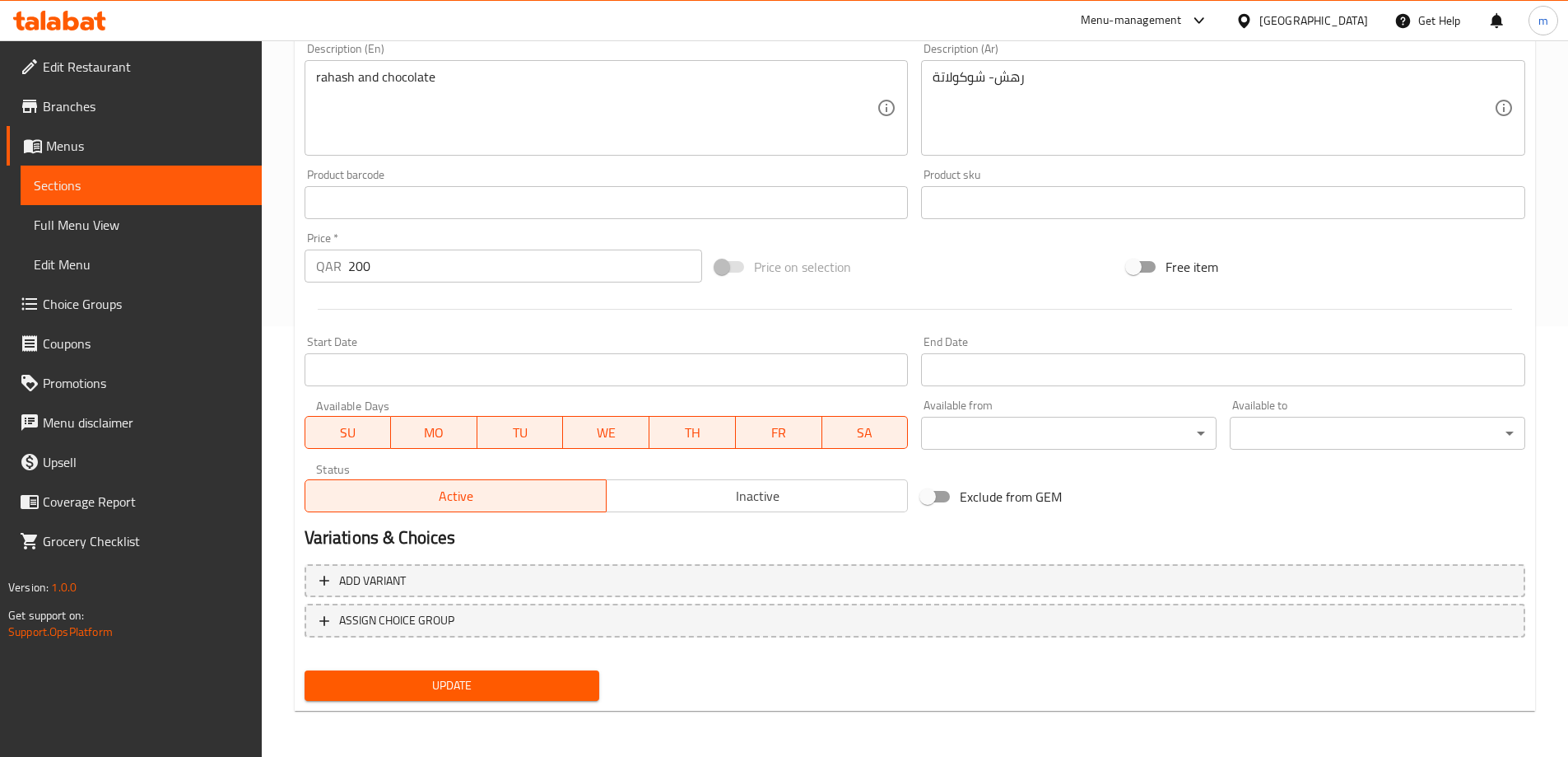
drag, startPoint x: 162, startPoint y: 167, endPoint x: 481, endPoint y: 11, distance: 355.1
click at [162, 167] on link "Sections" at bounding box center [141, 185] width 241 height 40
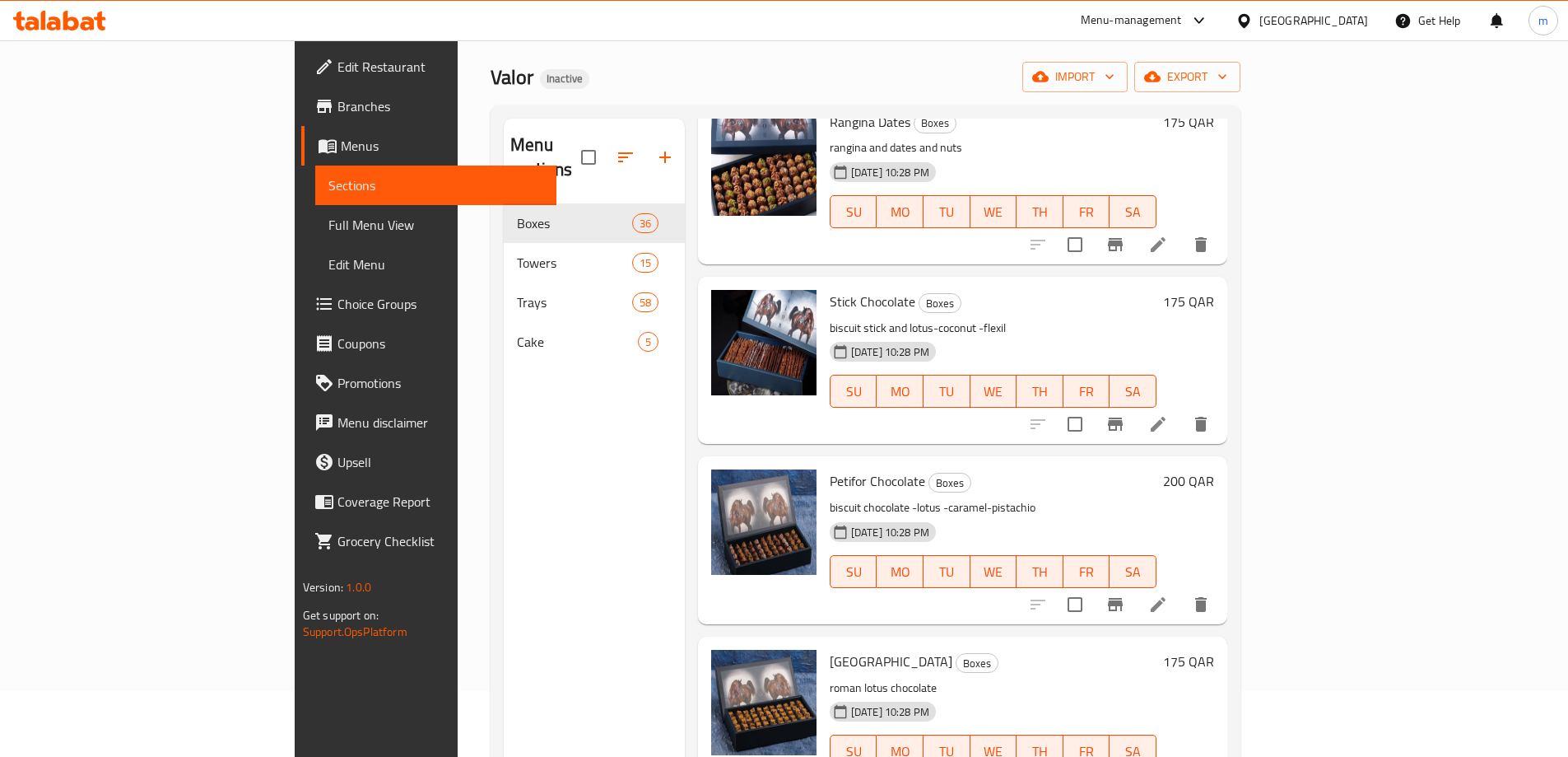
scroll to position [3130, 0]
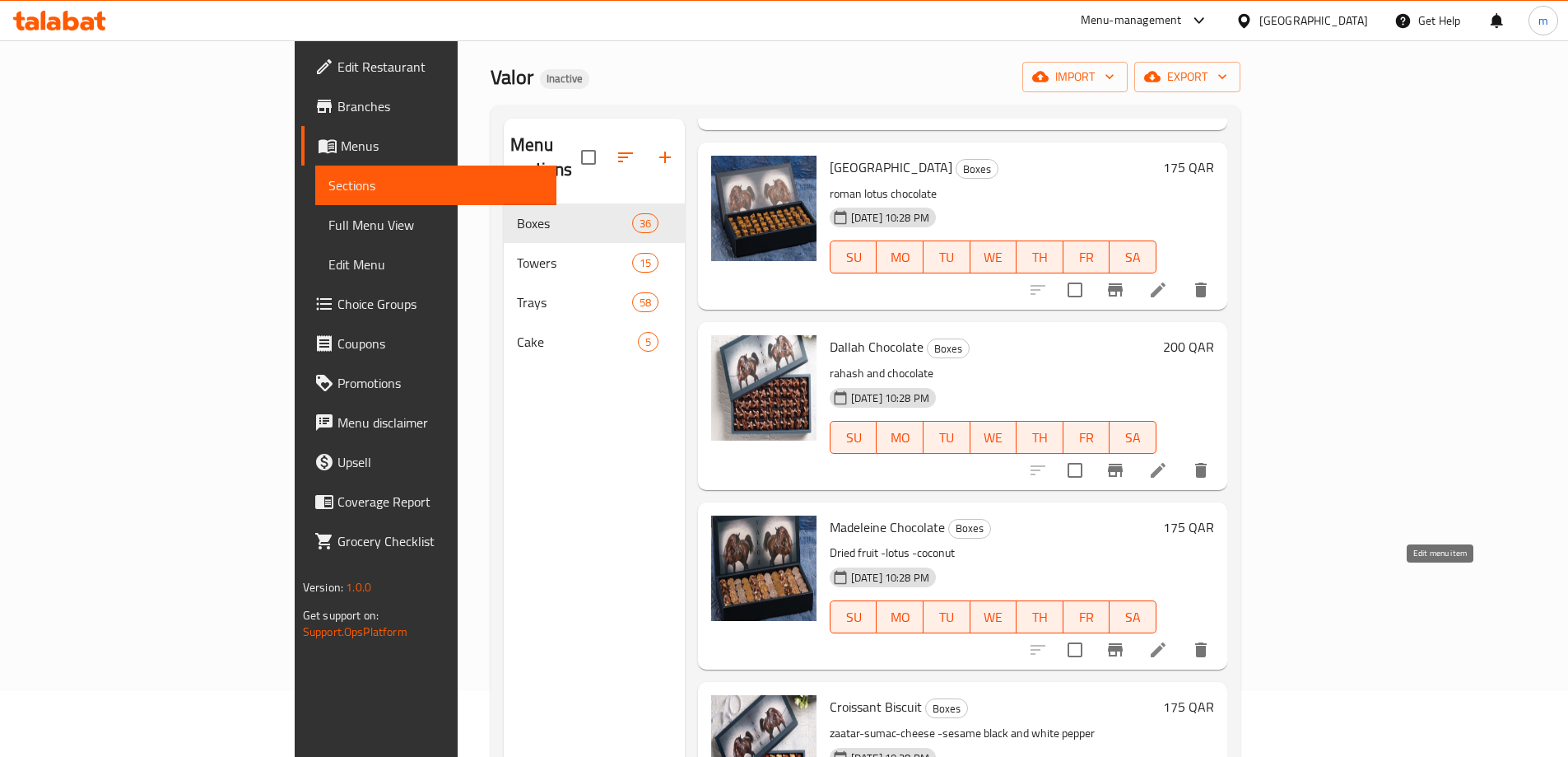
click at [1168, 640] on icon at bounding box center [1158, 650] width 20 height 20
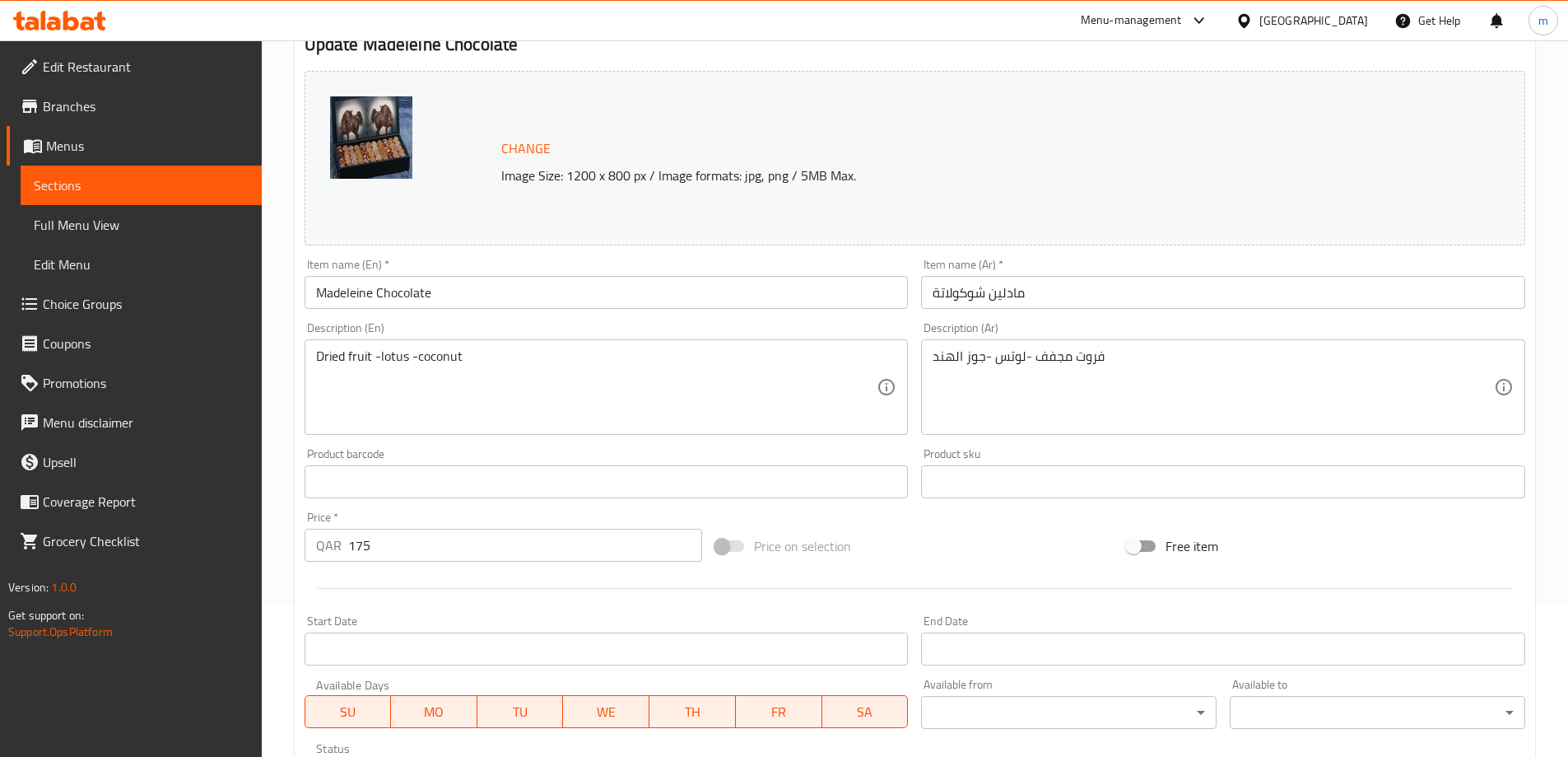
scroll to position [165, 0]
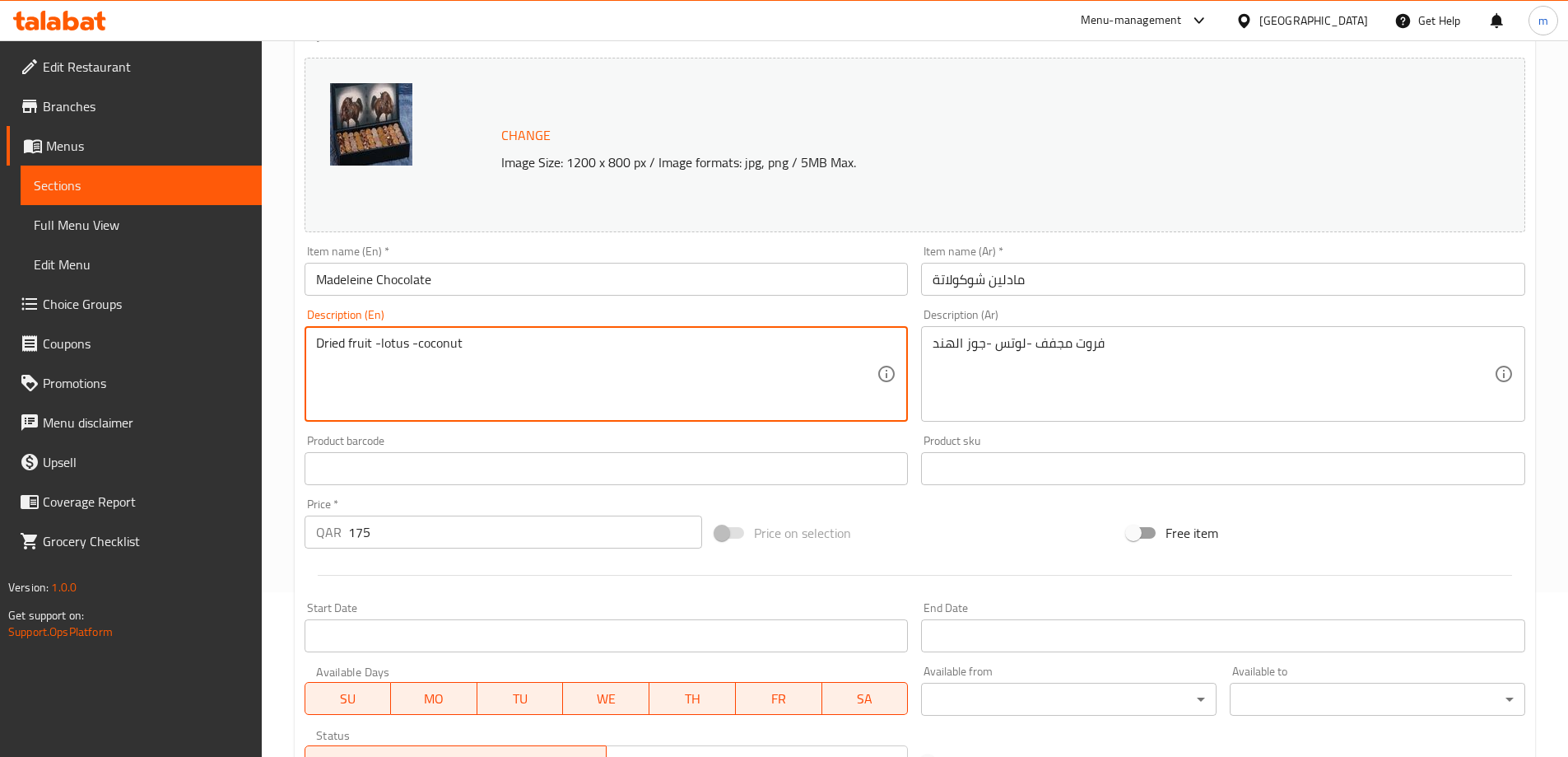
click at [491, 348] on textarea "Dried fruit -lotus -coconut" at bounding box center [596, 375] width 561 height 78
paste textarea
type textarea "fruit -lotus -coconut"
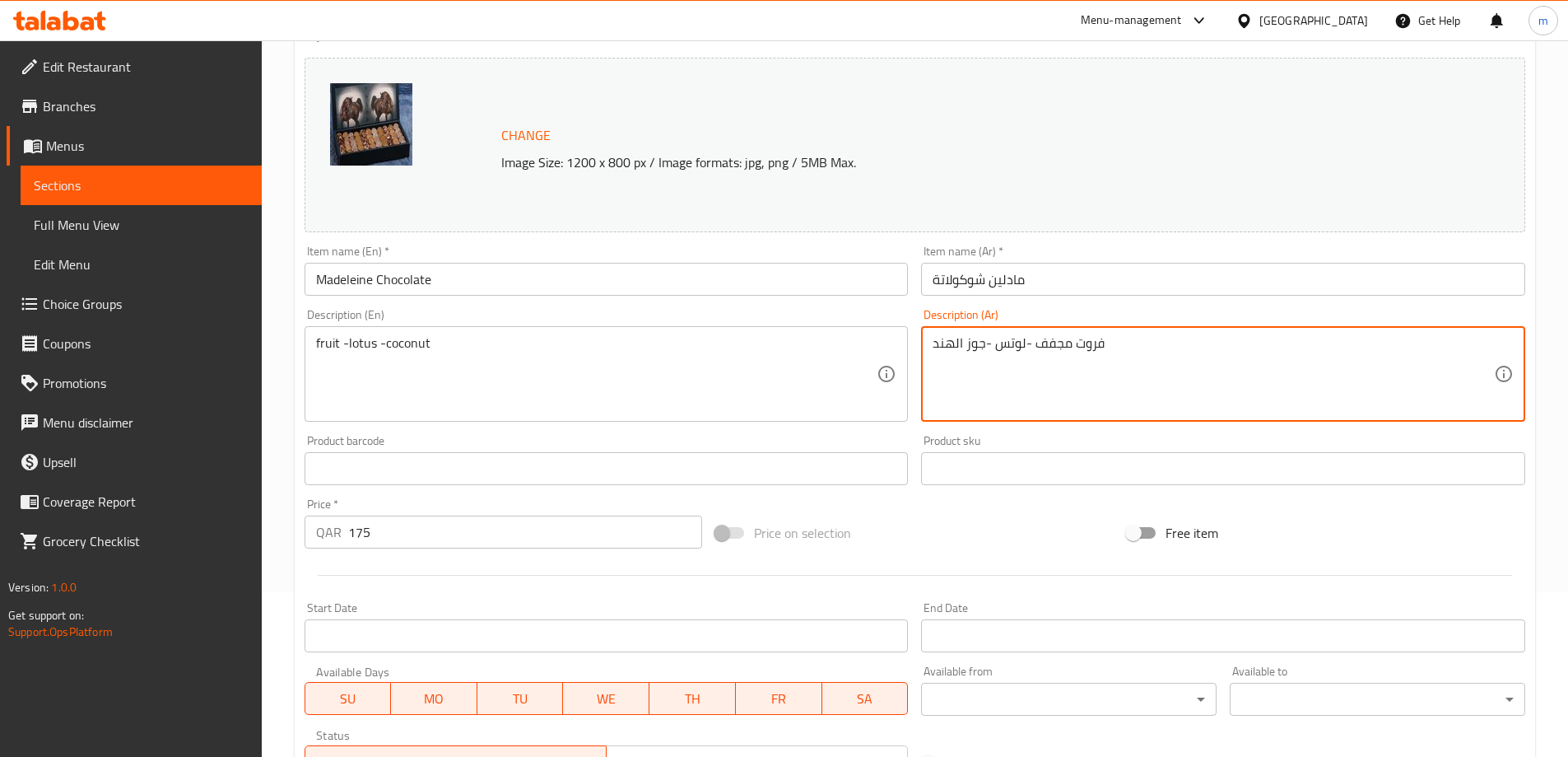
drag, startPoint x: 1038, startPoint y: 342, endPoint x: 1117, endPoint y: 341, distance: 79.0
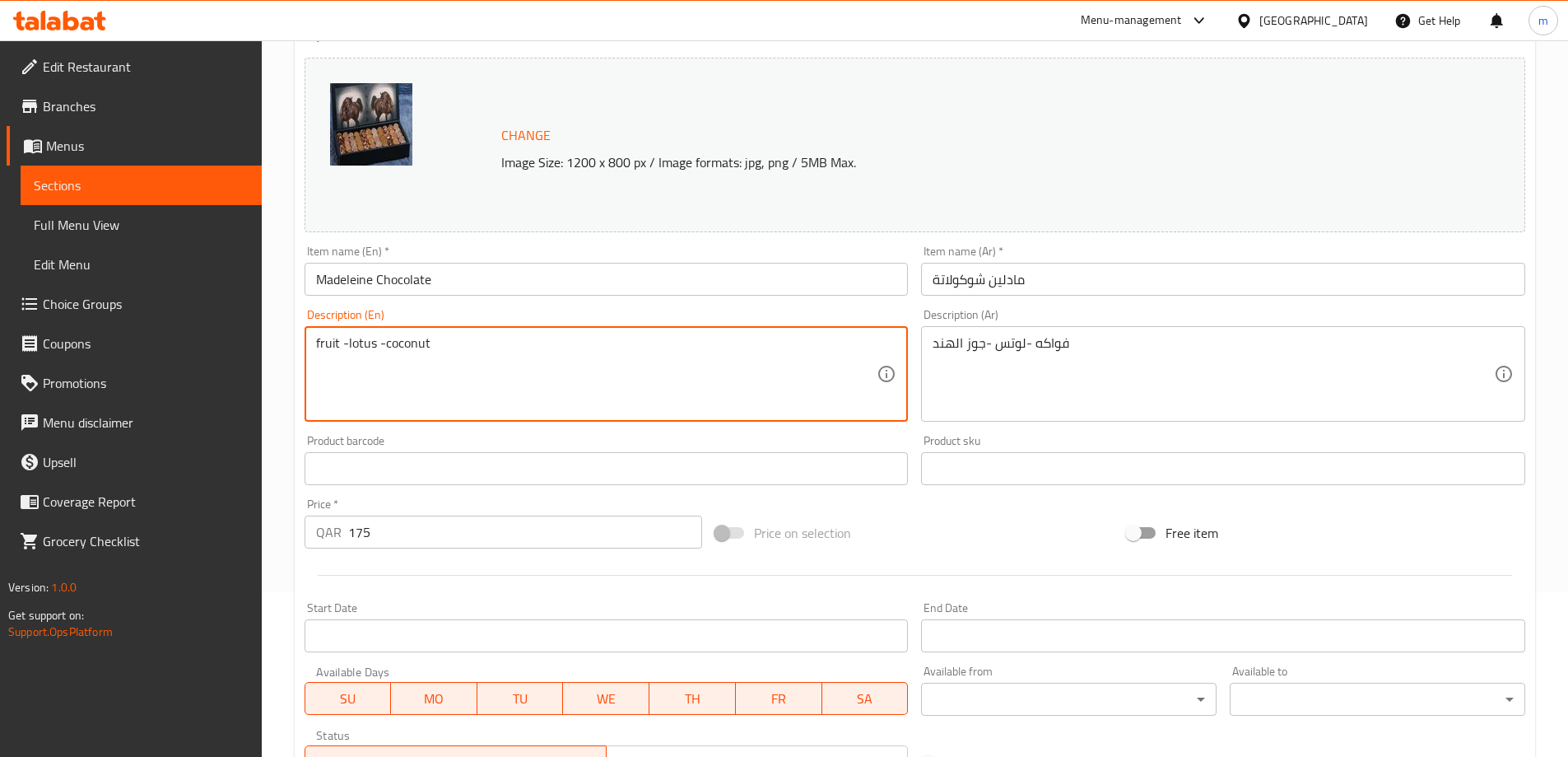
click at [323, 341] on textarea "fruit -lotus -coconut" at bounding box center [596, 375] width 561 height 78
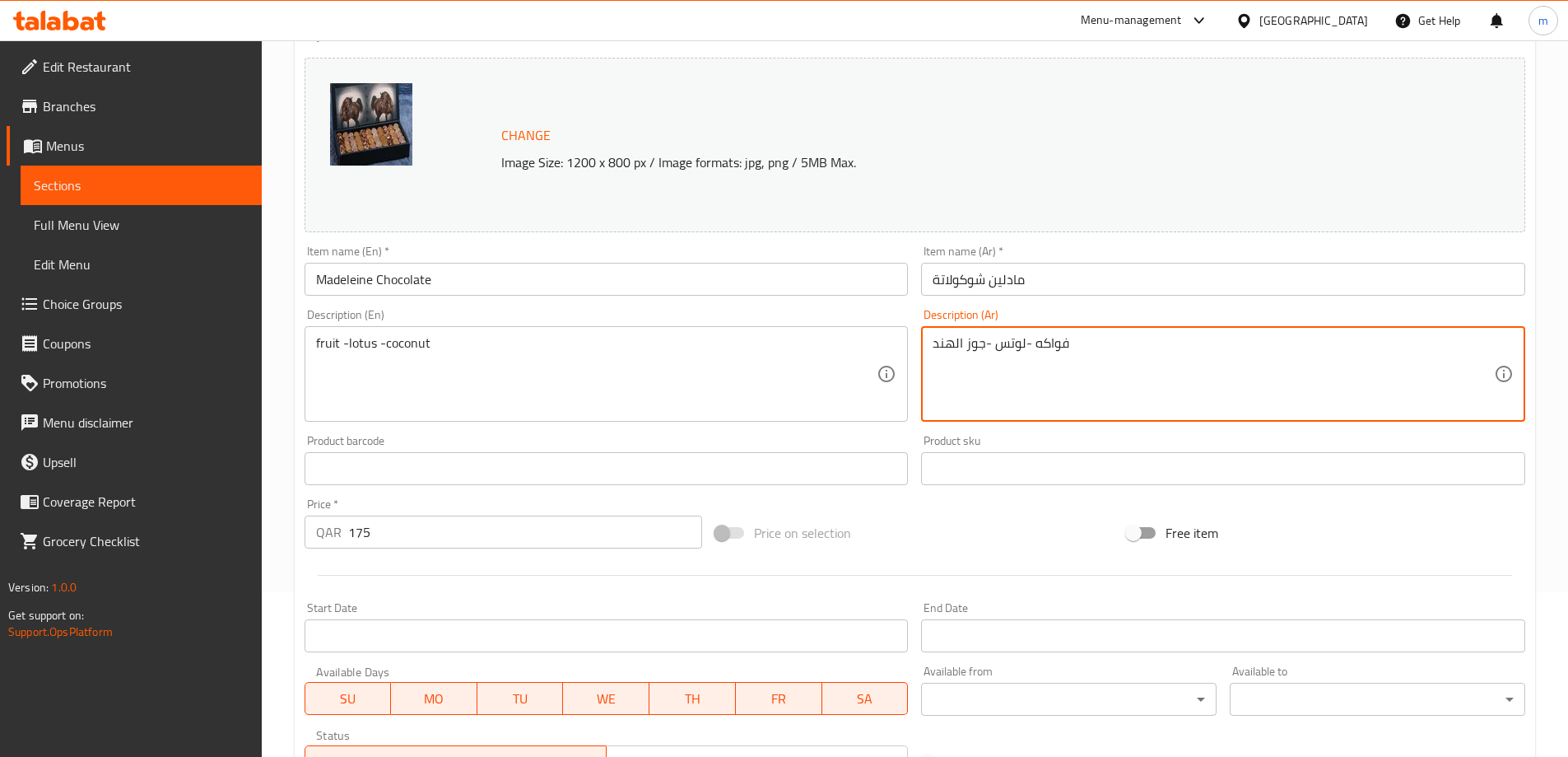
click at [1045, 348] on textarea "فواكه -لوتس -جوز الهند" at bounding box center [1212, 375] width 561 height 78
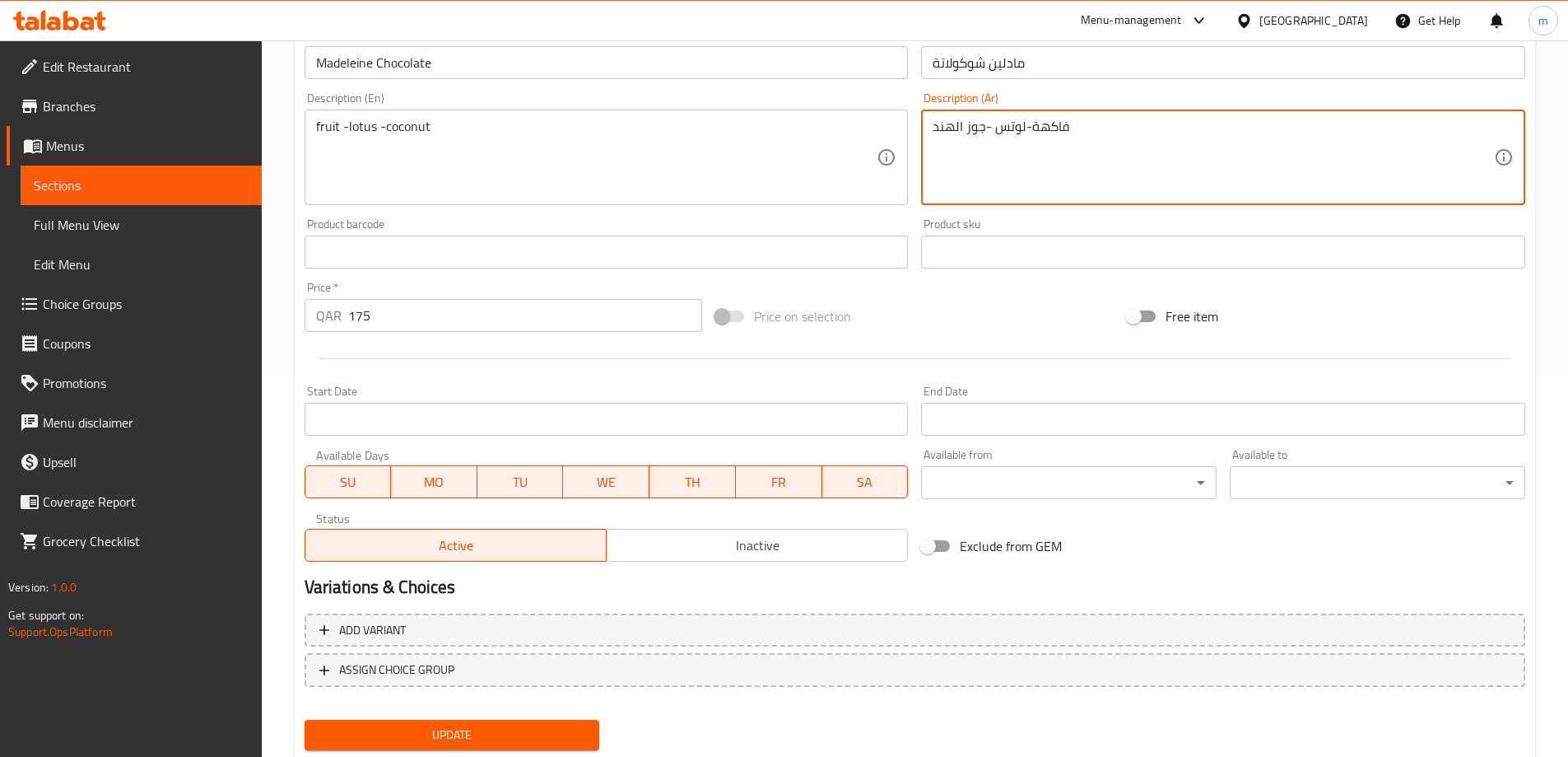
scroll to position [430, 0]
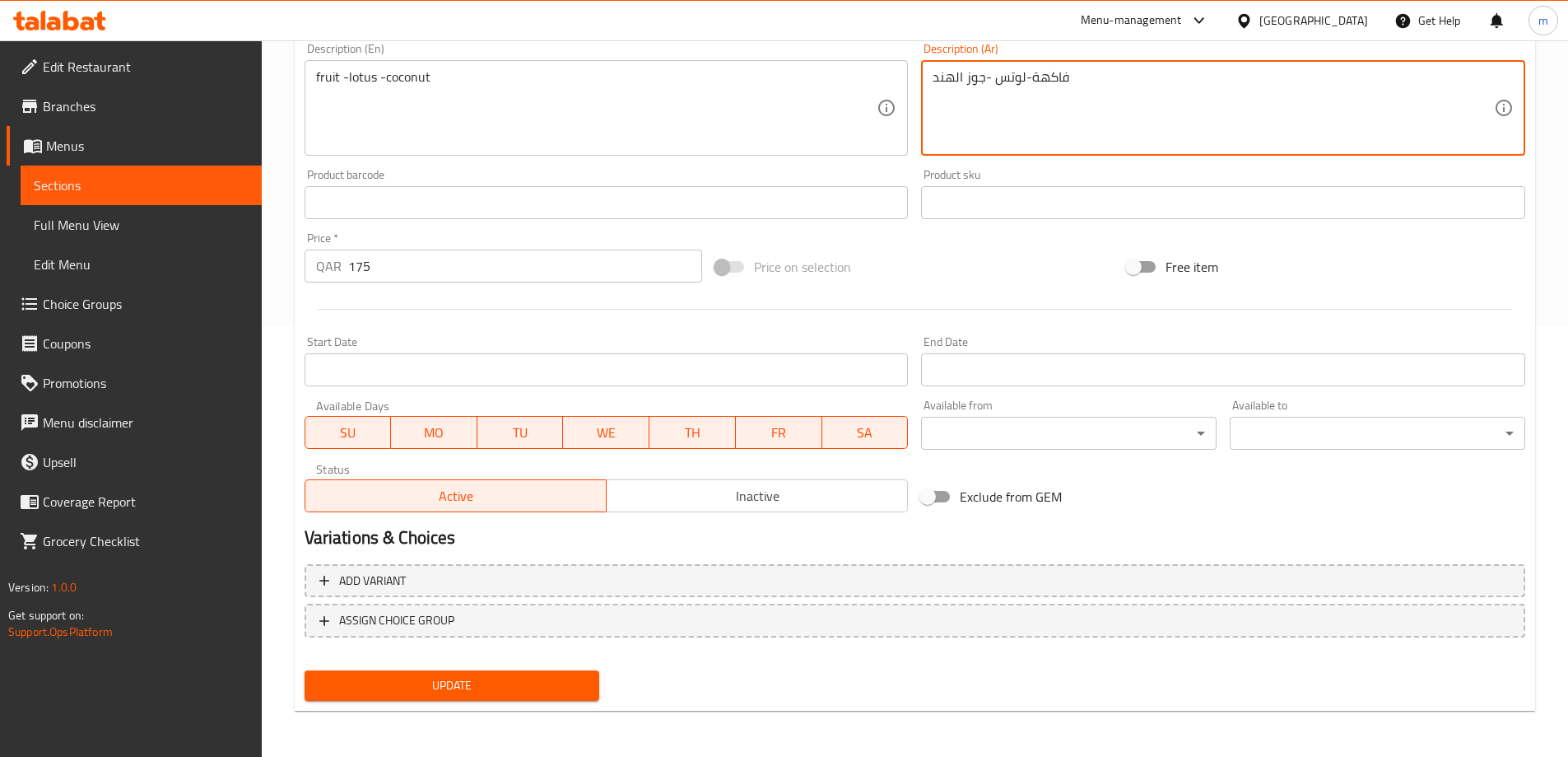
type textarea "فاكهة-لوتس -جوز الهند"
click at [406, 674] on button "Update" at bounding box center [451, 685] width 295 height 30
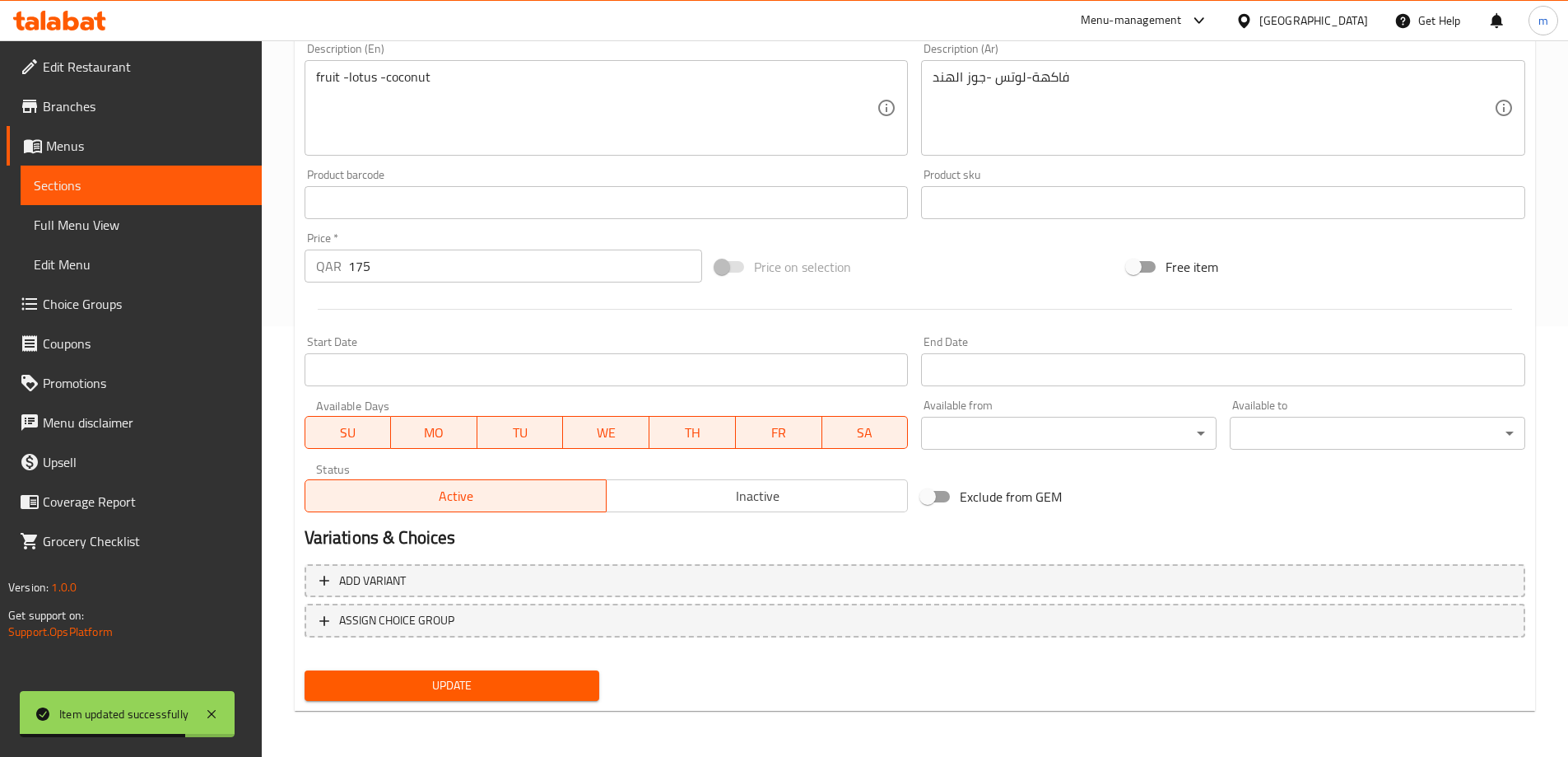
click at [193, 181] on span "Sections" at bounding box center [141, 185] width 215 height 20
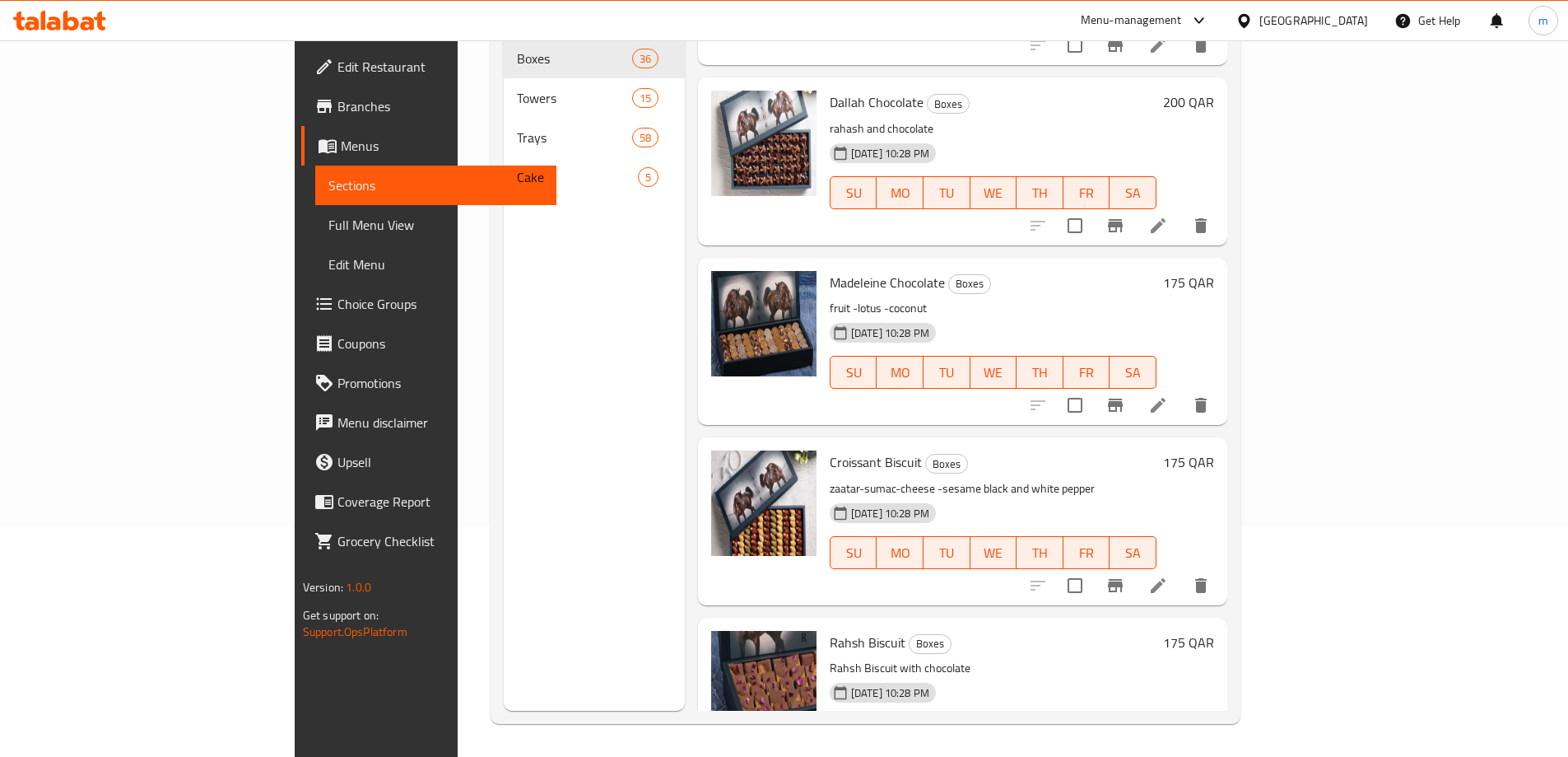
scroll to position [3212, 0]
click at [1181, 568] on li at bounding box center [1158, 582] width 46 height 29
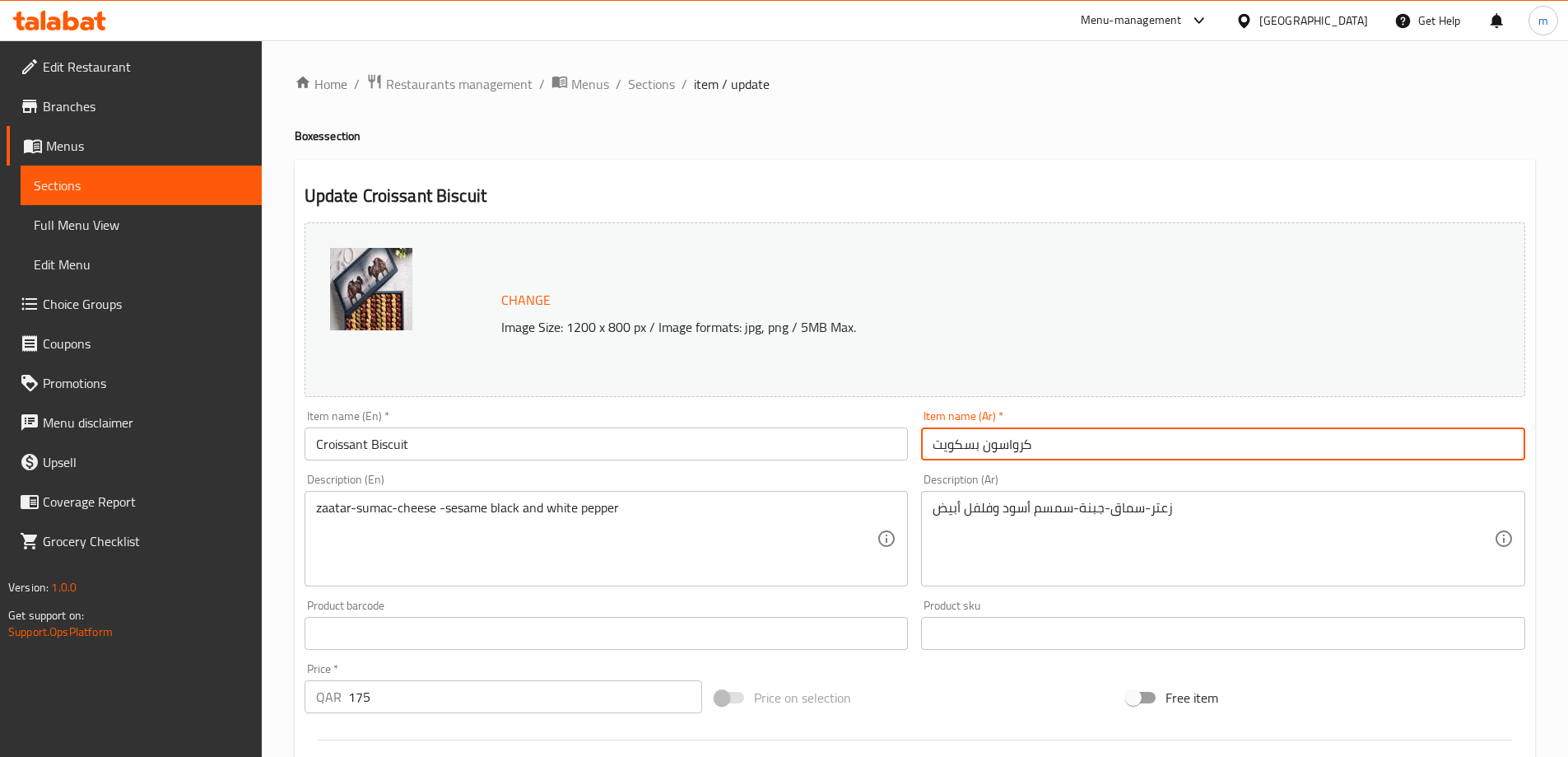
drag, startPoint x: 981, startPoint y: 446, endPoint x: 1033, endPoint y: 450, distance: 52.2
click at [1033, 450] on input "كرواسون بسكويت" at bounding box center [1222, 444] width 604 height 33
click at [1023, 452] on input "بسكويت" at bounding box center [1222, 444] width 604 height 33
paste input "كرواسون"
type input "بسكويت كرواسون"
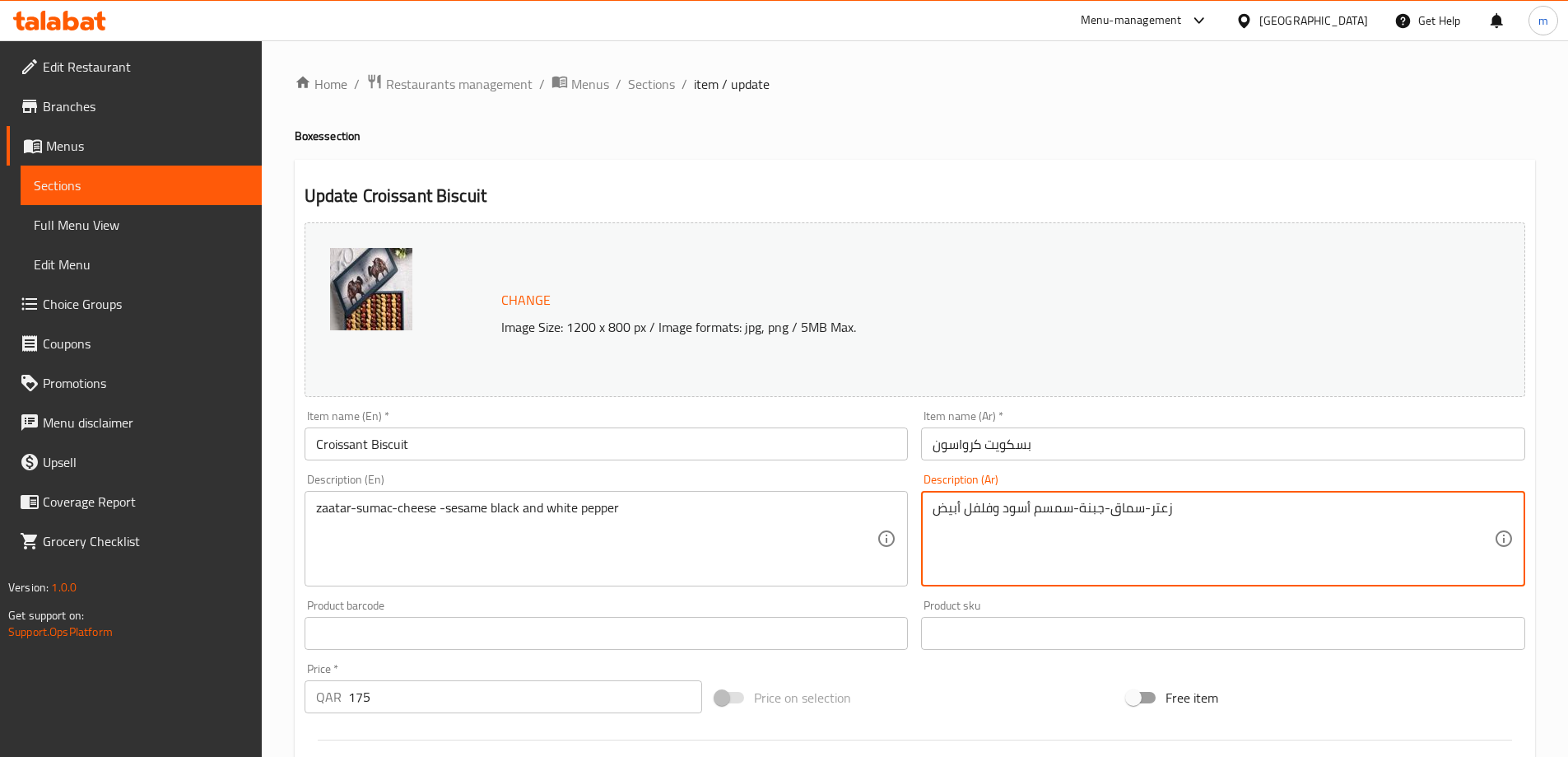
click at [978, 509] on textarea "زعتر-سماق-جبنة-سمسم أسود وفلفل أبيض" at bounding box center [1212, 539] width 561 height 78
click at [932, 510] on textarea "زعتر-سماق-جبنة-سمسم أسود و أبيض" at bounding box center [1212, 539] width 561 height 78
click at [1179, 508] on textarea "زعتر-سماق-جبنة-سمسم أسود و أبيض" at bounding box center [1212, 539] width 561 height 78
type textarea "زعتر-سماق-جبنة-سمسم أسود و أبيض فلفل"
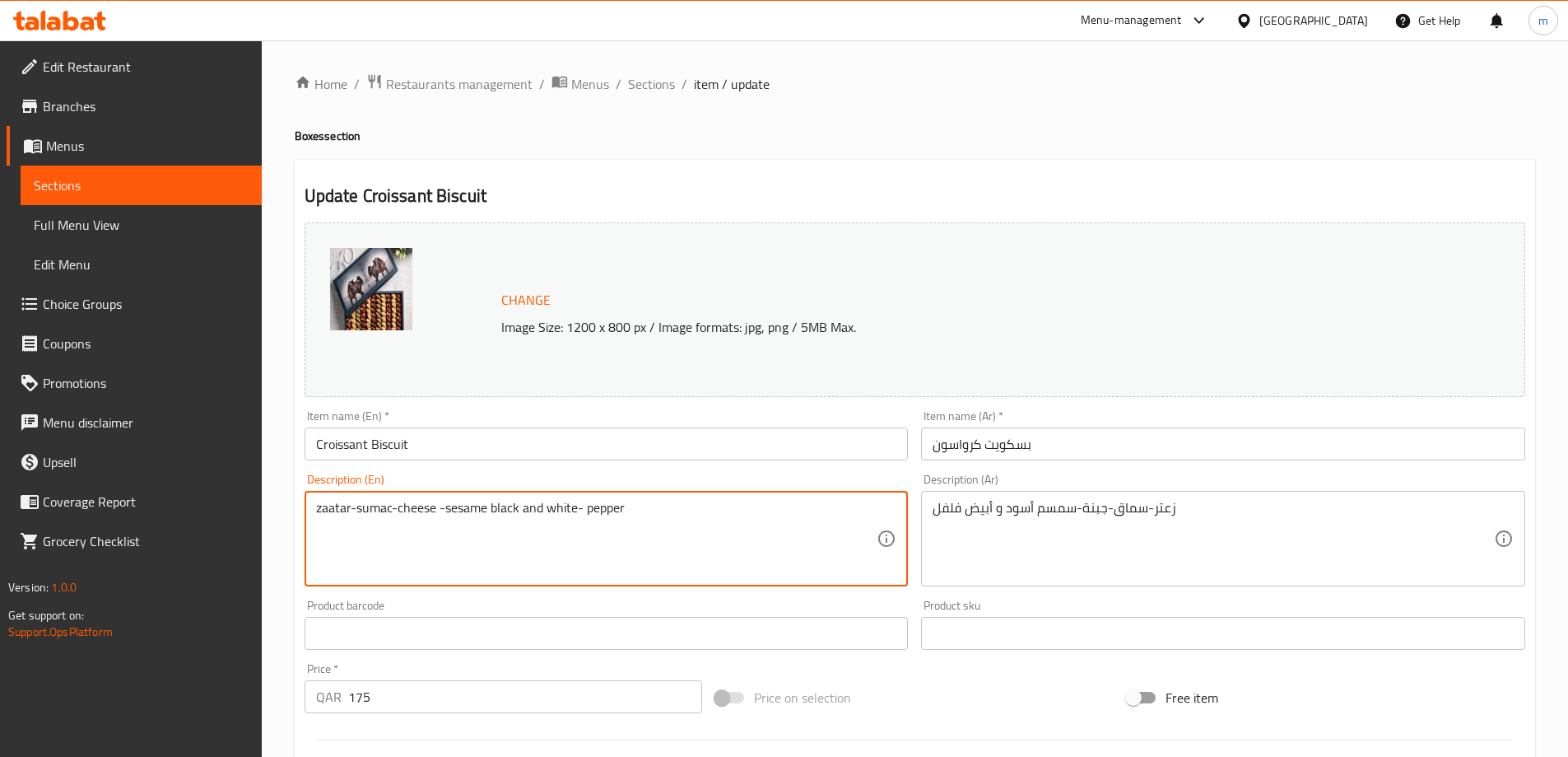
click at [576, 508] on textarea "zaatar-sumac-cheese -sesame black and white- pepper" at bounding box center [596, 539] width 561 height 78
type textarea "zaatar-sumac-cheese -sesame black and white - pepper"
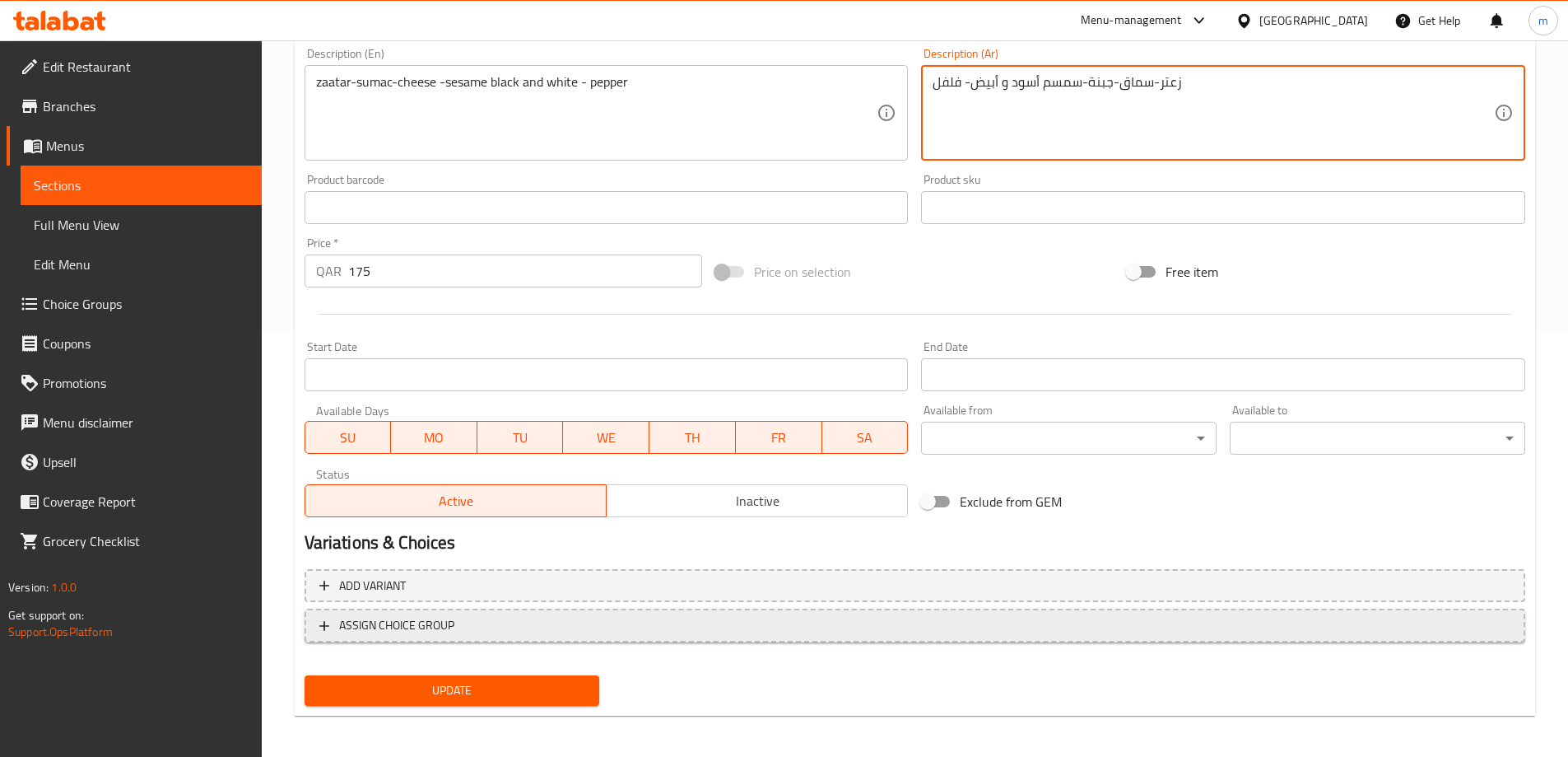
scroll to position [430, 0]
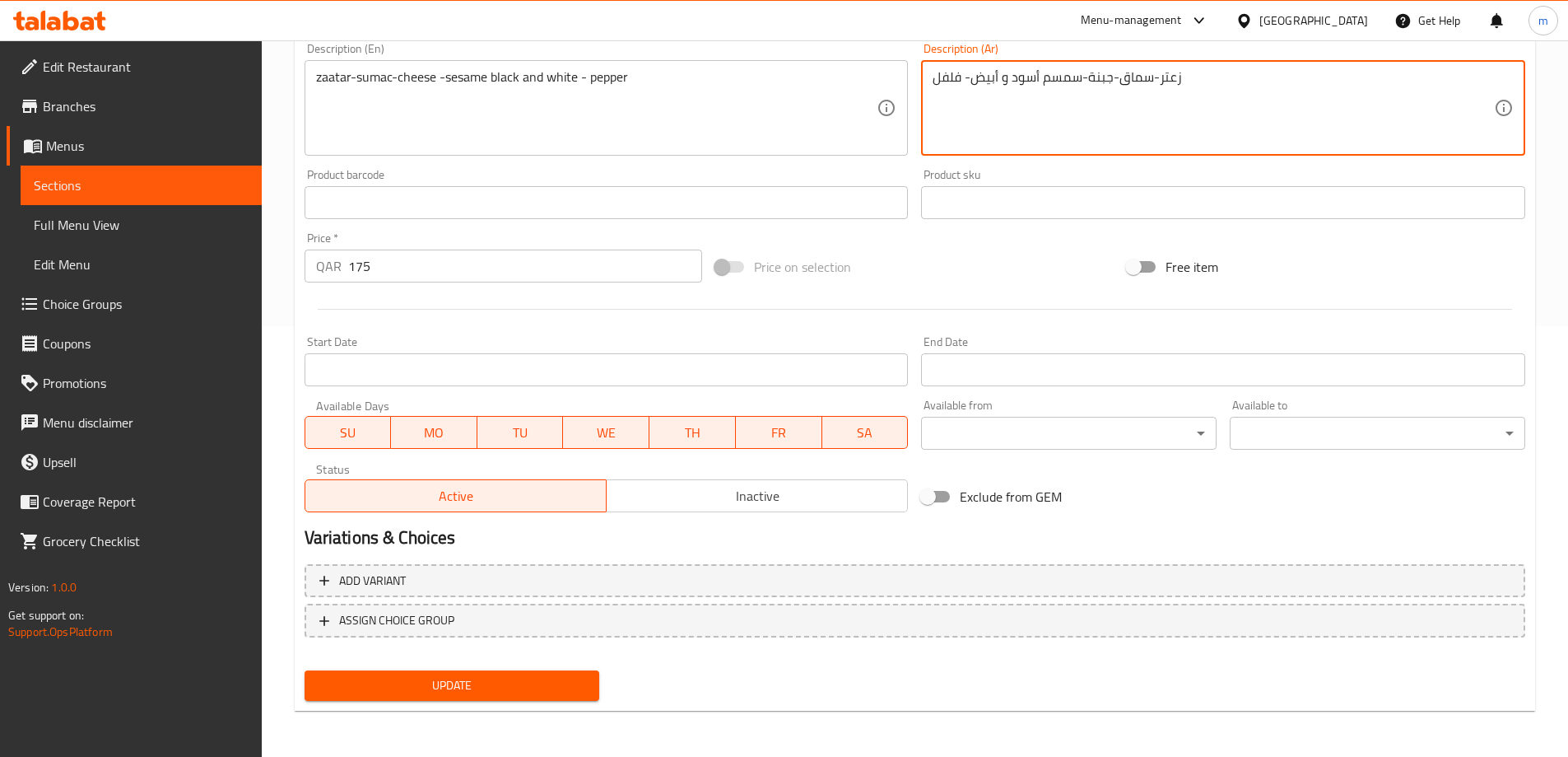
type textarea "زعتر-سماق-جبنة-سمسم أسود و أبيض- فلفل"
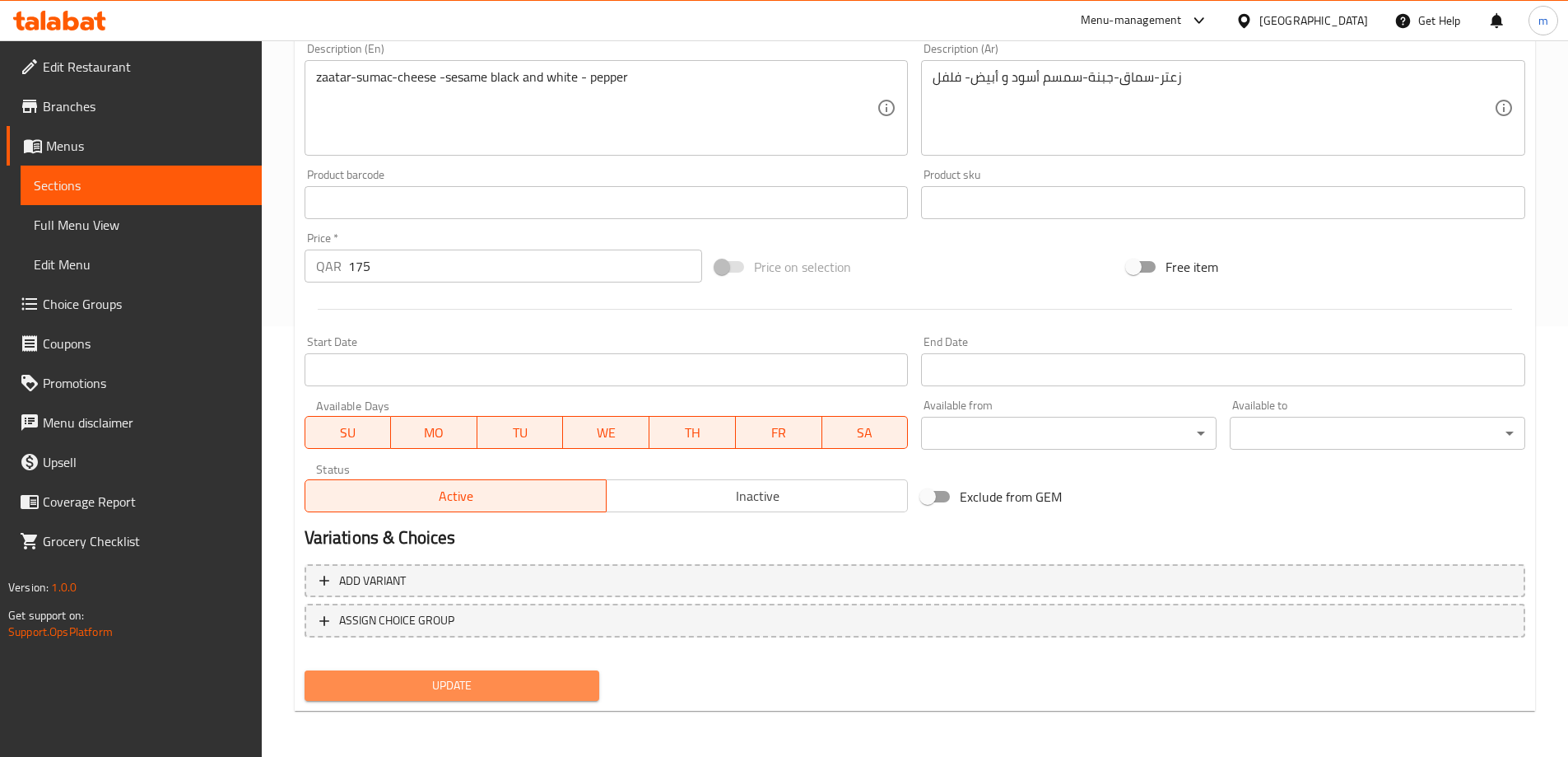
click at [457, 680] on span "Update" at bounding box center [451, 685] width 269 height 20
click at [509, 690] on span "Update" at bounding box center [451, 685] width 269 height 20
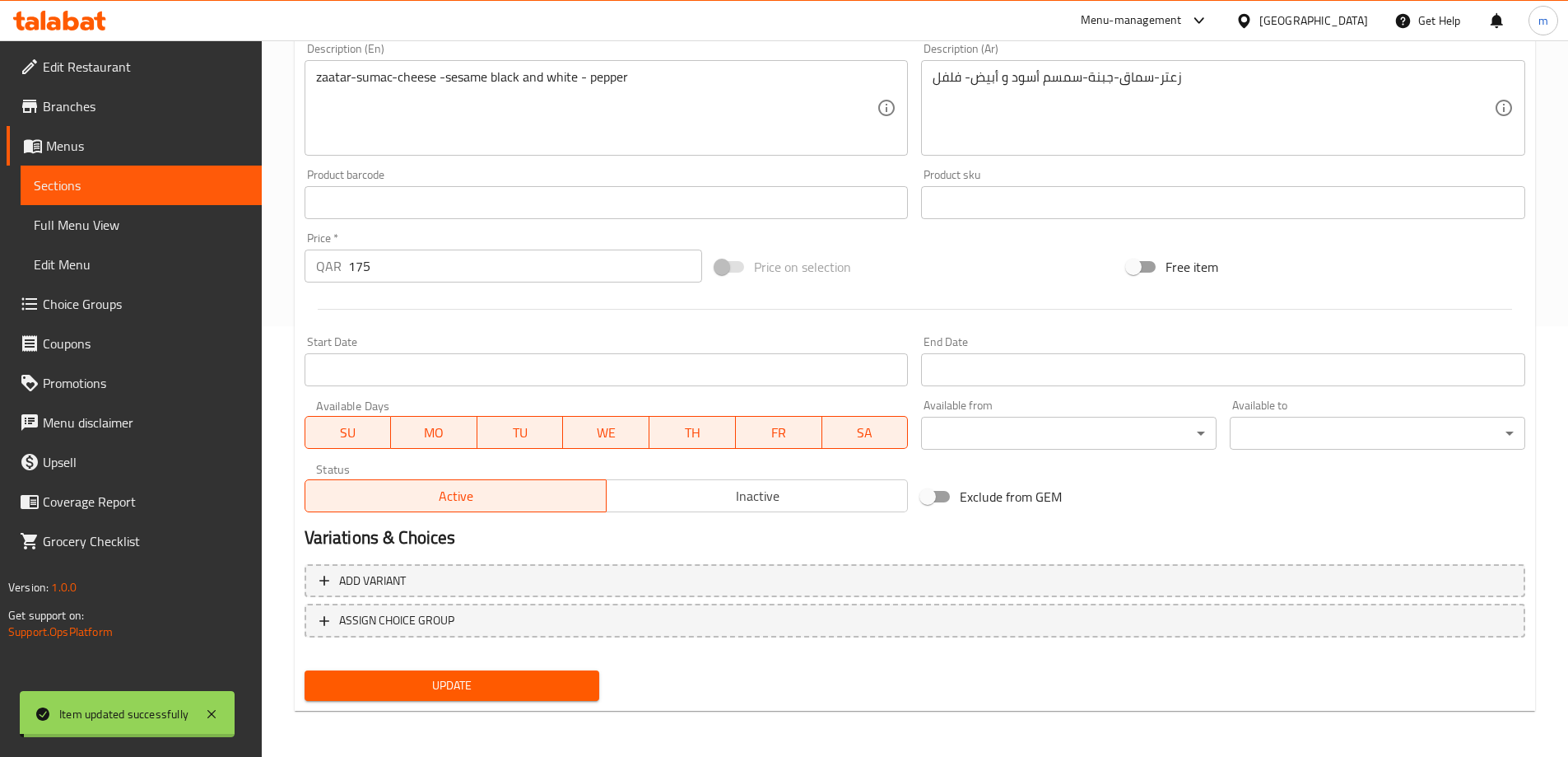
click at [168, 177] on span "Sections" at bounding box center [141, 185] width 215 height 20
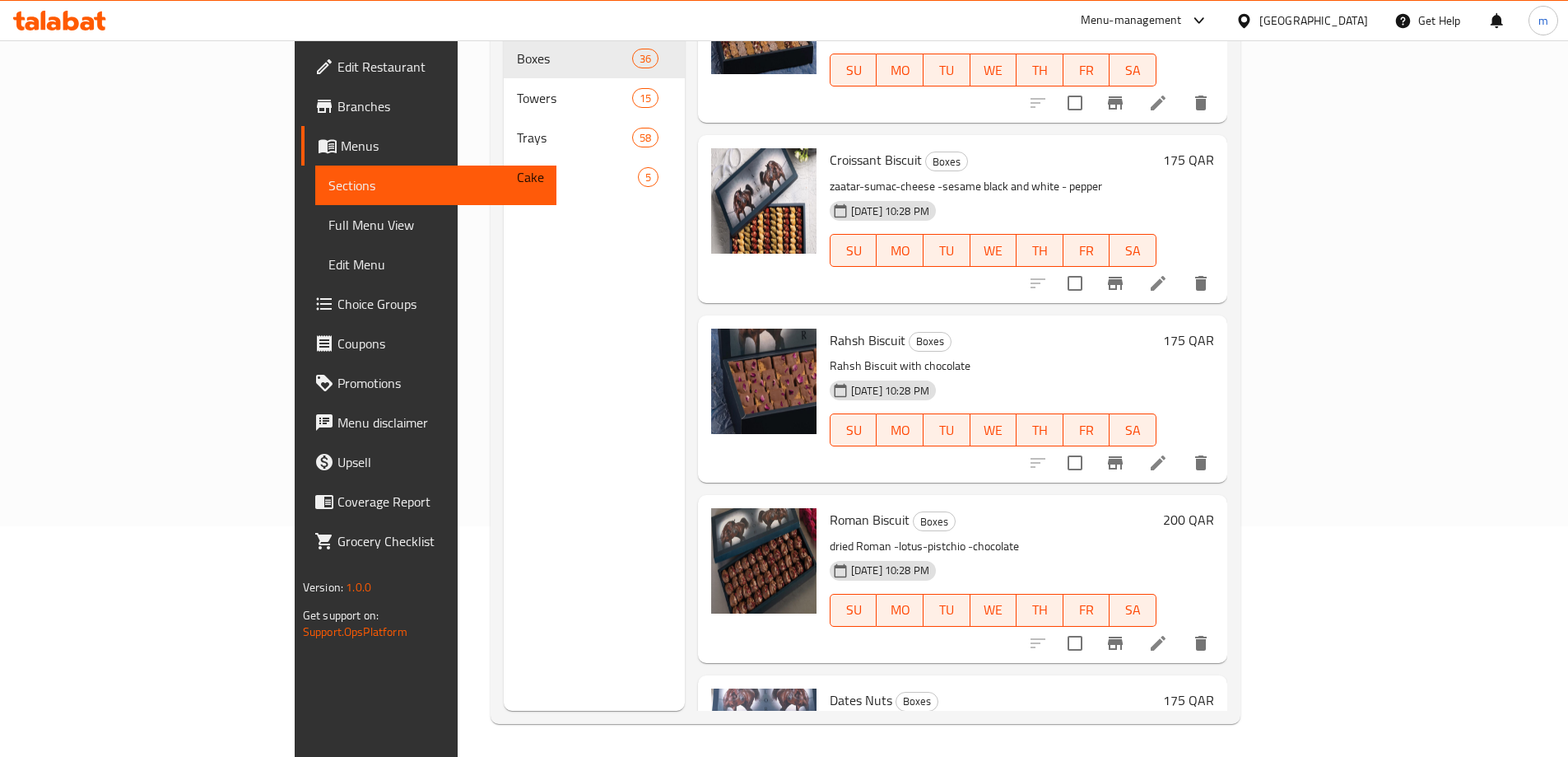
scroll to position [3542, 0]
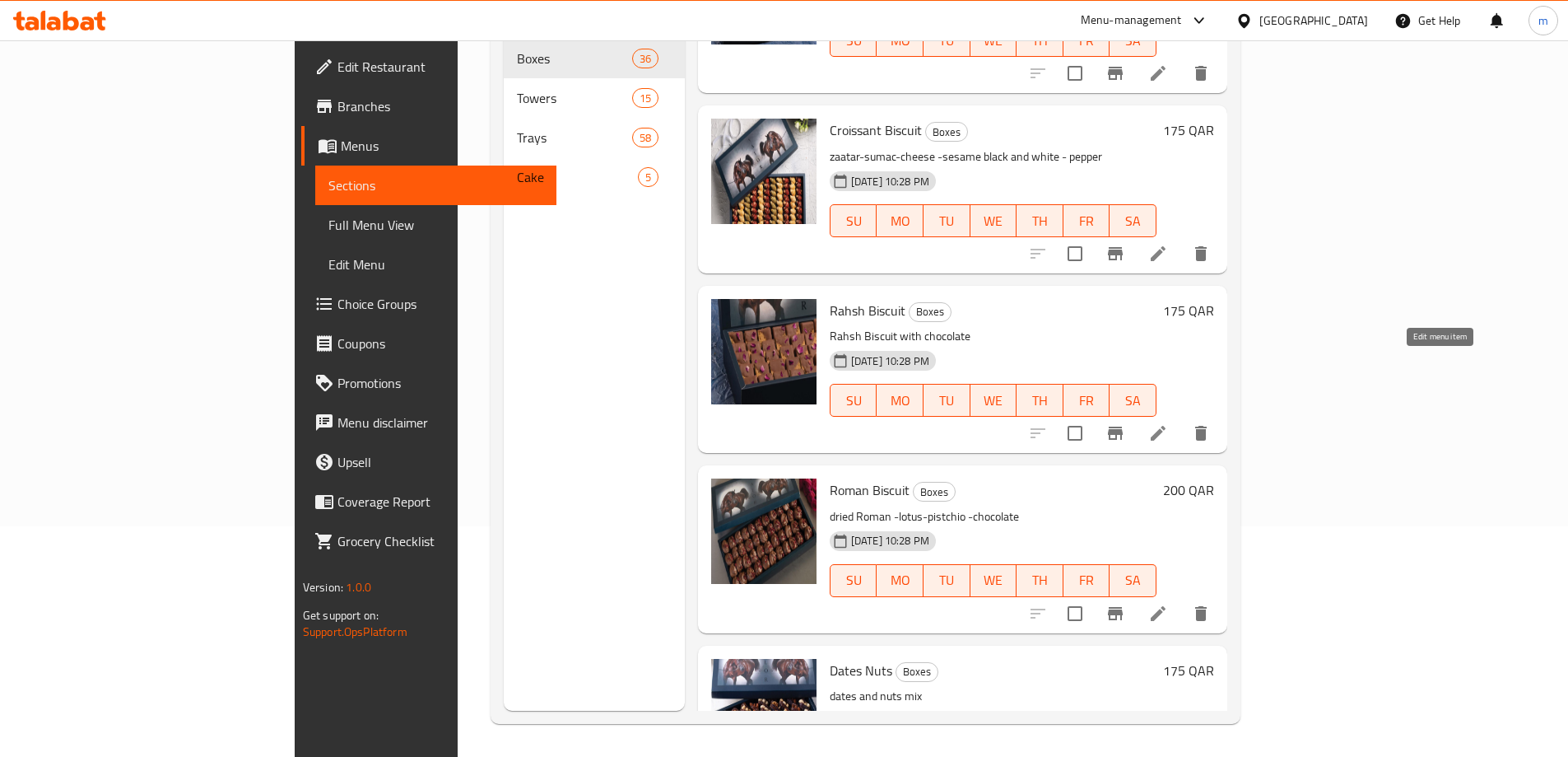
click at [1168, 423] on icon at bounding box center [1158, 433] width 20 height 20
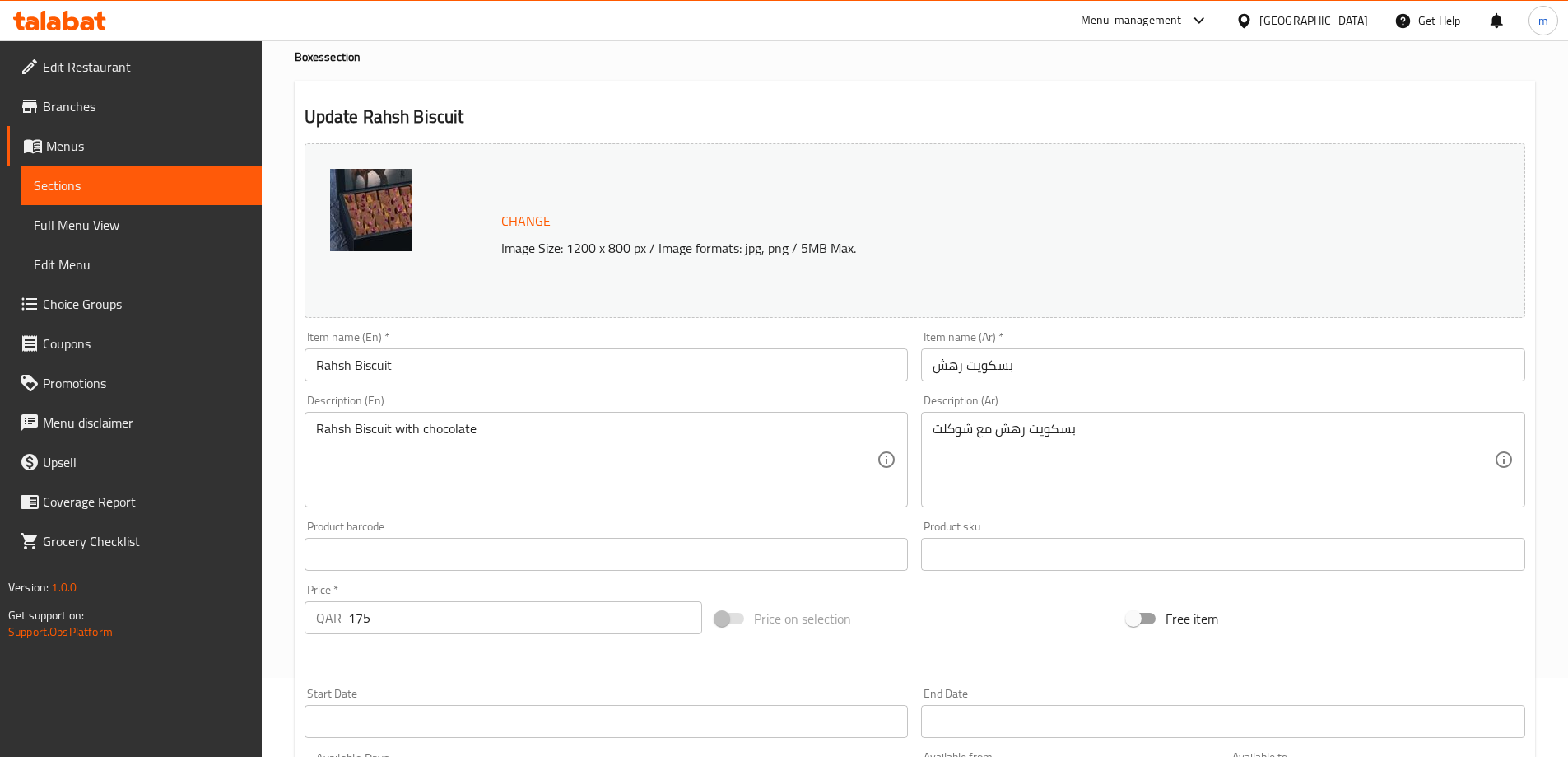
scroll to position [83, 0]
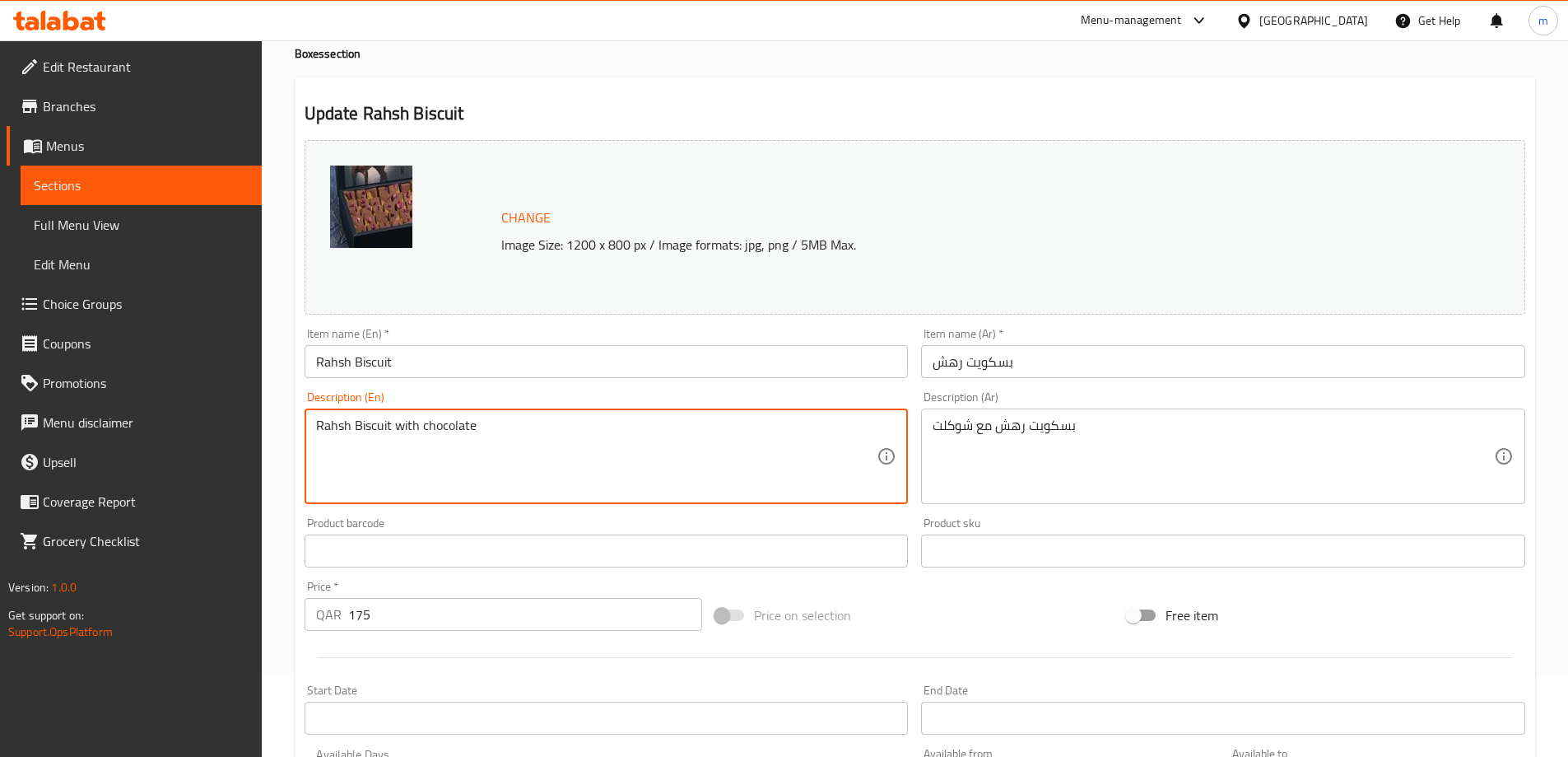
click at [366, 425] on textarea "Rahsh Biscuit with chocolate" at bounding box center [596, 457] width 561 height 78
paste textarea "biscuit and rahsh"
type textarea "biscuit and rahsh"
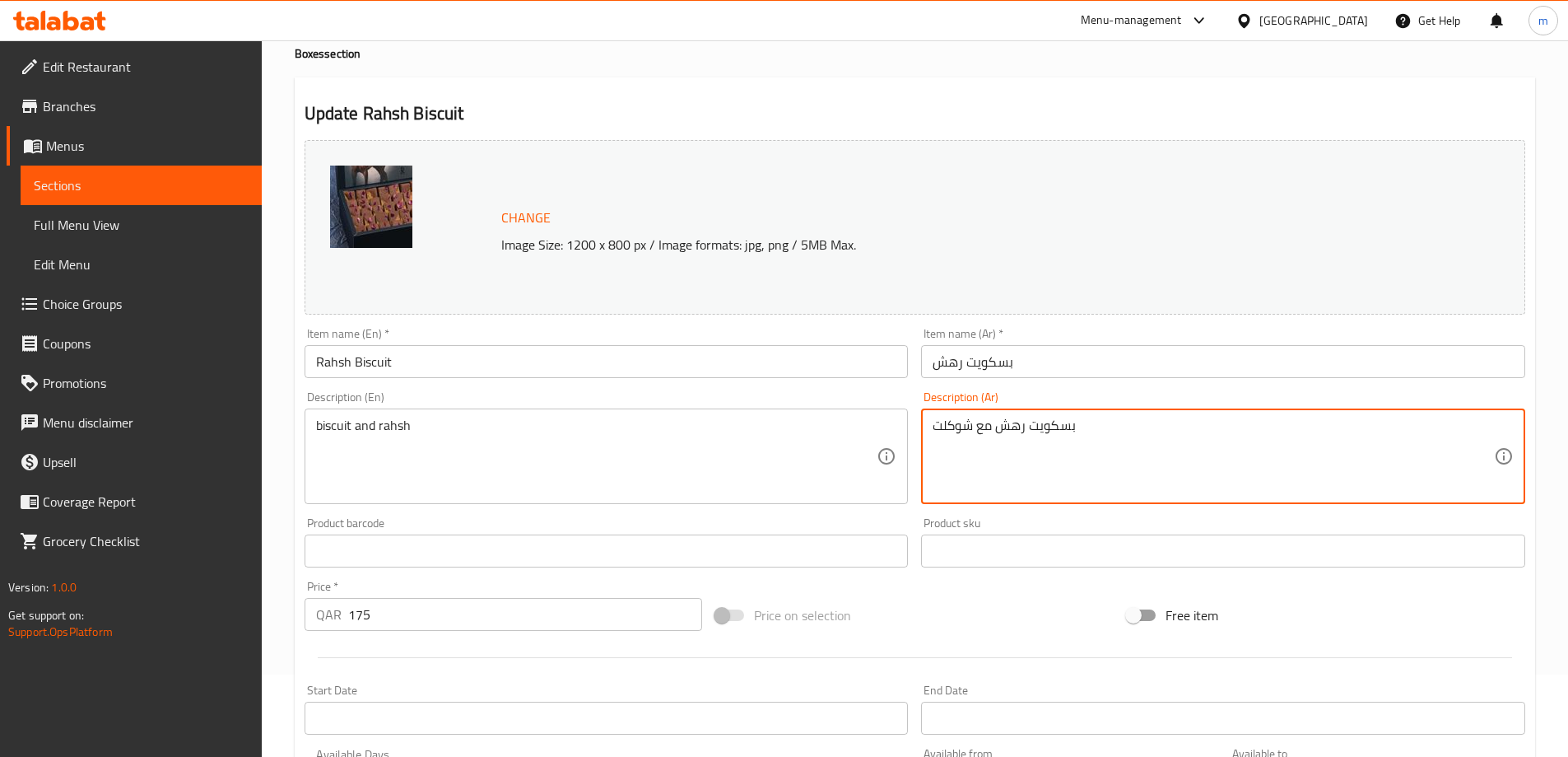
drag, startPoint x: 1027, startPoint y: 431, endPoint x: 979, endPoint y: 431, distance: 48.0
click at [933, 430] on textarea "بسكويت و شوكلت" at bounding box center [1212, 457] width 561 height 78
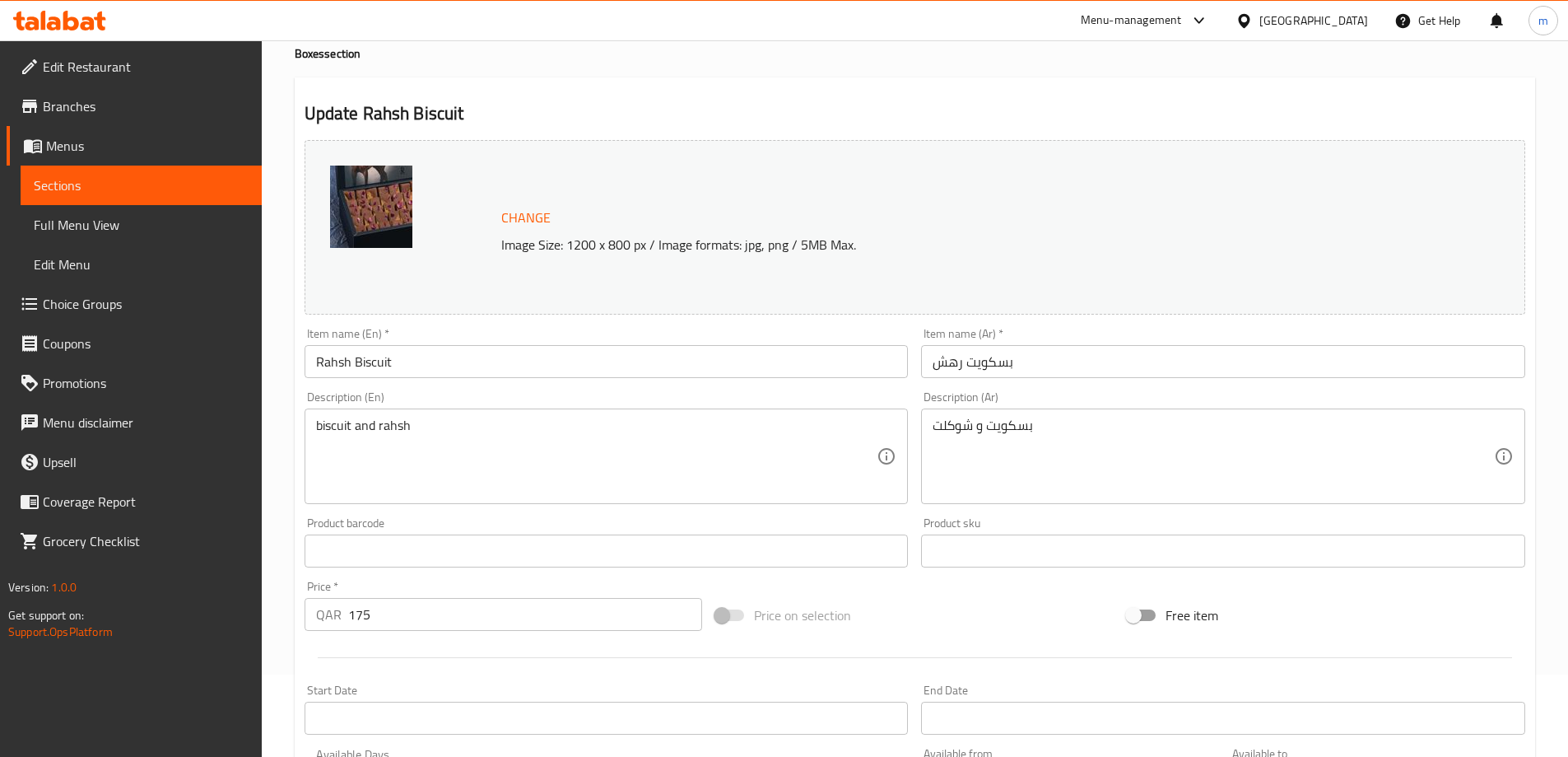
click at [1068, 407] on div "Description (Ar) بسكويت و شوكلت Description (Ar)" at bounding box center [1222, 447] width 604 height 113
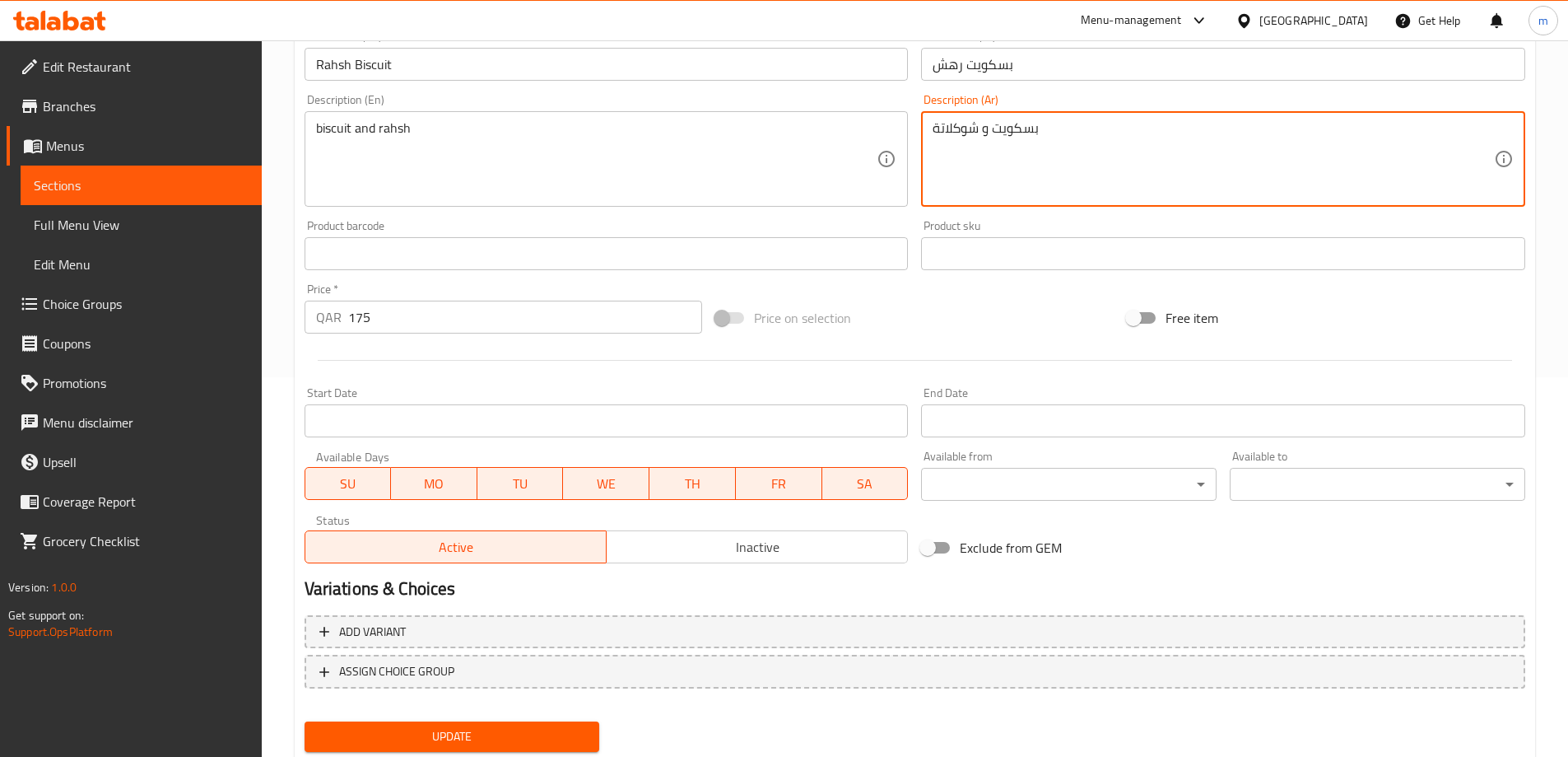
scroll to position [430, 0]
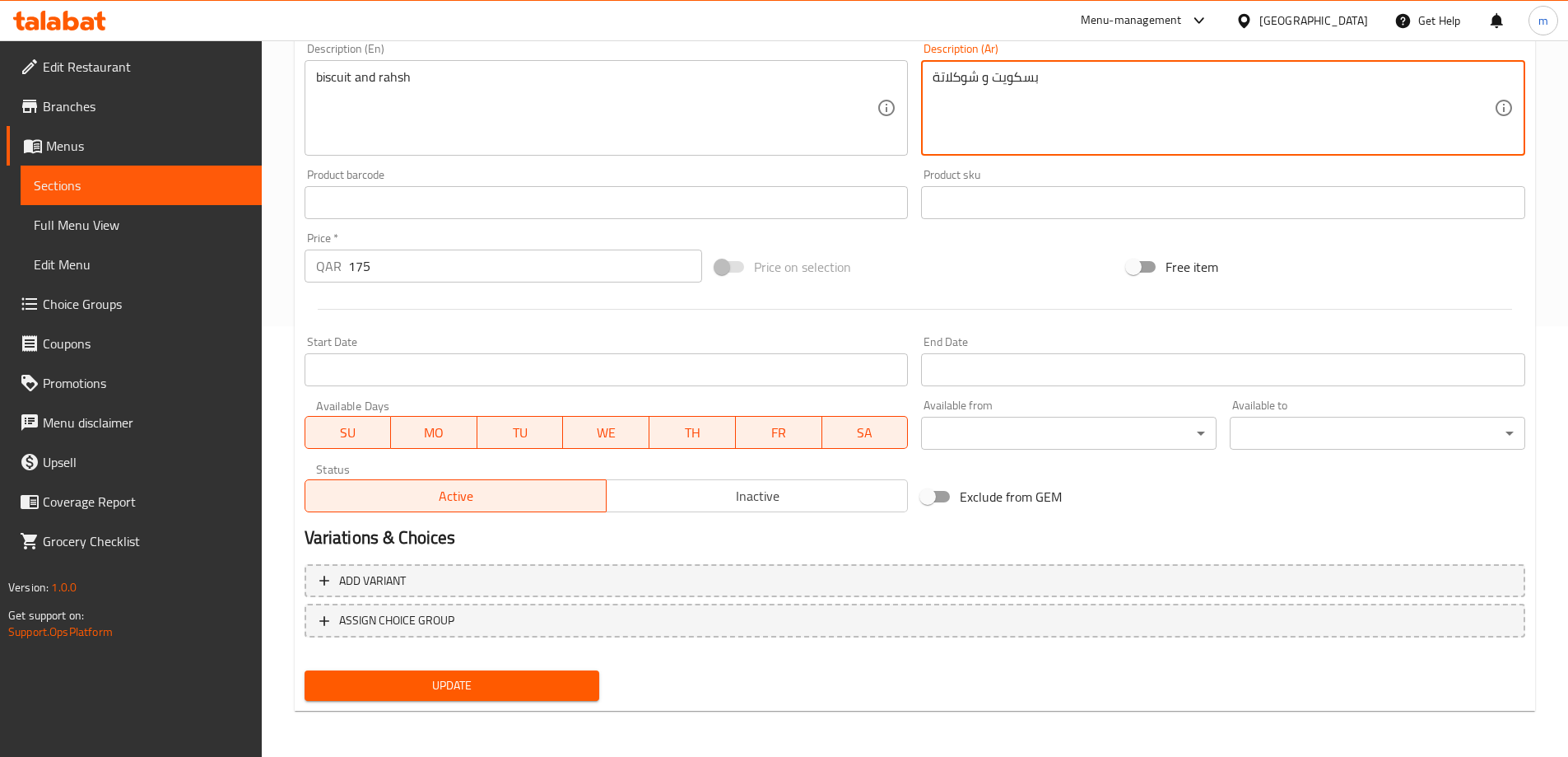
type textarea "بسكويت و شوكلاتة"
click at [404, 690] on span "Update" at bounding box center [451, 685] width 269 height 20
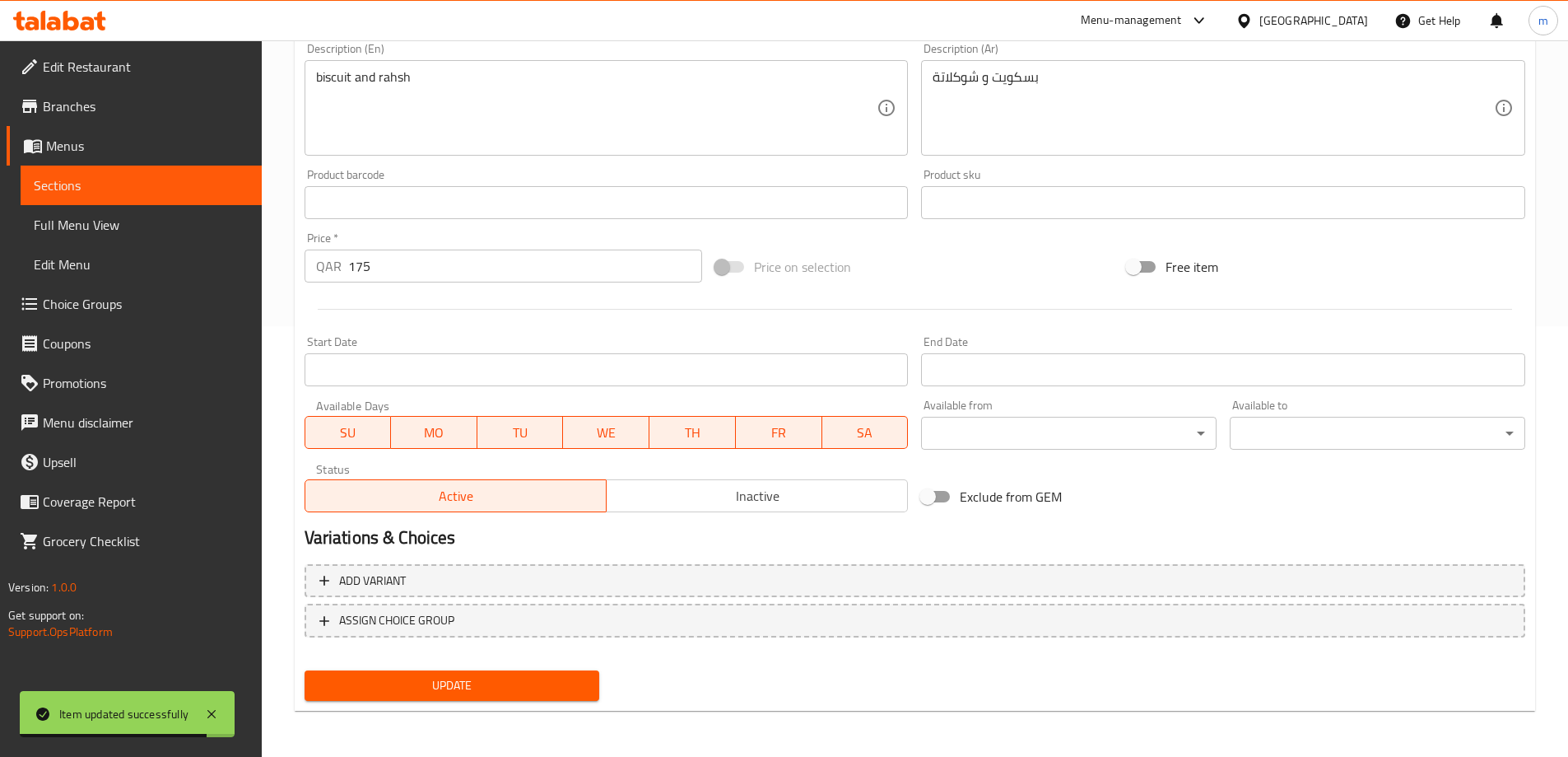
click at [451, 698] on button "Update" at bounding box center [451, 685] width 295 height 30
click at [71, 187] on span "Sections" at bounding box center [141, 185] width 215 height 20
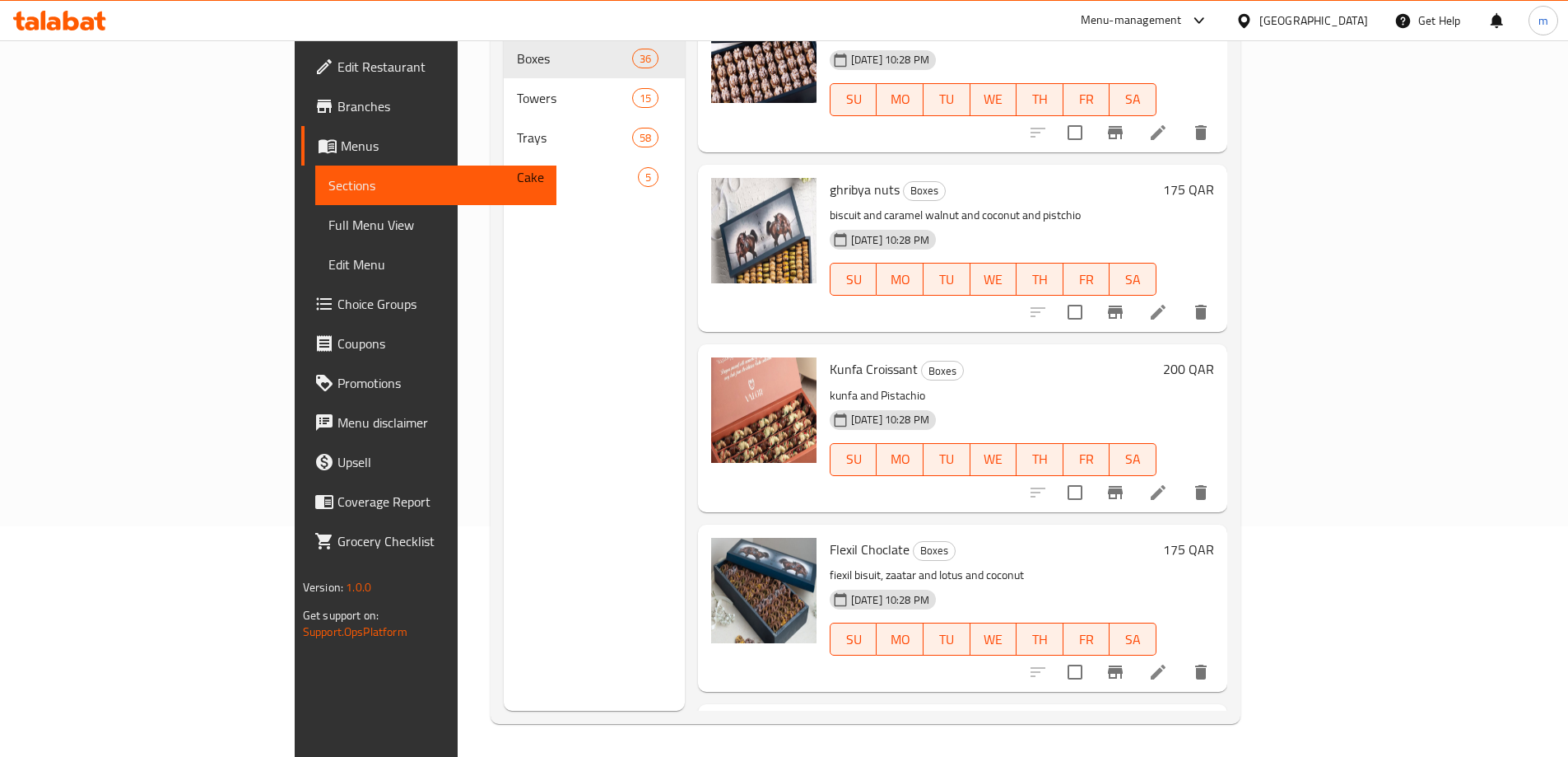
scroll to position [1976, 0]
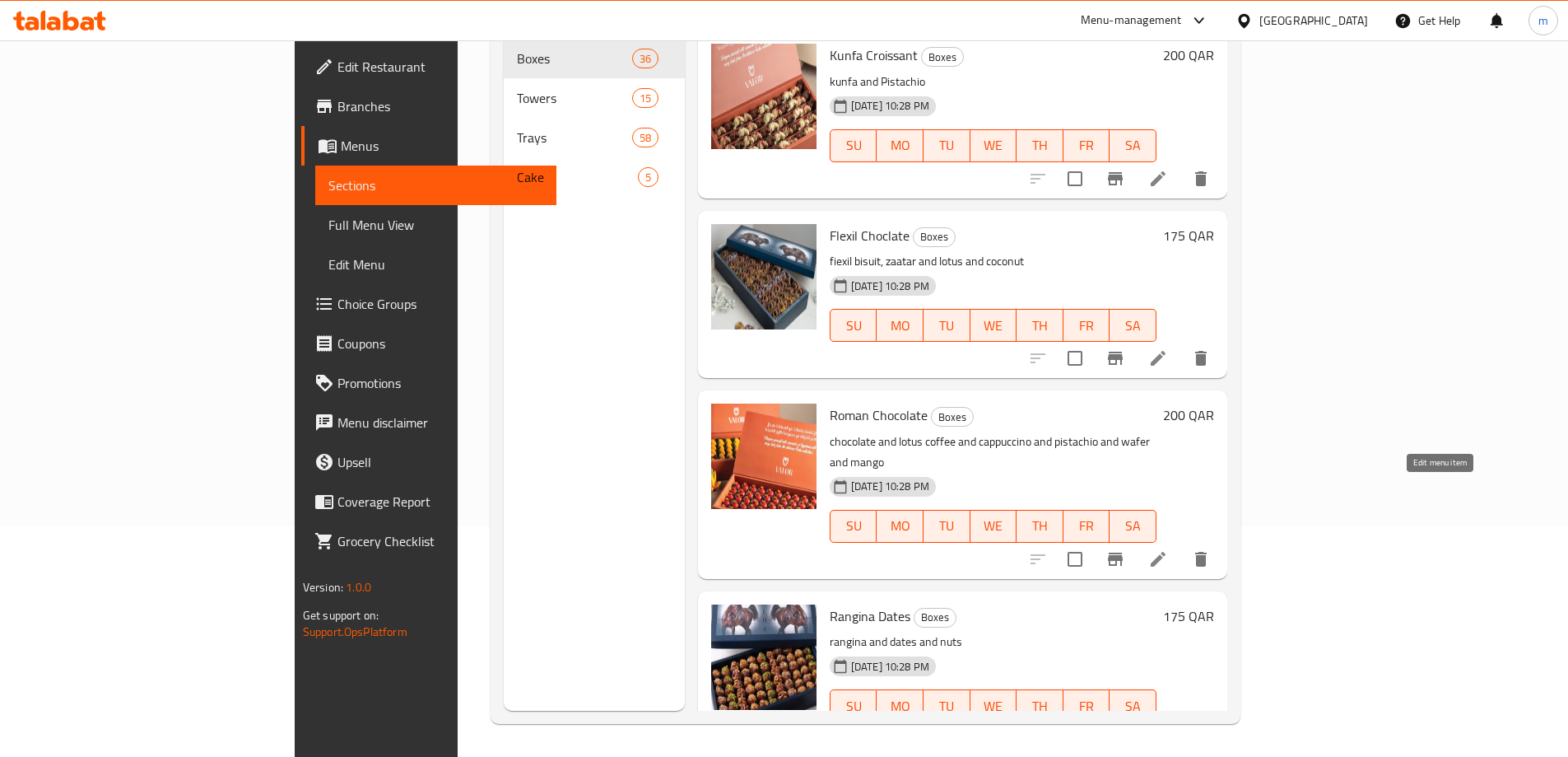
click at [1168, 549] on icon at bounding box center [1158, 559] width 20 height 20
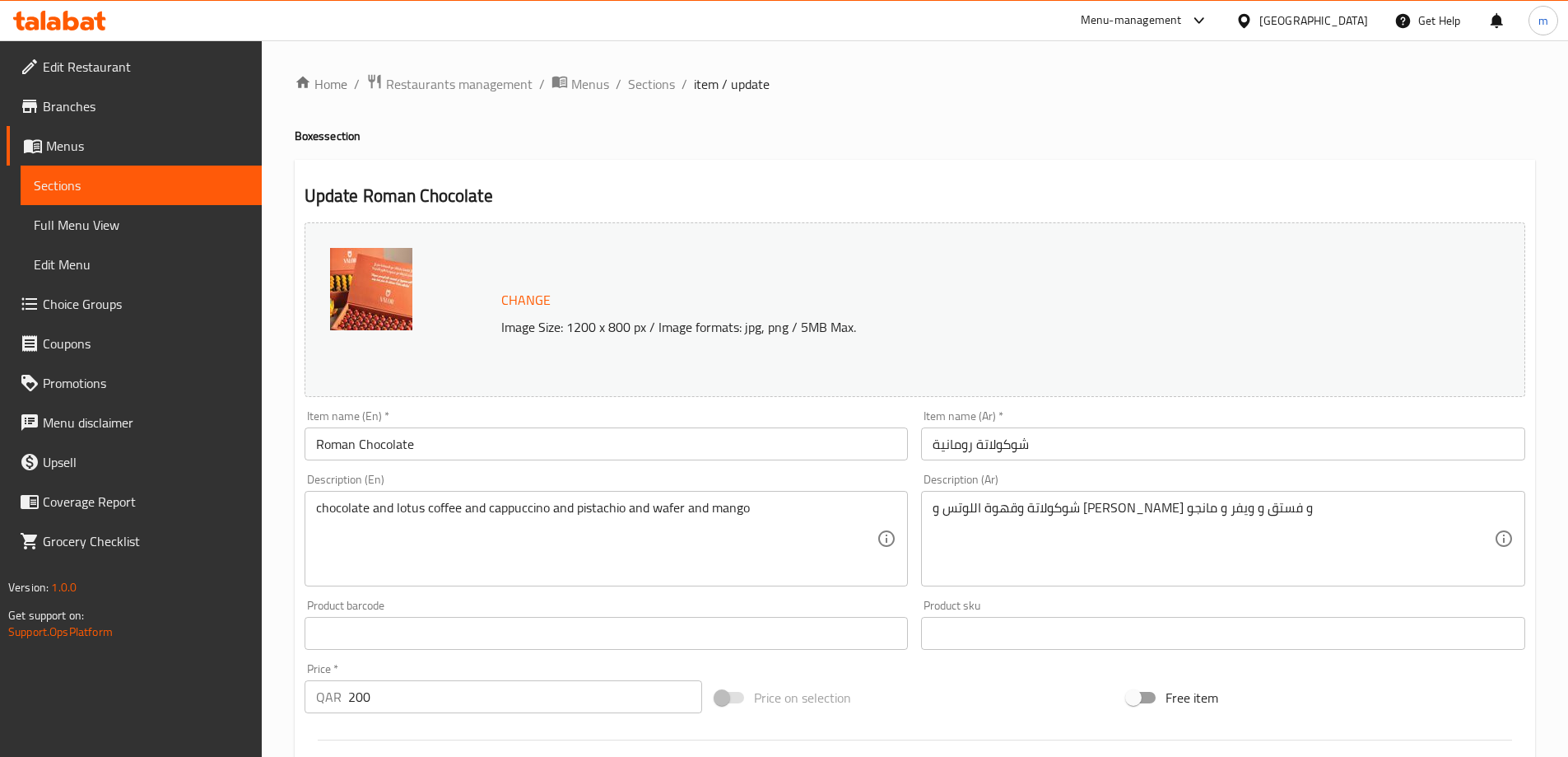
click at [160, 177] on span "Sections" at bounding box center [141, 185] width 215 height 20
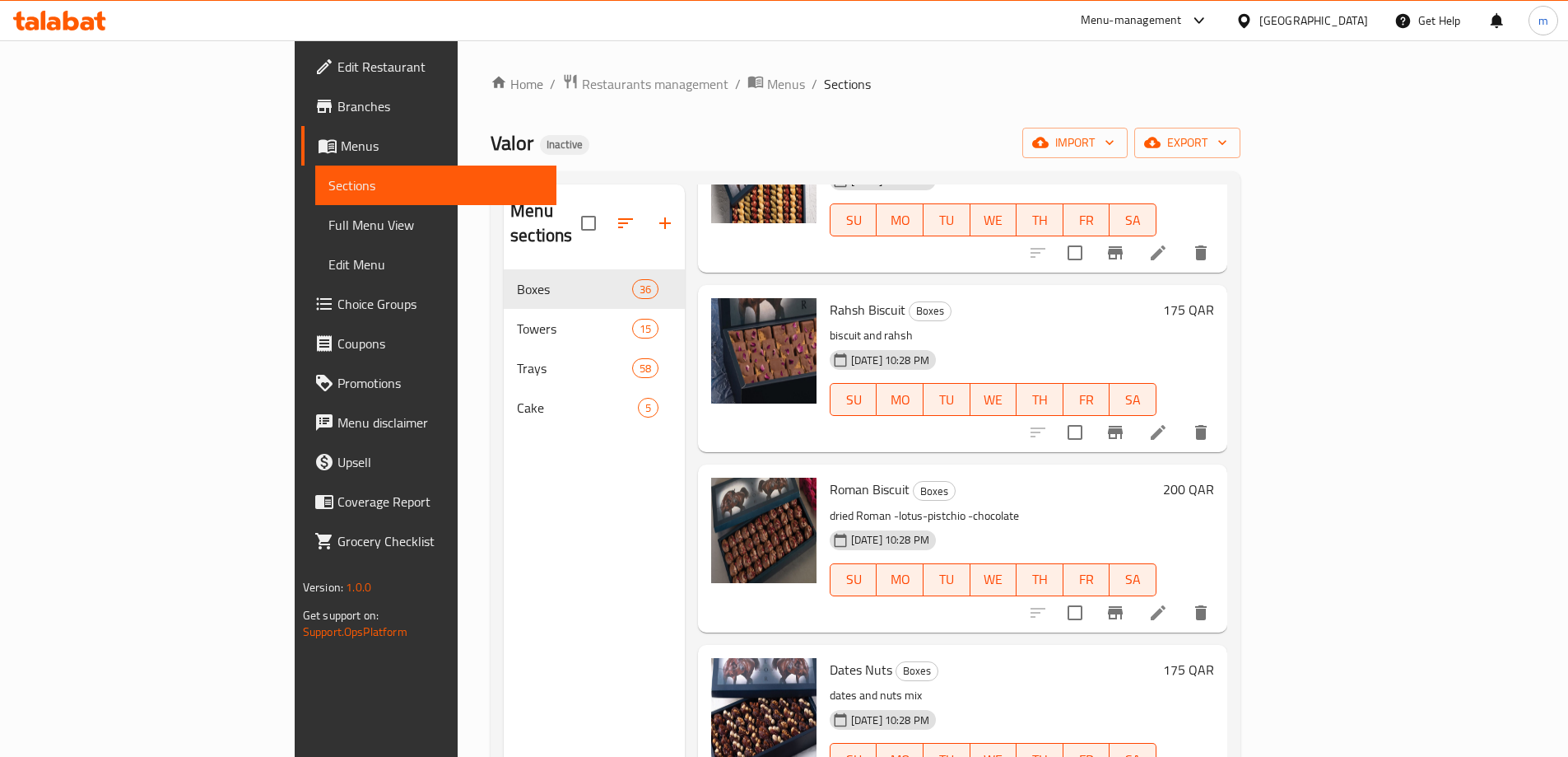
scroll to position [3954, 0]
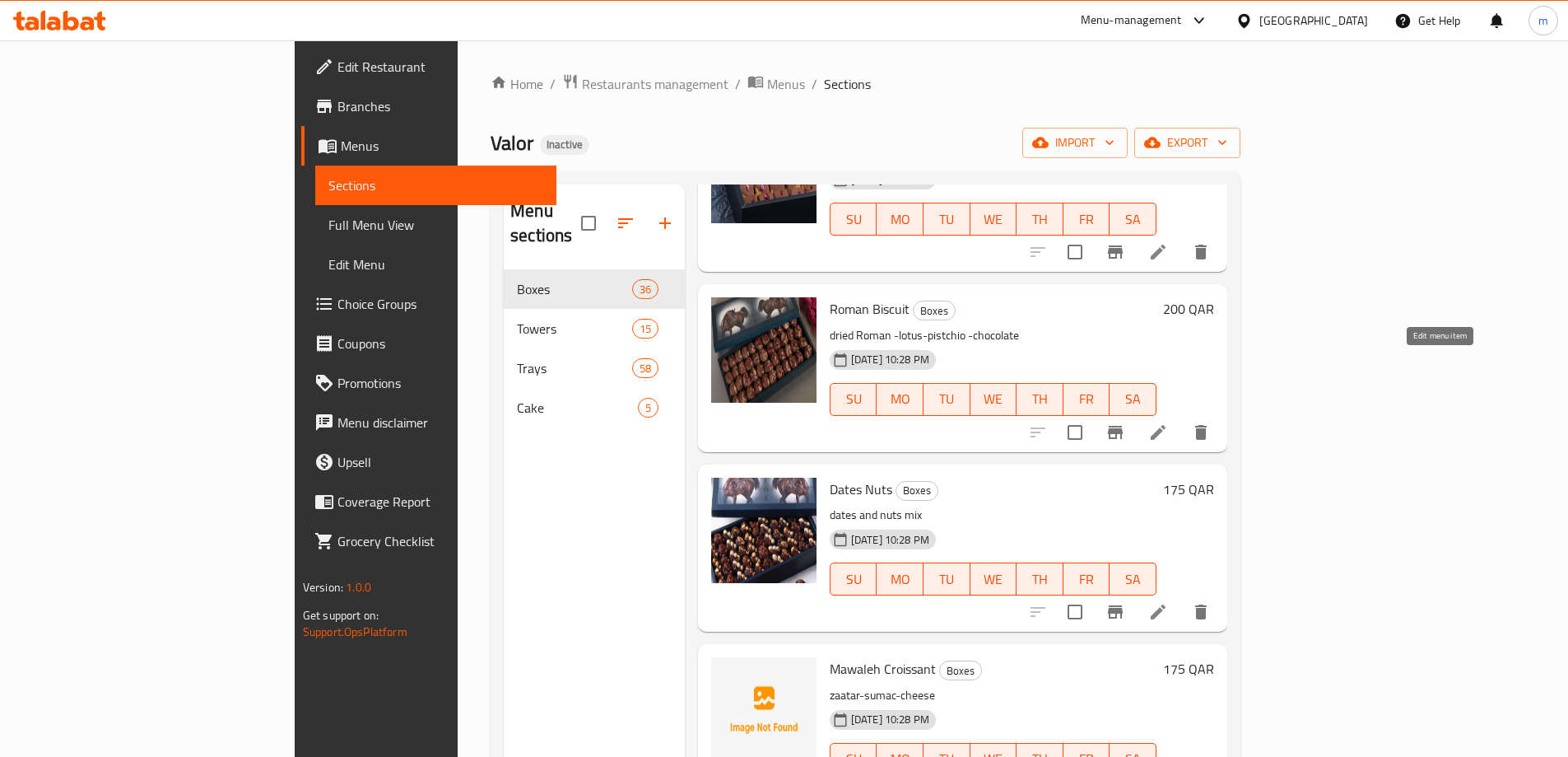
click at [1168, 422] on icon at bounding box center [1158, 432] width 20 height 20
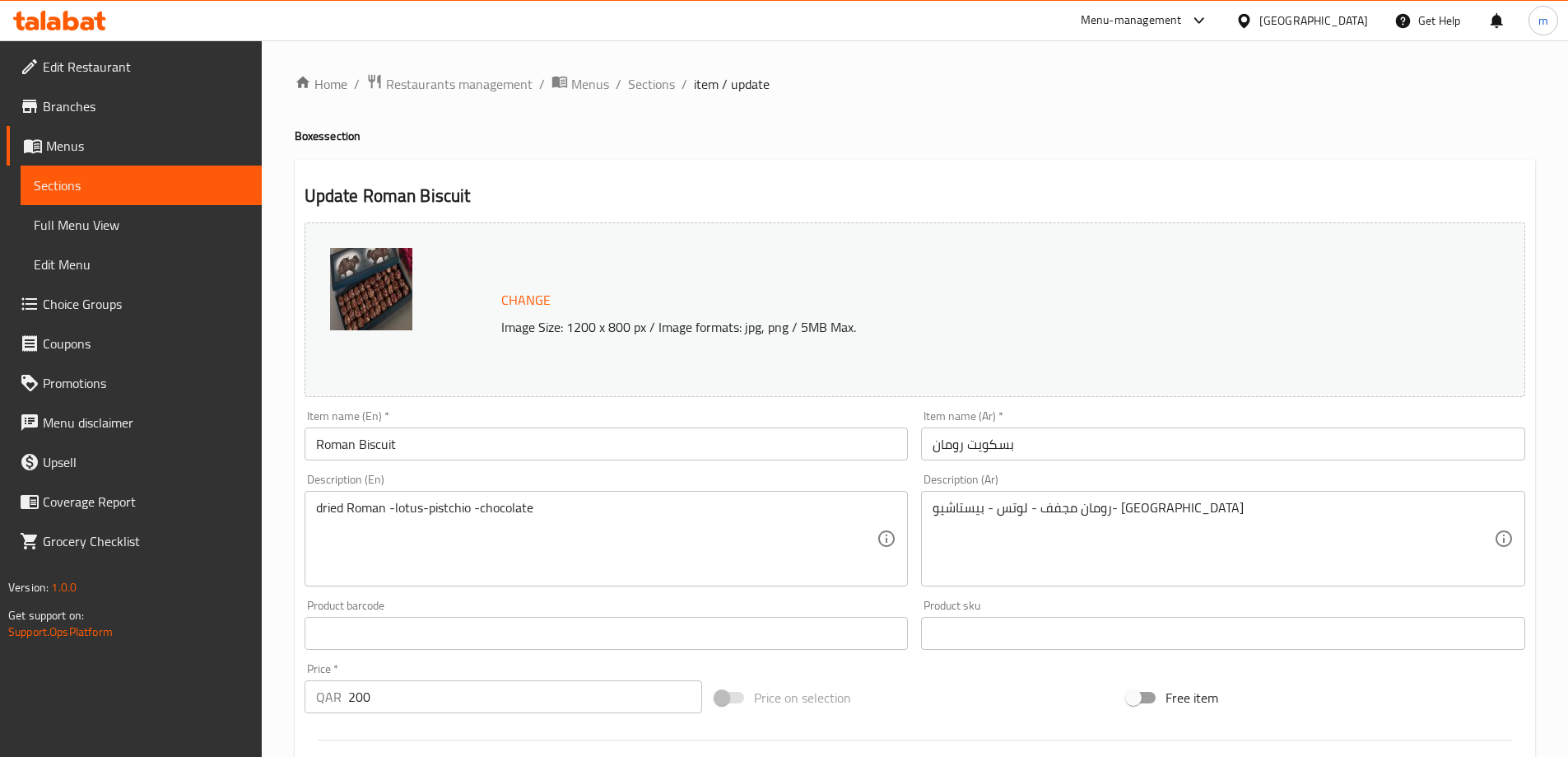
scroll to position [83, 0]
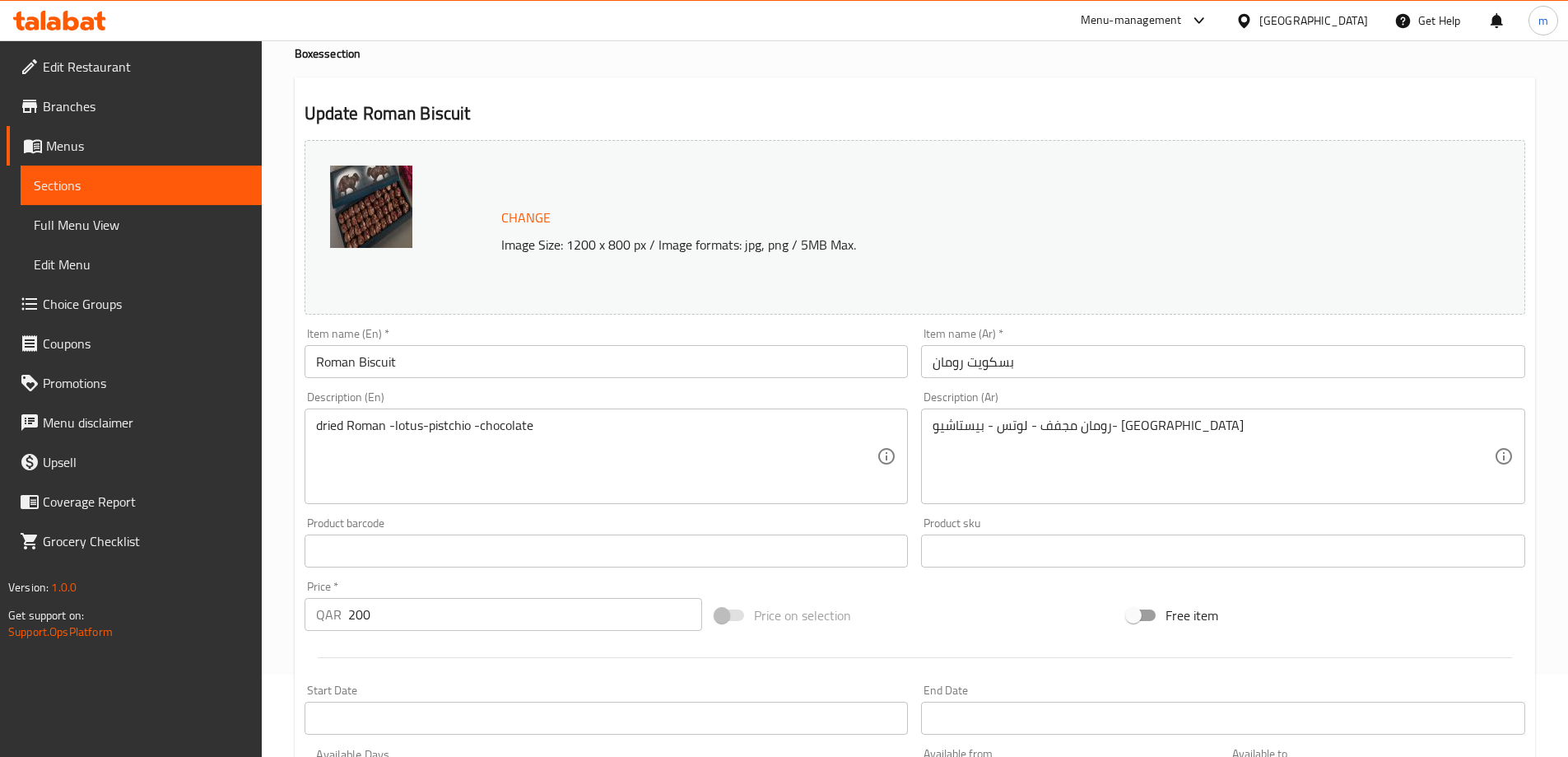
drag, startPoint x: 927, startPoint y: 367, endPoint x: 934, endPoint y: 362, distance: 8.6
click at [929, 367] on input "بسكويت رومان" at bounding box center [1222, 361] width 604 height 33
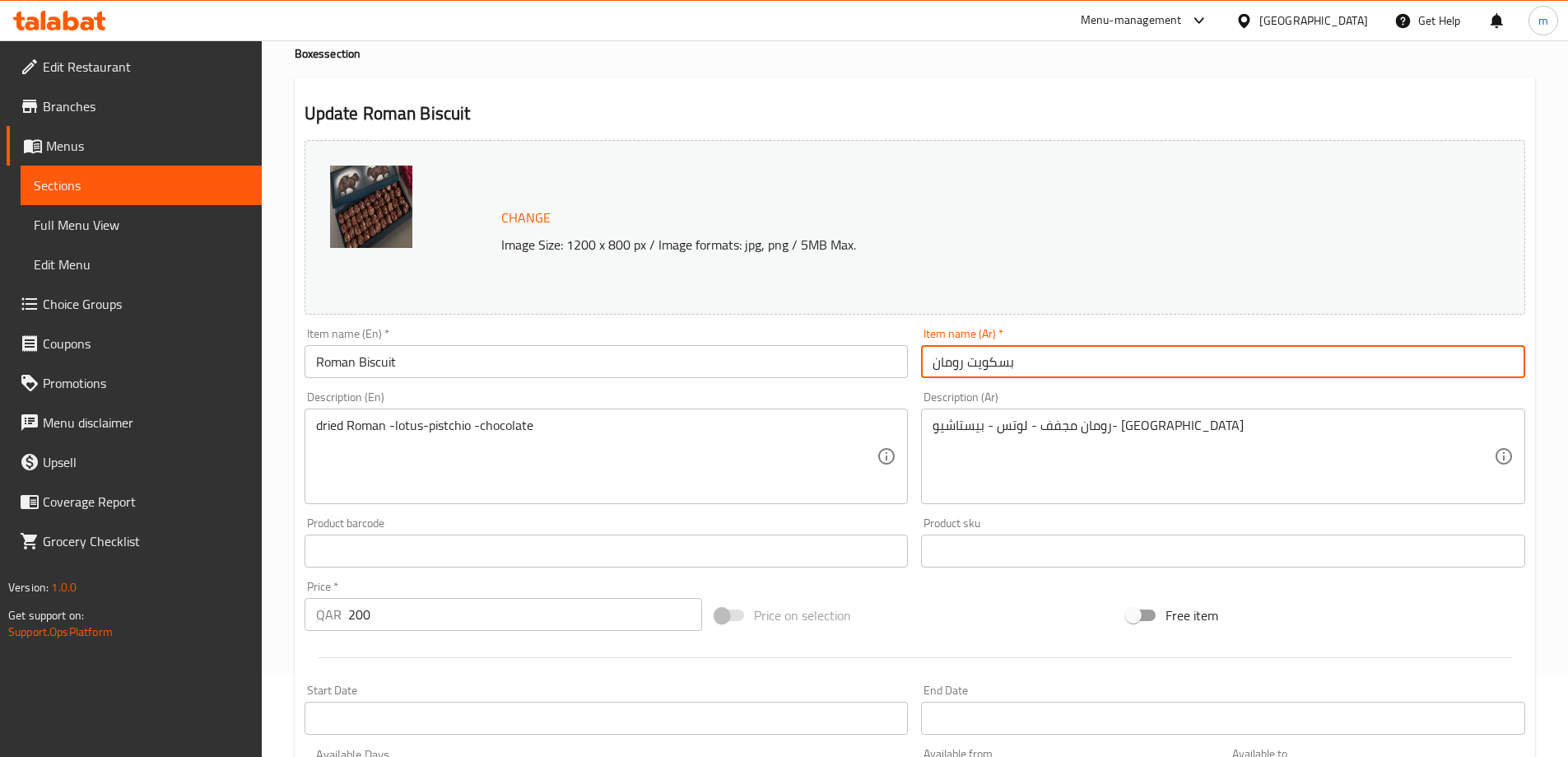
click at [1052, 372] on input "بسكويت رومان" at bounding box center [1222, 361] width 604 height 33
type input "بسكويت روماني"
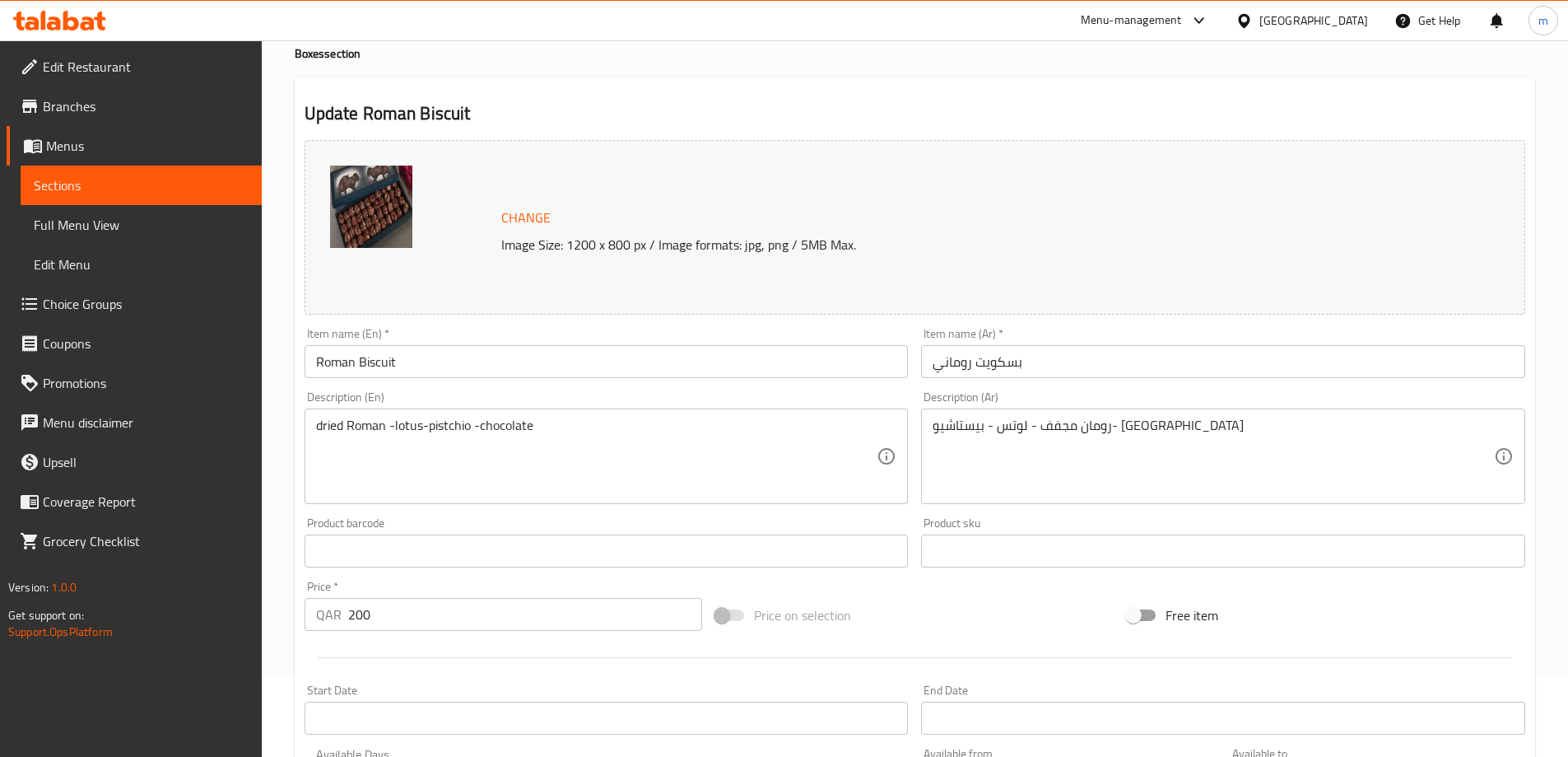
click at [1002, 416] on div "رومان مجفف - لوتس - بيستاشيو- شوكولاتة Description (Ar)" at bounding box center [1222, 456] width 604 height 96
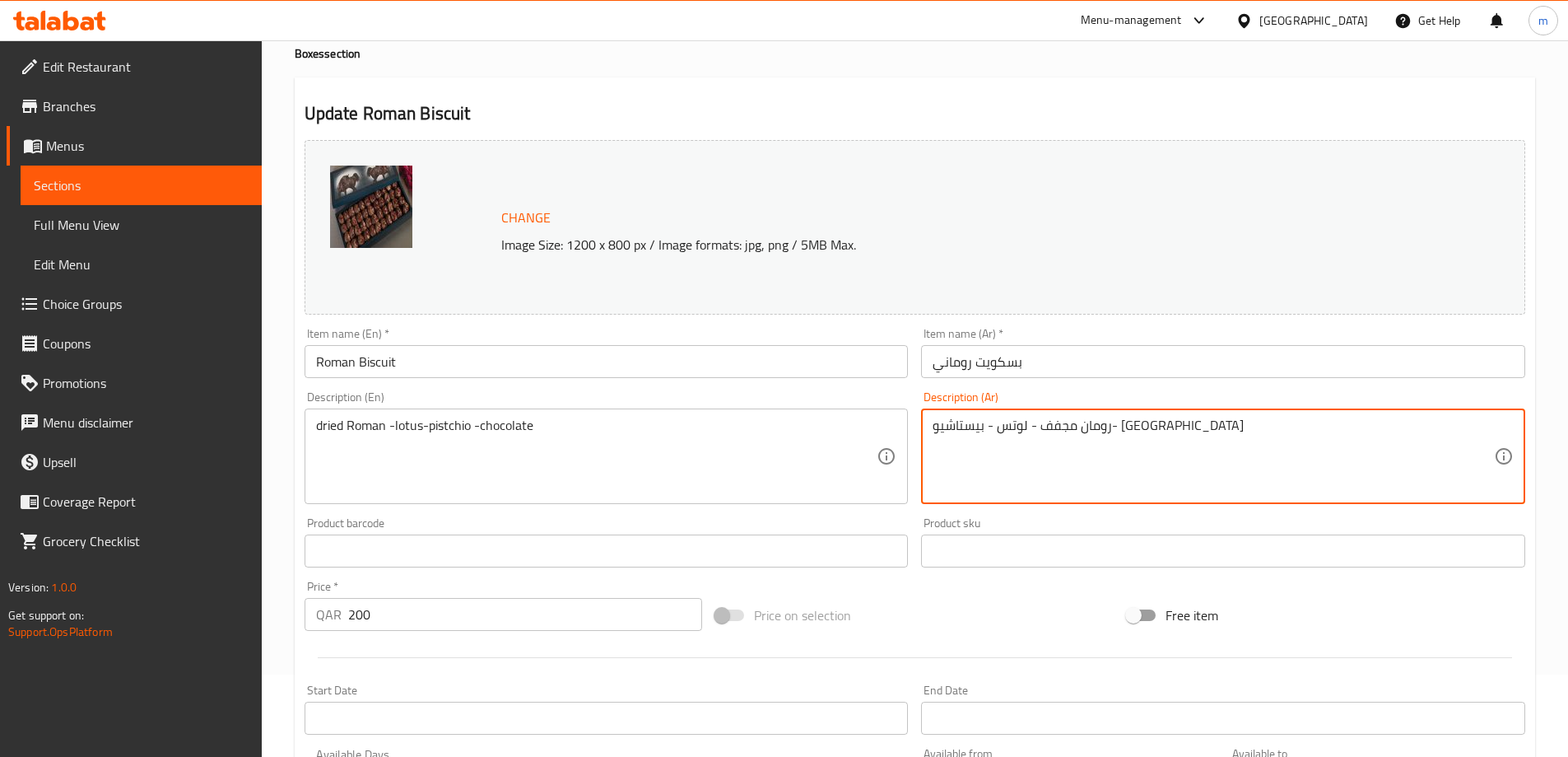
click at [1012, 422] on textarea "رومان مجفف - لوتس - بيستاشيو- [GEOGRAPHIC_DATA]" at bounding box center [1212, 457] width 561 height 78
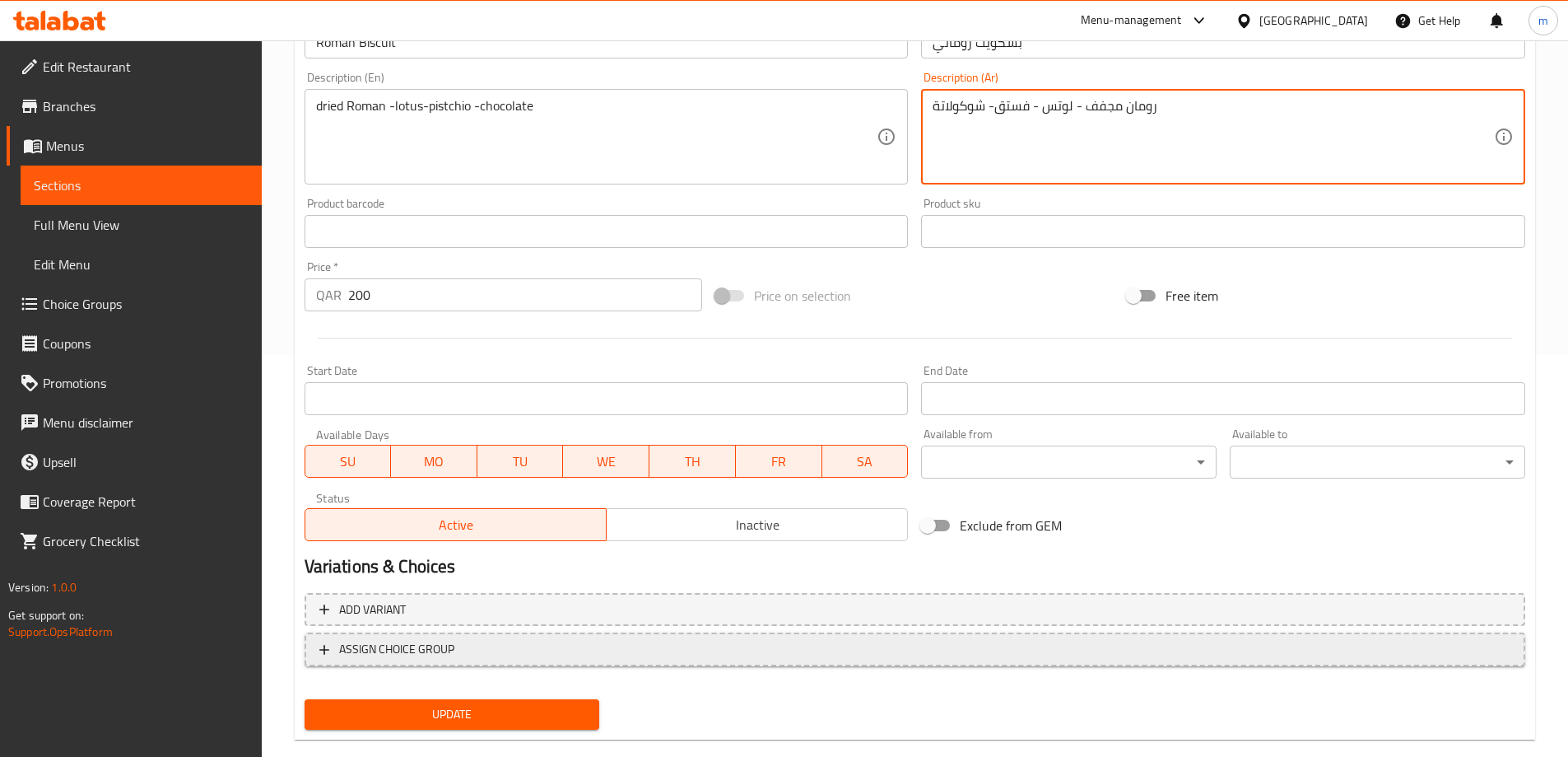
scroll to position [430, 0]
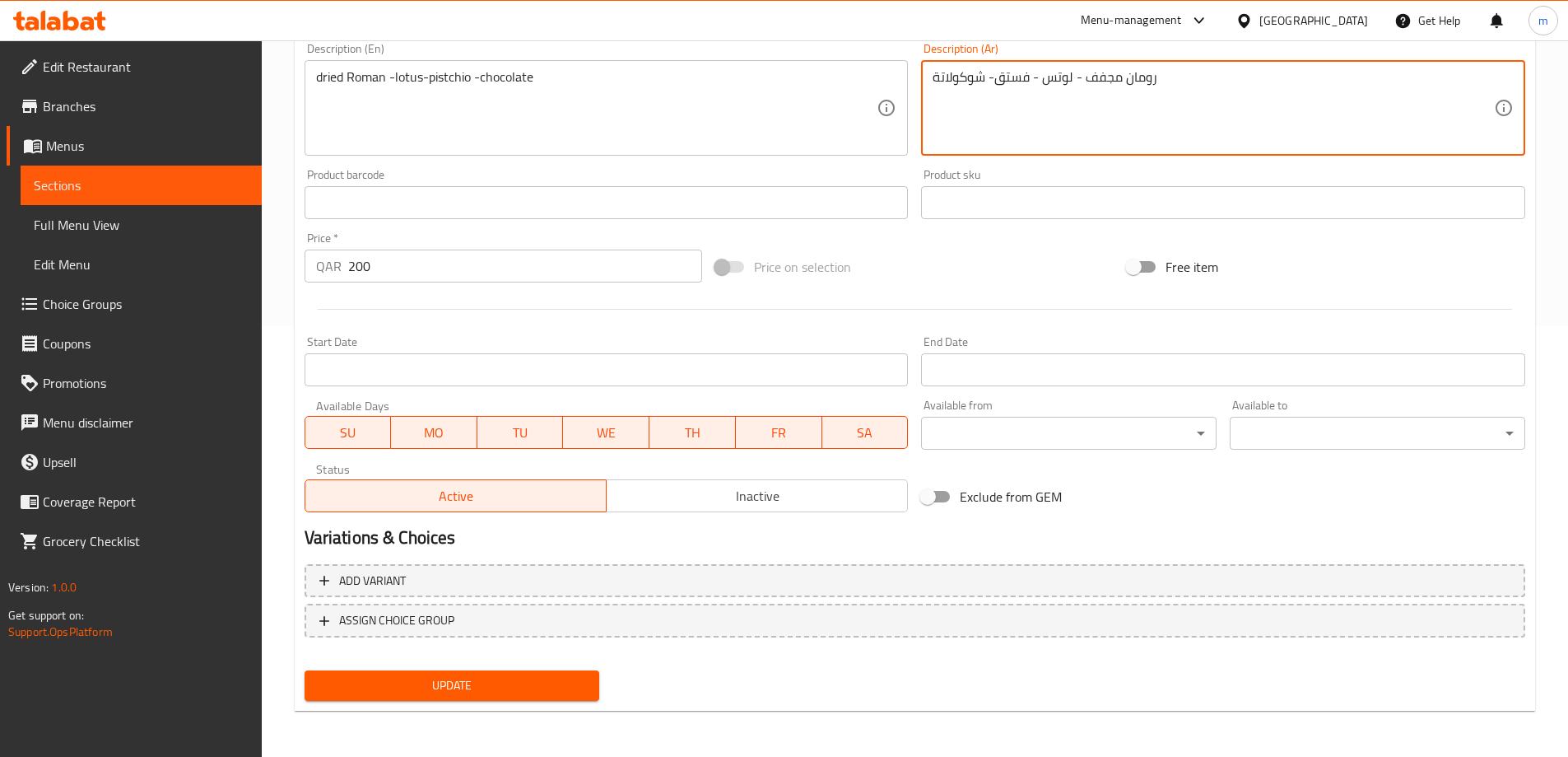
type textarea "رومان مجفف - لوتس - فستق- شوكولاتة"
click at [439, 697] on button "Update" at bounding box center [451, 685] width 295 height 30
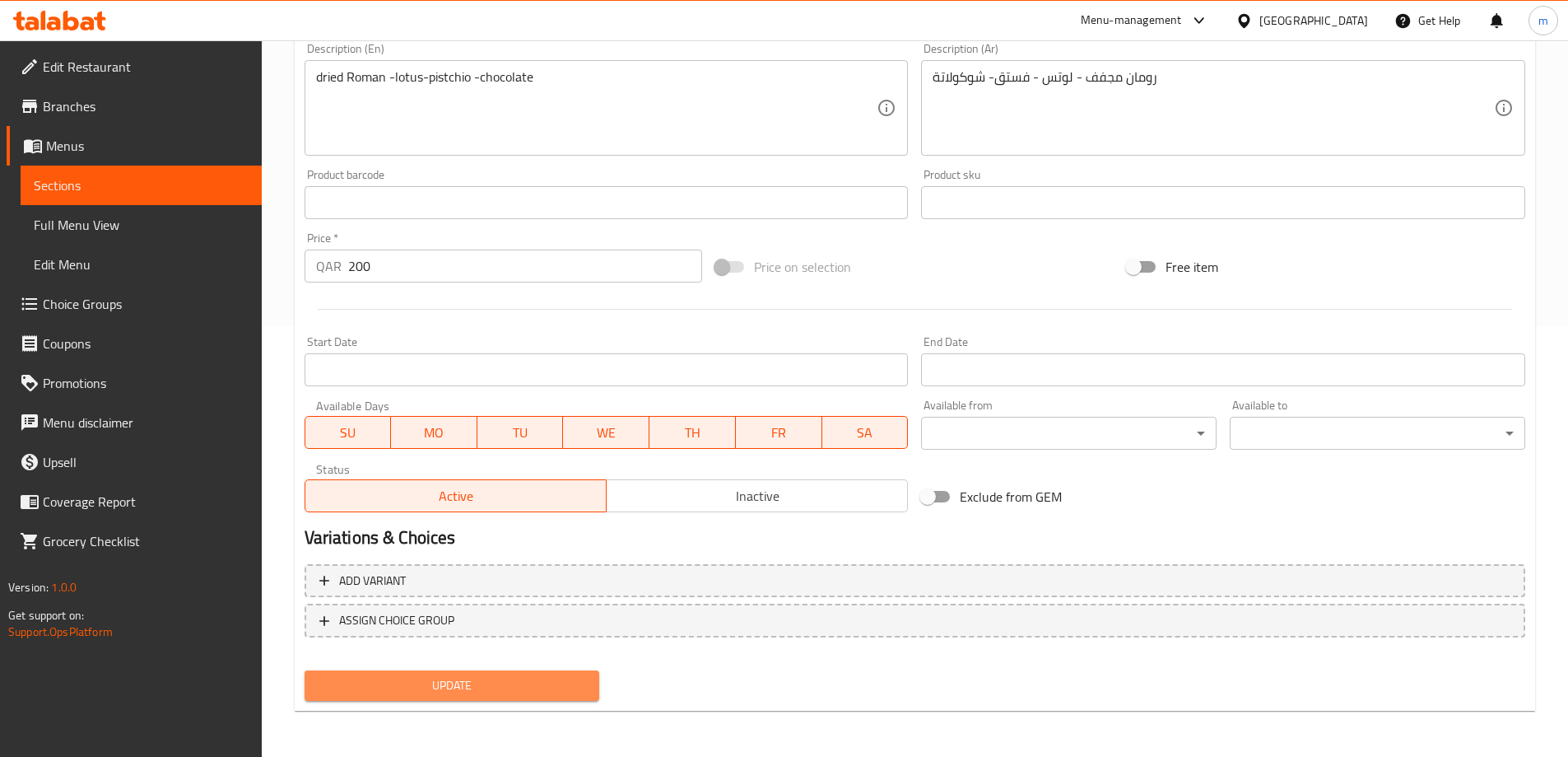
click at [435, 684] on span "Update" at bounding box center [451, 685] width 269 height 20
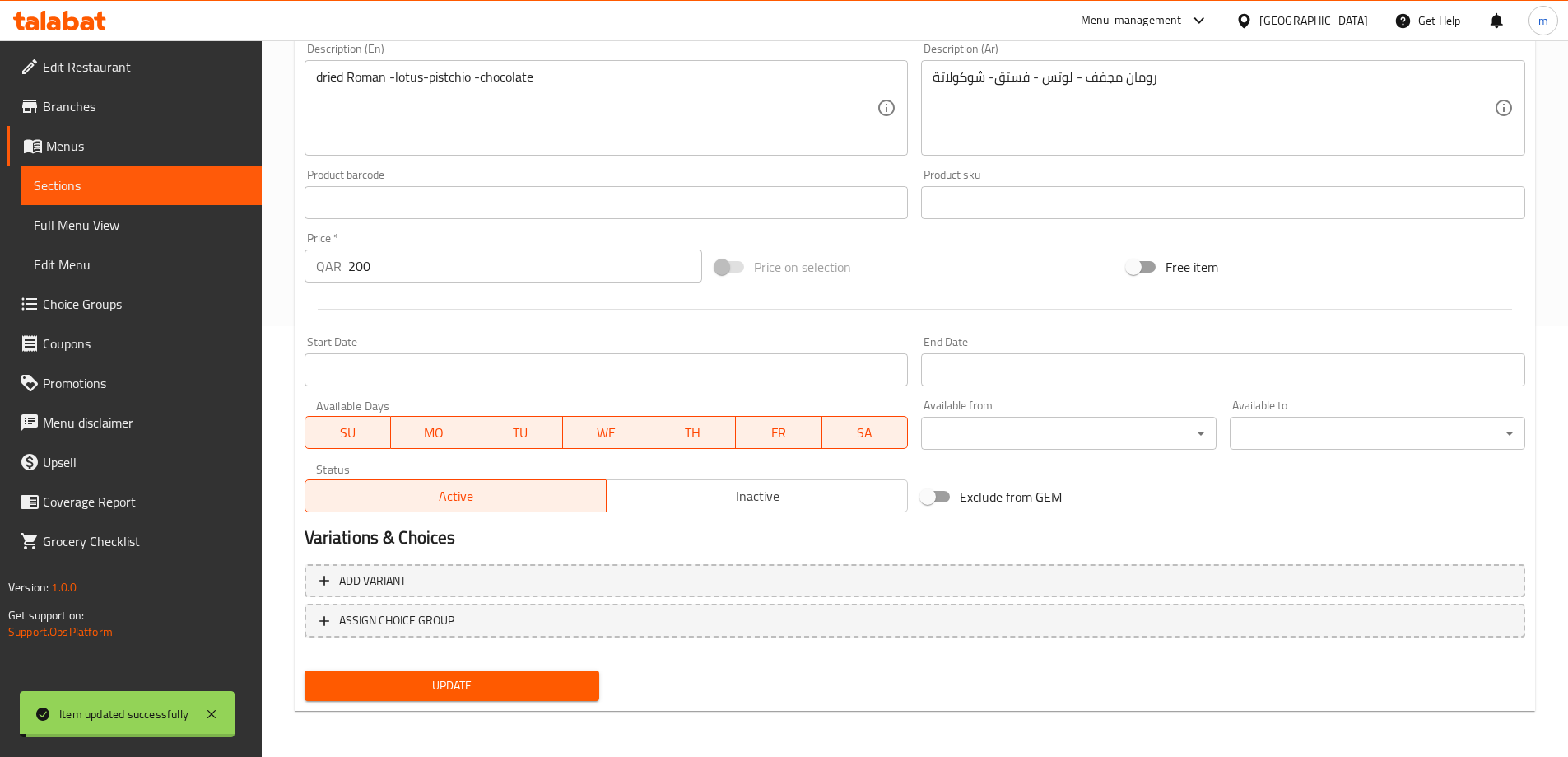
click at [107, 183] on span "Sections" at bounding box center [141, 185] width 215 height 20
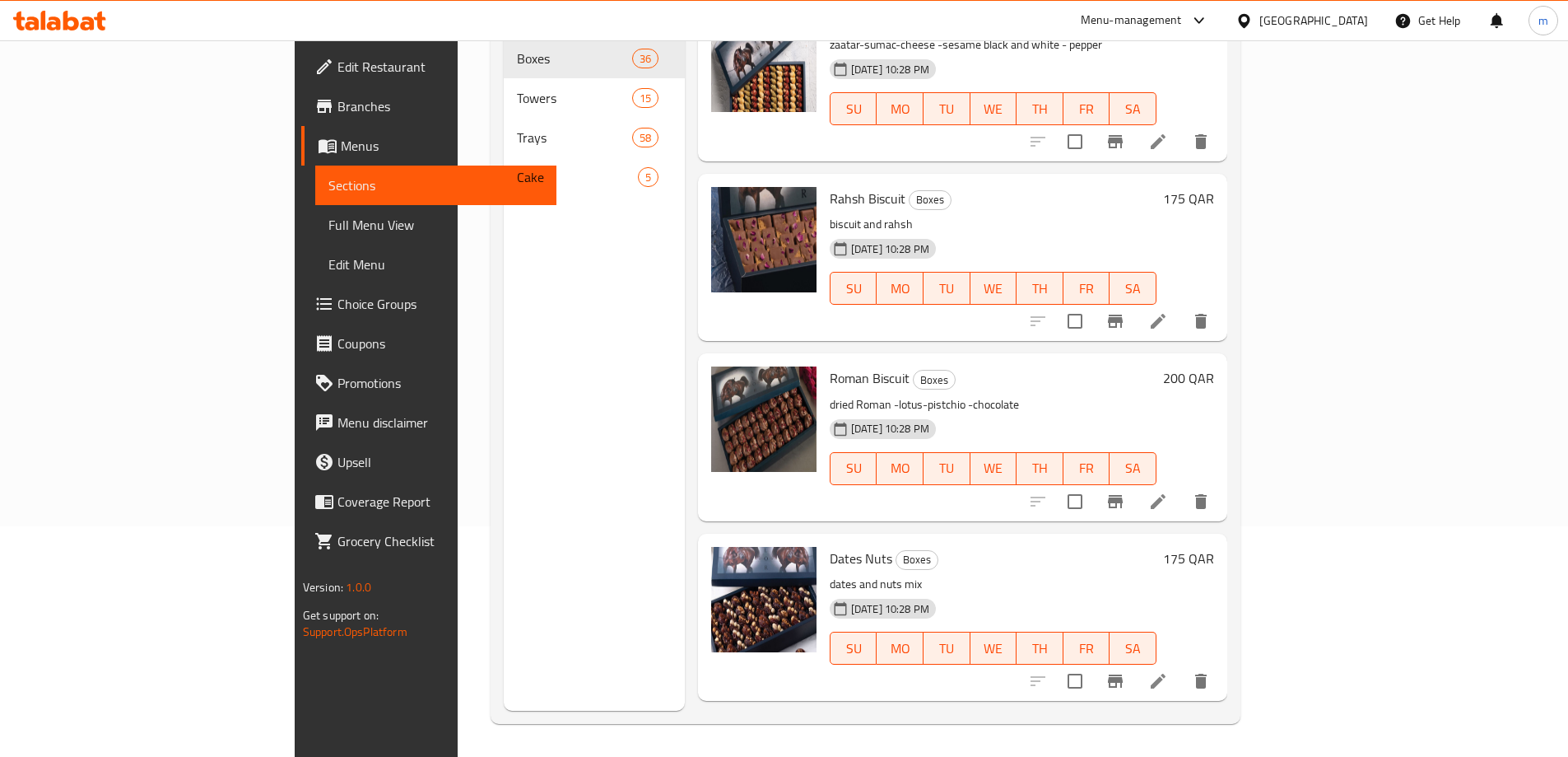
scroll to position [3706, 0]
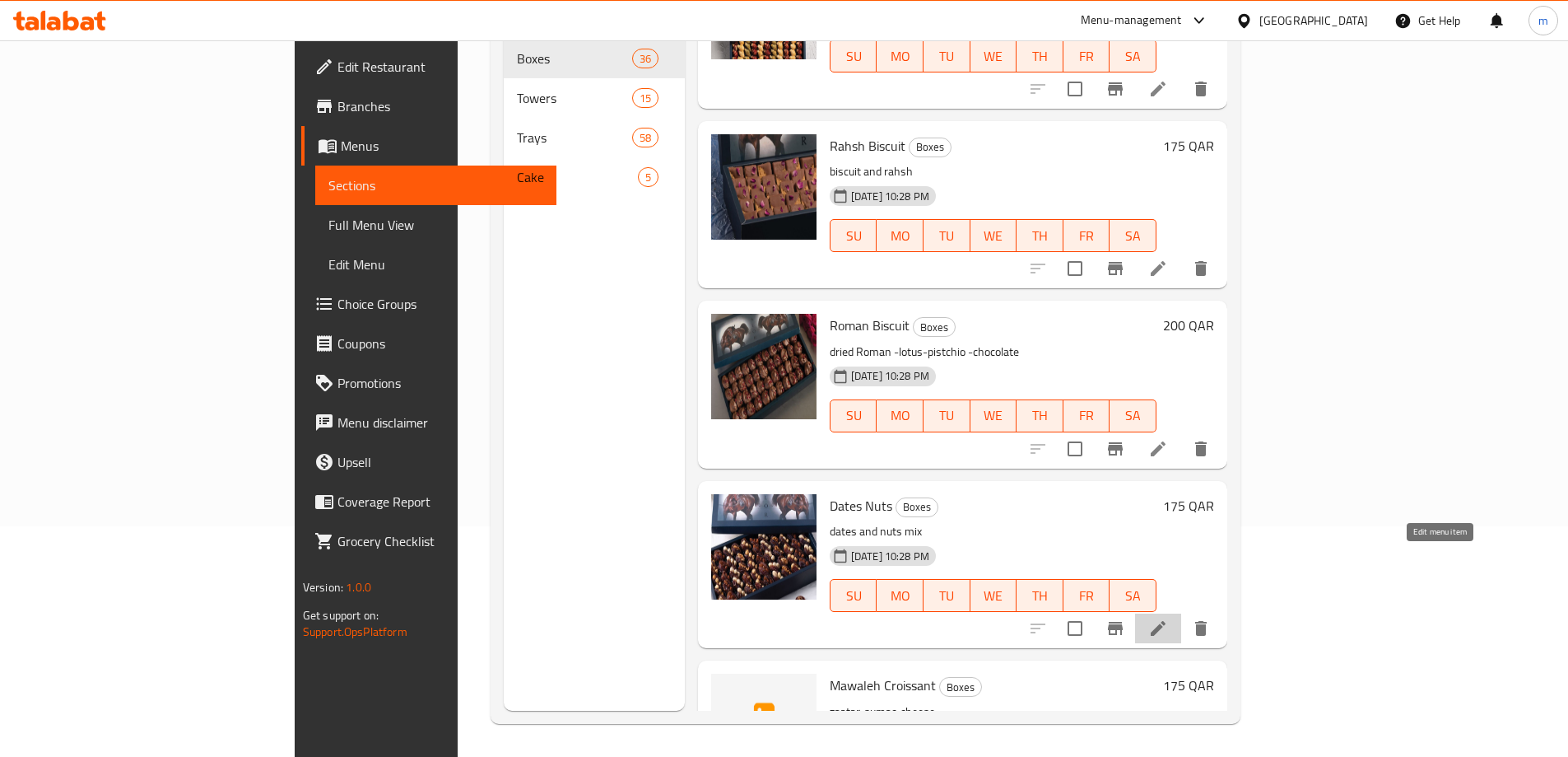
click at [1168, 619] on icon at bounding box center [1158, 628] width 20 height 20
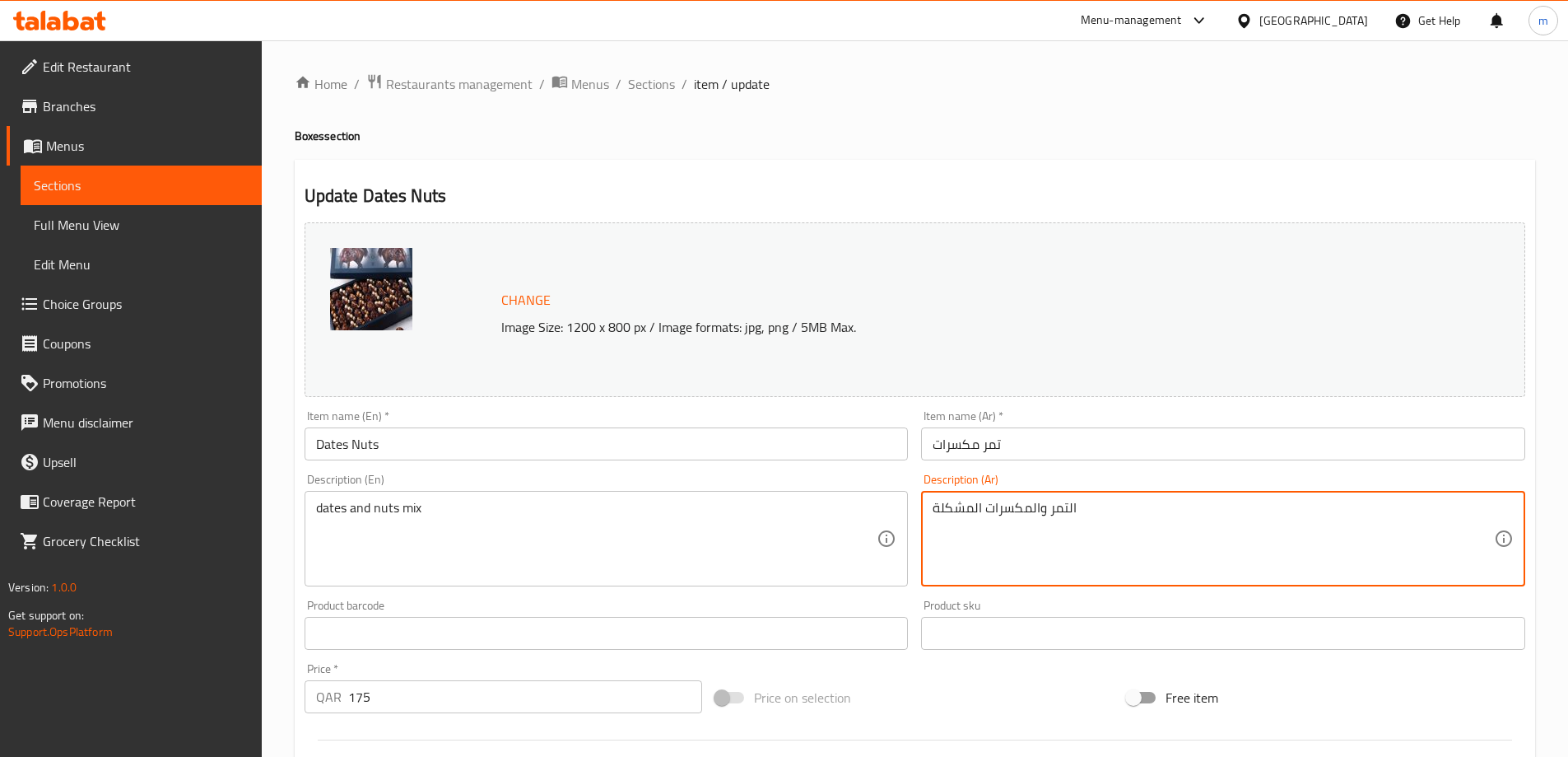
click at [1070, 509] on textarea "التمر والمكسرات المشكلة" at bounding box center [1212, 539] width 561 height 78
drag, startPoint x: 981, startPoint y: 506, endPoint x: 902, endPoint y: 498, distance: 79.4
click at [902, 498] on div "Change Image Size: 1200 x 800 px / Image formats: jpg, png / 5MB Max. Item name…" at bounding box center [914, 582] width 1234 height 734
click at [980, 509] on textarea "تمر والمكسرات" at bounding box center [1212, 539] width 561 height 78
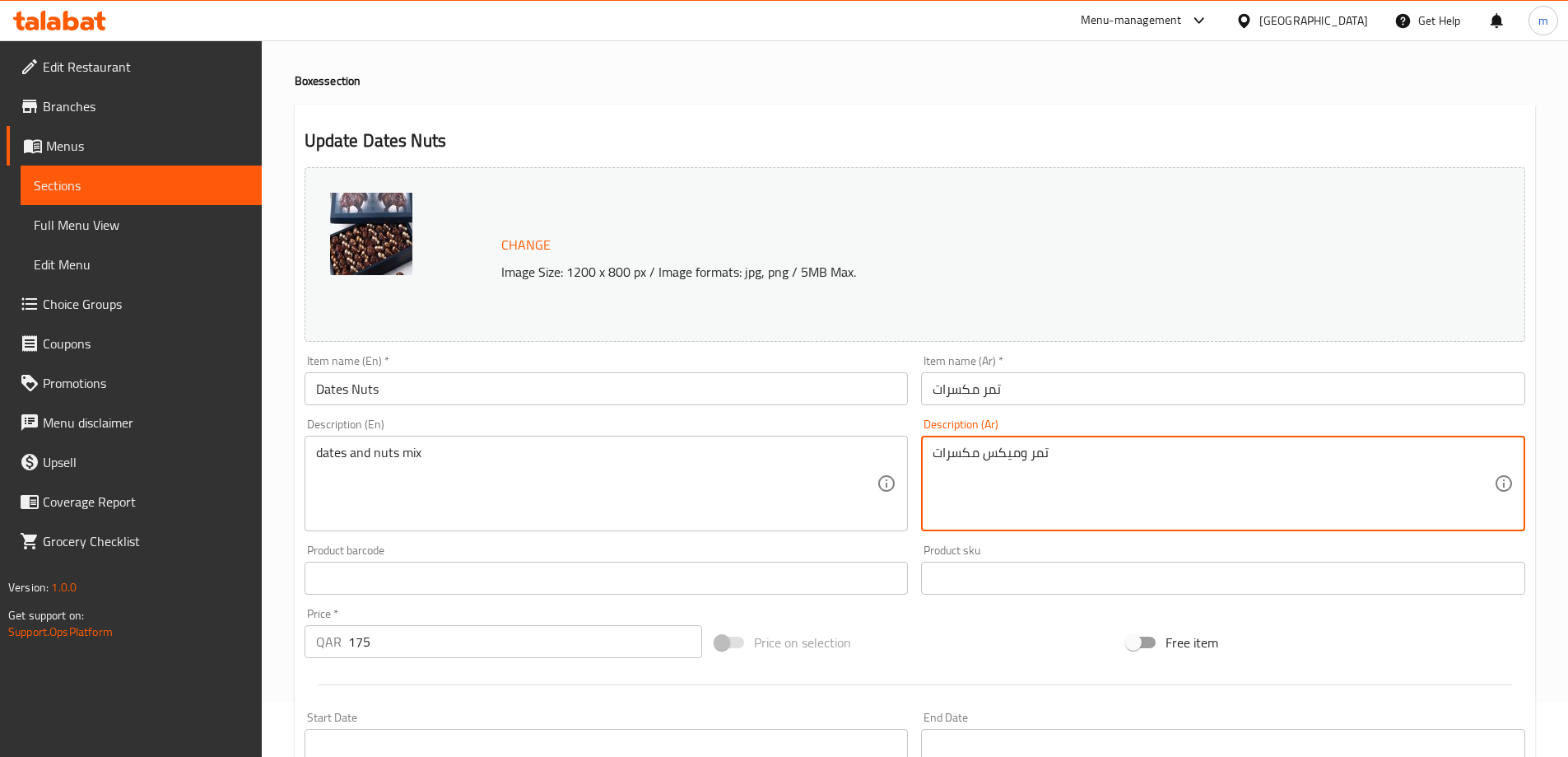
scroll to position [83, 0]
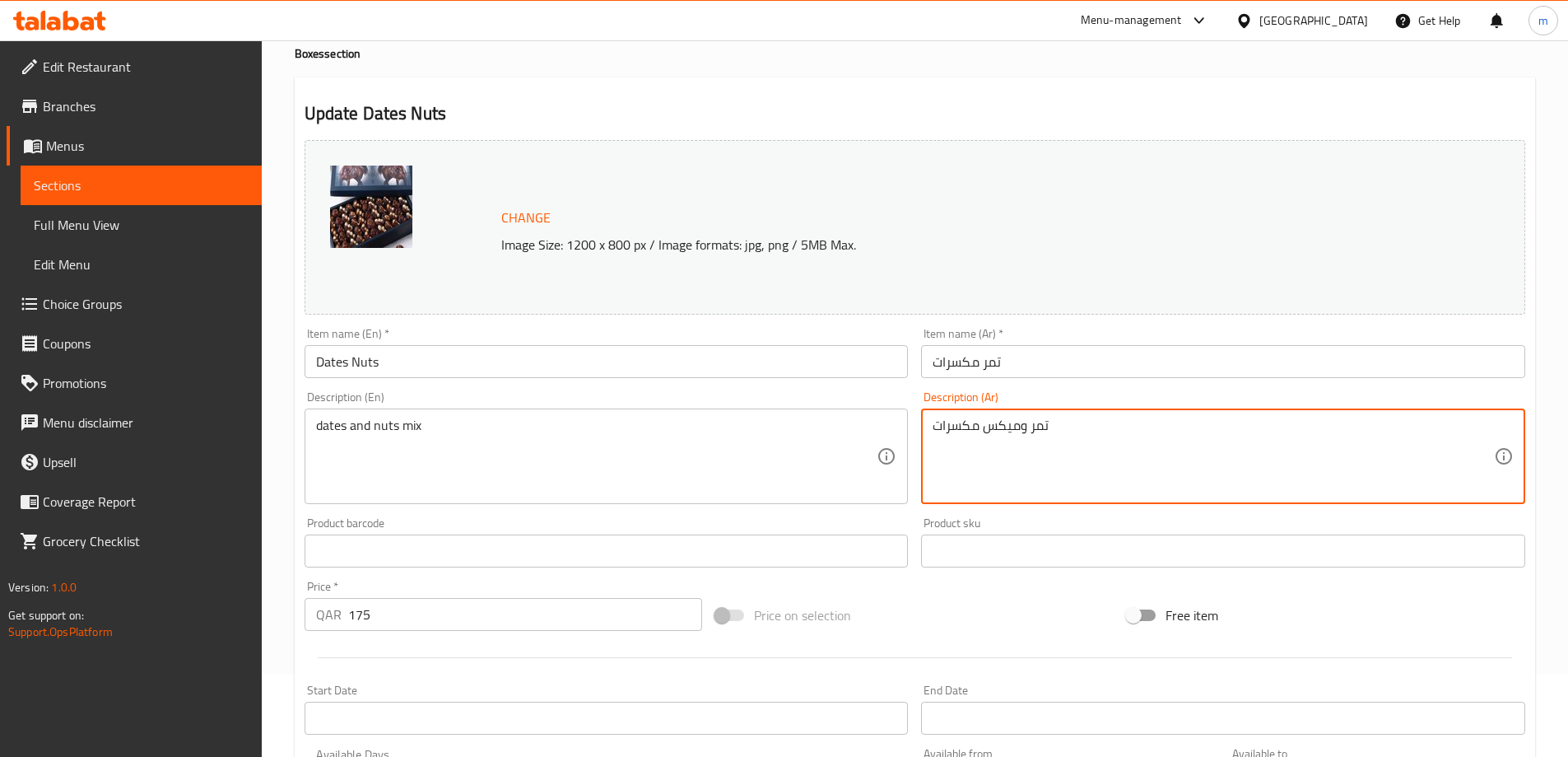
click at [1019, 427] on textarea "تمر وميكس مكسرات" at bounding box center [1212, 457] width 561 height 78
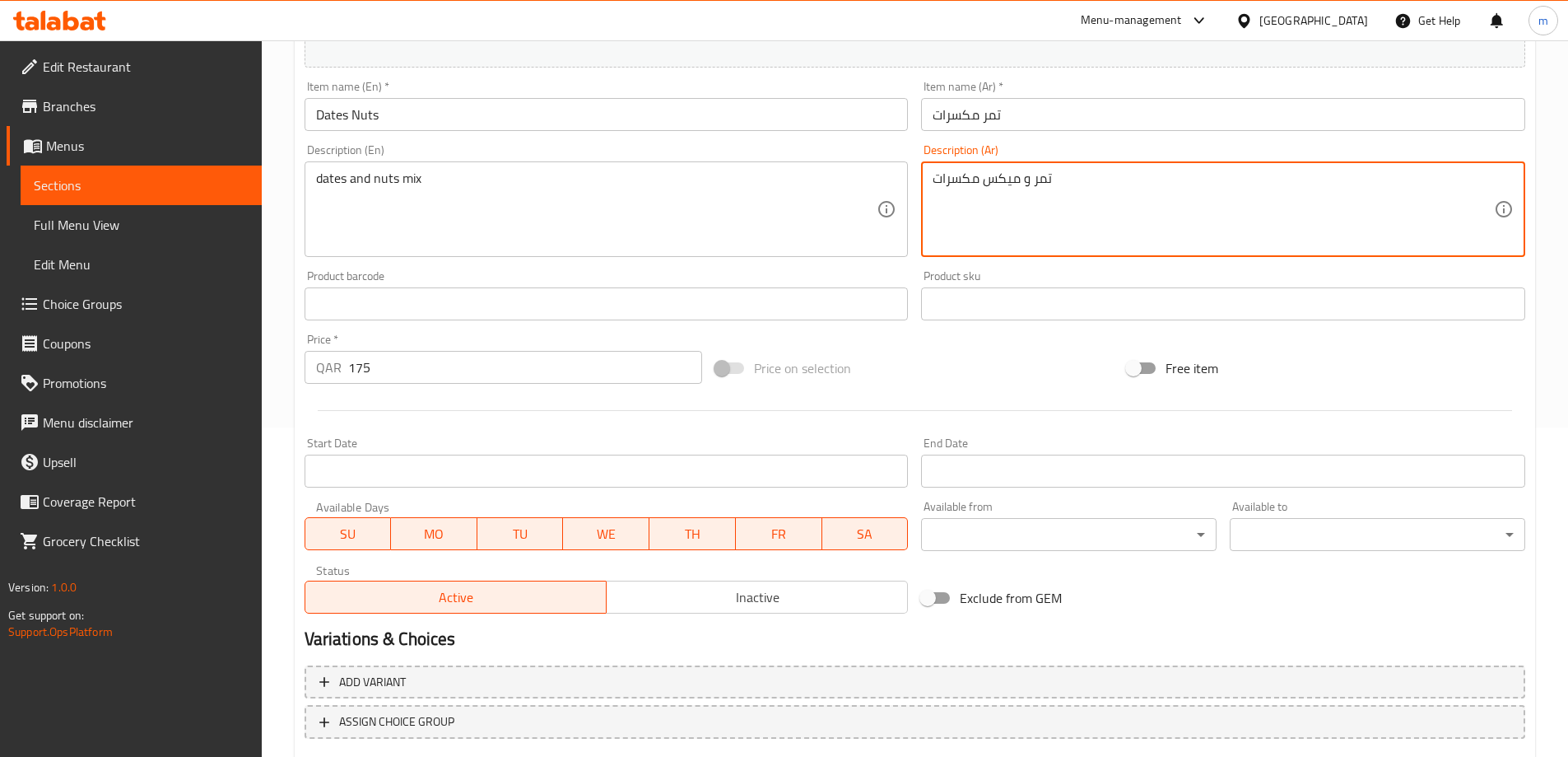
type textarea "تمر و ميكس مكسرات"
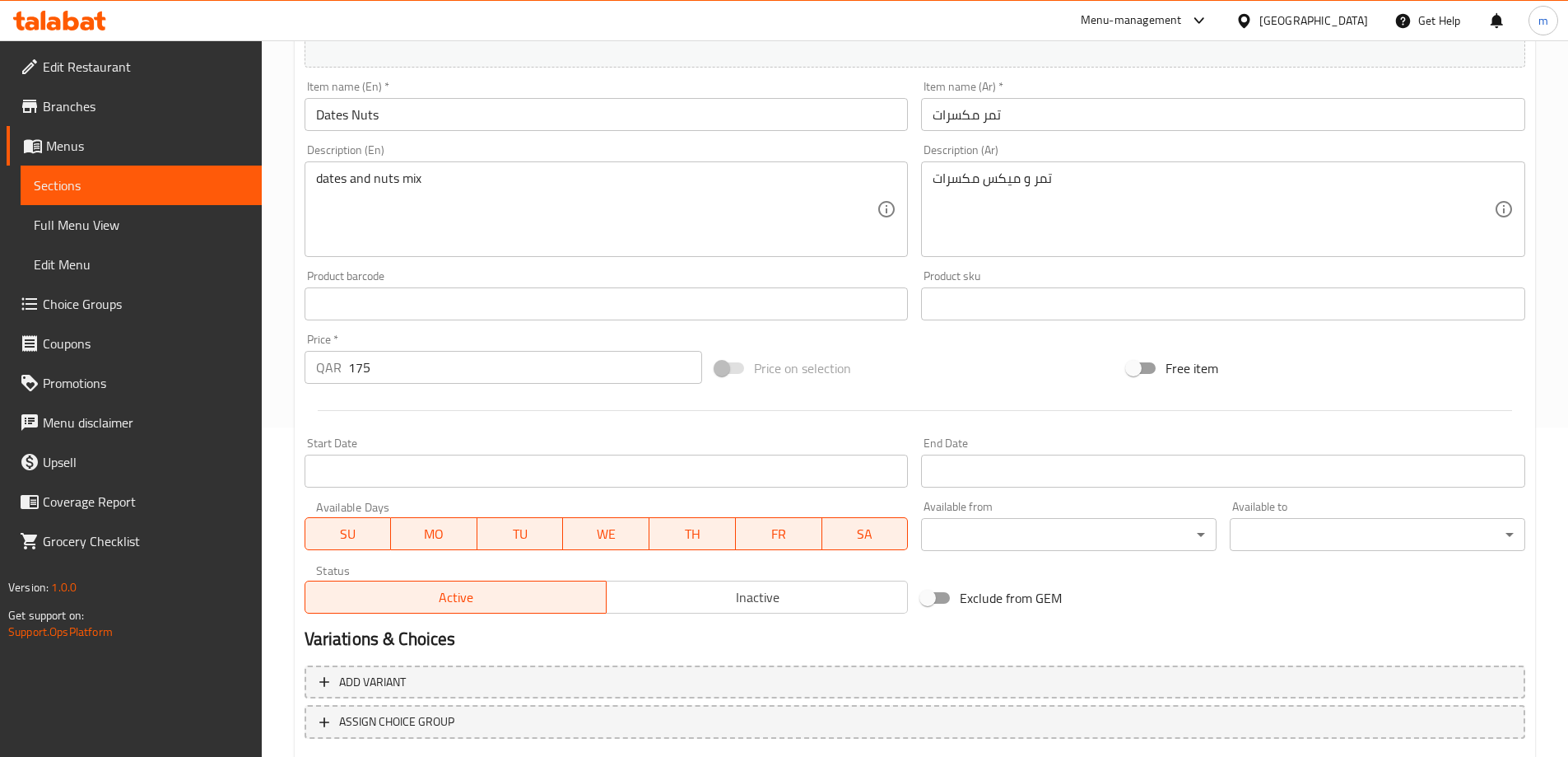
scroll to position [412, 0]
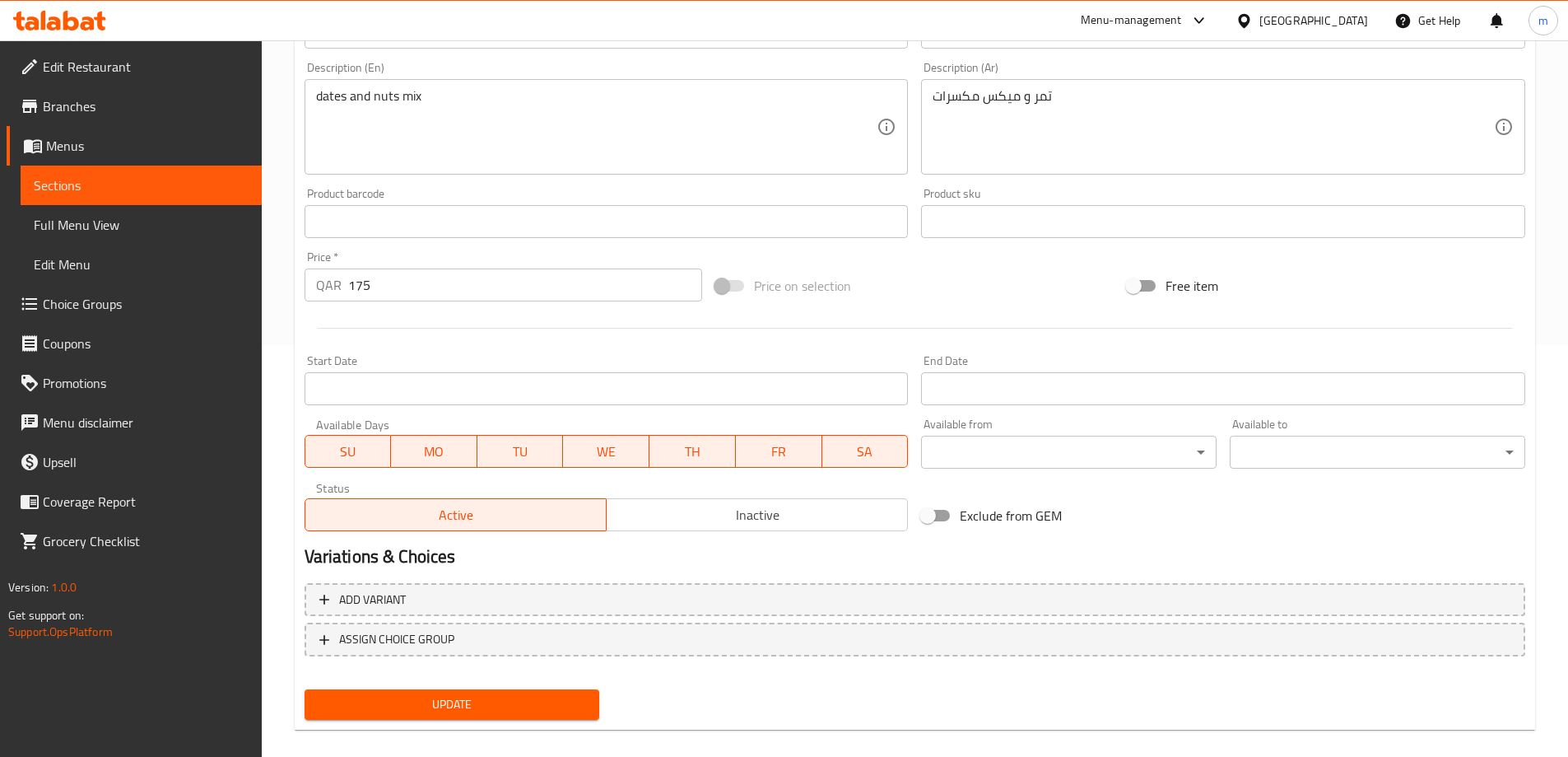
click at [475, 706] on span "Update" at bounding box center [451, 704] width 269 height 20
click at [74, 169] on link "Sections" at bounding box center [141, 185] width 241 height 40
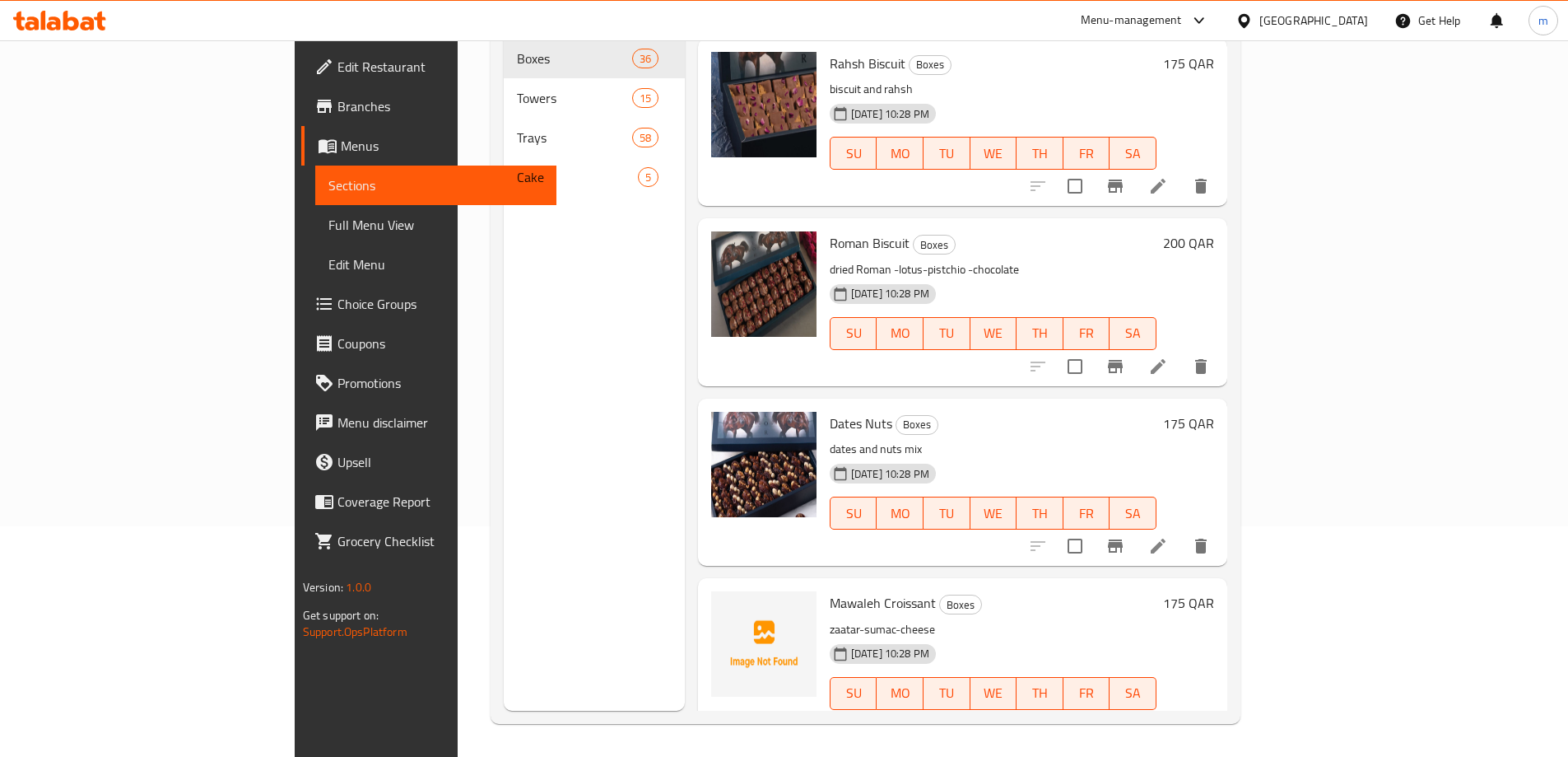
scroll to position [3871, 0]
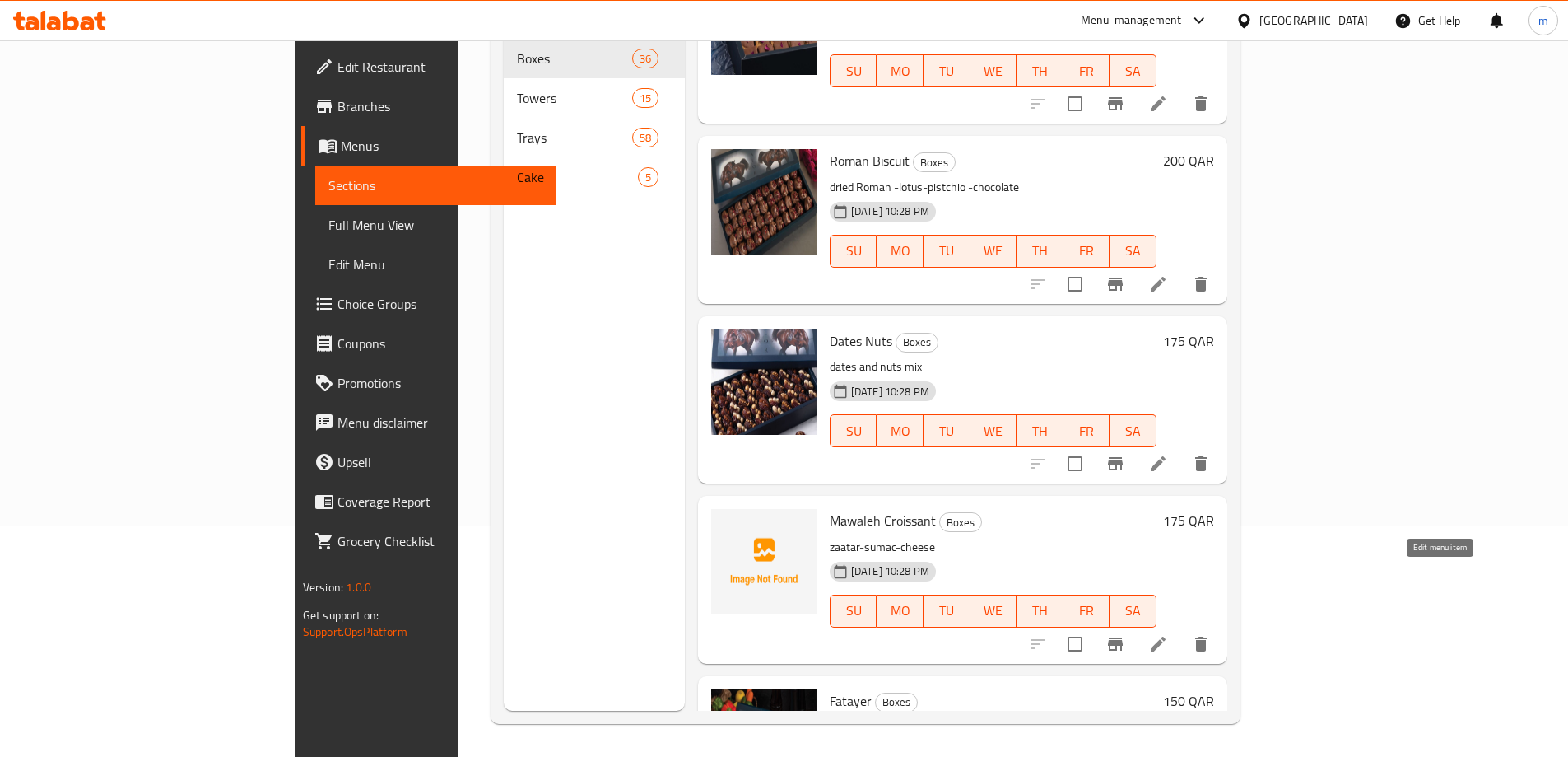
click at [1165, 636] on icon at bounding box center [1157, 643] width 15 height 15
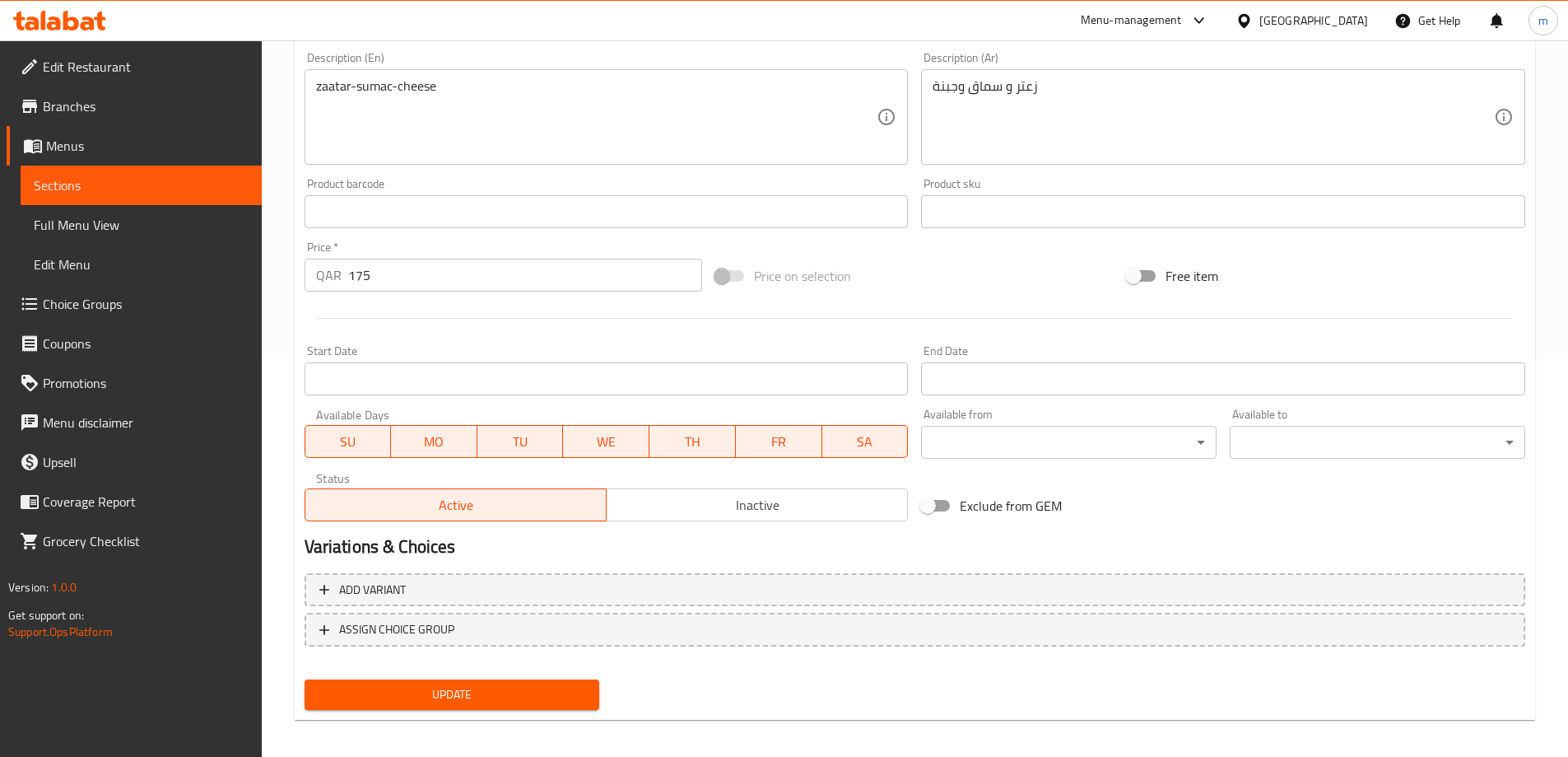
scroll to position [406, 0]
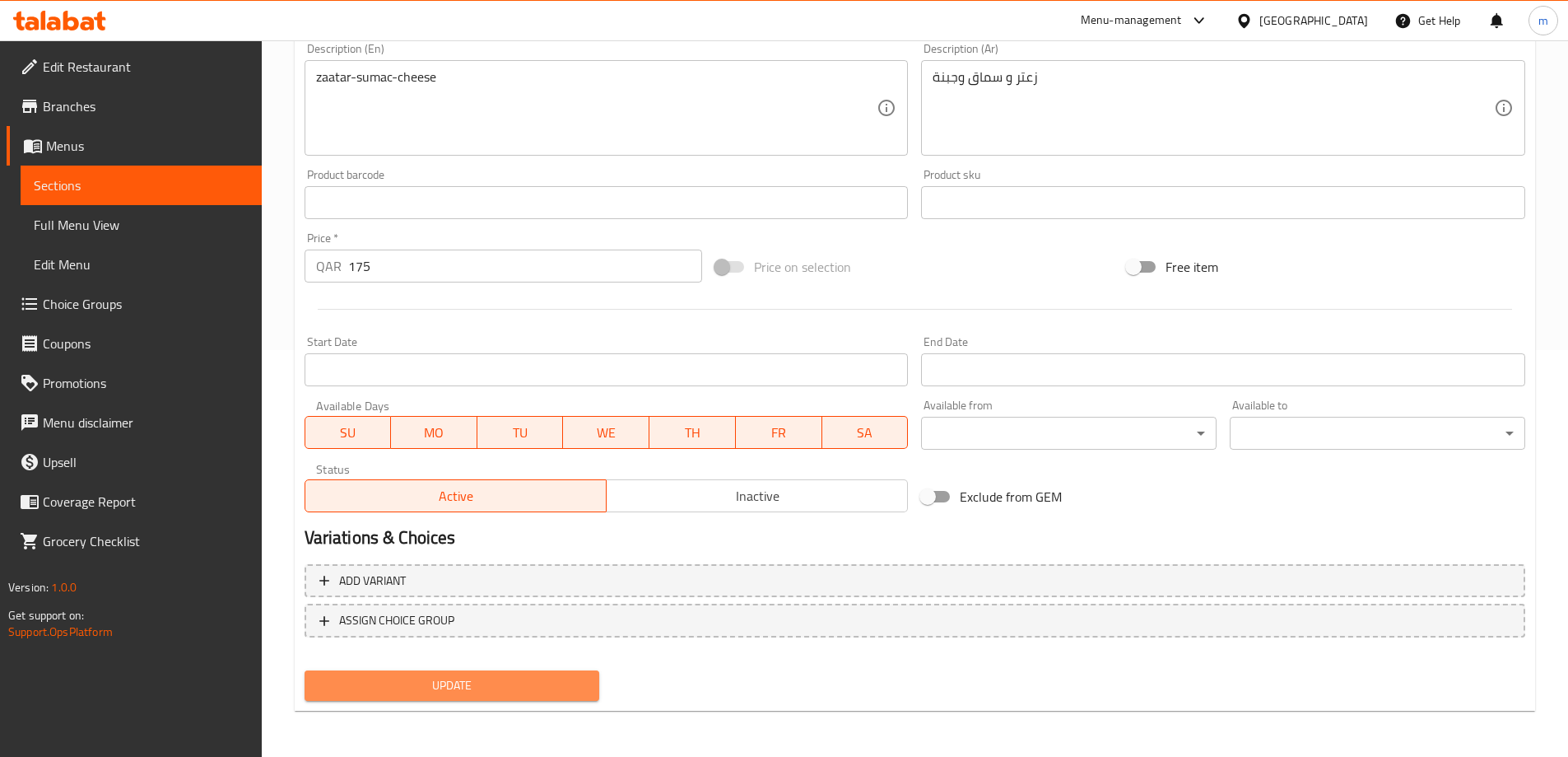
click at [460, 676] on span "Update" at bounding box center [451, 685] width 269 height 20
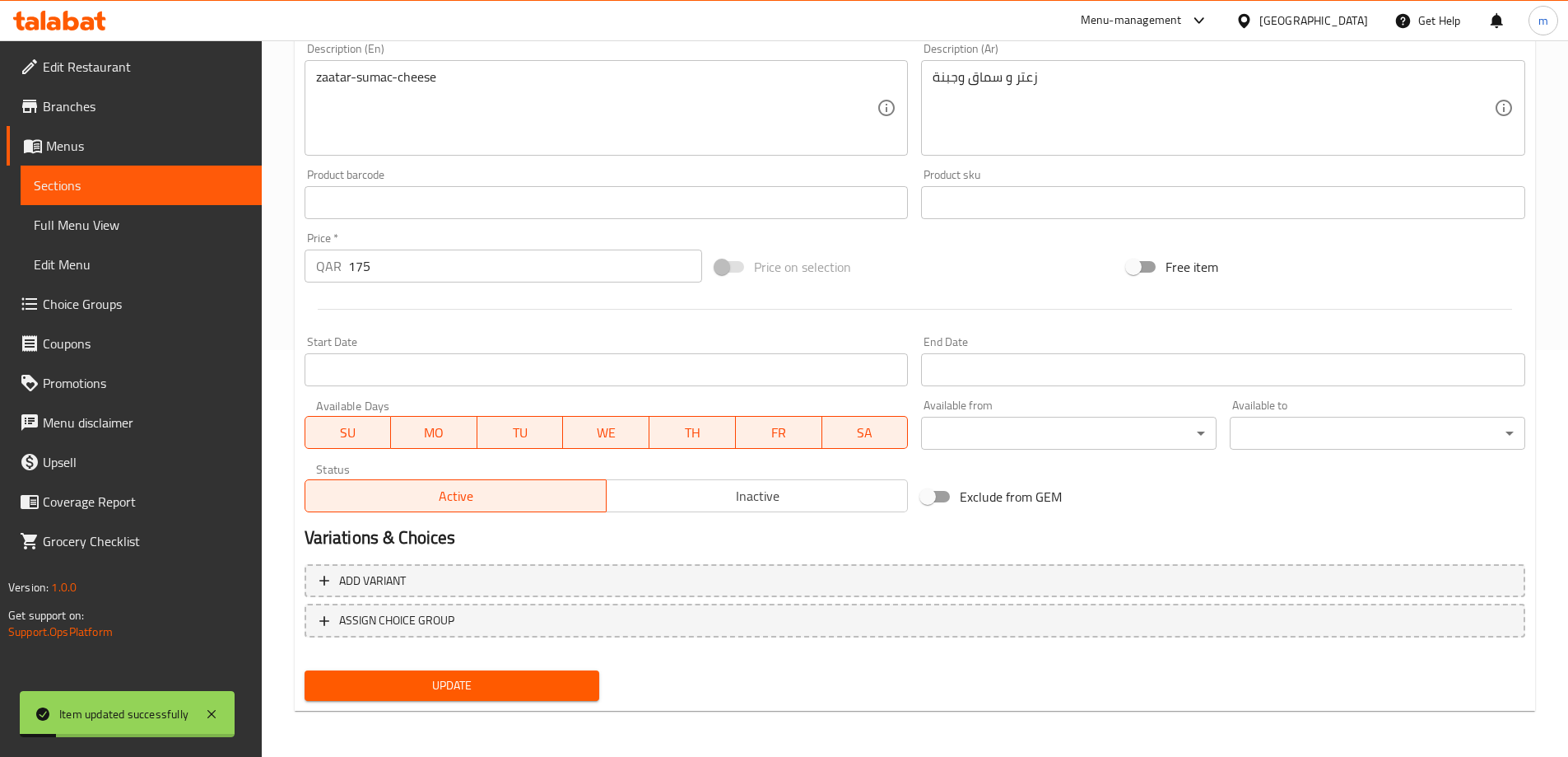
click at [161, 171] on link "Sections" at bounding box center [141, 185] width 241 height 40
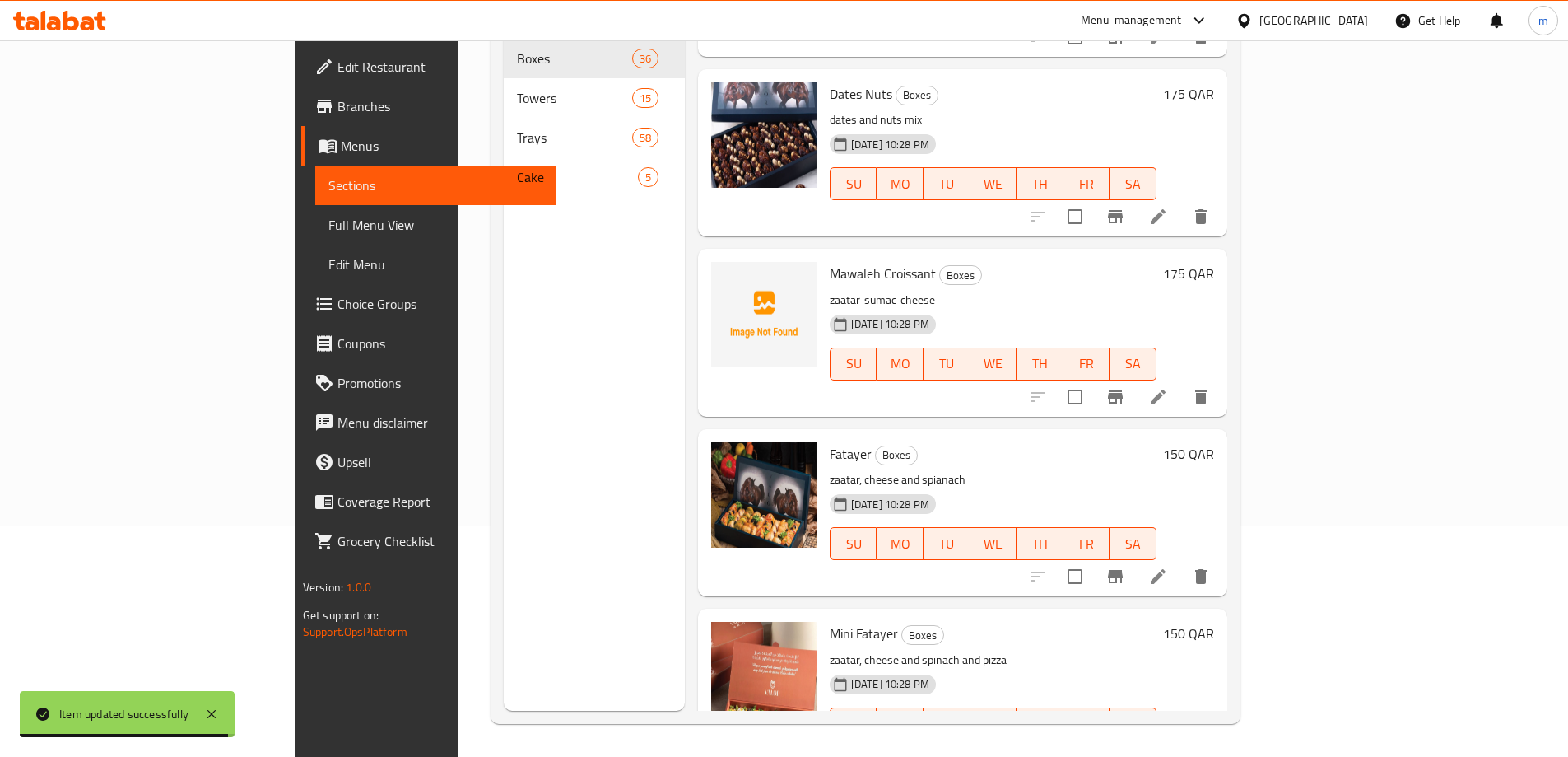
scroll to position [4200, 0]
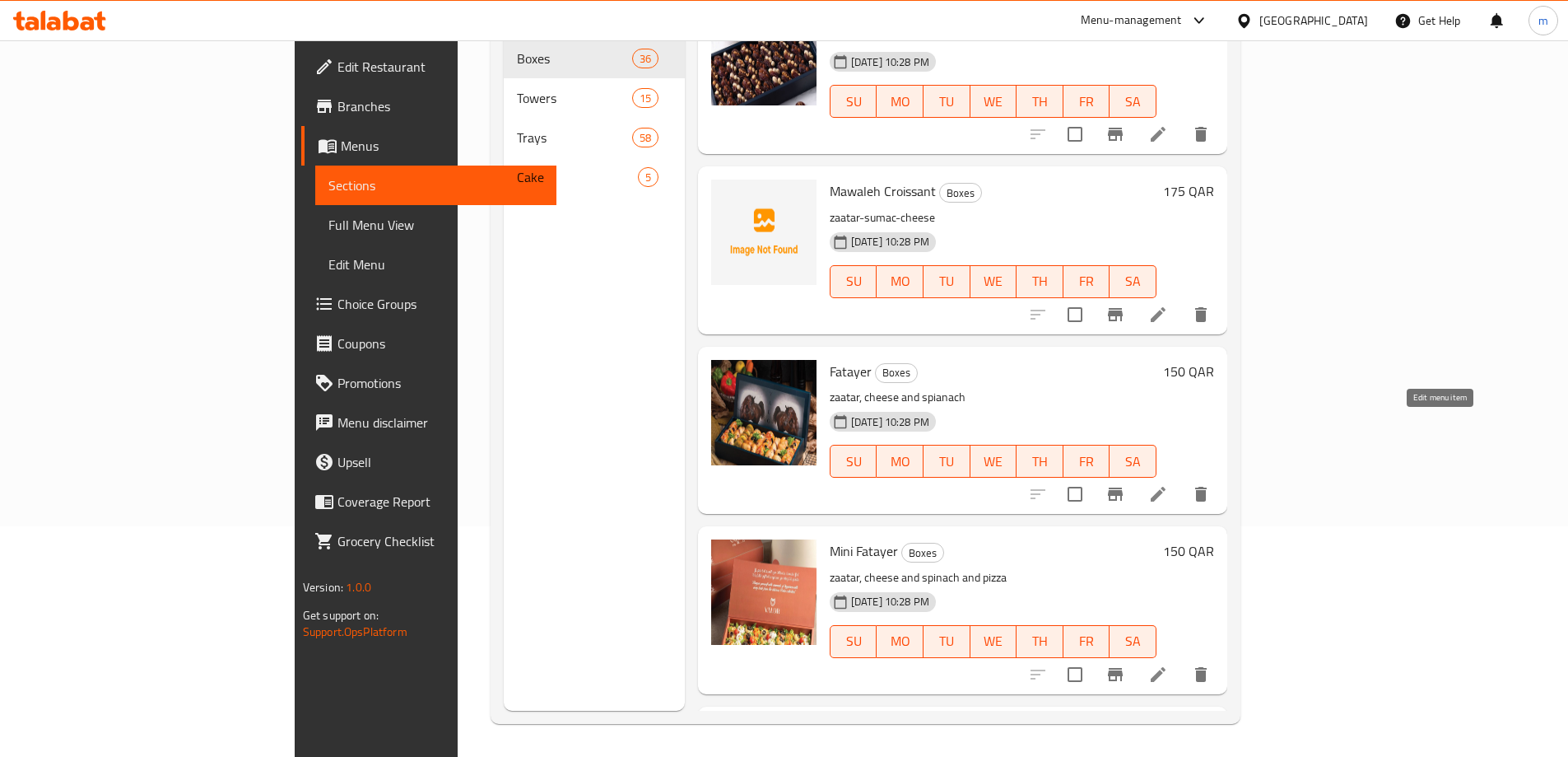
click at [1168, 485] on icon at bounding box center [1158, 494] width 20 height 20
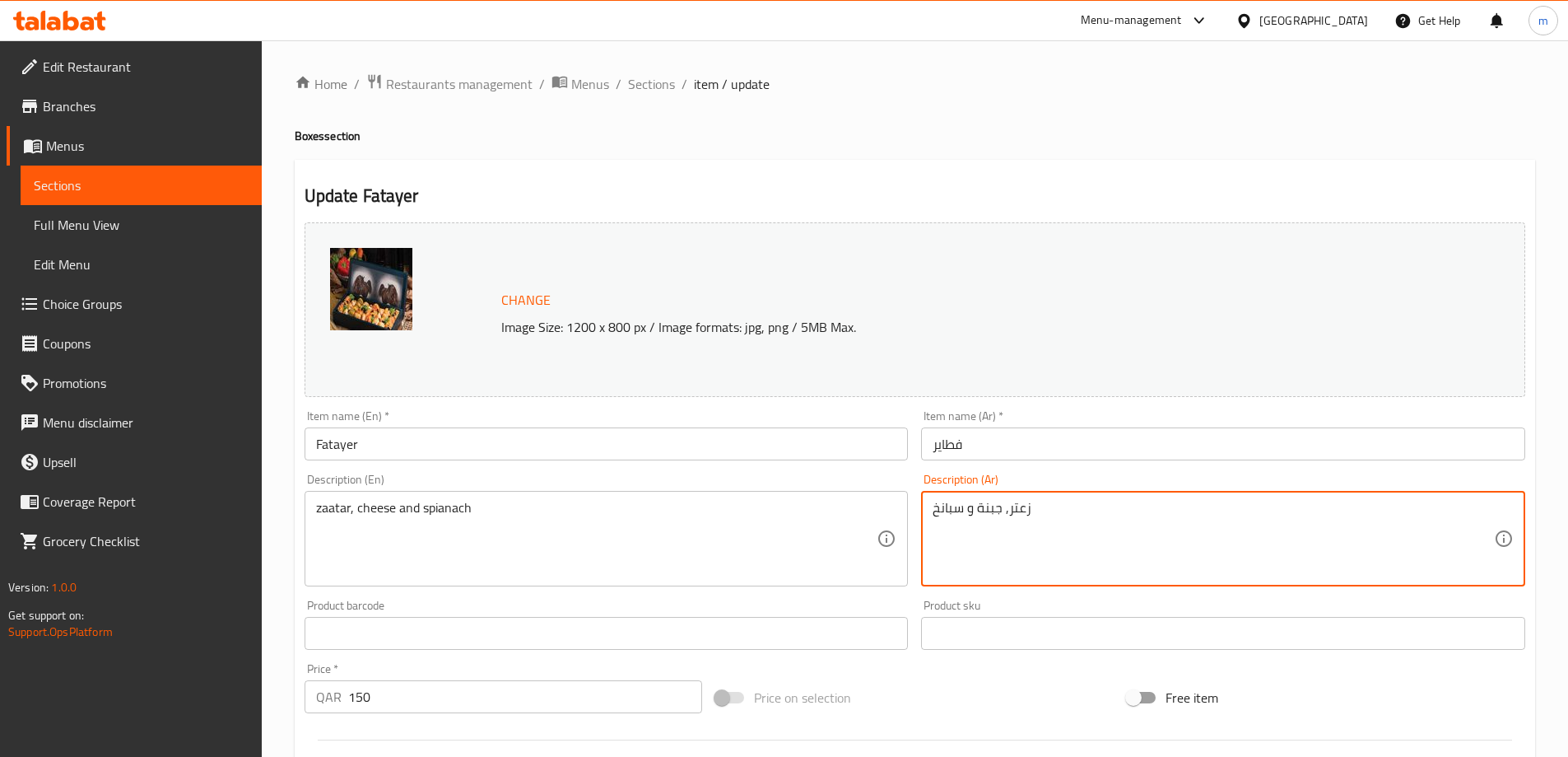
click at [1007, 512] on textarea "زعتر, جبنة و سبانخ" at bounding box center [1212, 539] width 561 height 78
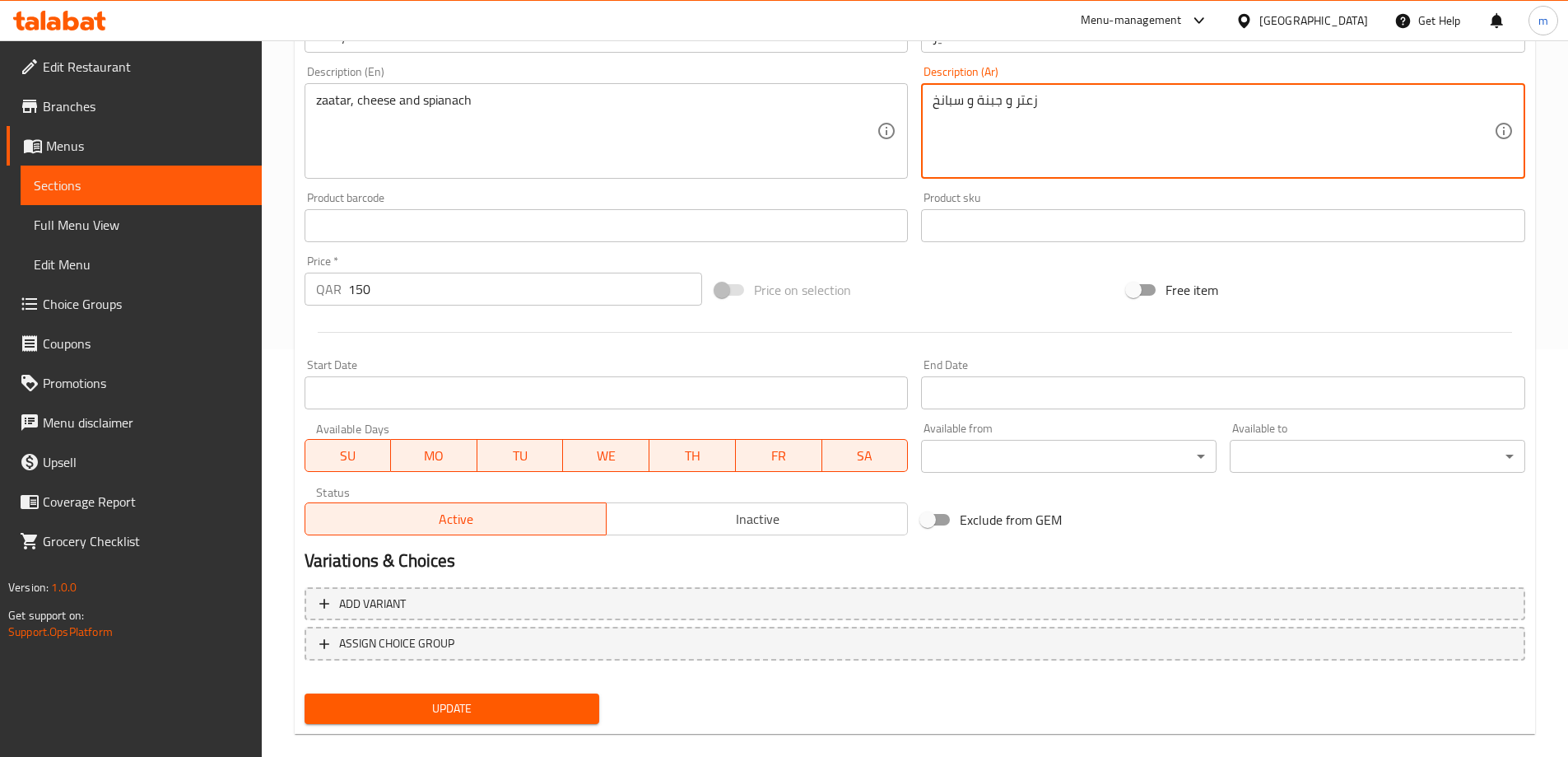
scroll to position [412, 0]
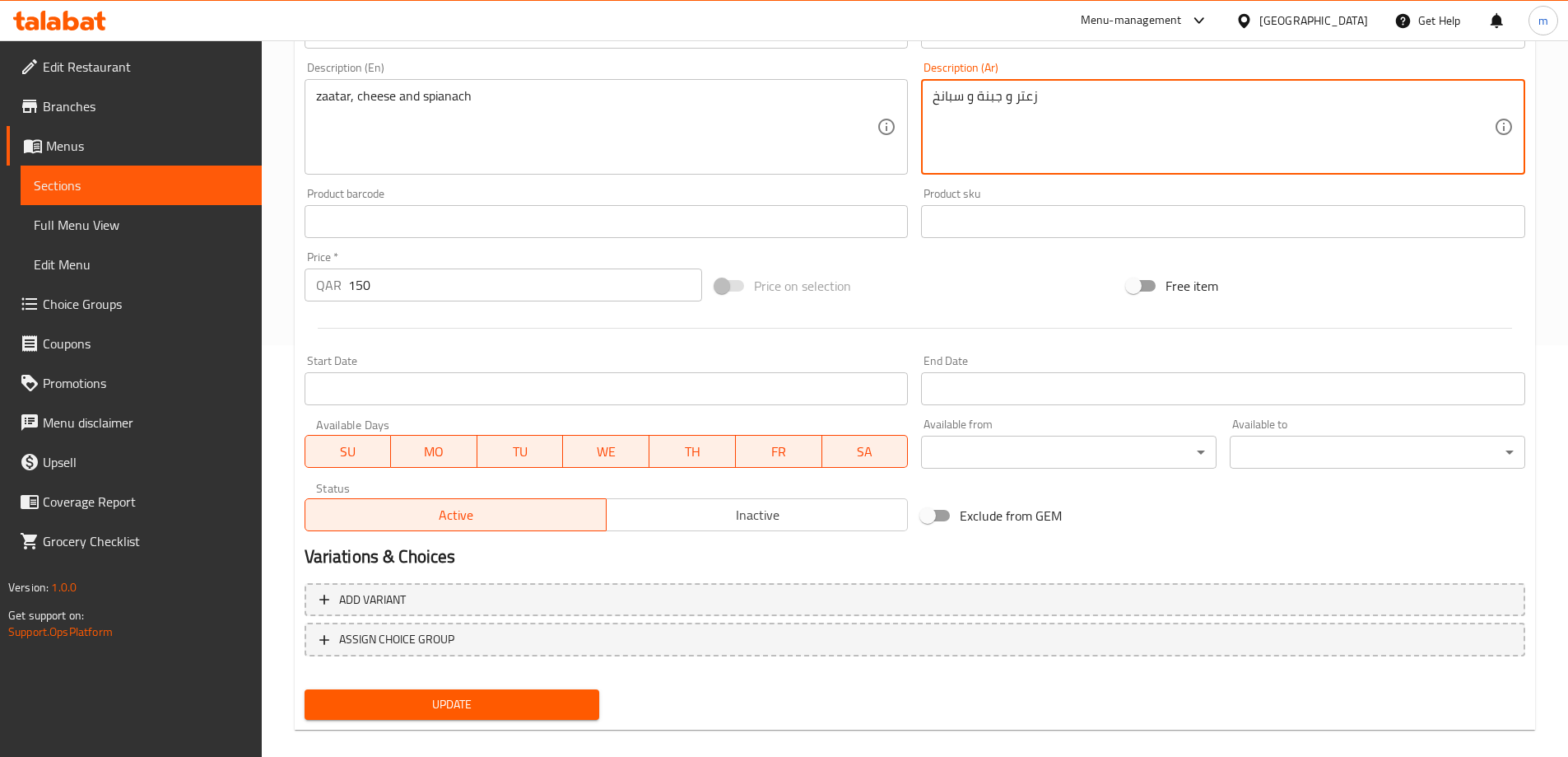
type textarea "زعتر و جبنة و سبانخ"
click at [502, 702] on span "Update" at bounding box center [451, 704] width 269 height 20
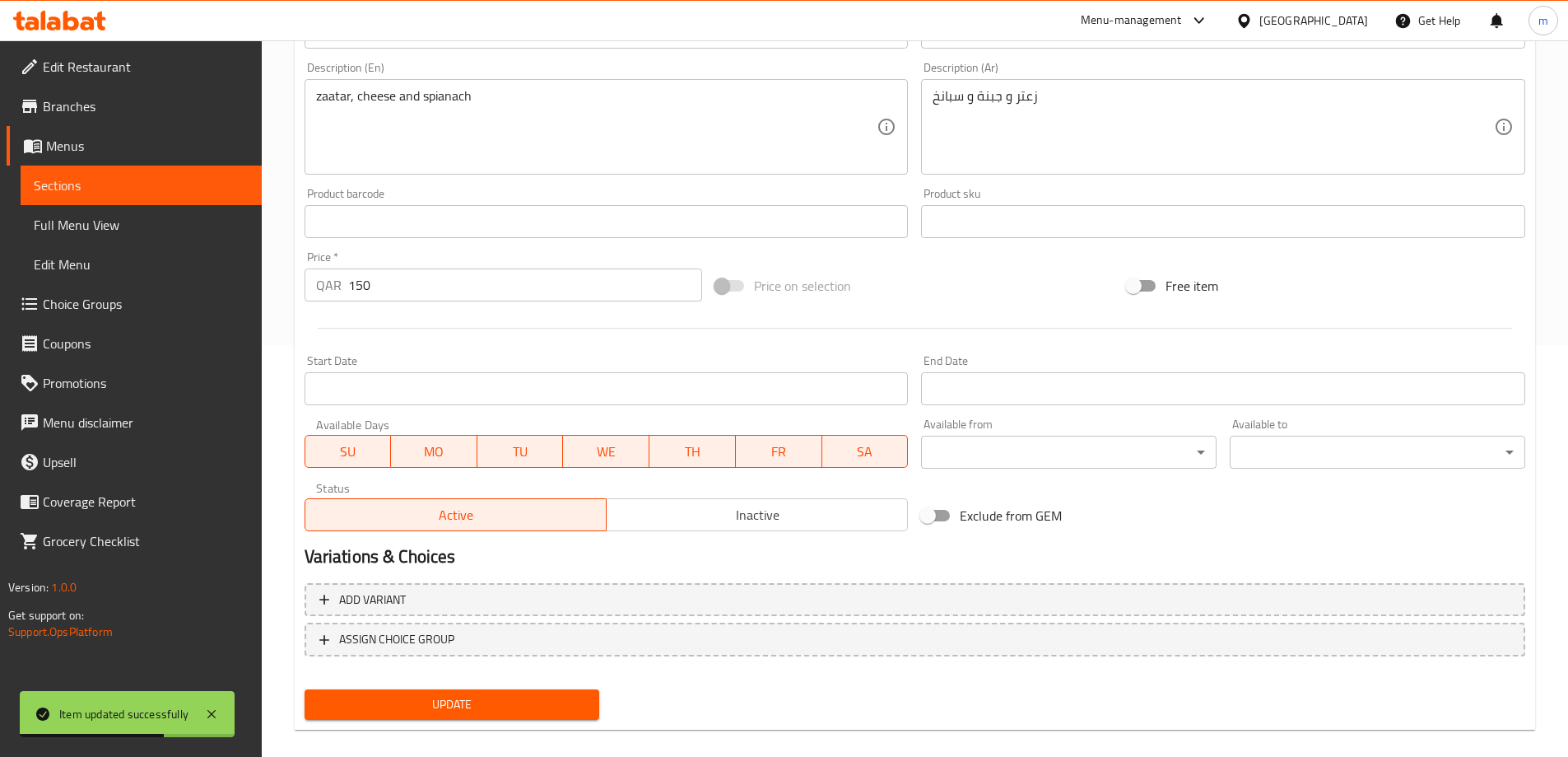
click at [168, 189] on span "Sections" at bounding box center [141, 185] width 215 height 20
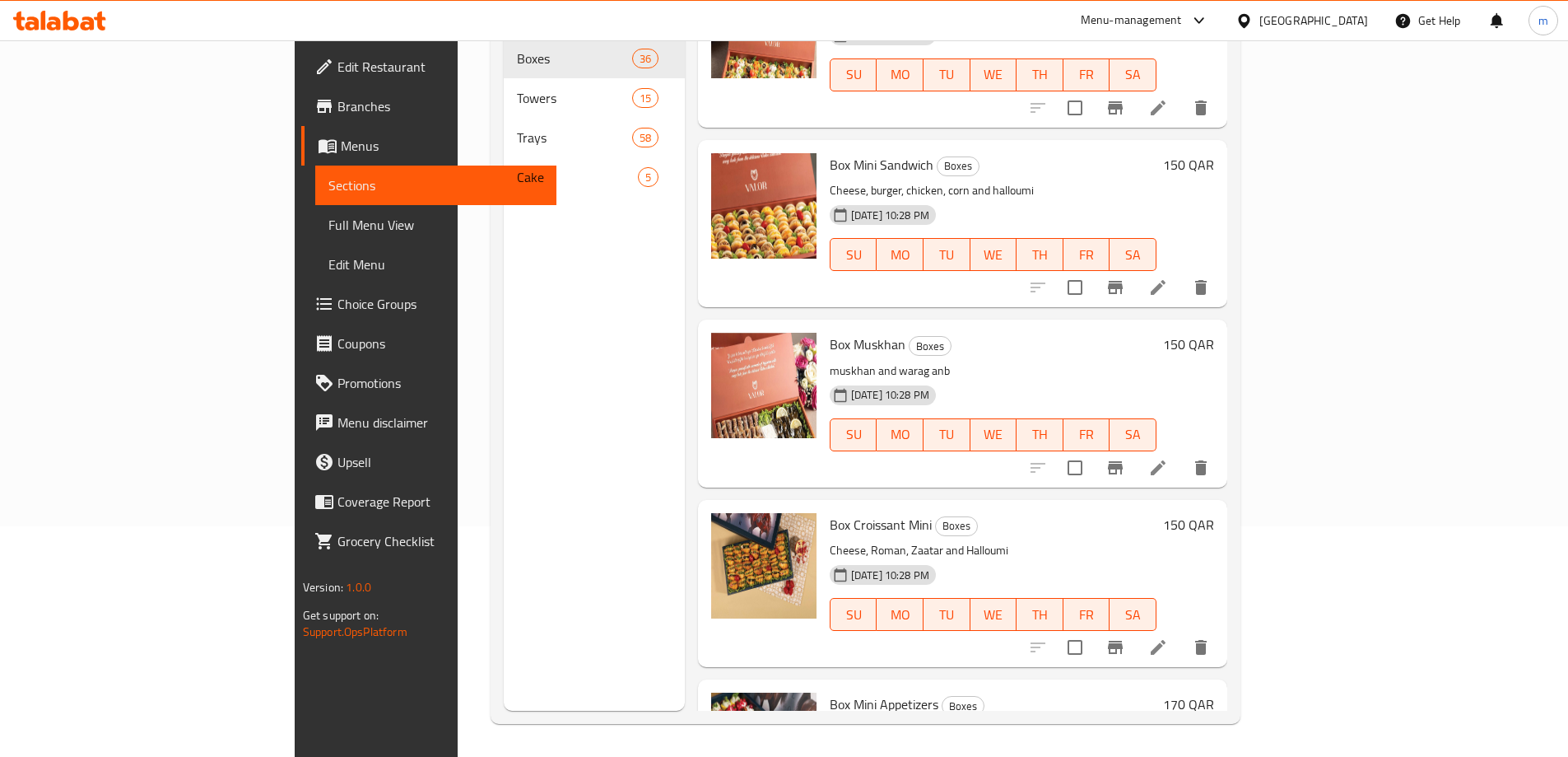
scroll to position [4530, 0]
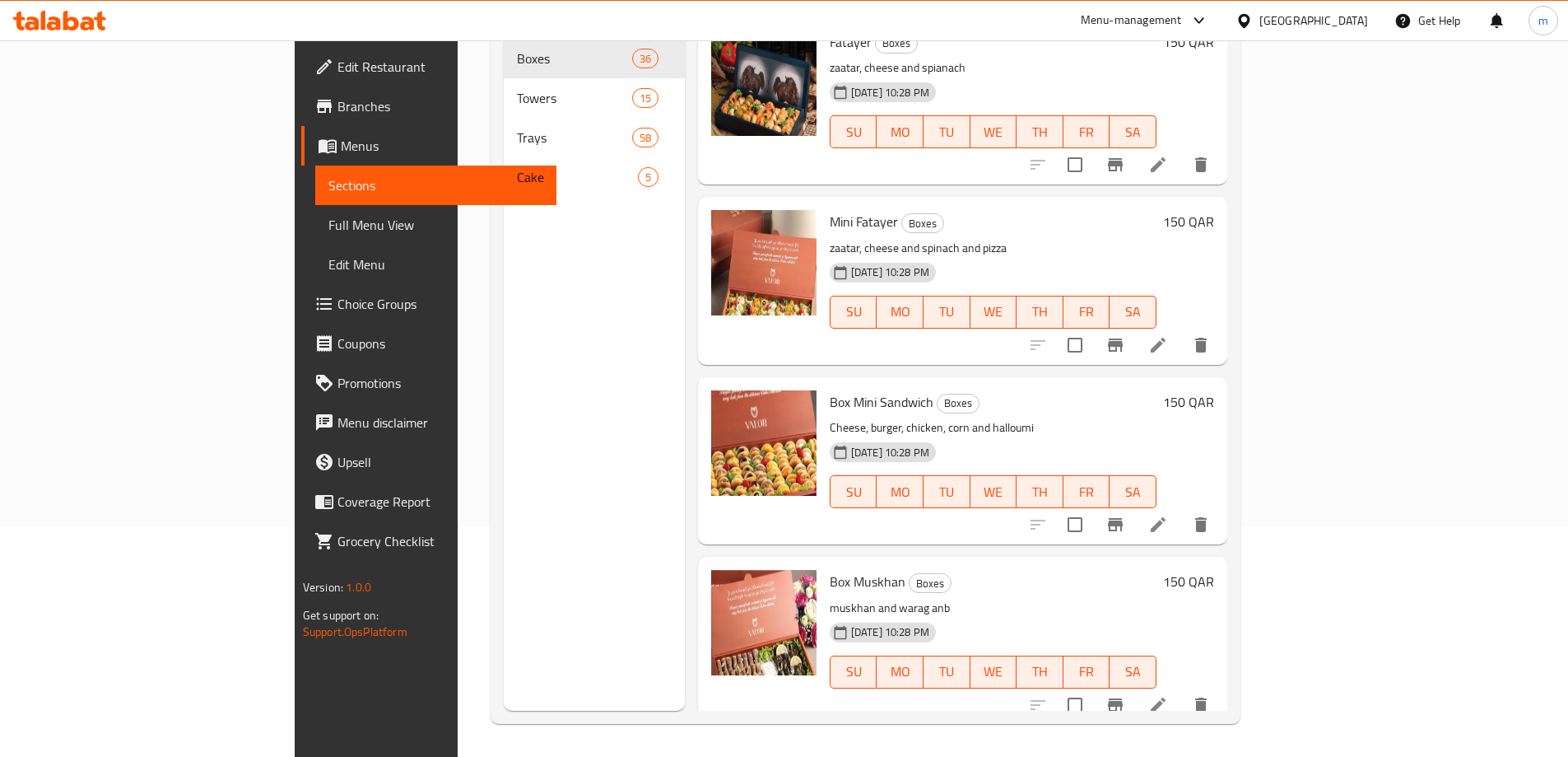
click at [1181, 330] on li at bounding box center [1158, 344] width 46 height 29
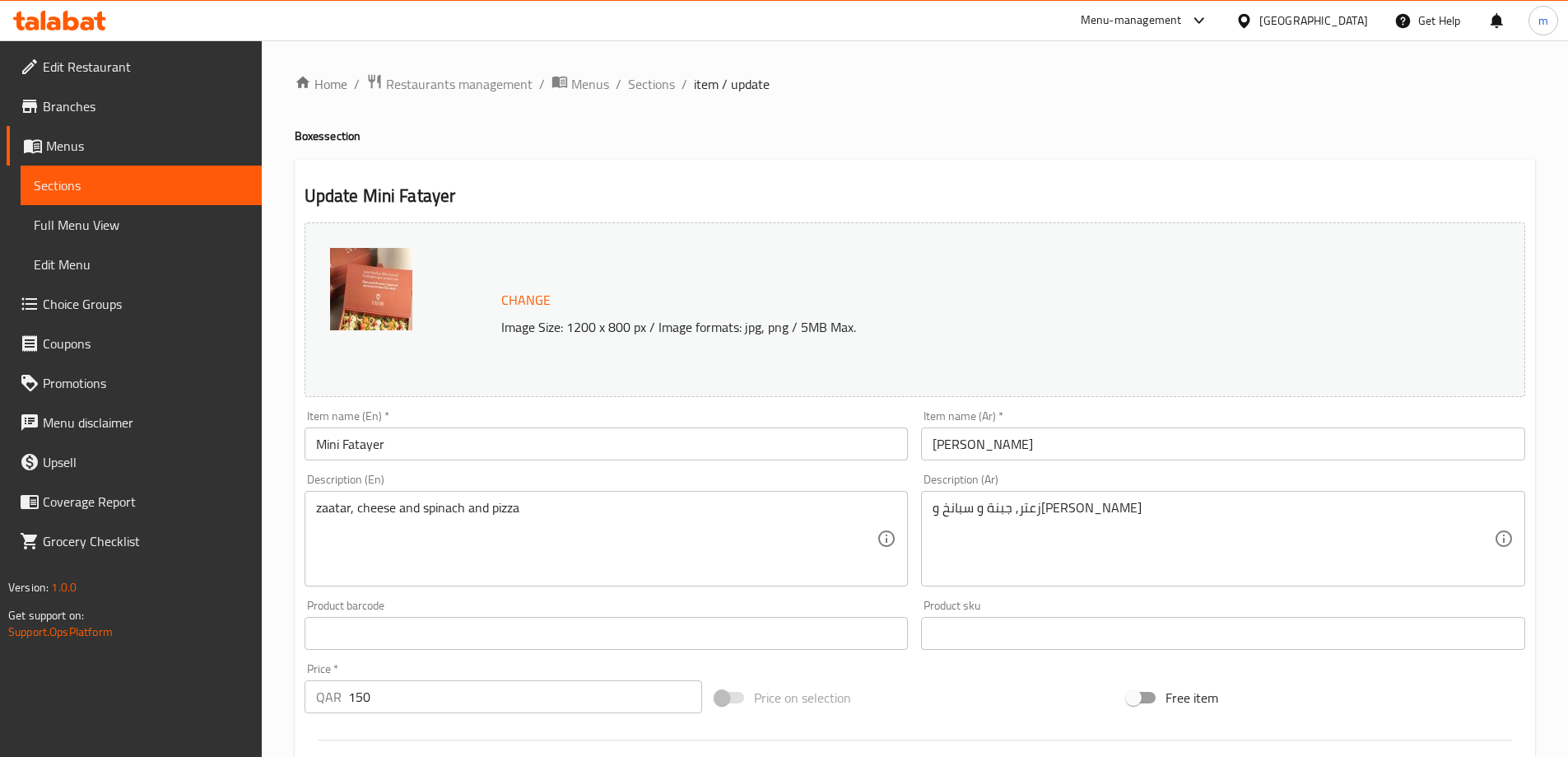
scroll to position [165, 0]
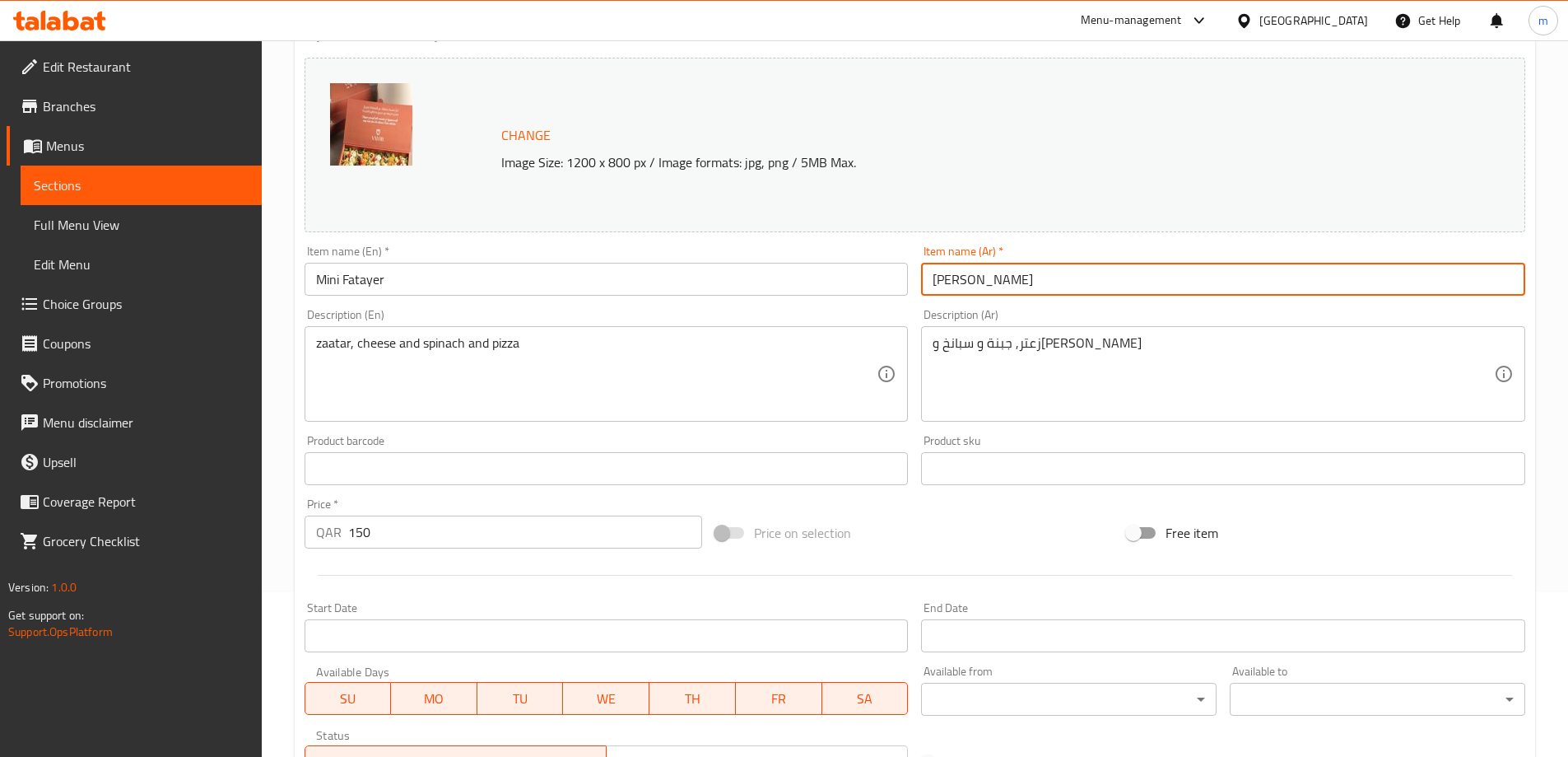
drag, startPoint x: 969, startPoint y: 281, endPoint x: 1014, endPoint y: 288, distance: 45.5
click at [1014, 288] on input "ميني فطاير" at bounding box center [1222, 279] width 604 height 33
click at [1000, 279] on input "فطاير" at bounding box center [1222, 279] width 604 height 33
paste input "ميني"
click at [967, 278] on input "فطايرميني" at bounding box center [1222, 279] width 604 height 33
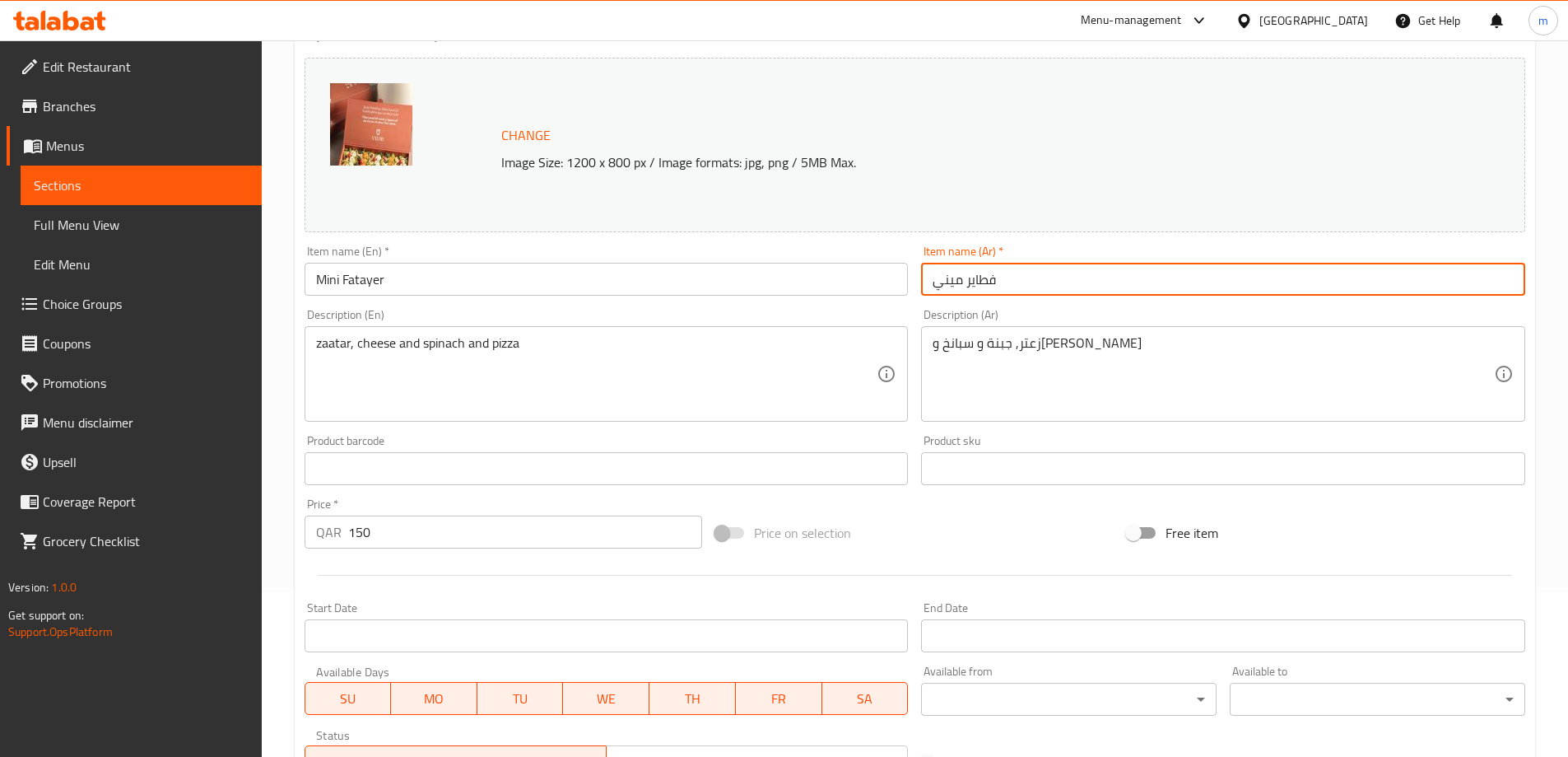
type input "فطاير ميني"
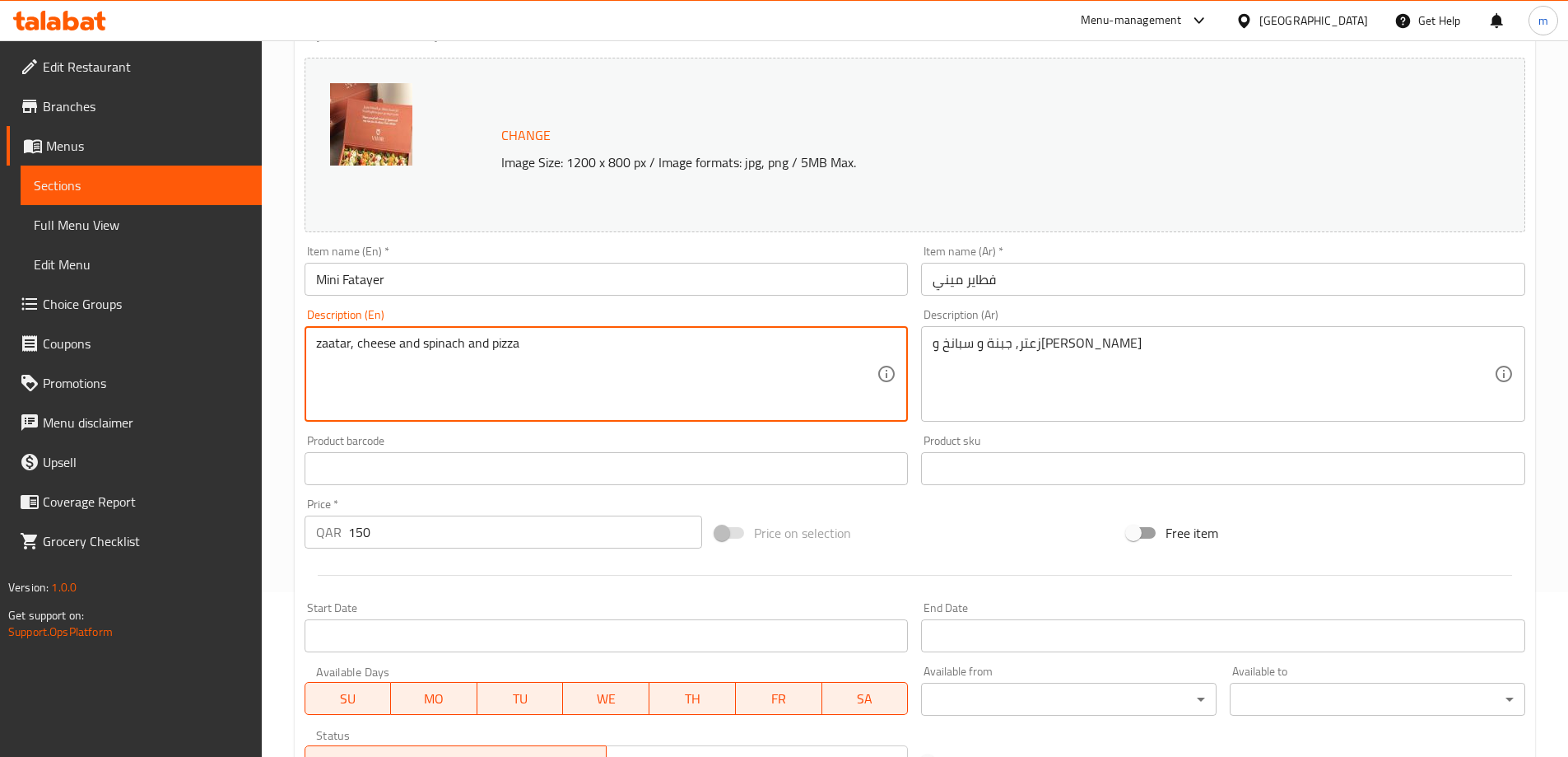
click at [517, 340] on textarea "zaatar, cheese and spinach and pizza" at bounding box center [596, 375] width 561 height 78
paste textarea "tar chesse and spianach"
click at [337, 345] on textarea "zatar chesse and spianach pizza" at bounding box center [596, 375] width 561 height 78
click at [377, 346] on textarea "zaatar chesse and spianach pizza" at bounding box center [596, 375] width 561 height 78
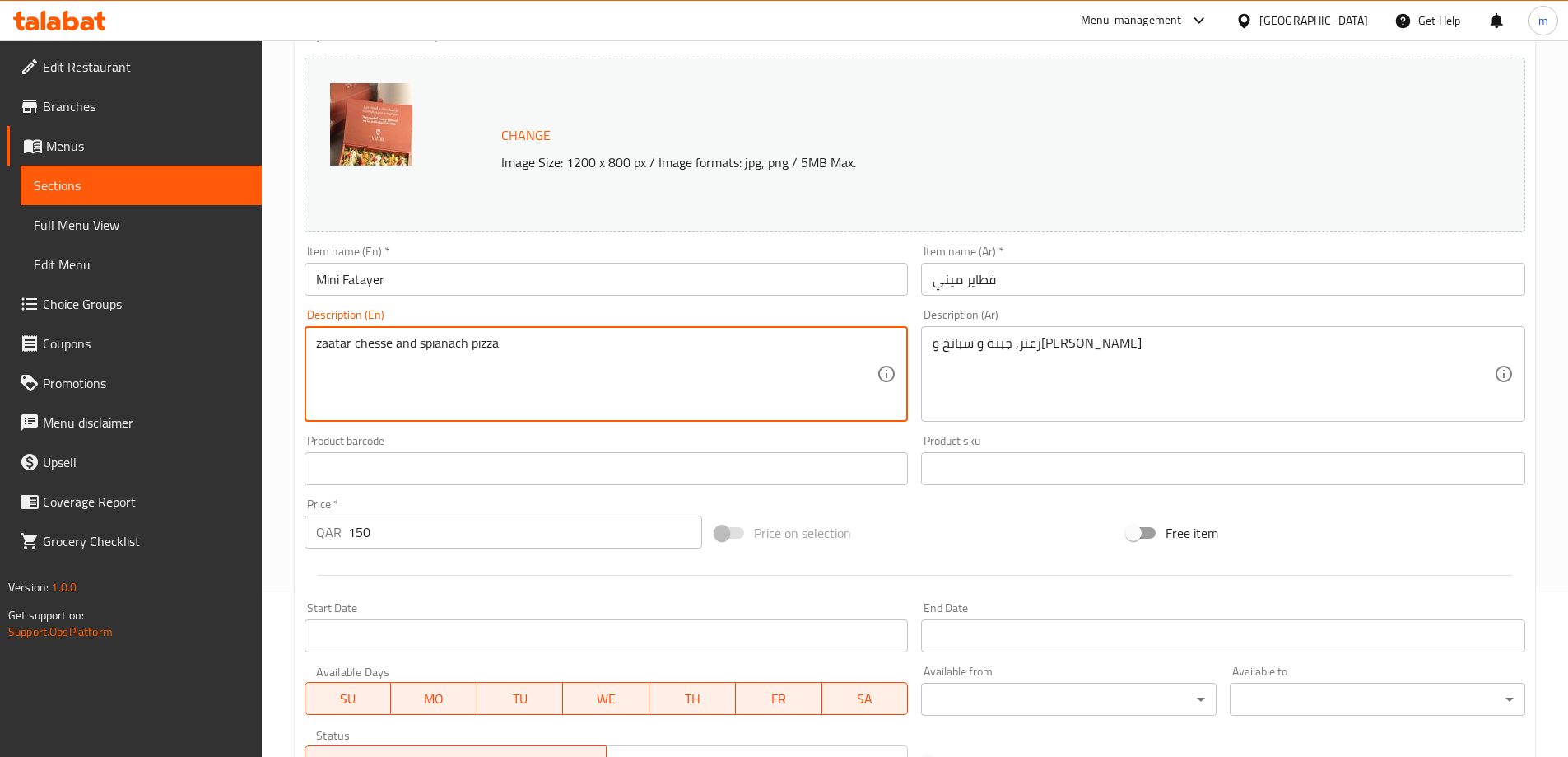
click at [439, 348] on textarea "zaatar chesse and spianach pizza" at bounding box center [596, 375] width 561 height 78
click at [443, 341] on textarea "zaatar chesse and spinach pizza" at bounding box center [596, 375] width 561 height 78
type textarea "zaatar chesse and spinach pizza"
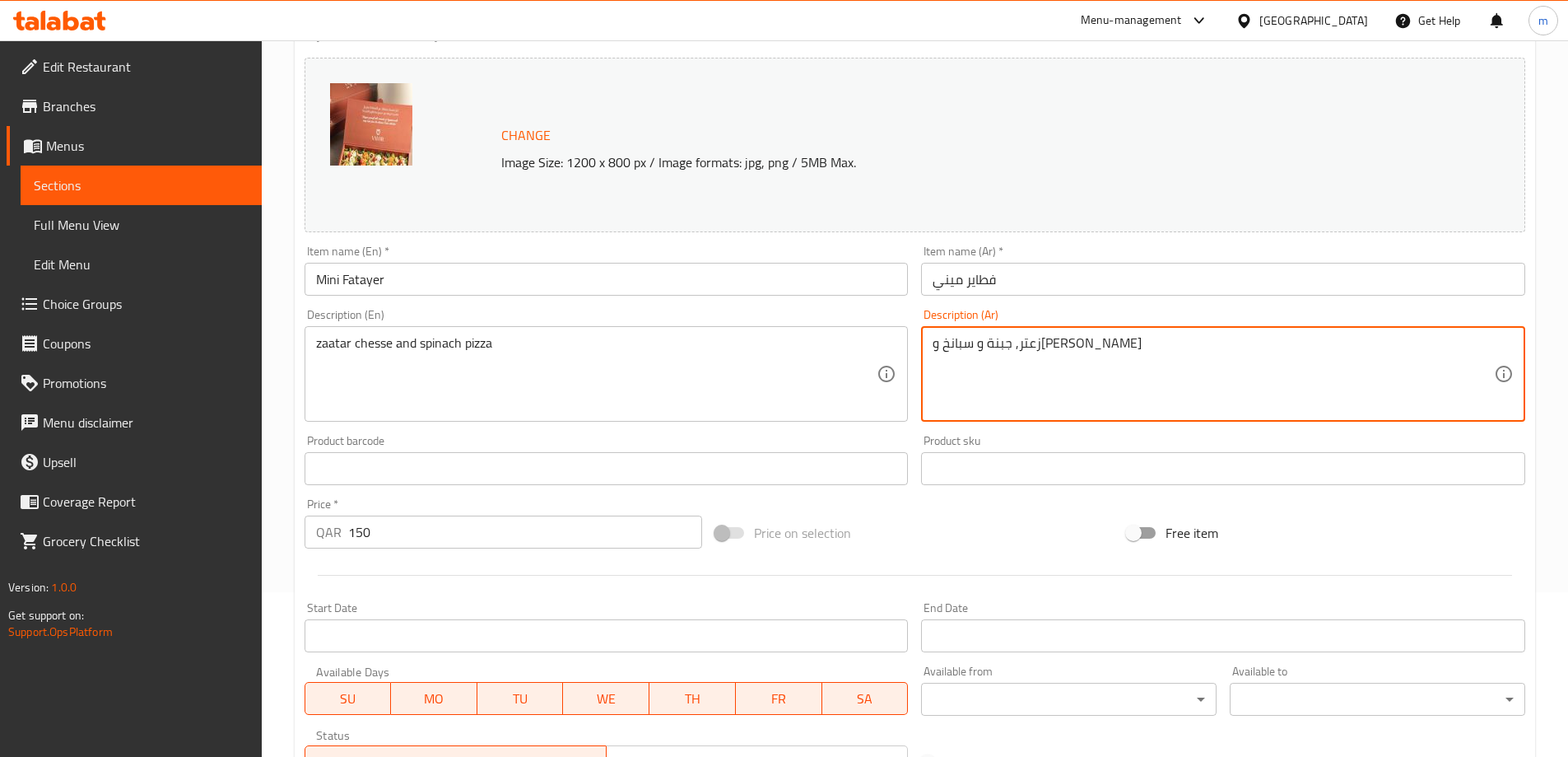
click at [945, 351] on textarea "زعتر, جبنة و سبانخ وبيتزا" at bounding box center [1212, 375] width 561 height 78
click at [961, 348] on textarea "زعتر, جبنة و سبانخ وبيتزا" at bounding box center [1212, 375] width 561 height 78
click at [1032, 349] on textarea "زعتر, جبنة و سبانخ بيتزا" at bounding box center [1212, 375] width 561 height 78
type textarea "زعتر جبنة و سبانخ بيتزا"
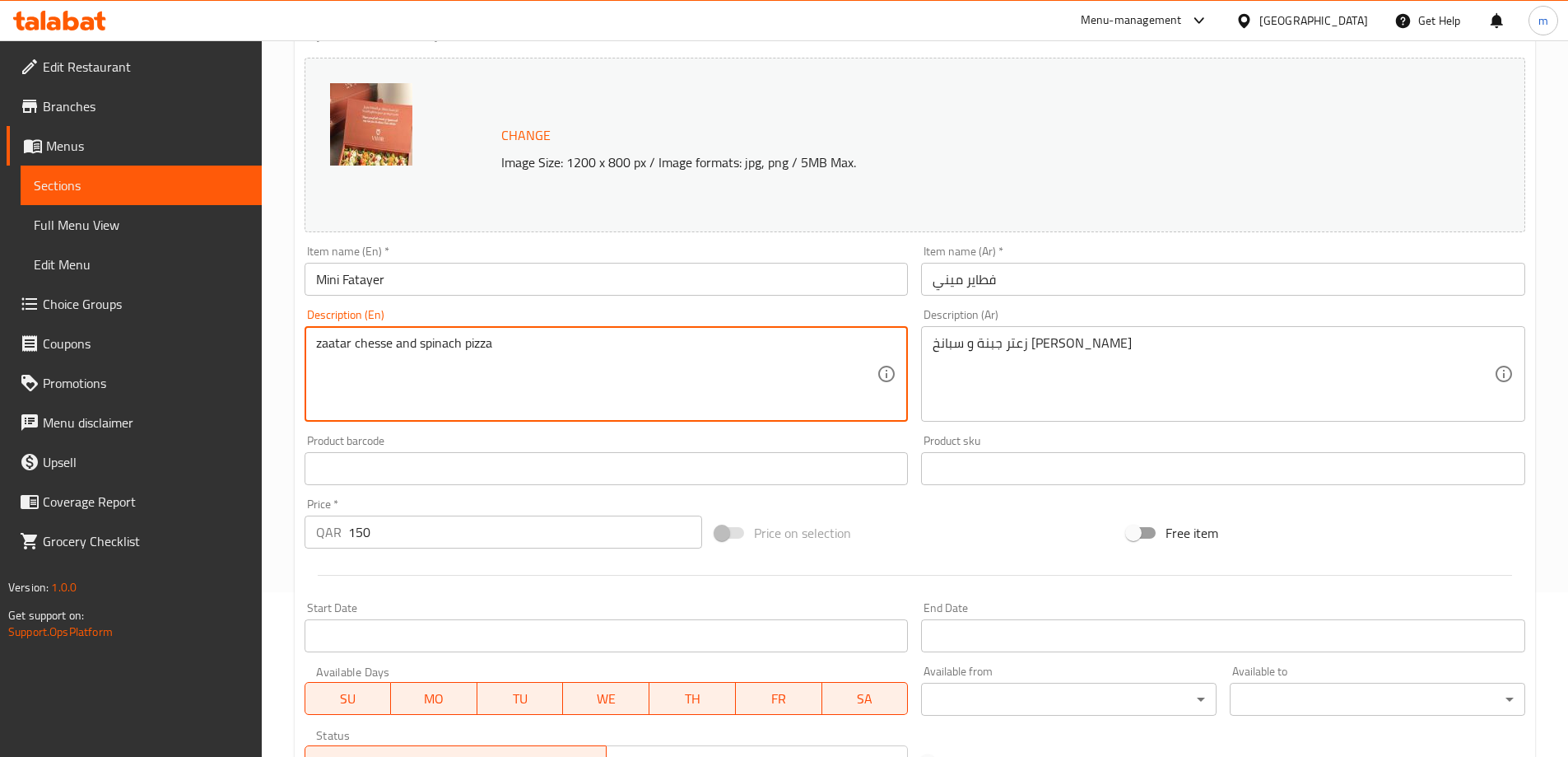
click at [368, 345] on textarea "zaatar chesse and spinach pizza" at bounding box center [596, 375] width 561 height 78
click at [377, 344] on textarea "zaatar chesse and spinach pizza" at bounding box center [596, 375] width 561 height 78
click at [373, 348] on textarea "zaatar chesse and spinach pizza" at bounding box center [596, 375] width 561 height 78
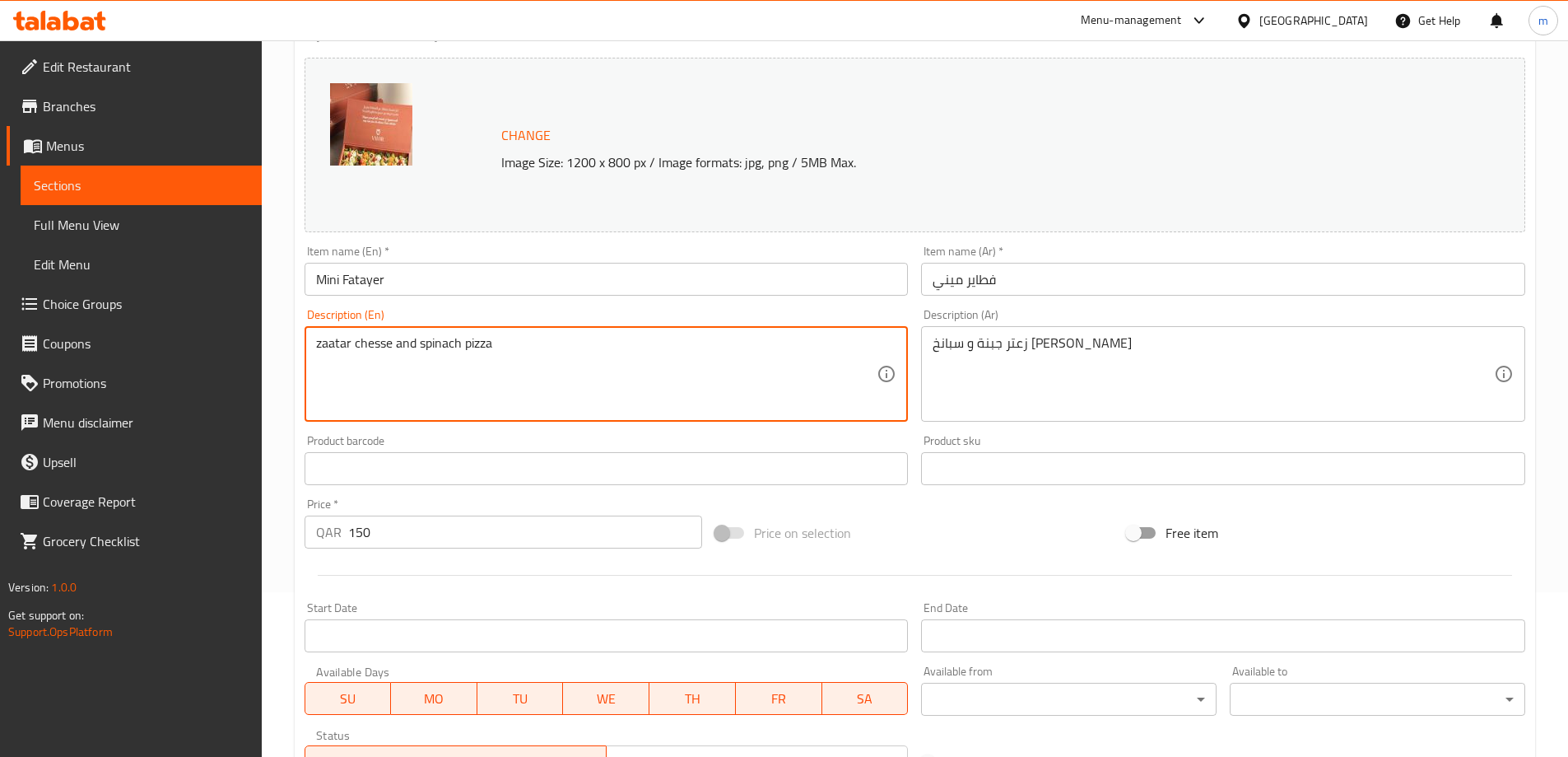
click at [373, 348] on textarea "zaatar chesse and spinach pizza" at bounding box center [596, 375] width 561 height 78
paste textarea "ese"
type textarea "zaatar cheese and spinach pizza"
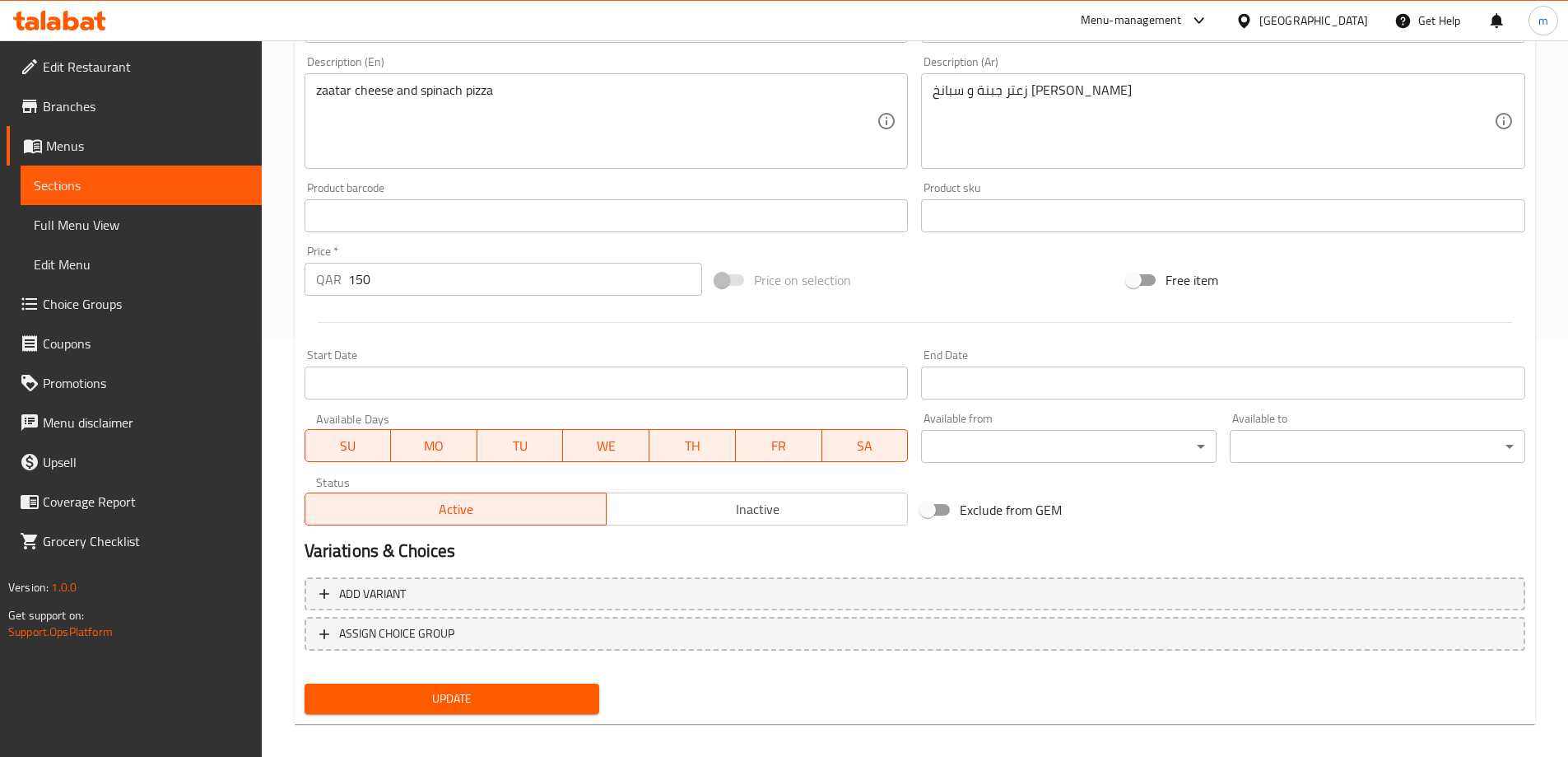
scroll to position [430, 0]
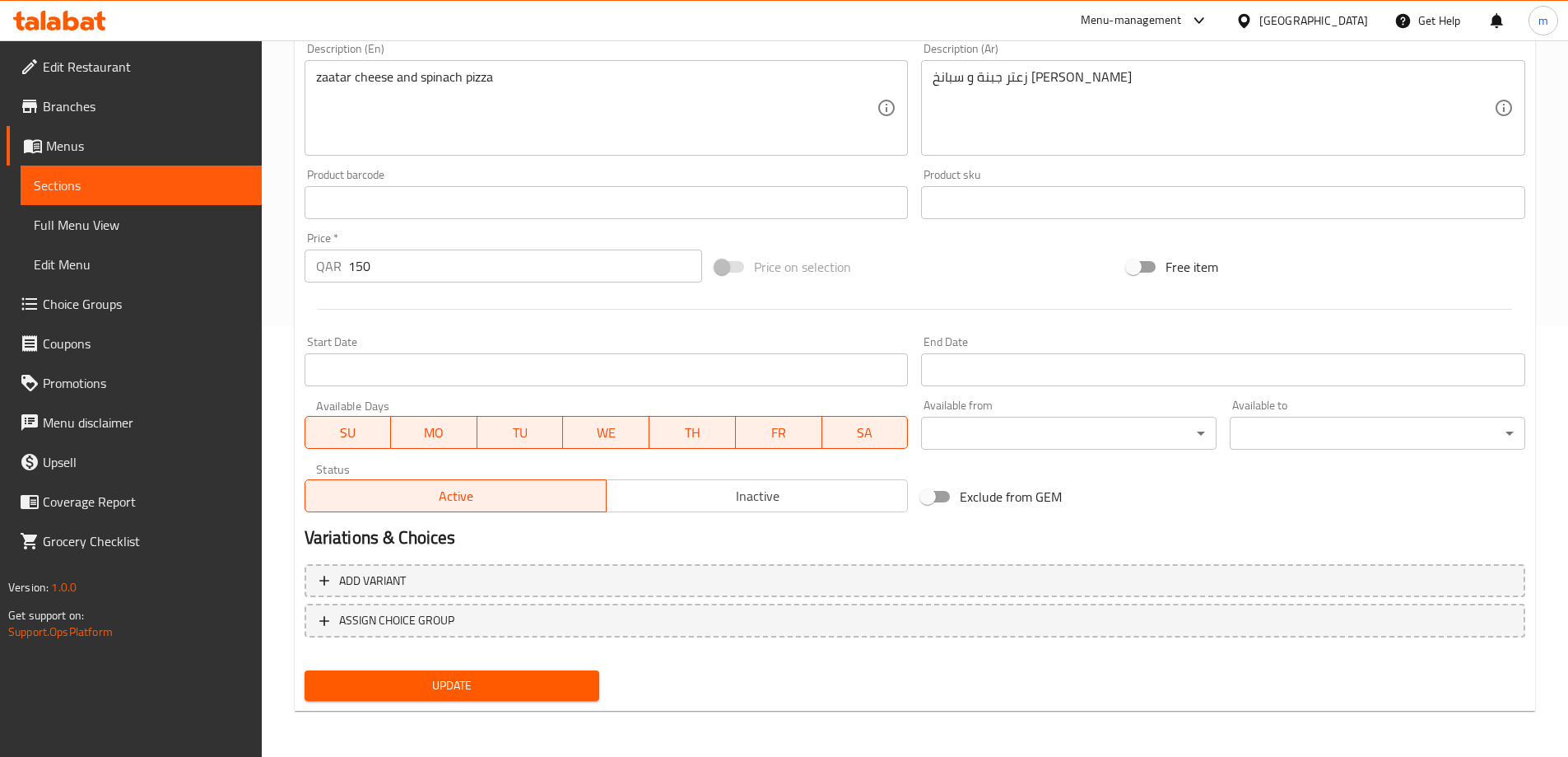
click at [434, 688] on span "Update" at bounding box center [451, 685] width 269 height 20
click at [81, 185] on span "Sections" at bounding box center [141, 185] width 215 height 20
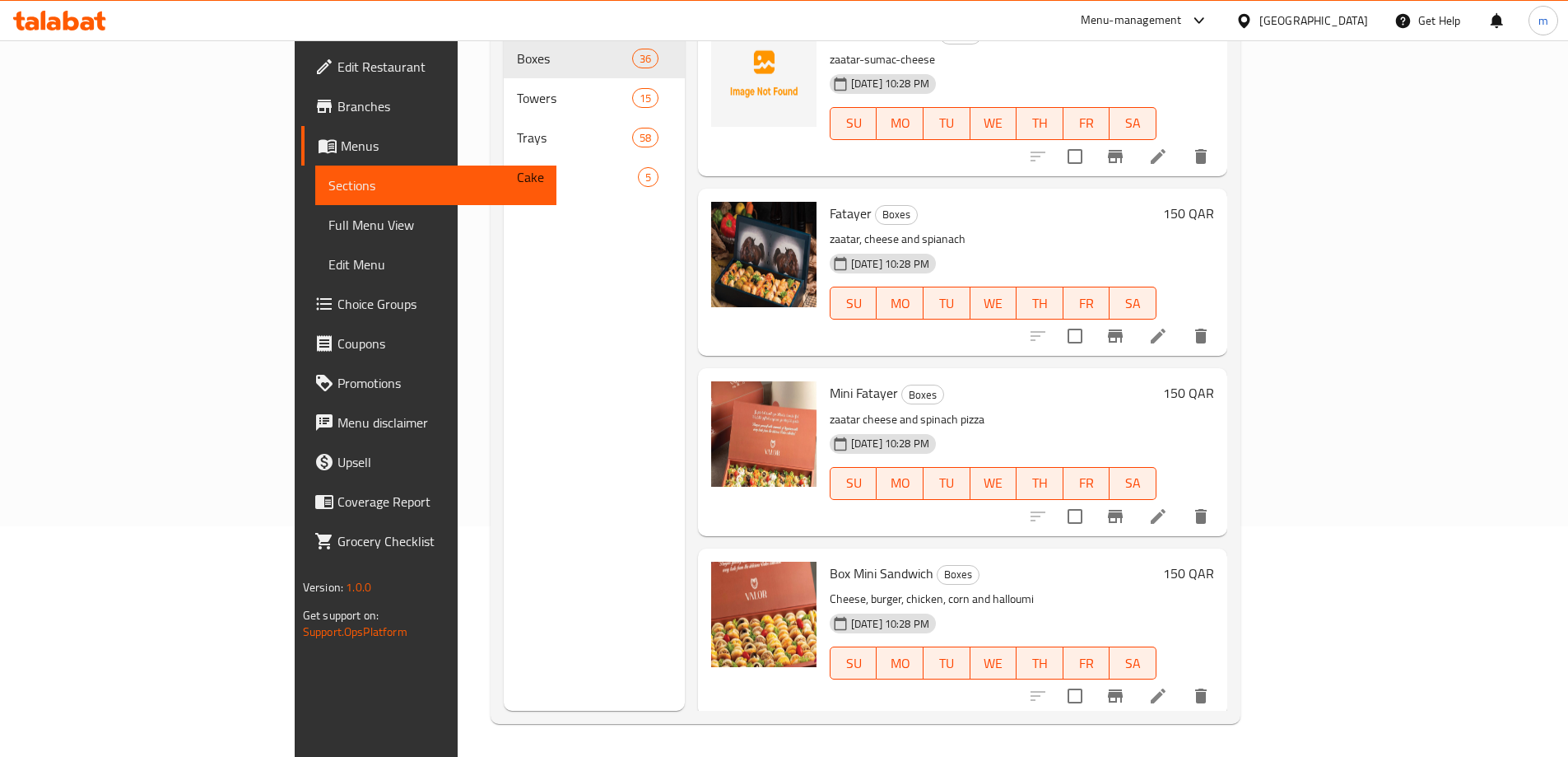
scroll to position [4365, 0]
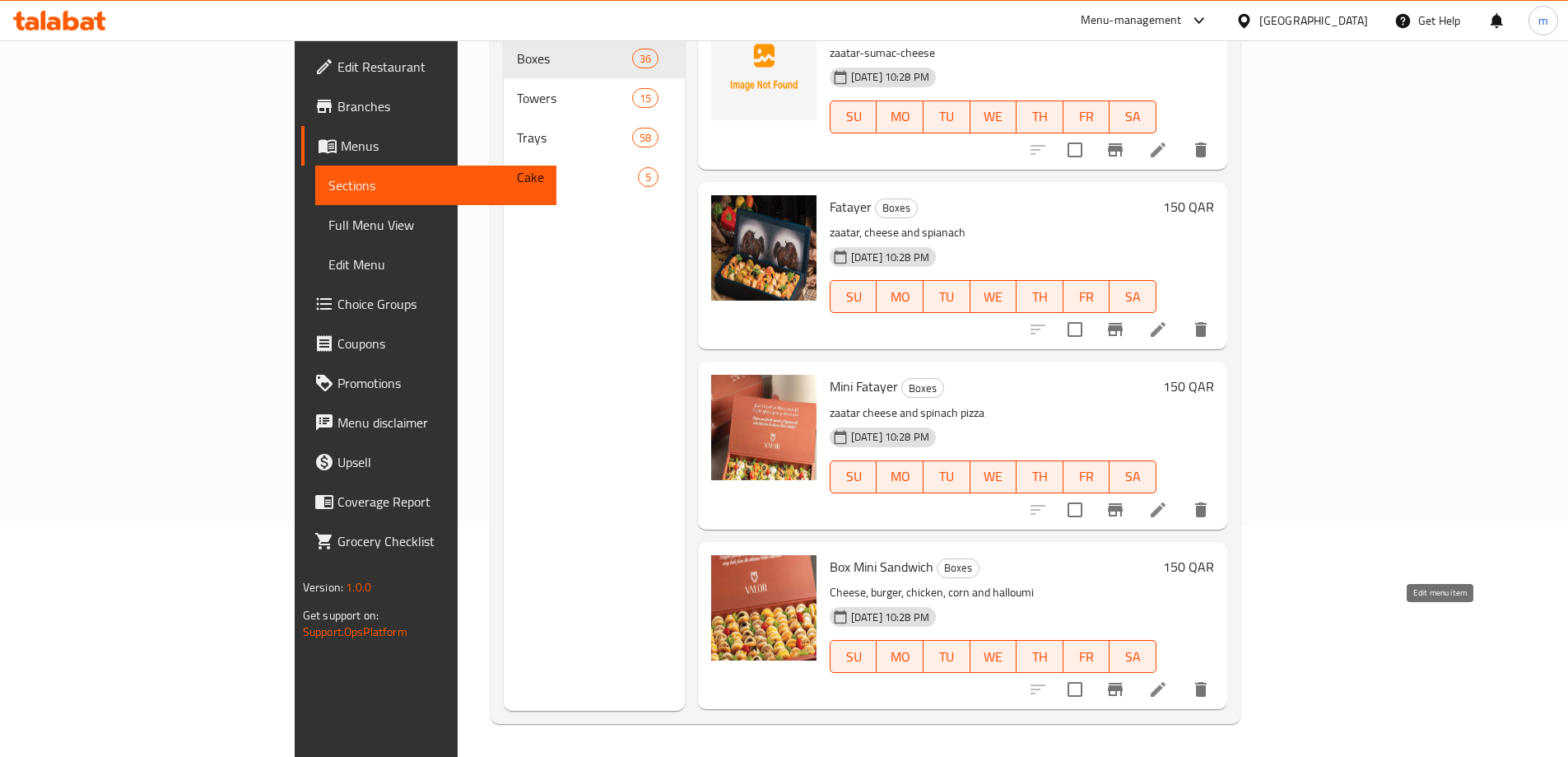
click at [1165, 682] on icon at bounding box center [1157, 689] width 15 height 15
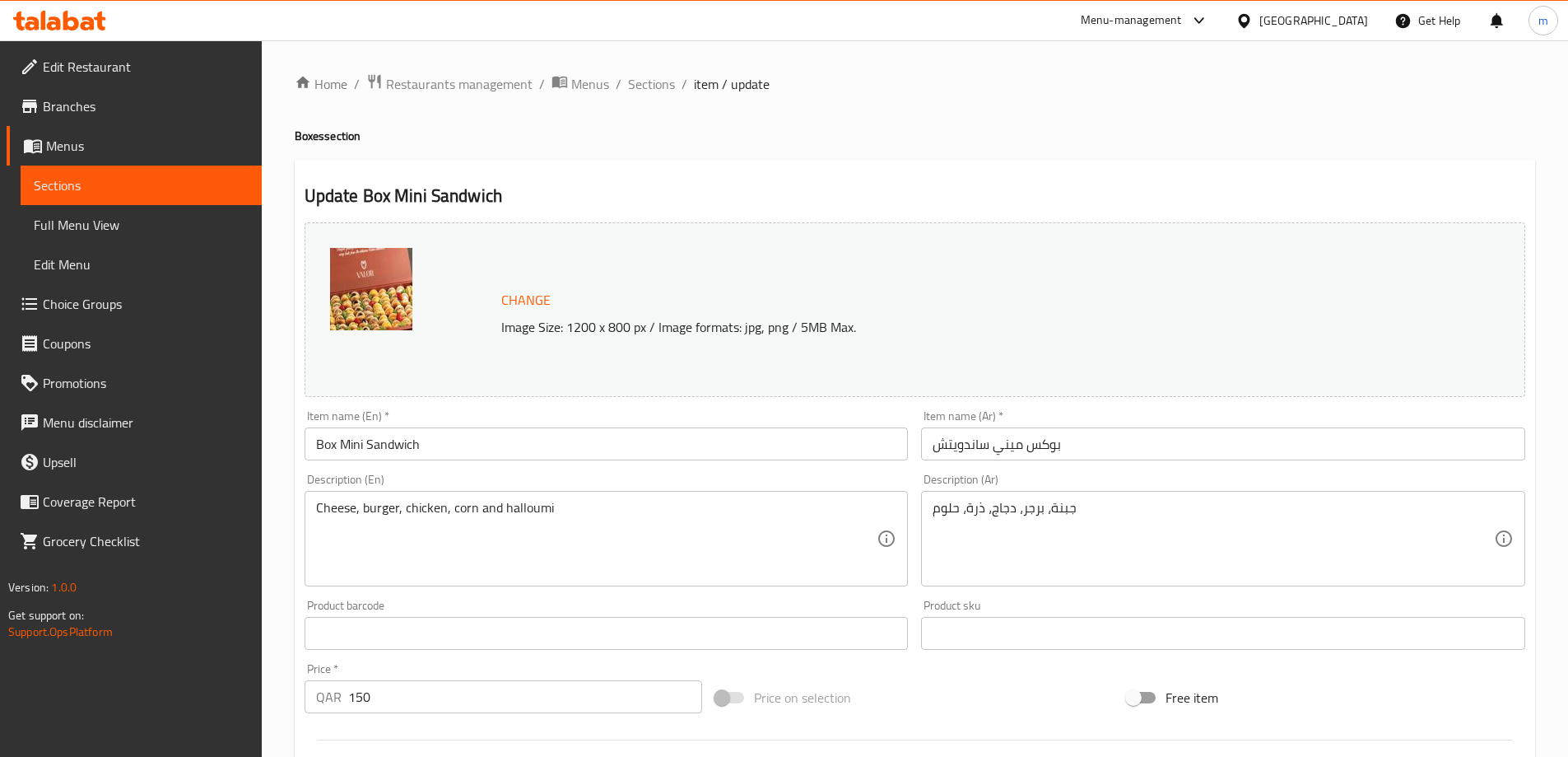
click at [385, 444] on input "Box Mini Sandwich" at bounding box center [606, 444] width 604 height 33
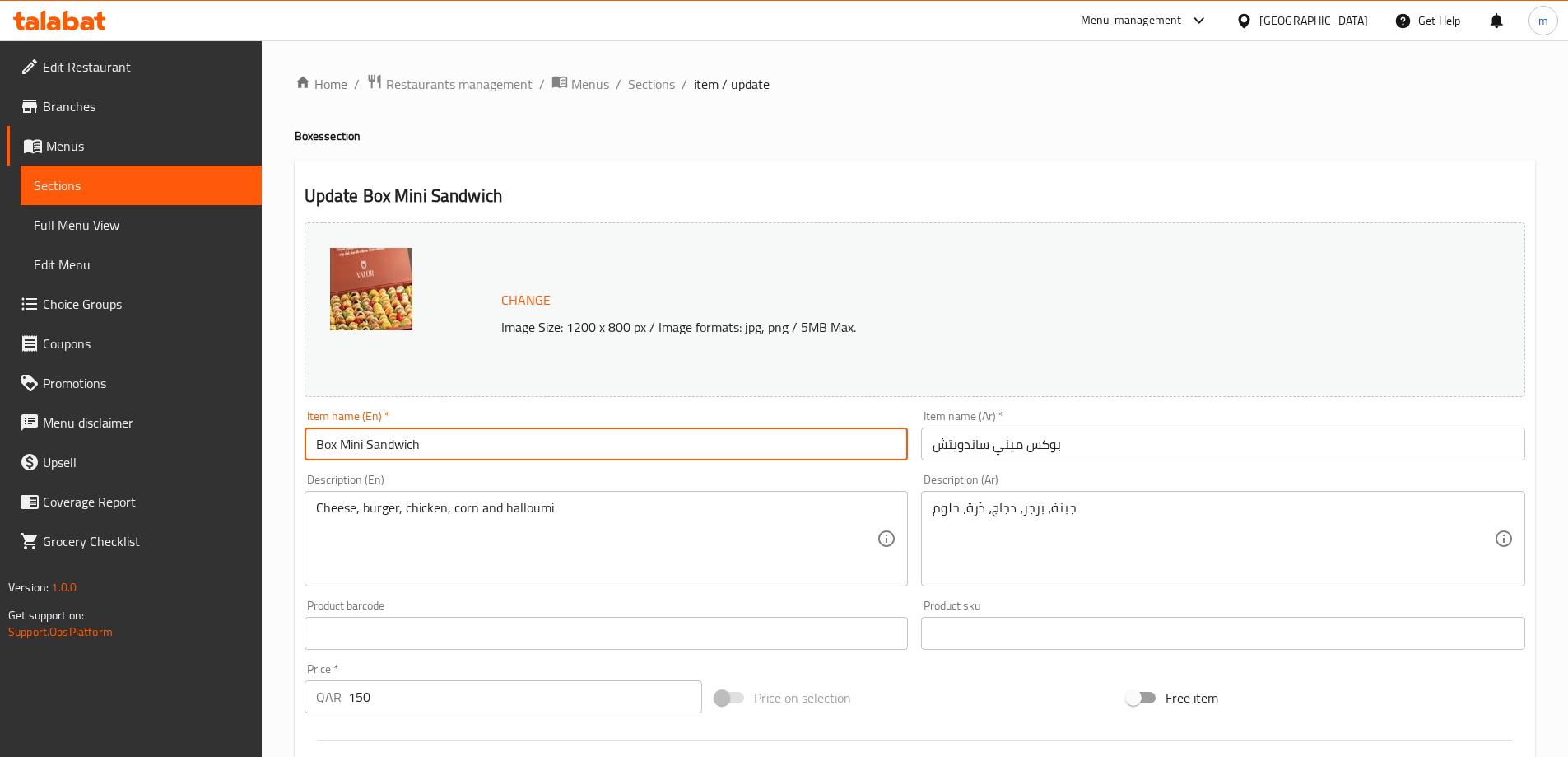
click at [385, 444] on input "Box Mini Sandwich" at bounding box center [606, 444] width 604 height 33
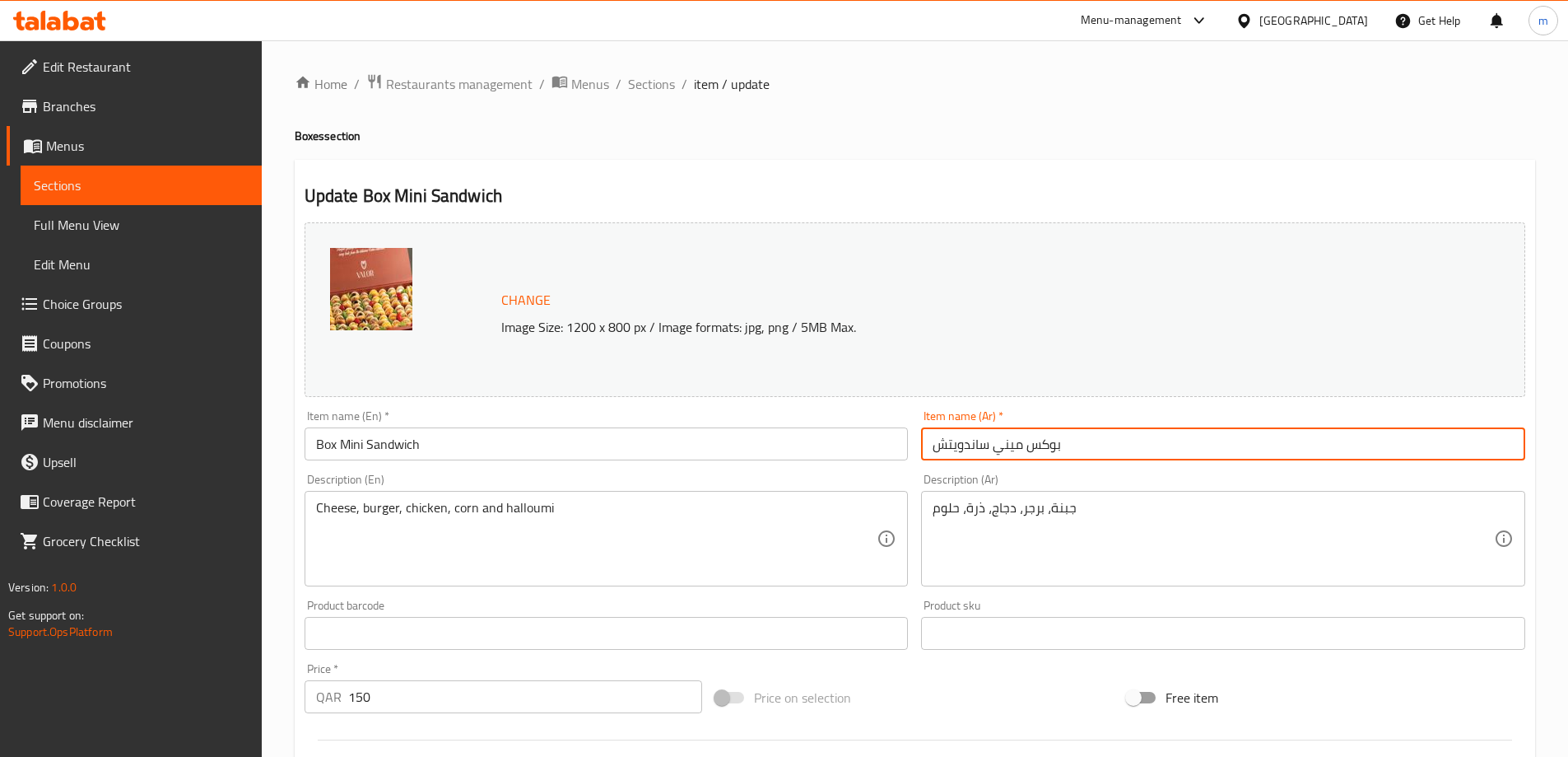
click at [967, 446] on input "بوكس ميني ساندويتش" at bounding box center [1222, 444] width 604 height 33
paste input "ندويتش"
type input "بوكس ميني سندويتش"
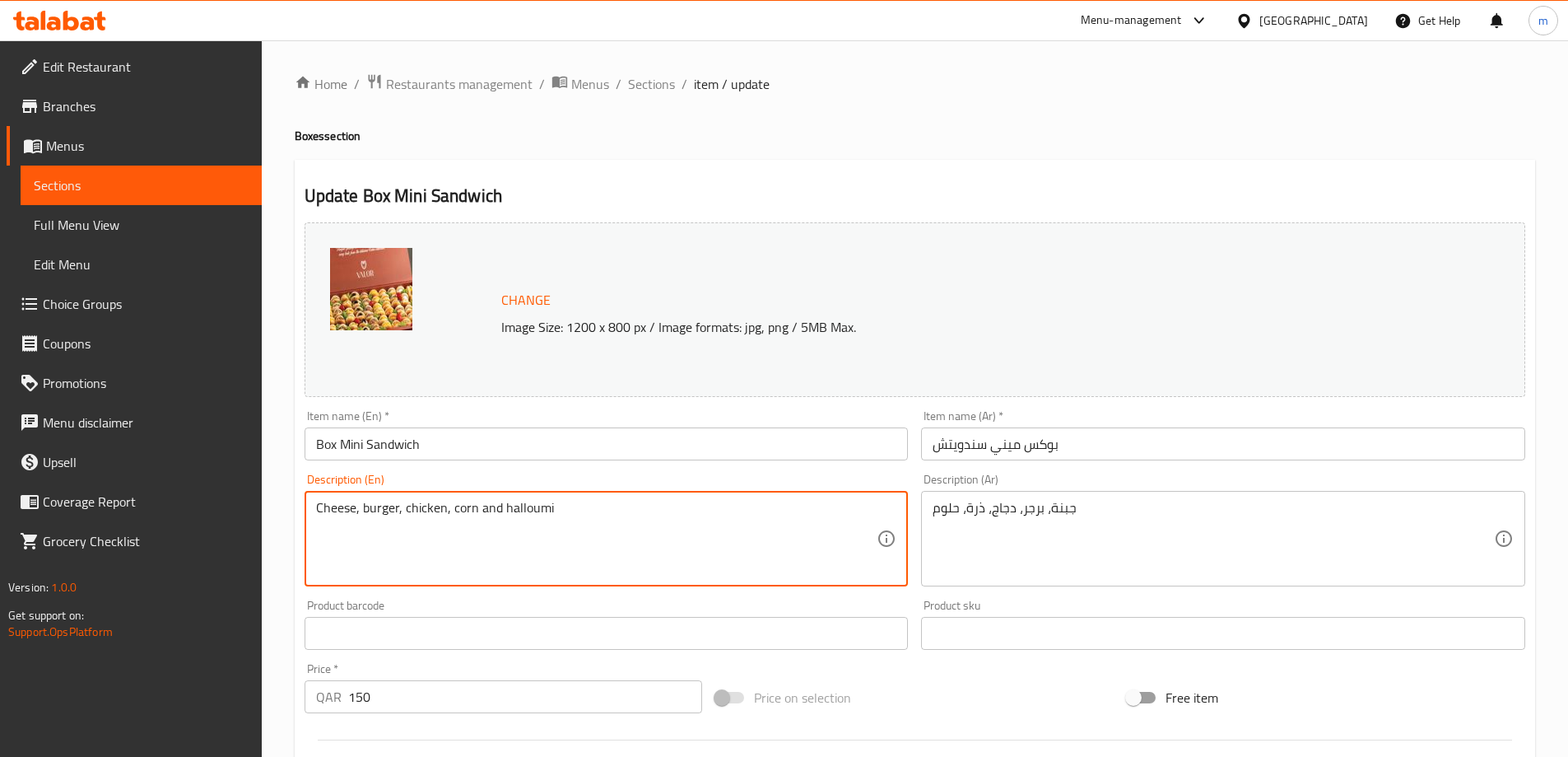
click at [406, 507] on textarea "Cheese, burger, chicken, corn and halloumi" at bounding box center [596, 539] width 561 height 78
paste textarea "chesse and burger corn"
click at [336, 509] on textarea "chesse and burger corn halloumi" at bounding box center [596, 539] width 561 height 78
drag, startPoint x: 337, startPoint y: 516, endPoint x: 635, endPoint y: 497, distance: 298.6
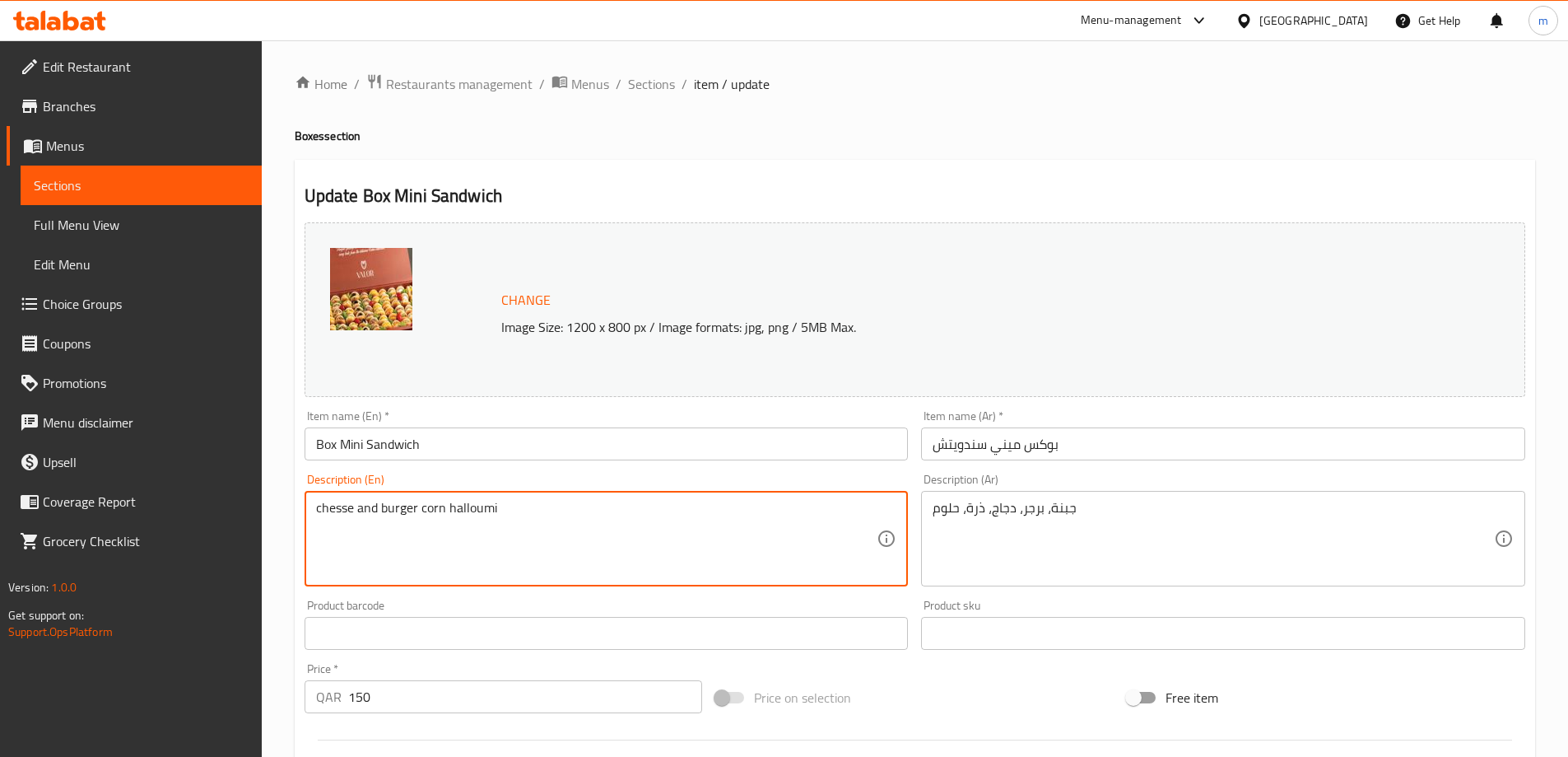
click at [635, 495] on div "chesse and burger corn halloumi Description (En)" at bounding box center [606, 539] width 604 height 96
click at [339, 513] on textarea "chesse and burger corn halloumi" at bounding box center [596, 539] width 561 height 78
type textarea "cheese and burger corn halloumi"
click at [603, 498] on div "cheese and burger corn halloumi Description (En)" at bounding box center [606, 539] width 604 height 96
click at [600, 516] on textarea "cheese and burger corn halloumi" at bounding box center [596, 539] width 561 height 78
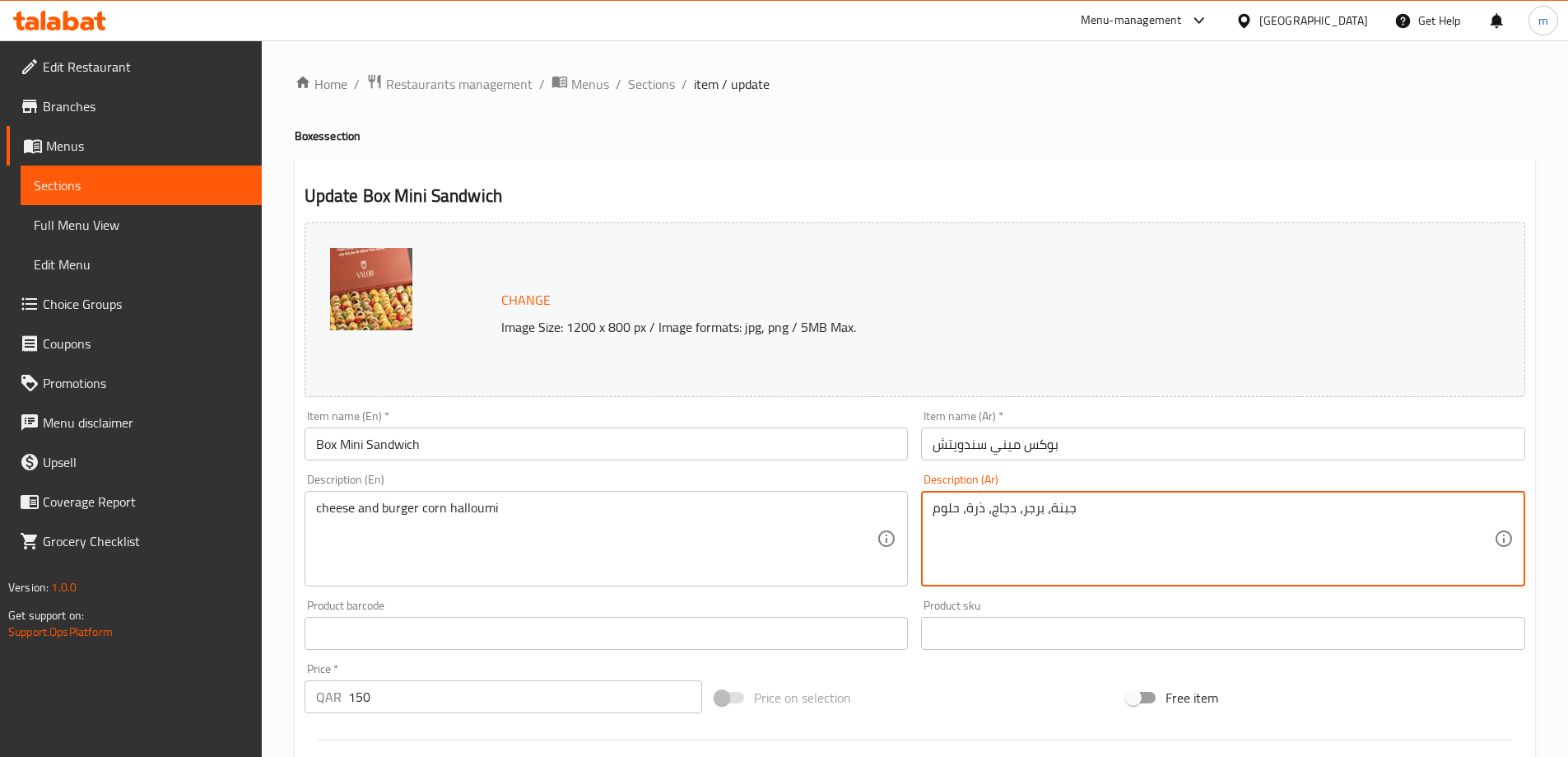
click at [1047, 512] on textarea "جبنة، برجر، دجاج، ذرة، حلوم" at bounding box center [1212, 539] width 561 height 78
drag, startPoint x: 1019, startPoint y: 509, endPoint x: 988, endPoint y: 516, distance: 31.8
click at [988, 516] on textarea "جبنة و برجر، دجاج، ذرة، حلوم" at bounding box center [1212, 539] width 561 height 78
drag, startPoint x: 967, startPoint y: 513, endPoint x: 923, endPoint y: 510, distance: 44.1
click at [923, 510] on div "جبنة و برجر ذرة، حلوم Description (Ar)" at bounding box center [1222, 539] width 604 height 96
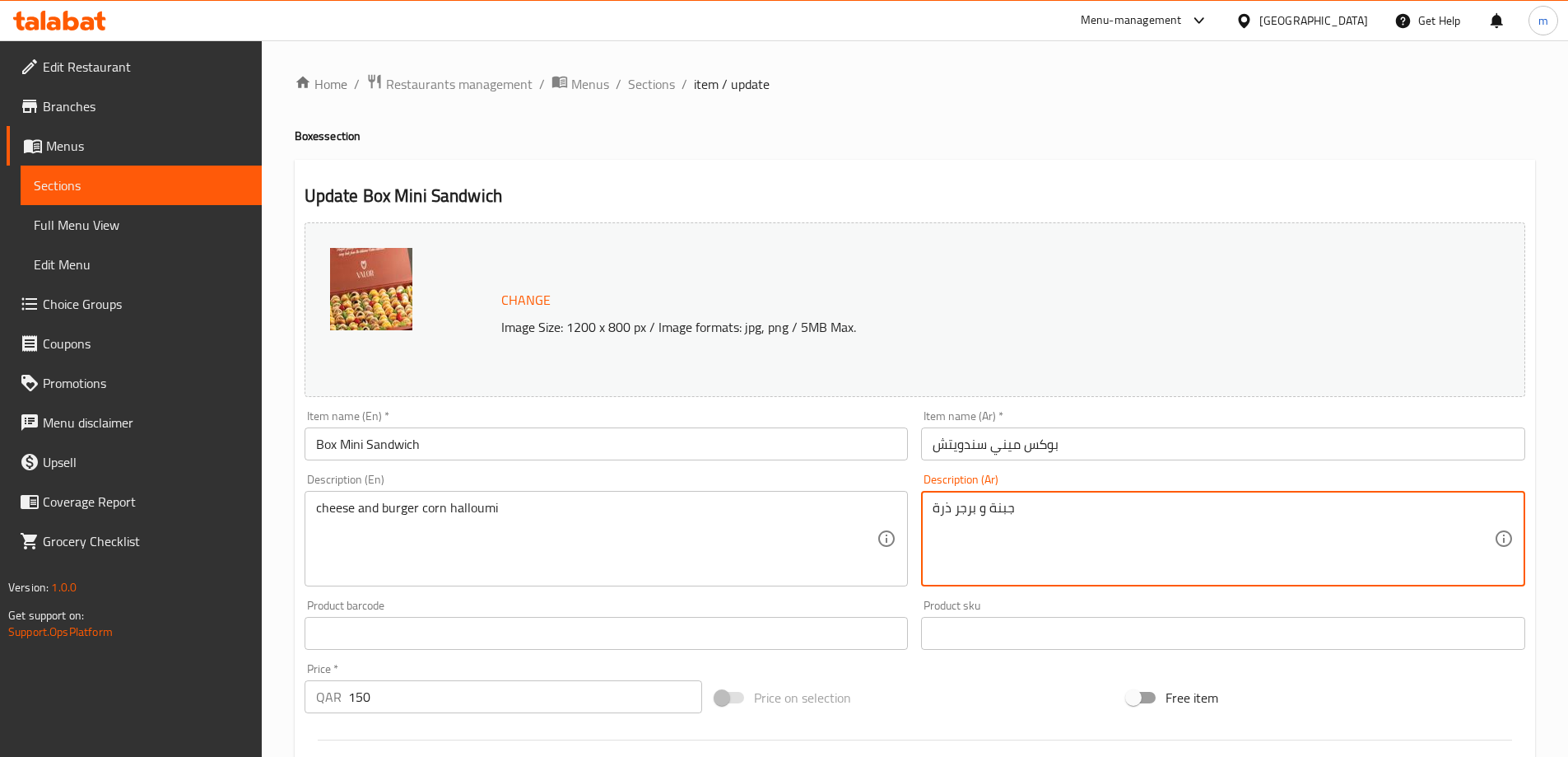
drag, startPoint x: 931, startPoint y: 505, endPoint x: 948, endPoint y: 526, distance: 27.0
click at [930, 505] on div "جبنة و برجر ذرة Description (Ar)" at bounding box center [1222, 539] width 604 height 96
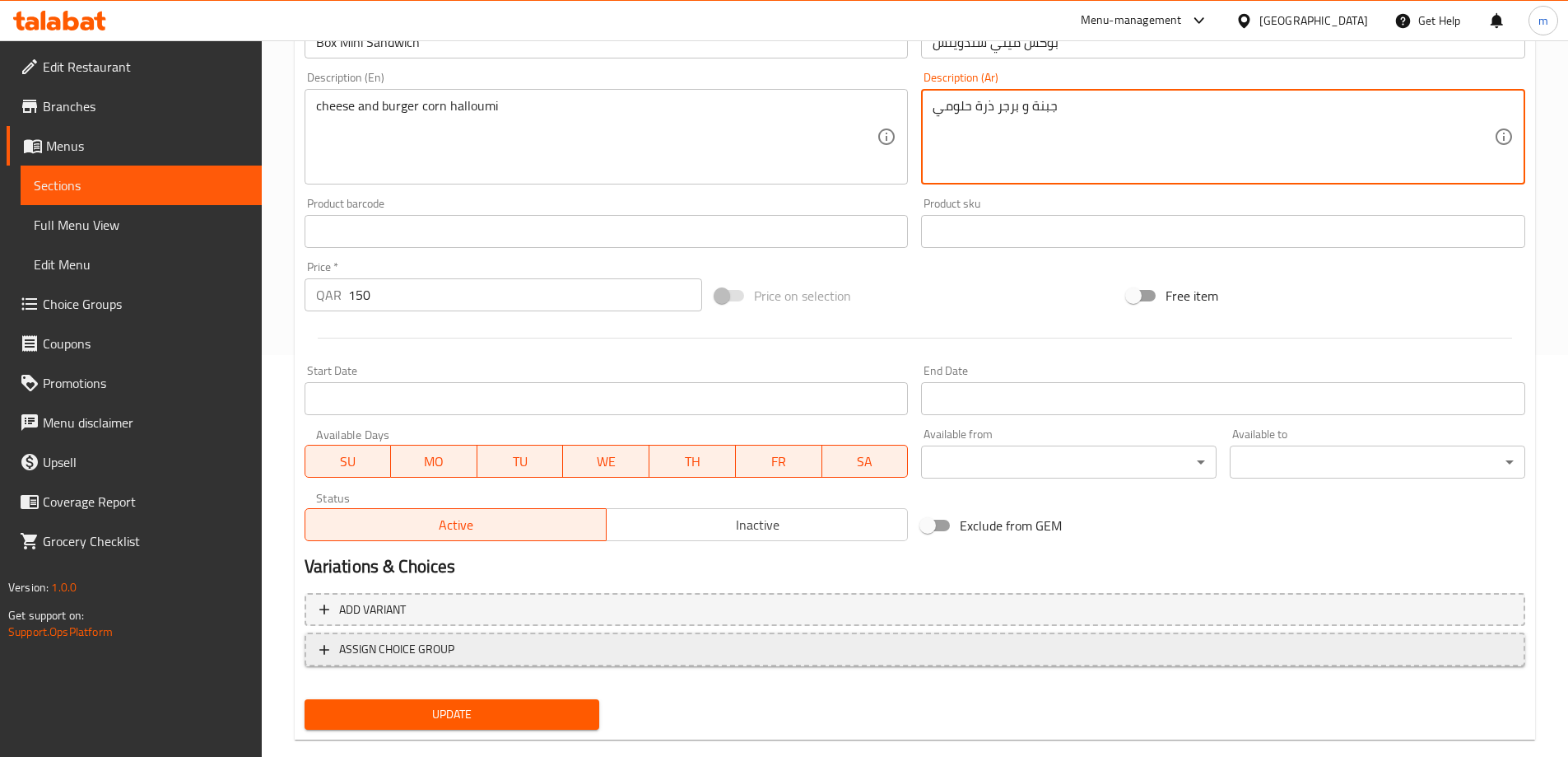
scroll to position [430, 0]
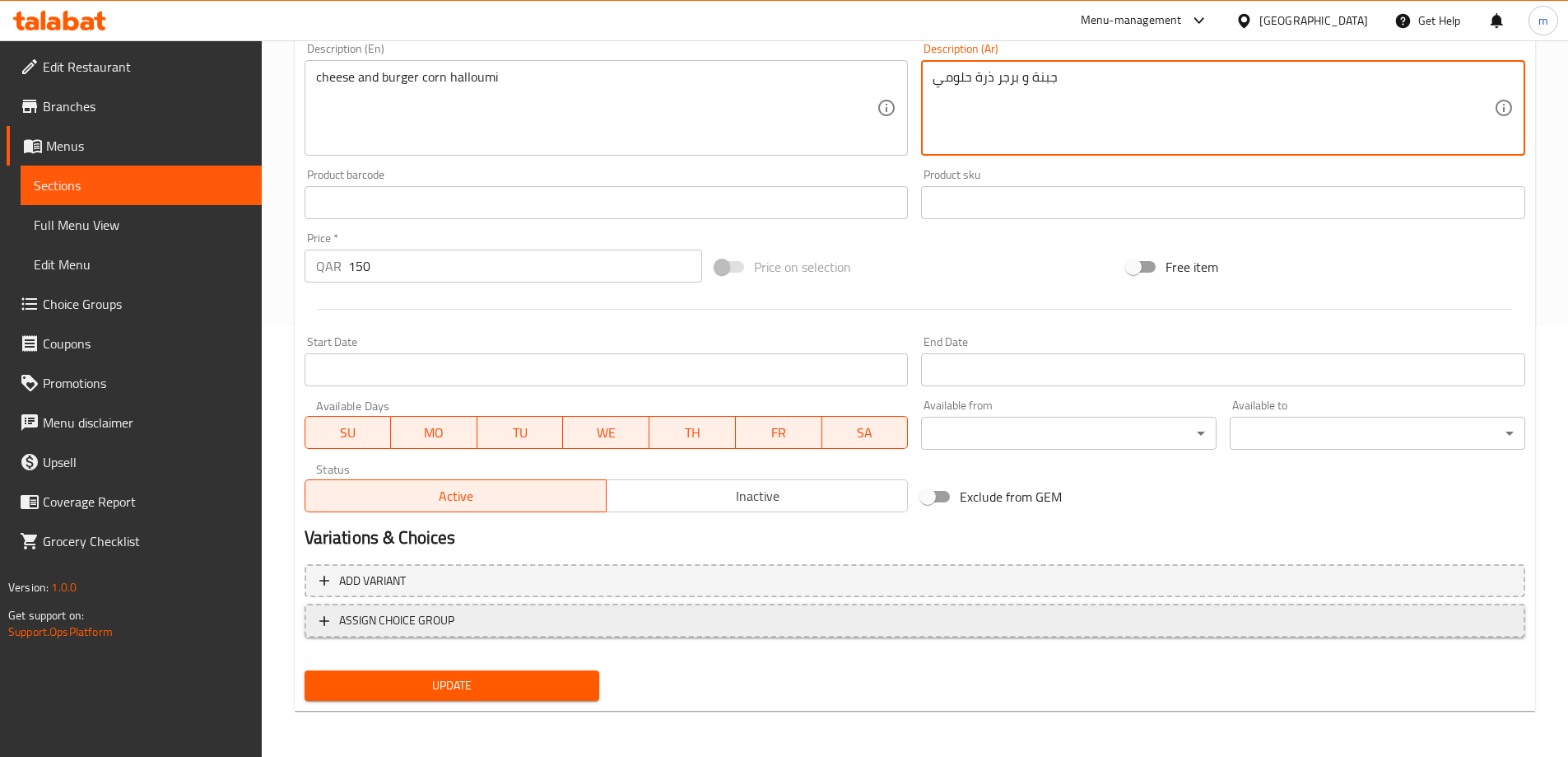
type textarea "جبنة و برجر ذرة حلومي"
click at [501, 689] on span "Update" at bounding box center [451, 685] width 269 height 20
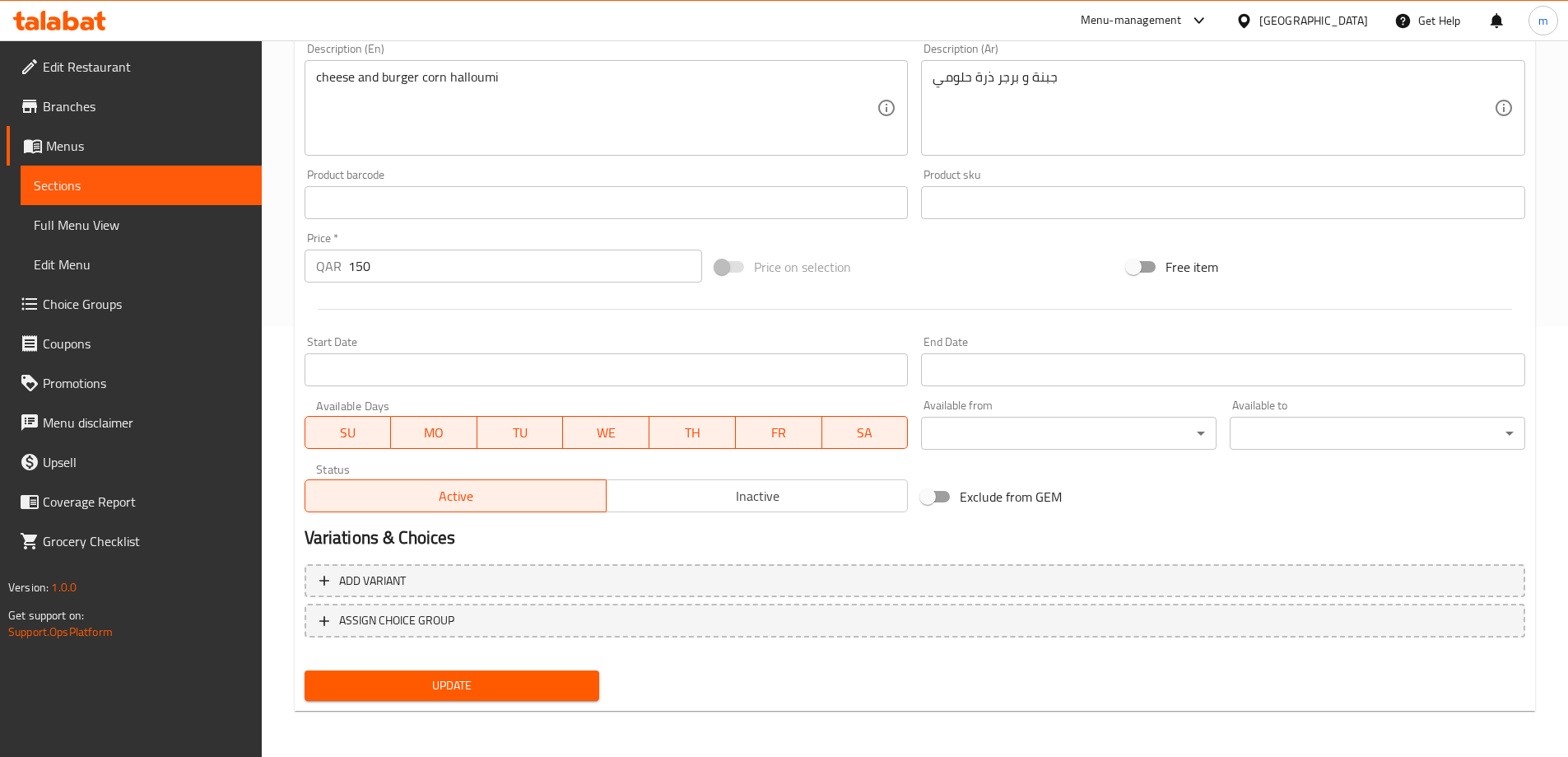
click at [496, 681] on span "Update" at bounding box center [451, 685] width 269 height 20
click at [166, 191] on span "Sections" at bounding box center [141, 185] width 215 height 20
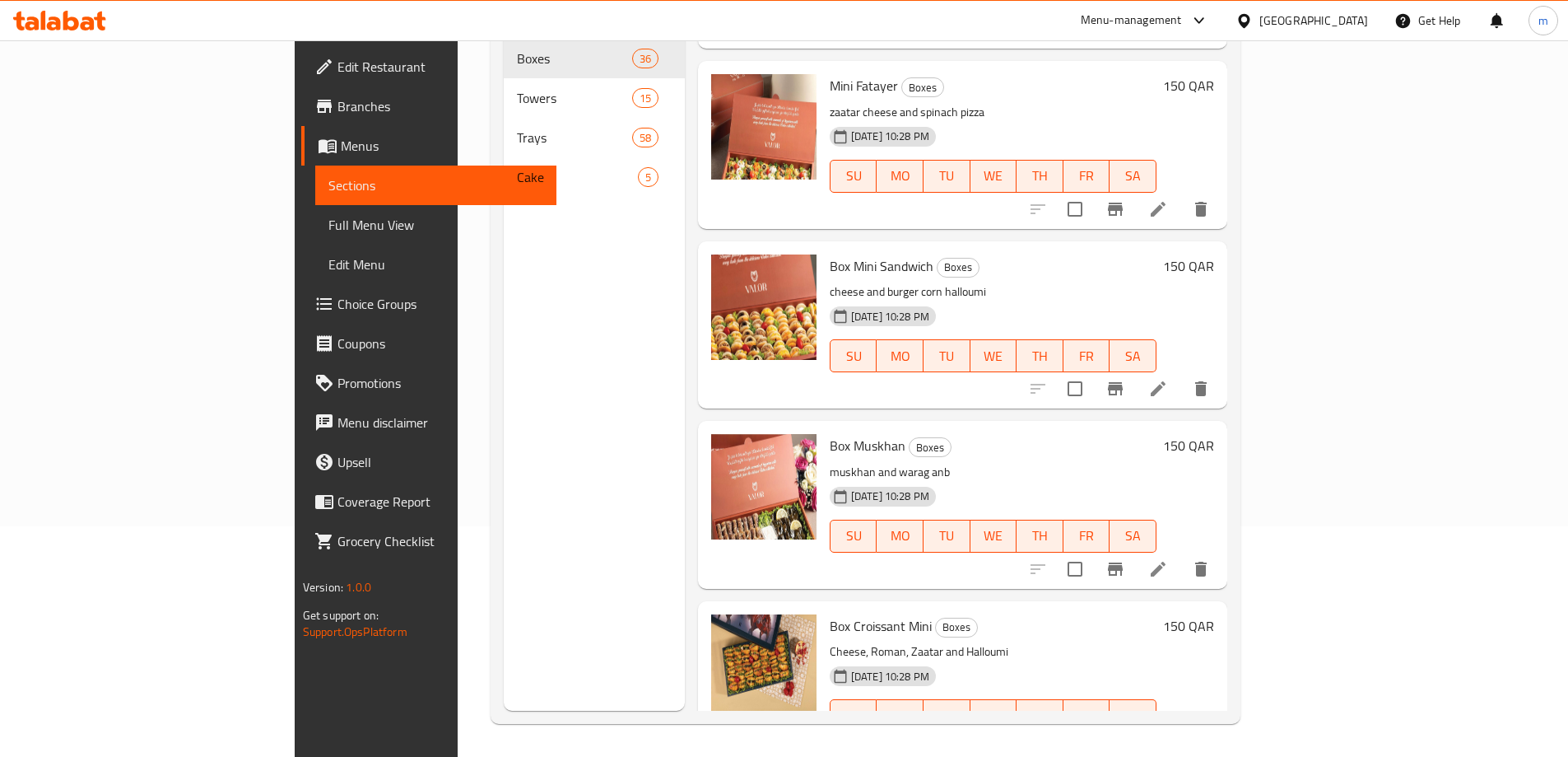
scroll to position [4695, 0]
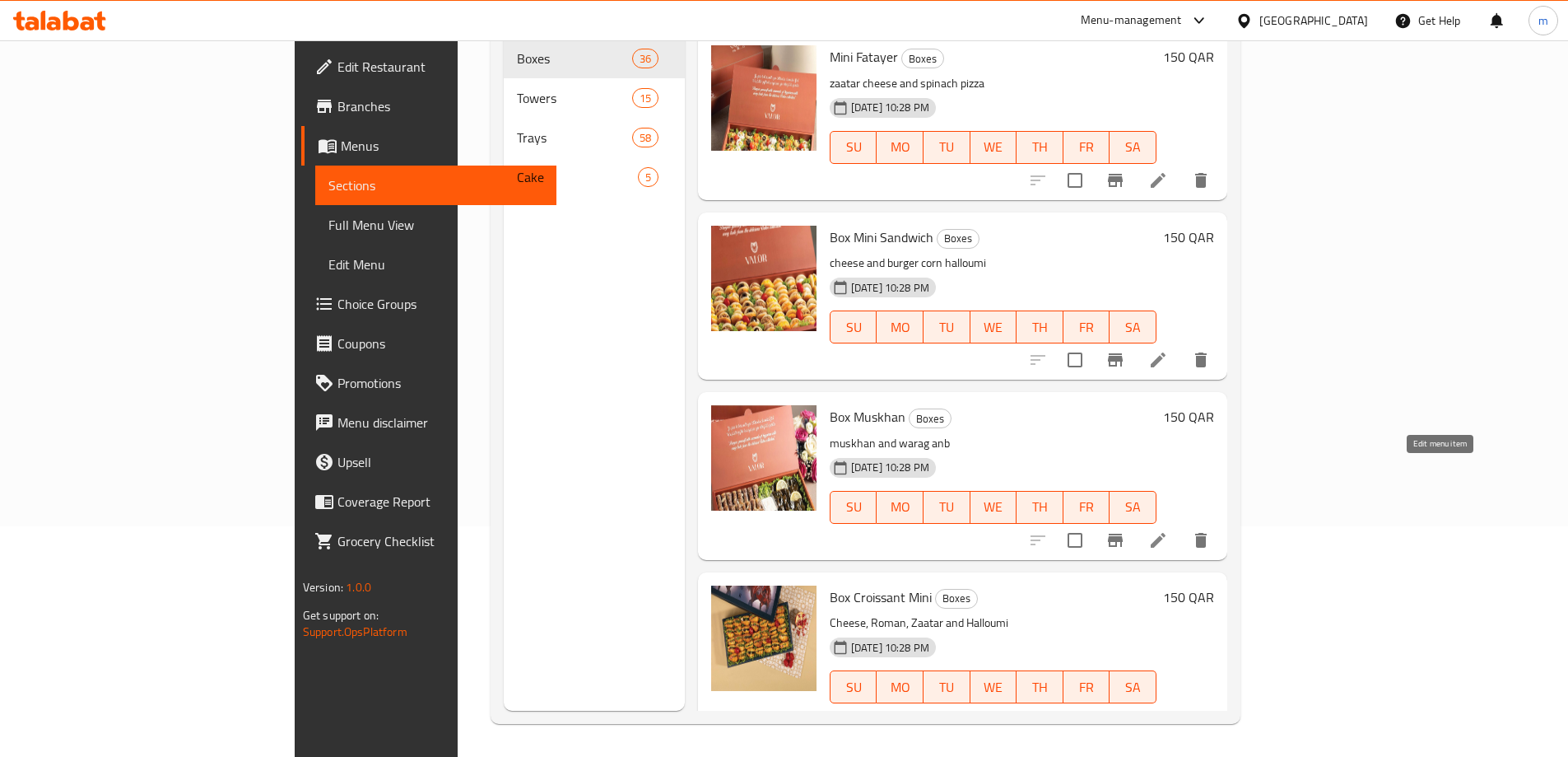
click at [1168, 531] on icon at bounding box center [1158, 540] width 20 height 20
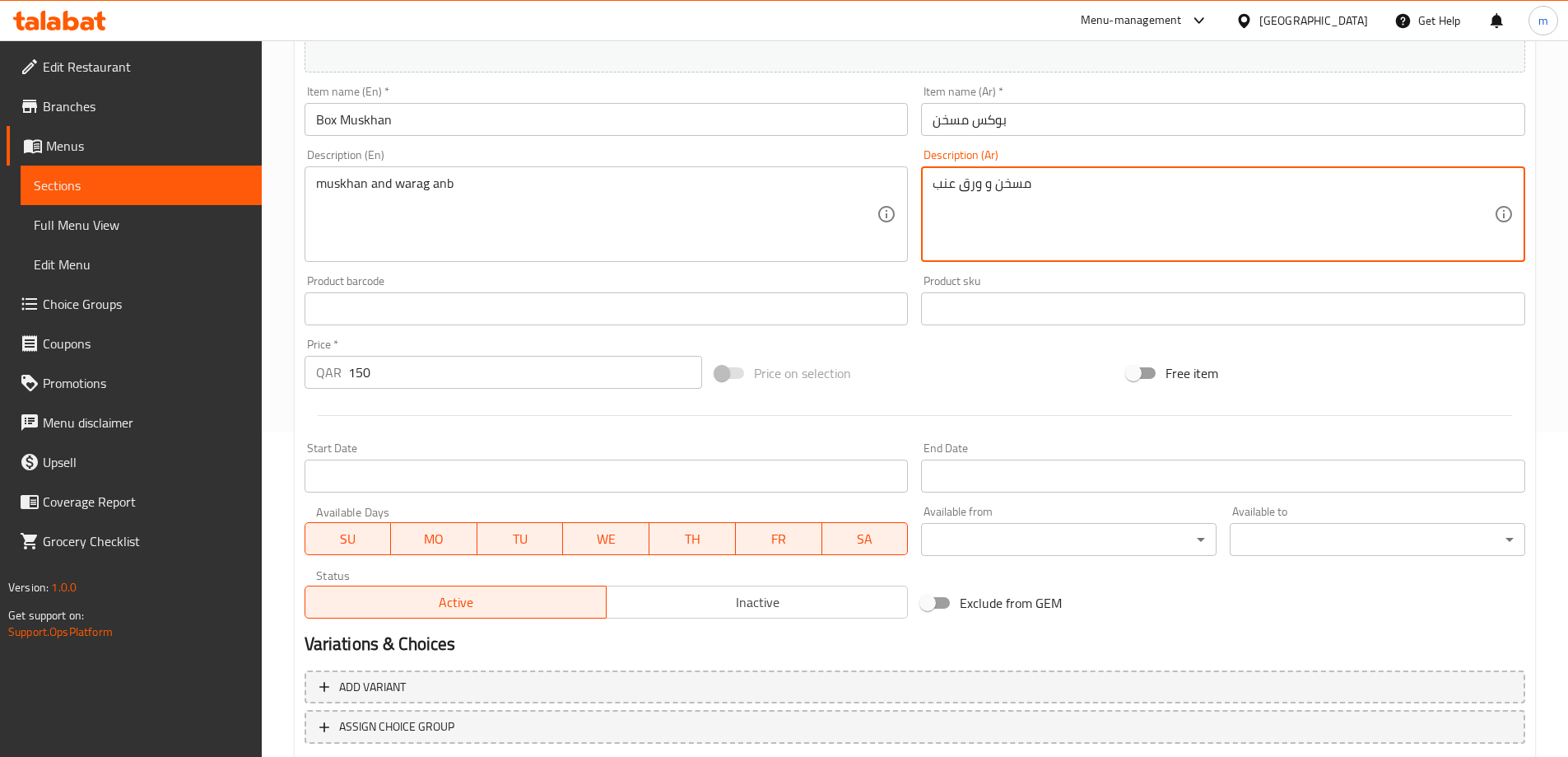
scroll to position [430, 0]
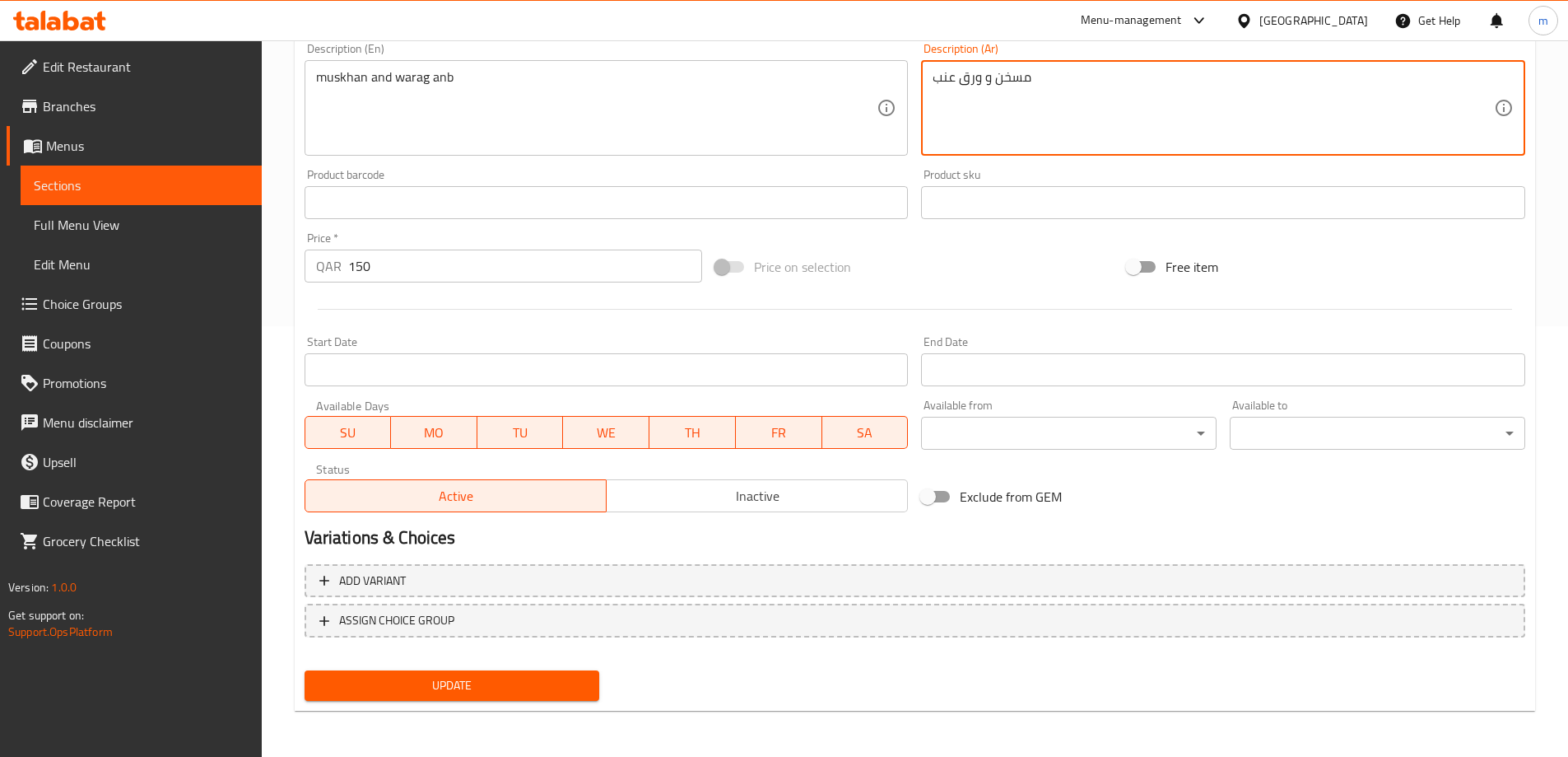
type textarea "مسخن و ورق عنب"
click at [376, 680] on span "Update" at bounding box center [451, 685] width 269 height 20
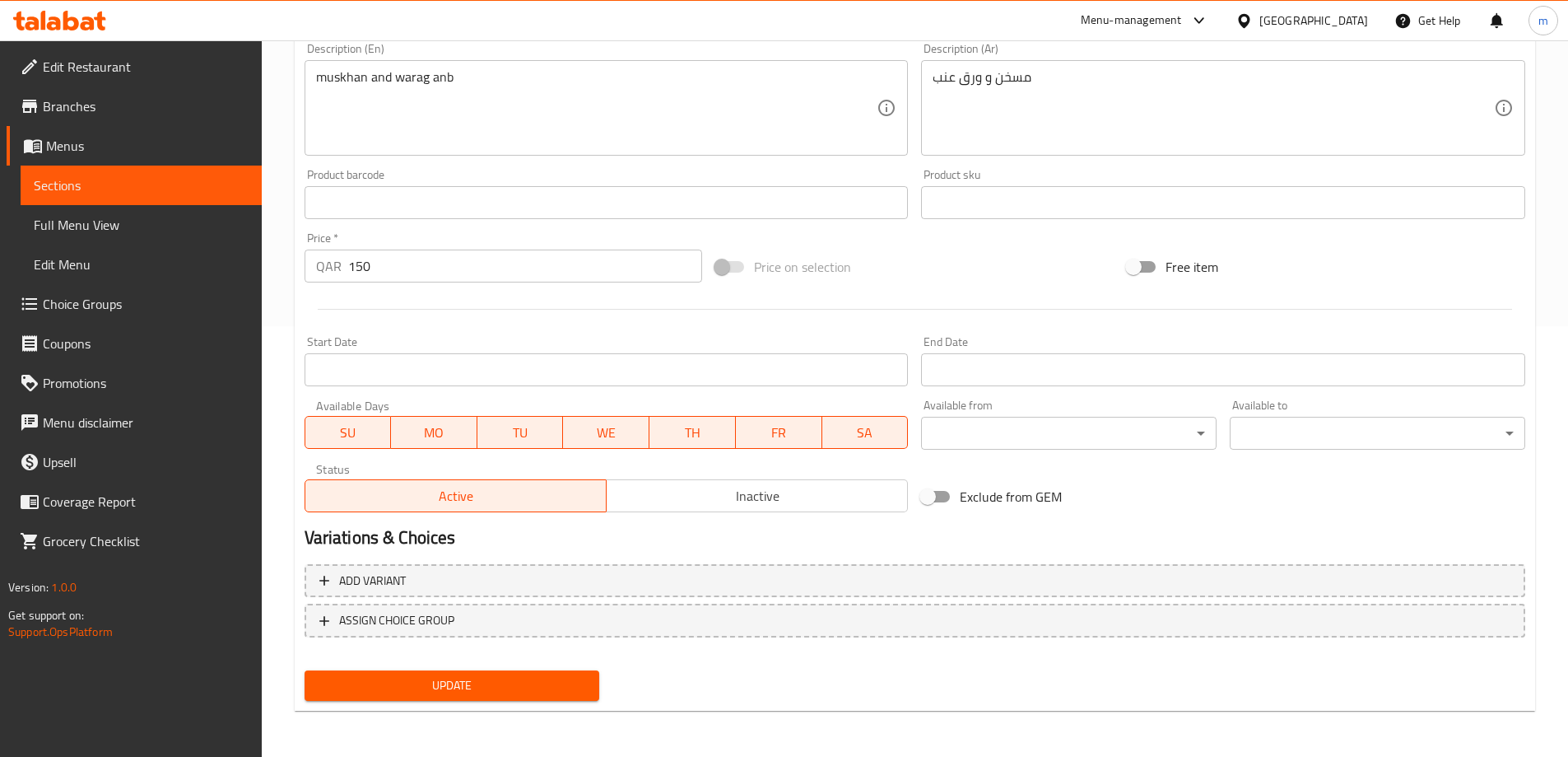
click at [498, 700] on button "Update" at bounding box center [451, 685] width 295 height 30
click at [138, 190] on span "Sections" at bounding box center [141, 185] width 215 height 20
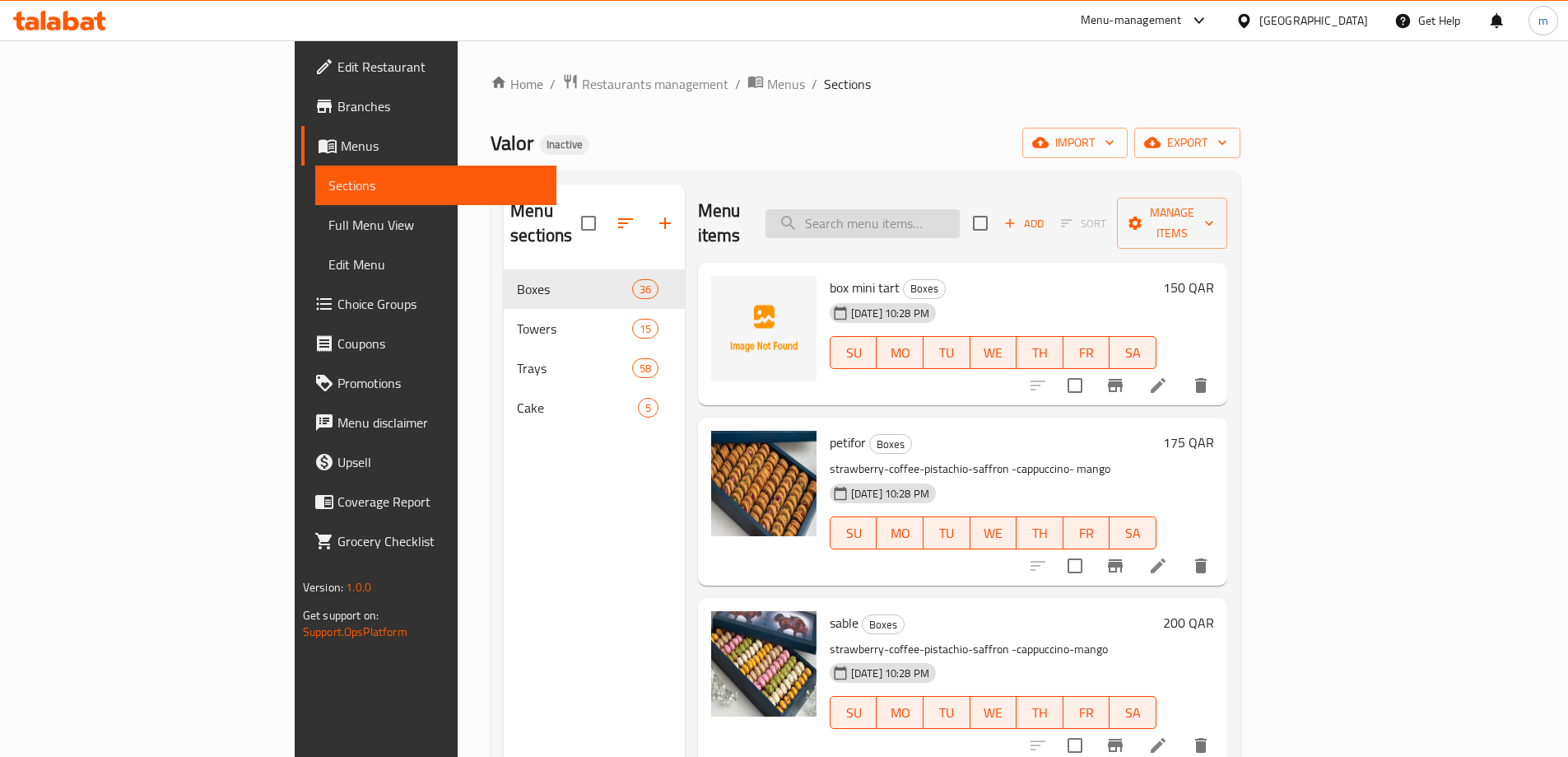
click at [943, 220] on input "search" at bounding box center [862, 224] width 194 height 28
paste input "box warag anab"
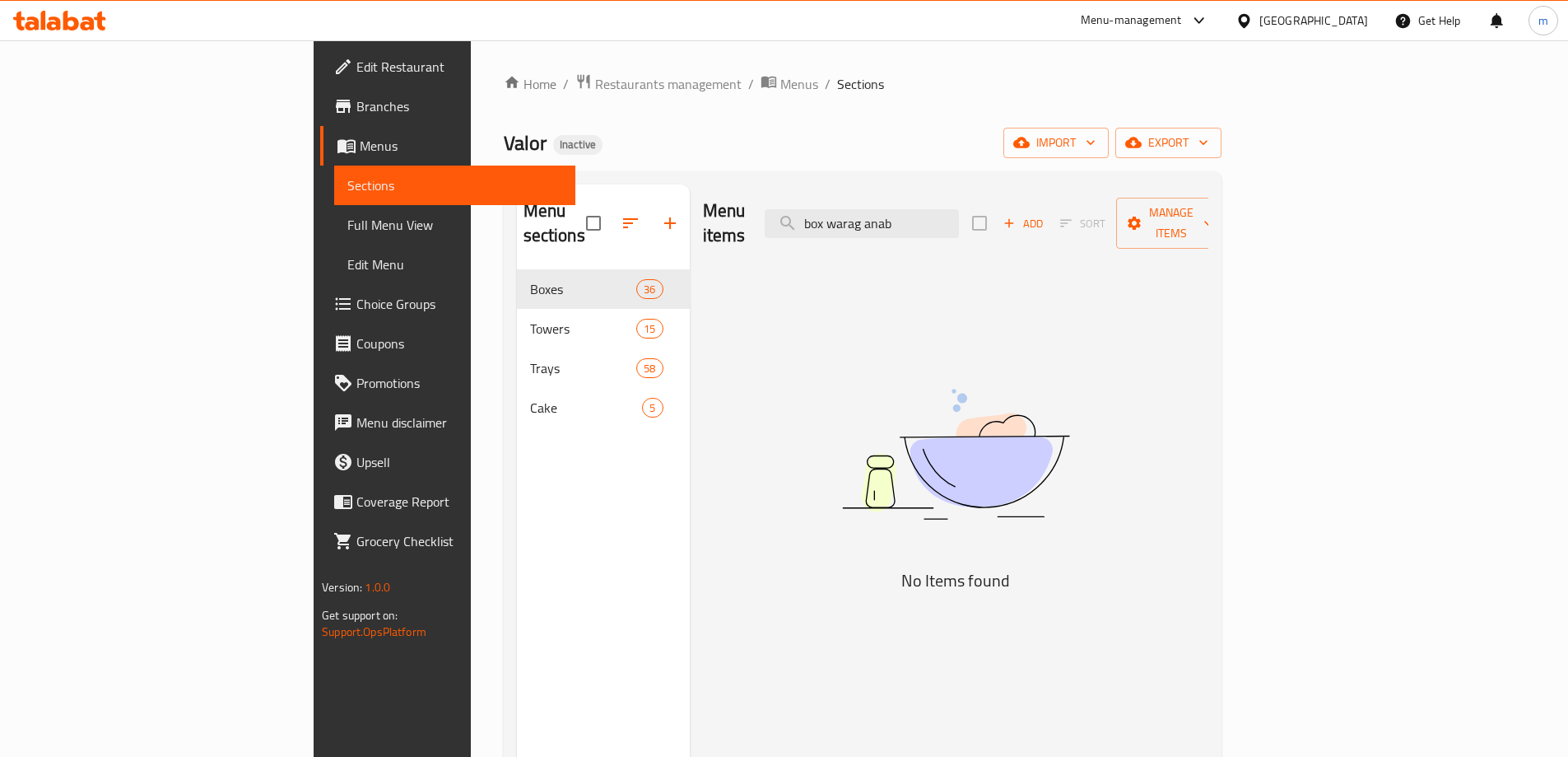
type input "box warag anab"
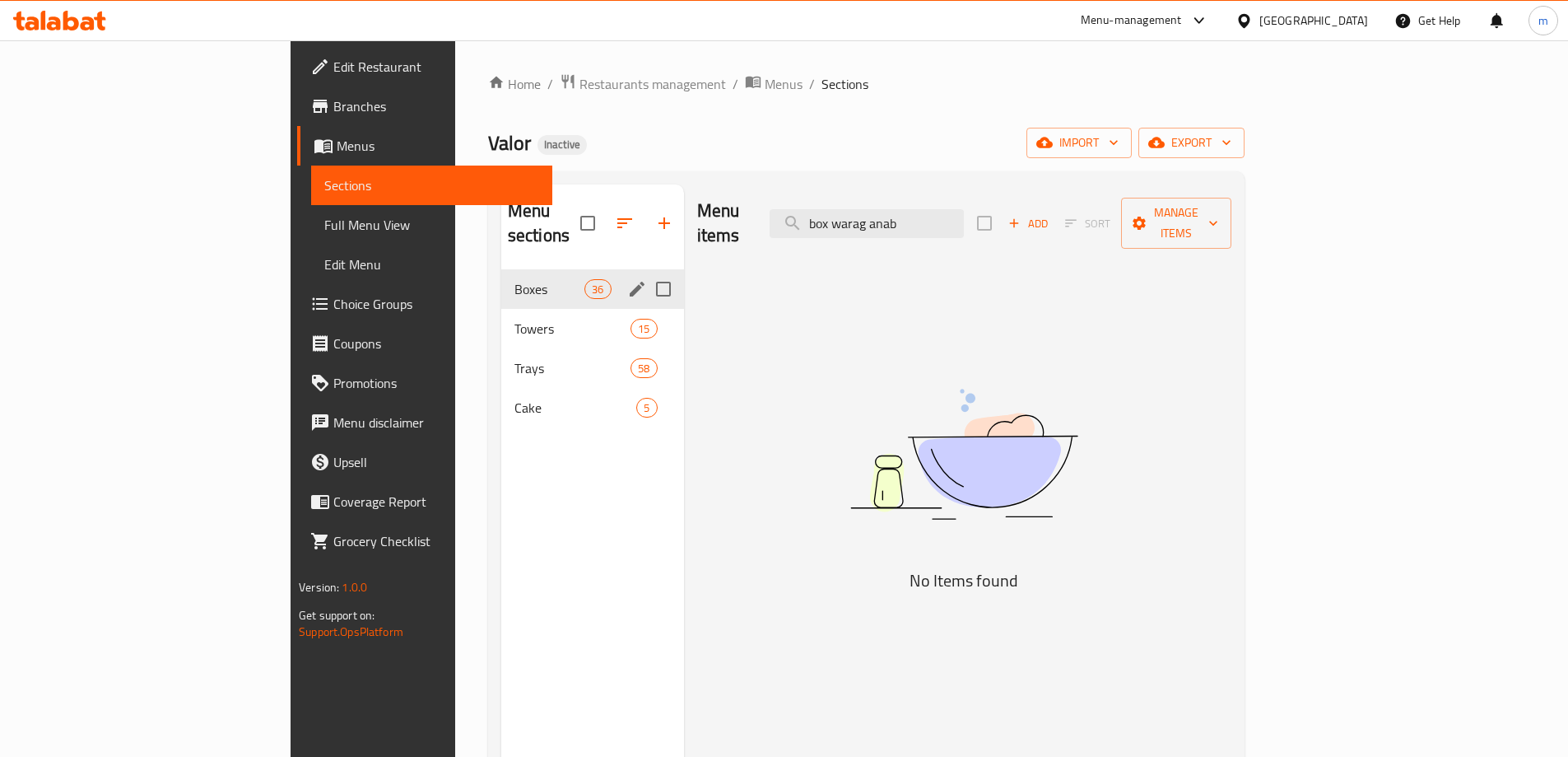
click at [514, 280] on span "Boxes" at bounding box center [549, 289] width 70 height 20
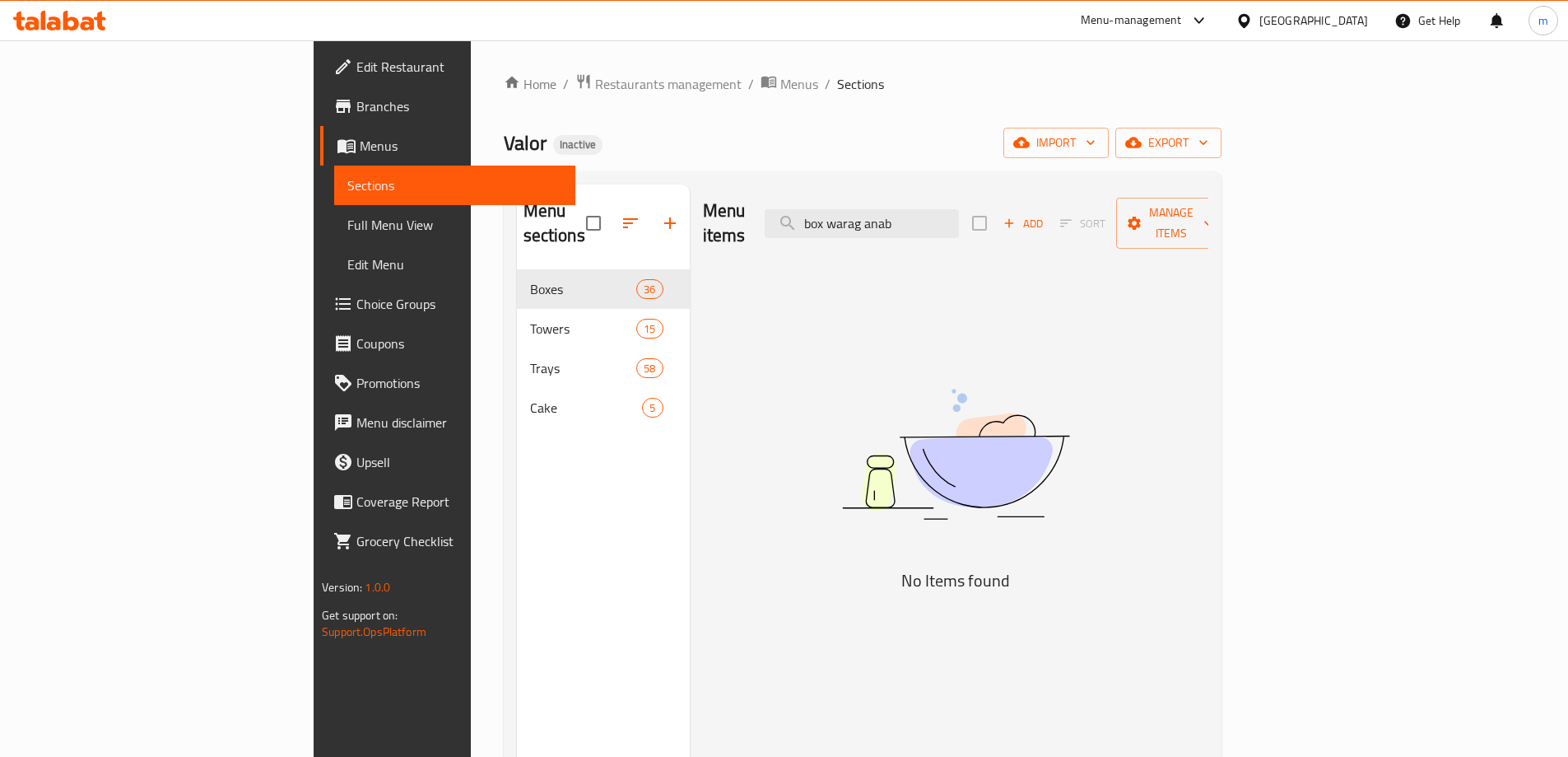
drag, startPoint x: 926, startPoint y: 201, endPoint x: 670, endPoint y: 176, distance: 257.2
click at [670, 176] on div "Menu sections Boxes 36 Towers 15 Trays 58 Cake 5 Menu items box warag anab Add …" at bounding box center [862, 563] width 717 height 784
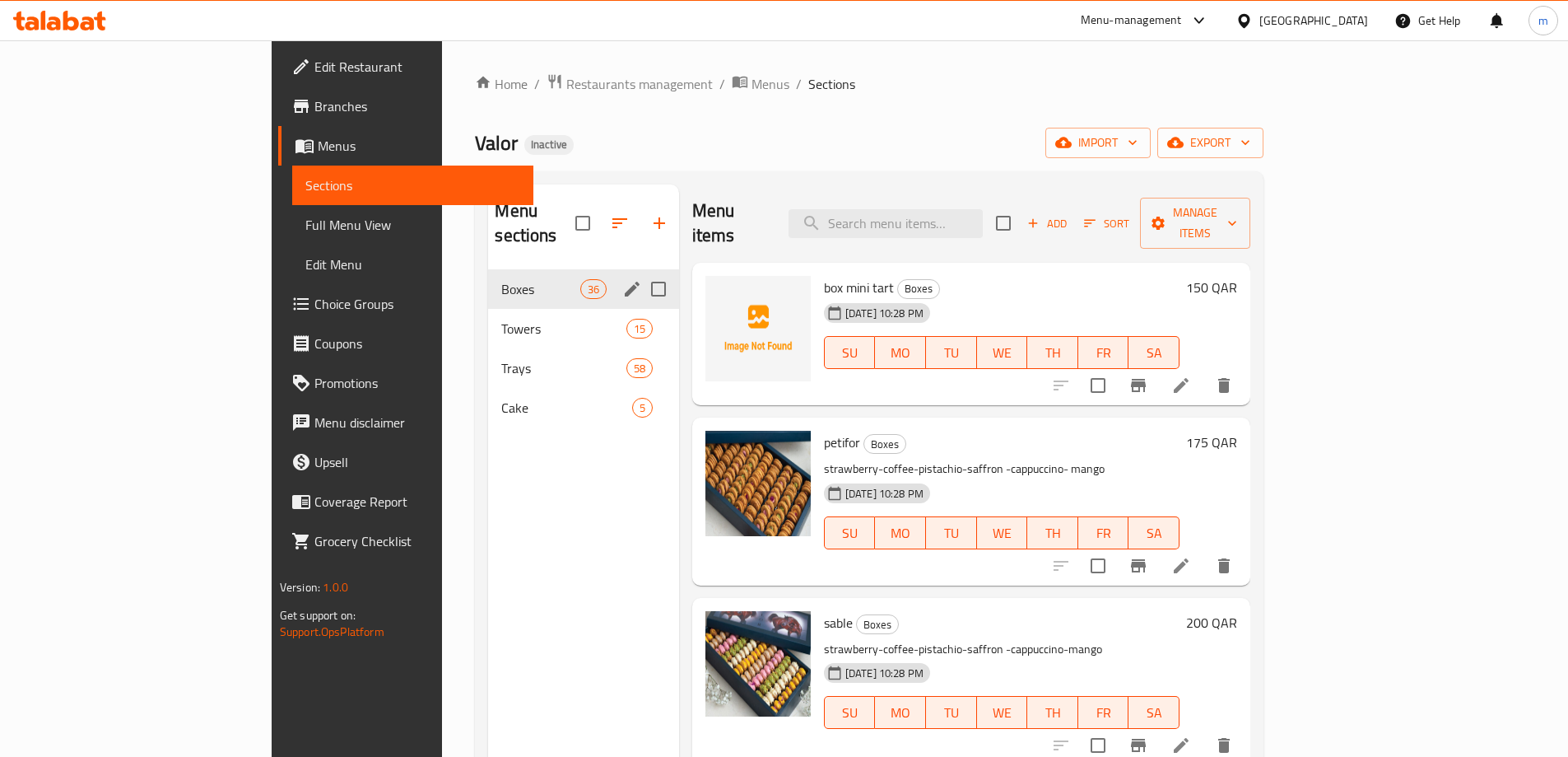
click at [502, 280] on span "Boxes" at bounding box center [540, 289] width 78 height 20
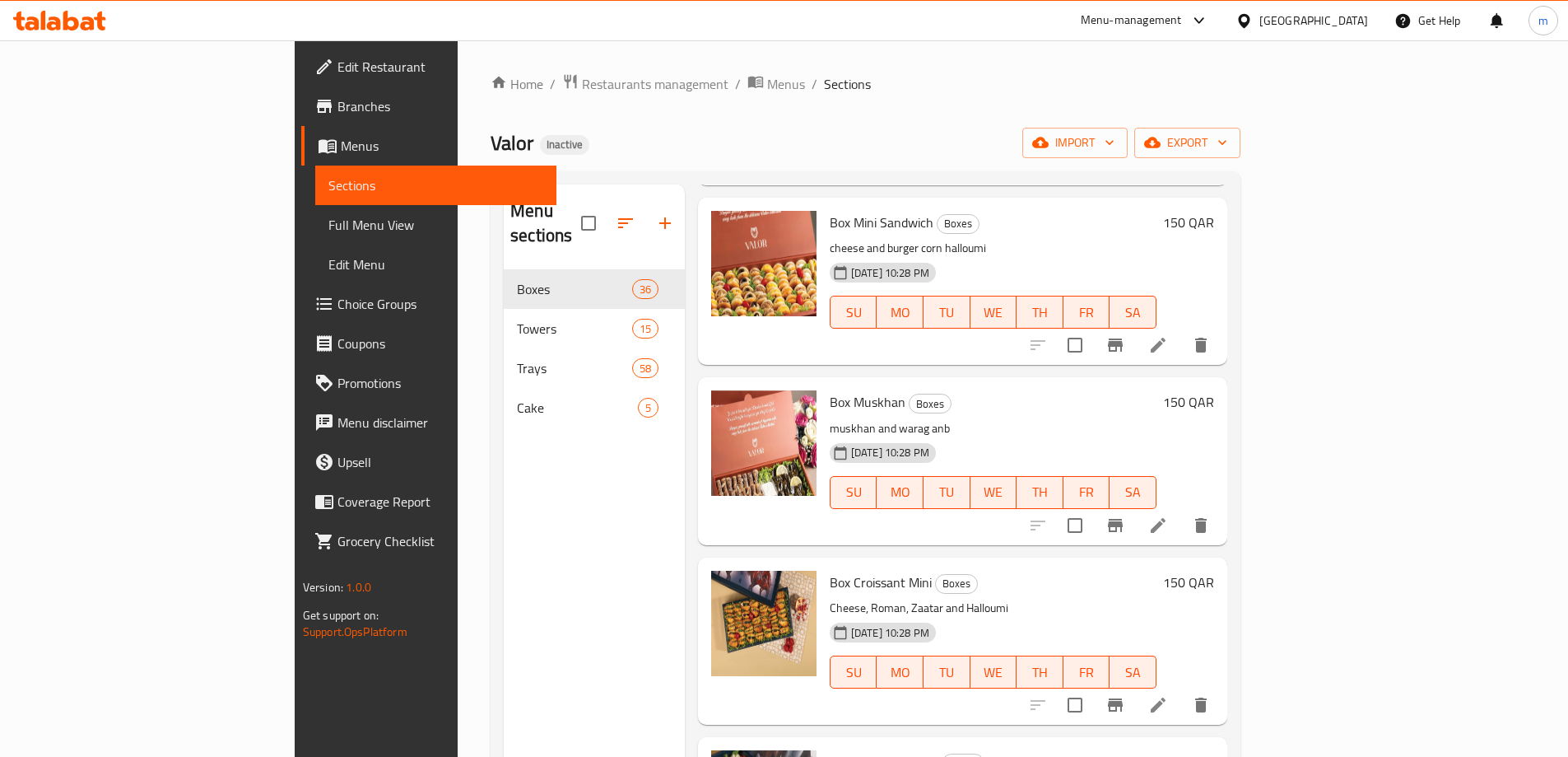
scroll to position [4941, 0]
click at [1168, 693] on icon at bounding box center [1158, 703] width 20 height 20
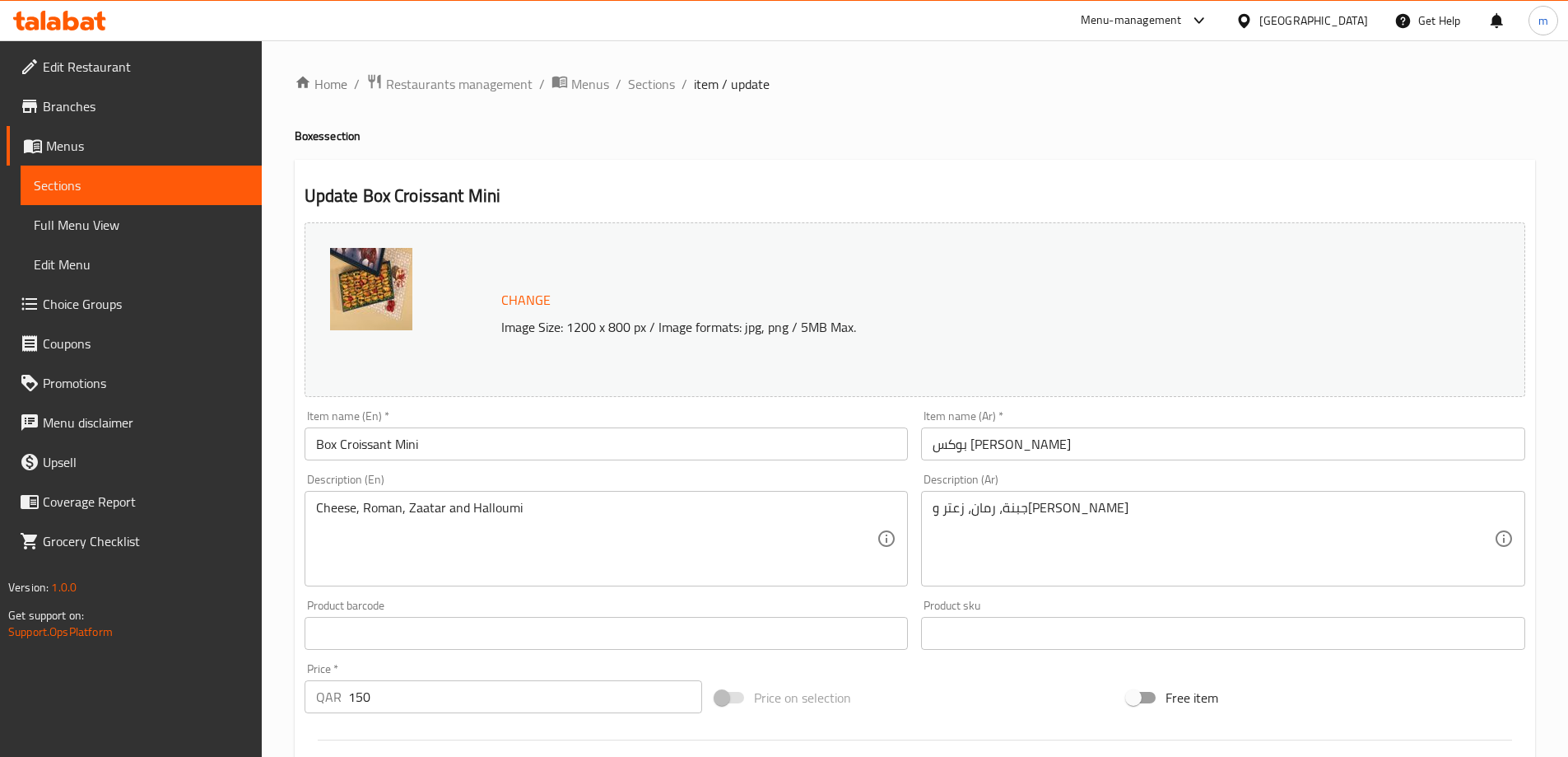
scroll to position [83, 0]
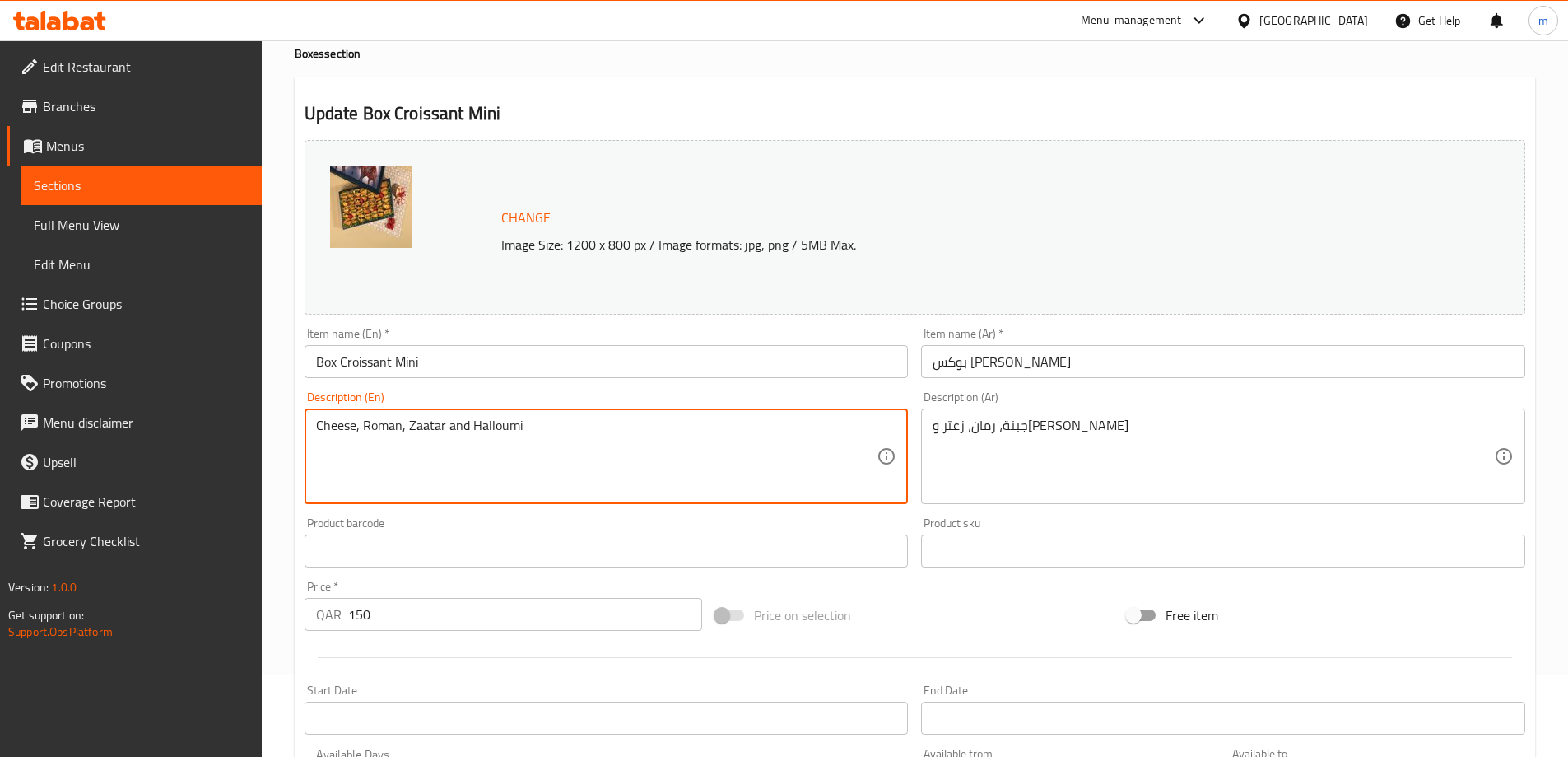
click at [441, 434] on textarea "Cheese, Roman, Zaatar and Halloumi" at bounding box center [596, 457] width 561 height 78
paste textarea "chesse and roman zatar h"
click at [341, 427] on textarea "chesse and roman zatar halloumi" at bounding box center [596, 457] width 561 height 78
click at [435, 426] on textarea "cheثse and roman zatar halloumi" at bounding box center [596, 457] width 561 height 78
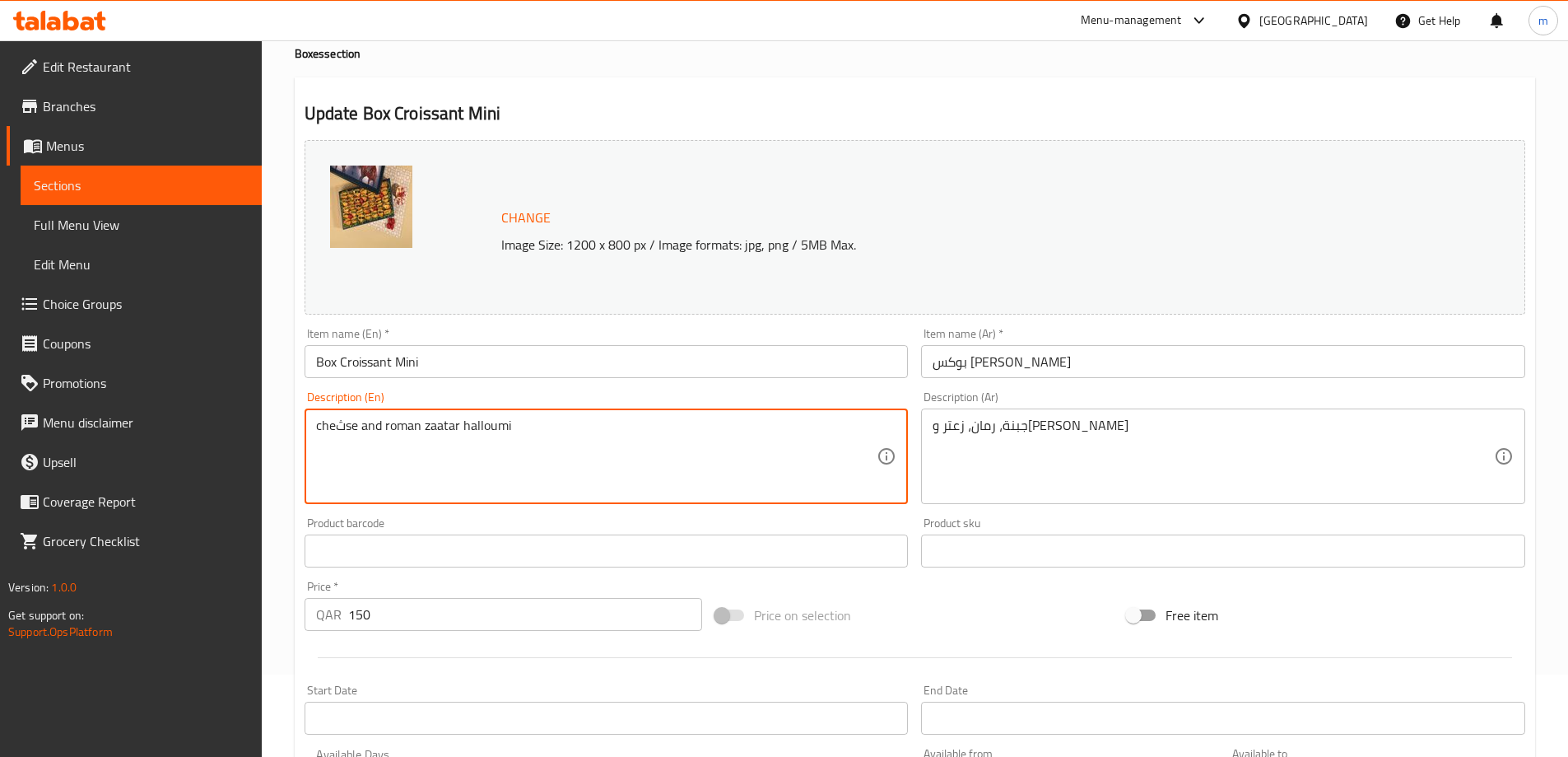
click at [339, 426] on textarea "cheثse and roman zaatar halloumi" at bounding box center [596, 457] width 561 height 78
click at [342, 421] on textarea "cheثse and roman zaatar halloumi" at bounding box center [596, 457] width 561 height 78
click at [349, 453] on textarea "cheثse and roman zaatar halloumi" at bounding box center [596, 457] width 561 height 78
drag, startPoint x: 348, startPoint y: 426, endPoint x: 337, endPoint y: 427, distance: 11.0
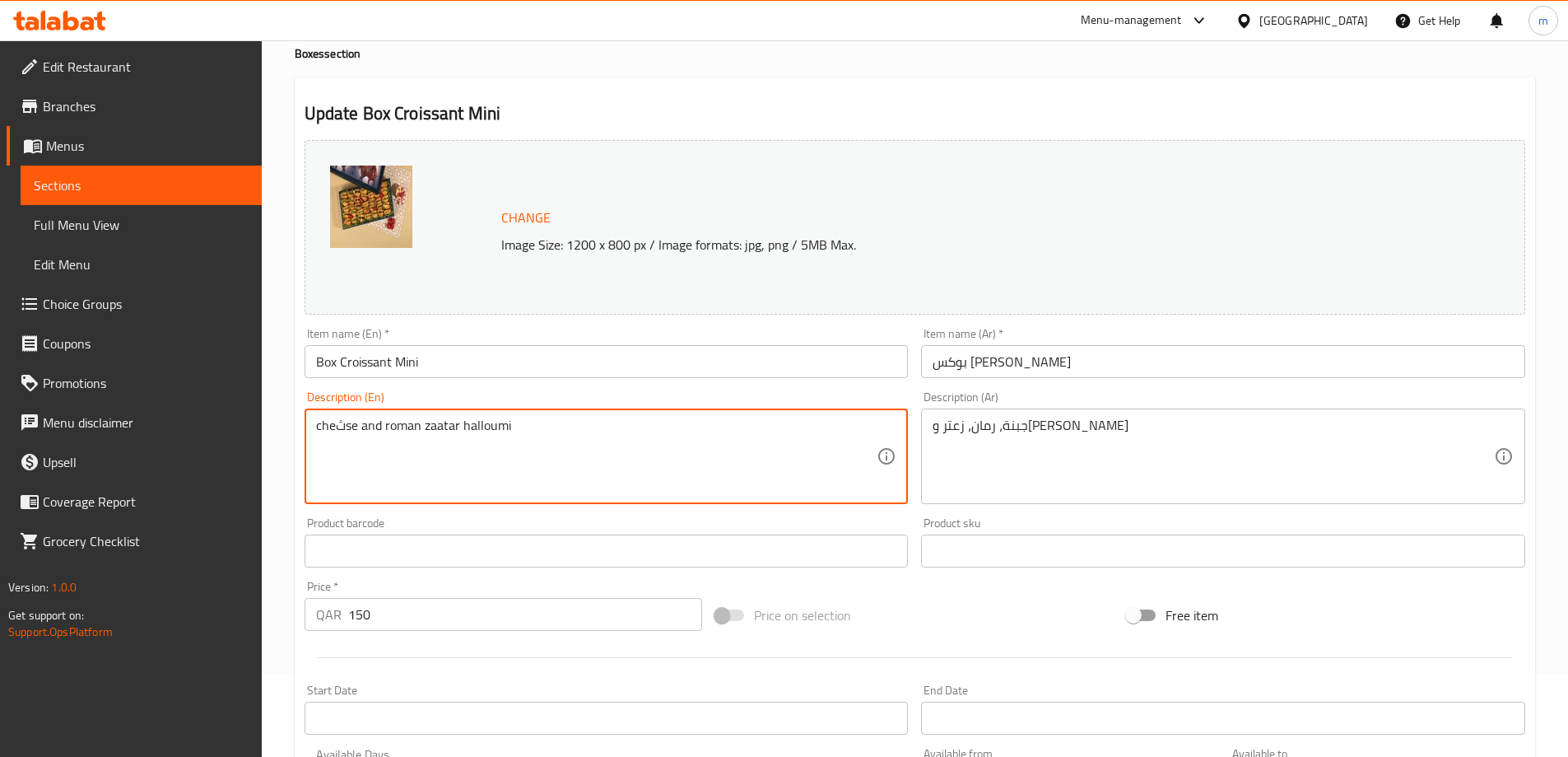
click at [337, 427] on textarea "cheثse and roman zaatar halloumi" at bounding box center [596, 457] width 561 height 78
type textarea "cheese and roman zaatar halloumi"
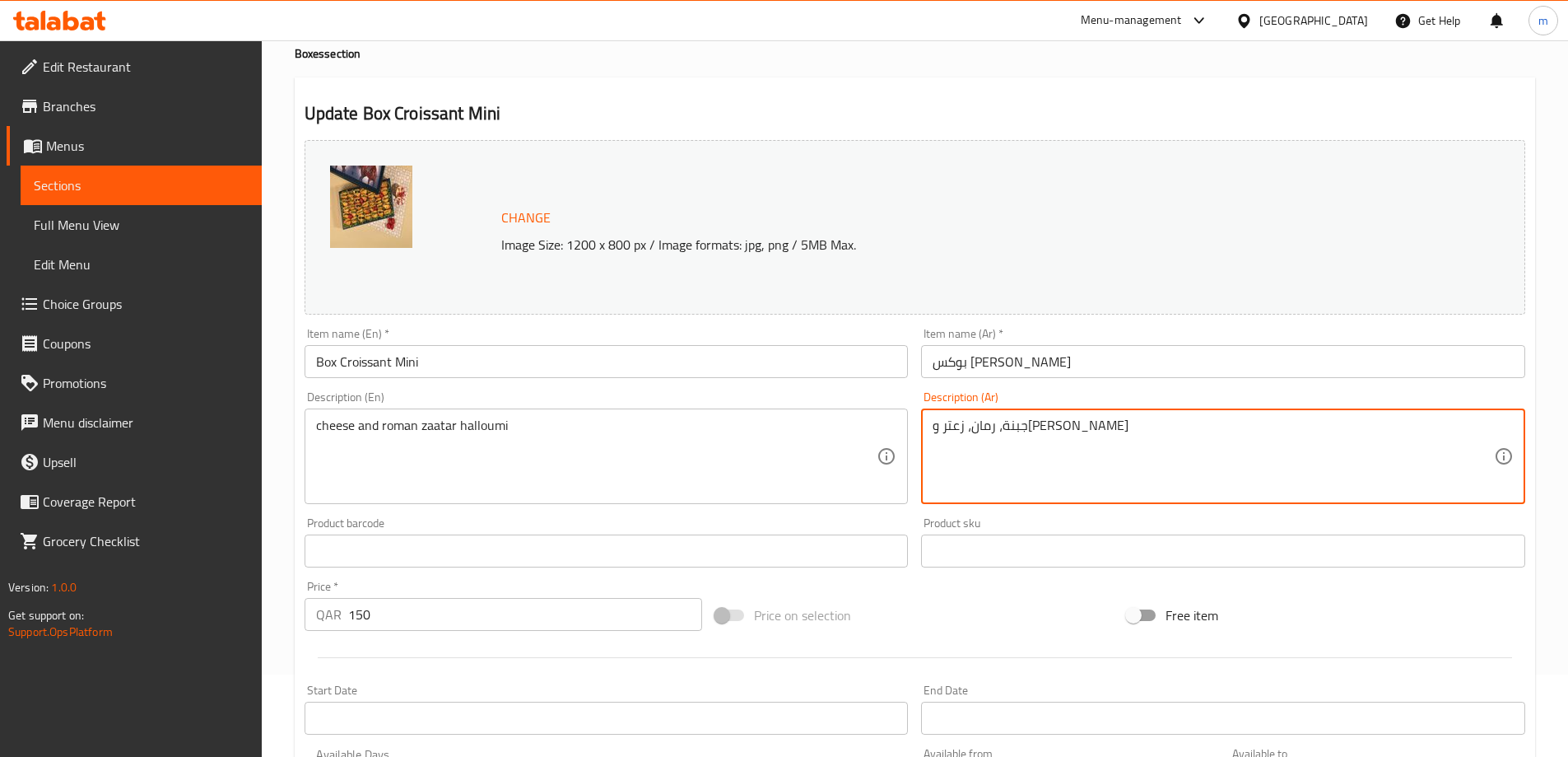
drag, startPoint x: 1068, startPoint y: 424, endPoint x: 925, endPoint y: 431, distance: 143.2
click at [925, 431] on div "جبنة، رمان، زعتر وحلومي Description (Ar)" at bounding box center [1222, 456] width 604 height 96
type textarea "["
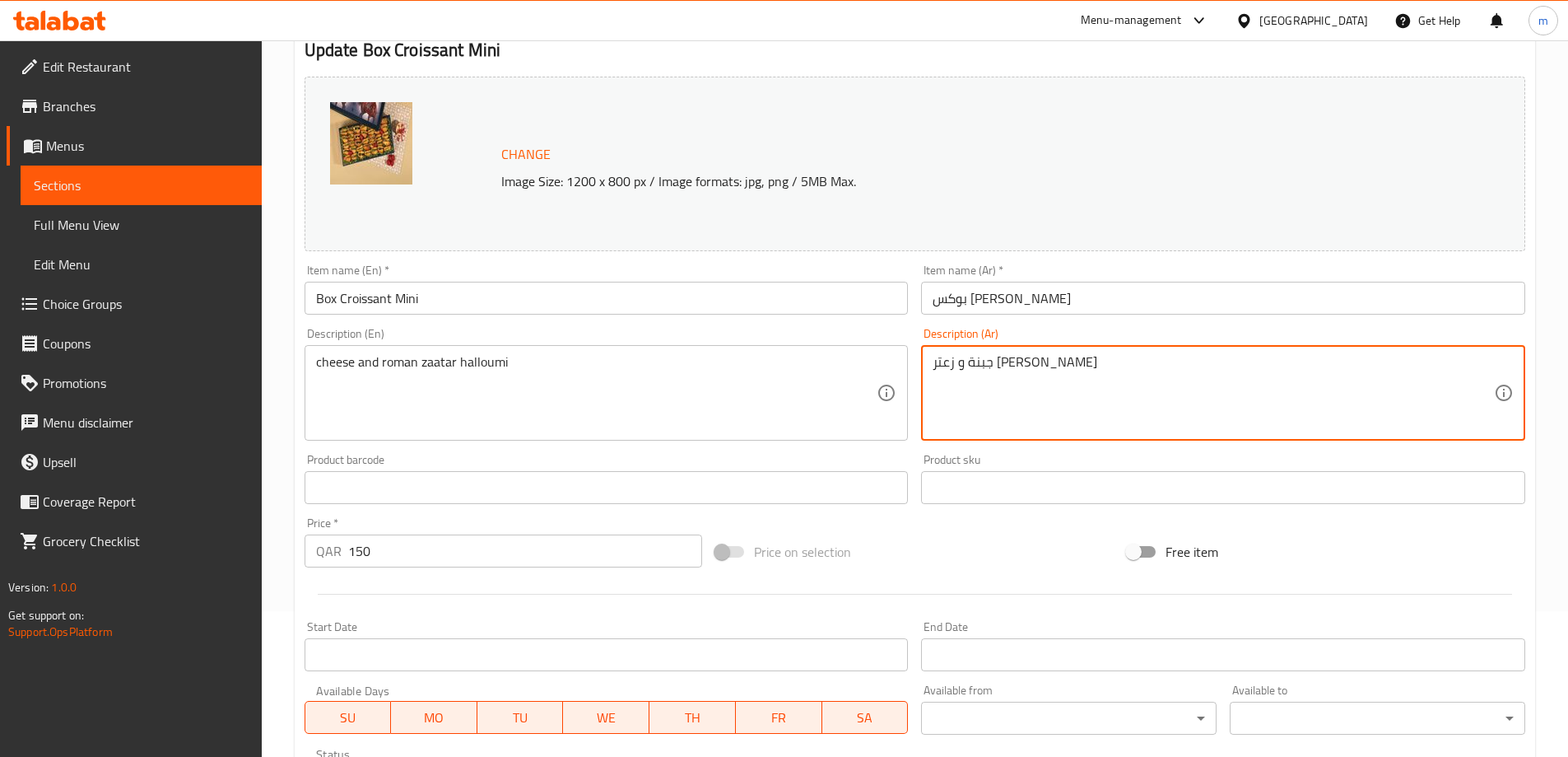
scroll to position [165, 0]
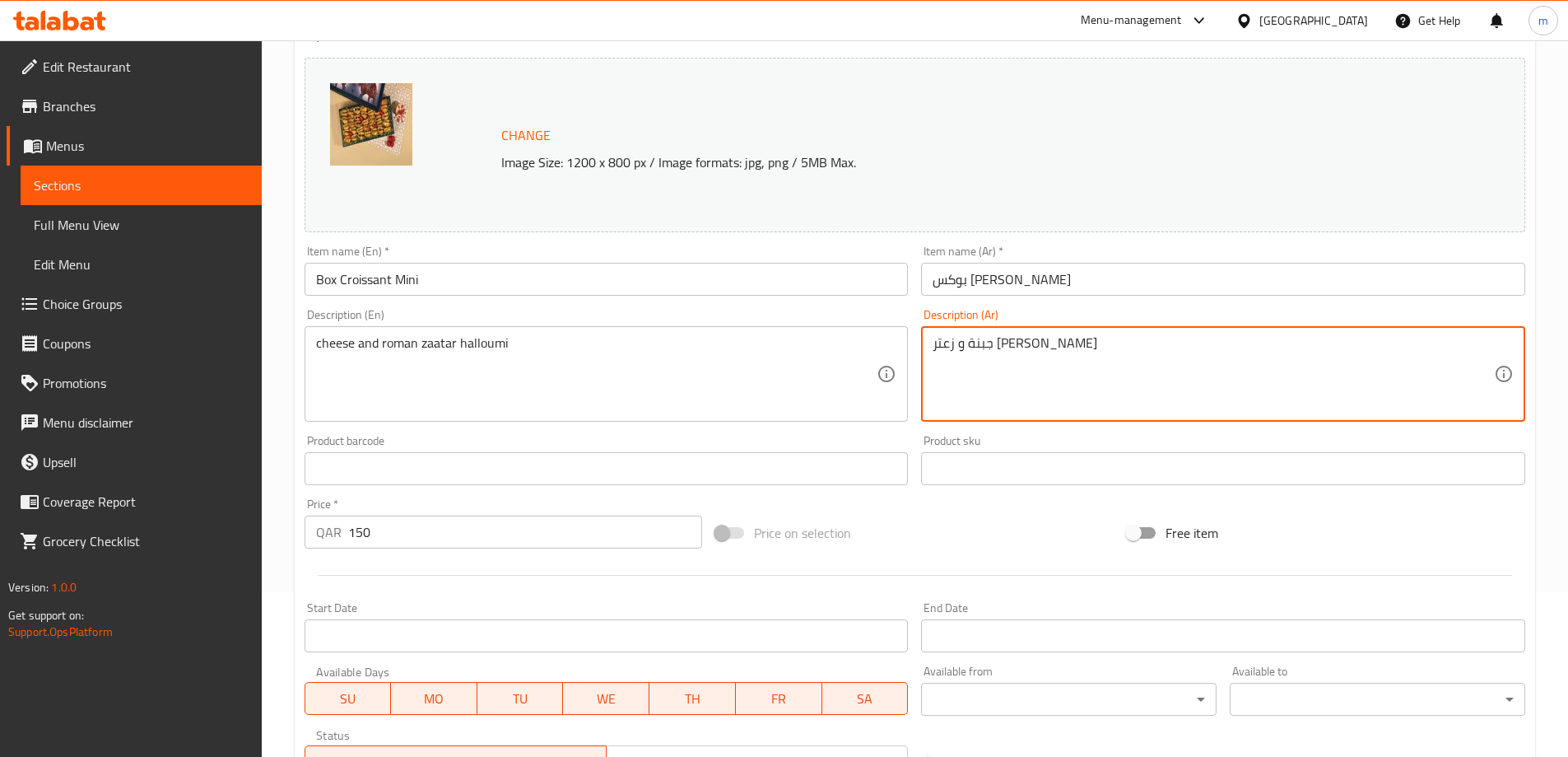
type textarea "جبنة و زعتر روماني حلومي"
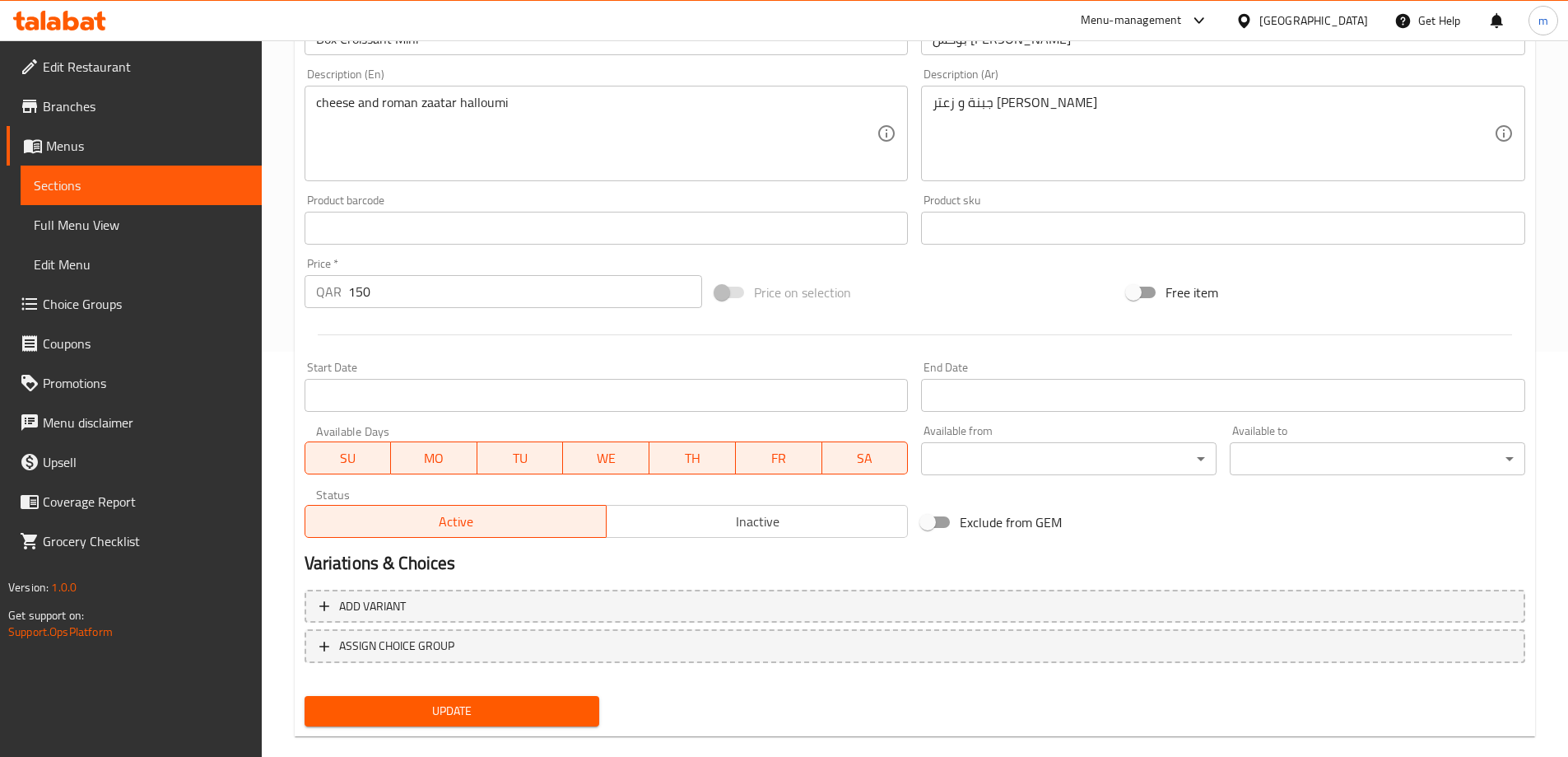
scroll to position [412, 0]
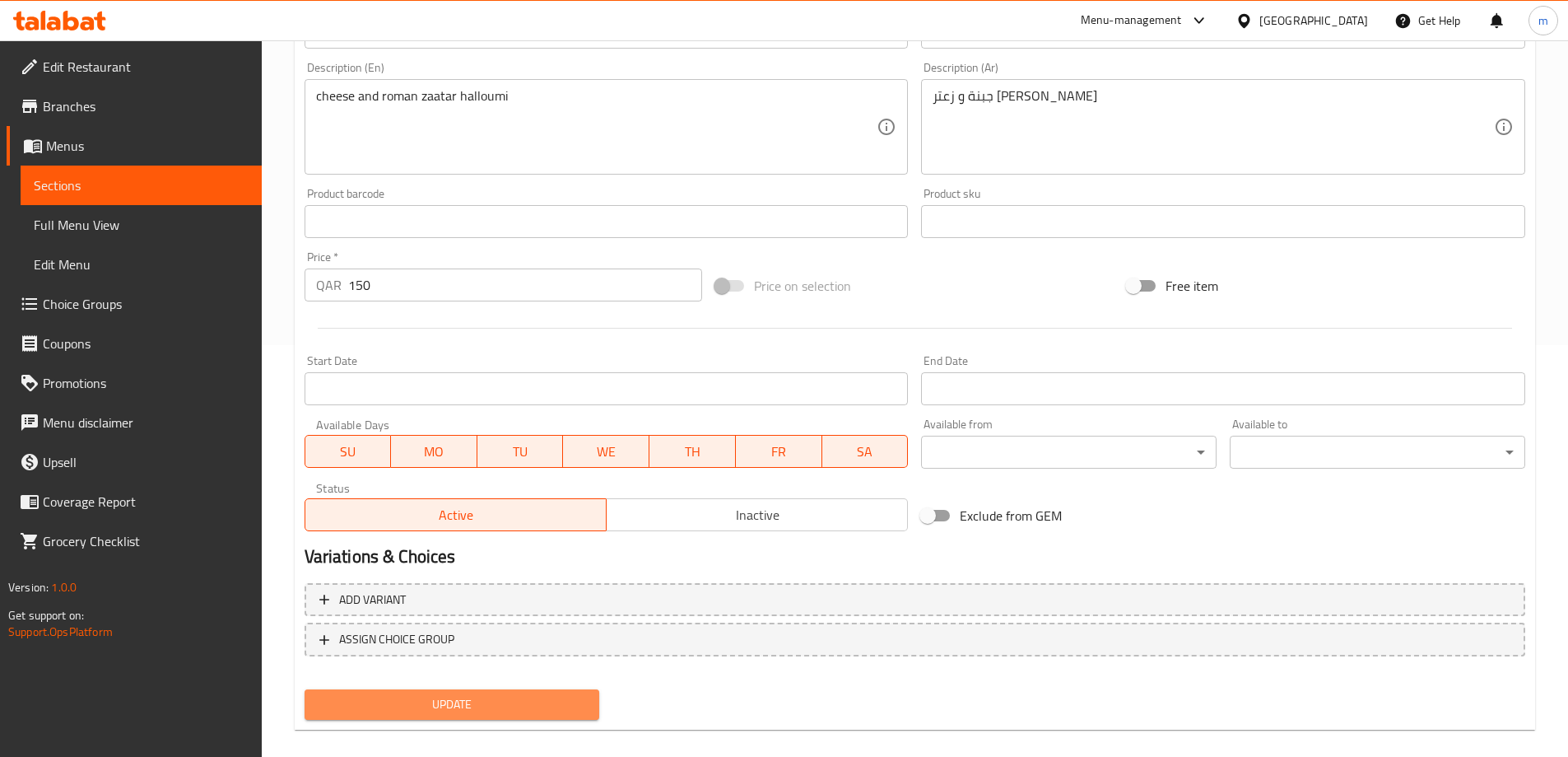
click at [410, 694] on span "Update" at bounding box center [451, 704] width 269 height 20
